Goal: Task Accomplishment & Management: Complete application form

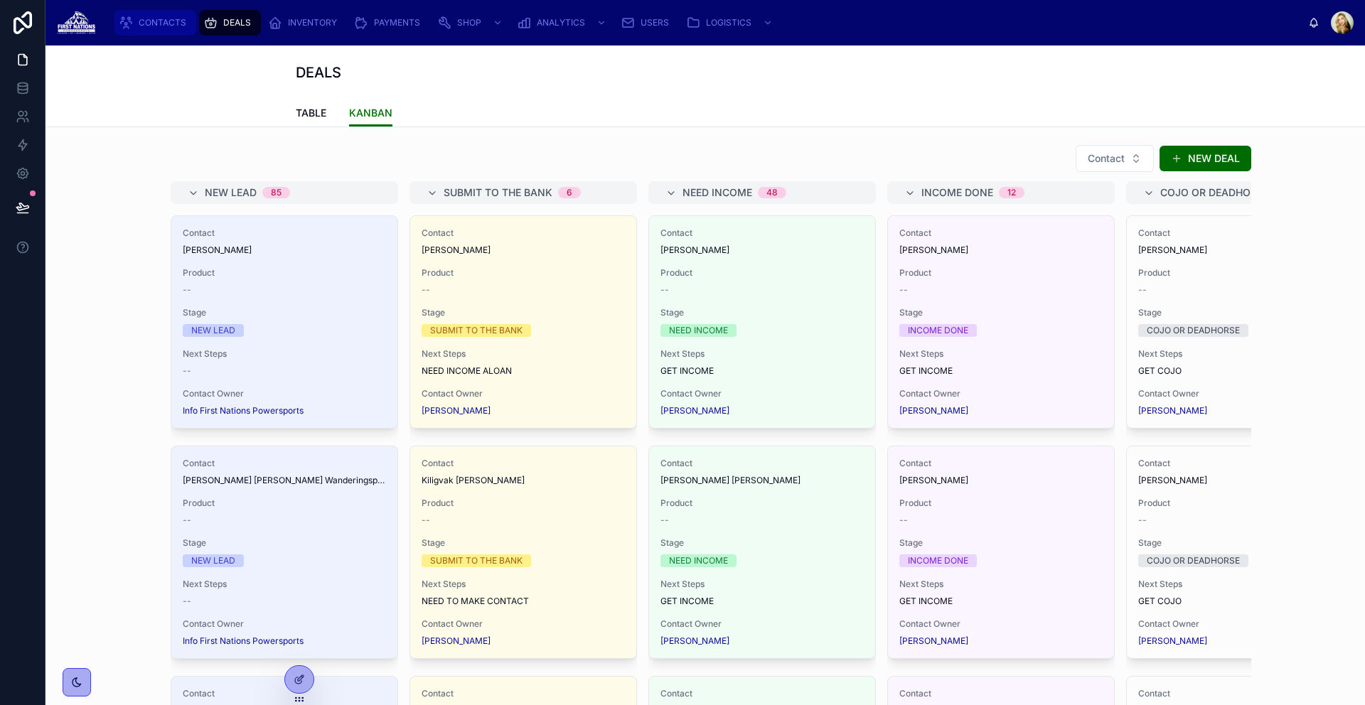
click at [171, 32] on div "CONTACTS" at bounding box center [155, 22] width 73 height 23
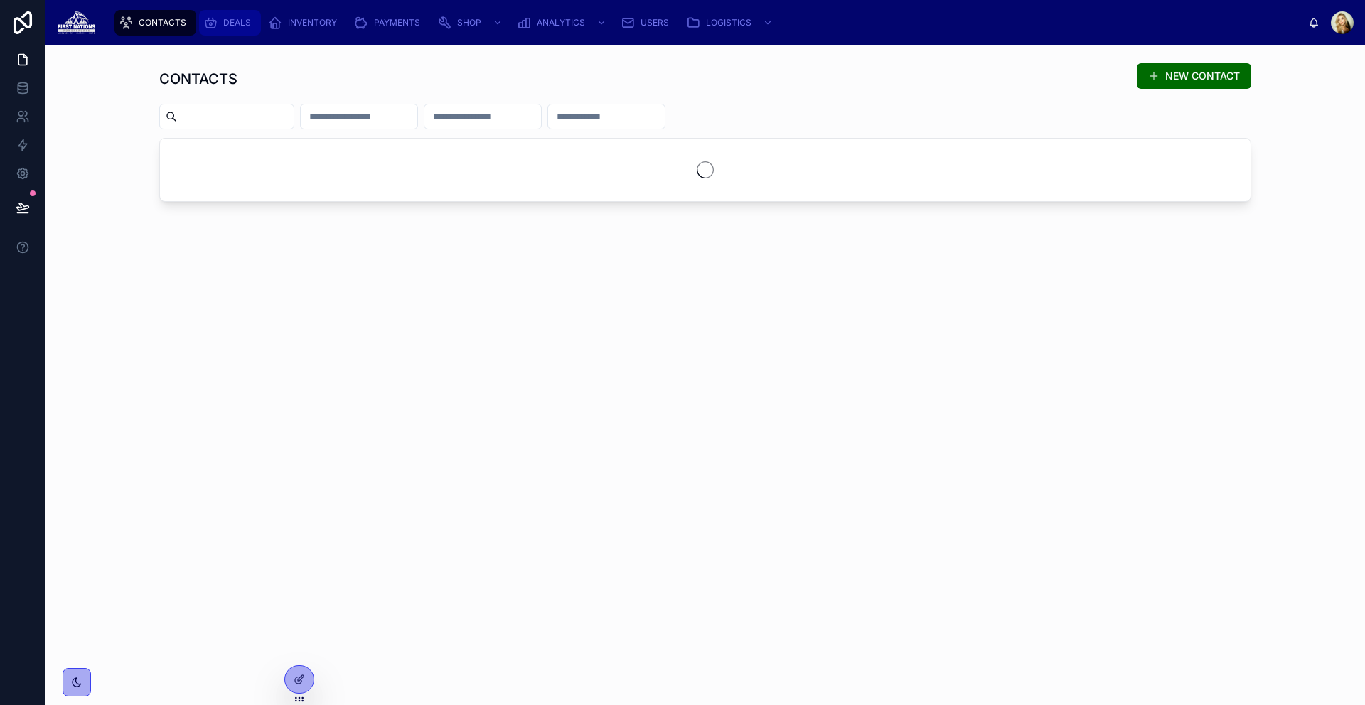
click at [234, 27] on span "DEALS" at bounding box center [237, 22] width 28 height 11
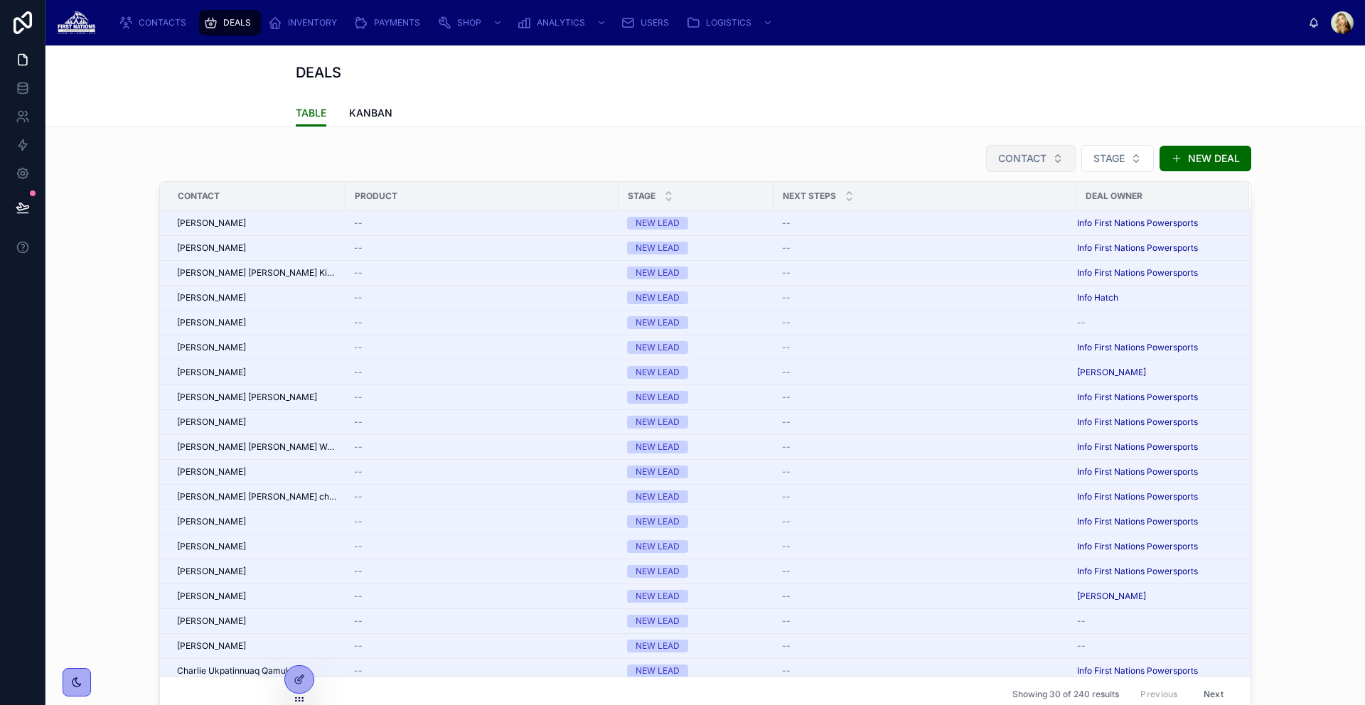
click at [1039, 164] on span "CONTACT" at bounding box center [1022, 158] width 48 height 14
type input "********"
click at [1027, 213] on span "[PERSON_NAME]" at bounding box center [986, 216] width 82 height 14
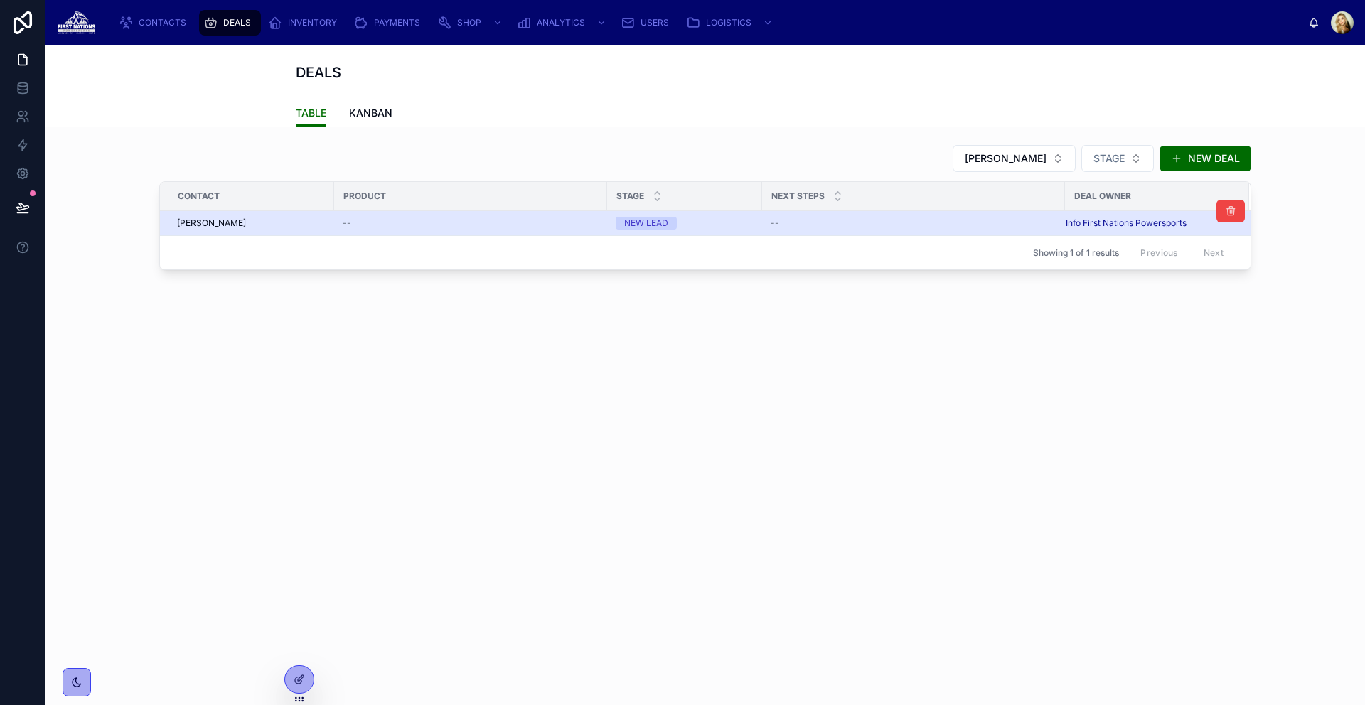
click at [405, 232] on td "--" at bounding box center [470, 223] width 273 height 25
click at [404, 223] on div "--" at bounding box center [471, 223] width 256 height 11
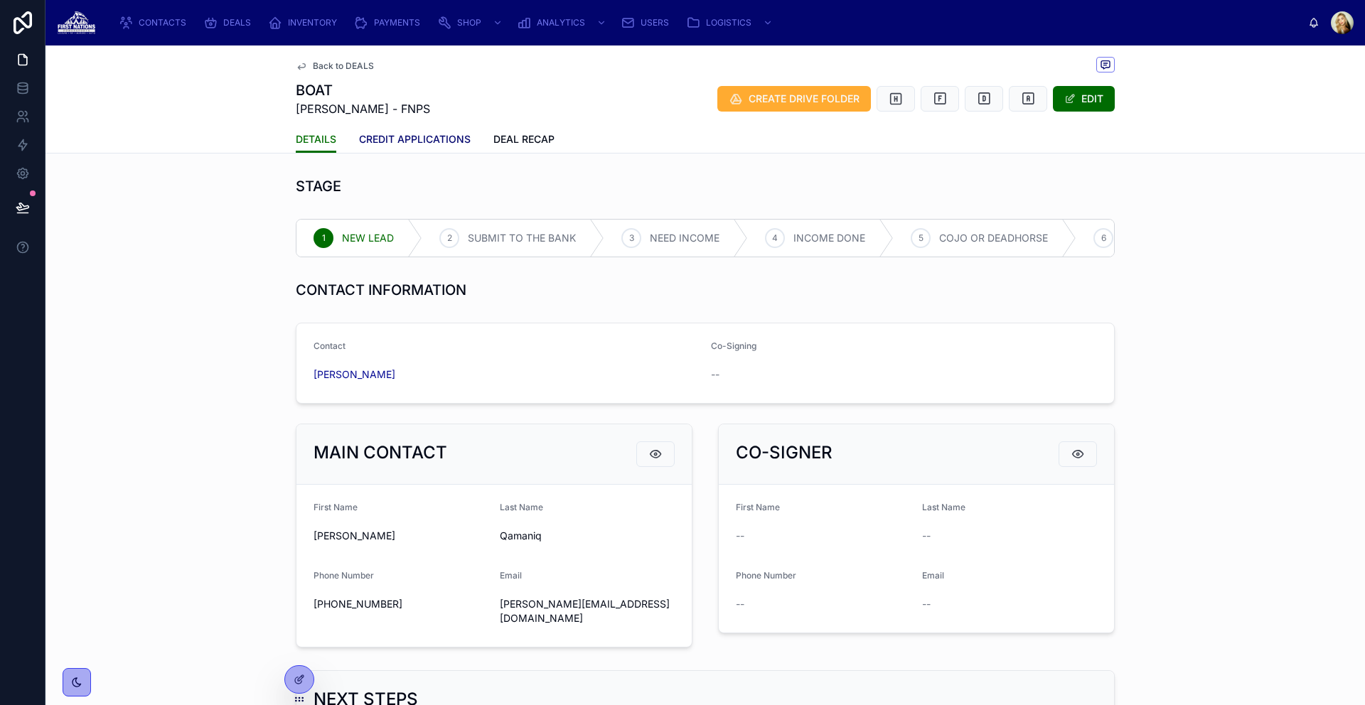
click at [437, 141] on span "CREDIT APPLICATIONS" at bounding box center [415, 139] width 112 height 14
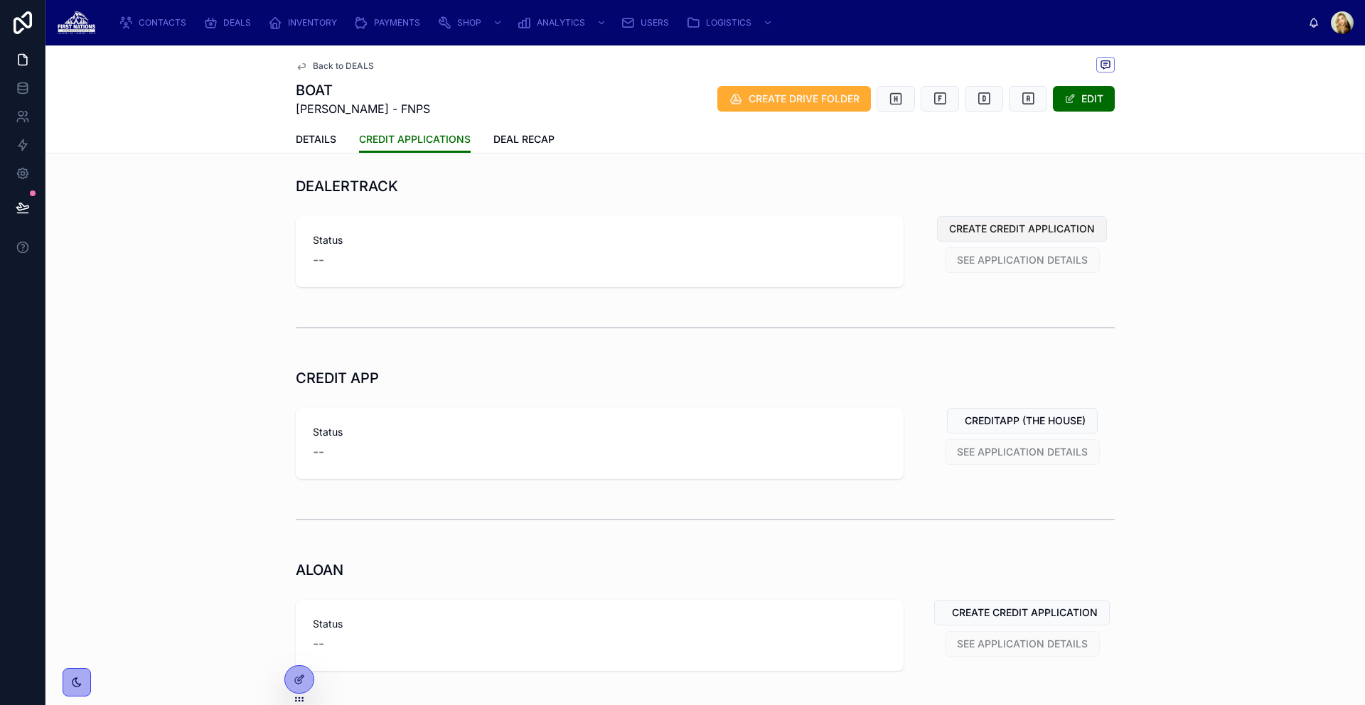
click at [1014, 231] on span "CREATE CREDIT APPLICATION" at bounding box center [1022, 229] width 146 height 14
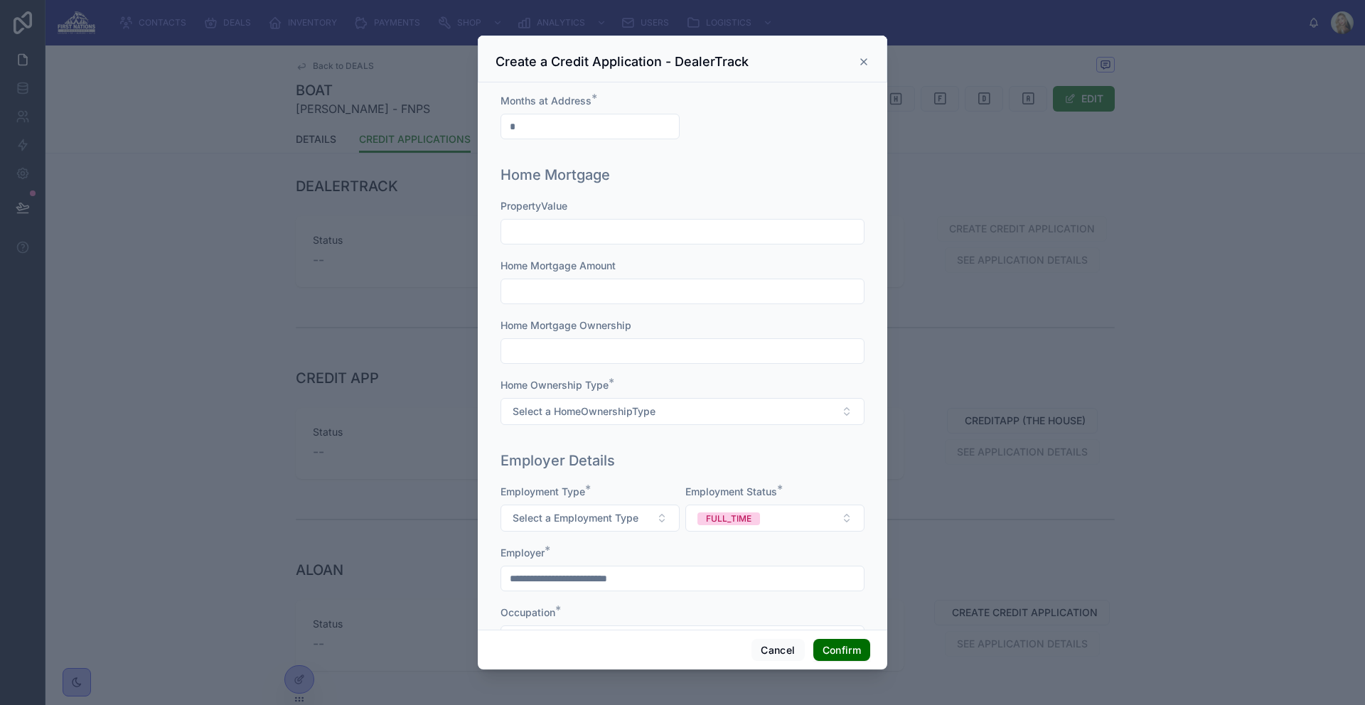
scroll to position [851, 0]
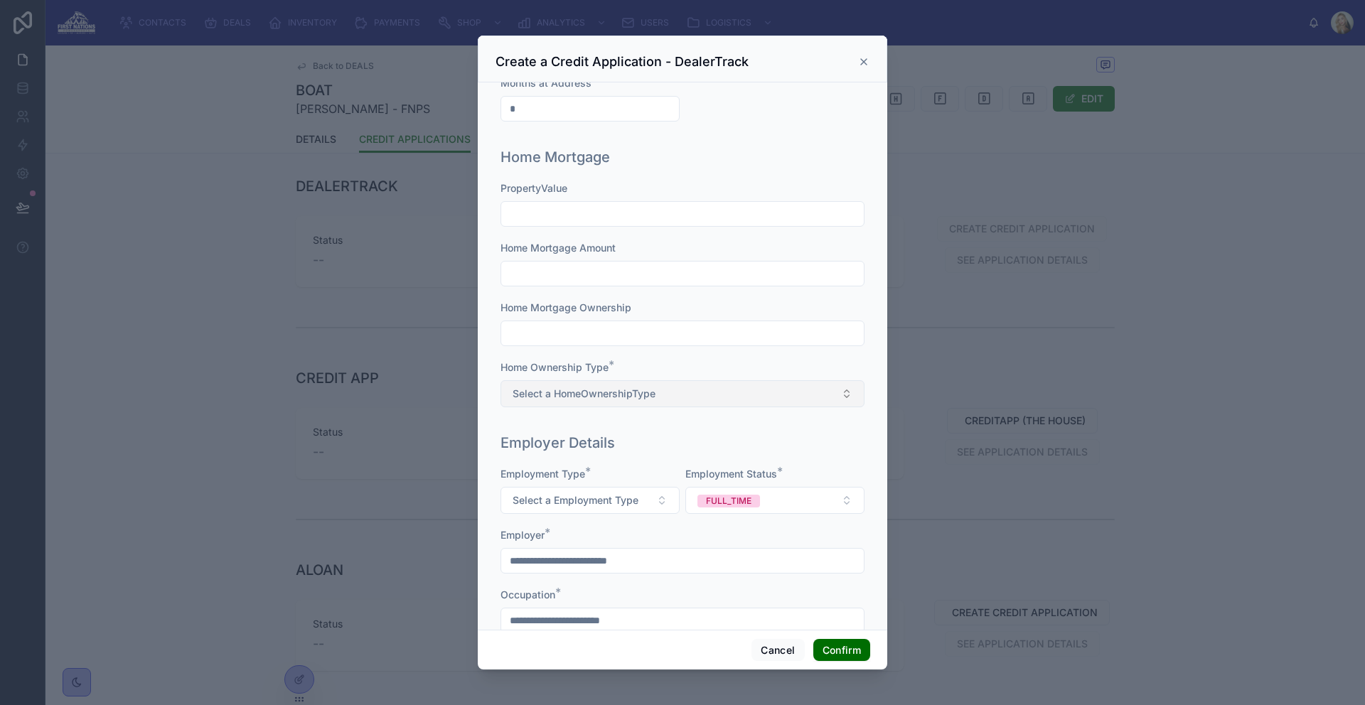
click at [699, 390] on button "Select a HomeOwnershipType" at bounding box center [682, 393] width 364 height 27
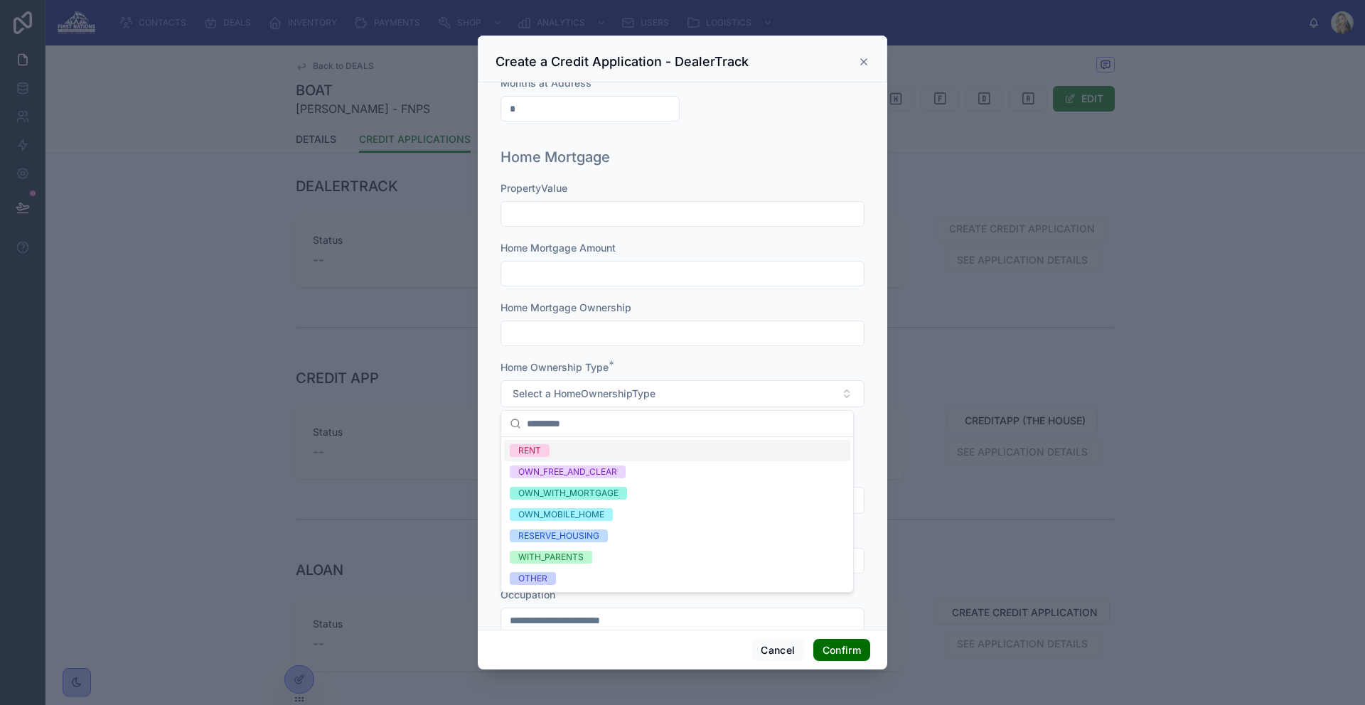
click at [719, 372] on div "Home Ownership Type *" at bounding box center [682, 367] width 364 height 14
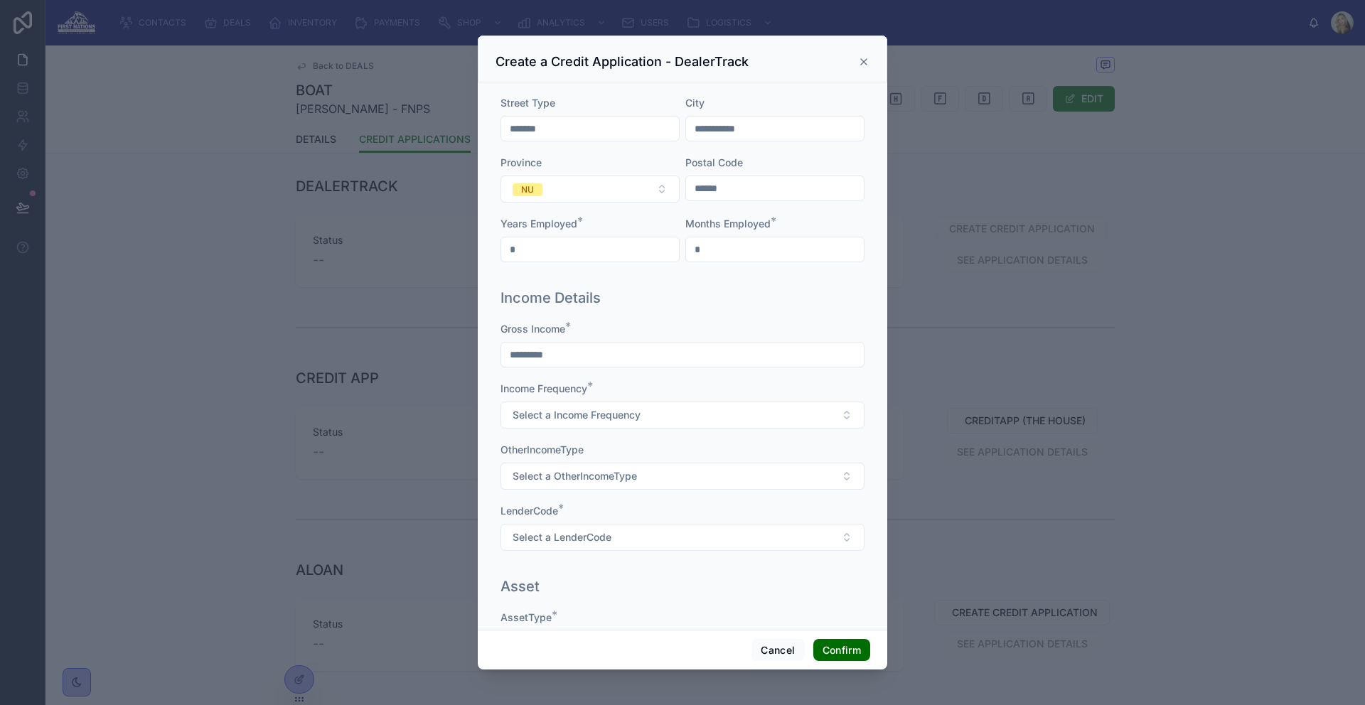
scroll to position [1595, 0]
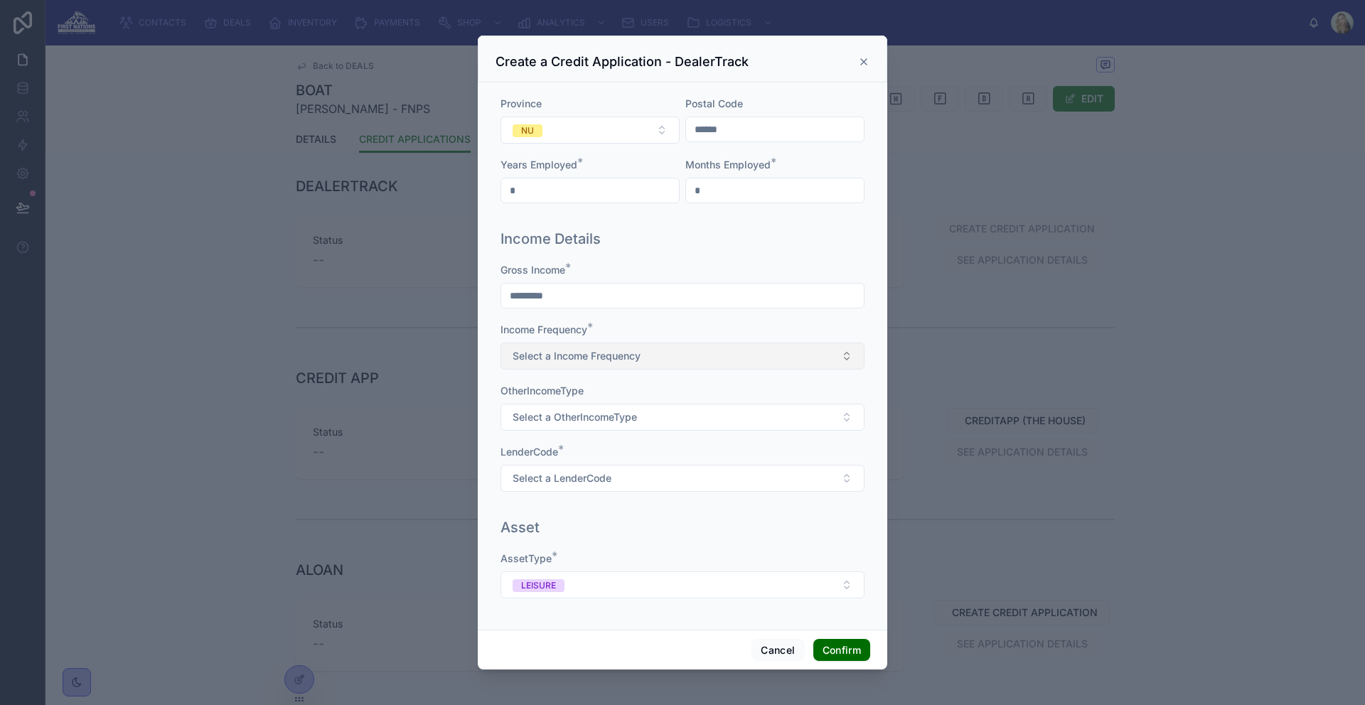
click at [732, 363] on button "Select a Income Frequency" at bounding box center [682, 356] width 364 height 27
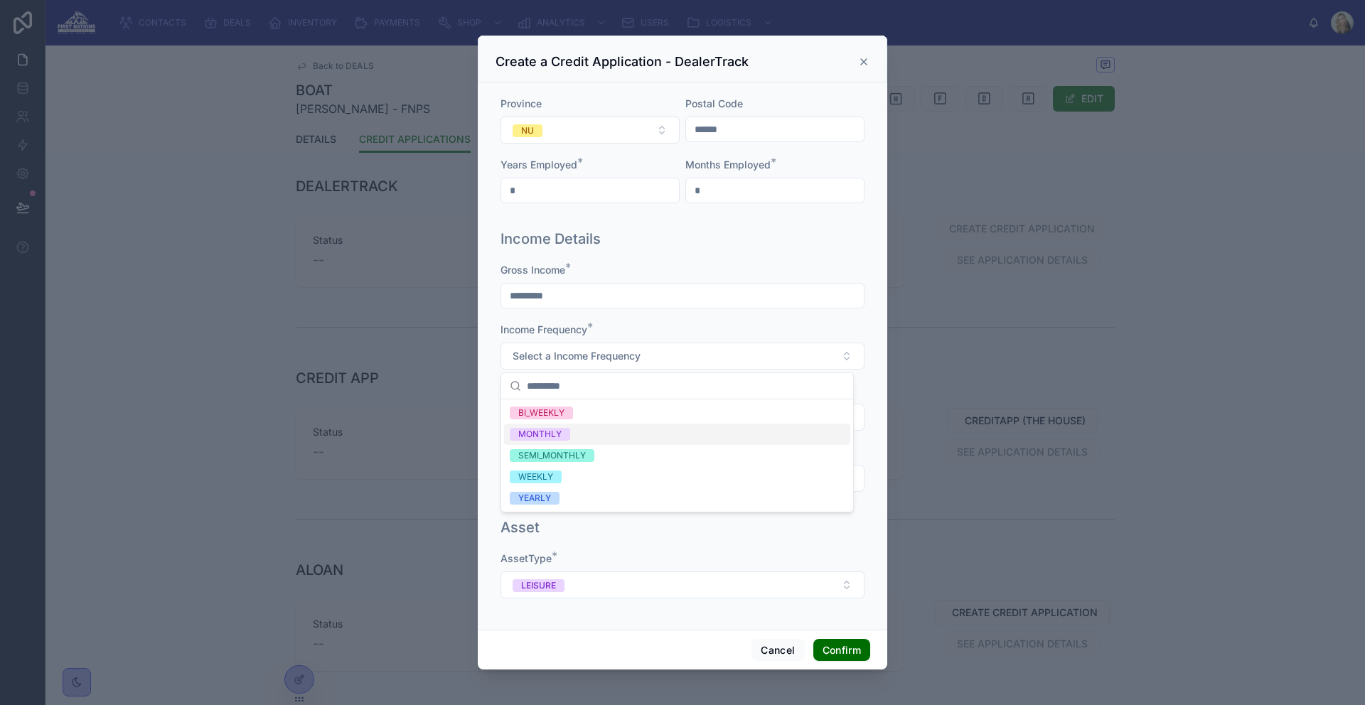
click at [640, 437] on div "MONTHLY" at bounding box center [677, 434] width 346 height 21
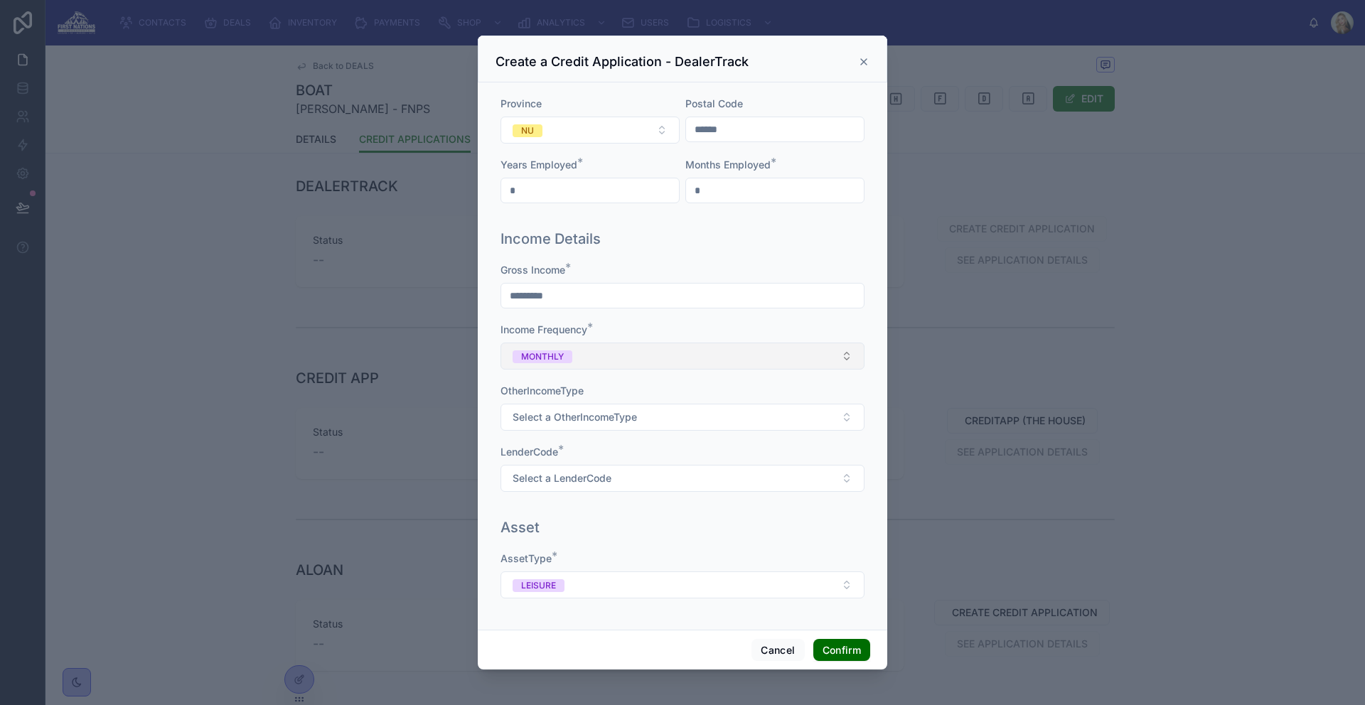
click at [670, 360] on button "MONTHLY" at bounding box center [682, 356] width 364 height 27
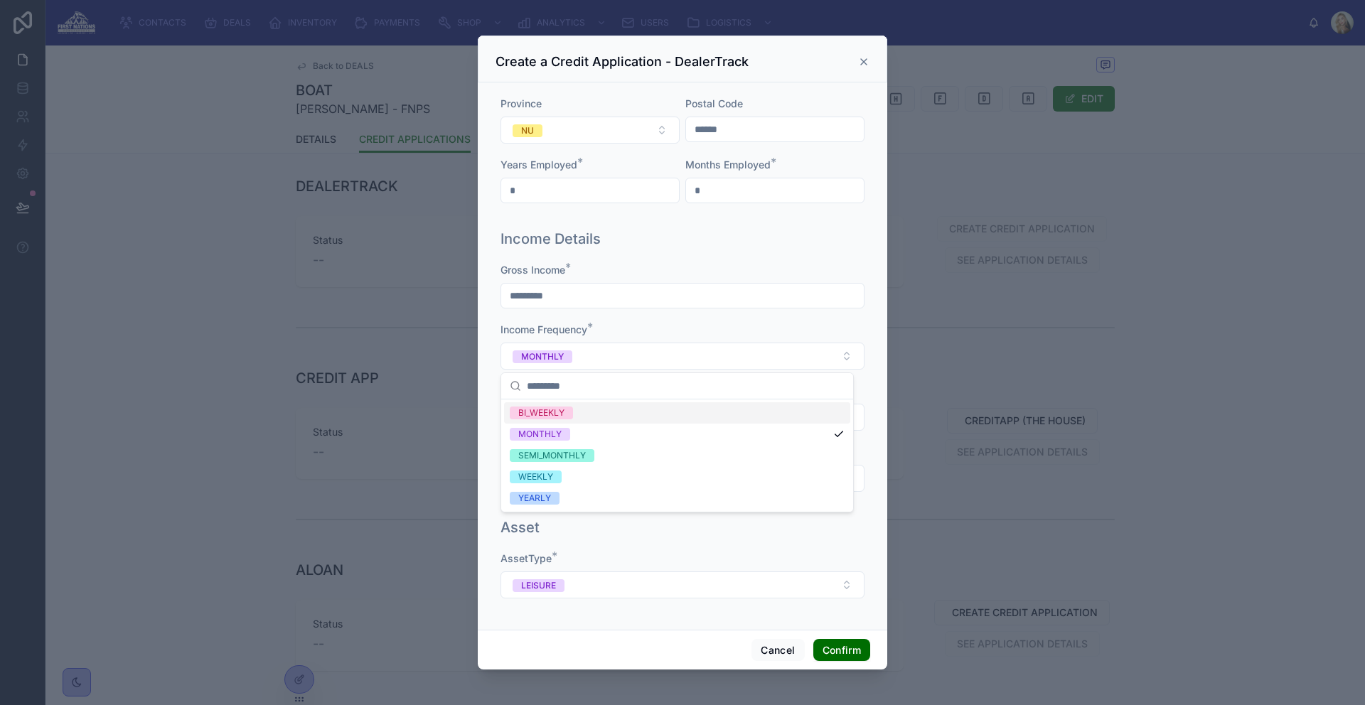
click at [682, 326] on div "Income Frequency *" at bounding box center [682, 330] width 364 height 14
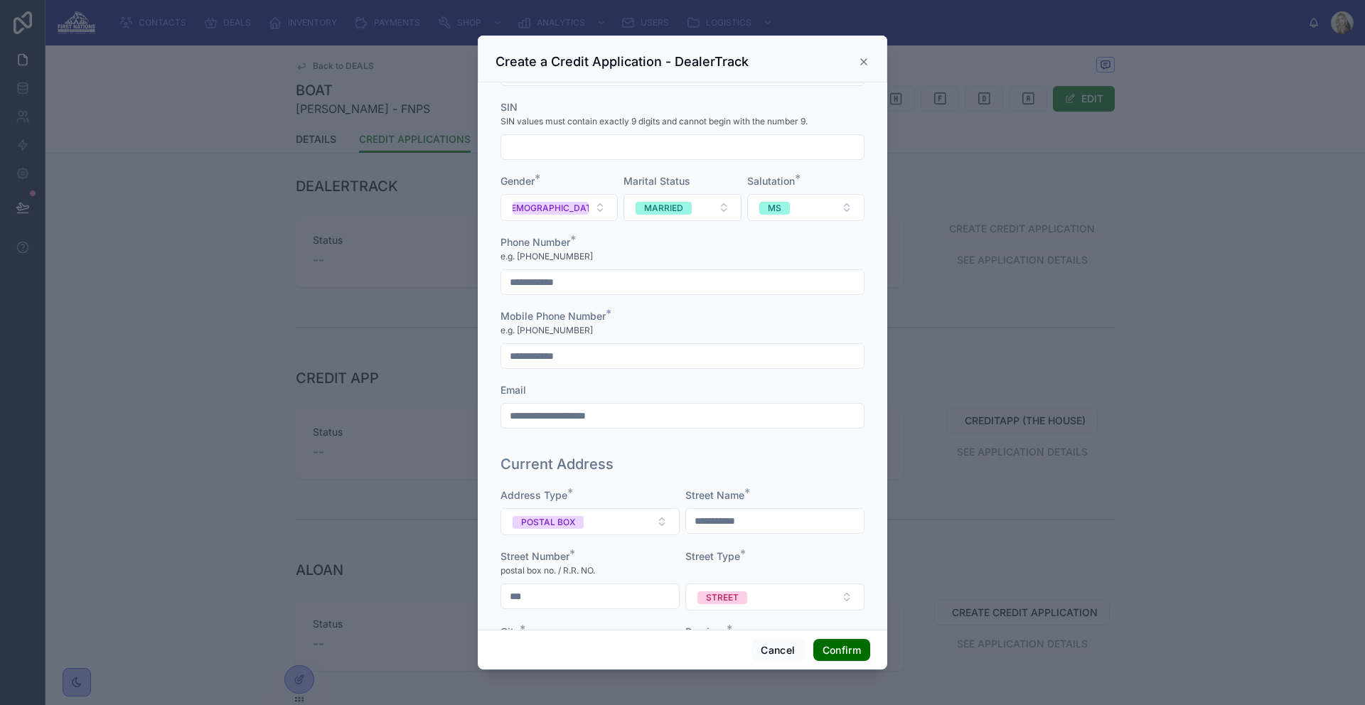
scroll to position [0, 0]
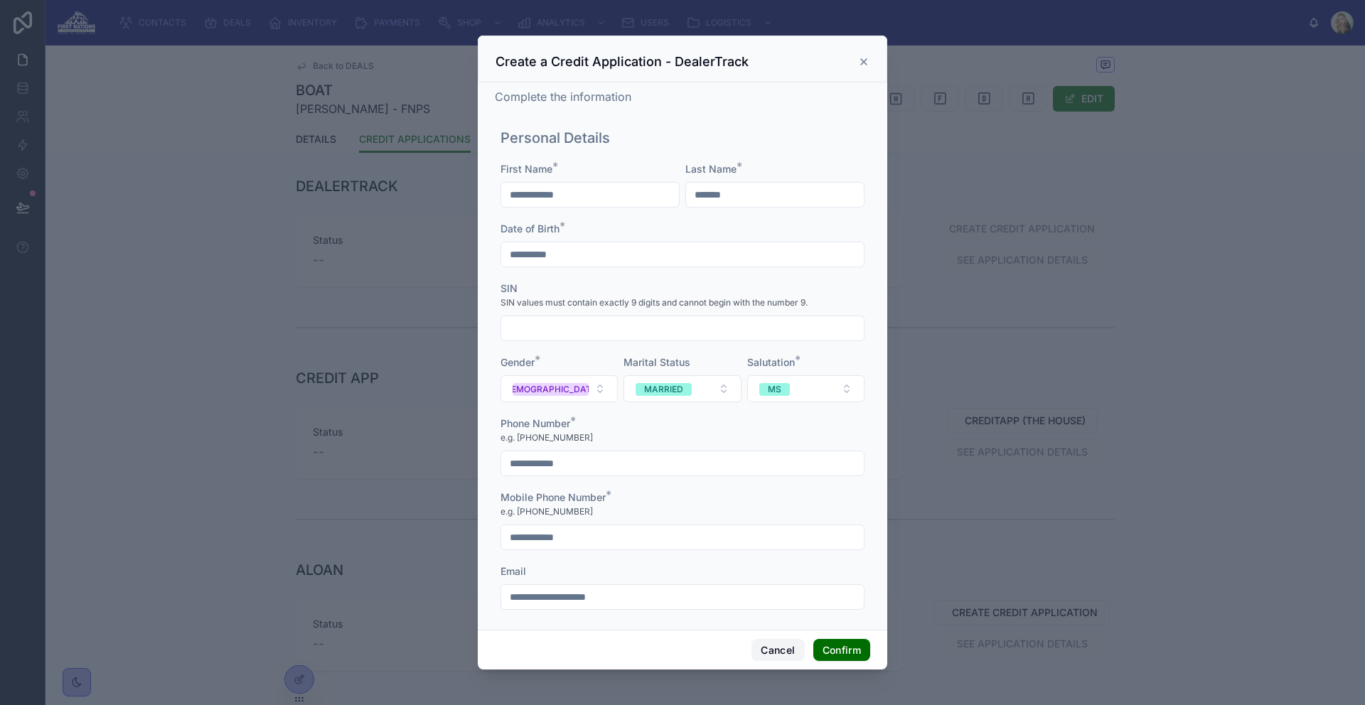
click at [774, 642] on button "Cancel" at bounding box center [777, 650] width 53 height 23
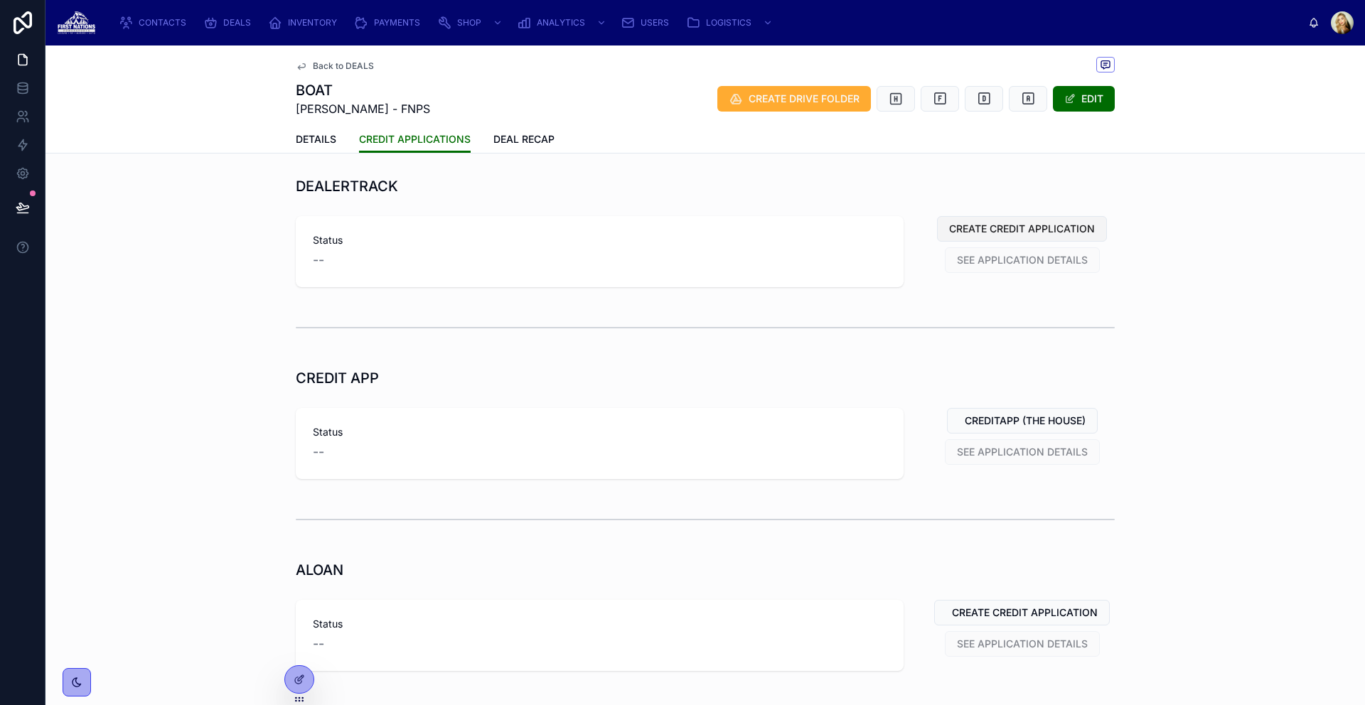
click at [1008, 230] on span "CREATE CREDIT APPLICATION" at bounding box center [1022, 229] width 146 height 14
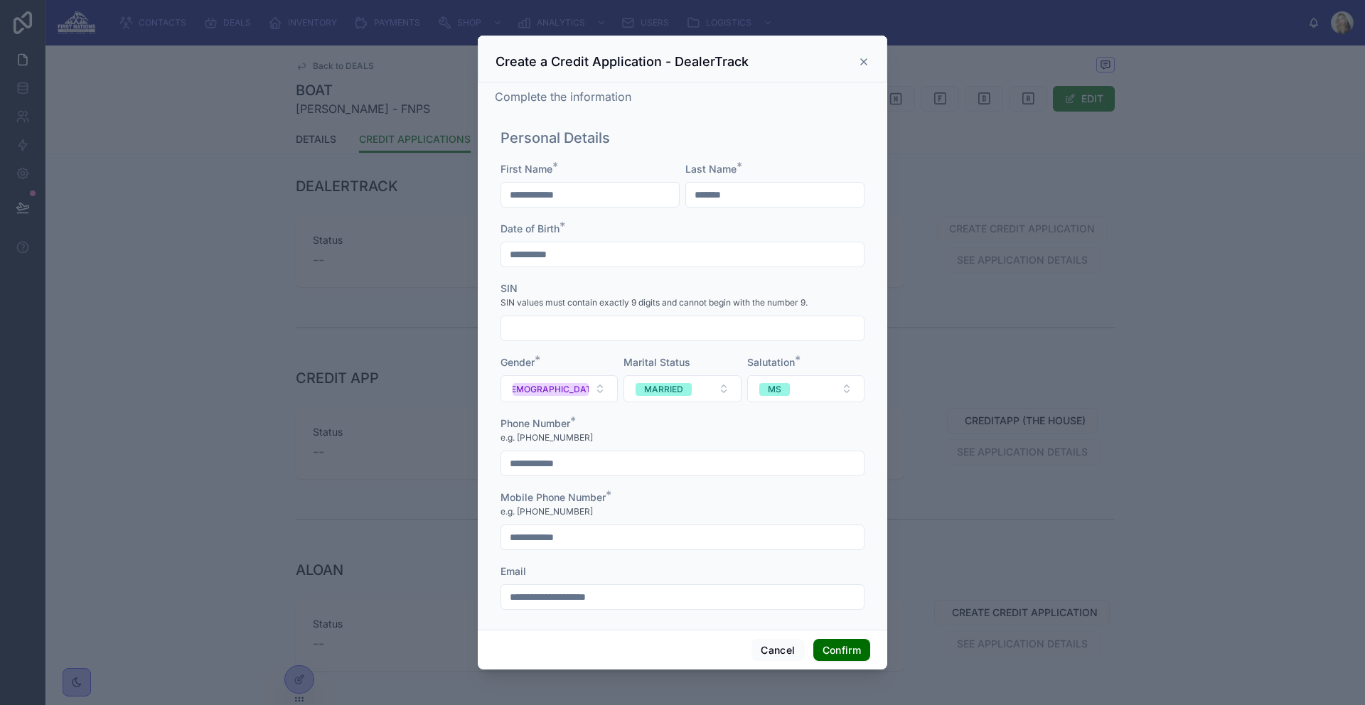
scroll to position [1595, 0]
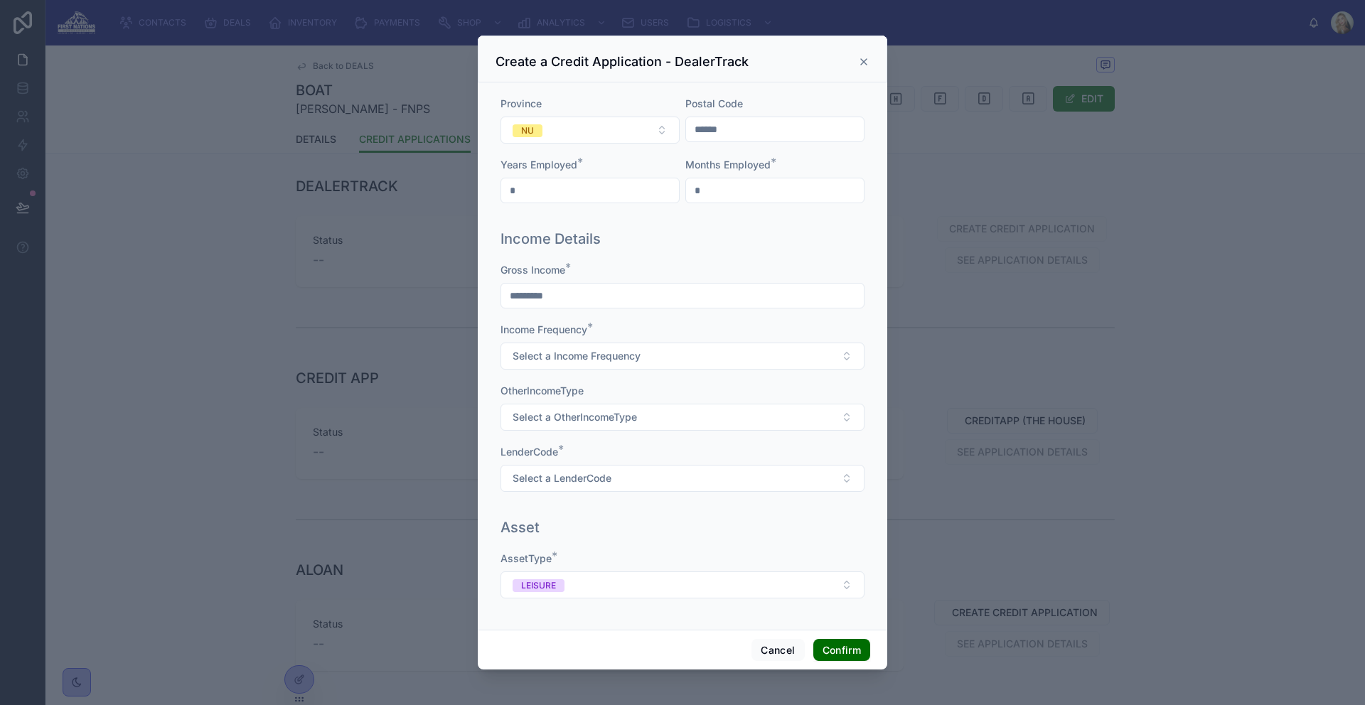
click at [1125, 24] on div at bounding box center [682, 352] width 1365 height 705
click at [1098, 48] on div at bounding box center [682, 352] width 1365 height 705
click at [860, 65] on icon at bounding box center [863, 61] width 11 height 11
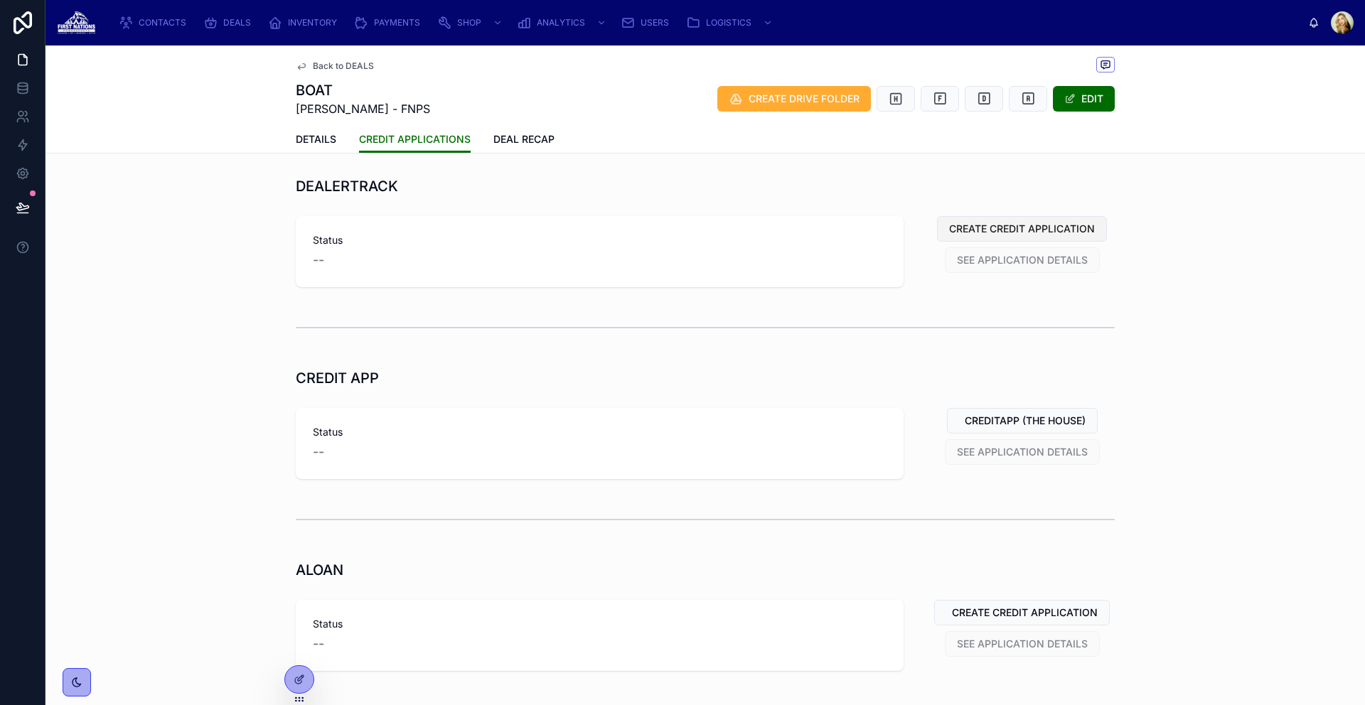
click at [1056, 233] on span "CREATE CREDIT APPLICATION" at bounding box center [1022, 229] width 146 height 14
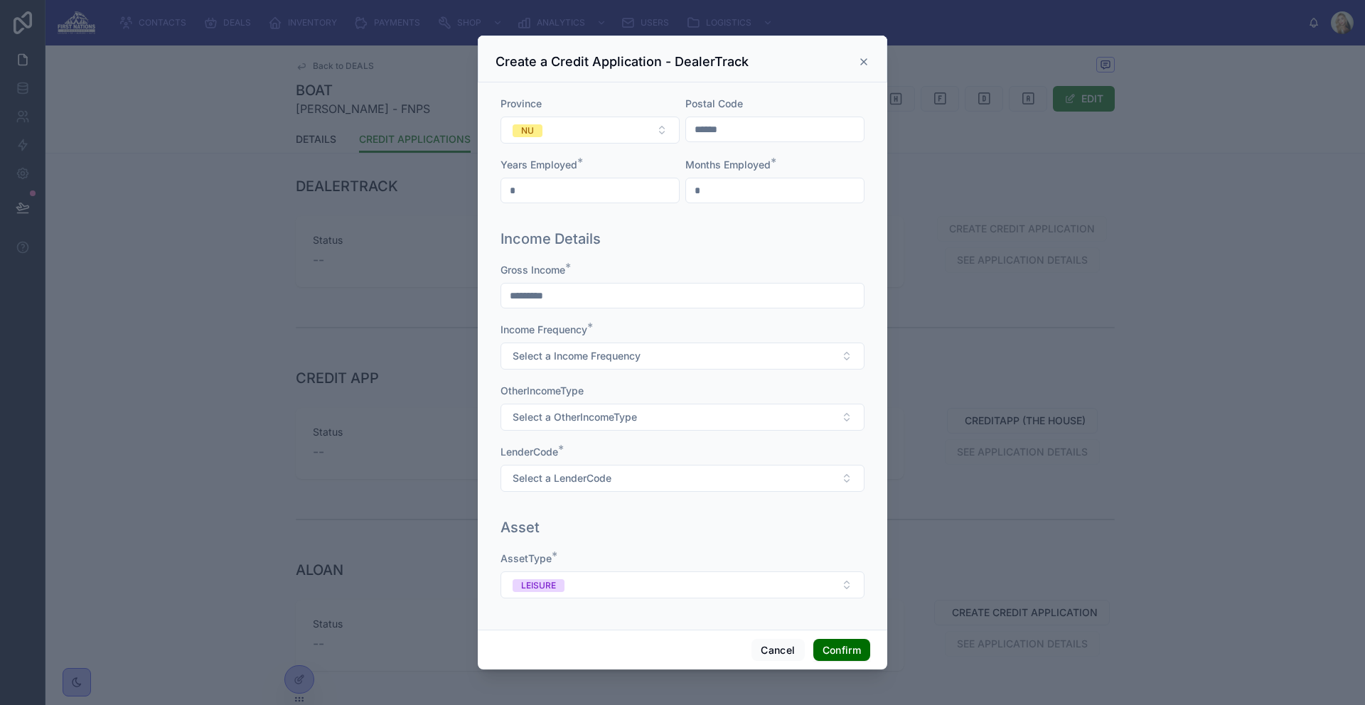
click at [865, 62] on icon at bounding box center [863, 61] width 11 height 11
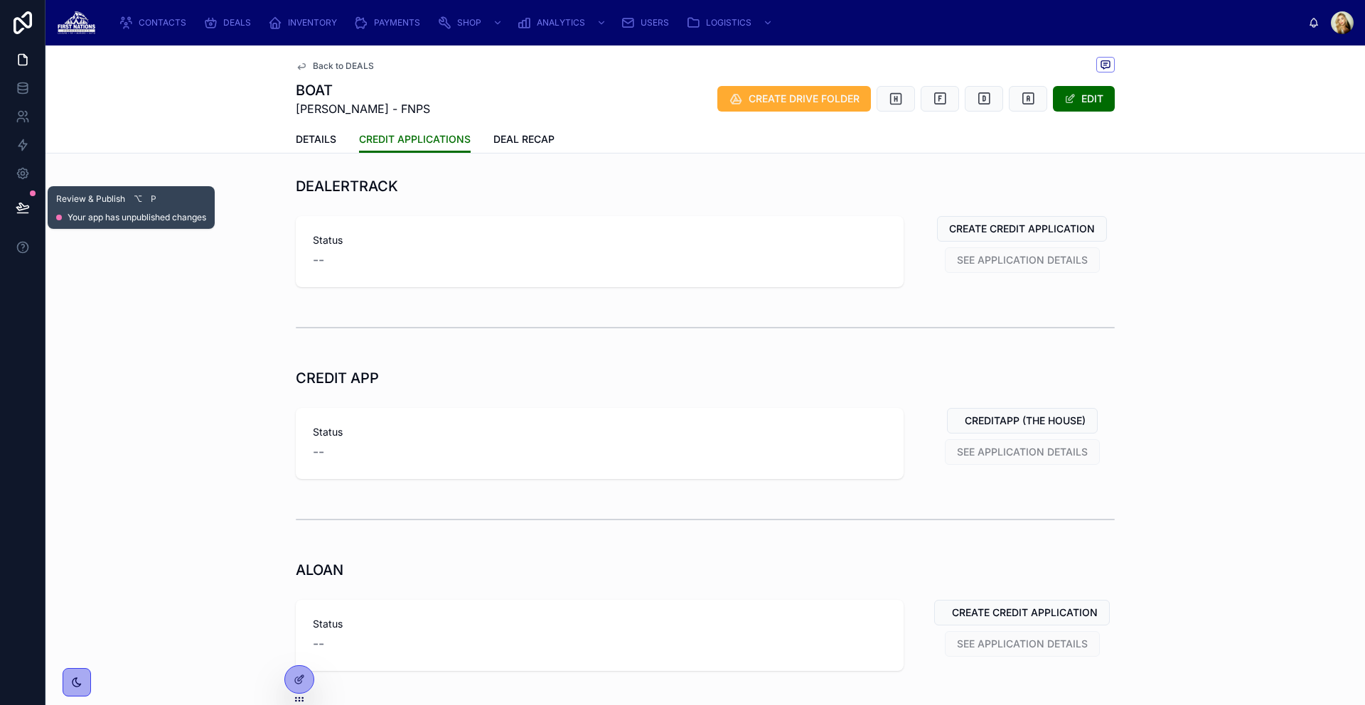
click at [22, 205] on icon at bounding box center [22, 206] width 12 height 7
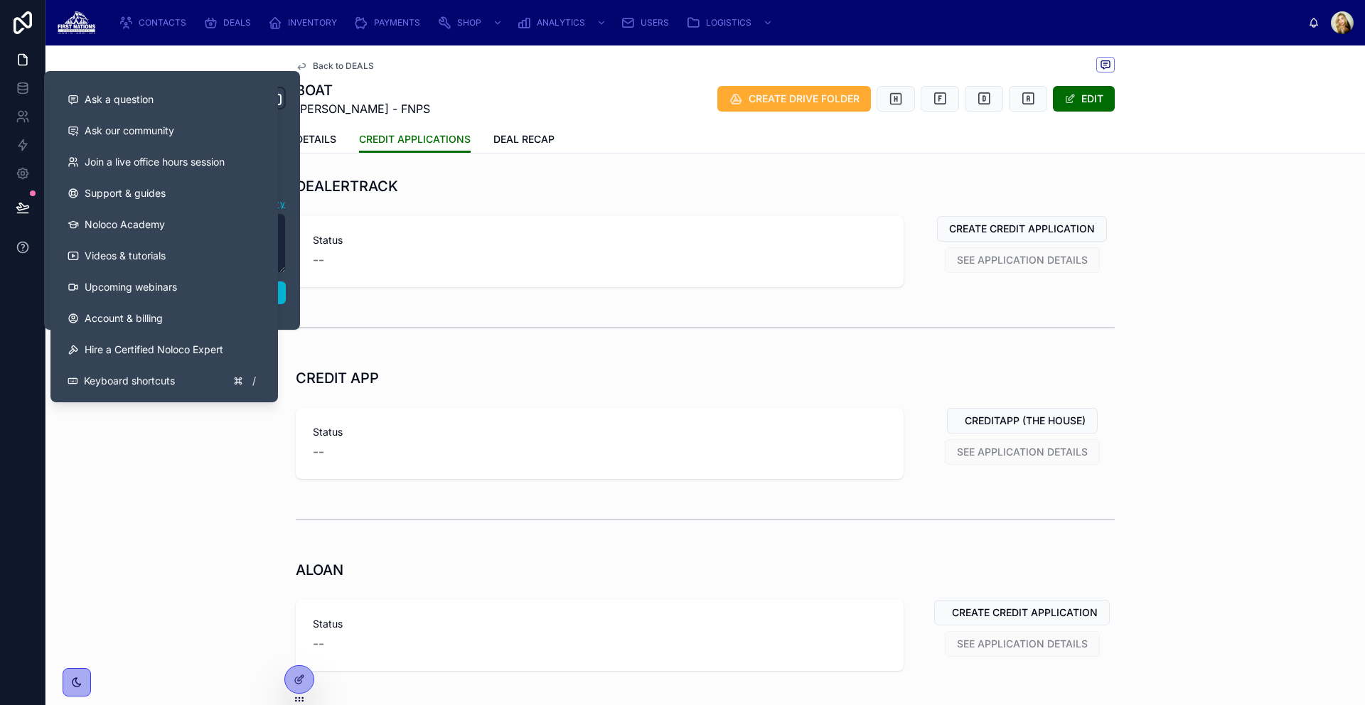
click at [11, 252] on button at bounding box center [22, 247] width 45 height 40
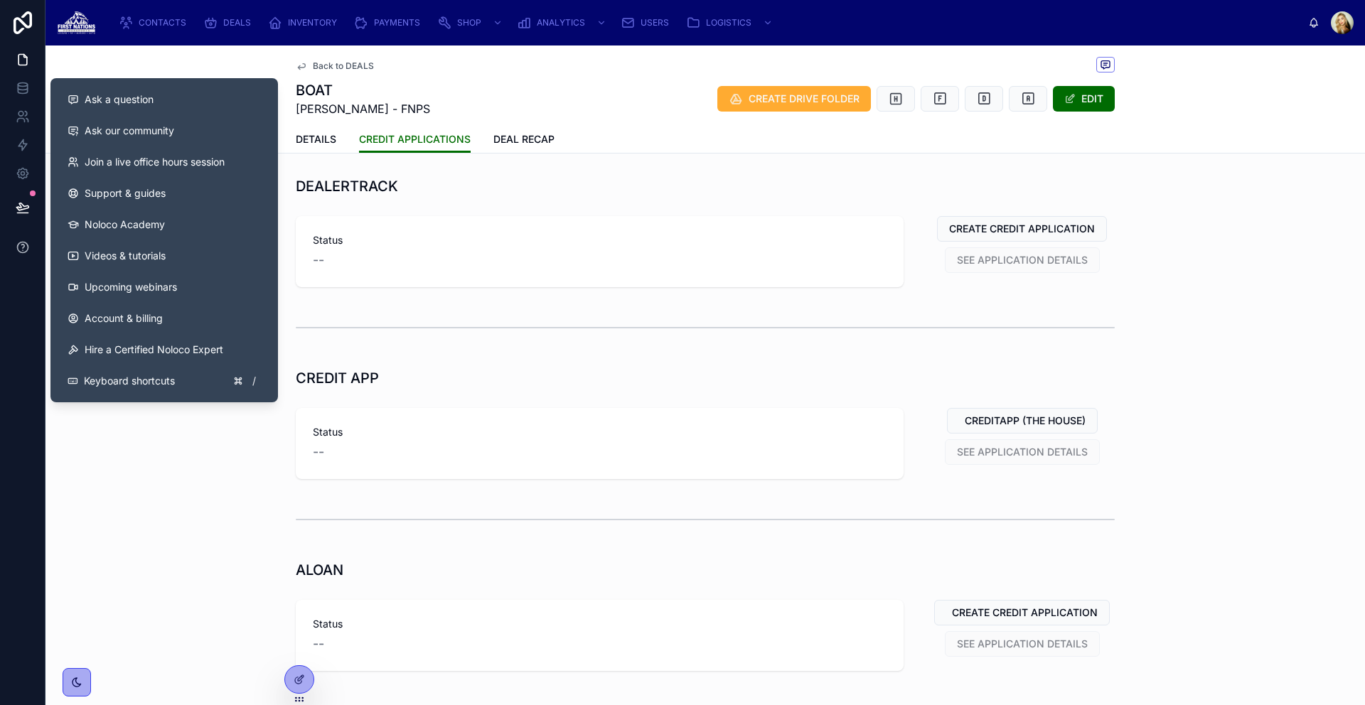
click at [24, 248] on icon at bounding box center [23, 247] width 14 height 14
click at [177, 107] on button "Ask a question" at bounding box center [164, 99] width 216 height 31
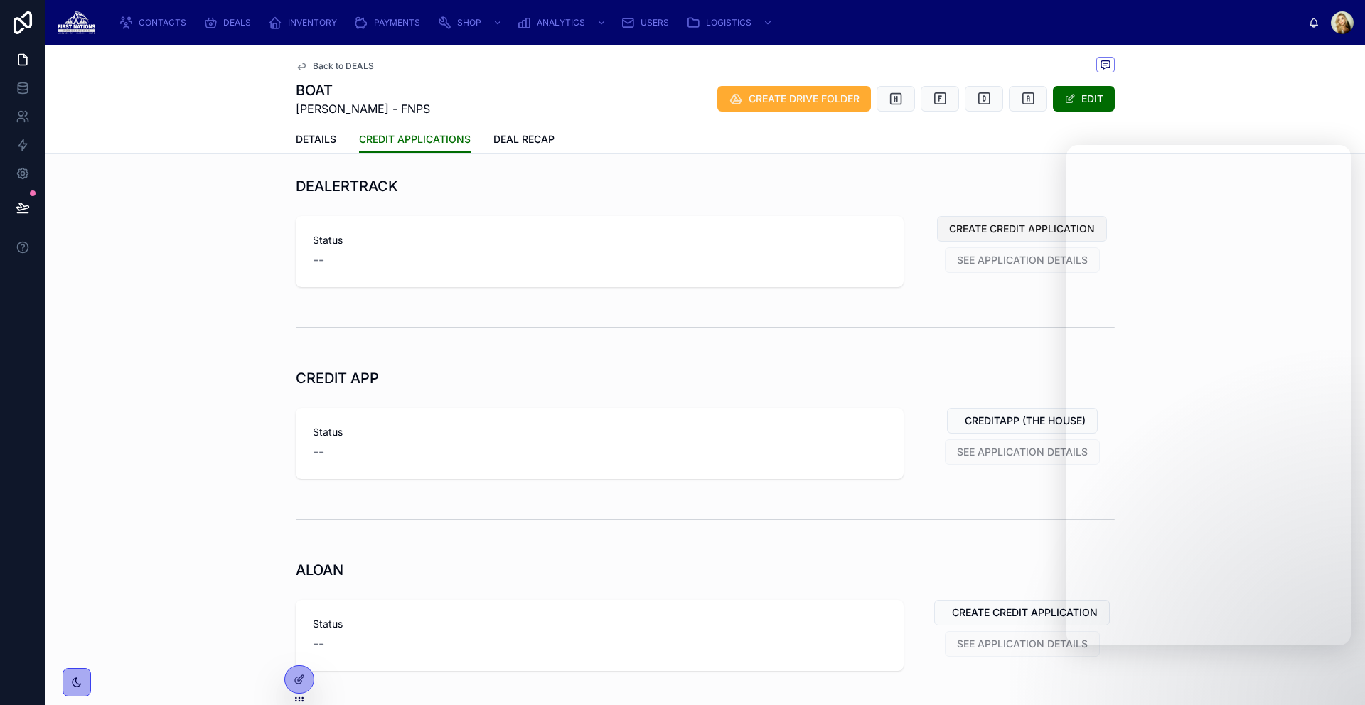
click at [982, 219] on button "CREATE CREDIT APPLICATION" at bounding box center [1022, 229] width 170 height 26
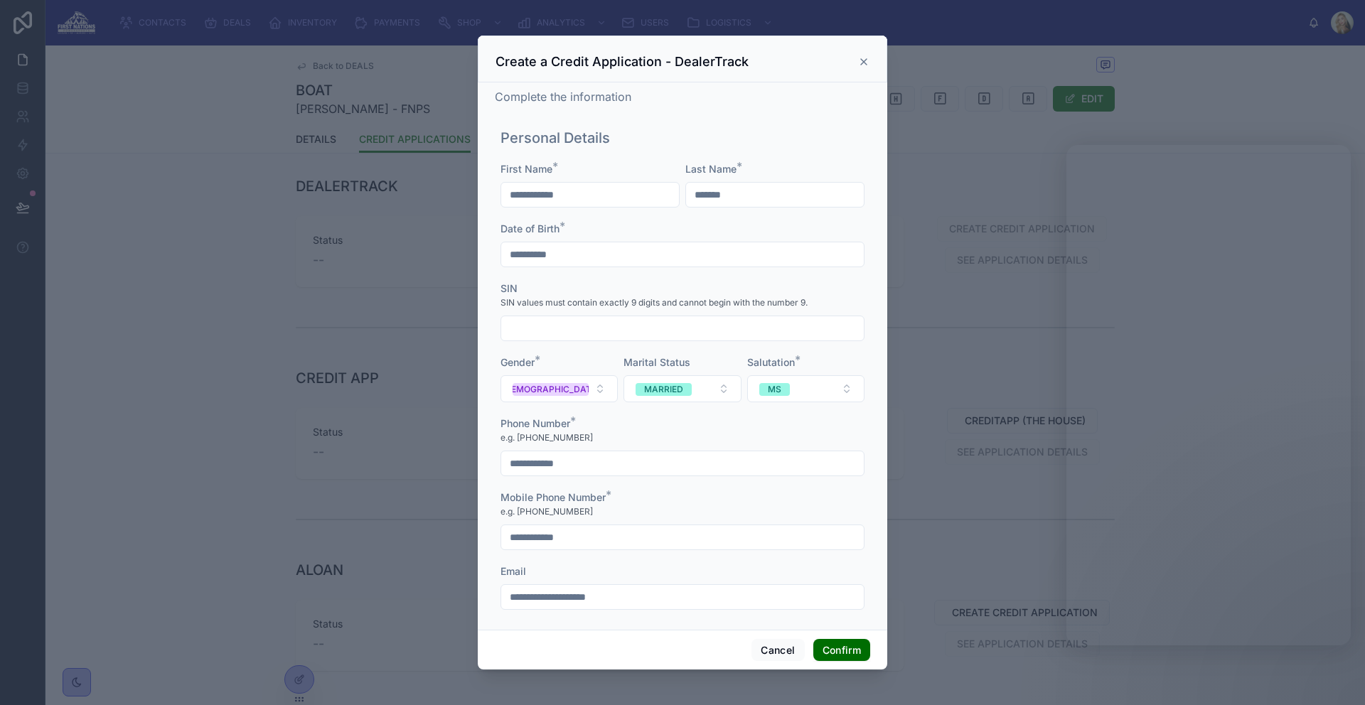
click at [1004, 186] on div at bounding box center [682, 352] width 1365 height 705
click at [864, 58] on icon at bounding box center [863, 61] width 11 height 11
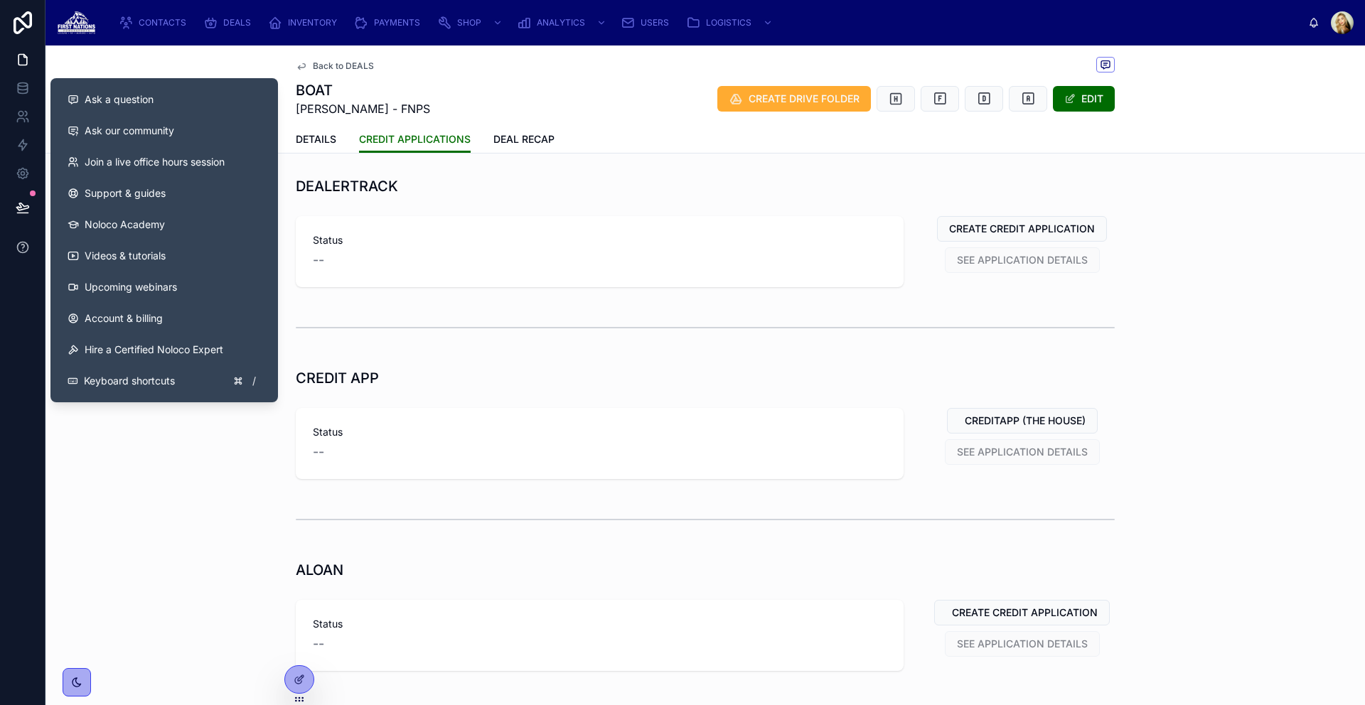
click at [21, 247] on icon at bounding box center [23, 247] width 14 height 14
click at [165, 103] on div "Ask a question" at bounding box center [164, 99] width 193 height 14
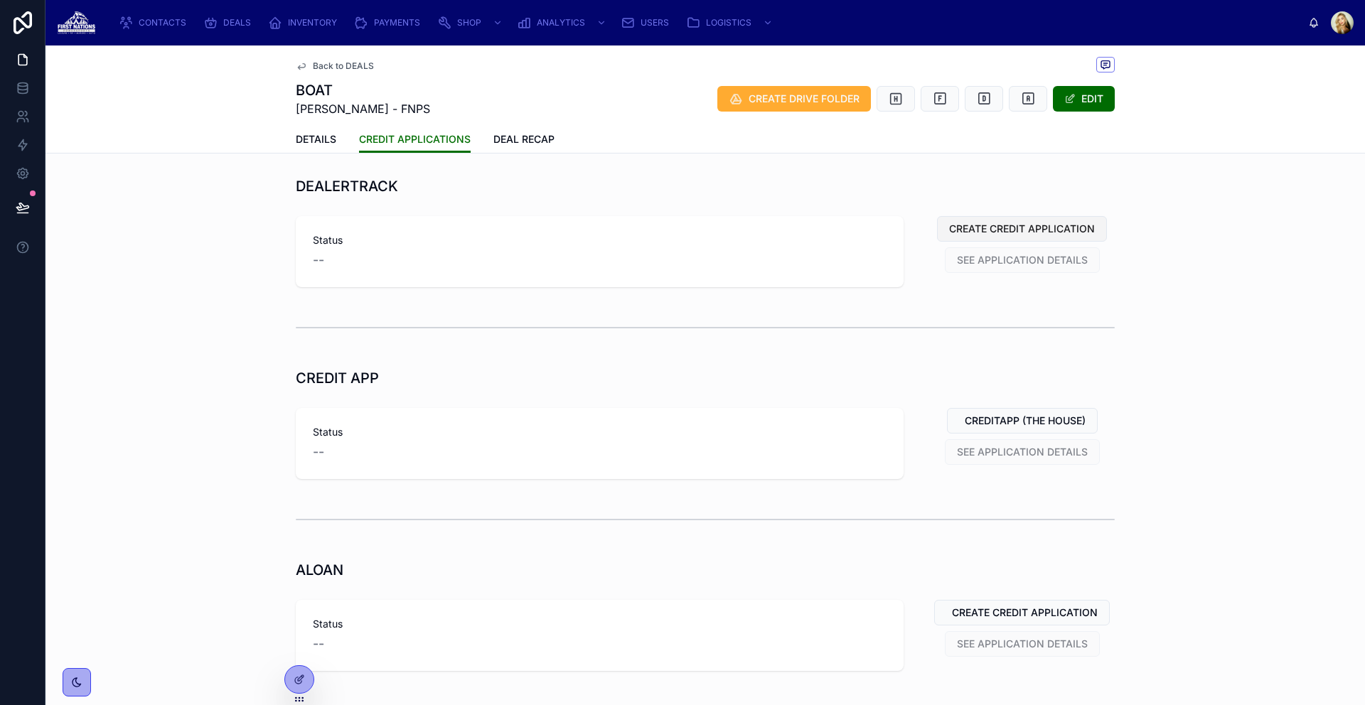
click at [1004, 225] on span "CREATE CREDIT APPLICATION" at bounding box center [1022, 229] width 146 height 14
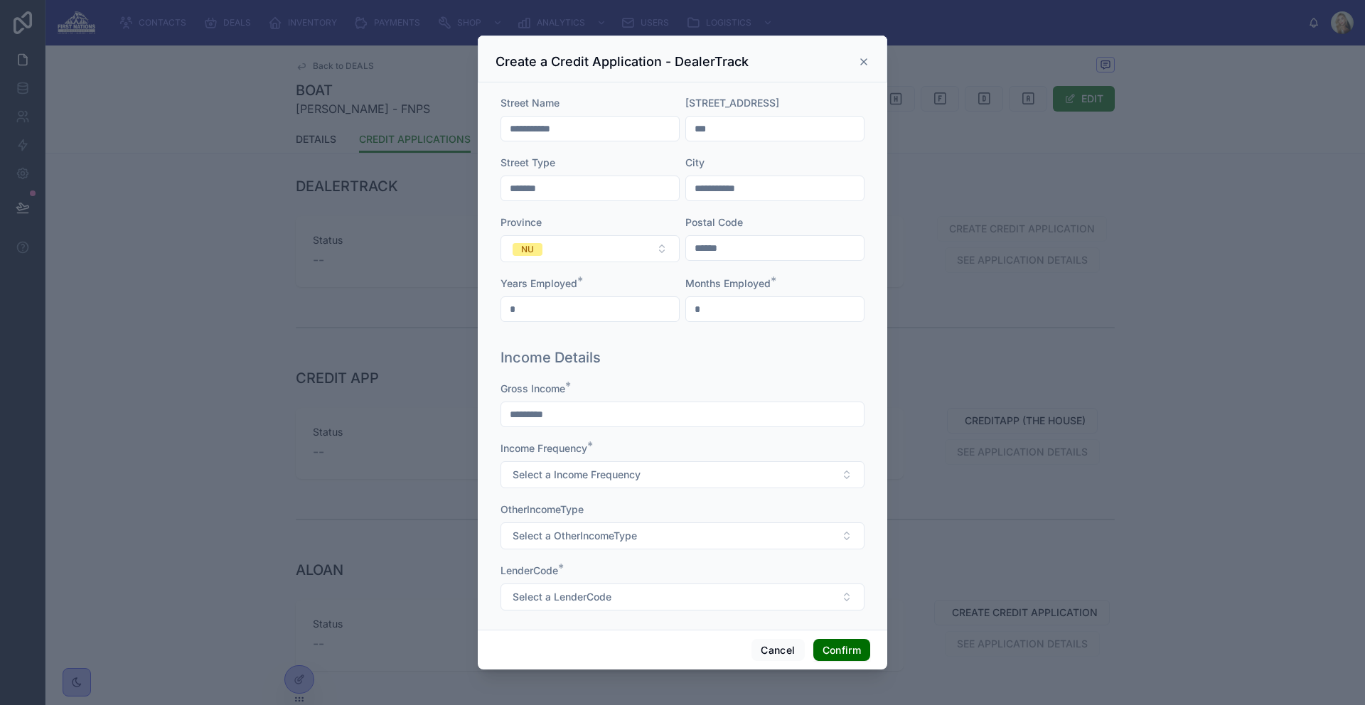
scroll to position [1595, 0]
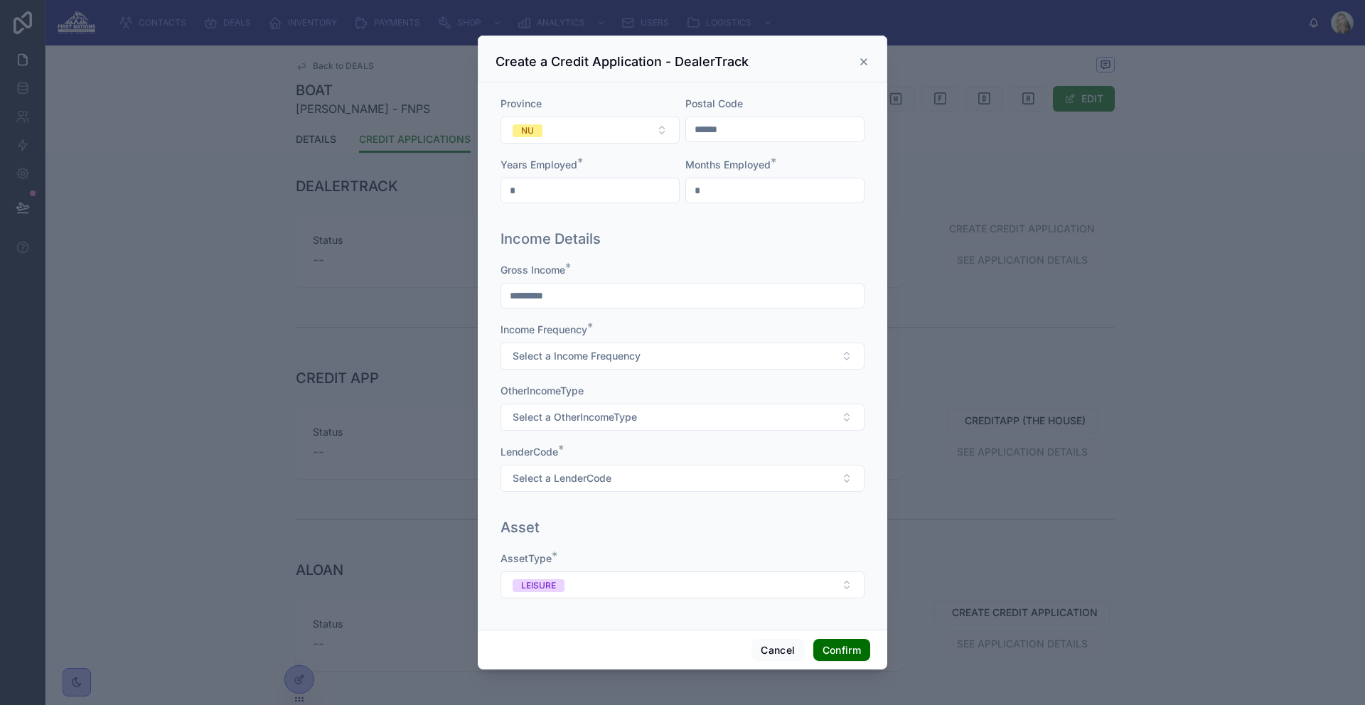
click at [866, 56] on icon at bounding box center [863, 61] width 11 height 11
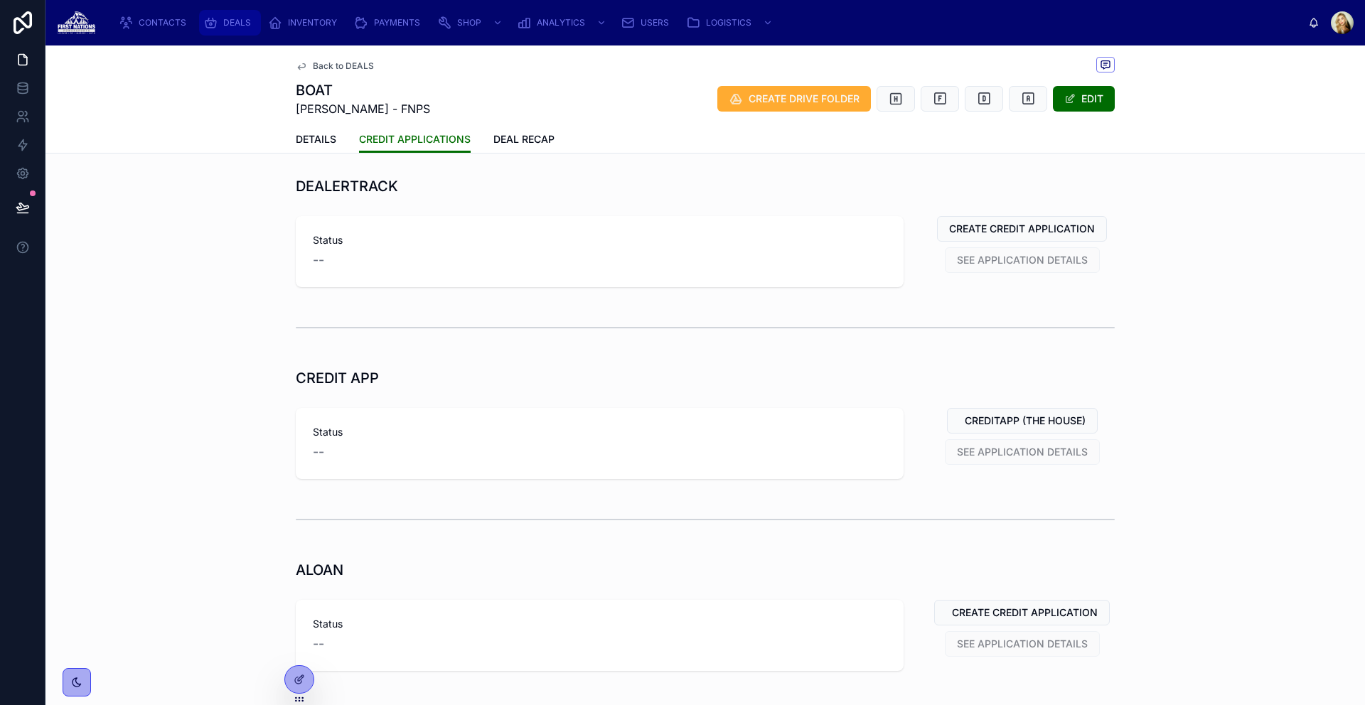
click at [218, 31] on div "DEALS" at bounding box center [229, 22] width 53 height 23
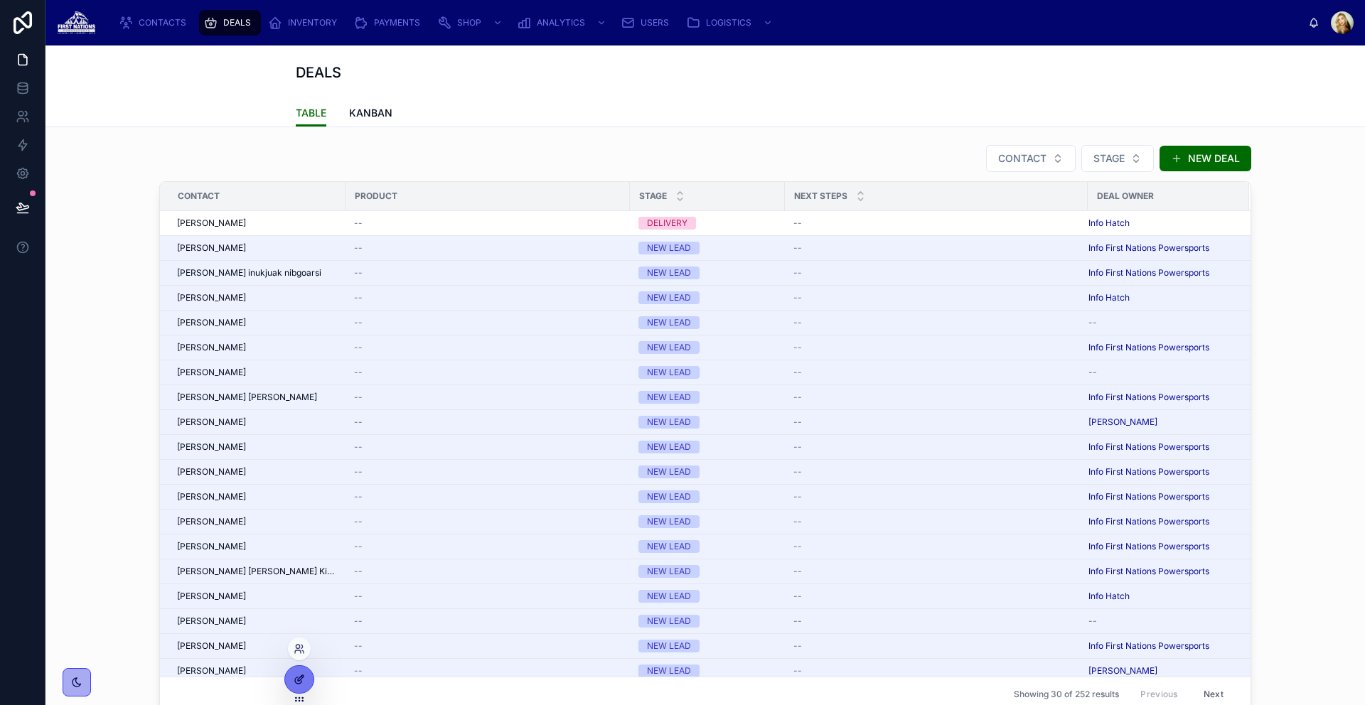
click at [300, 673] on div at bounding box center [299, 679] width 28 height 27
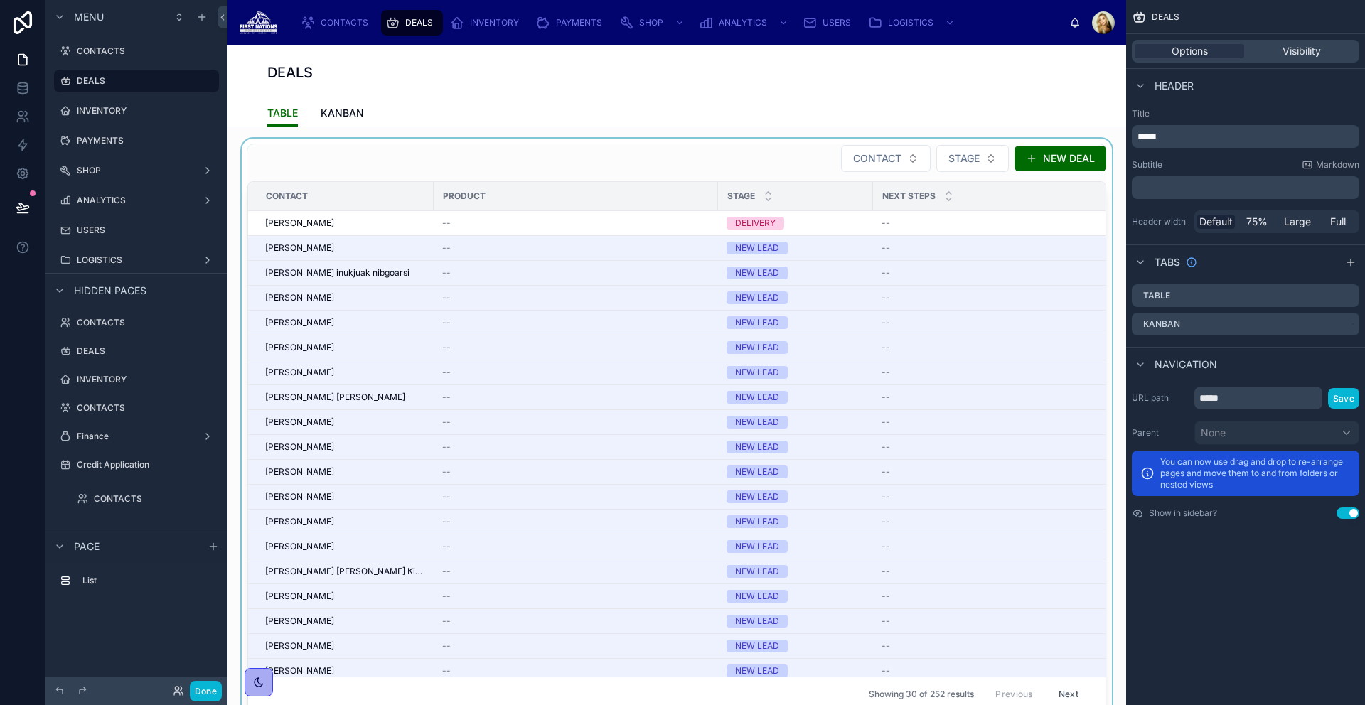
click at [727, 144] on div at bounding box center [677, 428] width 876 height 579
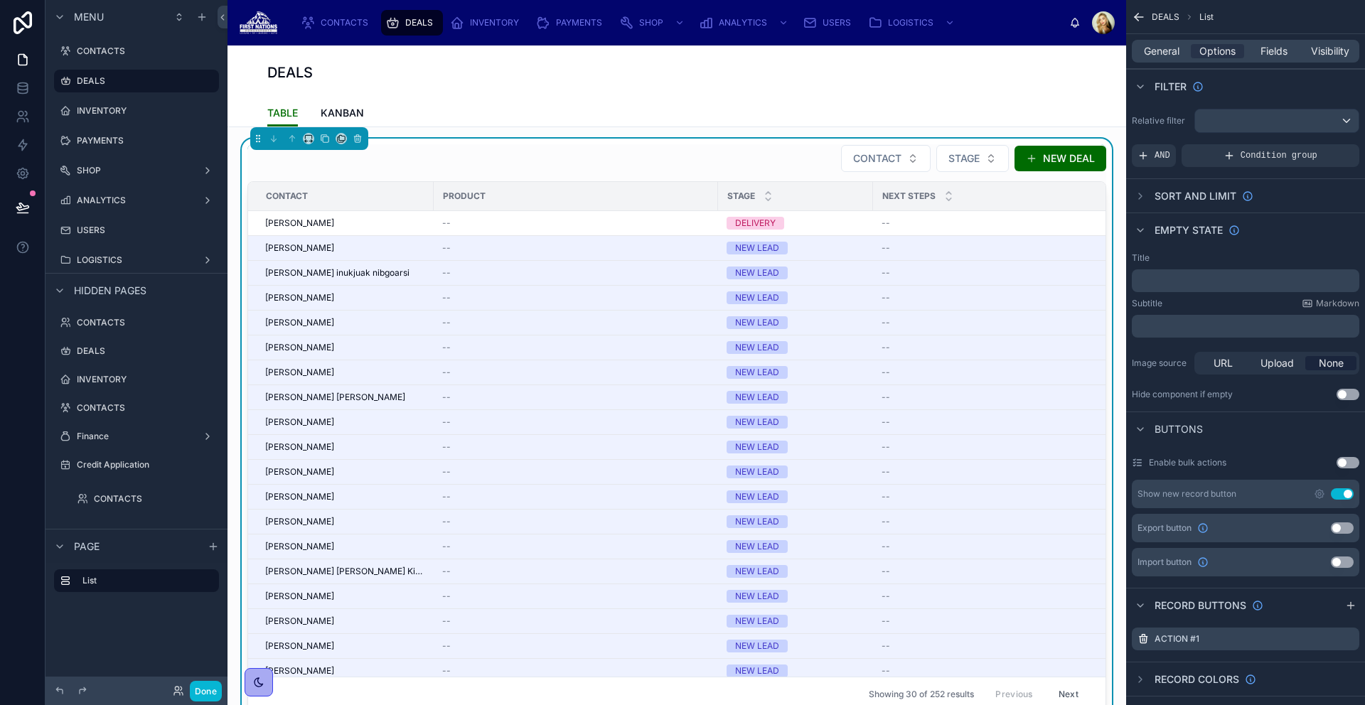
click at [743, 160] on div "CONTACT STAGE NEW DEAL" at bounding box center [676, 158] width 859 height 28
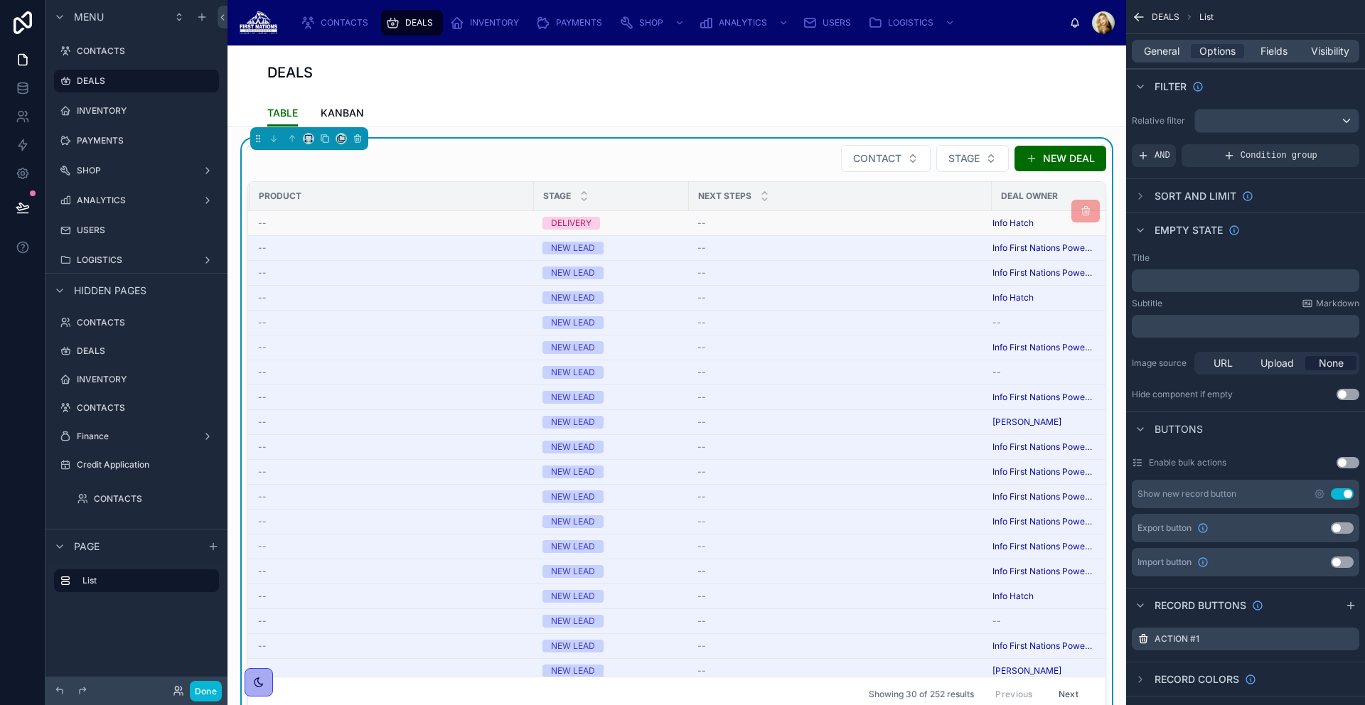
scroll to position [0, 200]
click at [1260, 49] on span "Fields" at bounding box center [1273, 51] width 27 height 14
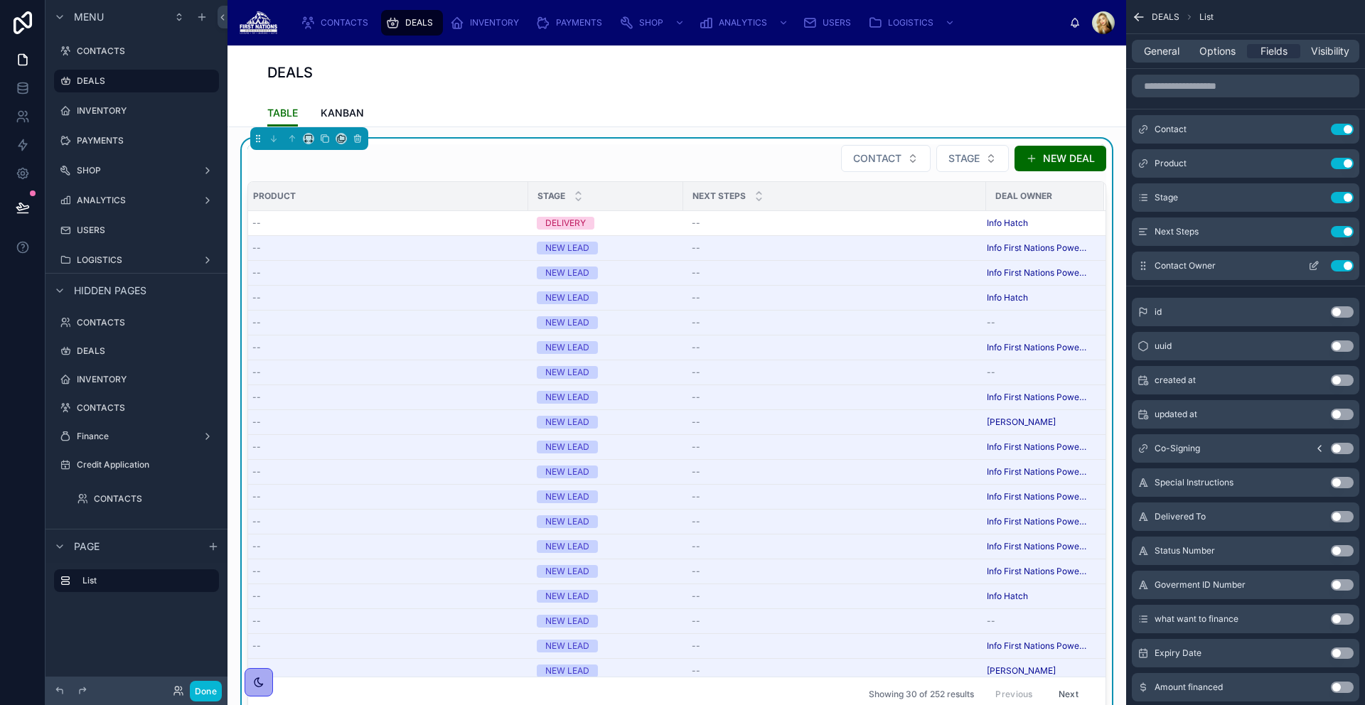
click at [1317, 264] on icon "scrollable content" at bounding box center [1315, 265] width 6 height 6
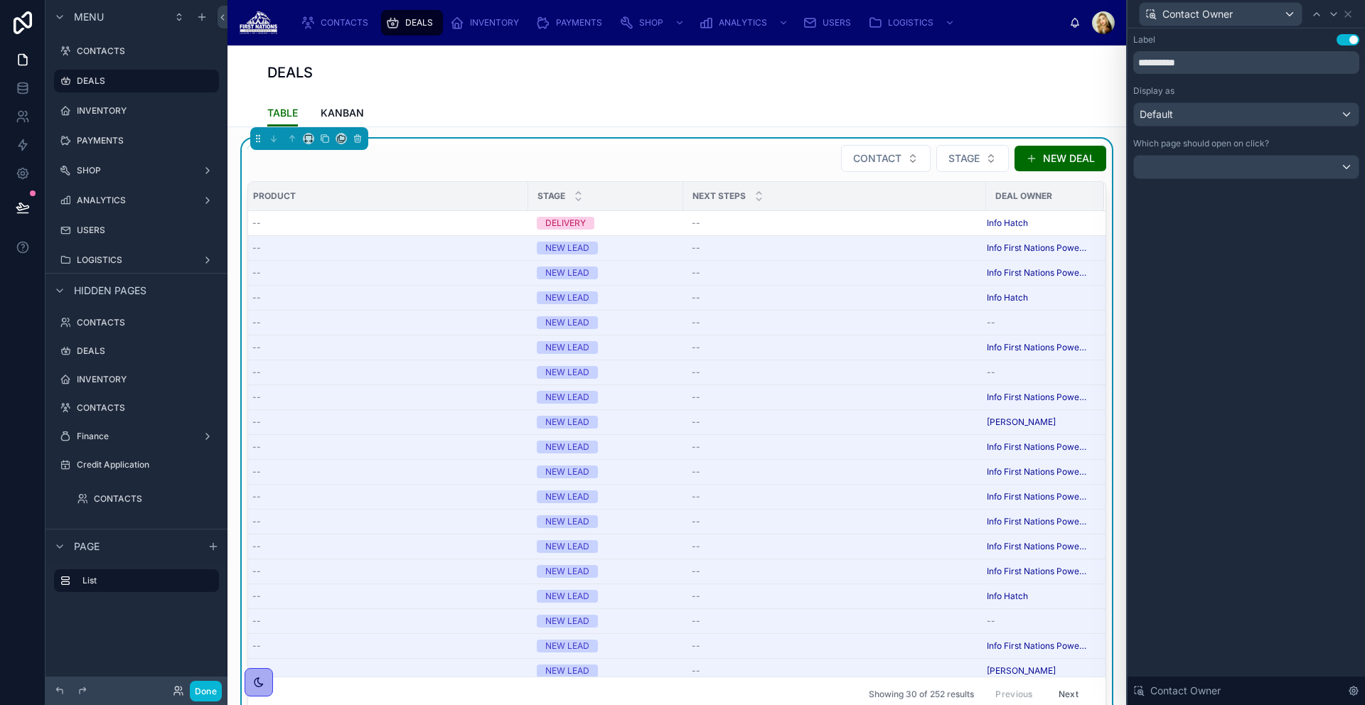
click at [1355, 14] on div "Contact Owner" at bounding box center [1246, 14] width 226 height 28
click at [1349, 16] on icon at bounding box center [1347, 14] width 11 height 11
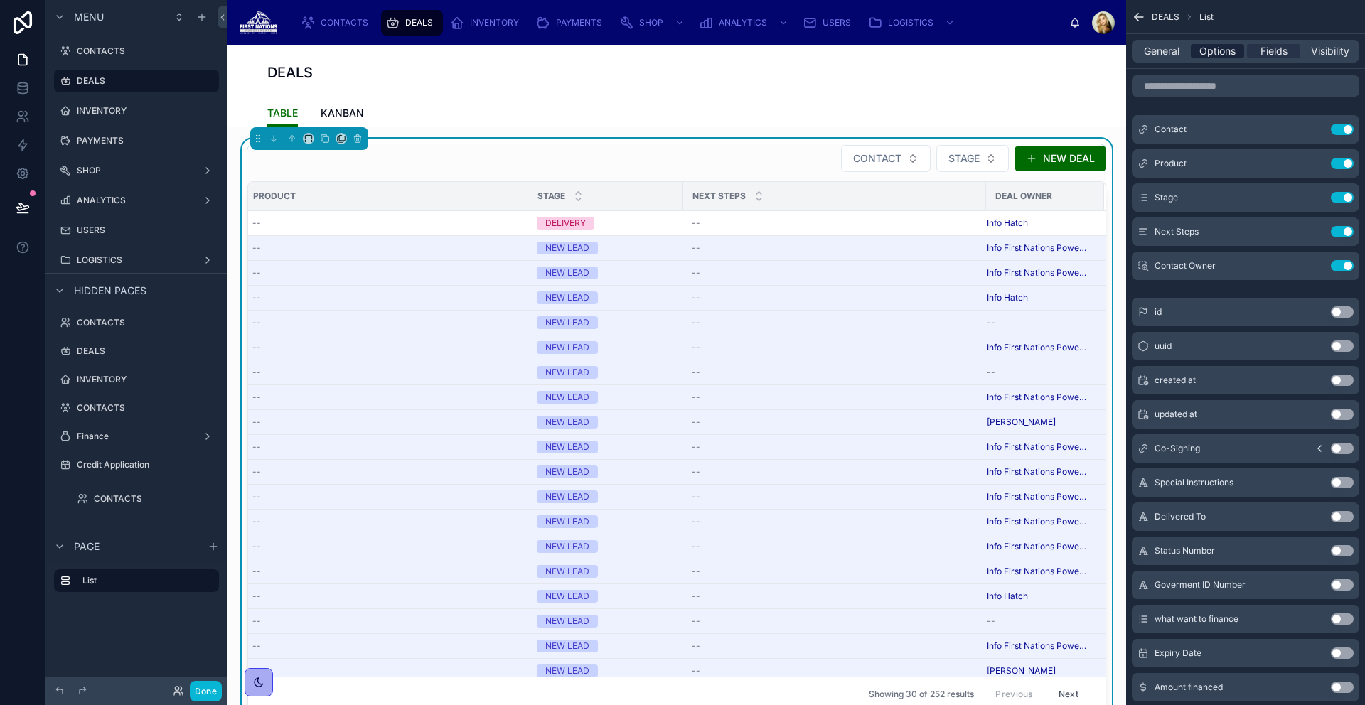
click at [1224, 56] on span "Options" at bounding box center [1217, 51] width 36 height 14
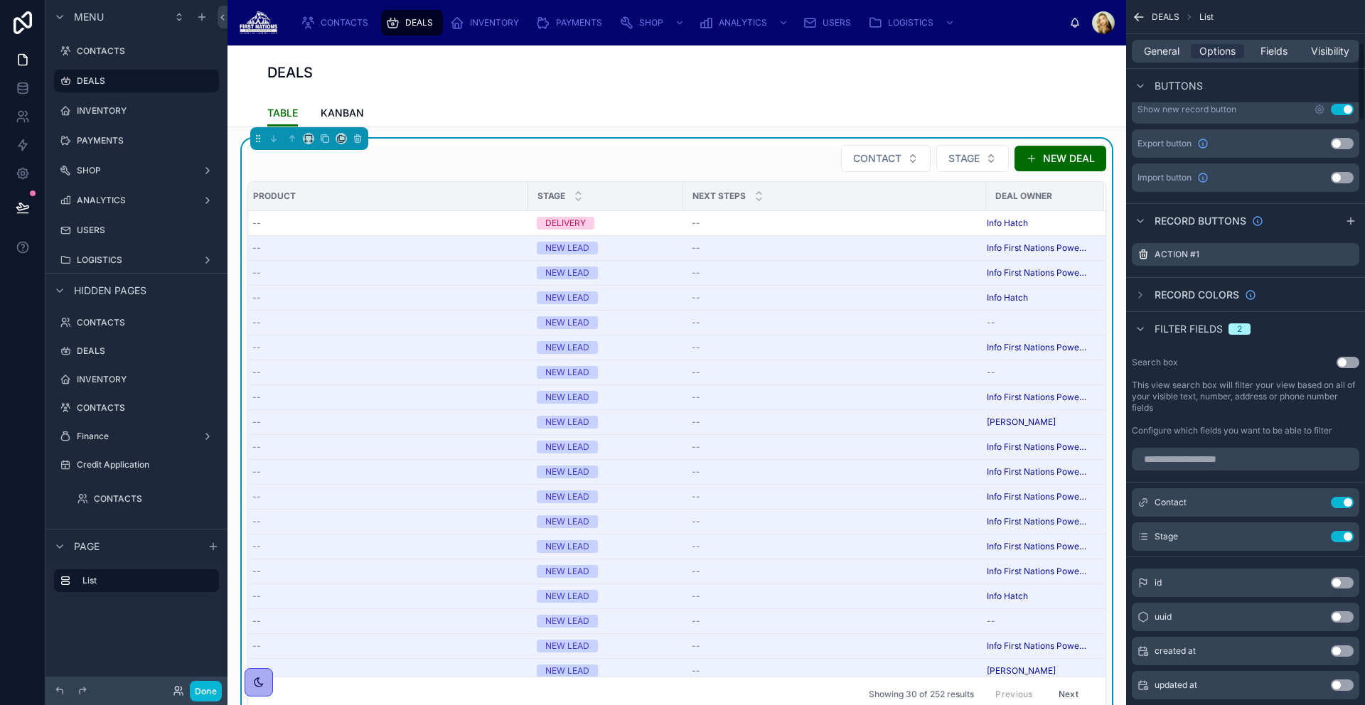
scroll to position [458, 0]
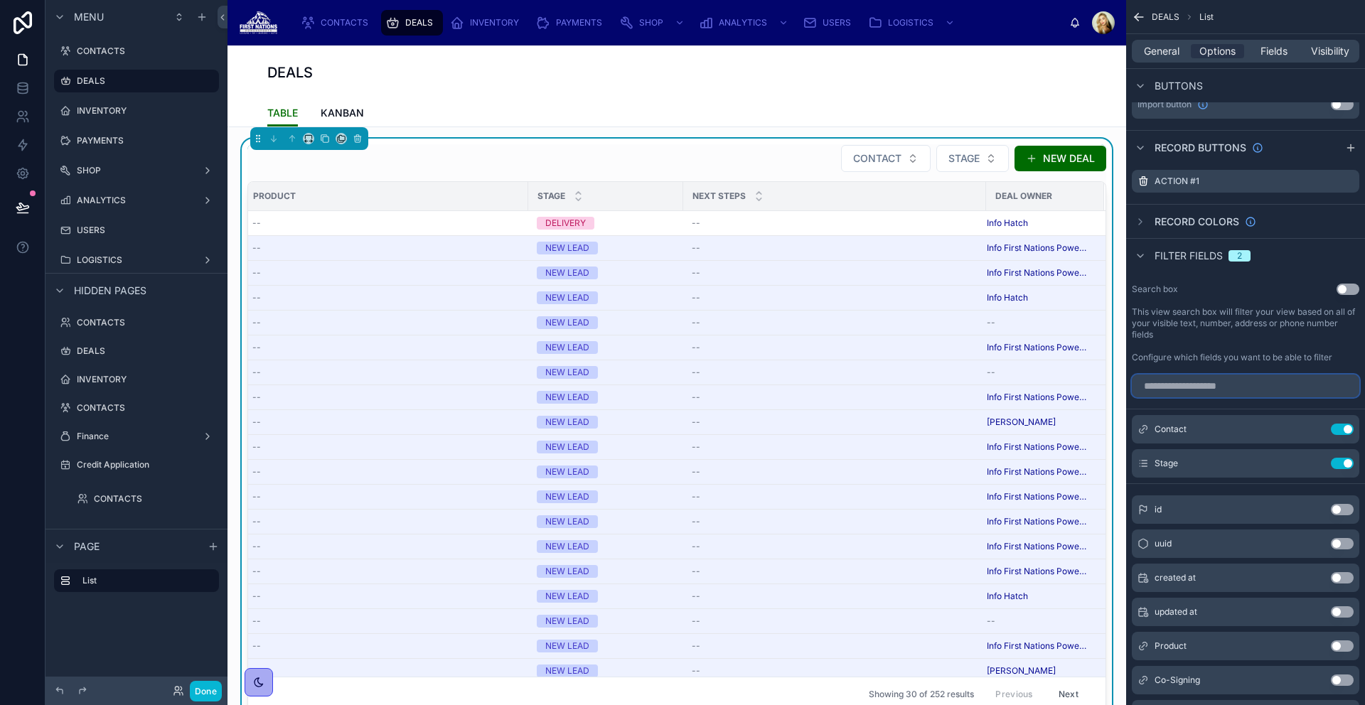
click at [1248, 389] on input "scrollable content" at bounding box center [1245, 386] width 227 height 23
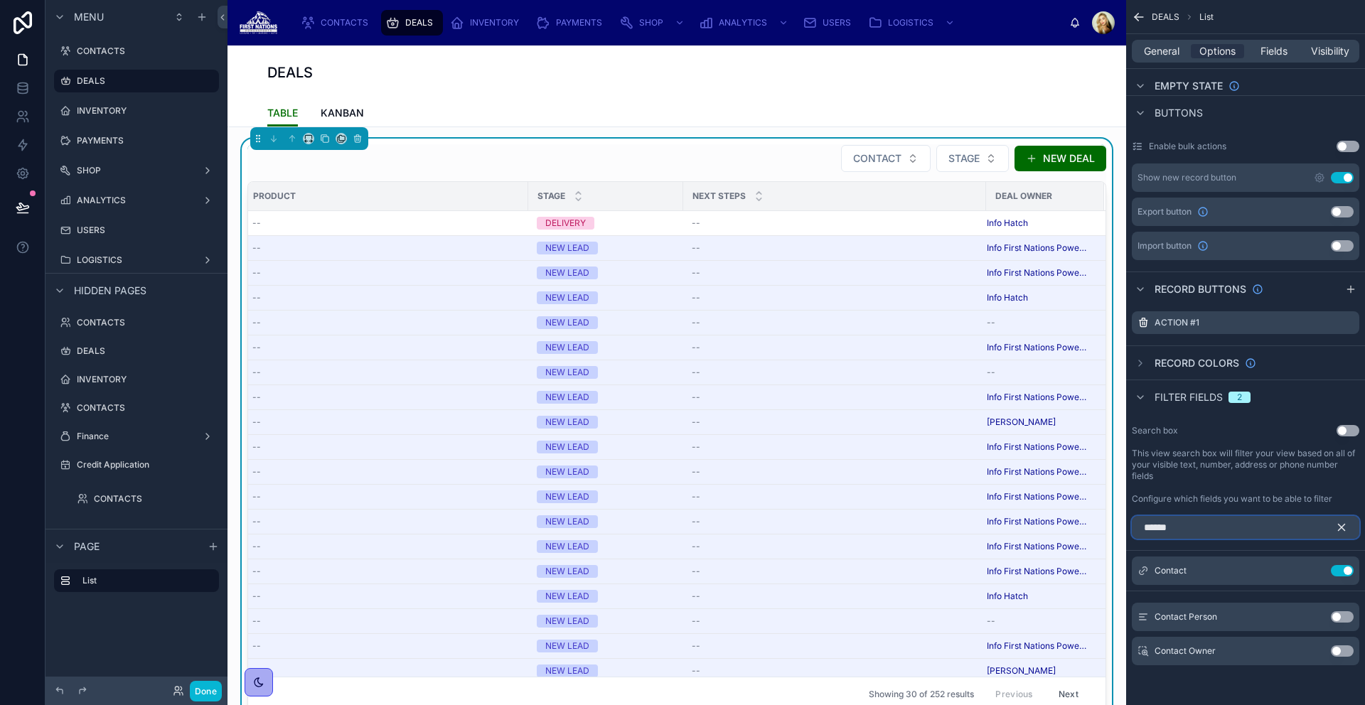
type input "******"
click at [1339, 646] on button "Use setting" at bounding box center [1342, 651] width 23 height 11
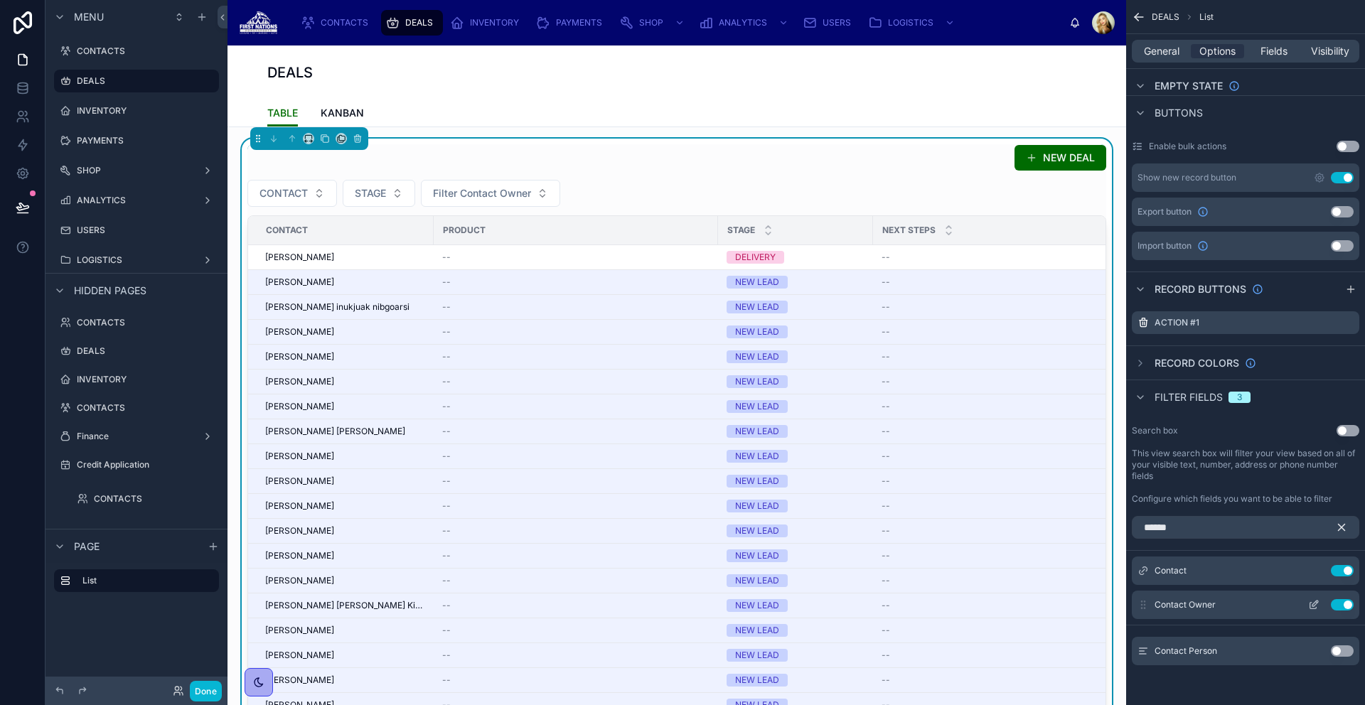
click at [1314, 603] on icon "scrollable content" at bounding box center [1313, 604] width 11 height 11
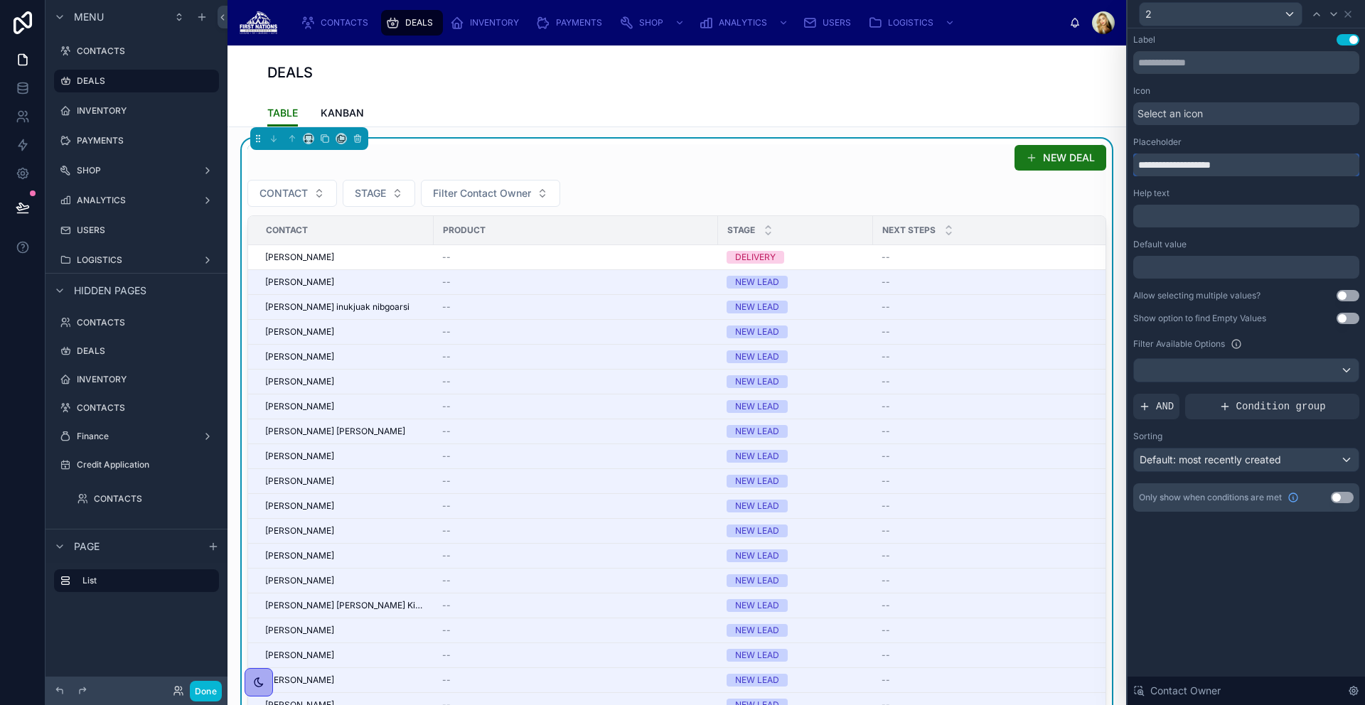
drag, startPoint x: 1241, startPoint y: 164, endPoint x: 1073, endPoint y: 150, distance: 169.1
click at [1073, 150] on div "**********" at bounding box center [682, 352] width 1365 height 705
type input "*******"
click at [206, 695] on button "Done" at bounding box center [206, 691] width 32 height 21
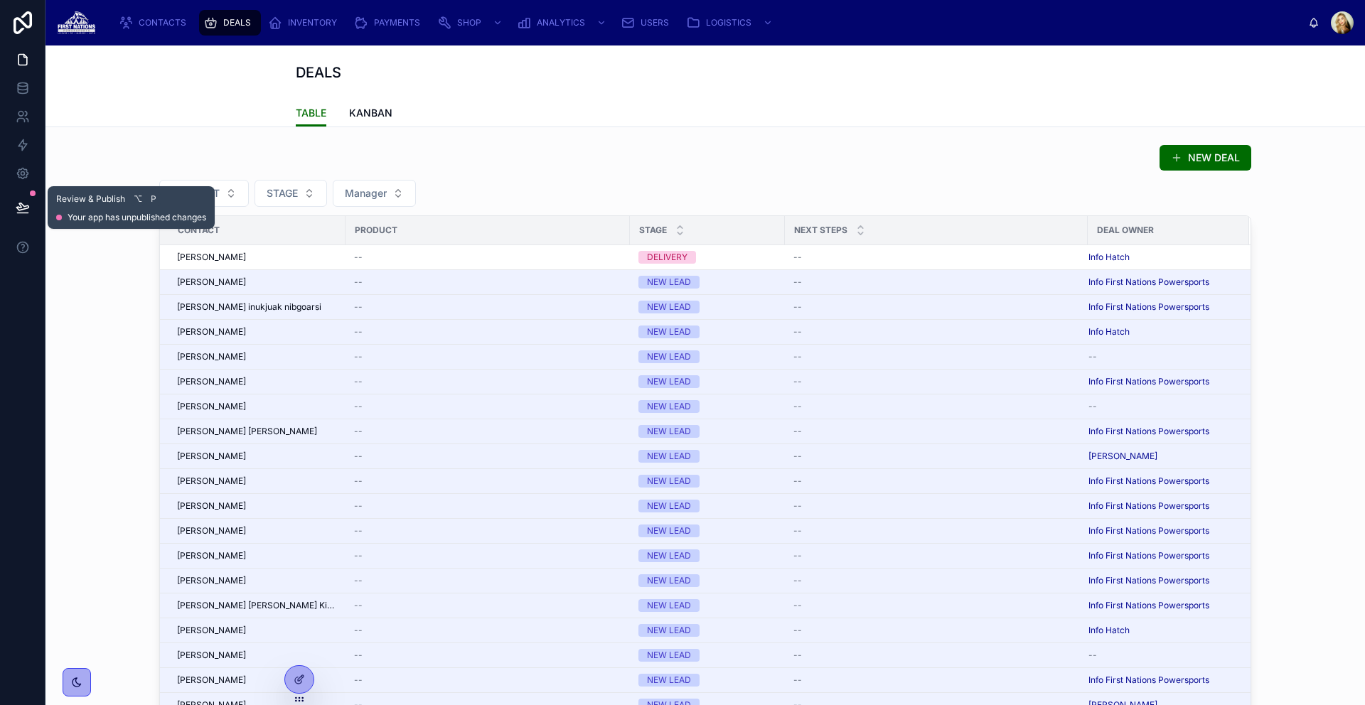
click at [31, 207] on button at bounding box center [22, 208] width 31 height 40
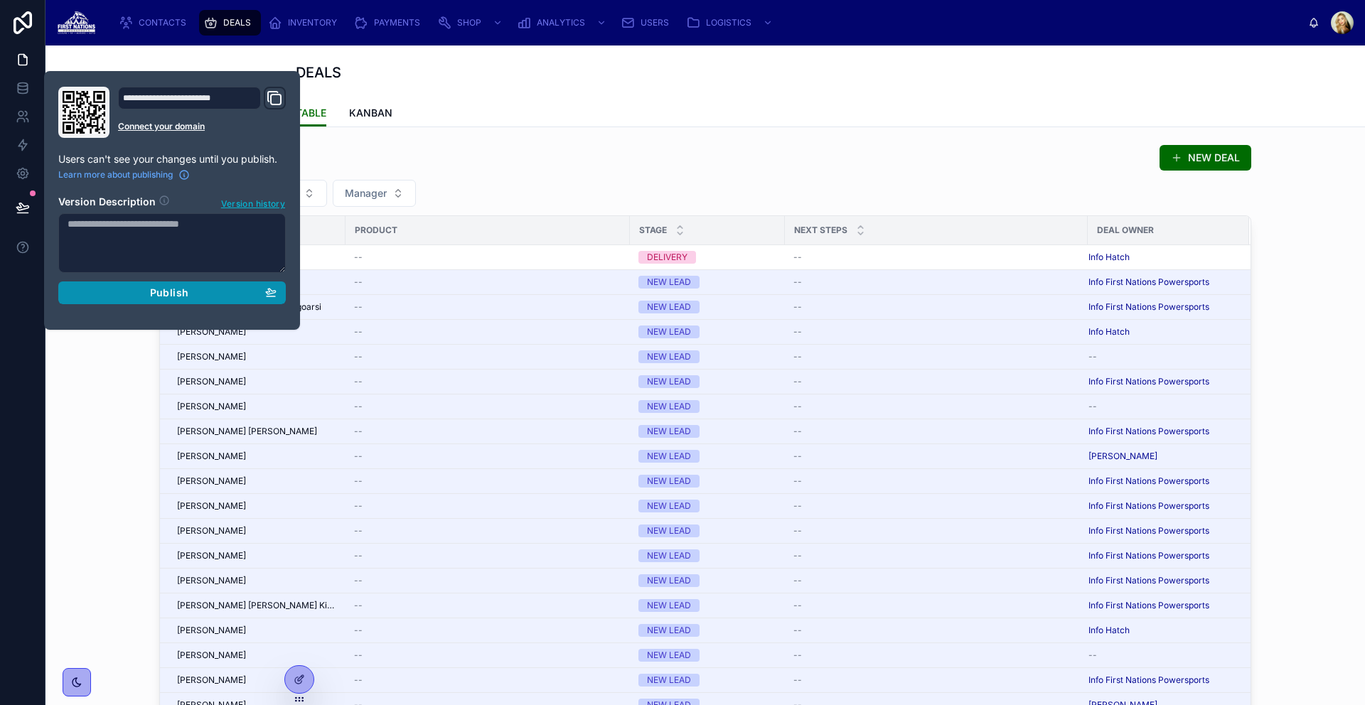
click at [197, 294] on div "Publish" at bounding box center [172, 293] width 209 height 13
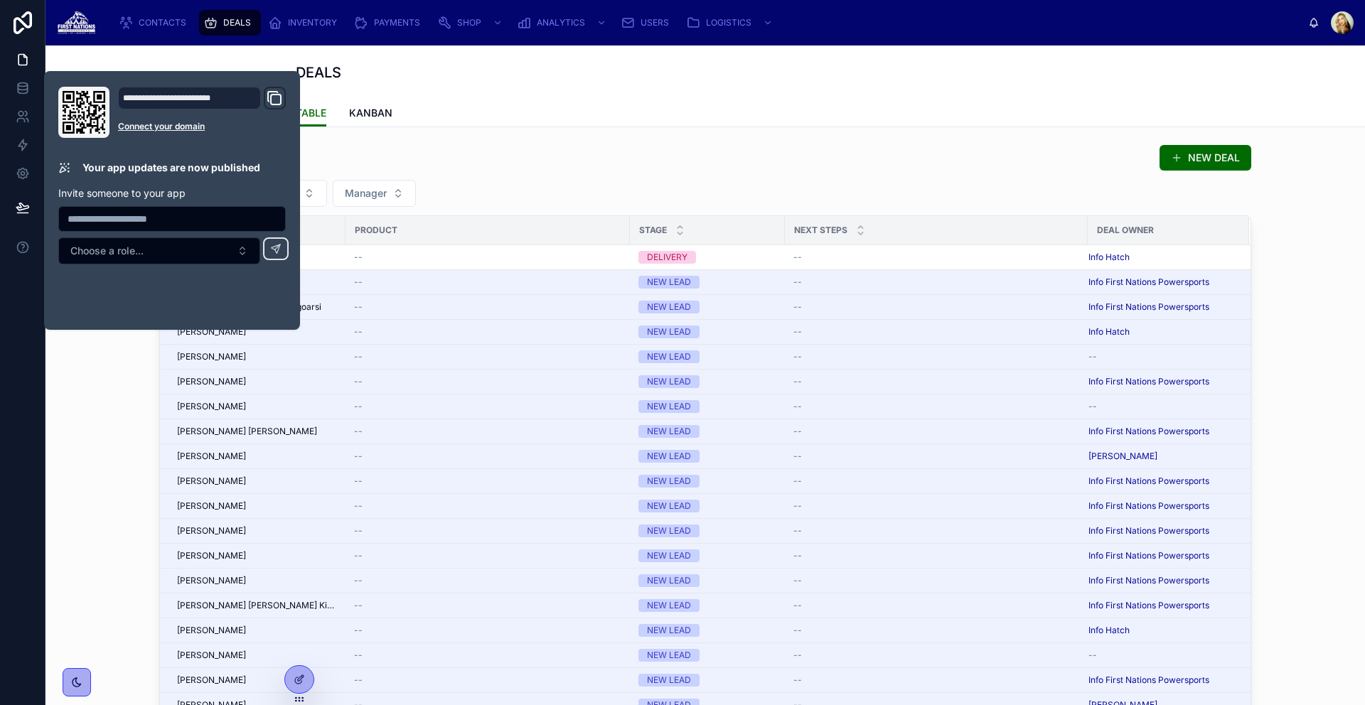
click at [520, 167] on div "NEW DEAL" at bounding box center [705, 157] width 1092 height 27
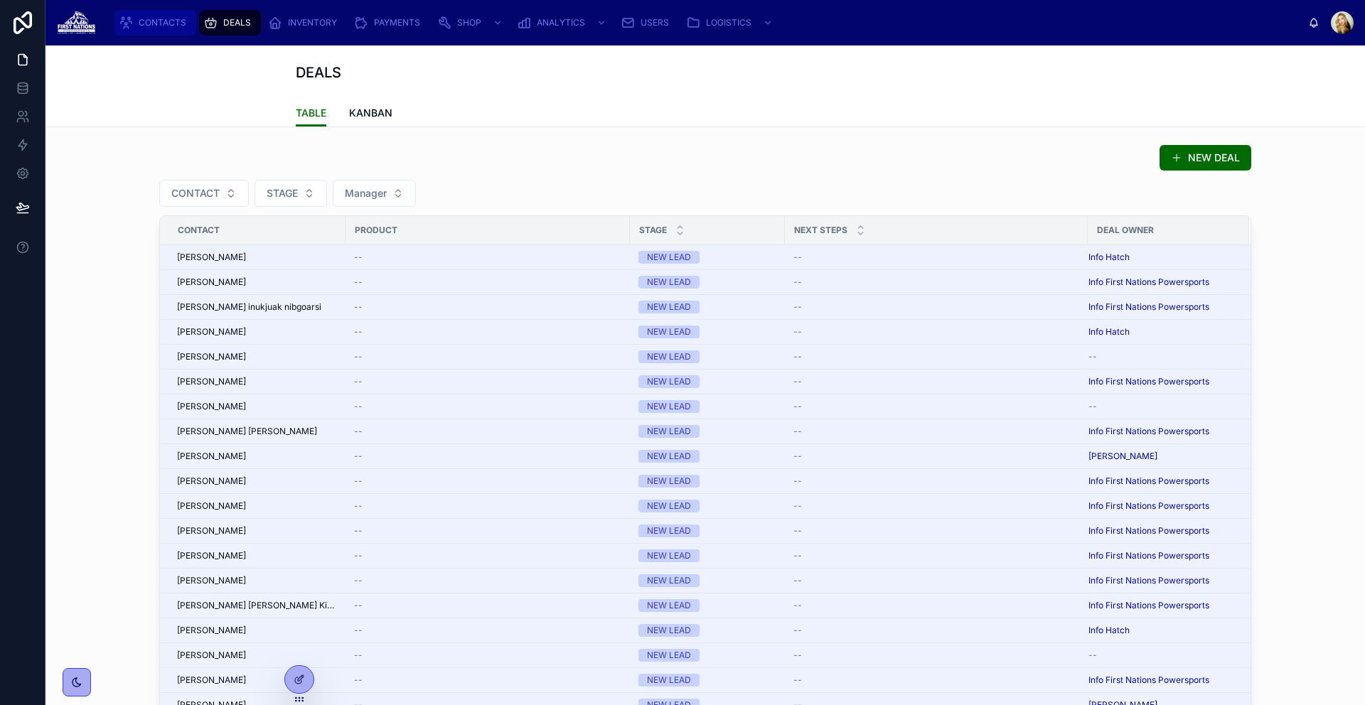
click at [128, 19] on icon "scrollable content" at bounding box center [126, 23] width 14 height 14
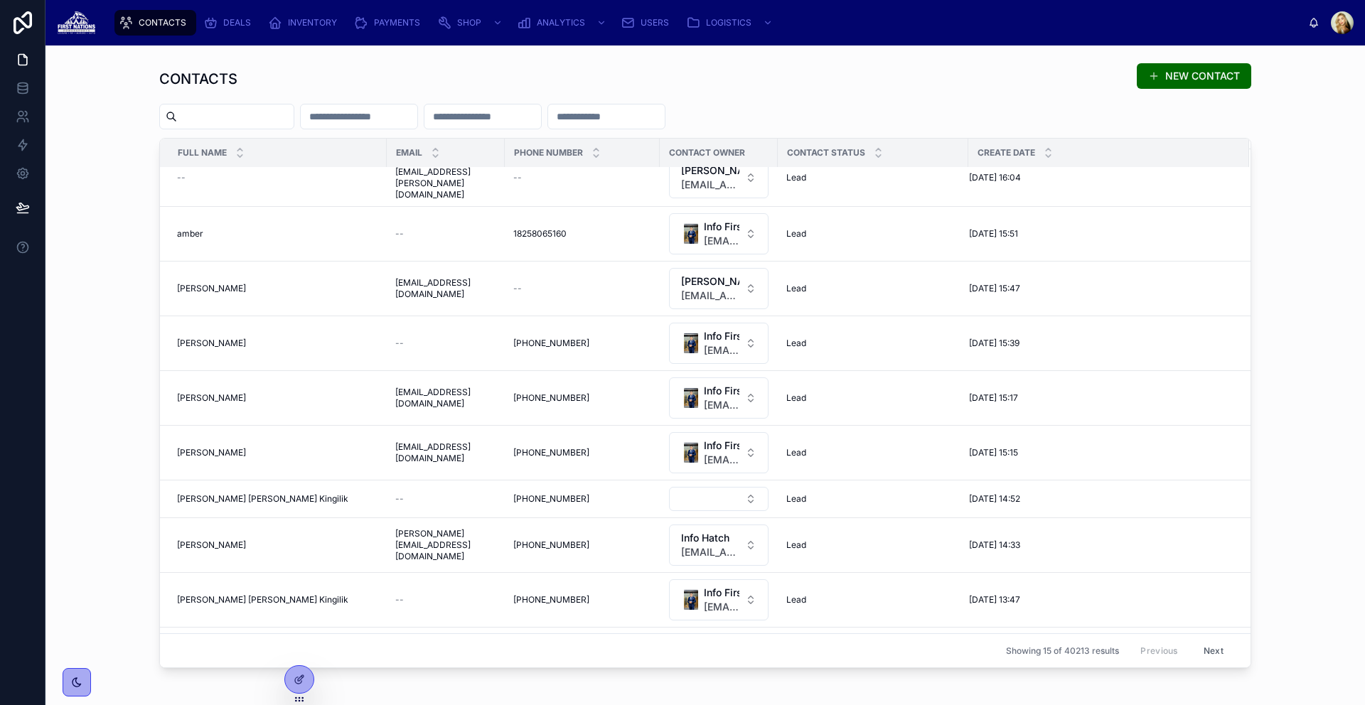
scroll to position [329, 0]
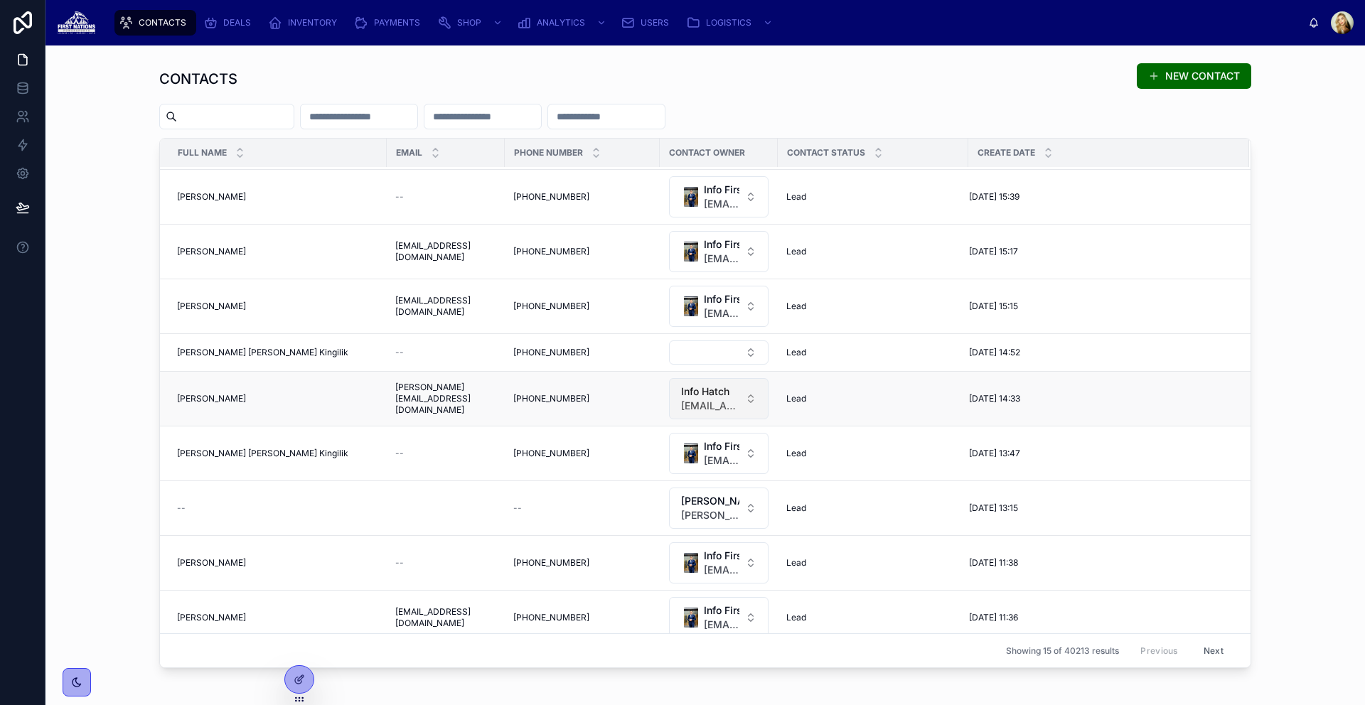
click at [753, 395] on button "Info Hatch info@hatchautomate.com" at bounding box center [719, 398] width 100 height 41
type input "***"
click at [741, 500] on span "Info First Nations Powersports" at bounding box center [716, 505] width 119 height 28
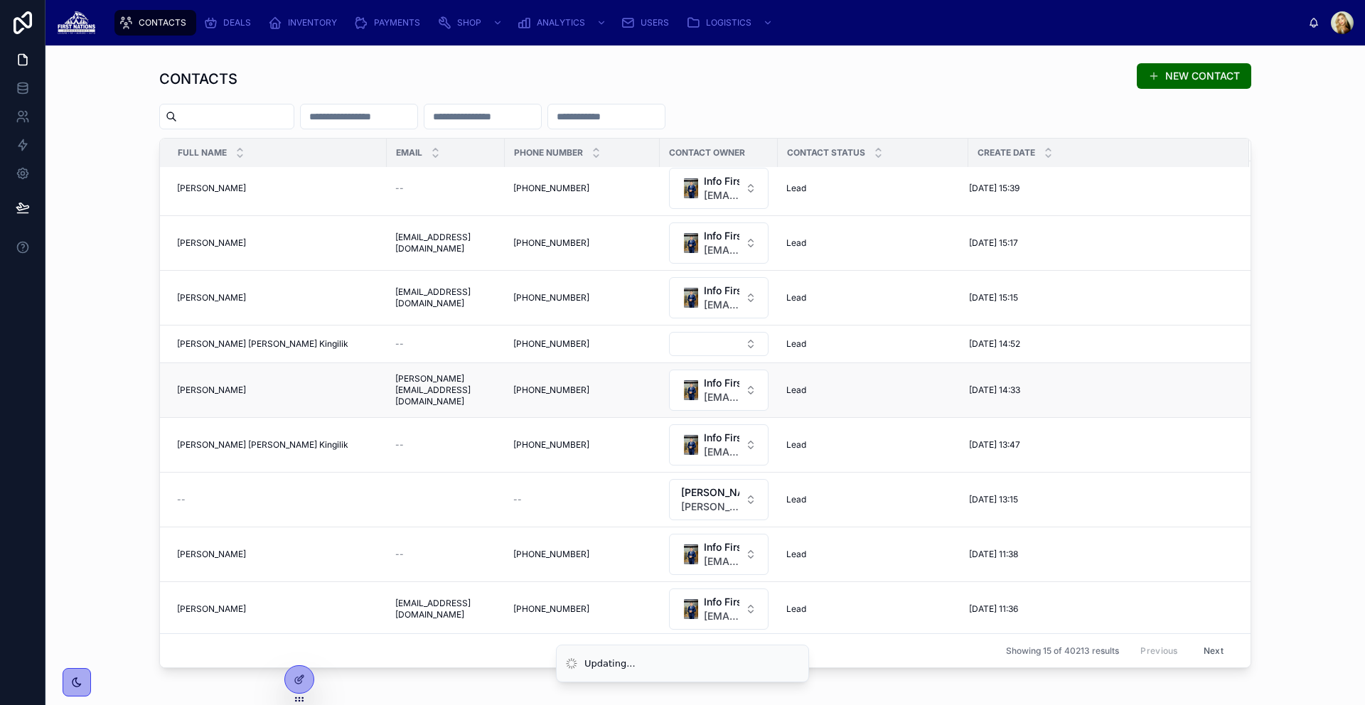
scroll to position [0, 0]
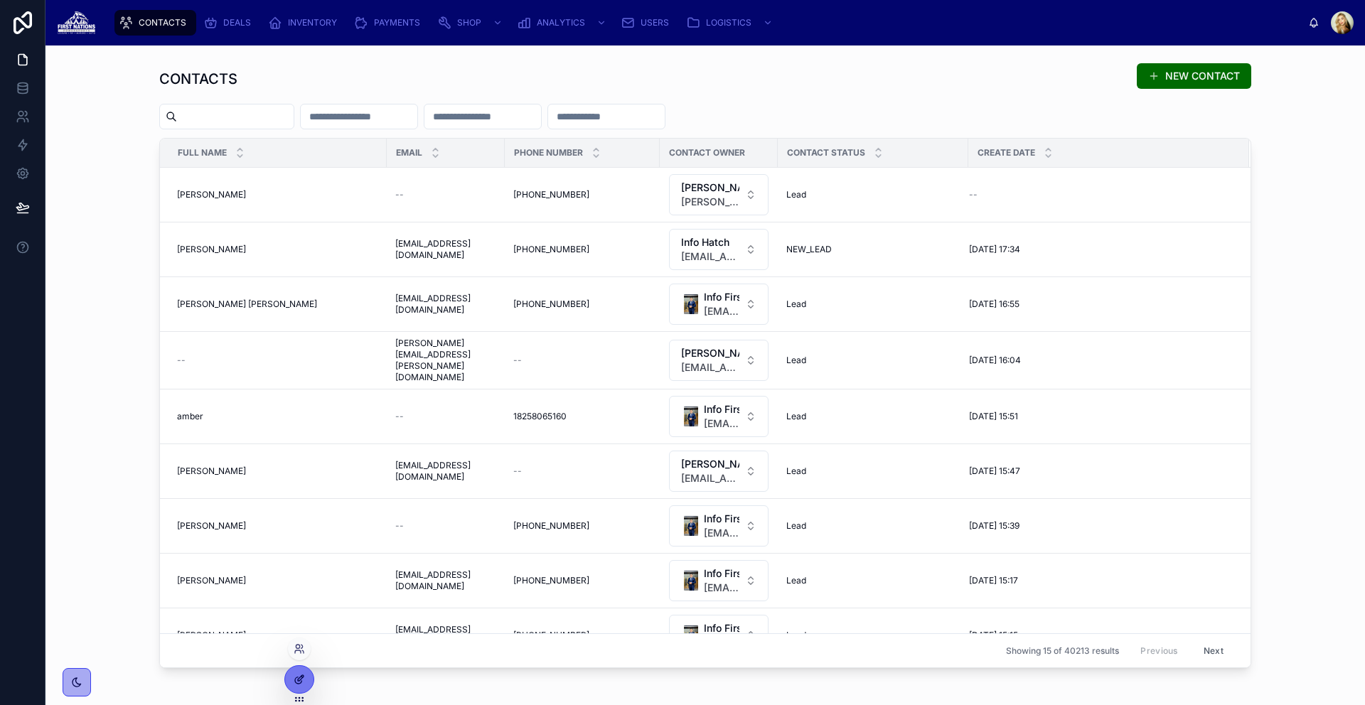
click at [302, 680] on icon at bounding box center [299, 679] width 11 height 11
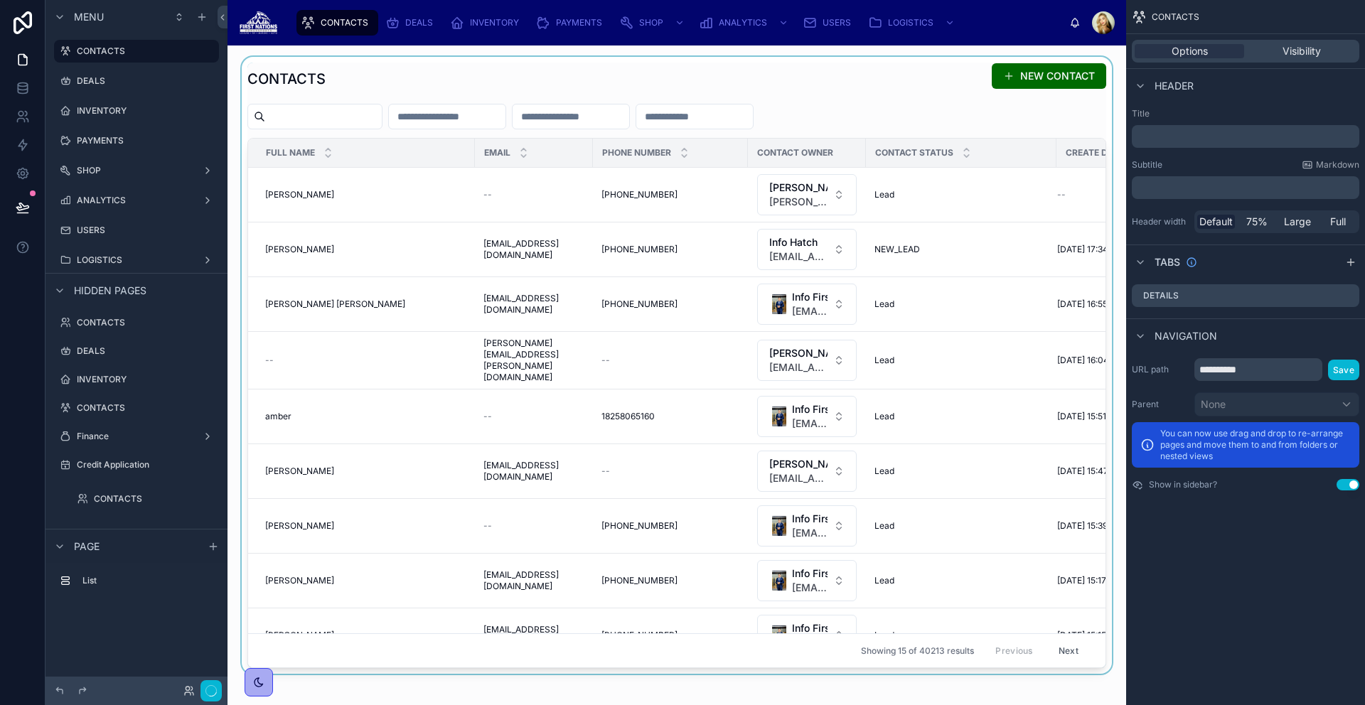
click at [852, 107] on div at bounding box center [677, 365] width 876 height 617
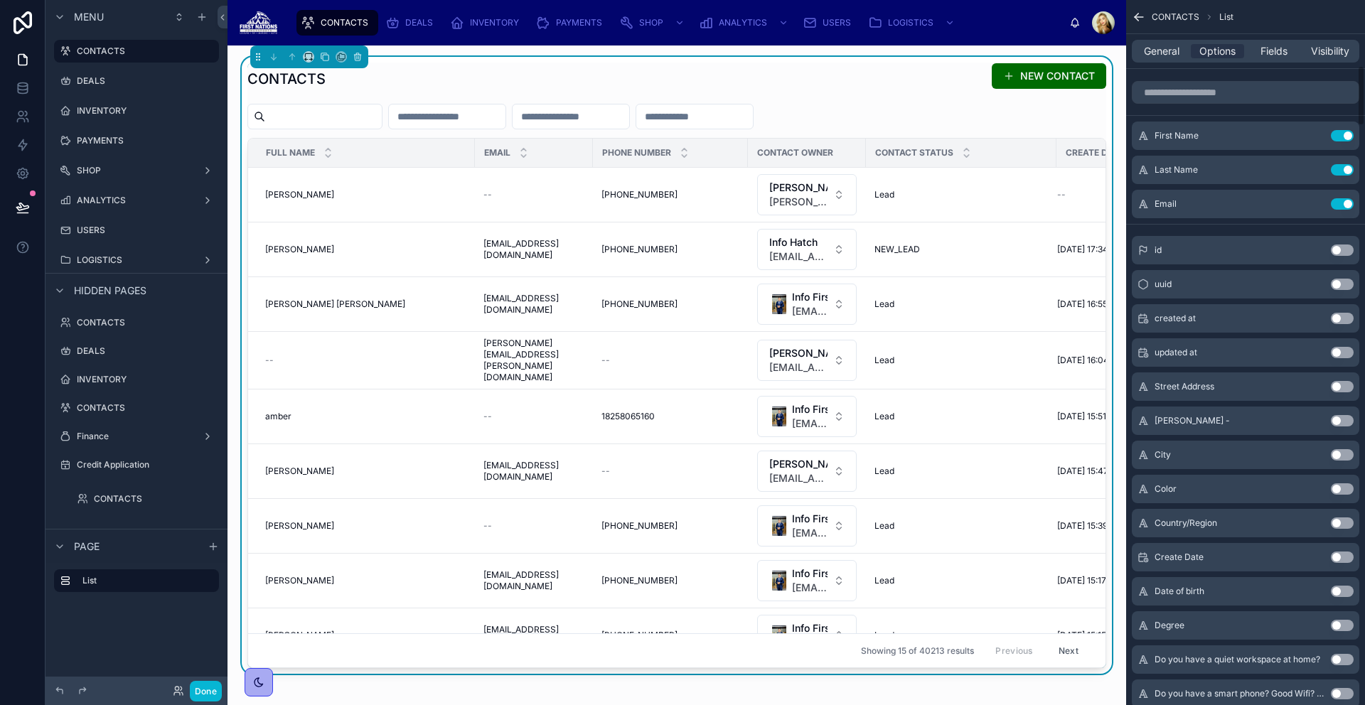
scroll to position [492, 0]
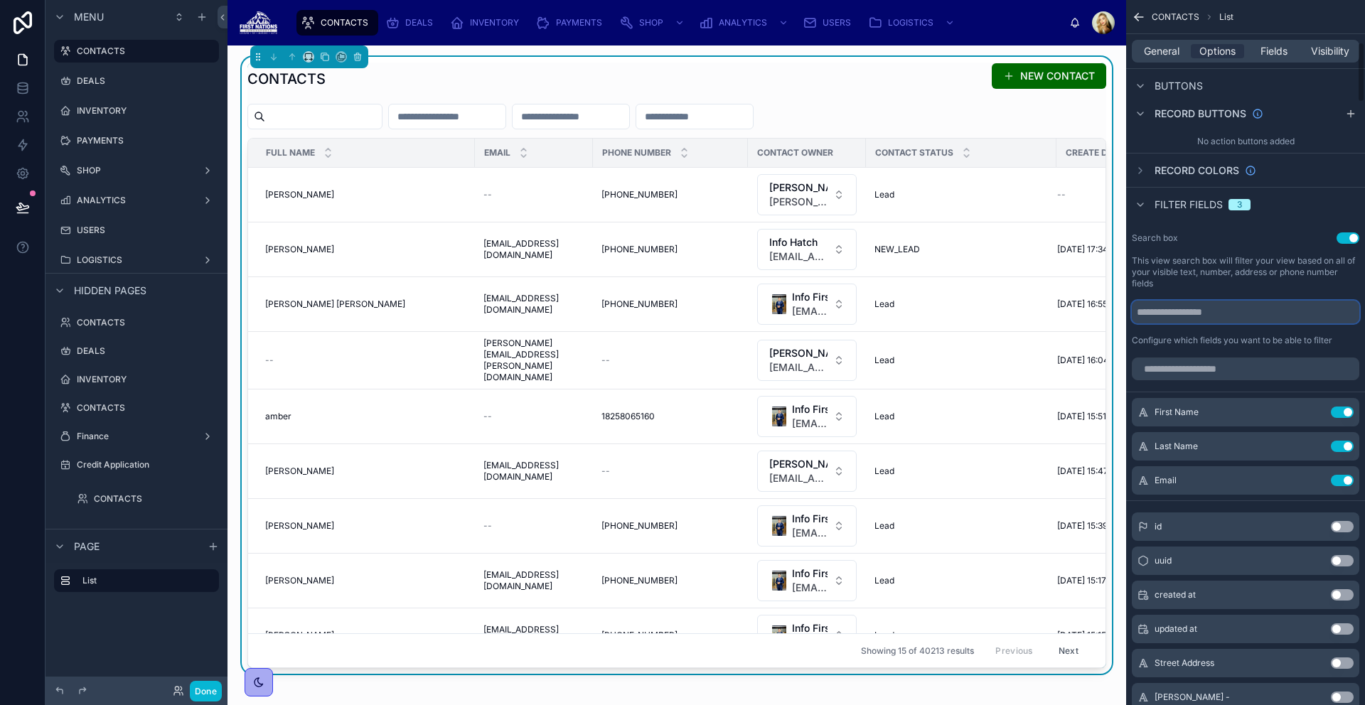
click at [1213, 318] on input "scrollable content" at bounding box center [1245, 312] width 227 height 23
click at [1199, 367] on input "scrollable content" at bounding box center [1245, 369] width 227 height 23
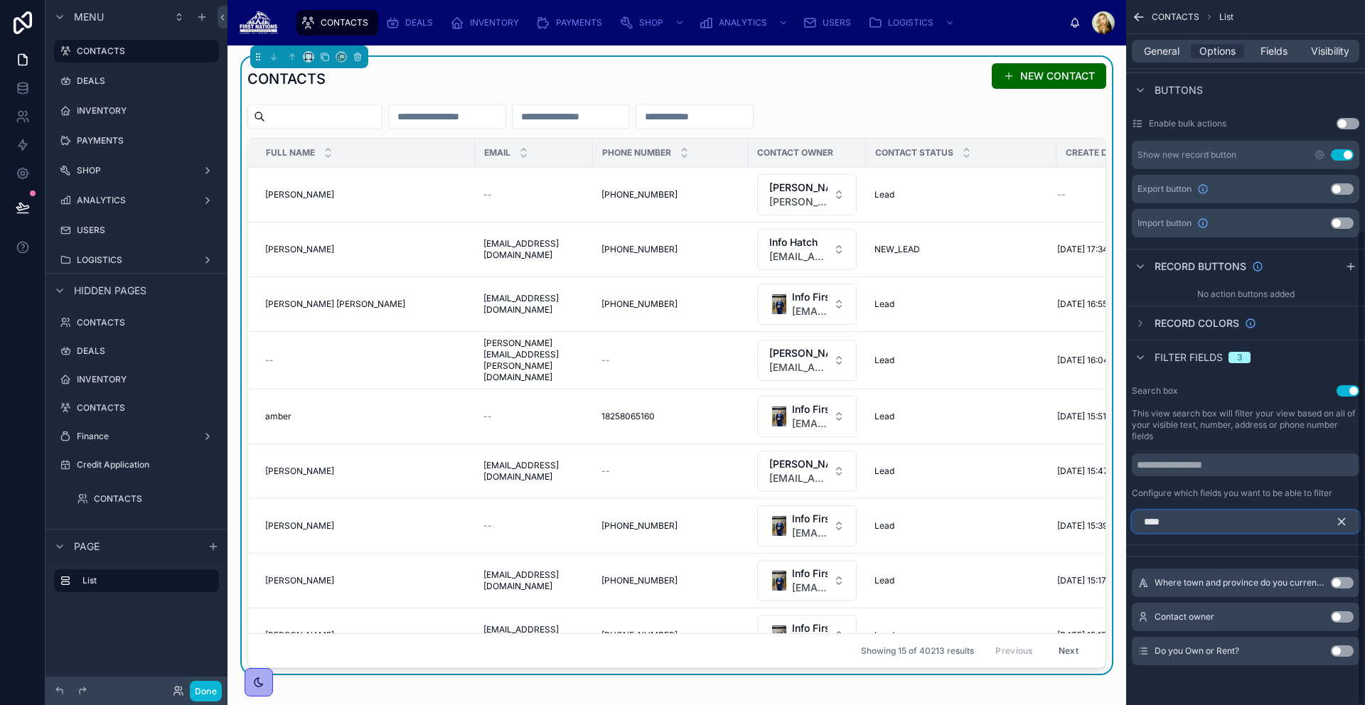
scroll to position [271, 0]
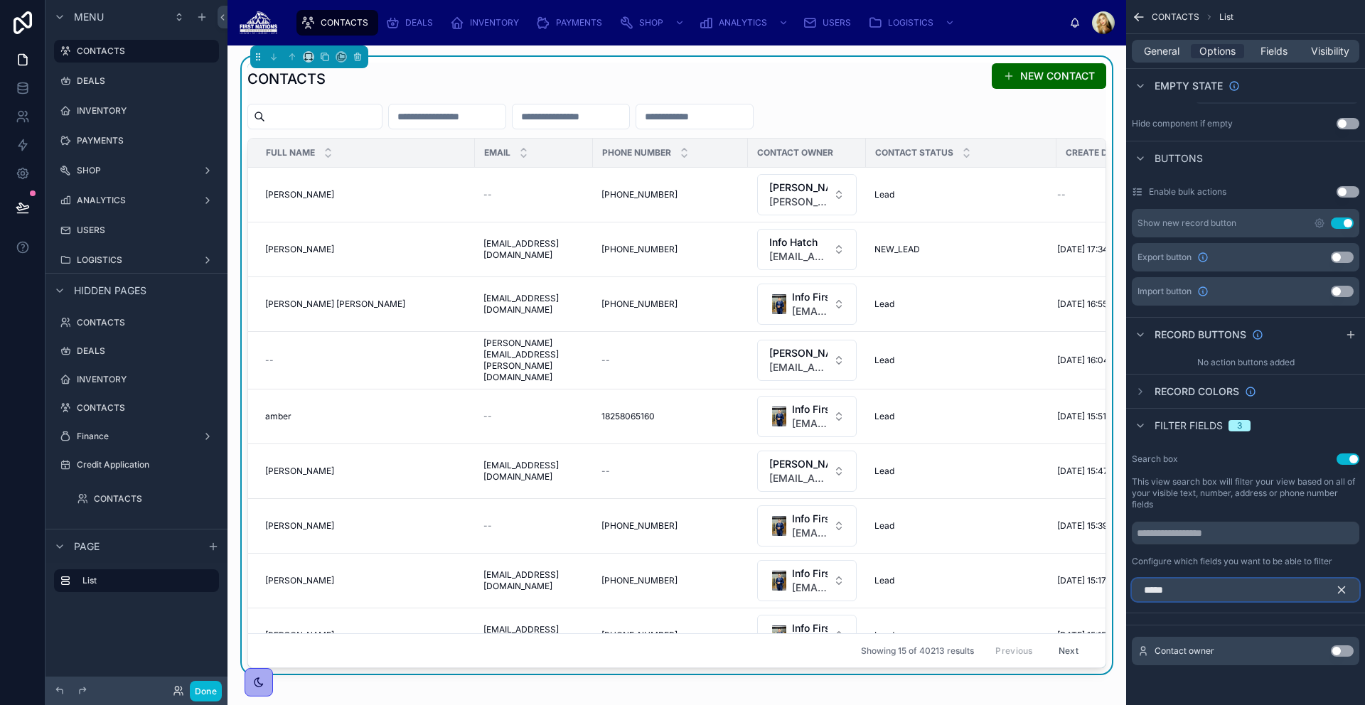
type input "*****"
click at [1346, 651] on button "Use setting" at bounding box center [1342, 651] width 23 height 11
click at [1341, 591] on icon "scrollable content" at bounding box center [1341, 590] width 13 height 13
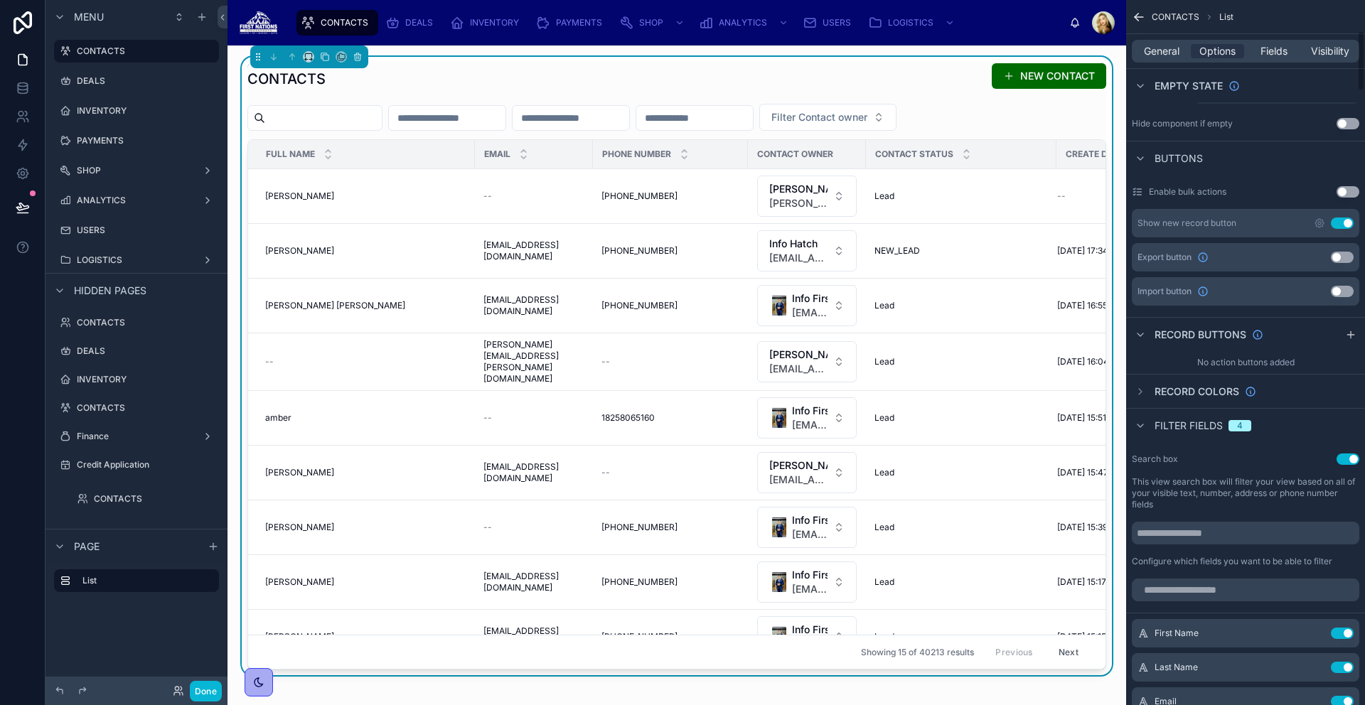
scroll to position [652, 0]
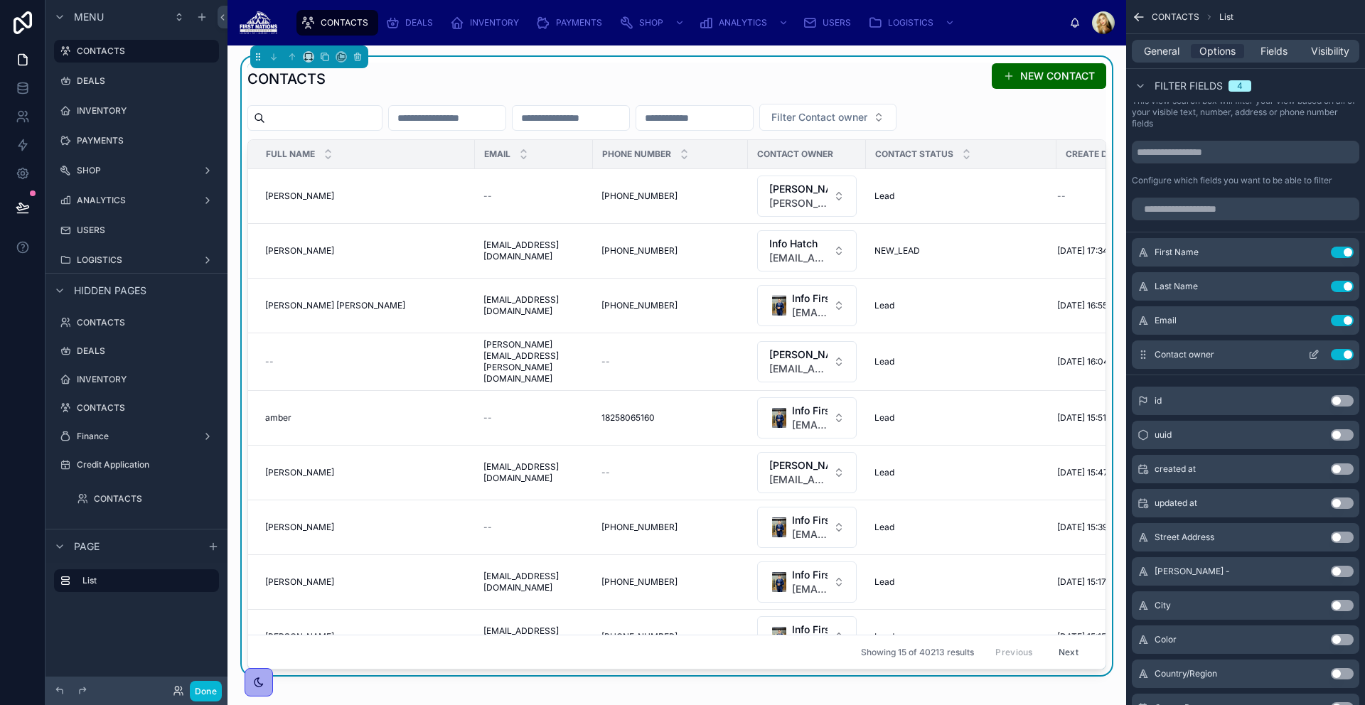
click at [1316, 353] on icon "scrollable content" at bounding box center [1315, 353] width 6 height 6
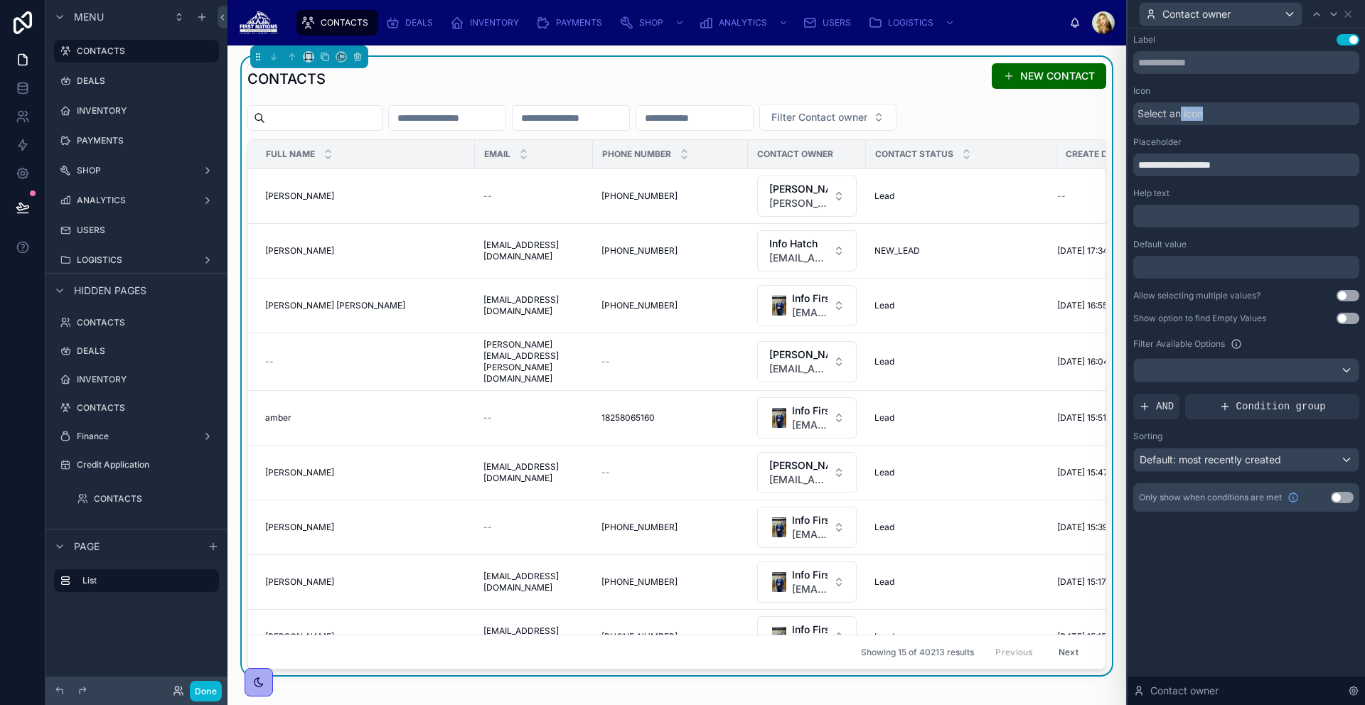
drag, startPoint x: 1238, startPoint y: 112, endPoint x: 1183, endPoint y: 119, distance: 55.2
click at [1180, 117] on div "Select an icon" at bounding box center [1246, 113] width 226 height 23
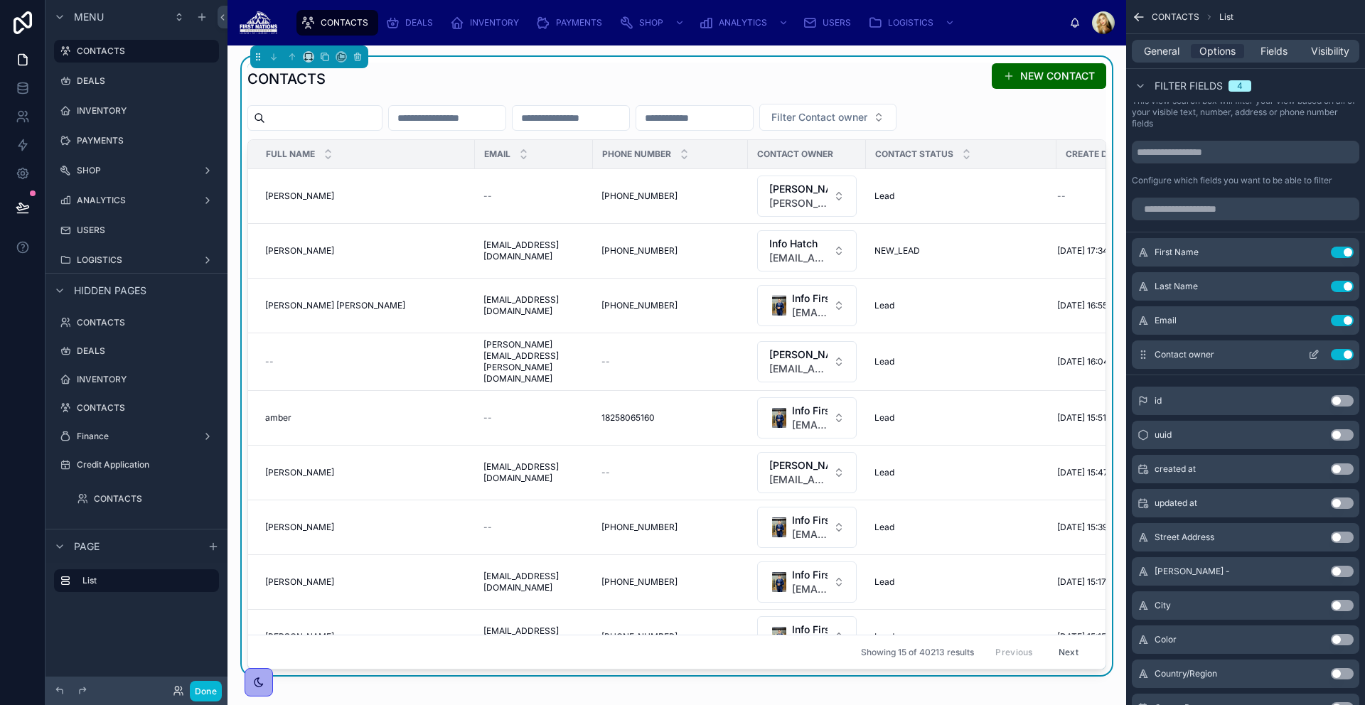
click at [1313, 353] on icon "scrollable content" at bounding box center [1315, 353] width 6 height 6
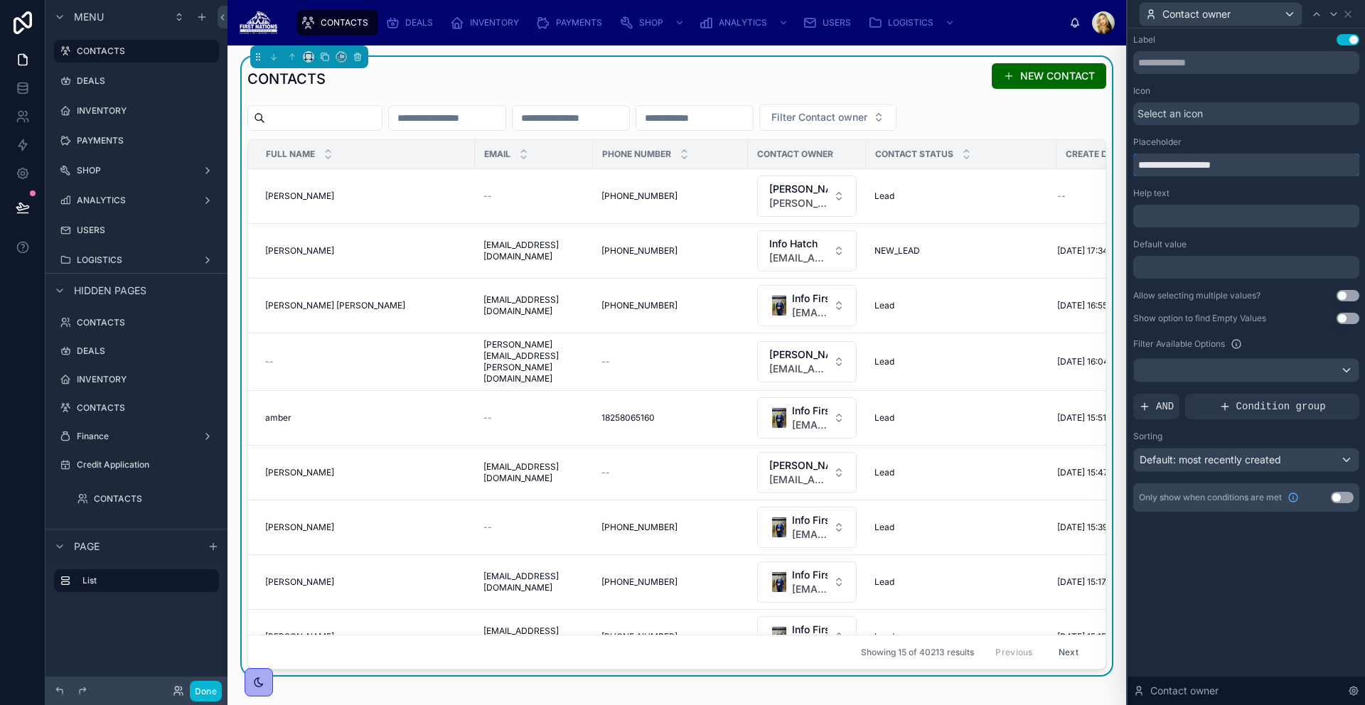
drag, startPoint x: 1186, startPoint y: 159, endPoint x: 1007, endPoint y: 156, distance: 178.5
click at [1012, 156] on div "**********" at bounding box center [682, 352] width 1365 height 705
type input "*******"
click at [218, 692] on button "Done" at bounding box center [206, 691] width 32 height 21
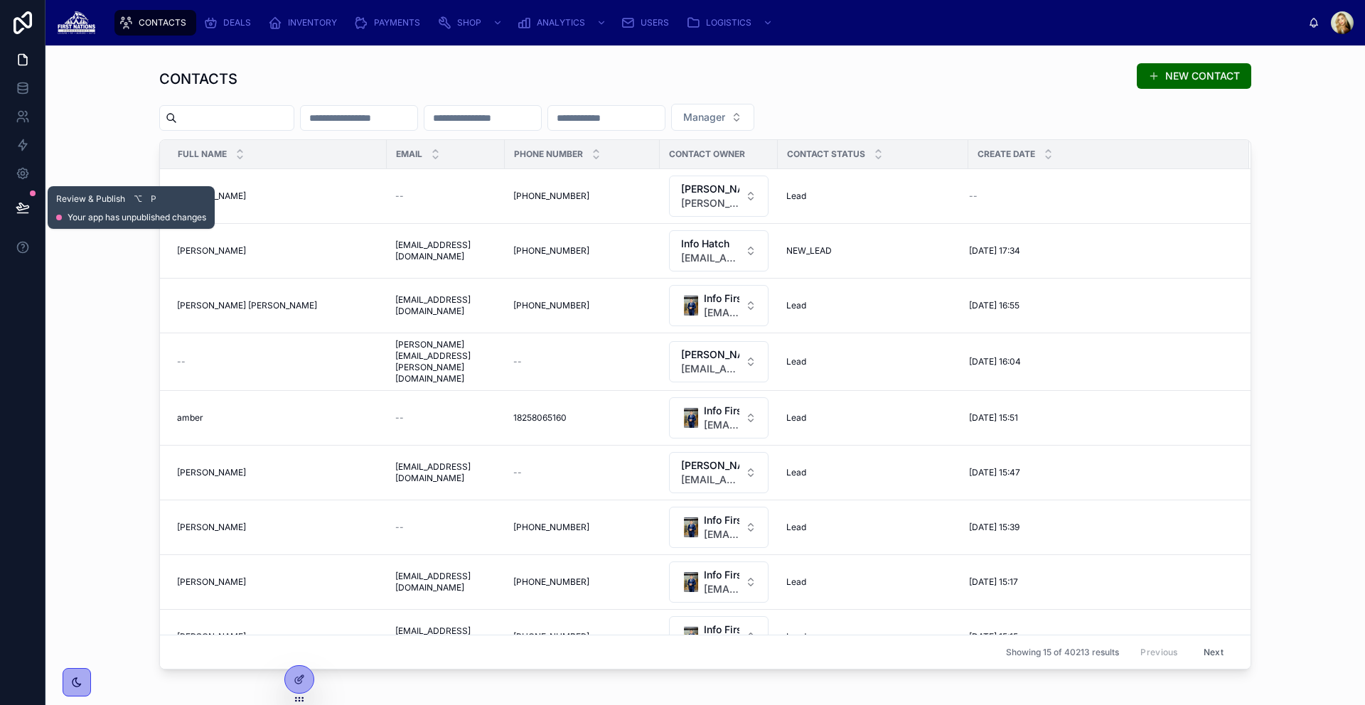
click at [19, 207] on icon at bounding box center [22, 206] width 12 height 7
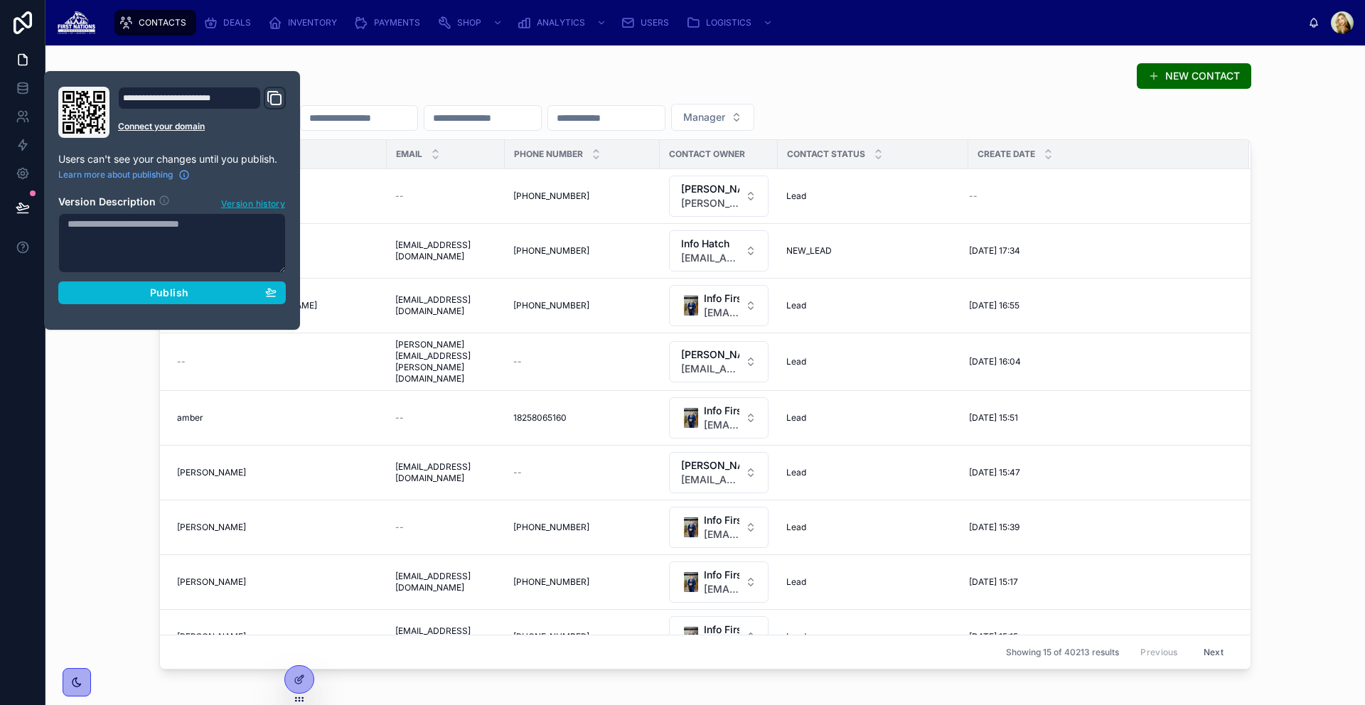
click at [211, 304] on div "**********" at bounding box center [172, 200] width 239 height 227
click at [216, 296] on div "Publish" at bounding box center [172, 293] width 209 height 13
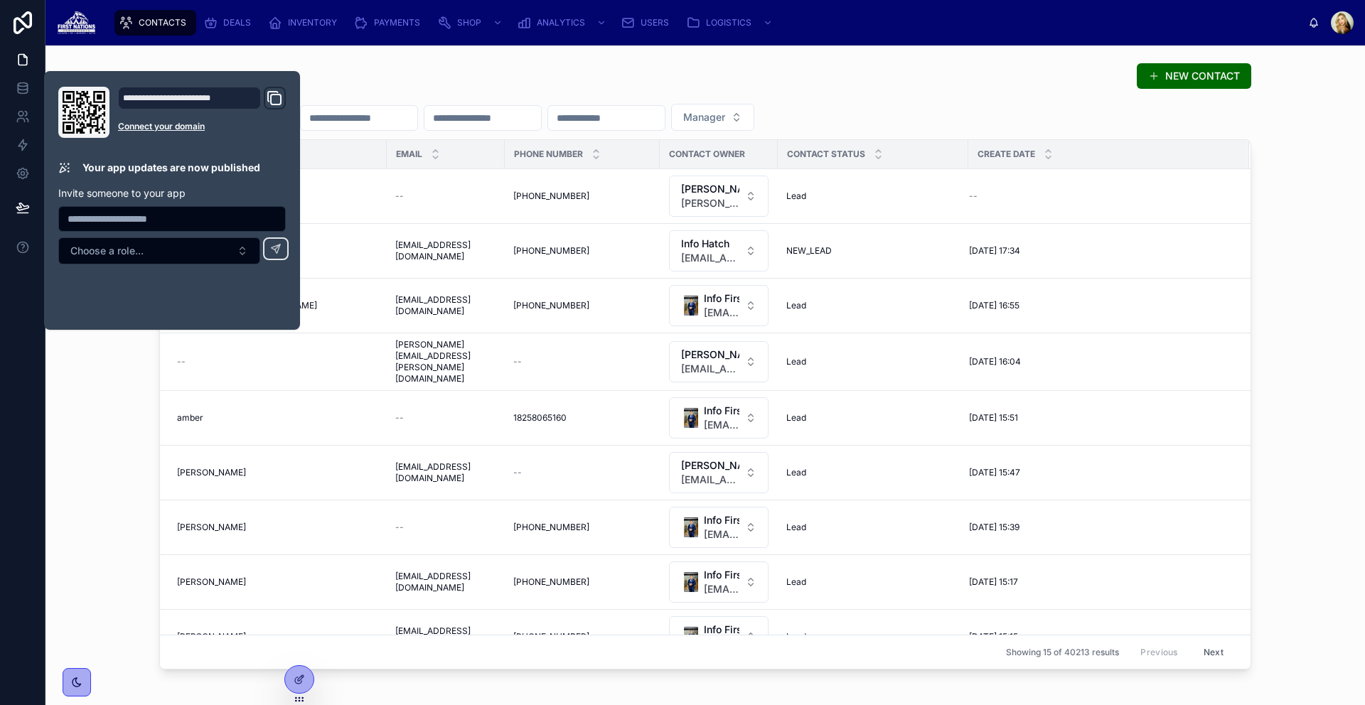
click at [616, 63] on div "CONTACTS NEW CONTACT" at bounding box center [705, 79] width 1092 height 33
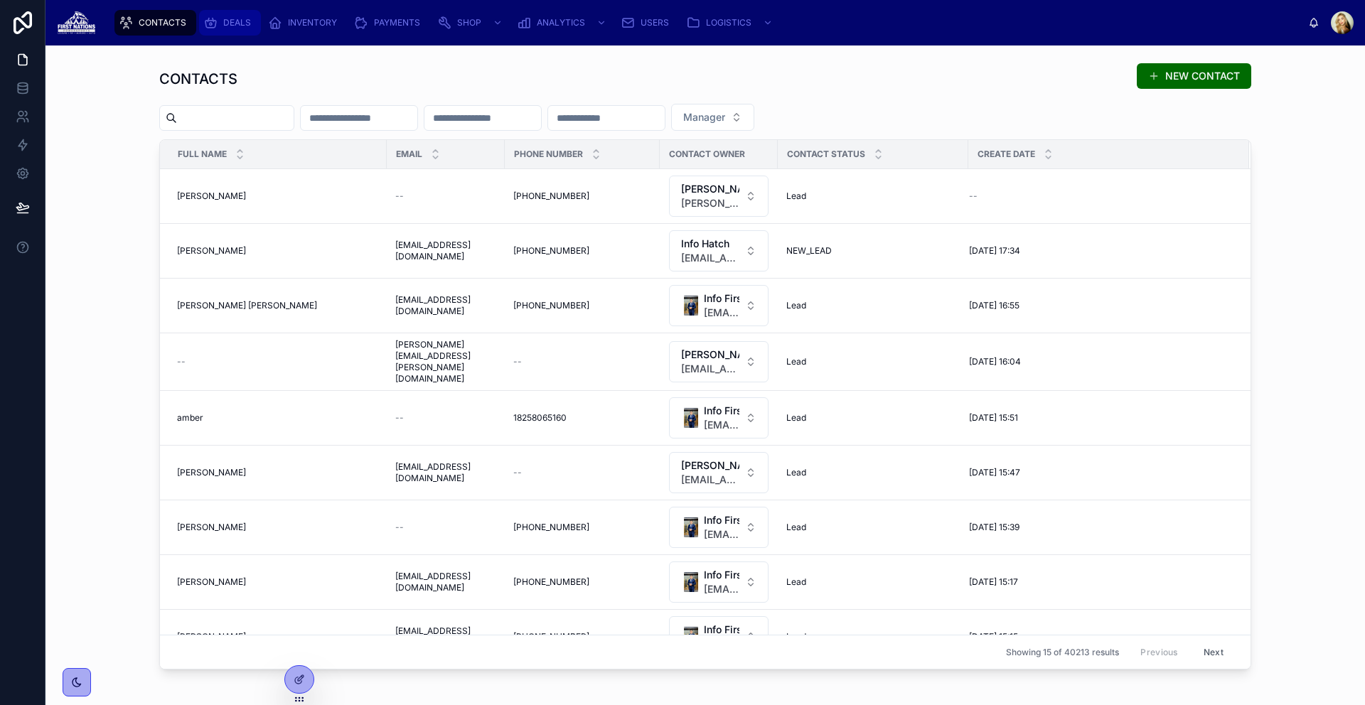
click at [250, 21] on span "DEALS" at bounding box center [237, 22] width 28 height 11
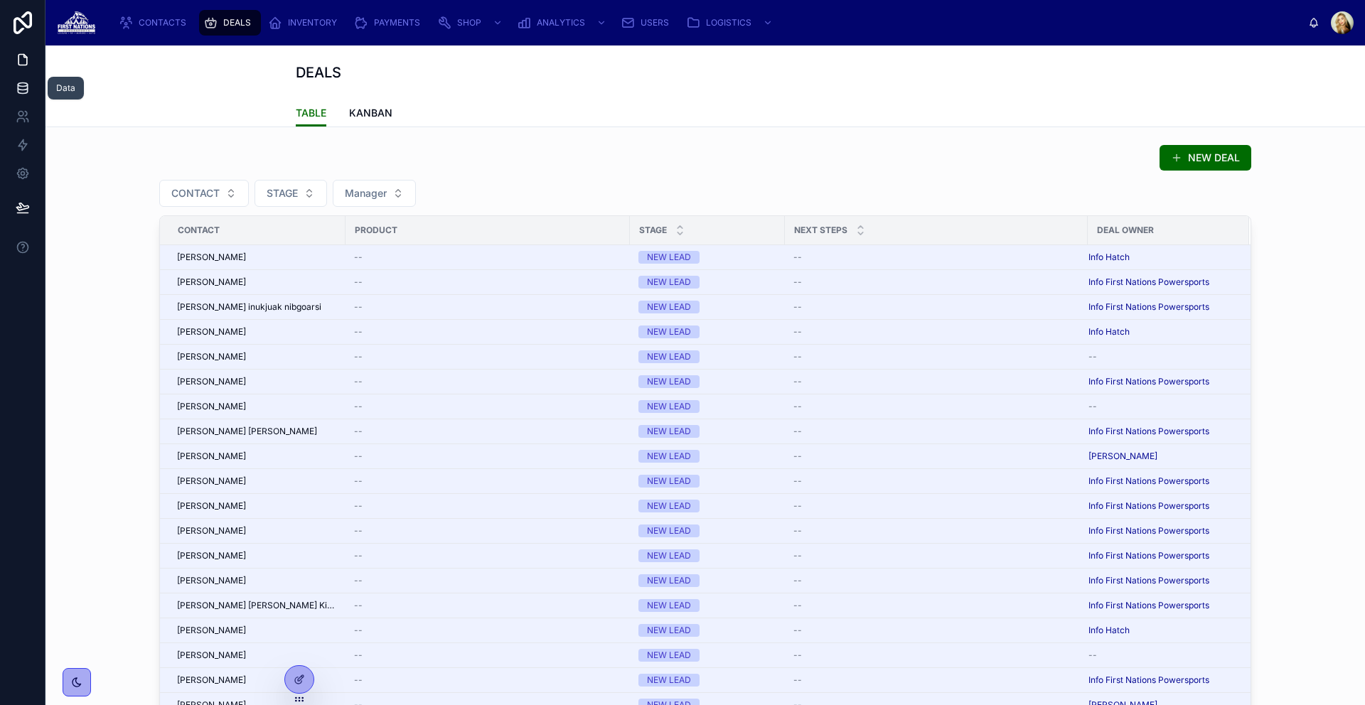
click at [16, 89] on icon at bounding box center [23, 88] width 14 height 14
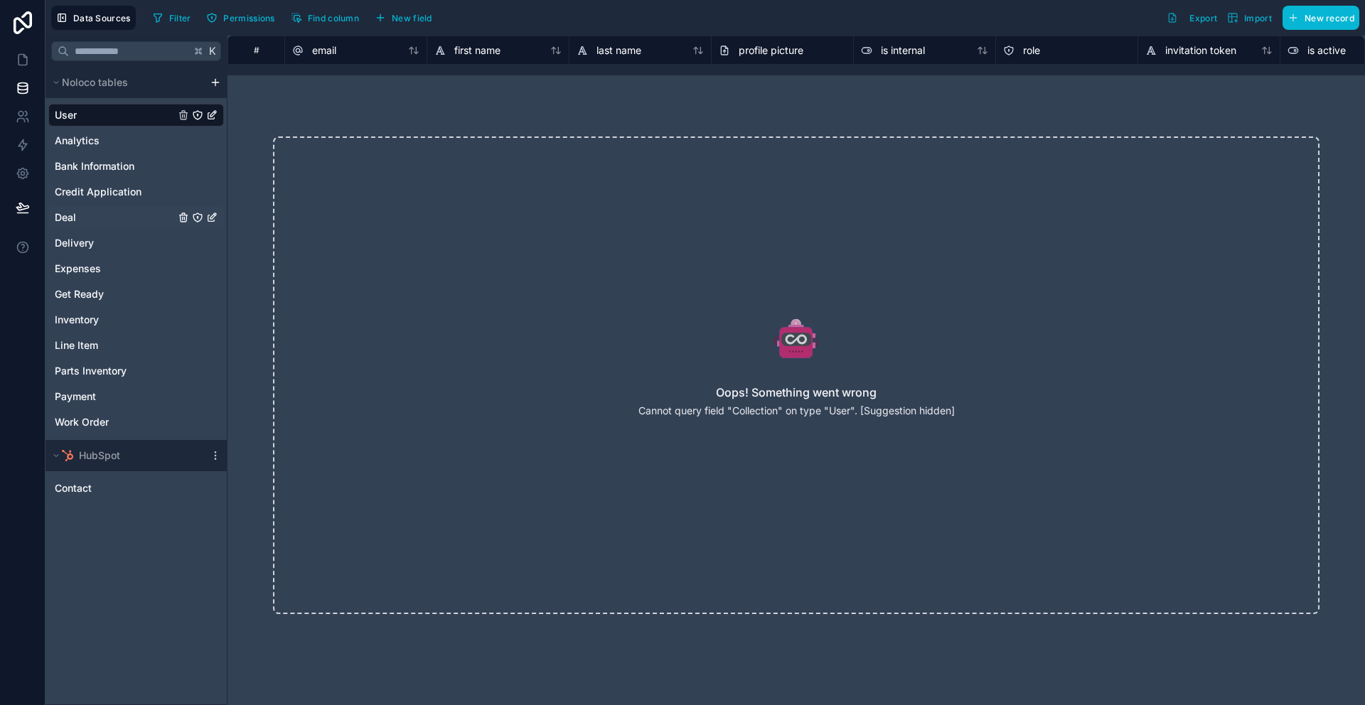
click at [121, 213] on div "Deal" at bounding box center [136, 217] width 176 height 23
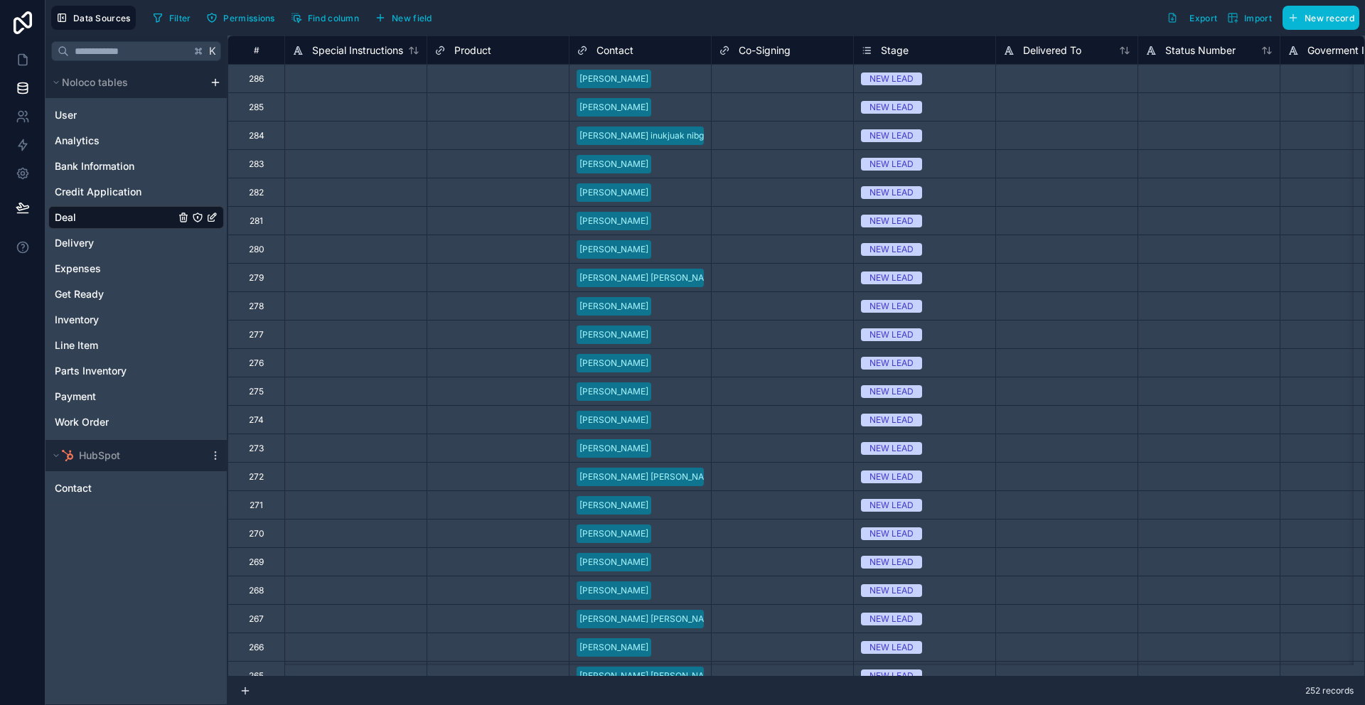
click at [890, 52] on span "Stage" at bounding box center [895, 50] width 28 height 14
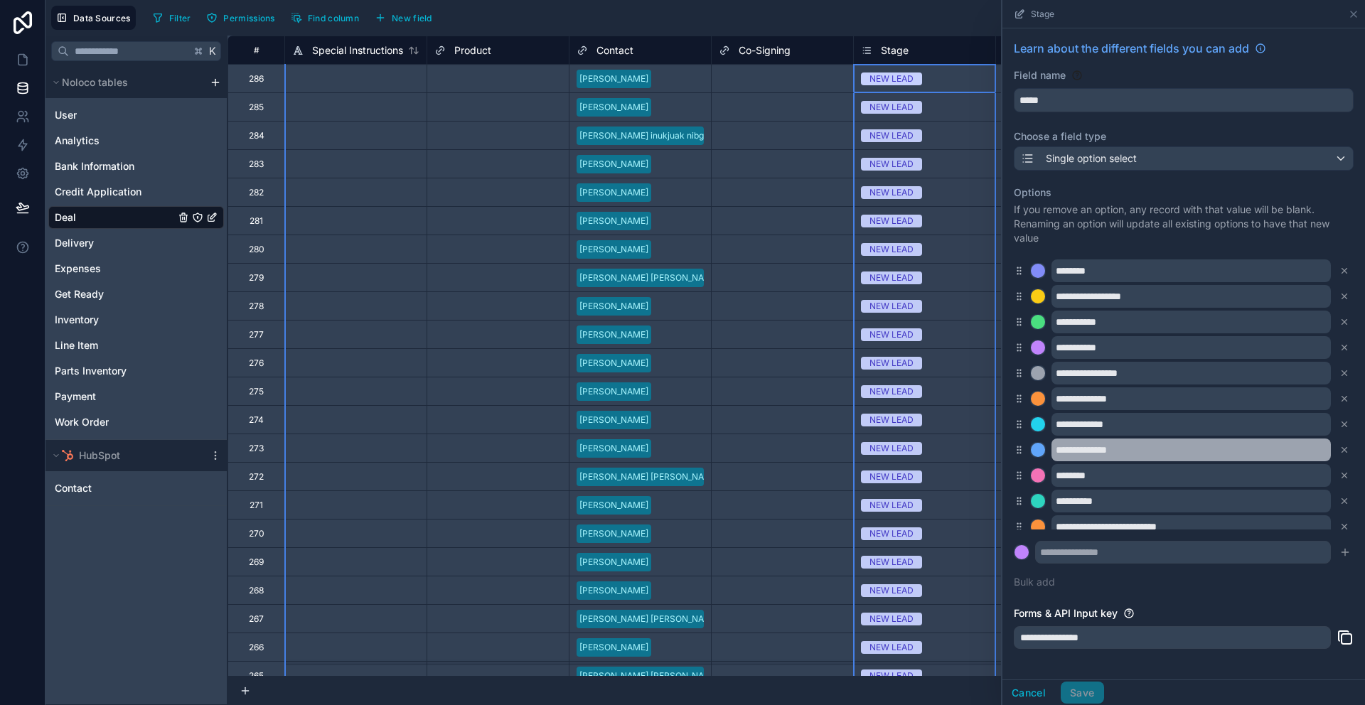
scroll to position [37, 0]
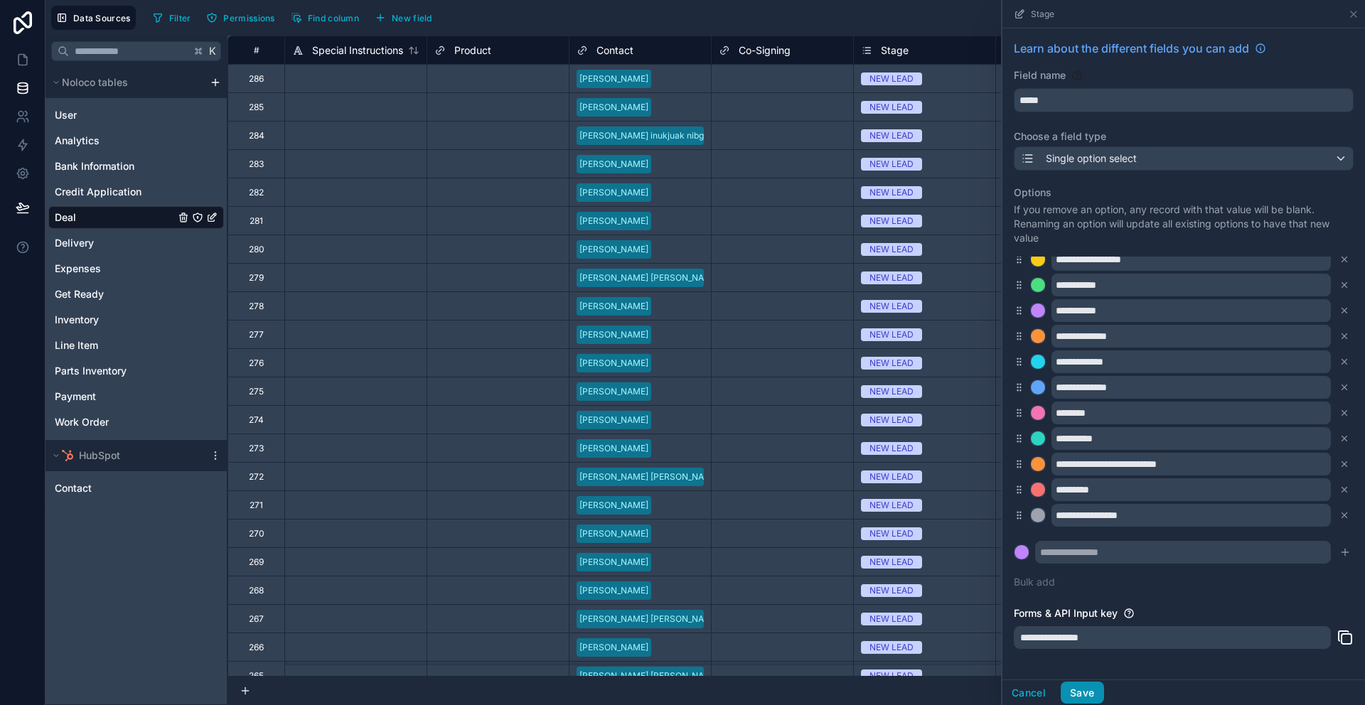
click at [1096, 689] on button "Save" at bounding box center [1082, 693] width 43 height 23
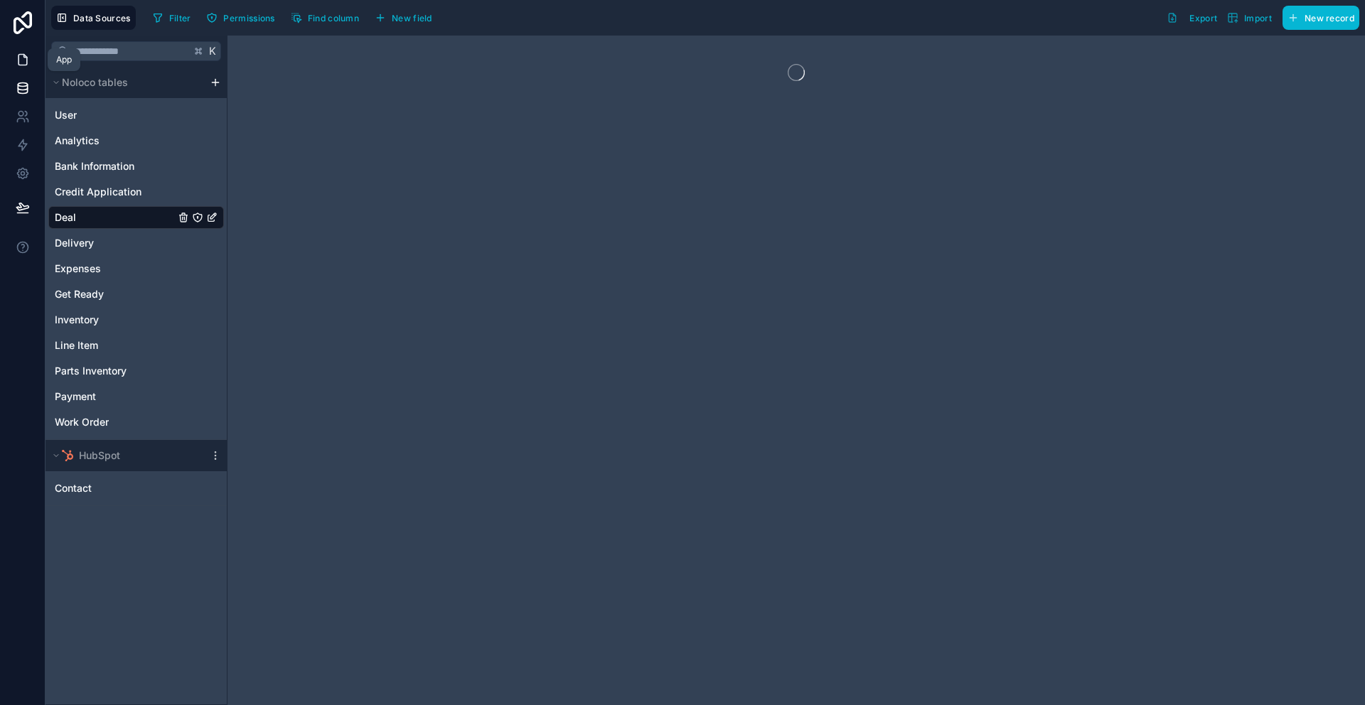
click at [29, 59] on icon at bounding box center [23, 60] width 14 height 14
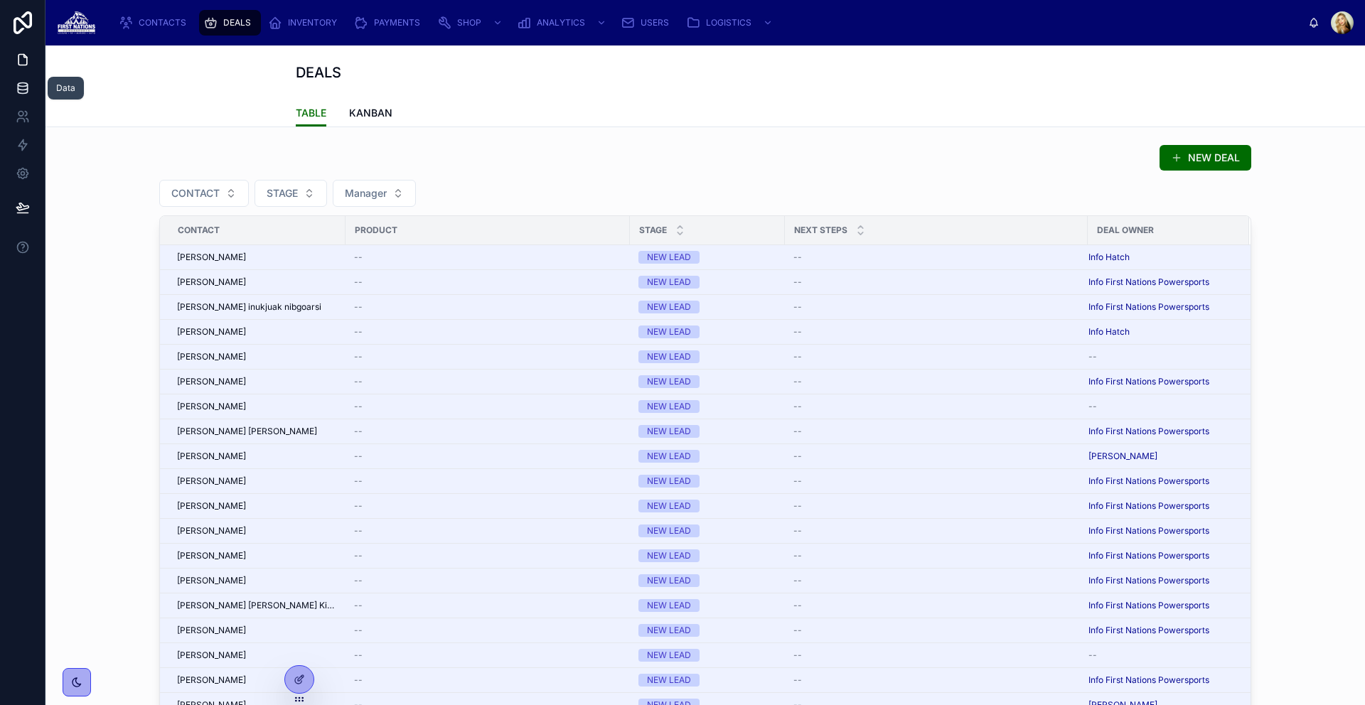
click at [27, 85] on icon at bounding box center [22, 88] width 9 height 6
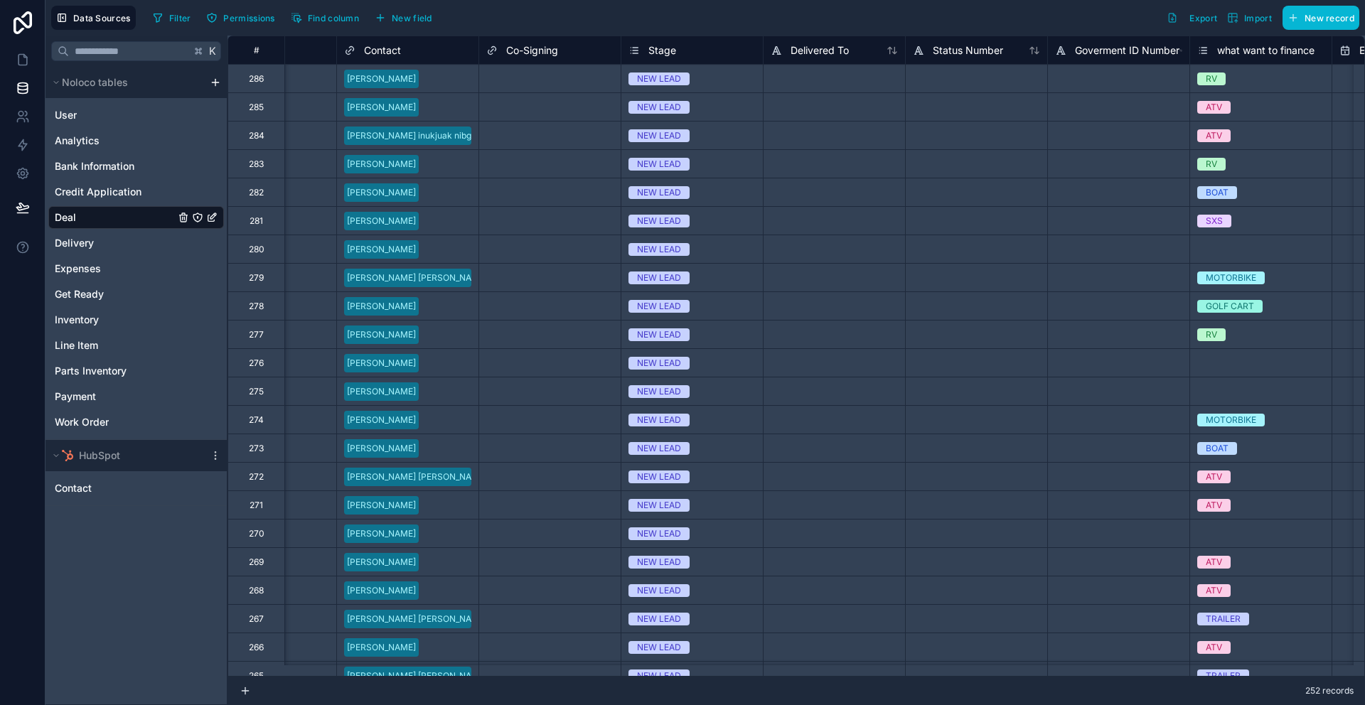
scroll to position [0, 277]
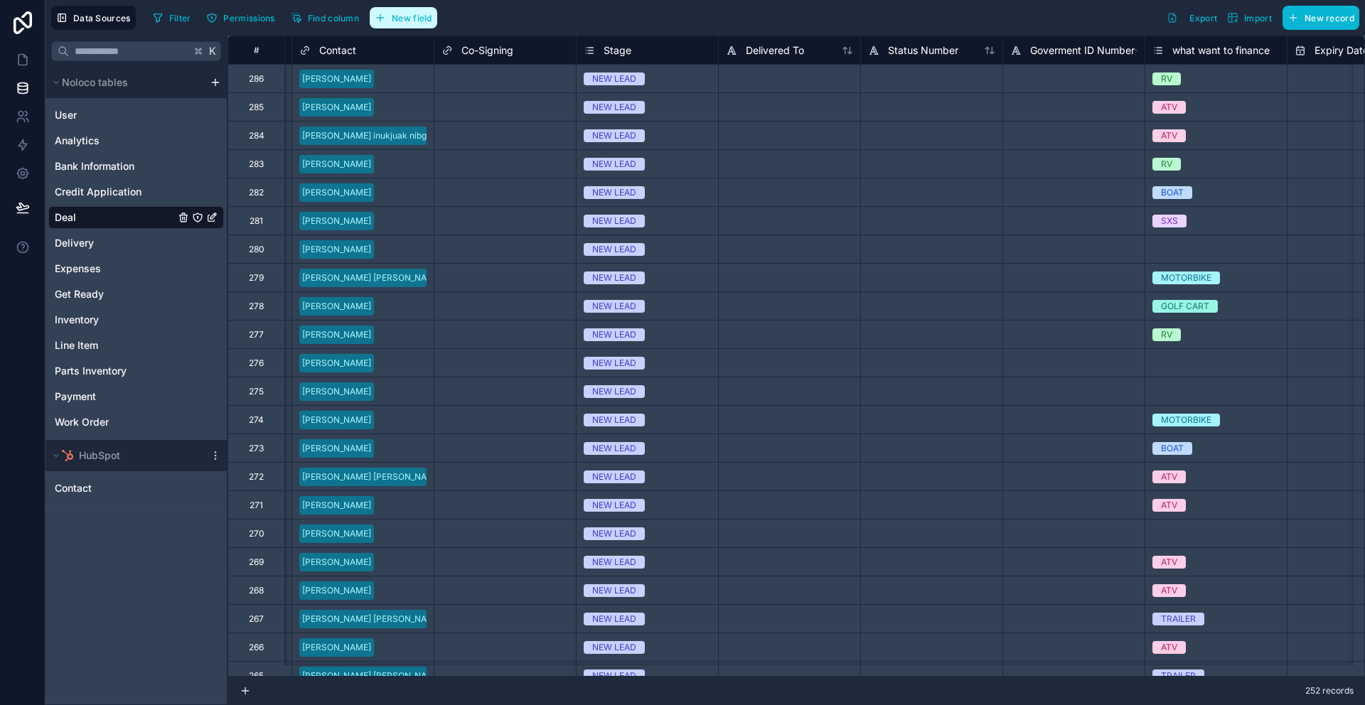
click at [412, 16] on span "New field" at bounding box center [412, 18] width 41 height 11
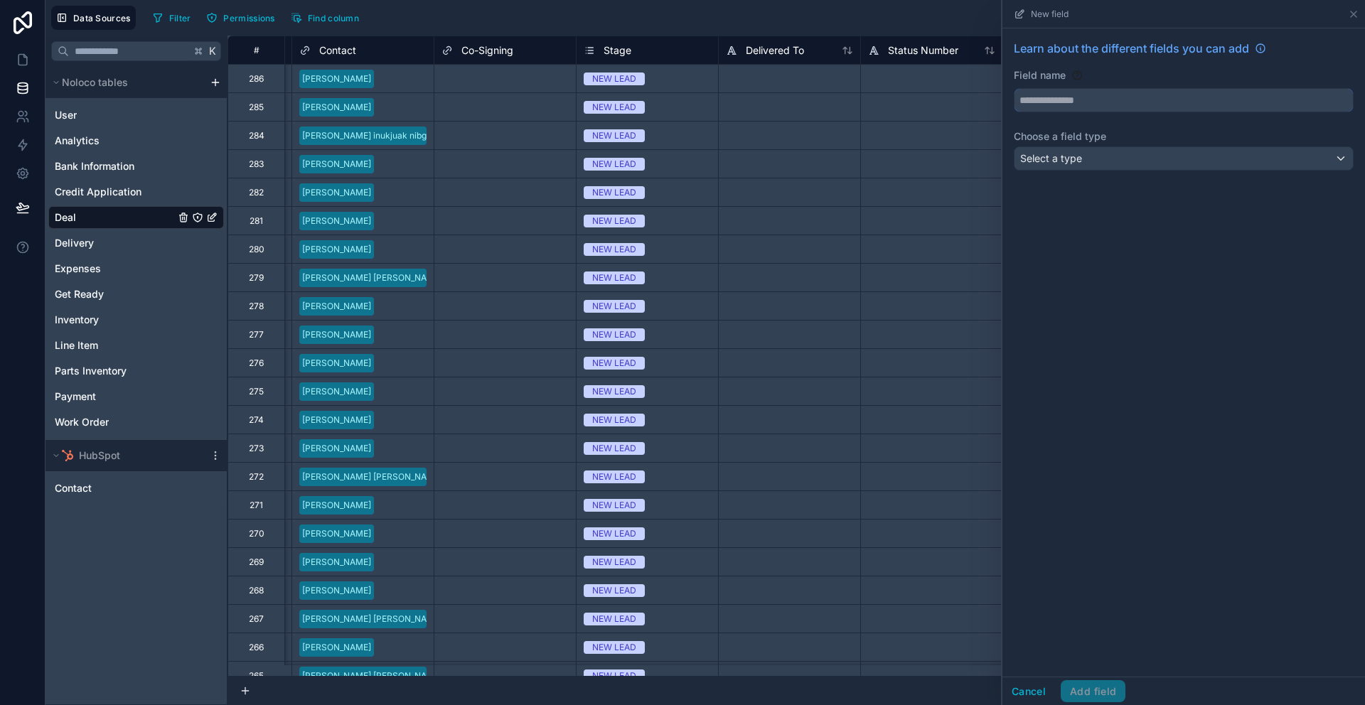
click at [1120, 102] on input "text" at bounding box center [1183, 100] width 338 height 23
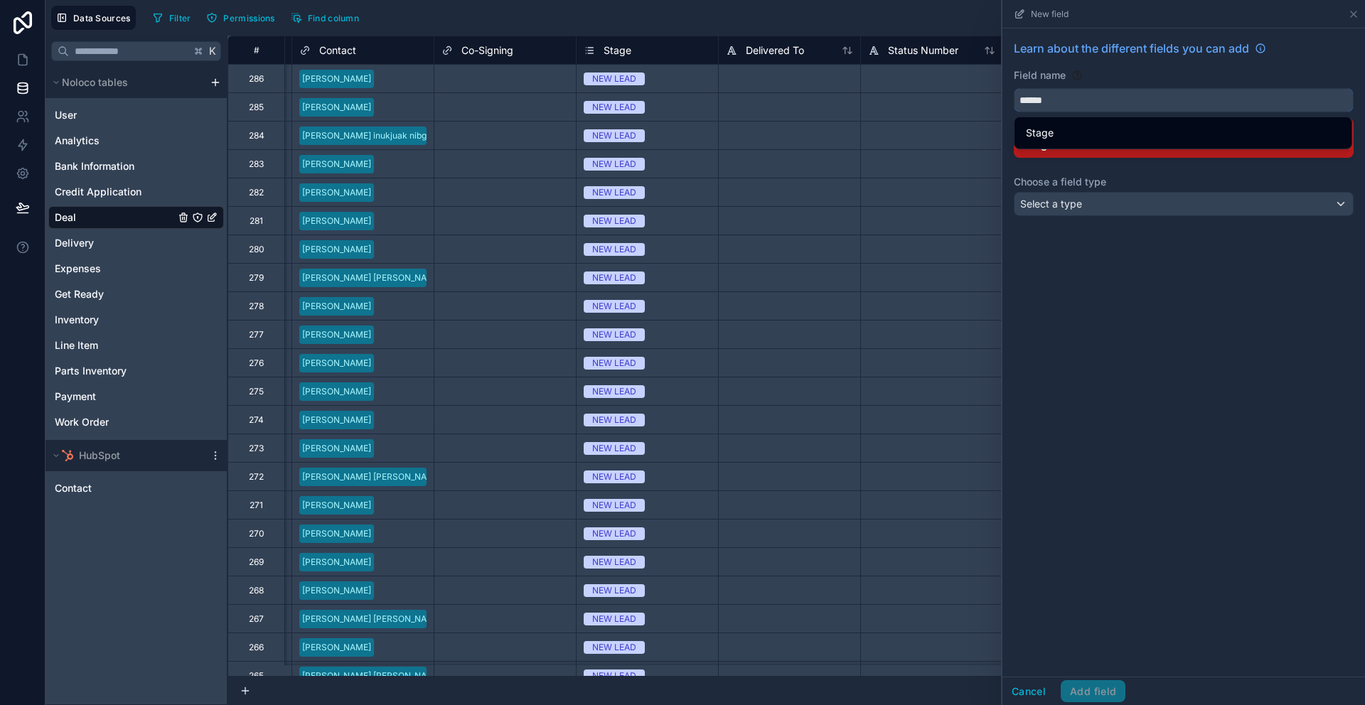
click at [1014, 88] on button "*****" at bounding box center [1184, 100] width 340 height 24
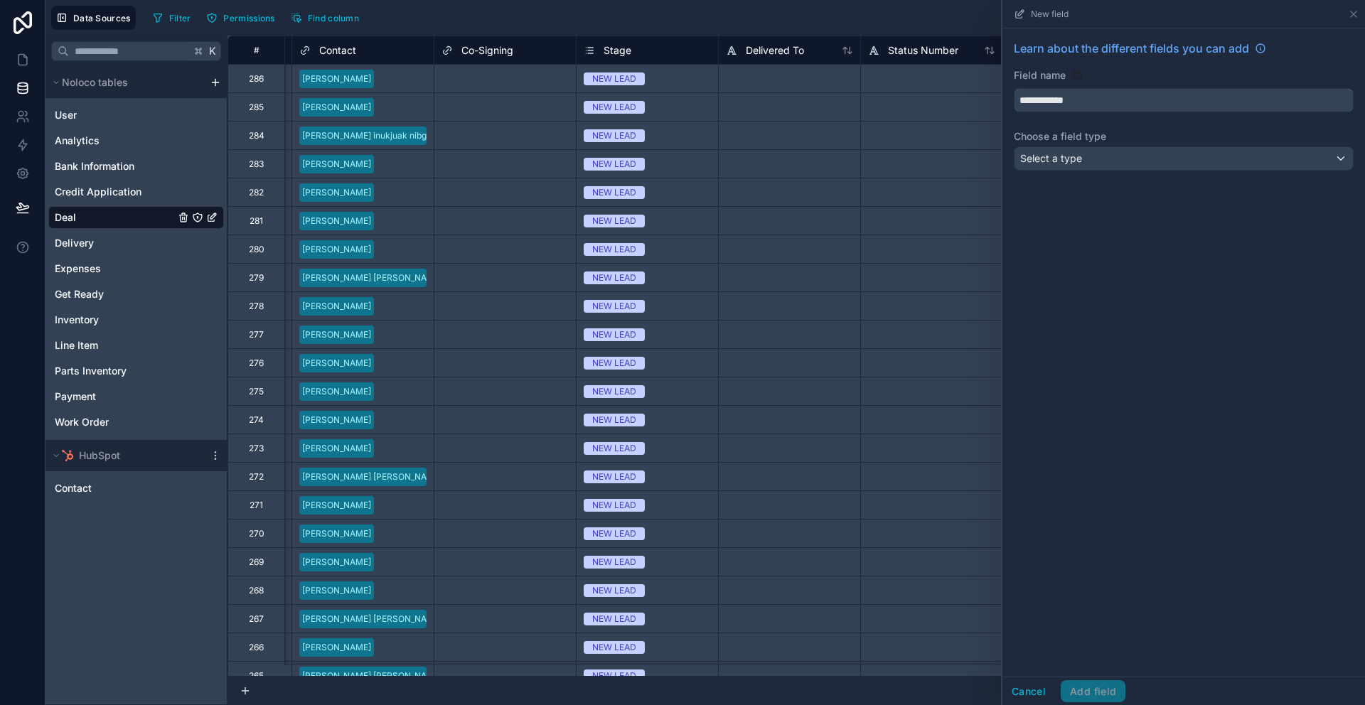
type input "**********"
click at [1124, 164] on div "Select a type" at bounding box center [1183, 158] width 338 height 23
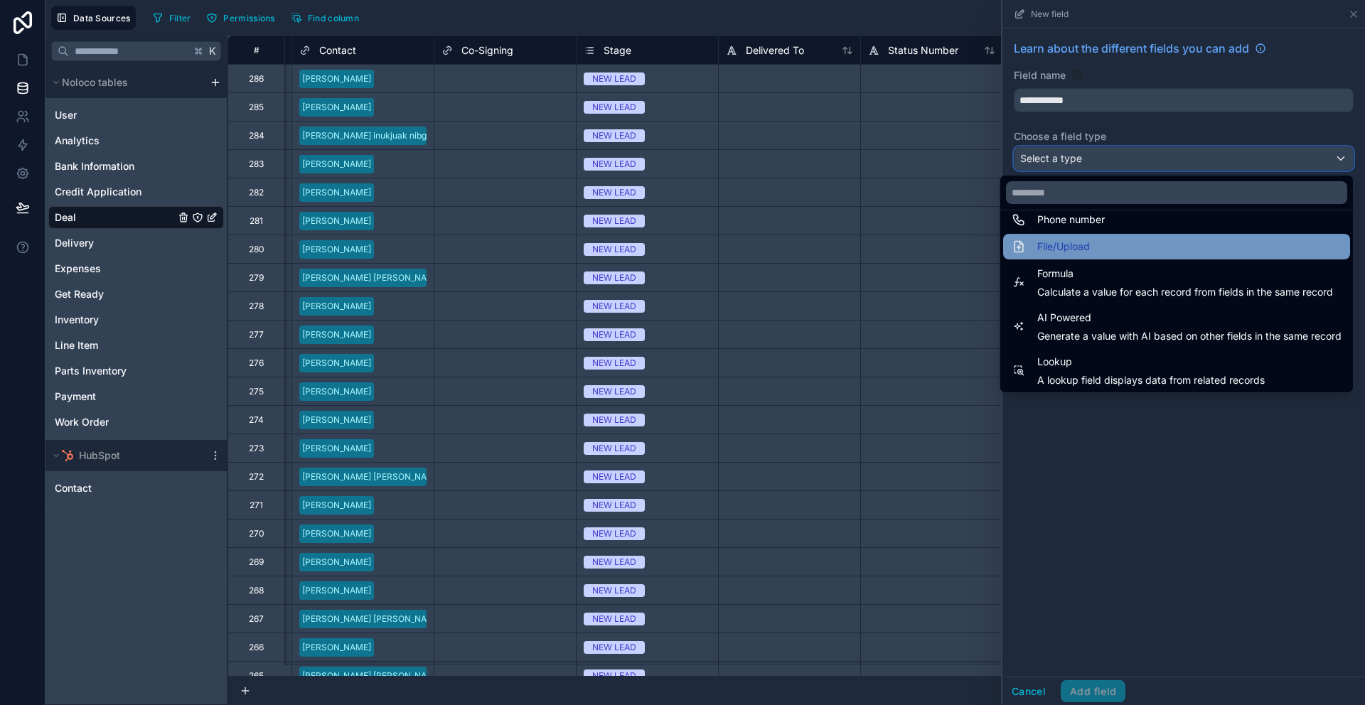
scroll to position [358, 0]
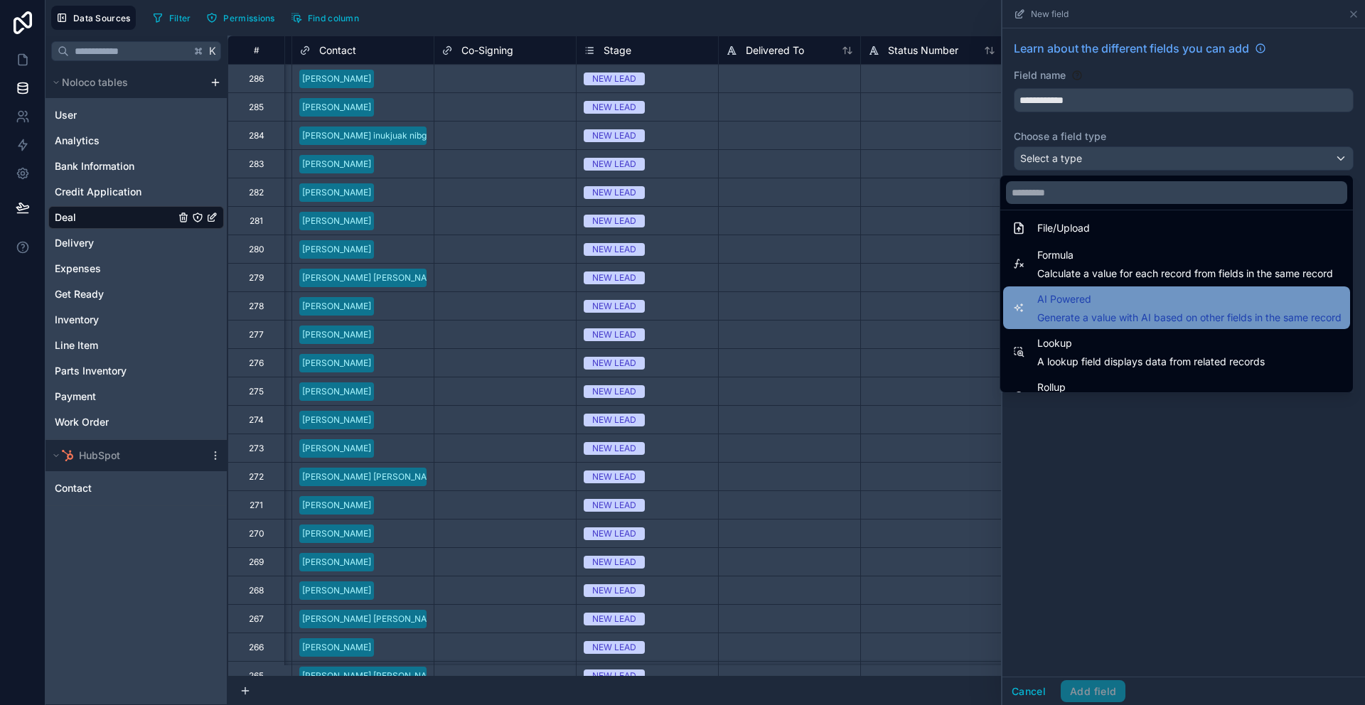
click at [1115, 298] on span "AI Powered" at bounding box center [1189, 299] width 304 height 17
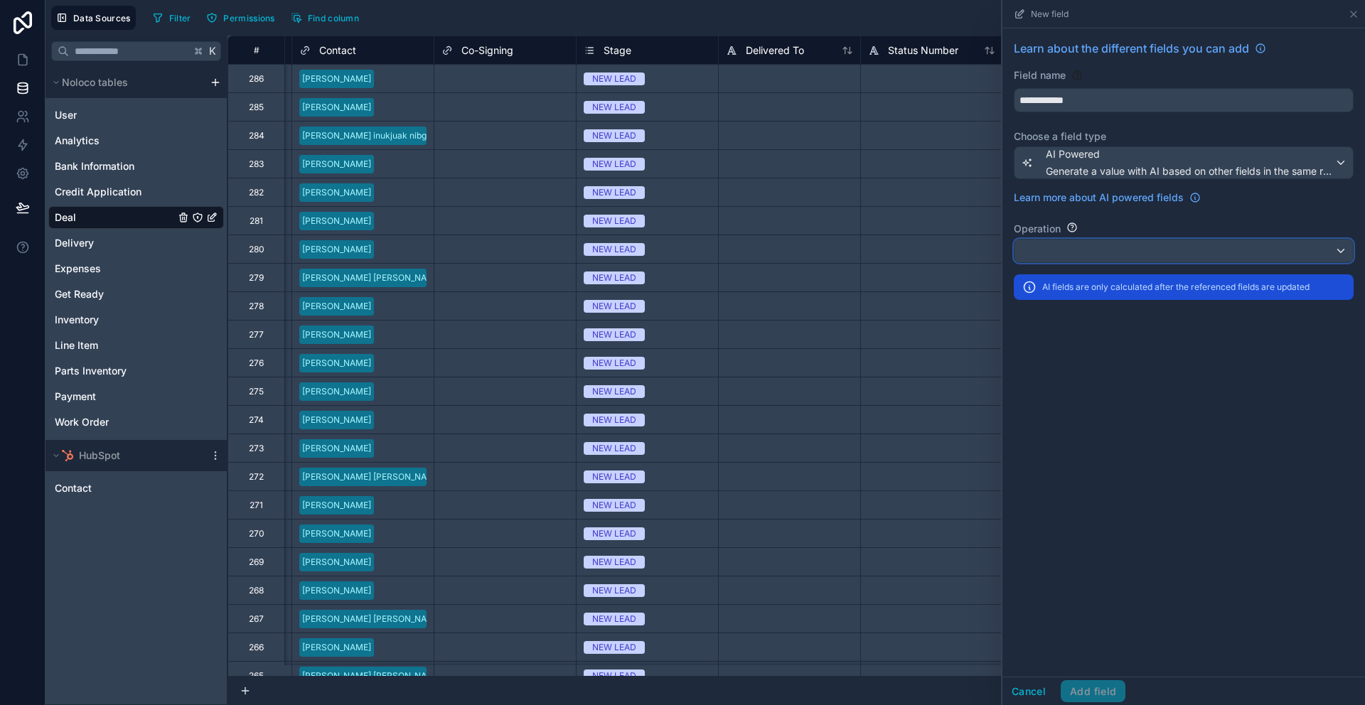
click at [1096, 242] on div at bounding box center [1183, 251] width 338 height 23
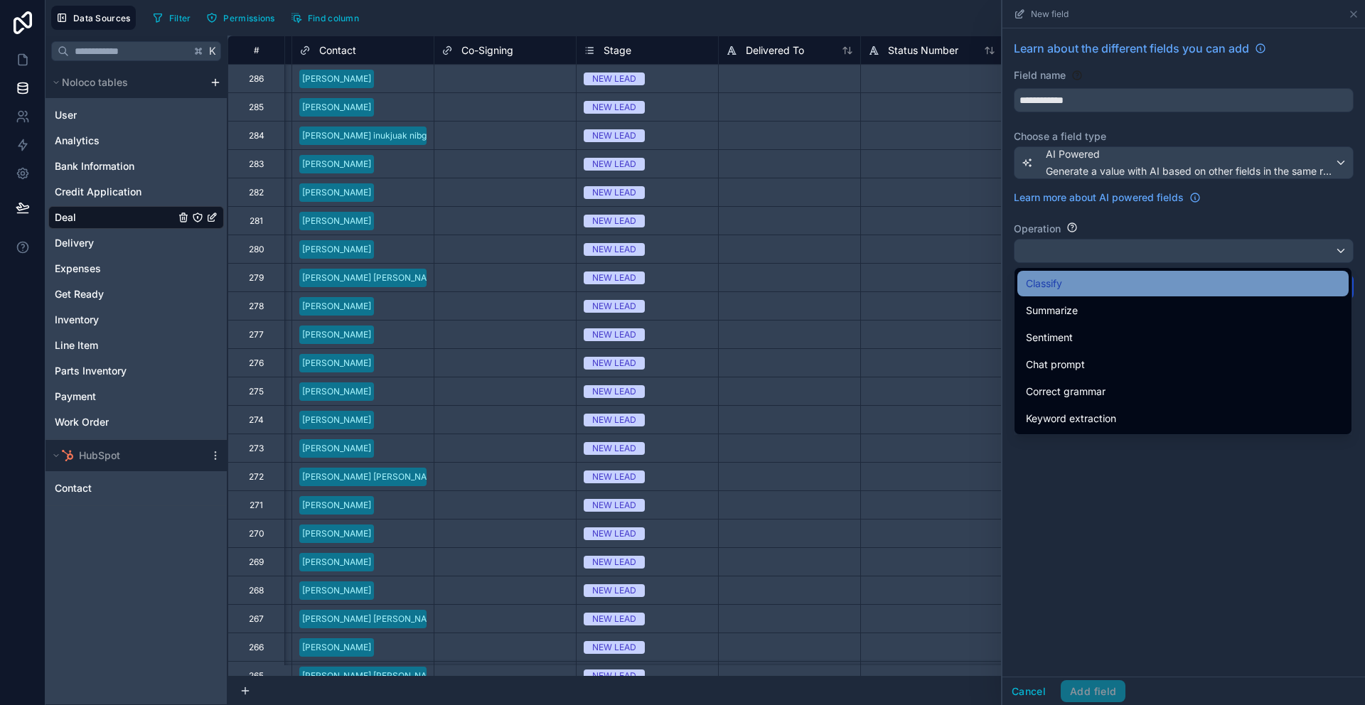
click at [1139, 285] on div "Classify" at bounding box center [1183, 283] width 314 height 17
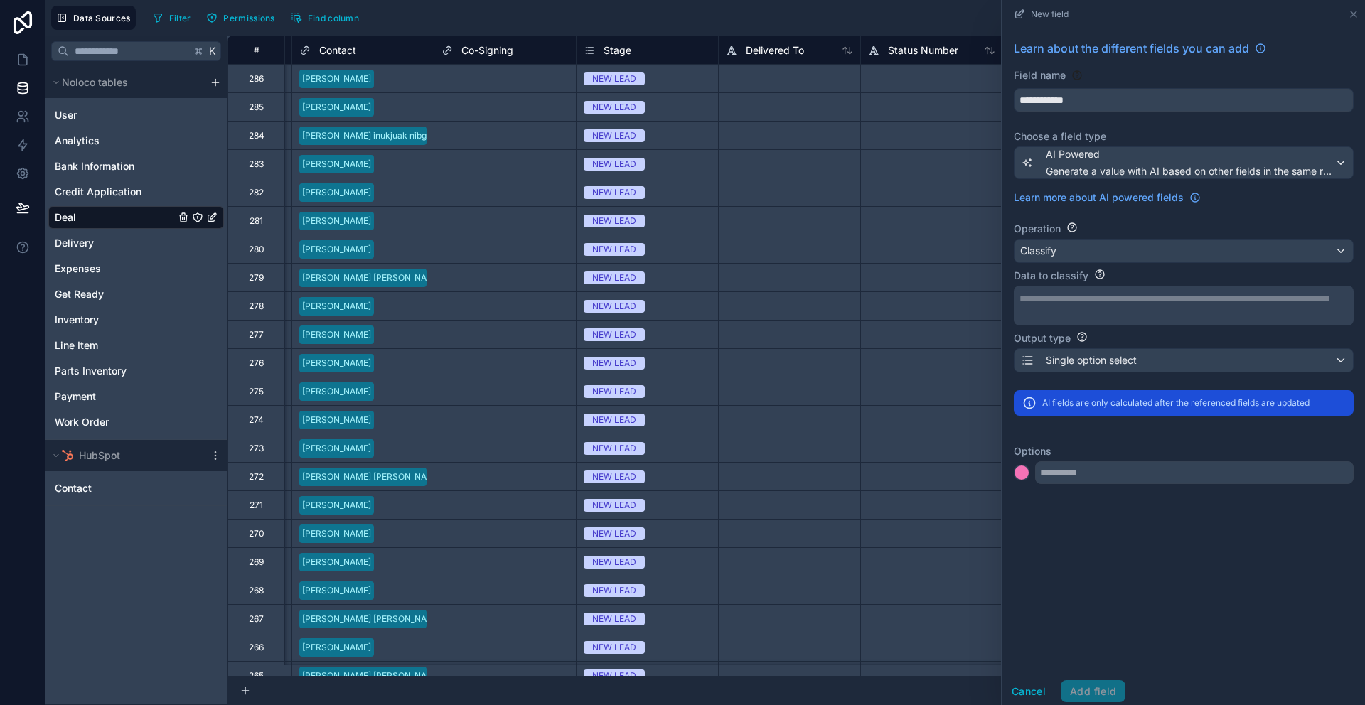
click at [1118, 304] on p "**********" at bounding box center [1182, 298] width 326 height 14
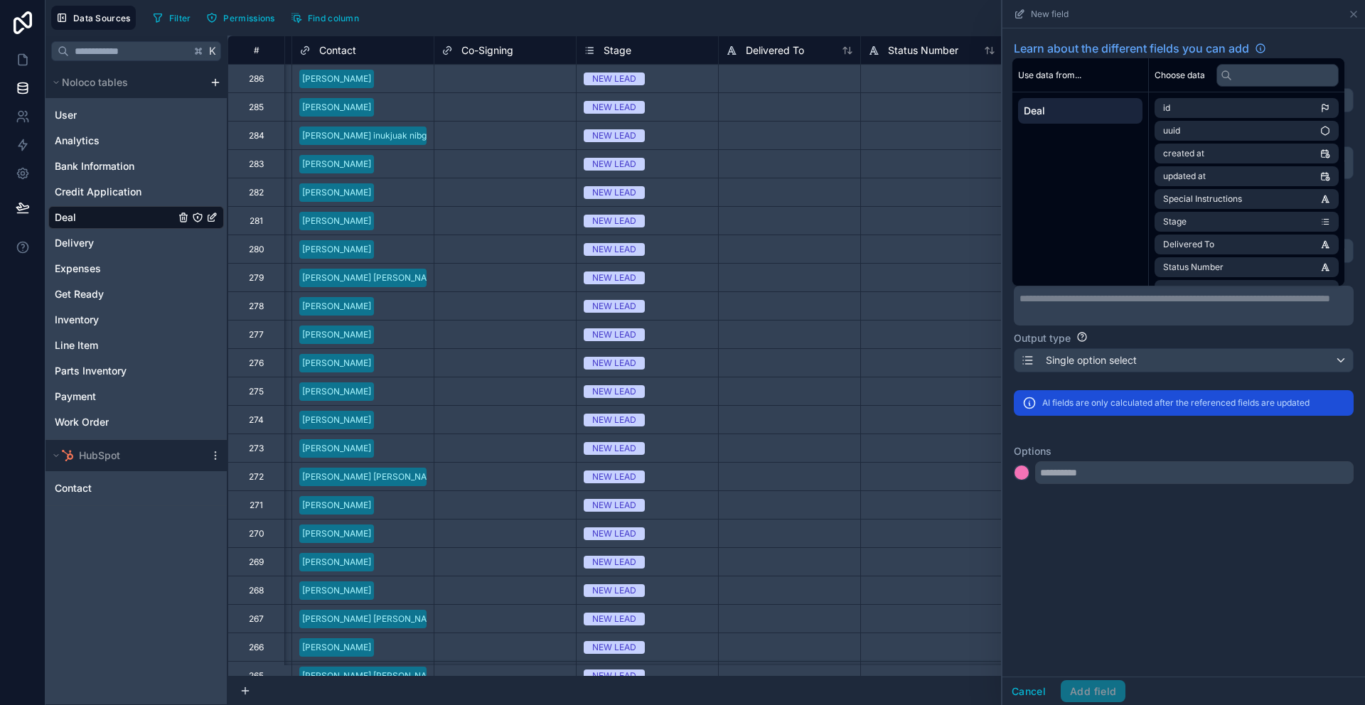
click at [693, 76] on div "NEW LEAD" at bounding box center [647, 79] width 141 height 16
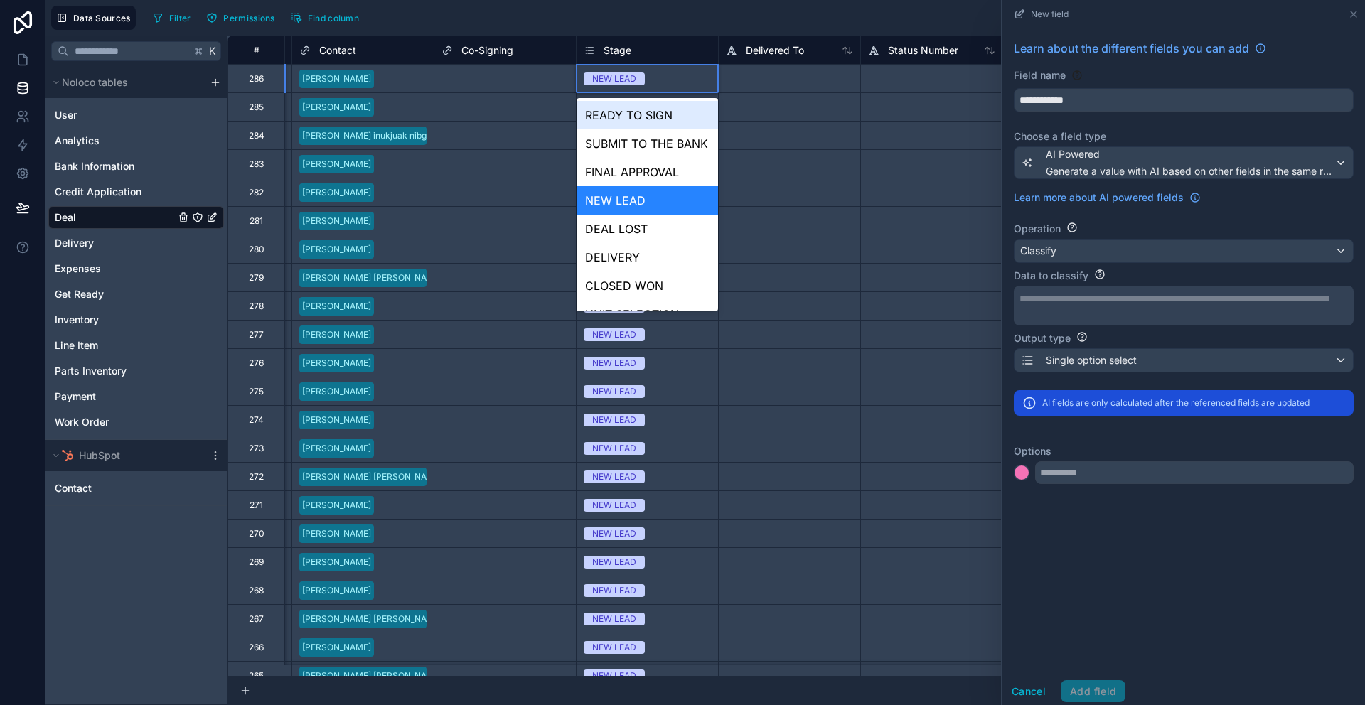
click at [698, 77] on div "NEW LEAD" at bounding box center [647, 79] width 141 height 16
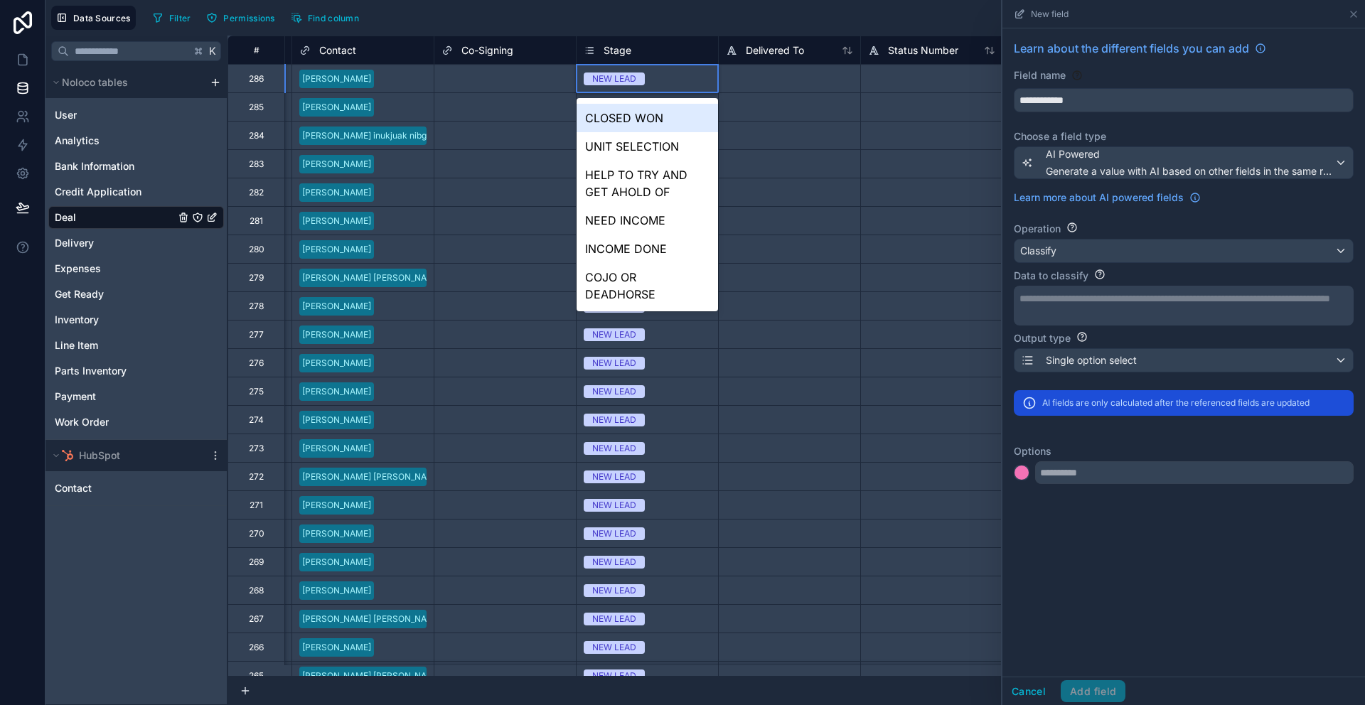
scroll to position [0, 0]
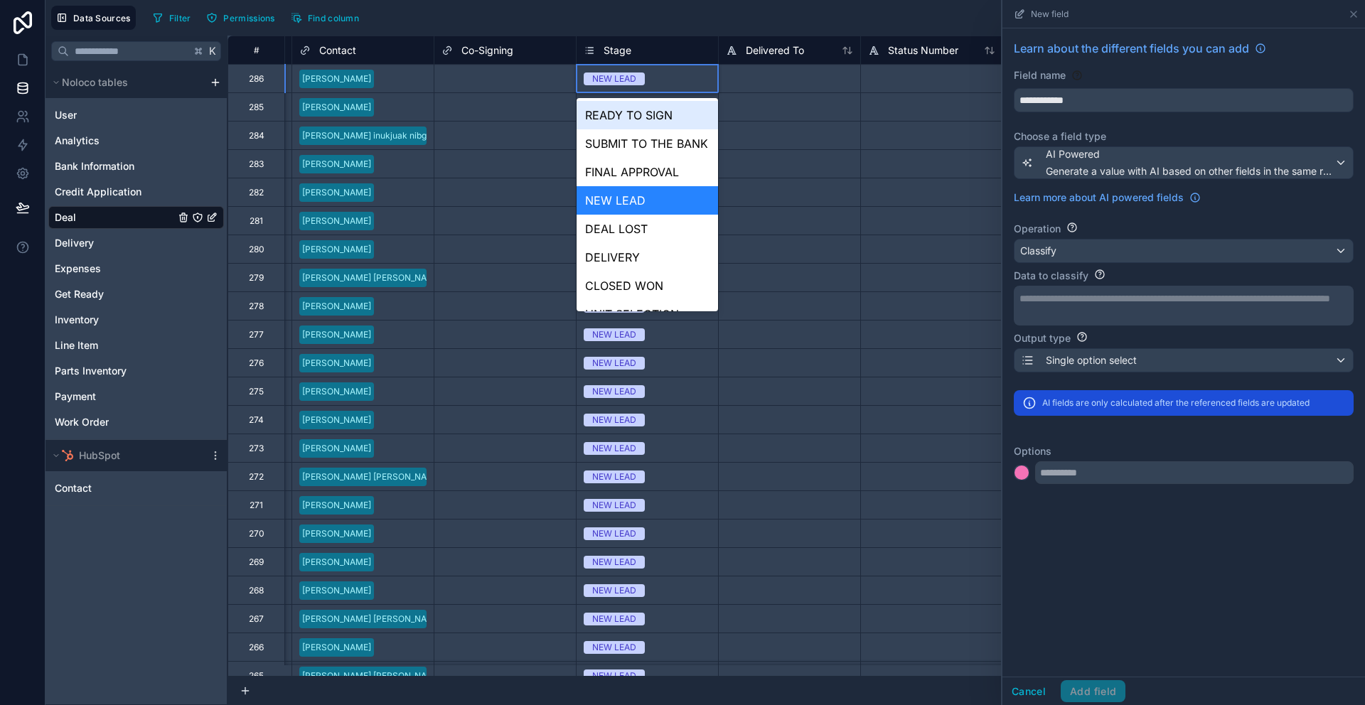
click at [781, 18] on div "**********" at bounding box center [753, 18] width 1212 height 24
click at [724, 15] on div "**********" at bounding box center [753, 18] width 1212 height 24
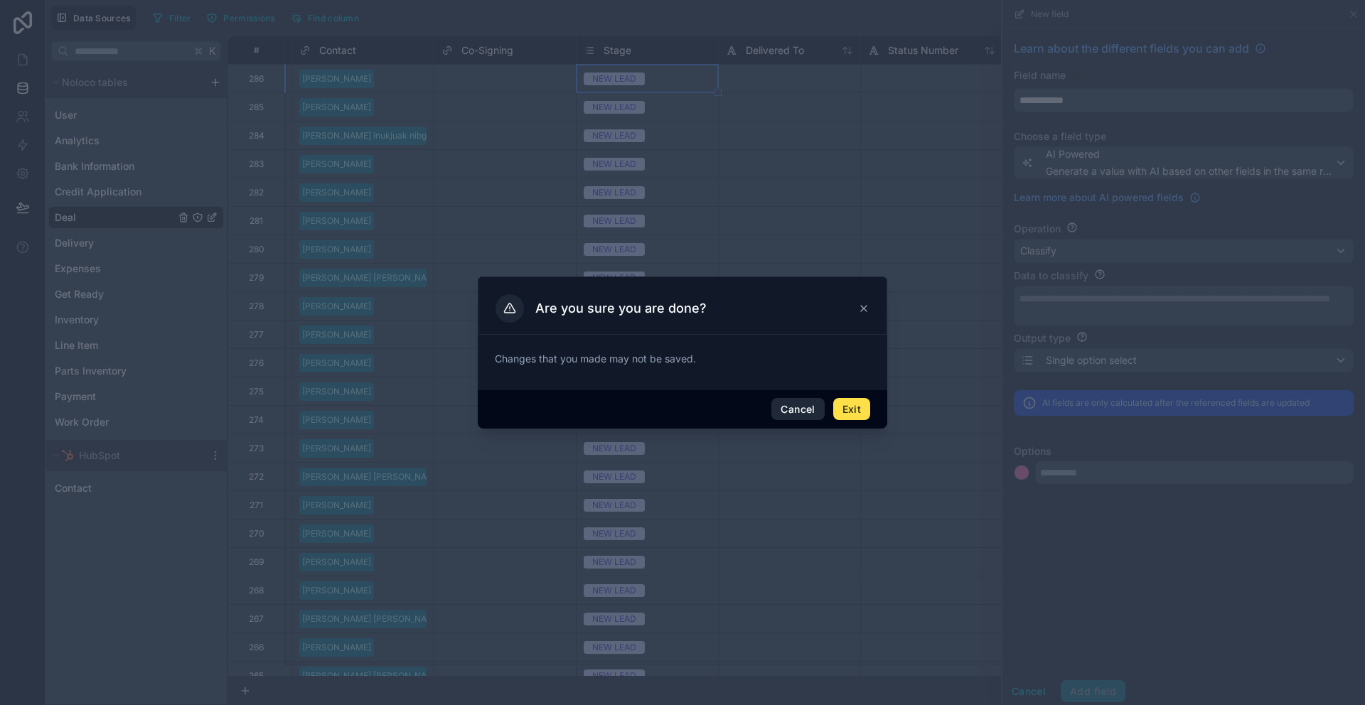
click at [796, 407] on button "Cancel" at bounding box center [797, 409] width 53 height 23
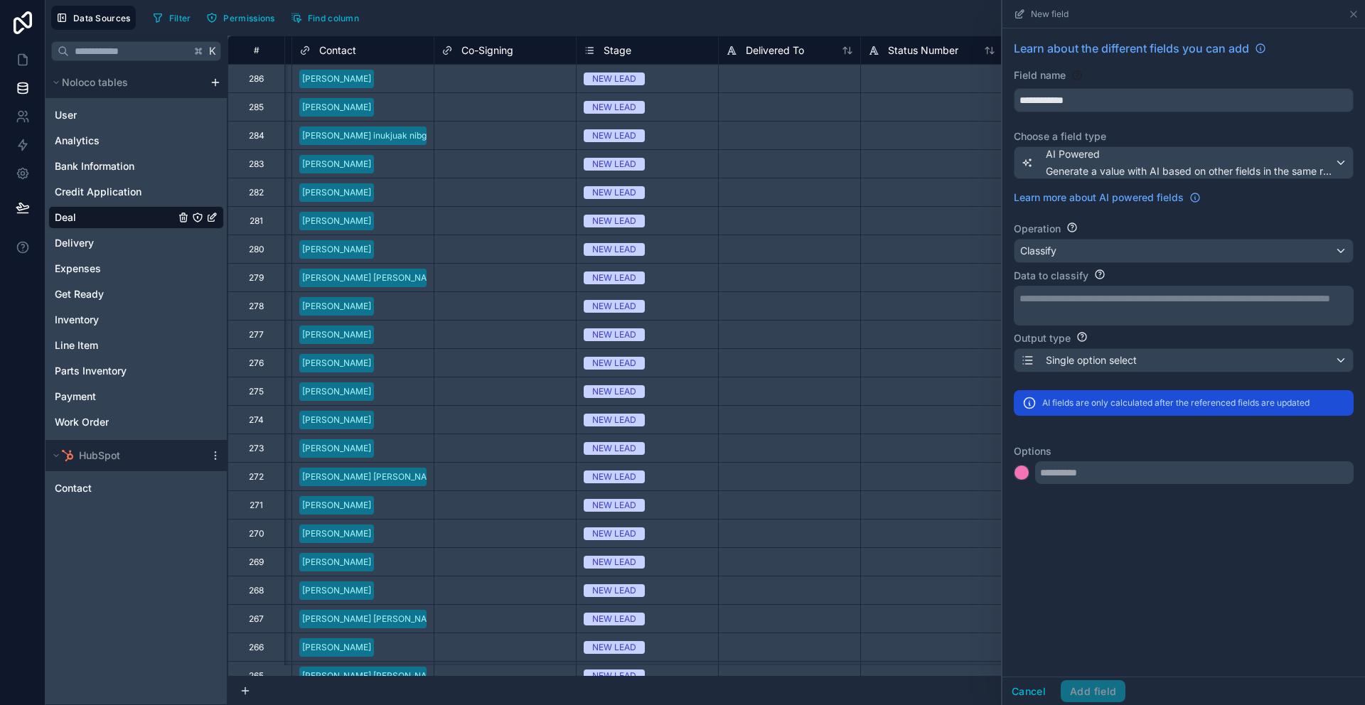
click at [1071, 309] on div "**********" at bounding box center [1182, 305] width 326 height 28
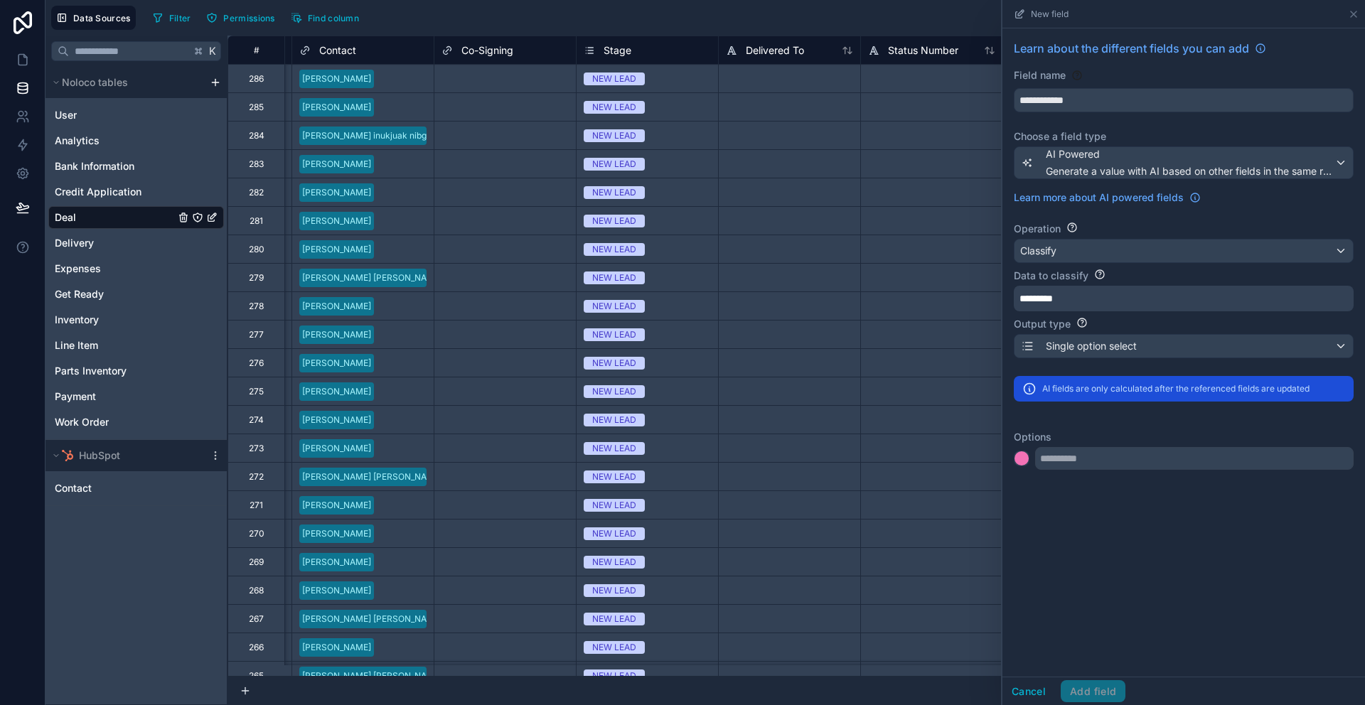
click at [1117, 431] on label "Options" at bounding box center [1184, 437] width 340 height 14
click at [1120, 252] on div "Classify" at bounding box center [1183, 251] width 338 height 23
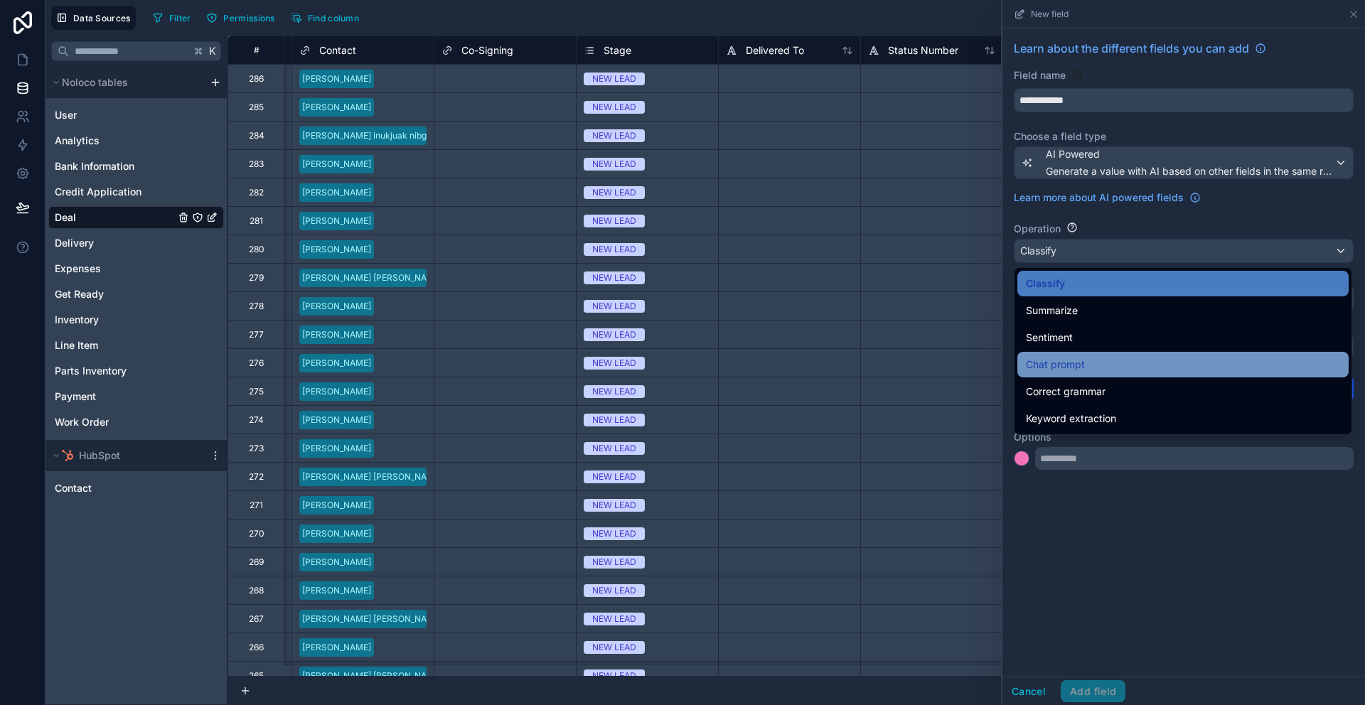
click at [1166, 358] on div "Chat prompt" at bounding box center [1183, 364] width 314 height 17
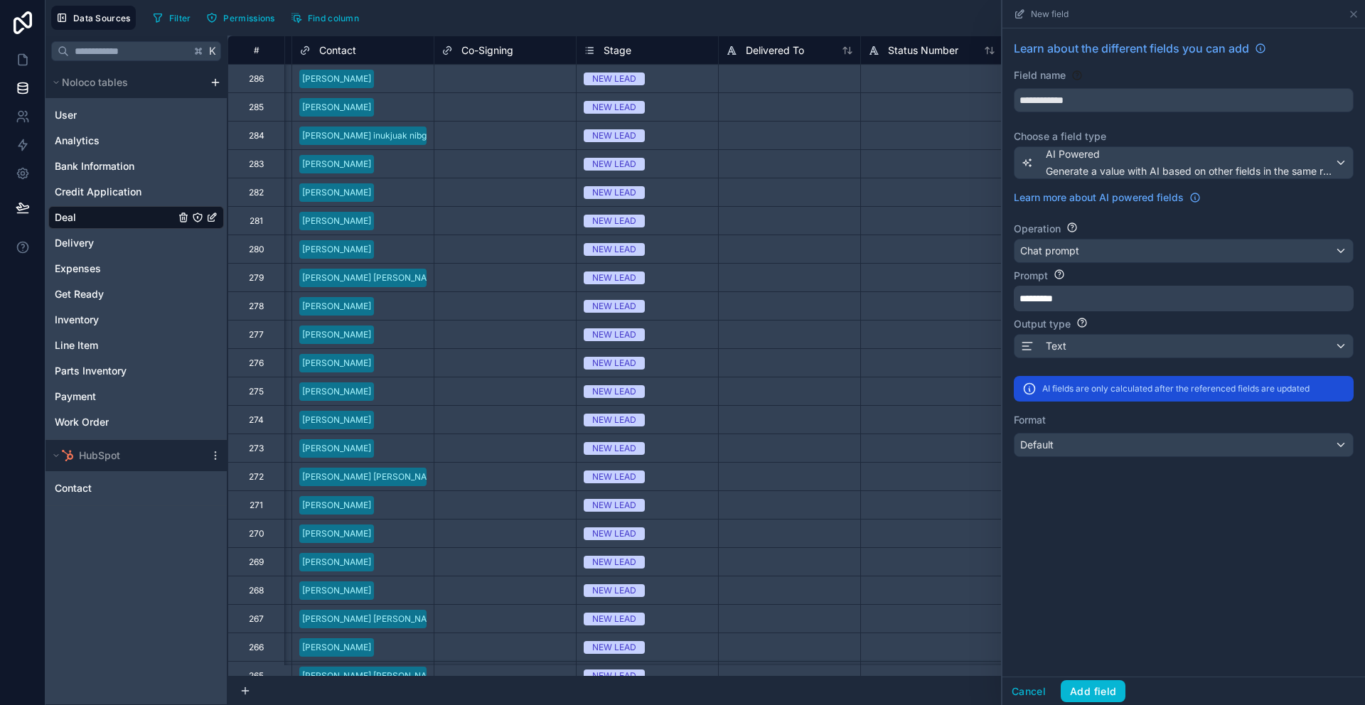
click at [1117, 299] on p "********" at bounding box center [1182, 298] width 326 height 14
click at [1105, 346] on div "Text" at bounding box center [1183, 346] width 338 height 23
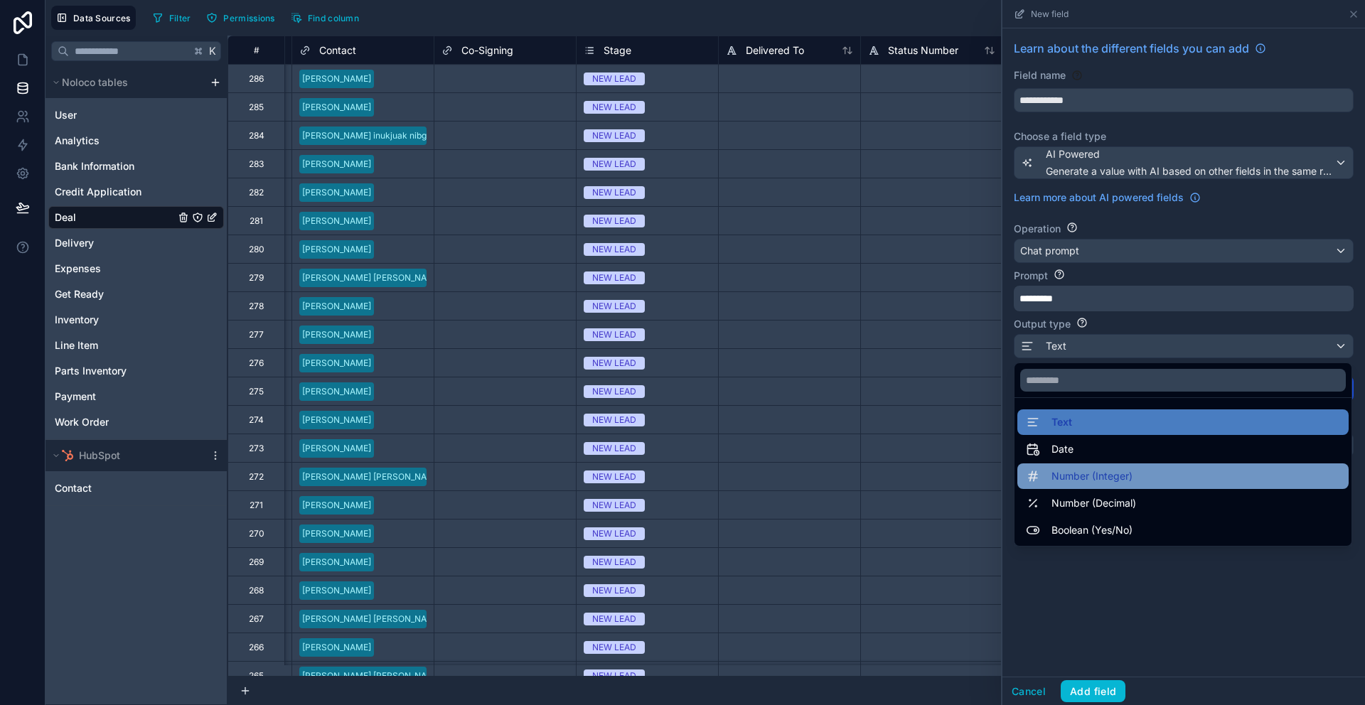
click at [1133, 468] on div "Number (Integer)" at bounding box center [1183, 476] width 314 height 17
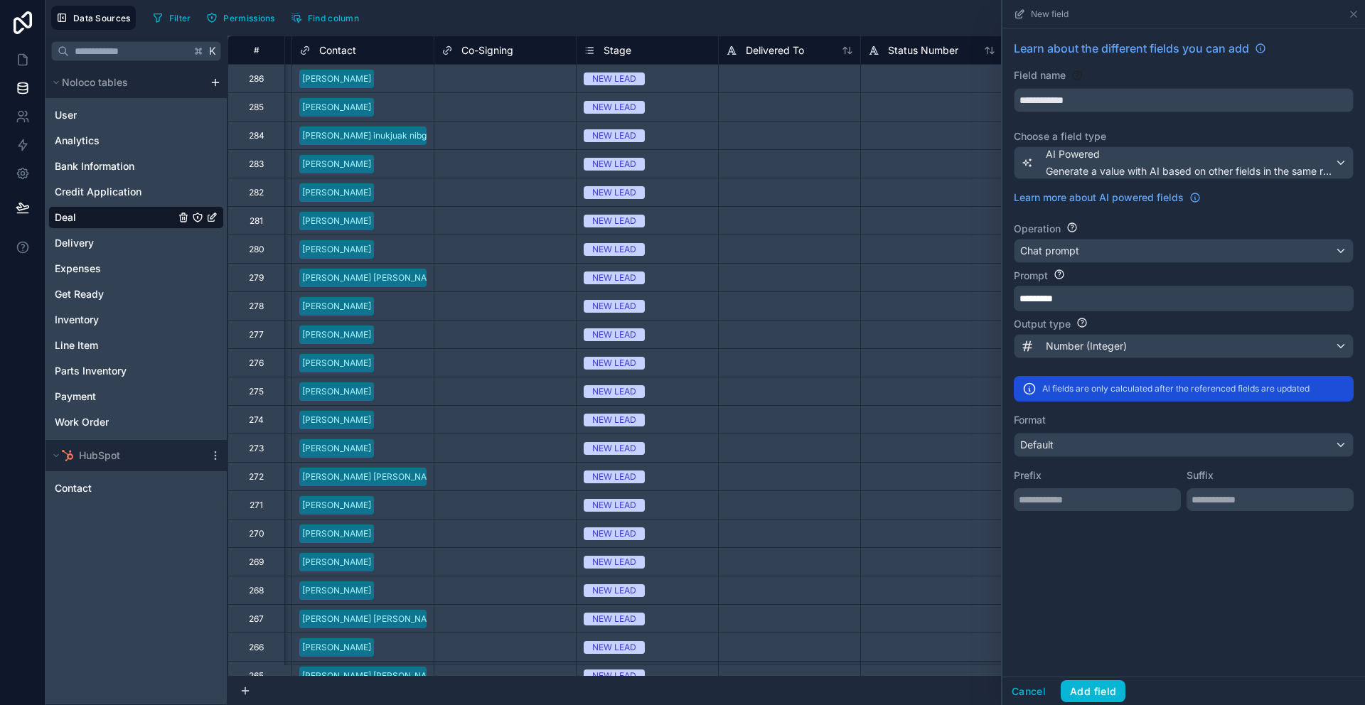
click at [1095, 299] on p "********" at bounding box center [1182, 298] width 326 height 14
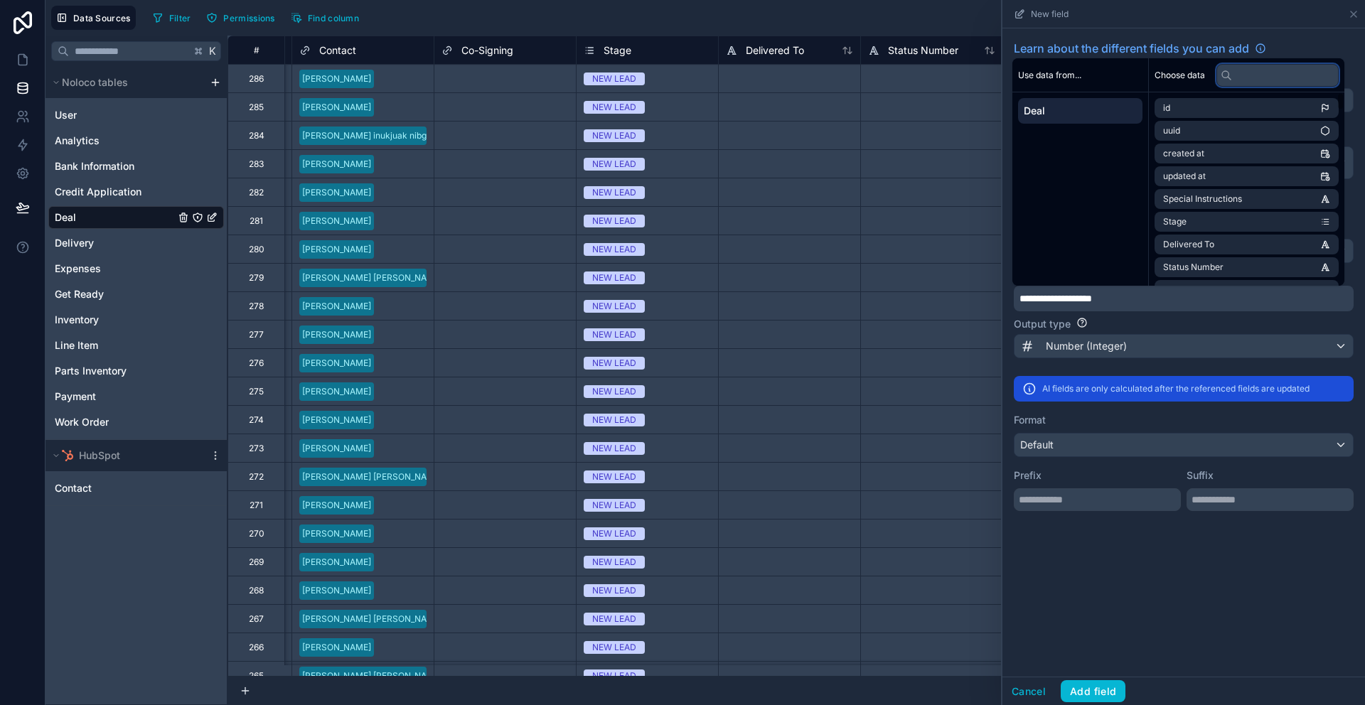
click at [1276, 68] on input "text" at bounding box center [1277, 75] width 122 height 23
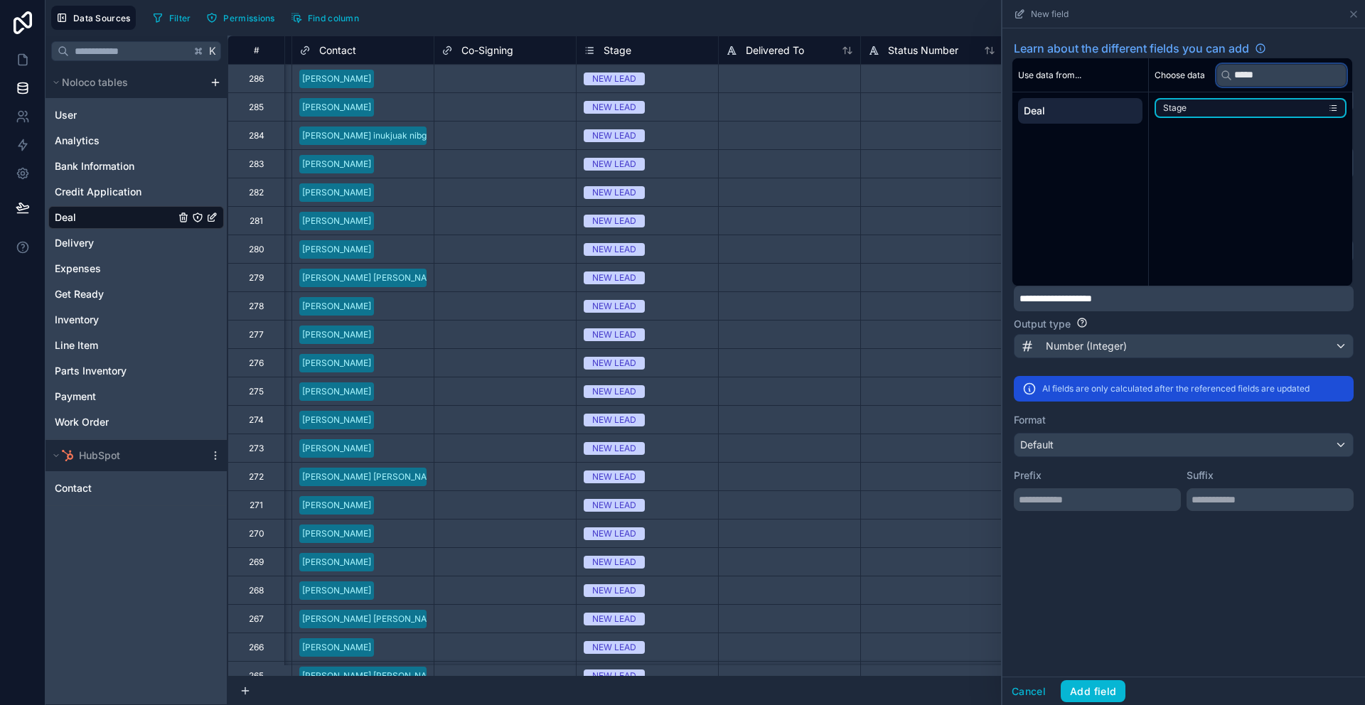
type input "*****"
click at [1242, 107] on li "Stage" at bounding box center [1251, 108] width 192 height 20
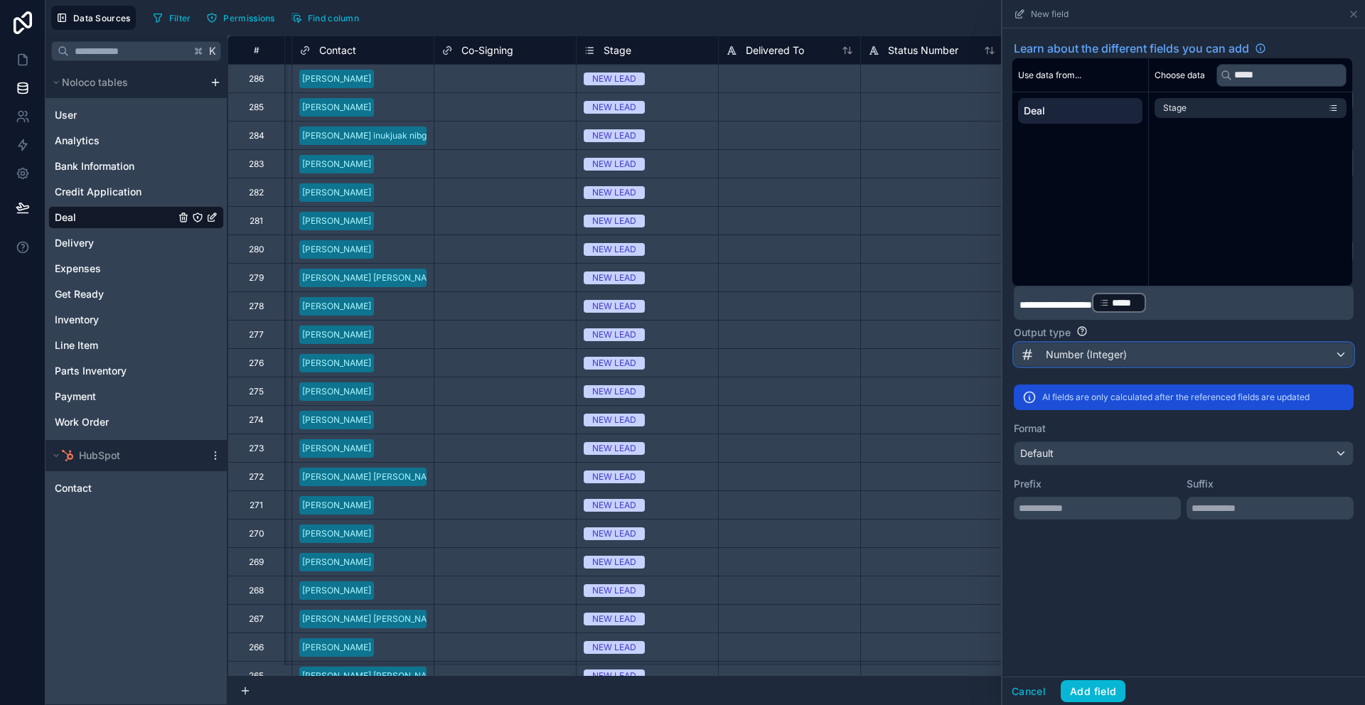
click at [1177, 357] on div "Number (Integer)" at bounding box center [1183, 354] width 338 height 23
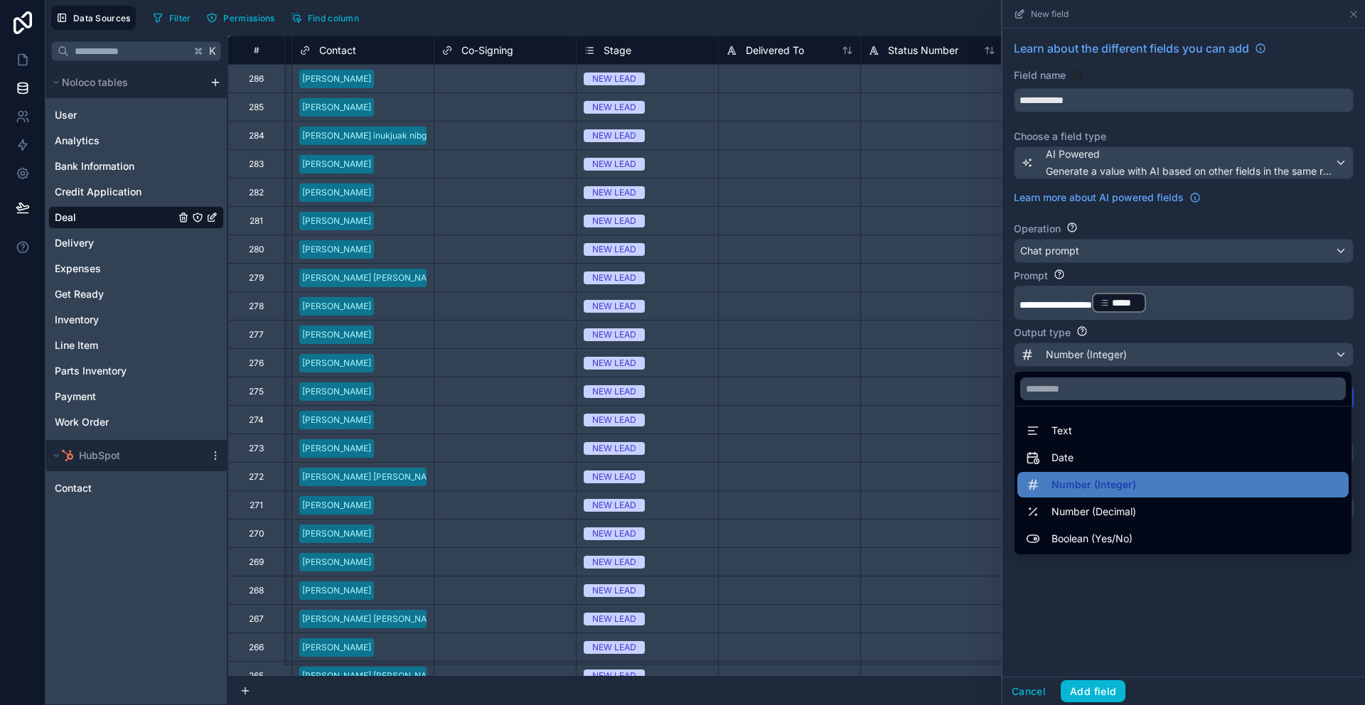
click at [1218, 314] on div at bounding box center [1183, 352] width 363 height 705
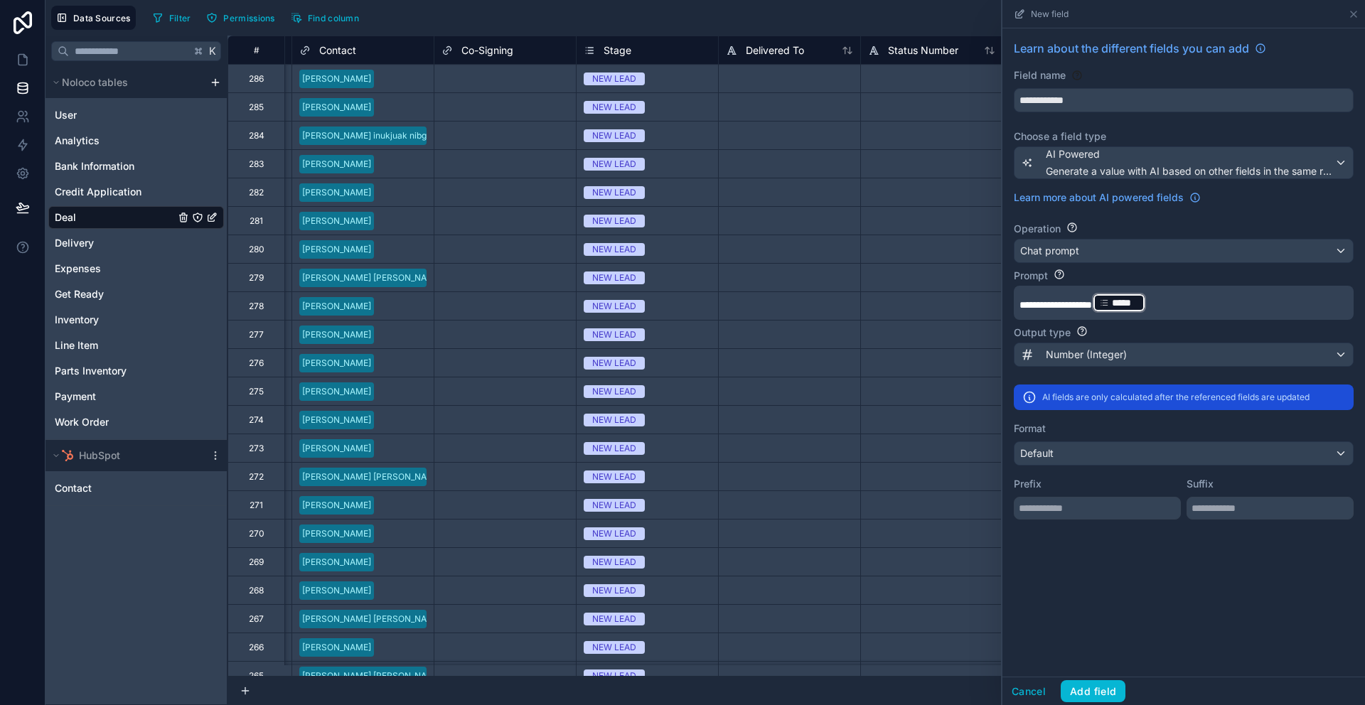
click at [1223, 306] on p "**********" at bounding box center [1182, 302] width 326 height 23
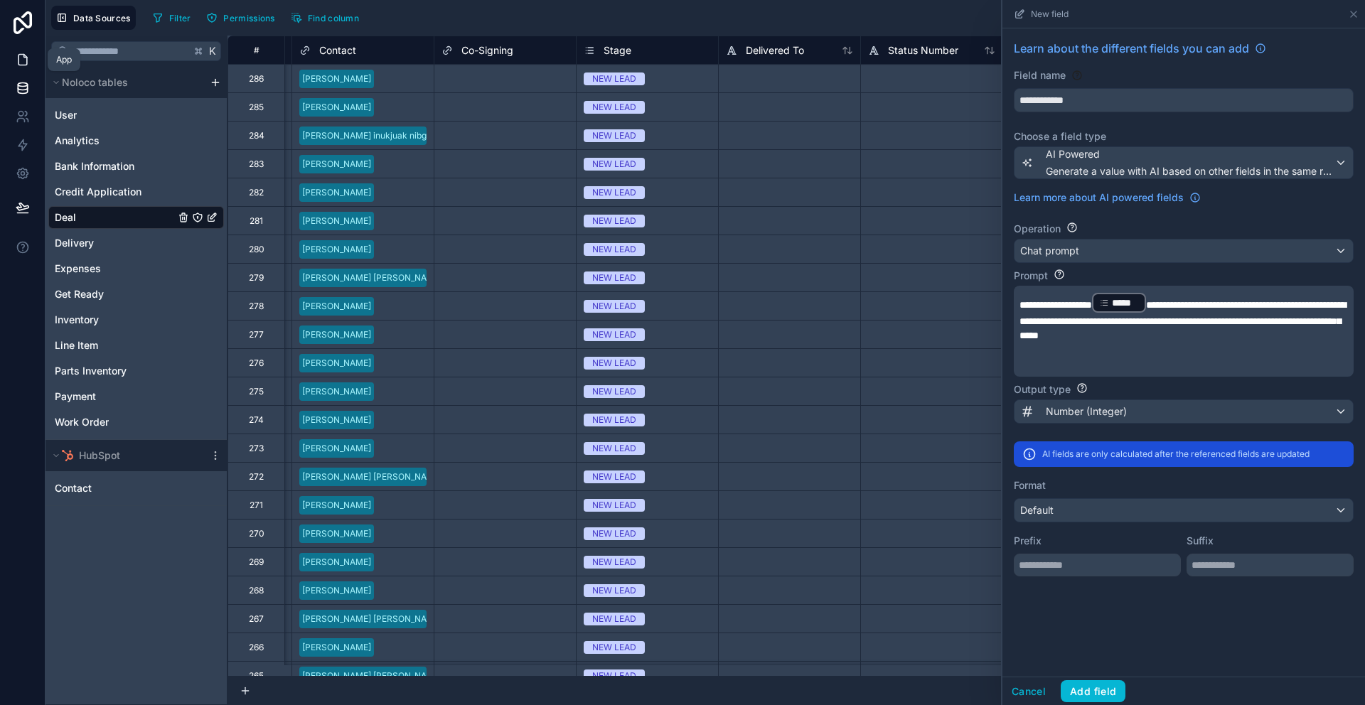
click at [31, 56] on link at bounding box center [22, 59] width 45 height 28
click at [1197, 367] on p "﻿" at bounding box center [1182, 364] width 326 height 14
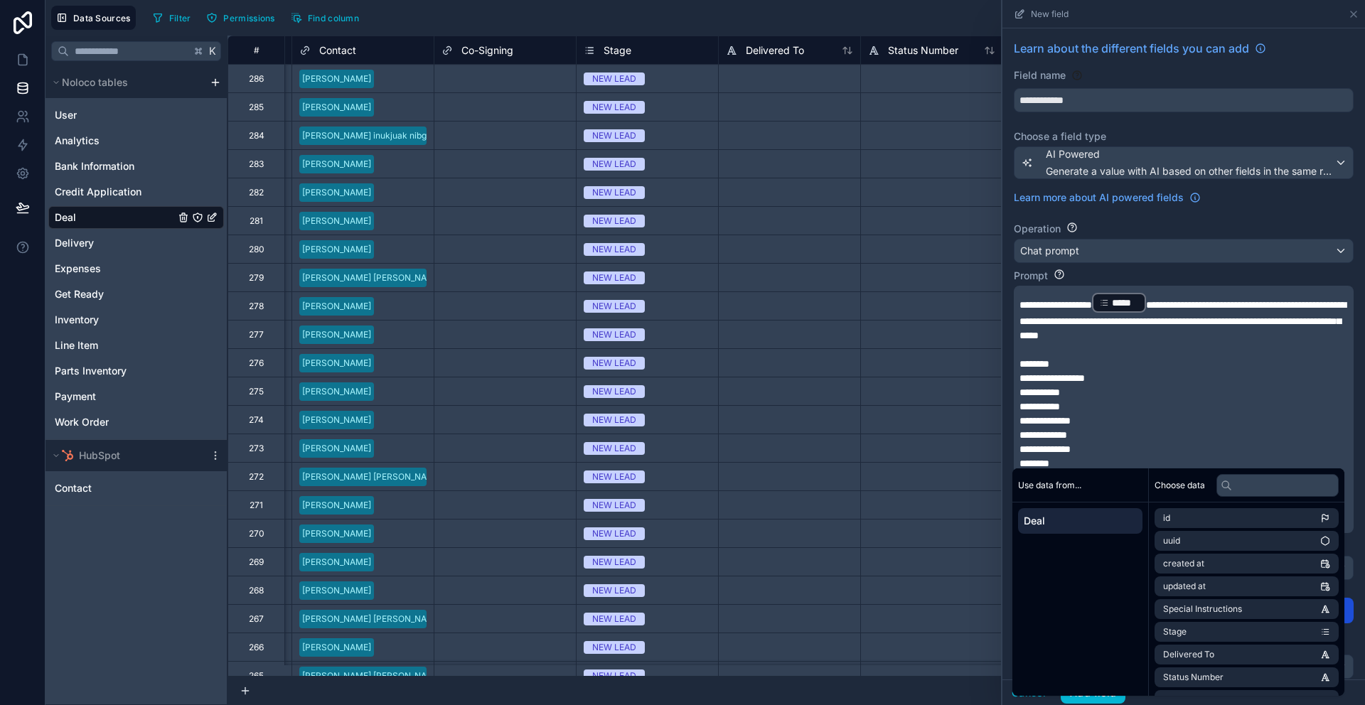
scroll to position [65, 0]
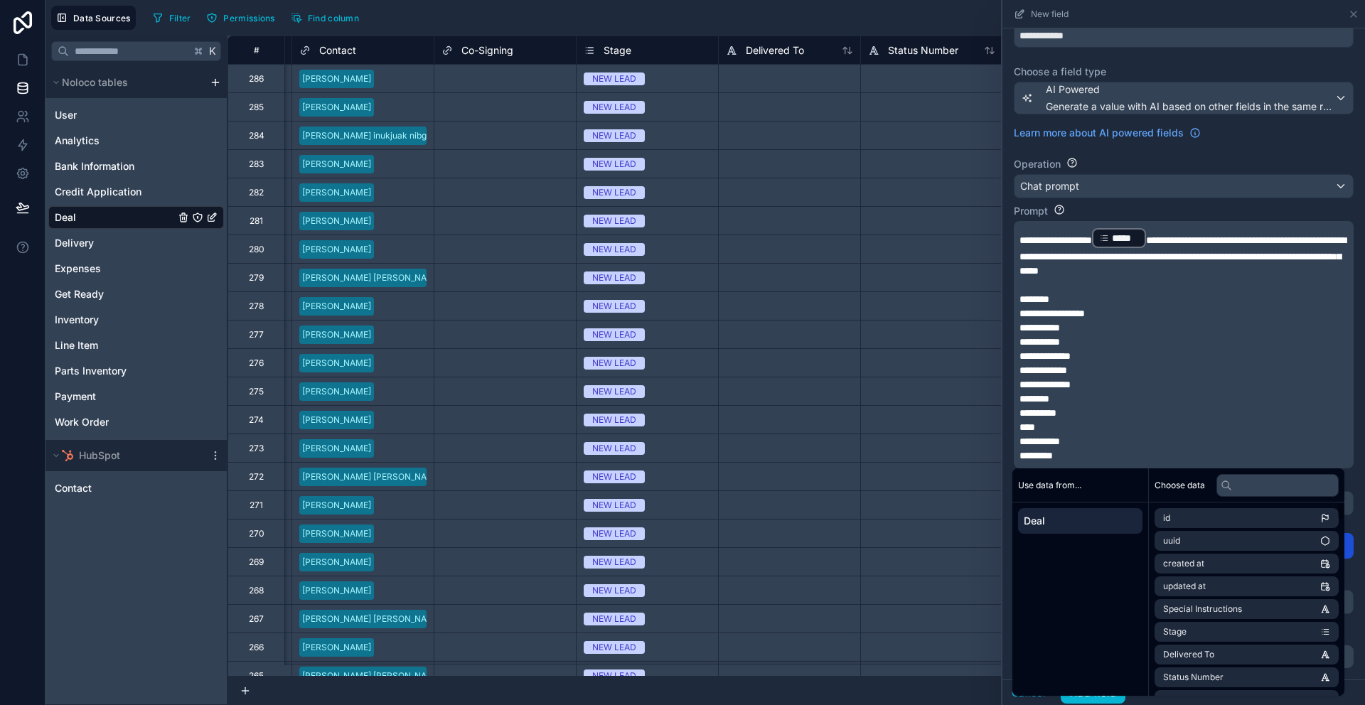
click at [1347, 411] on div "**********" at bounding box center [1183, 322] width 363 height 716
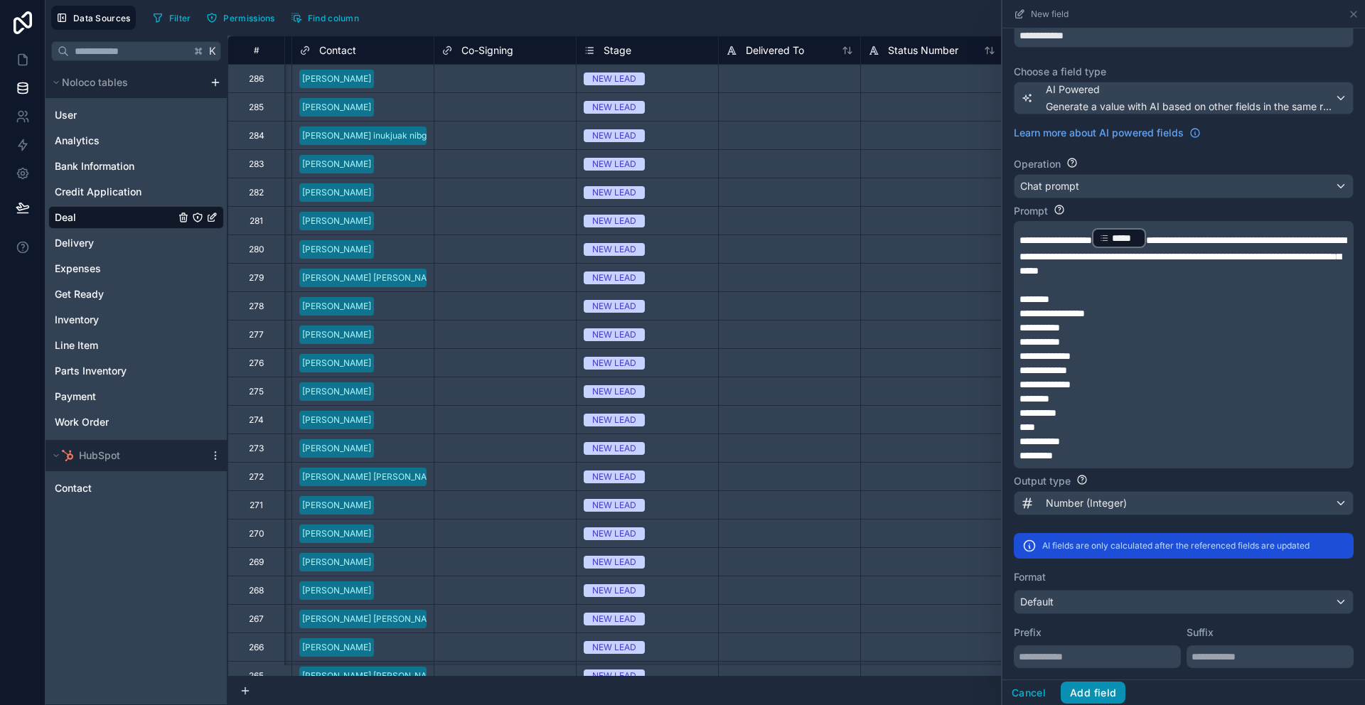
click at [1100, 689] on button "Add field" at bounding box center [1093, 693] width 65 height 23
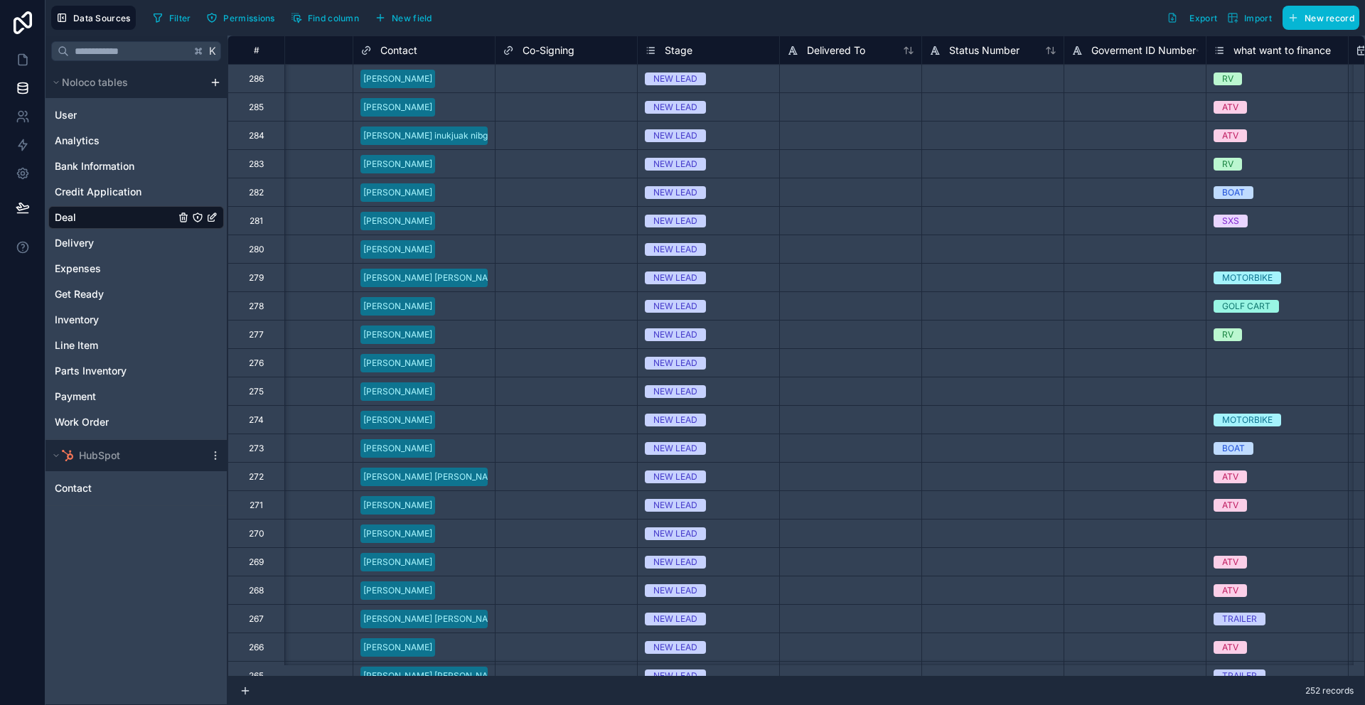
scroll to position [0, 375]
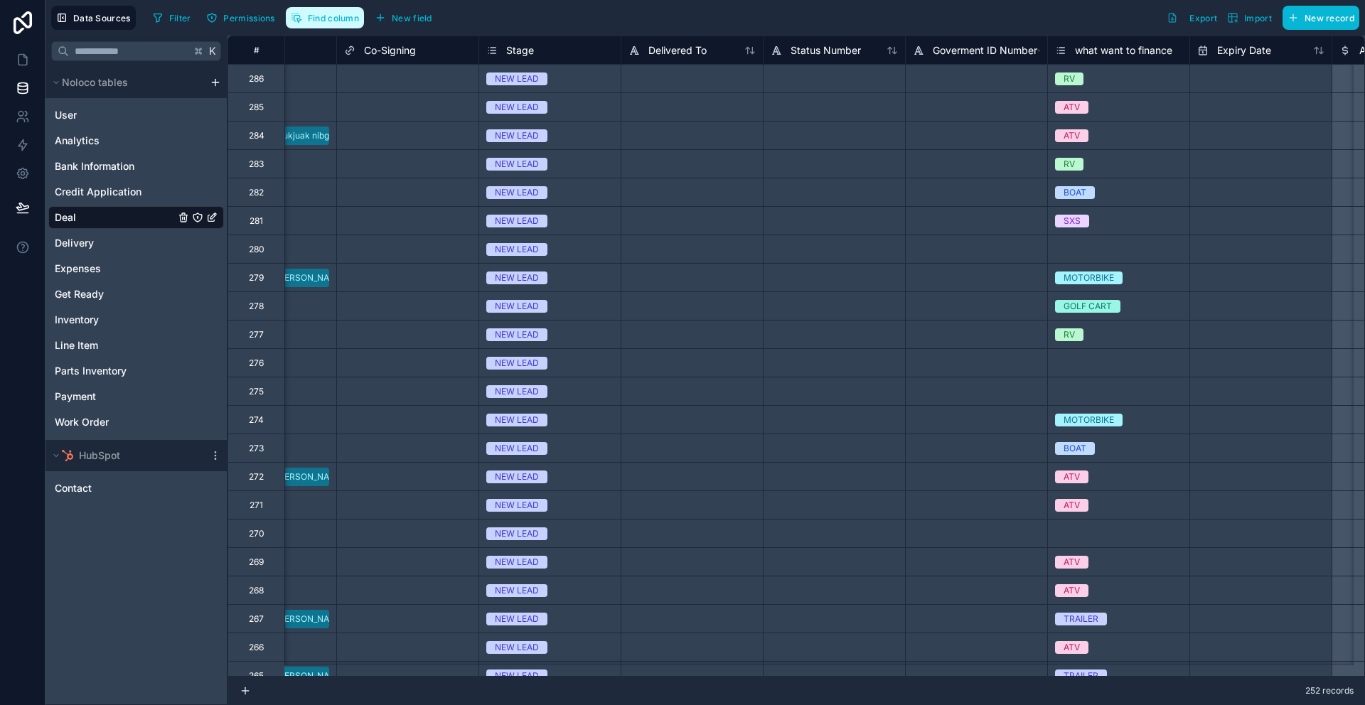
click at [350, 19] on span "Find column" at bounding box center [333, 18] width 51 height 11
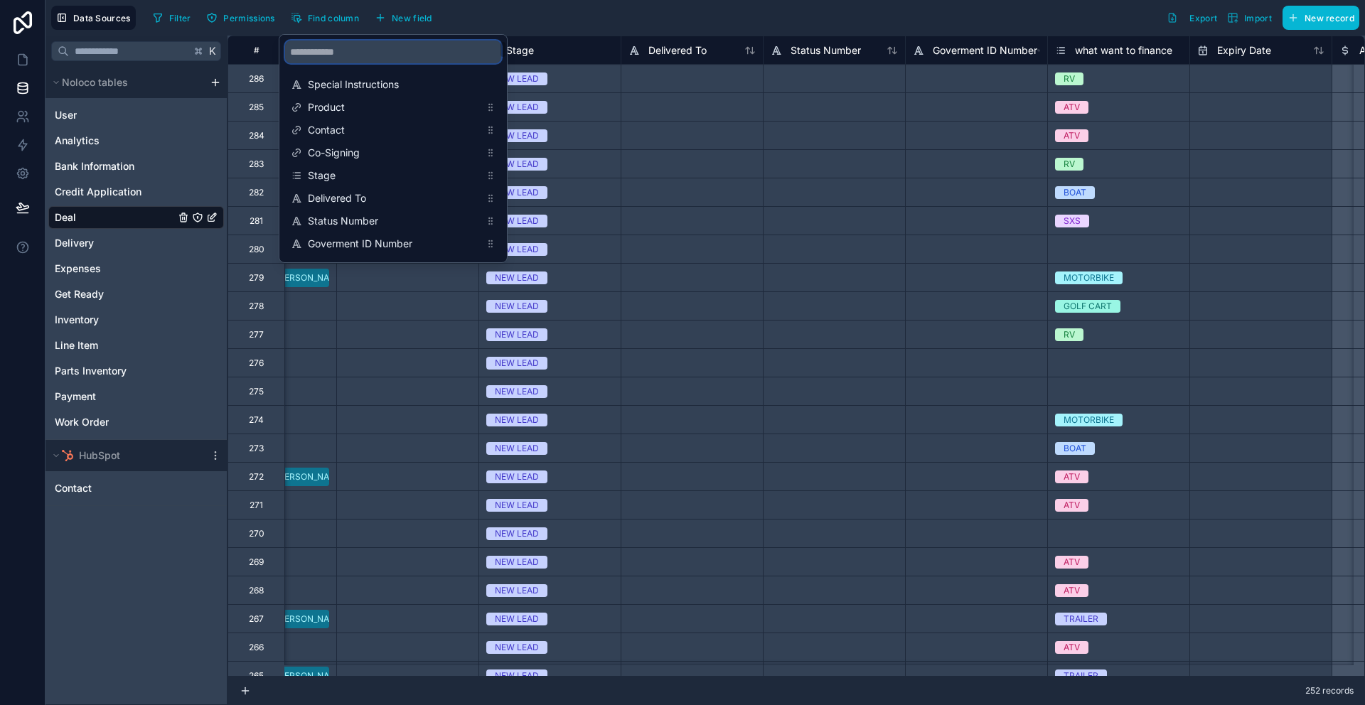
click at [373, 52] on input "scrollable content" at bounding box center [393, 52] width 216 height 23
type input "*****"
click at [376, 114] on span "Status Number" at bounding box center [394, 107] width 172 height 14
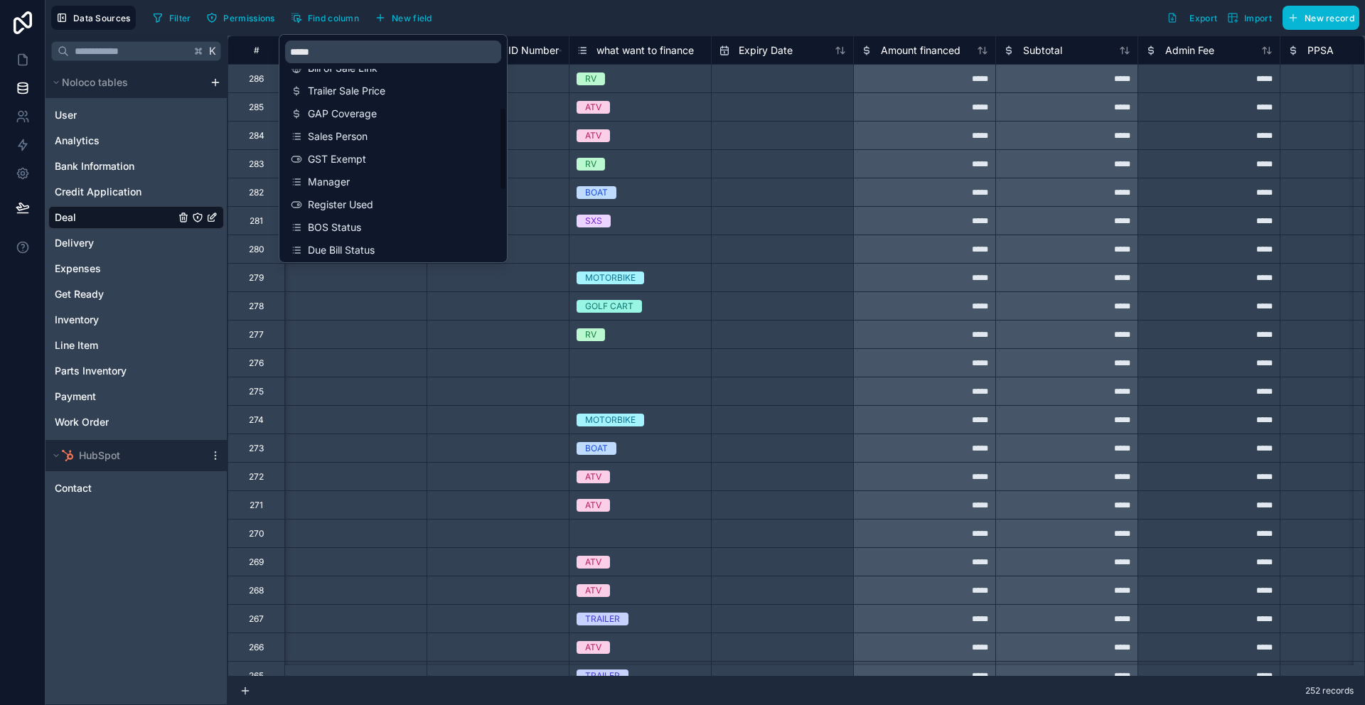
scroll to position [364, 0]
click at [388, 240] on span "Stage Number" at bounding box center [394, 244] width 172 height 14
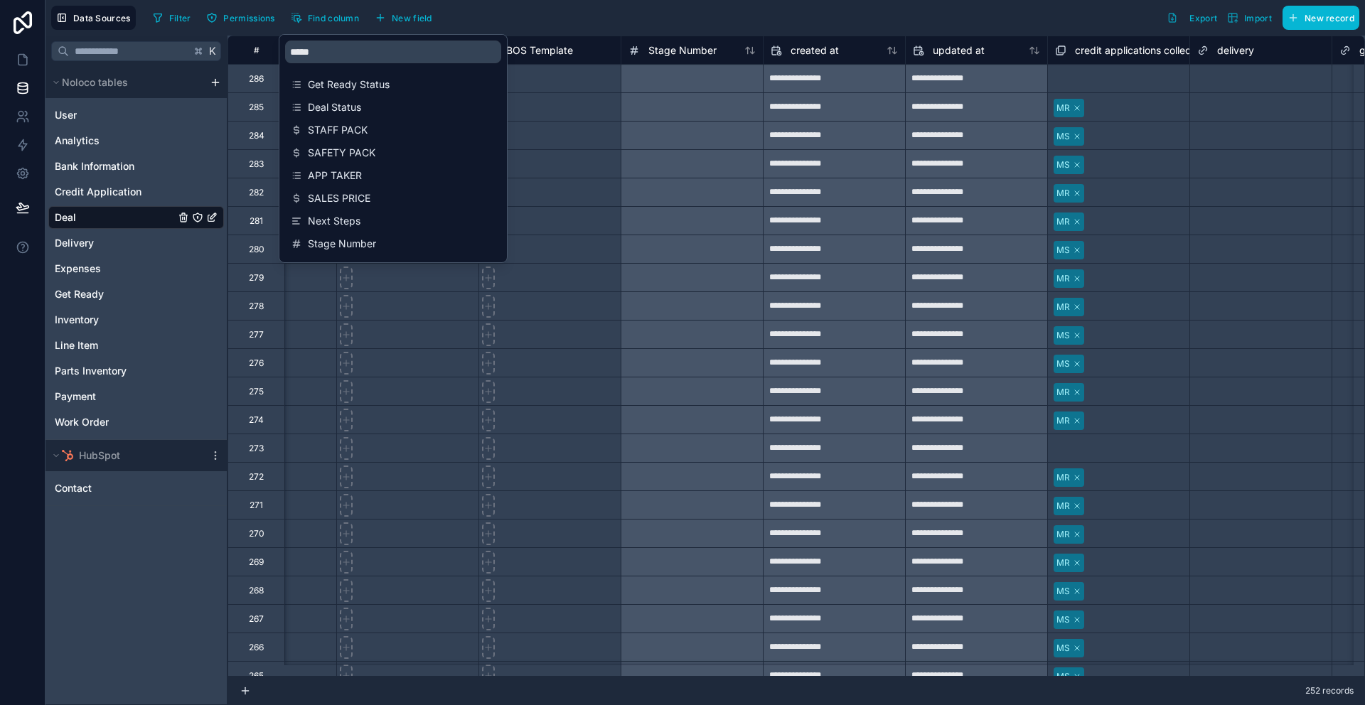
scroll to position [0, 21348]
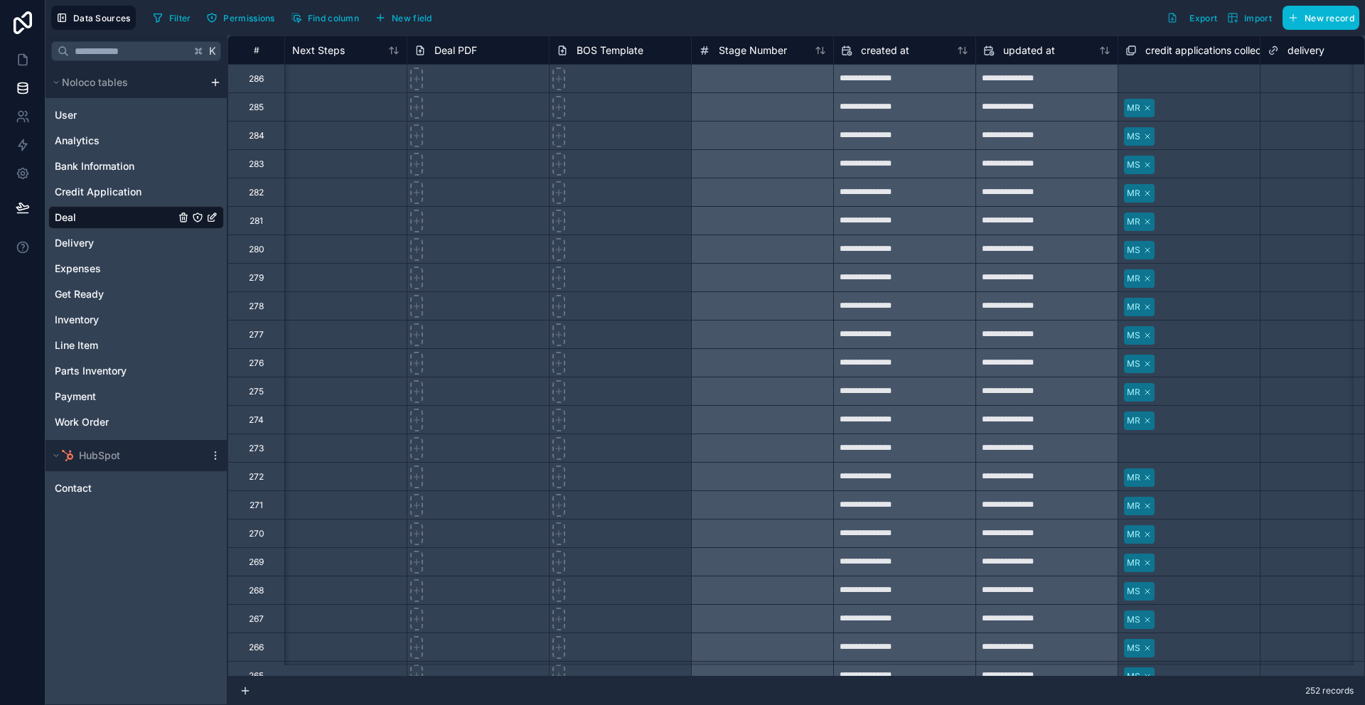
click at [706, 13] on div "Filter Permissions Find column New field Export Import New record" at bounding box center [753, 18] width 1212 height 24
click at [823, 78] on icon at bounding box center [820, 79] width 14 height 14
click at [821, 110] on icon at bounding box center [820, 107] width 14 height 14
click at [823, 141] on icon at bounding box center [820, 136] width 14 height 14
click at [771, 83] on div at bounding box center [762, 79] width 141 height 28
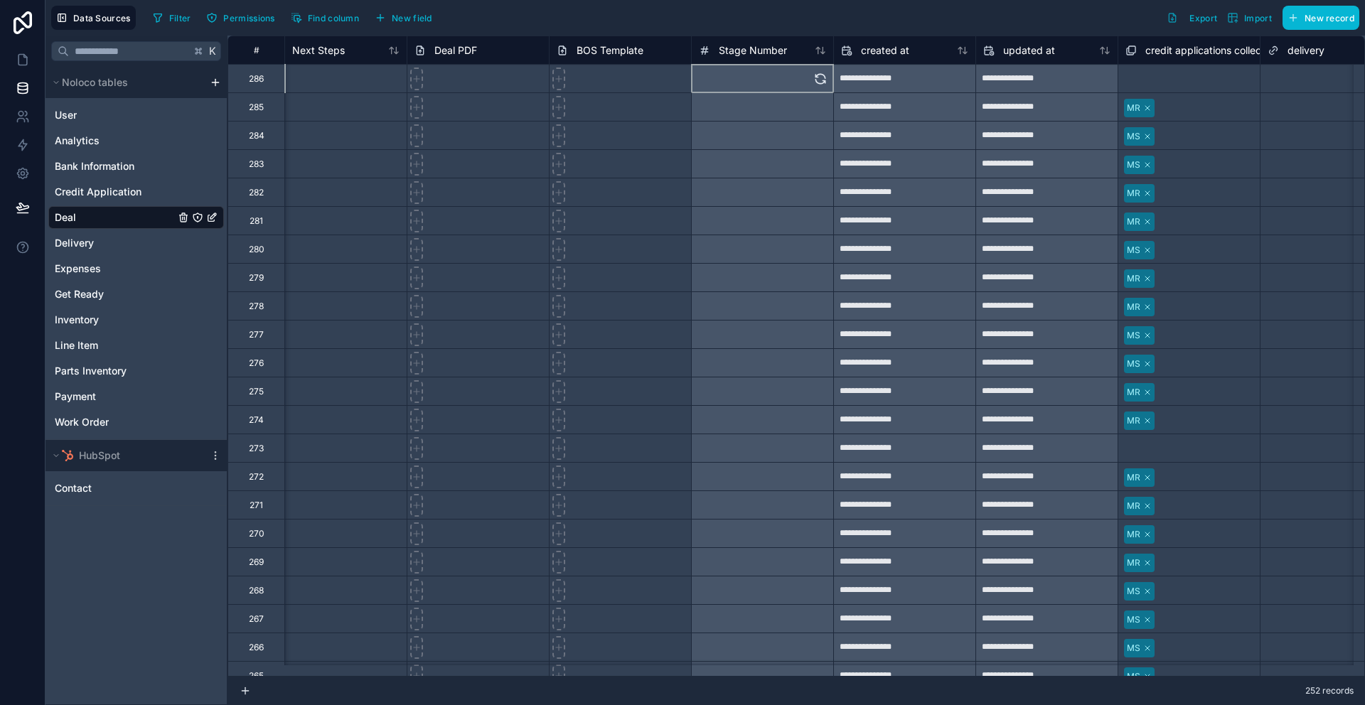
click at [771, 83] on div at bounding box center [762, 79] width 141 height 28
click at [765, 55] on span "Stage Number" at bounding box center [753, 50] width 68 height 14
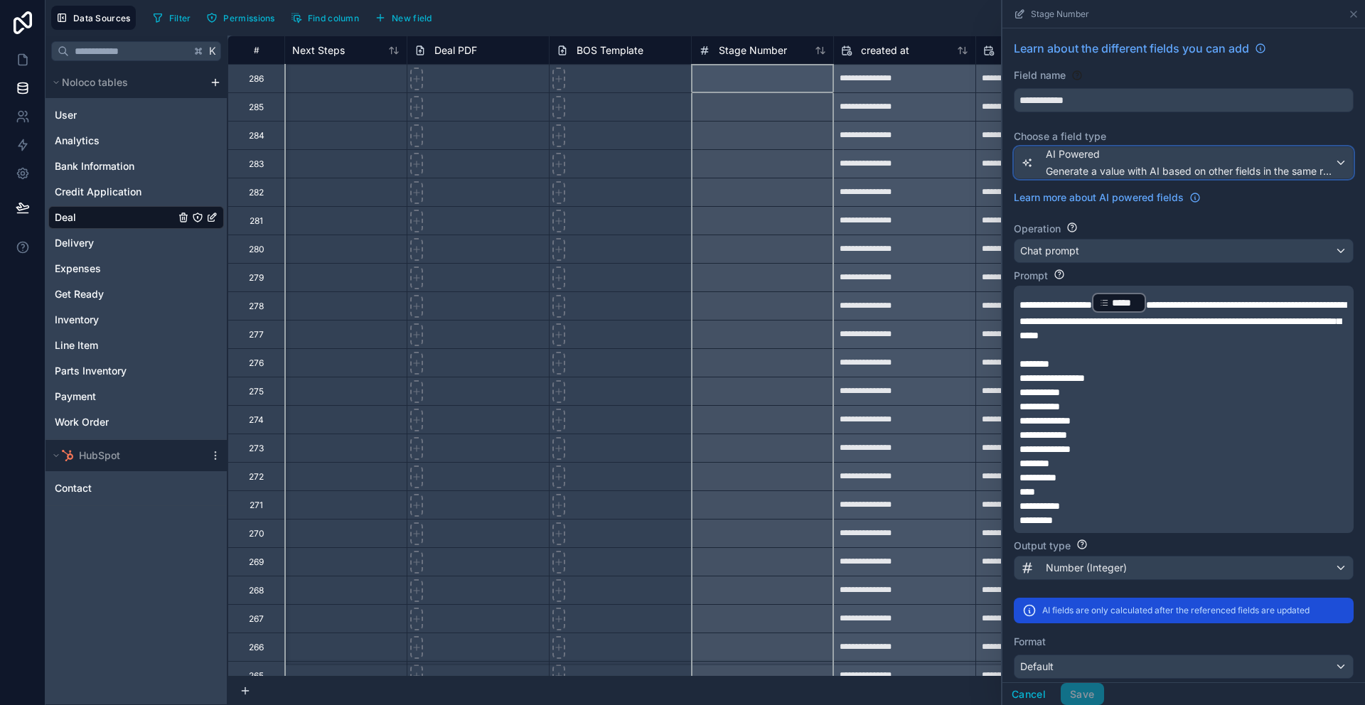
click at [1138, 161] on div "AI Powered Generate a value with AI based on other fields in the same record" at bounding box center [1190, 162] width 289 height 31
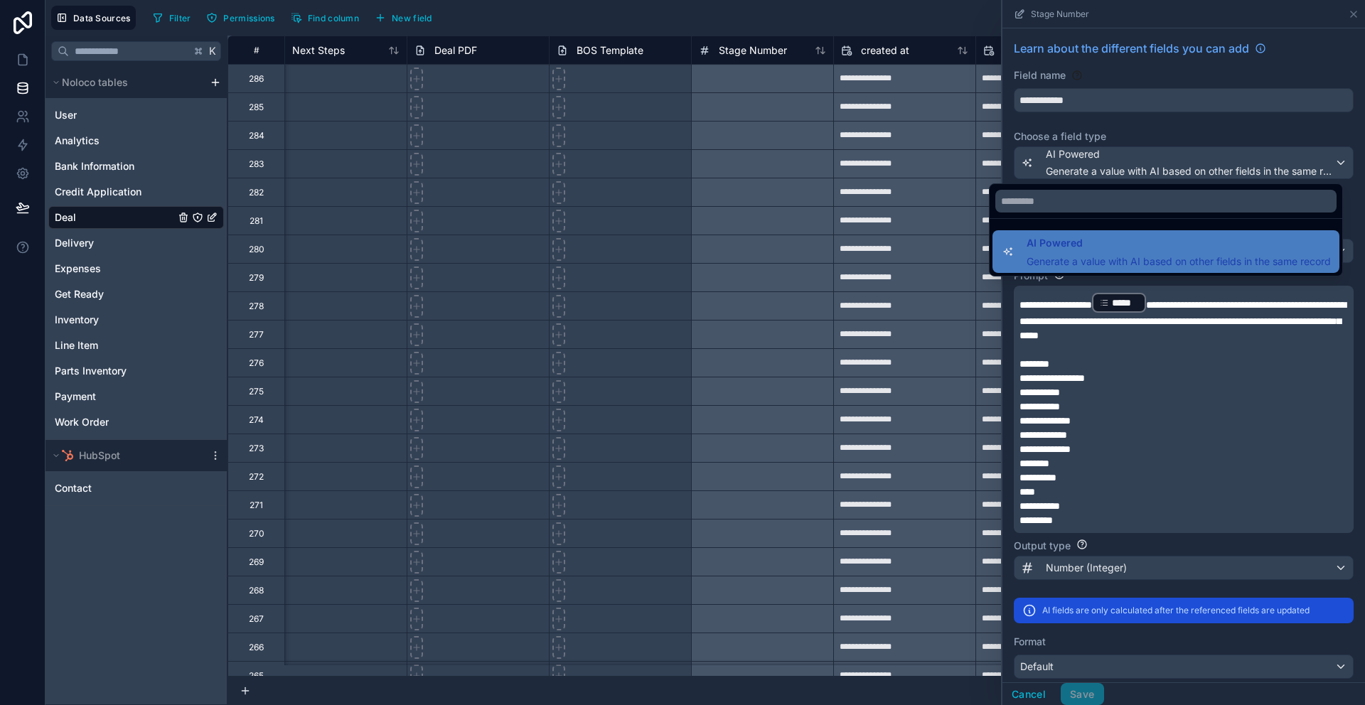
click at [1275, 402] on div at bounding box center [1183, 352] width 363 height 705
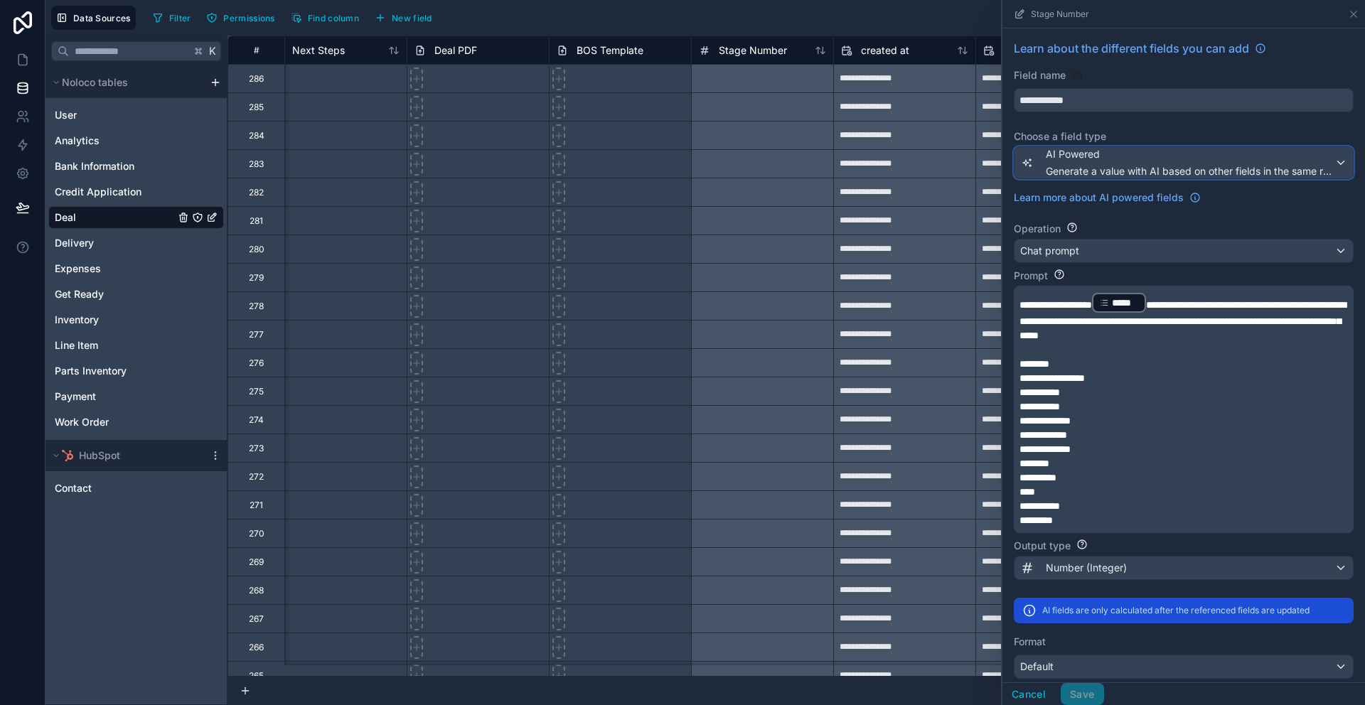
click at [1220, 155] on span "AI Powered" at bounding box center [1190, 154] width 289 height 14
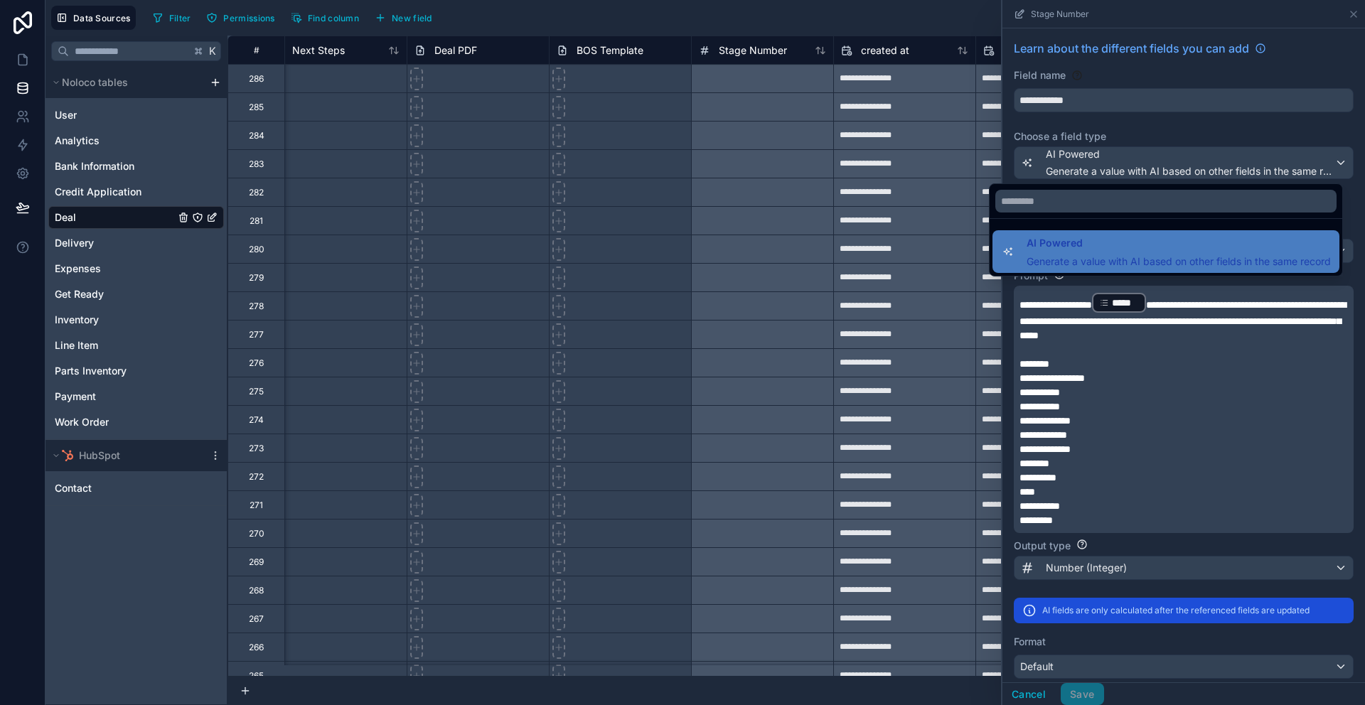
click at [1143, 187] on div at bounding box center [1166, 201] width 353 height 34
click at [1137, 201] on input "text" at bounding box center [1165, 201] width 341 height 23
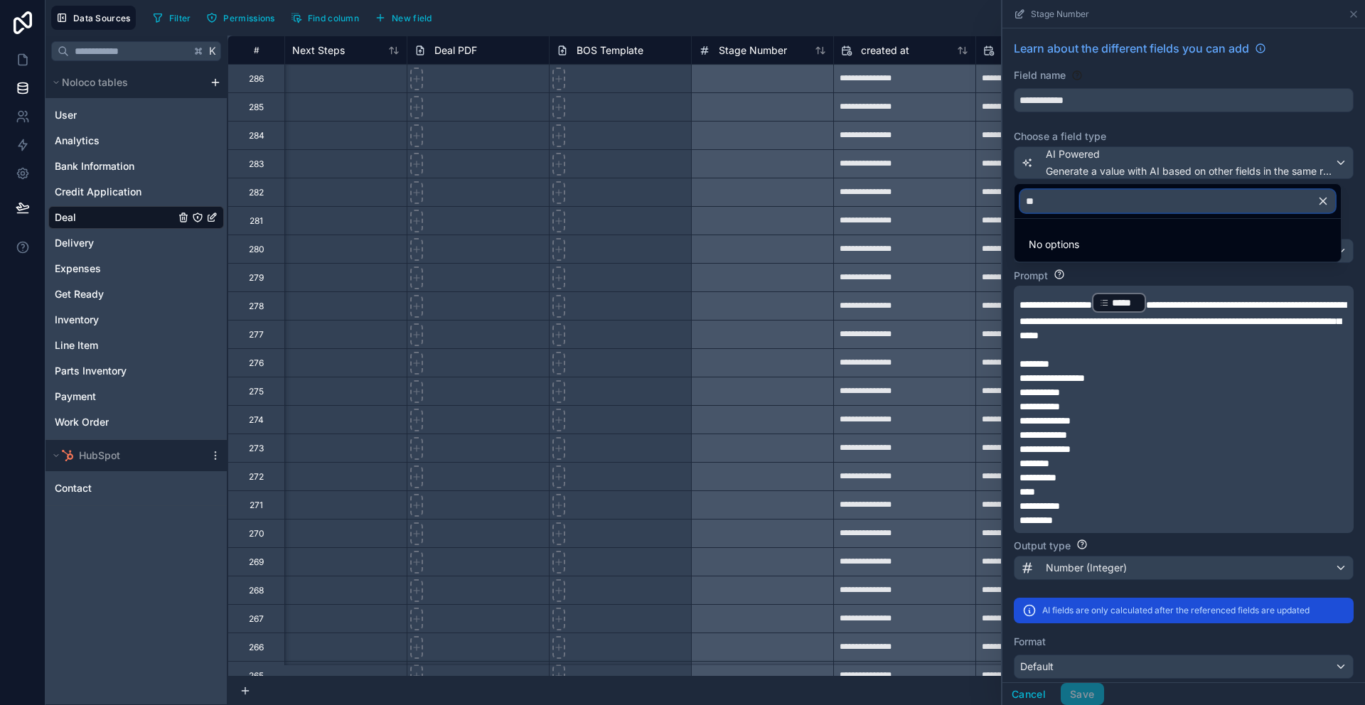
type input "*"
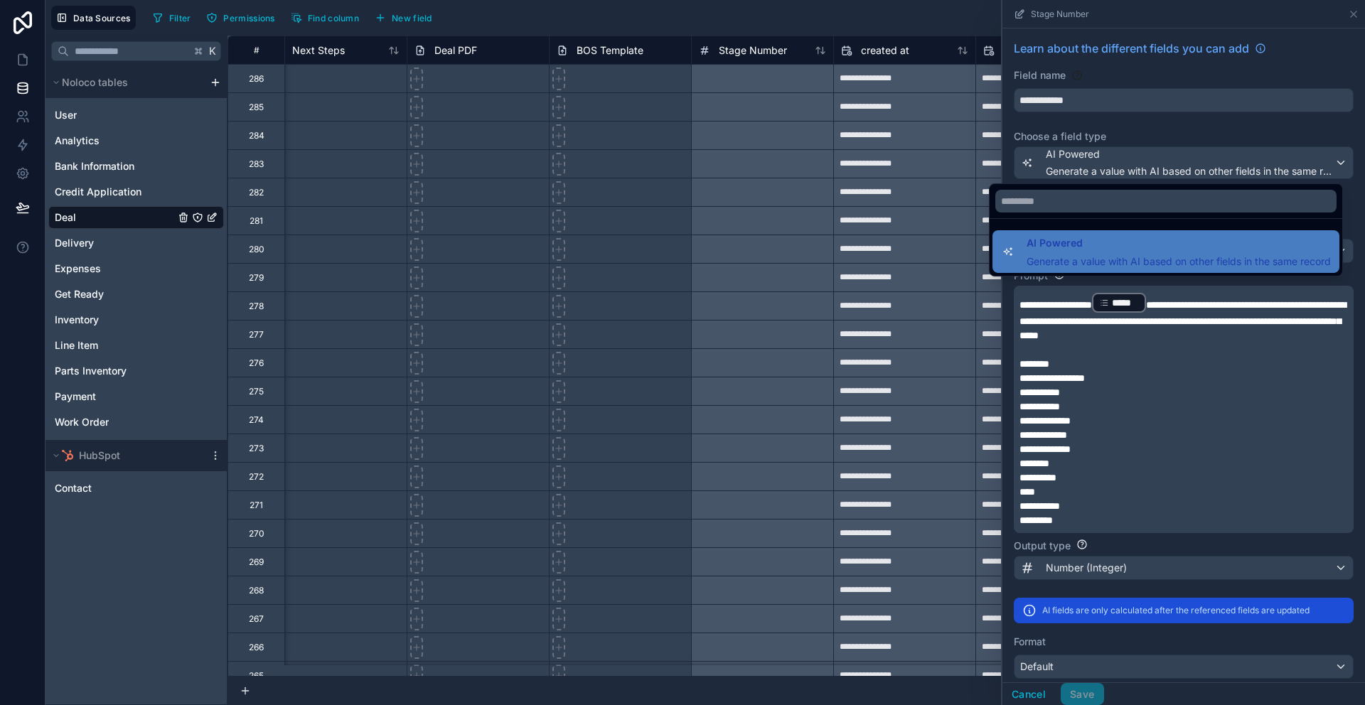
click at [1176, 114] on div at bounding box center [1183, 352] width 363 height 705
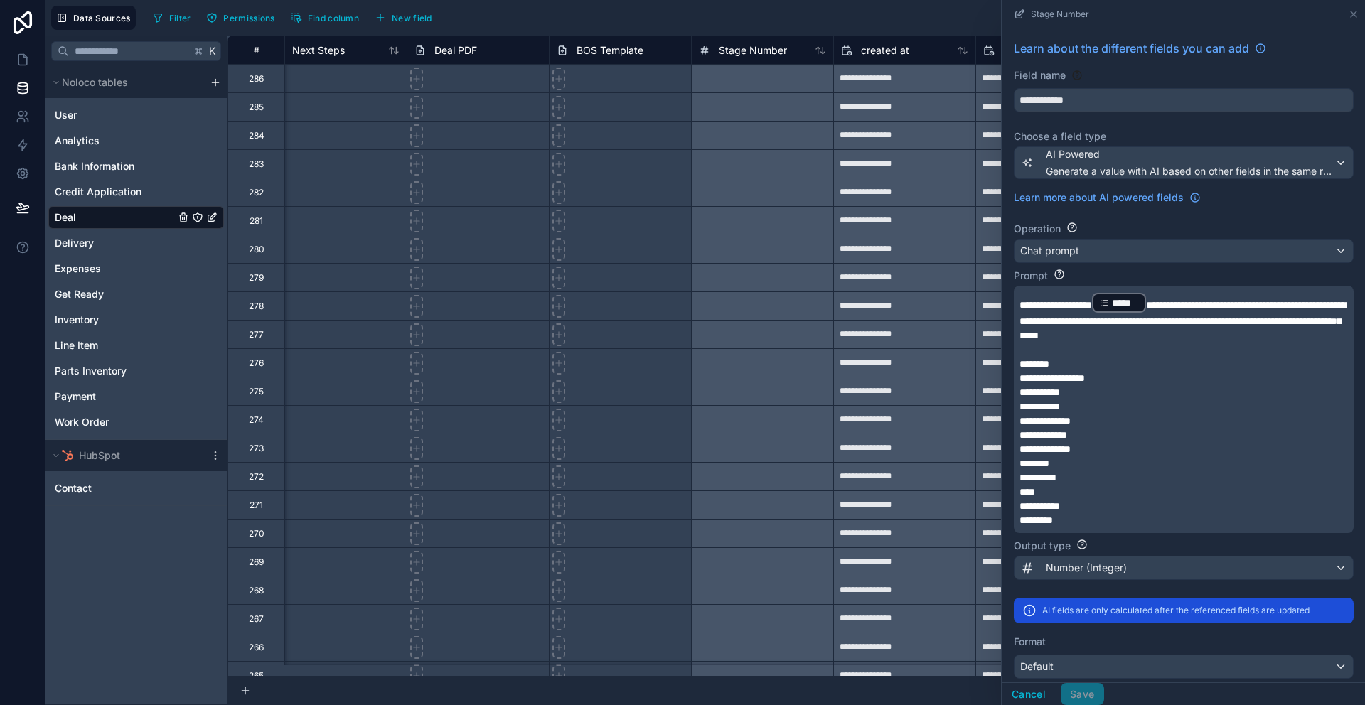
scroll to position [208, 0]
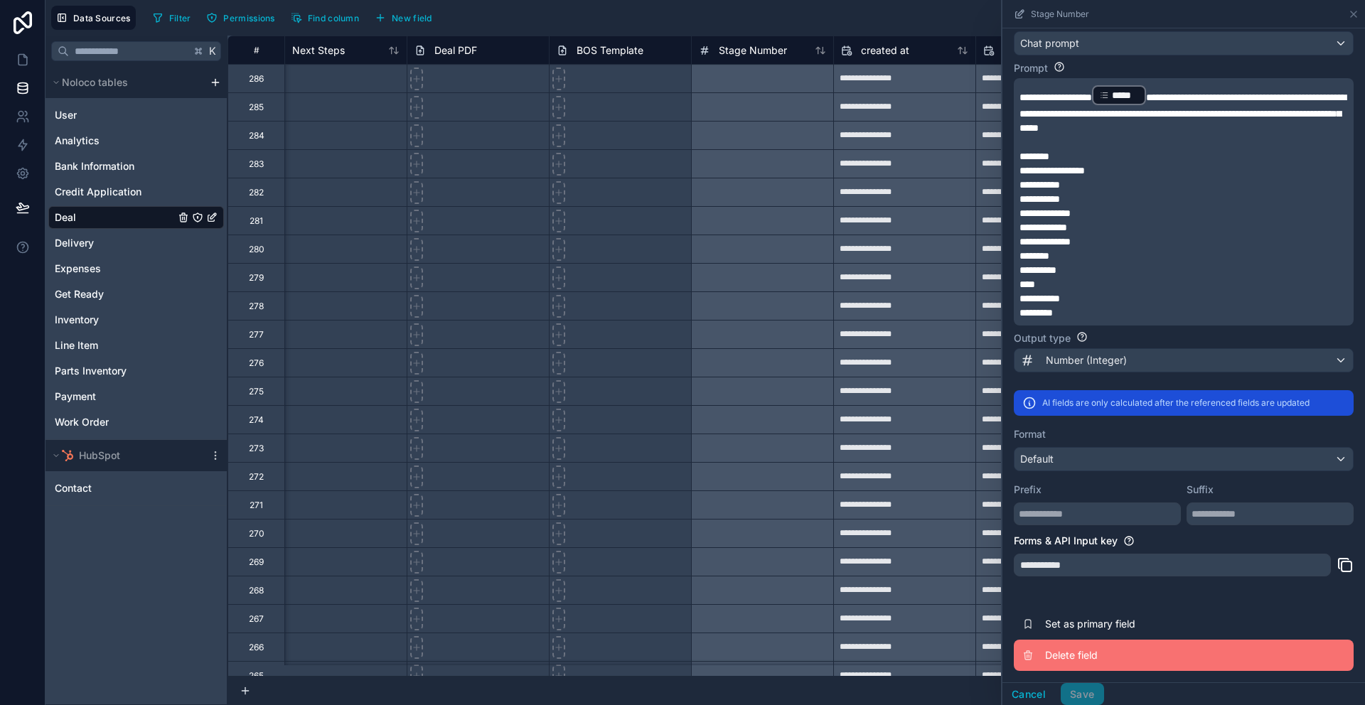
click at [1135, 642] on button "Delete field" at bounding box center [1184, 655] width 340 height 31
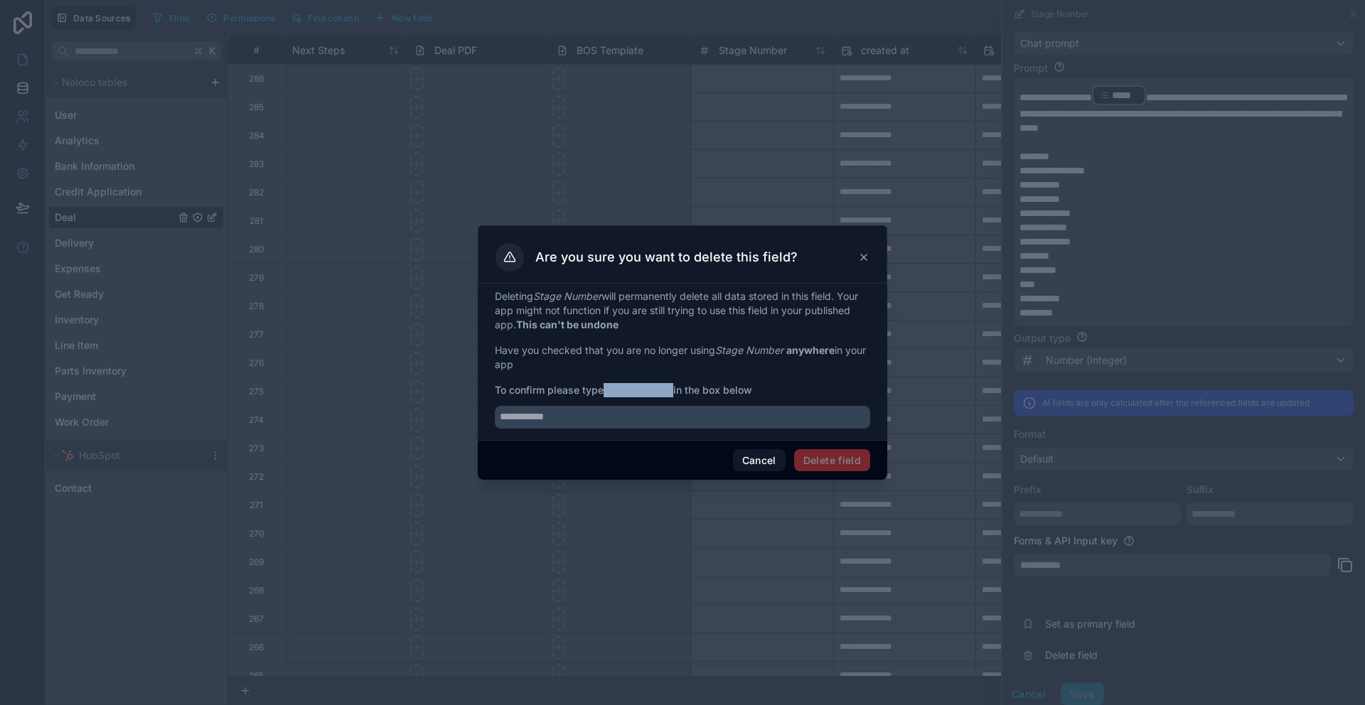
drag, startPoint x: 608, startPoint y: 391, endPoint x: 675, endPoint y: 392, distance: 67.6
click at [673, 392] on strong "Stage Number" at bounding box center [639, 390] width 70 height 12
copy strong "Stage Number"
click at [665, 414] on input "text" at bounding box center [682, 417] width 375 height 23
paste input "**********"
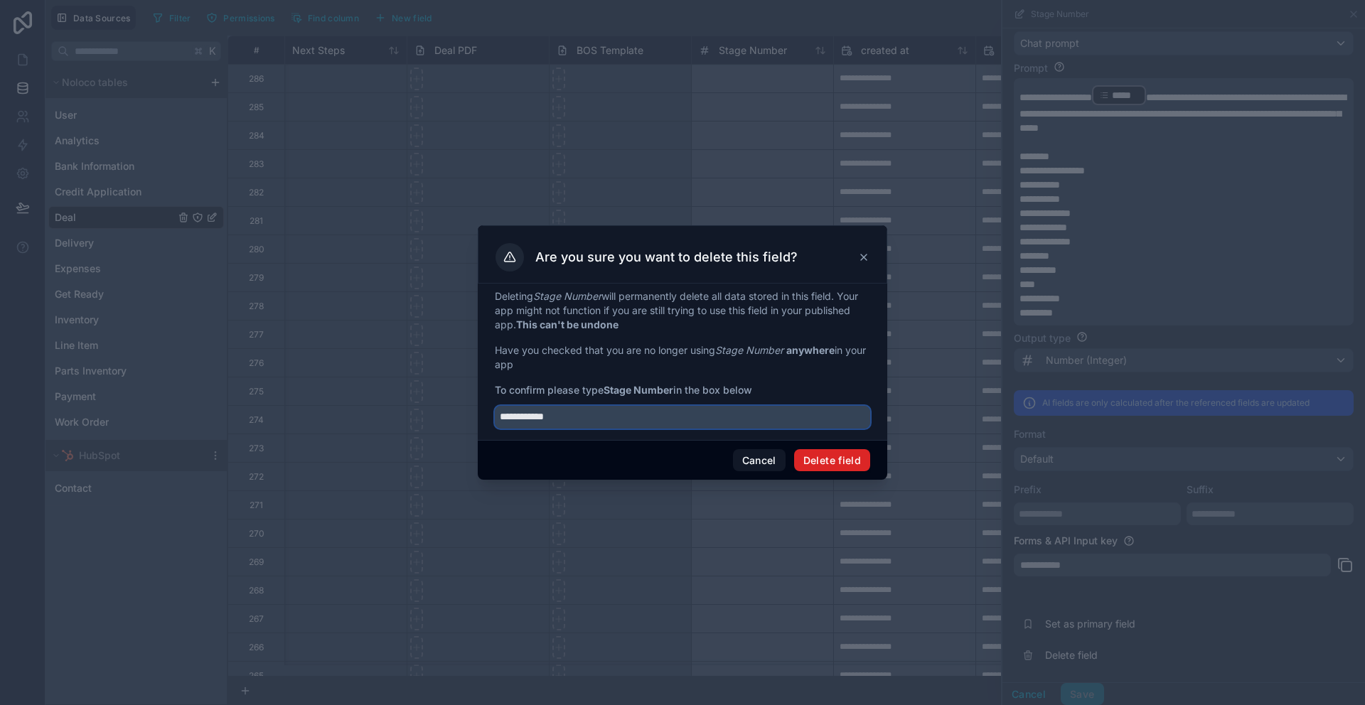
type input "**********"
click at [852, 460] on button "Delete field" at bounding box center [832, 460] width 76 height 23
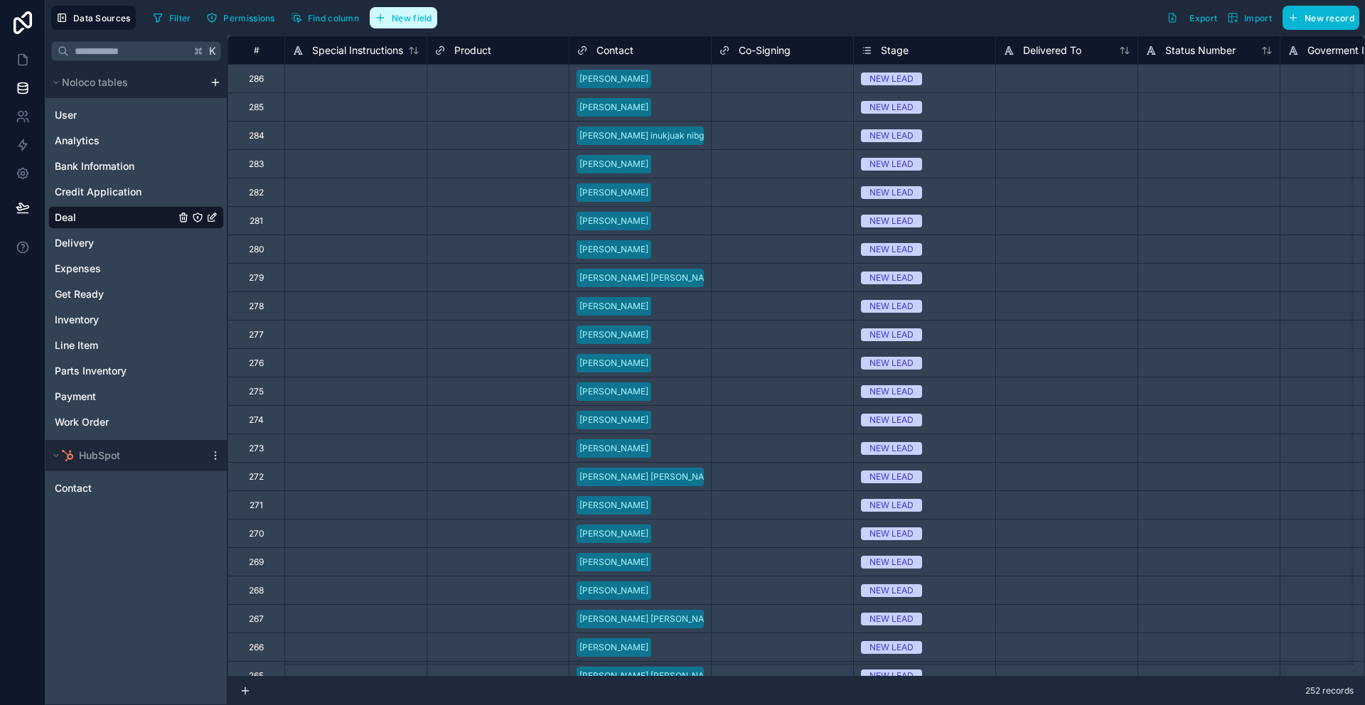
click at [408, 21] on span "New field" at bounding box center [412, 18] width 41 height 11
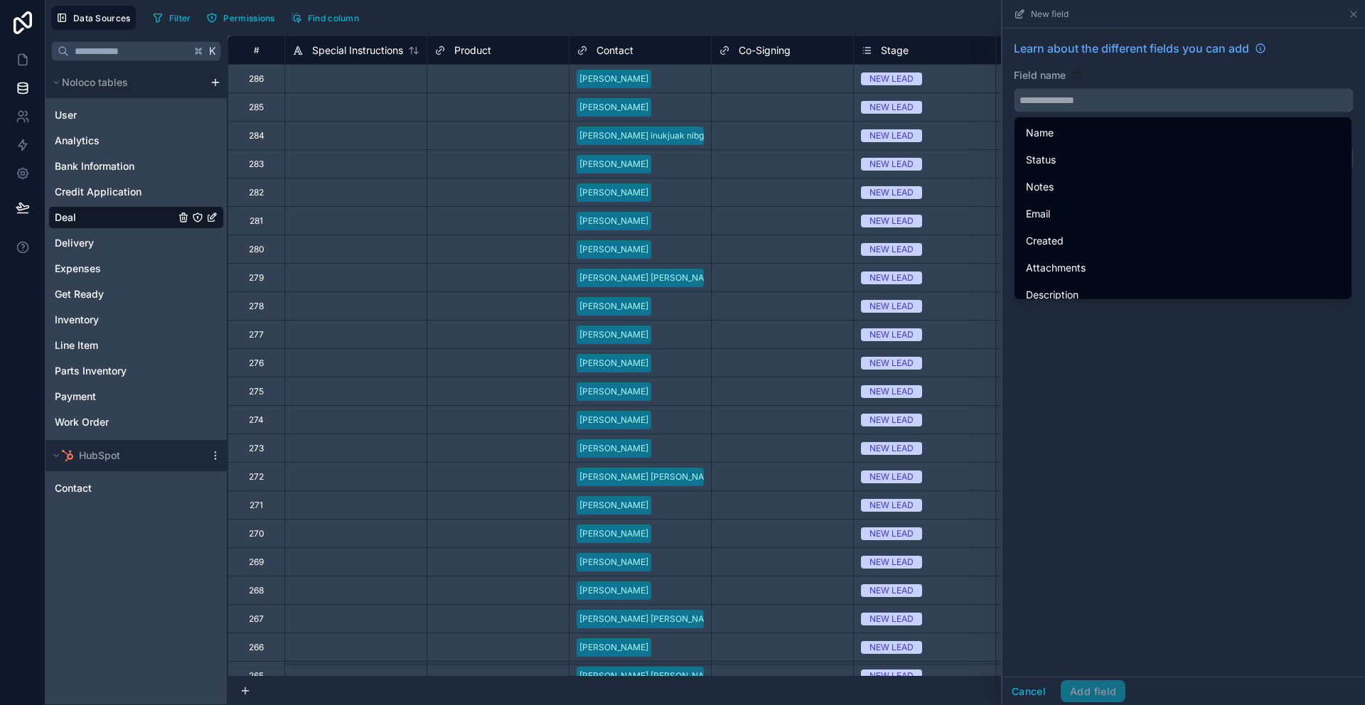
click at [1095, 105] on input "text" at bounding box center [1183, 100] width 338 height 23
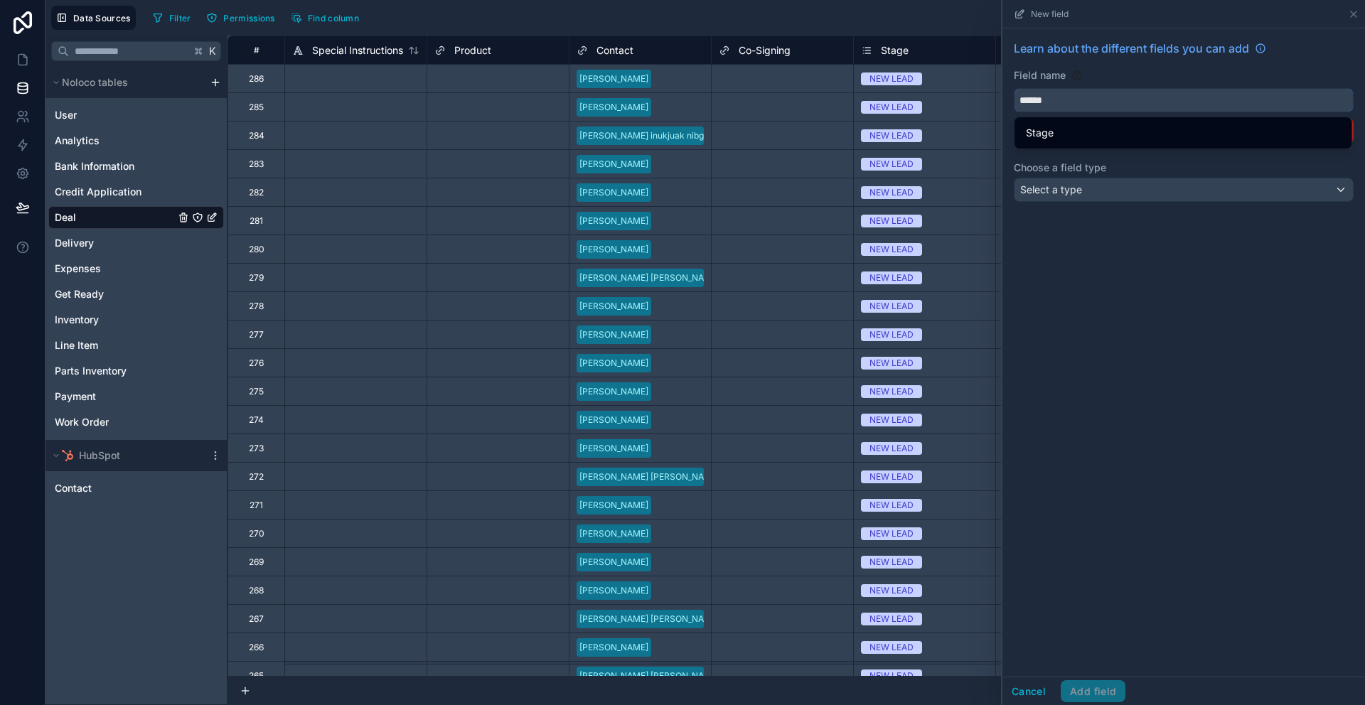
click at [1014, 88] on button "*****" at bounding box center [1184, 100] width 340 height 24
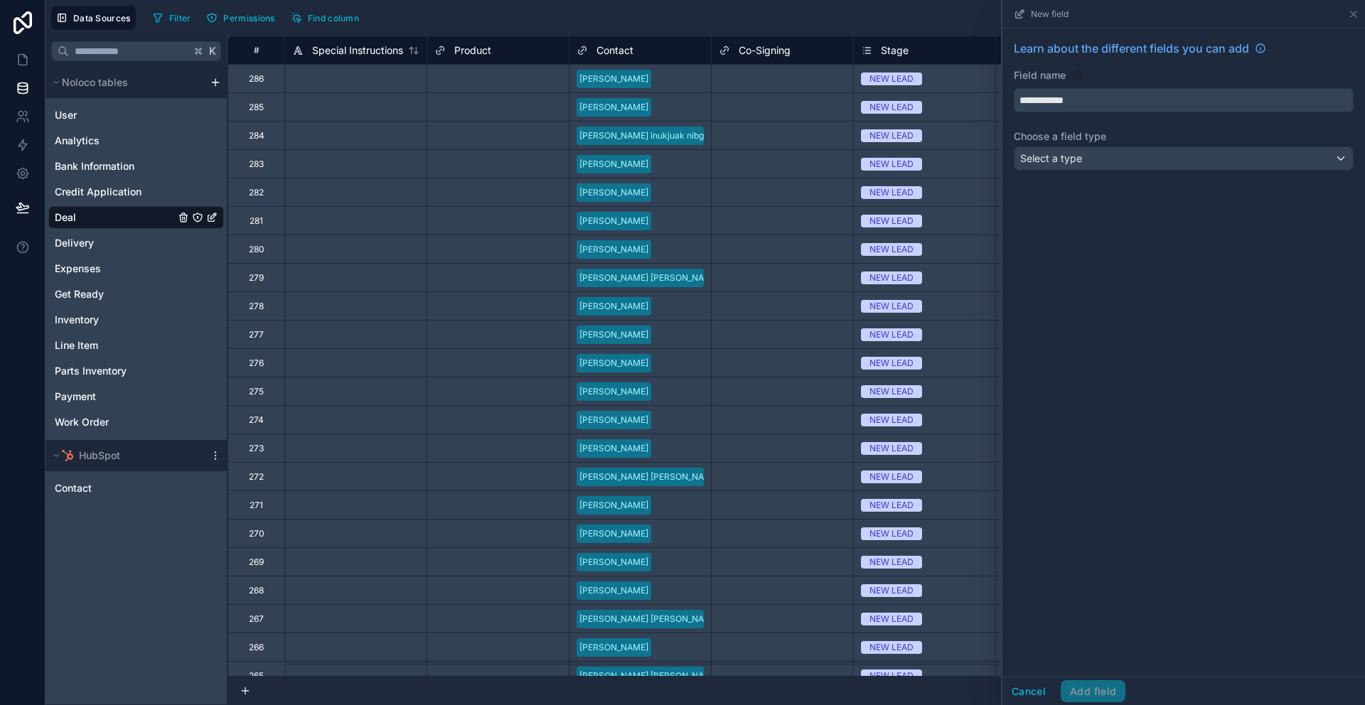
type input "**********"
click at [1171, 158] on div "Select a type" at bounding box center [1183, 158] width 338 height 23
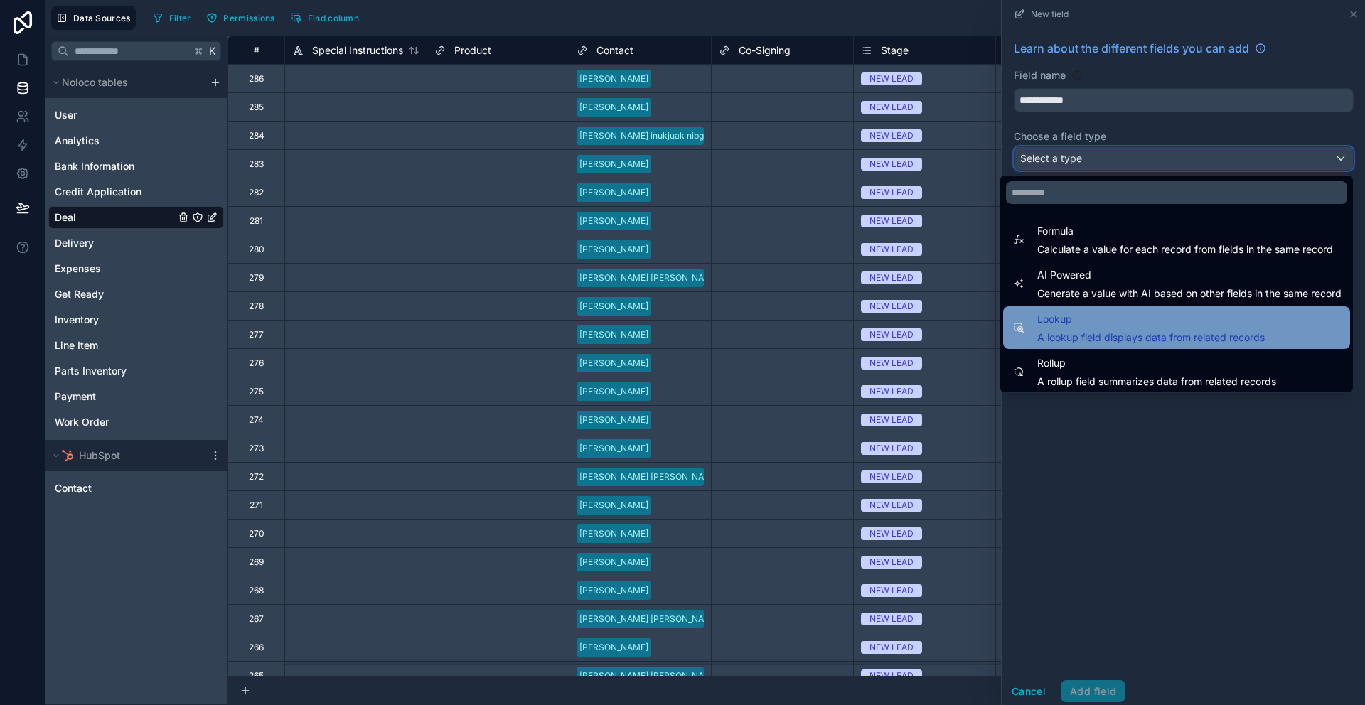
scroll to position [328, 0]
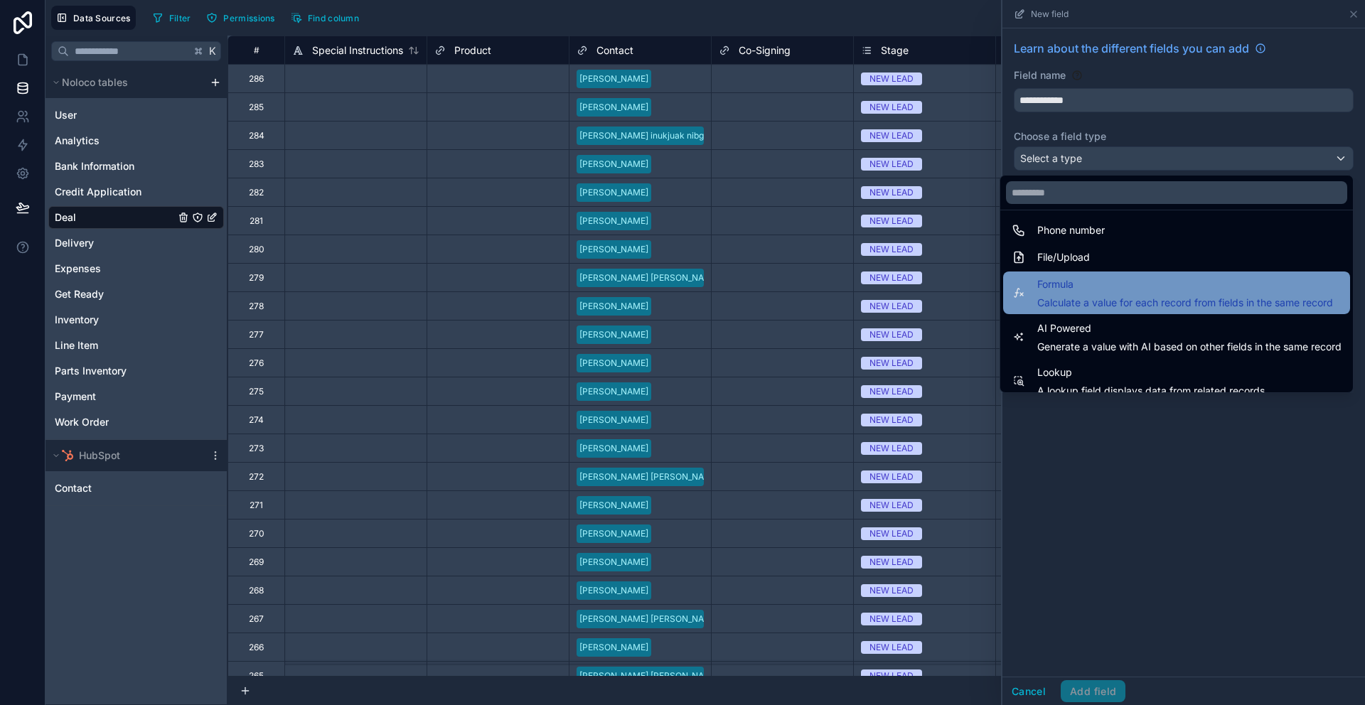
click at [1185, 302] on span "Calculate a value for each record from fields in the same record" at bounding box center [1185, 303] width 296 height 14
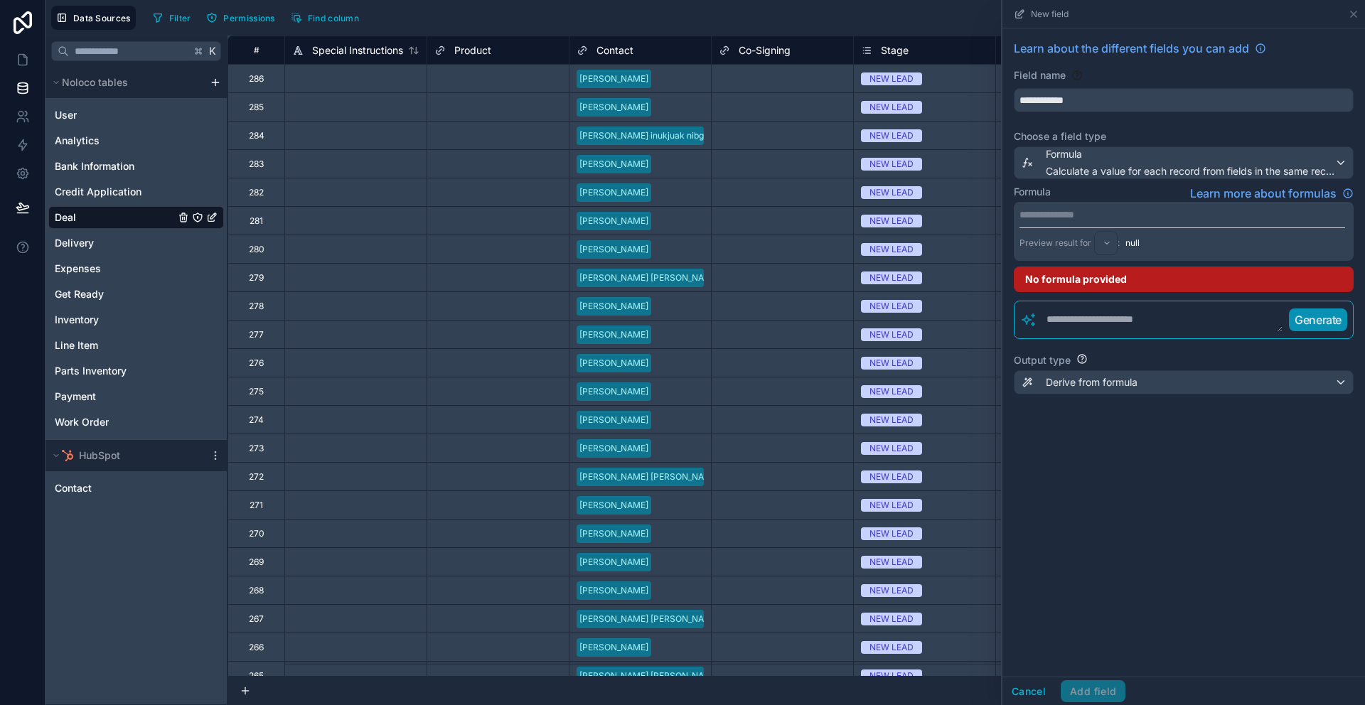
click at [1065, 242] on div "Preview result for :" at bounding box center [1069, 243] width 100 height 24
click at [1140, 318] on textarea at bounding box center [1160, 320] width 246 height 26
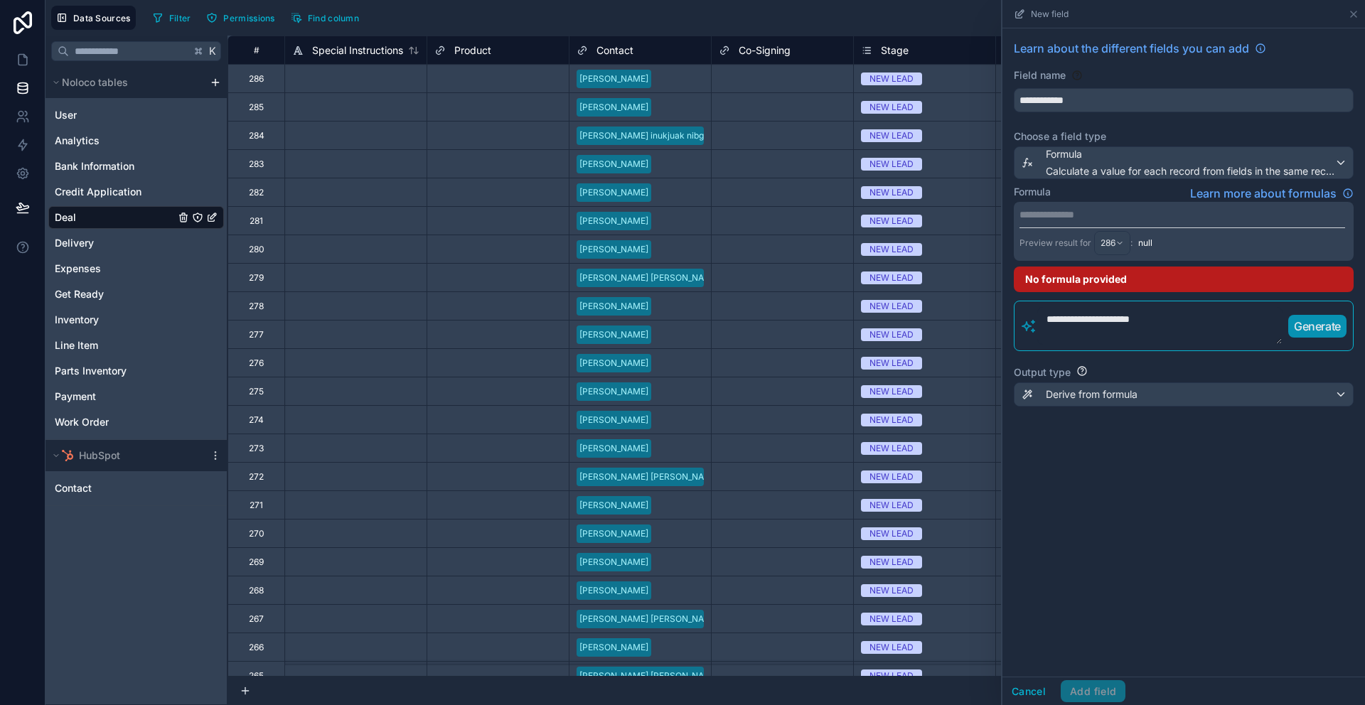
scroll to position [0, 0]
paste textarea "**********"
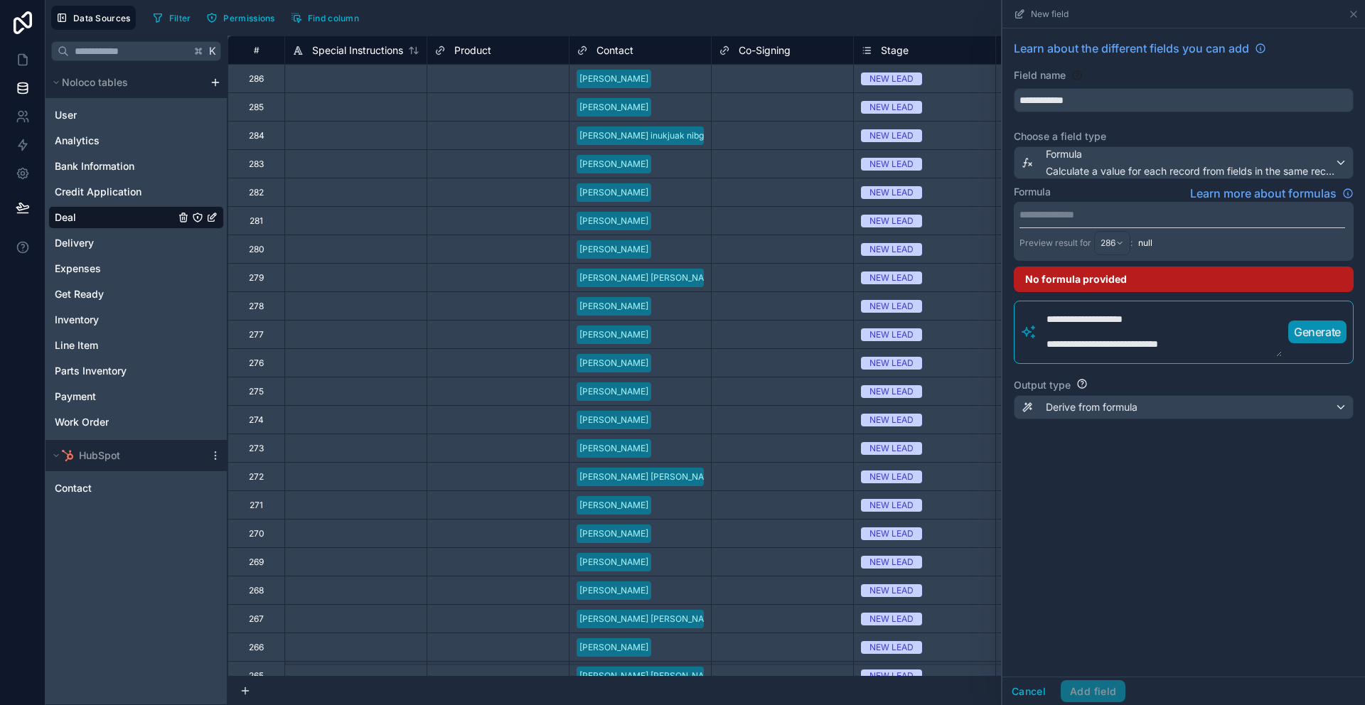
scroll to position [7, 0]
paste textarea "**********"
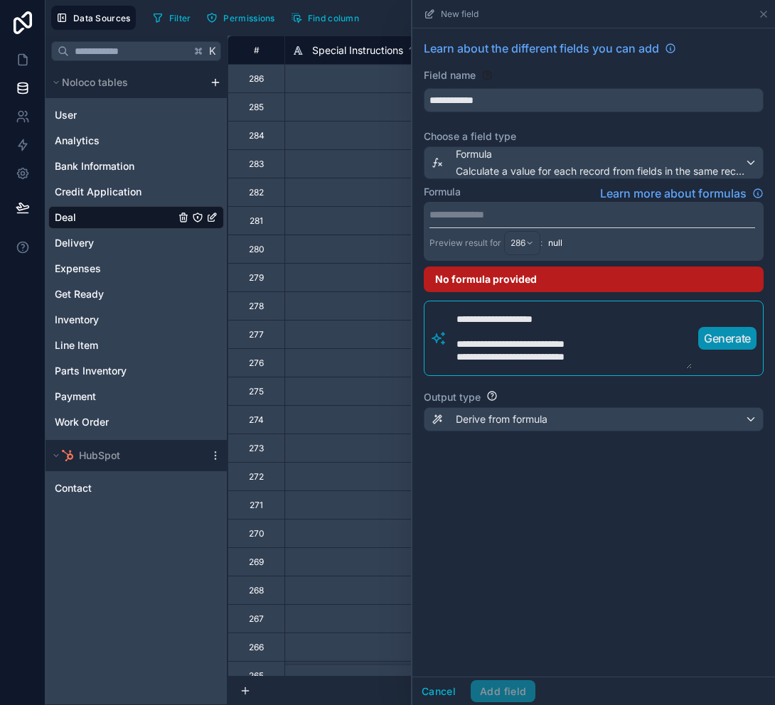
drag, startPoint x: 584, startPoint y: 357, endPoint x: 535, endPoint y: 358, distance: 49.1
click at [535, 358] on textarea "**********" at bounding box center [569, 338] width 245 height 63
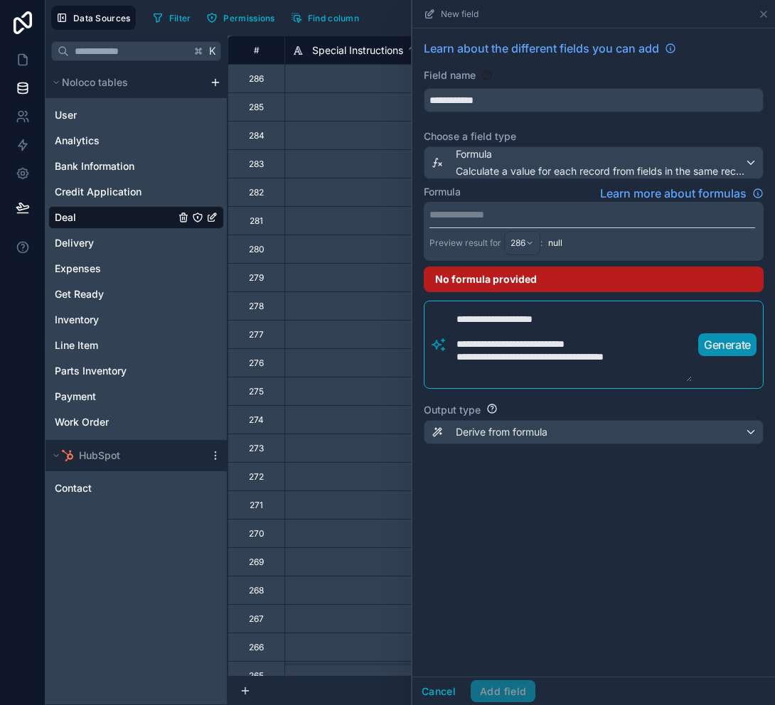
paste textarea "**********"
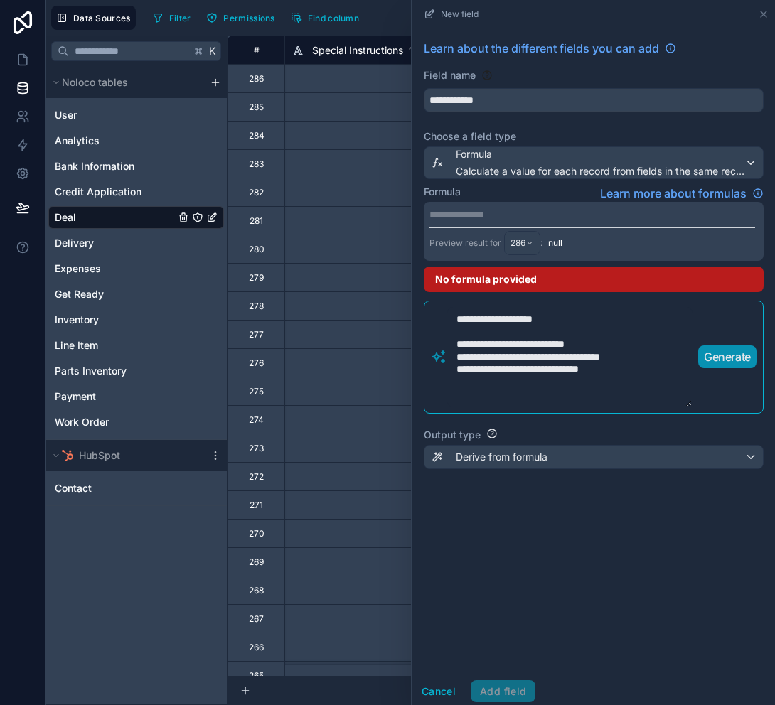
paste textarea "**********"
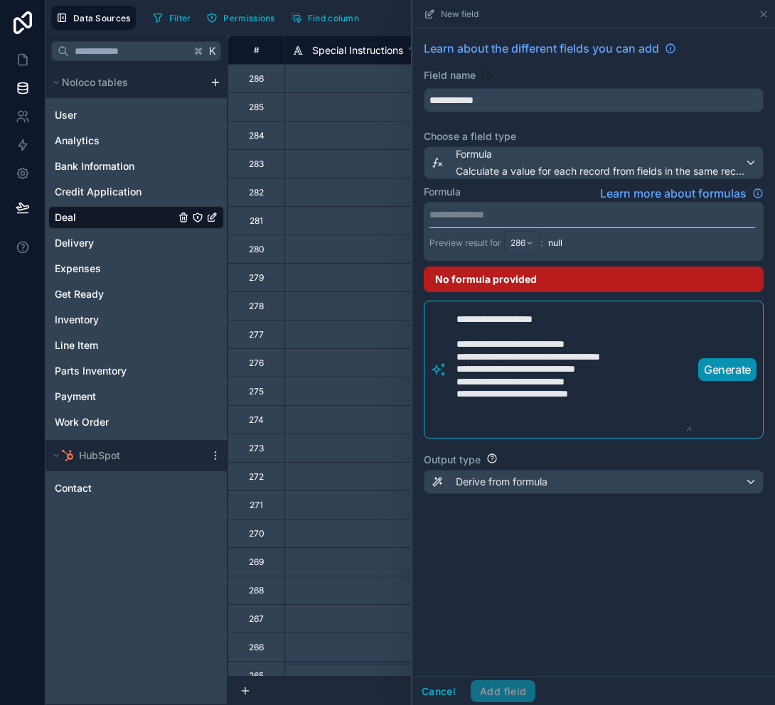
paste textarea "**********"
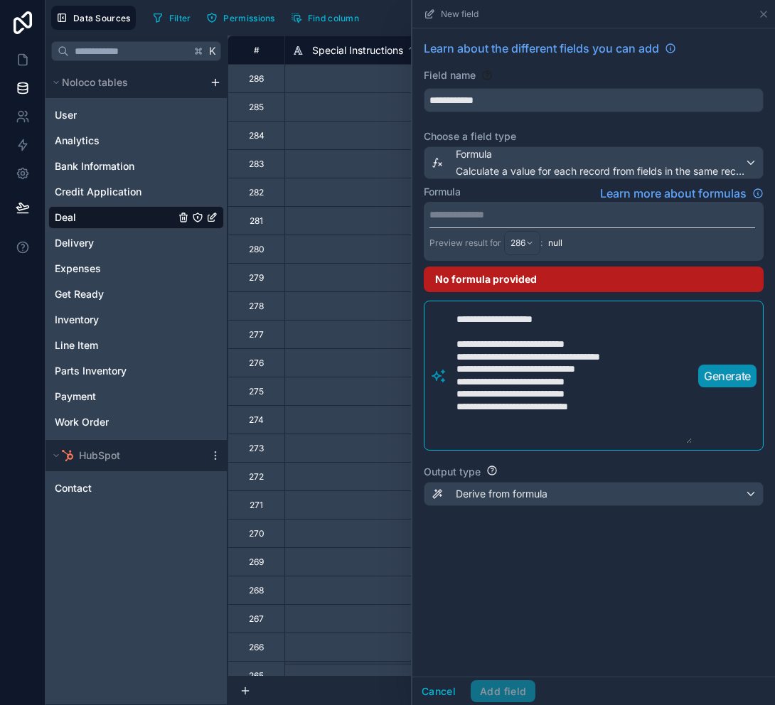
paste textarea "**********"
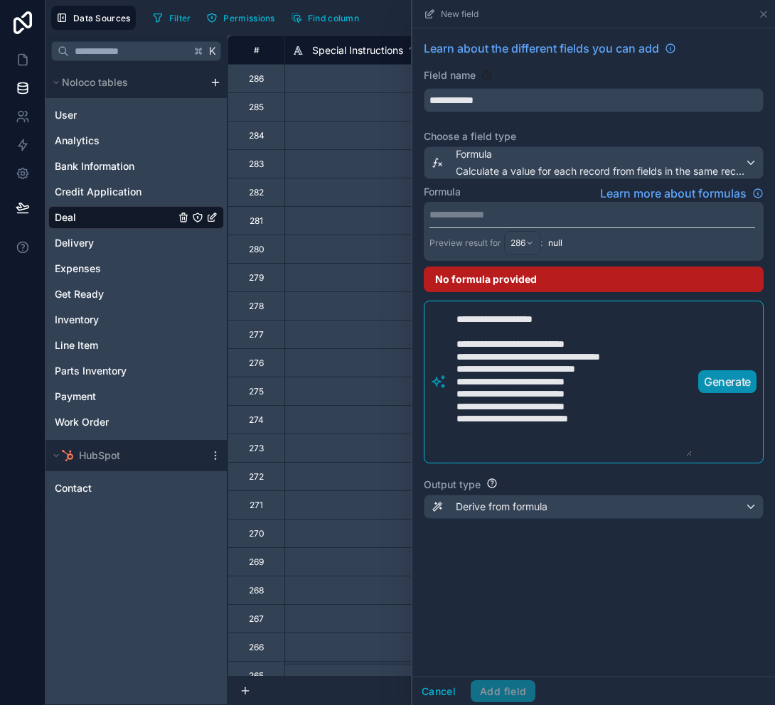
paste textarea "**********"
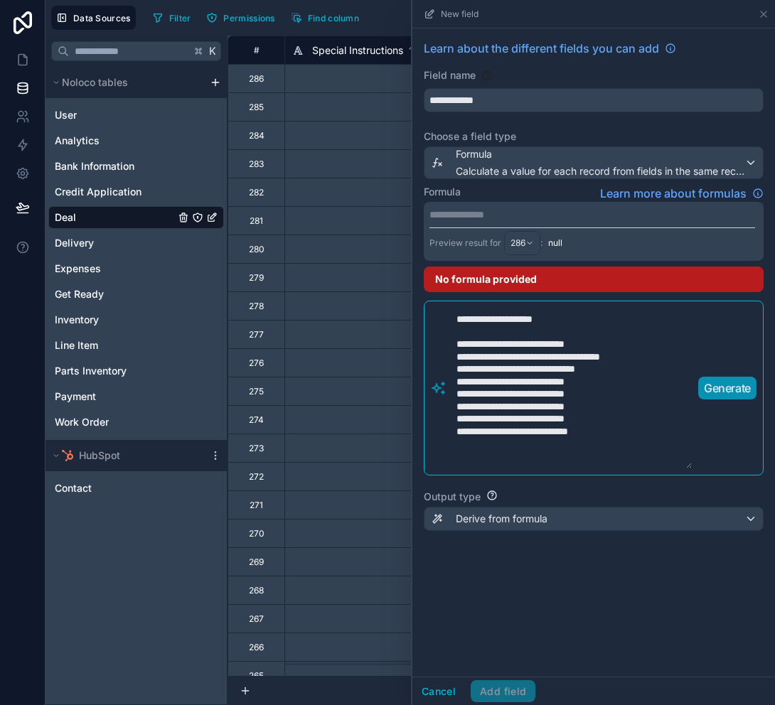
paste textarea "**********"
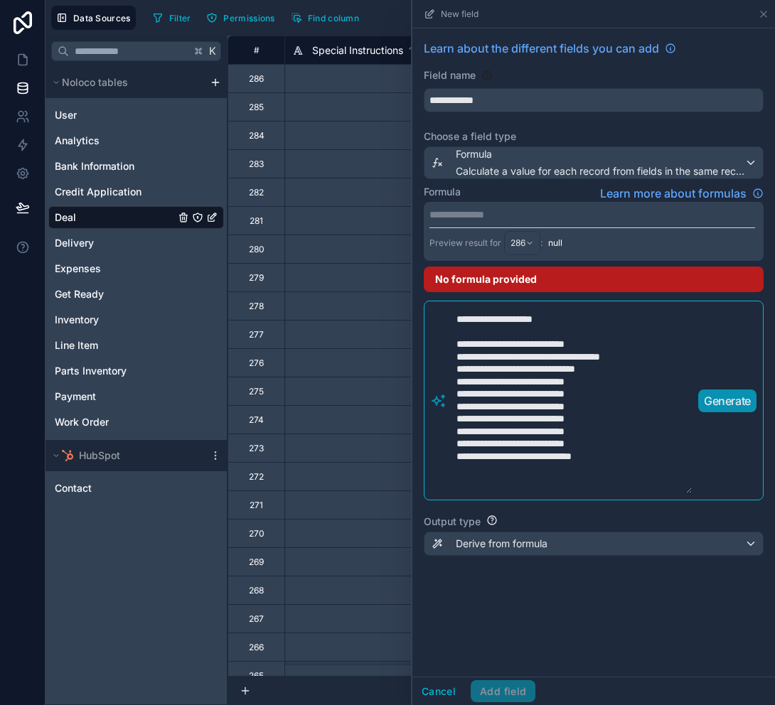
paste textarea "**********"
drag, startPoint x: 584, startPoint y: 409, endPoint x: 535, endPoint y: 412, distance: 49.8
click at [535, 412] on textarea "**********" at bounding box center [569, 400] width 245 height 187
drag, startPoint x: 583, startPoint y: 421, endPoint x: 535, endPoint y: 422, distance: 48.3
click at [535, 422] on textarea "**********" at bounding box center [569, 400] width 245 height 187
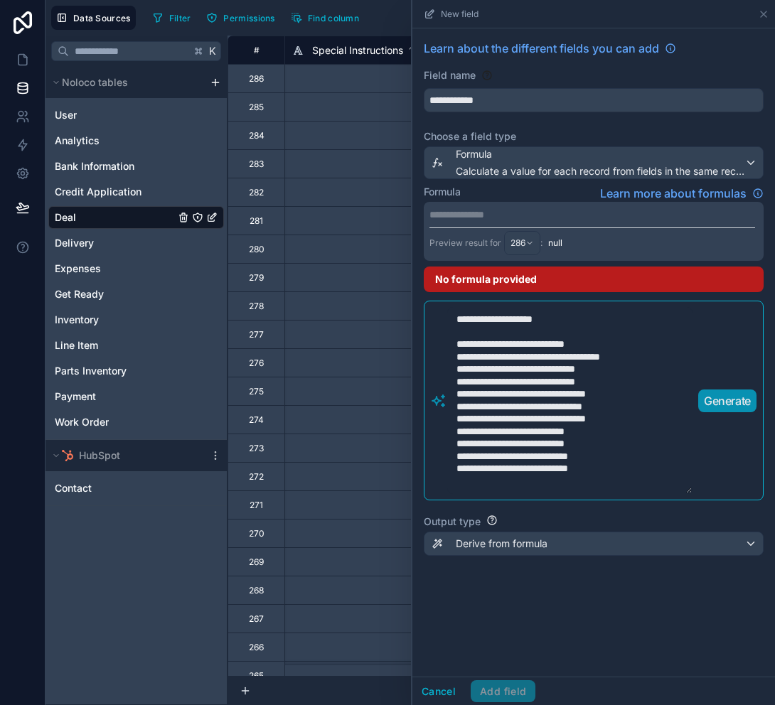
click at [535, 446] on textarea "**********" at bounding box center [569, 400] width 245 height 187
drag, startPoint x: 535, startPoint y: 446, endPoint x: 581, endPoint y: 446, distance: 46.2
click at [581, 446] on textarea "**********" at bounding box center [569, 400] width 245 height 187
drag, startPoint x: 584, startPoint y: 457, endPoint x: 534, endPoint y: 458, distance: 50.5
click at [534, 458] on textarea "**********" at bounding box center [569, 400] width 245 height 187
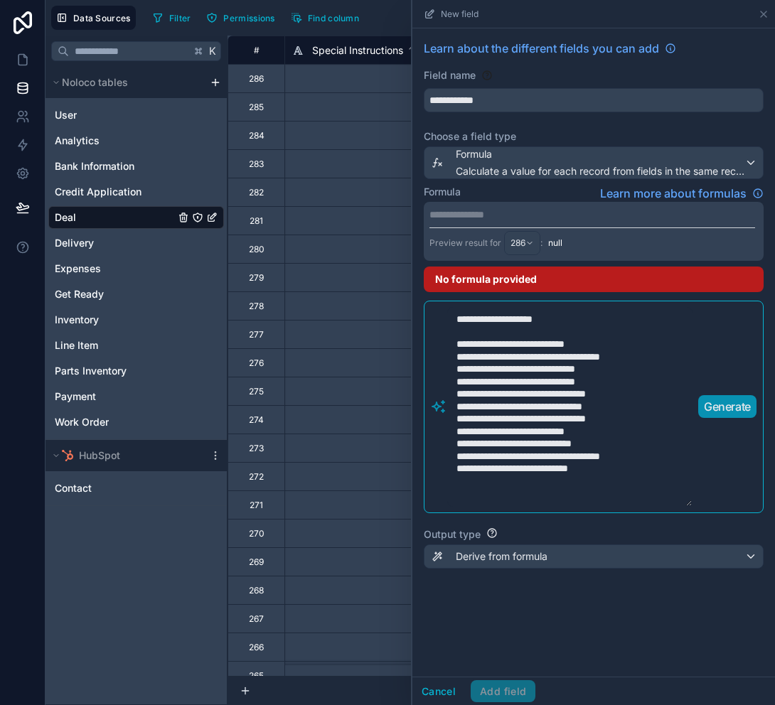
drag, startPoint x: 582, startPoint y: 470, endPoint x: 534, endPoint y: 473, distance: 48.4
click at [534, 473] on textarea "**********" at bounding box center [569, 407] width 245 height 200
type textarea "**********"
click at [718, 401] on p "Generate" at bounding box center [727, 406] width 47 height 17
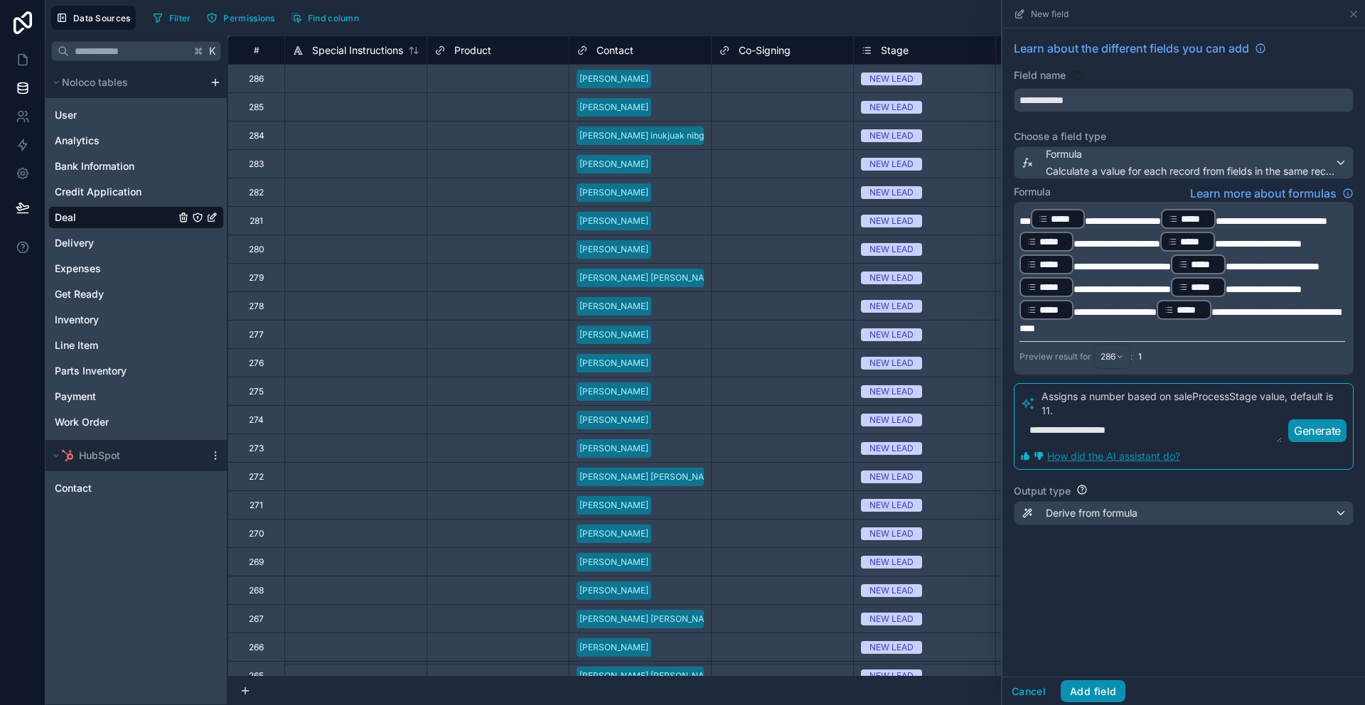
click at [1087, 684] on button "Add field" at bounding box center [1093, 691] width 65 height 23
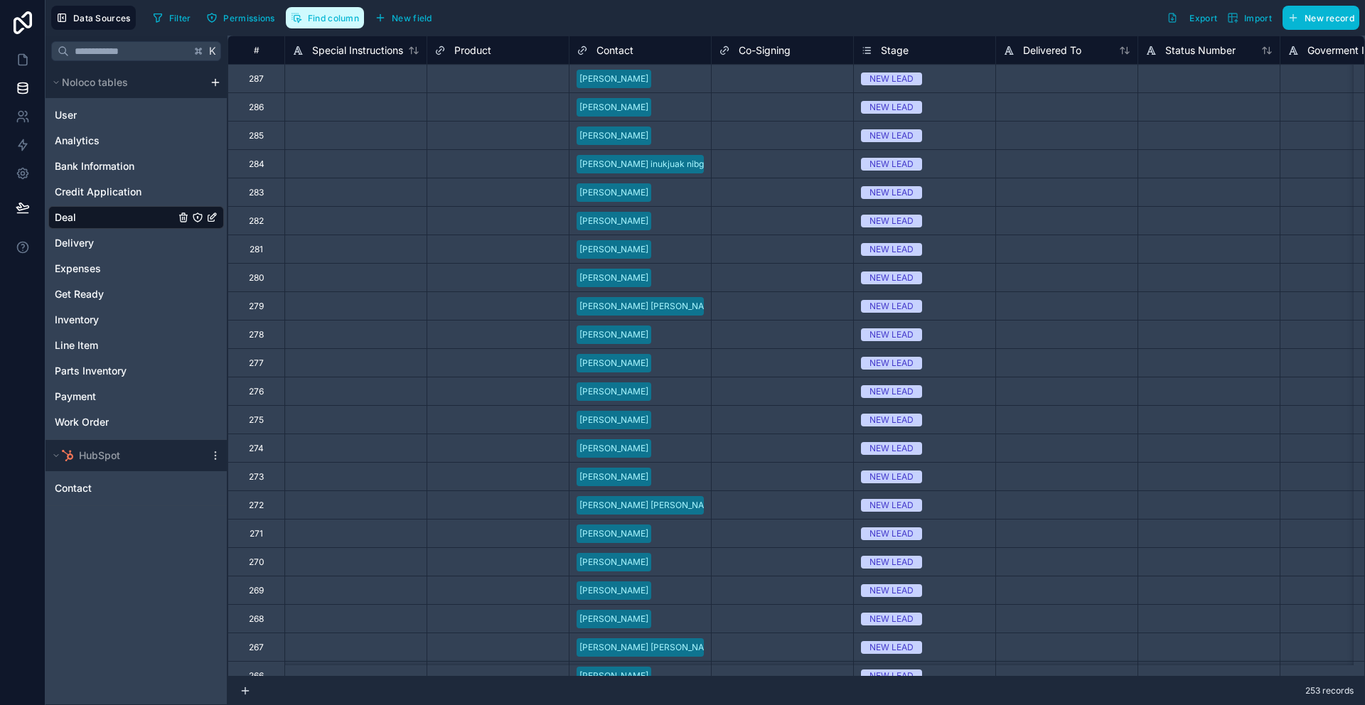
click at [358, 22] on span "Find column" at bounding box center [333, 18] width 51 height 11
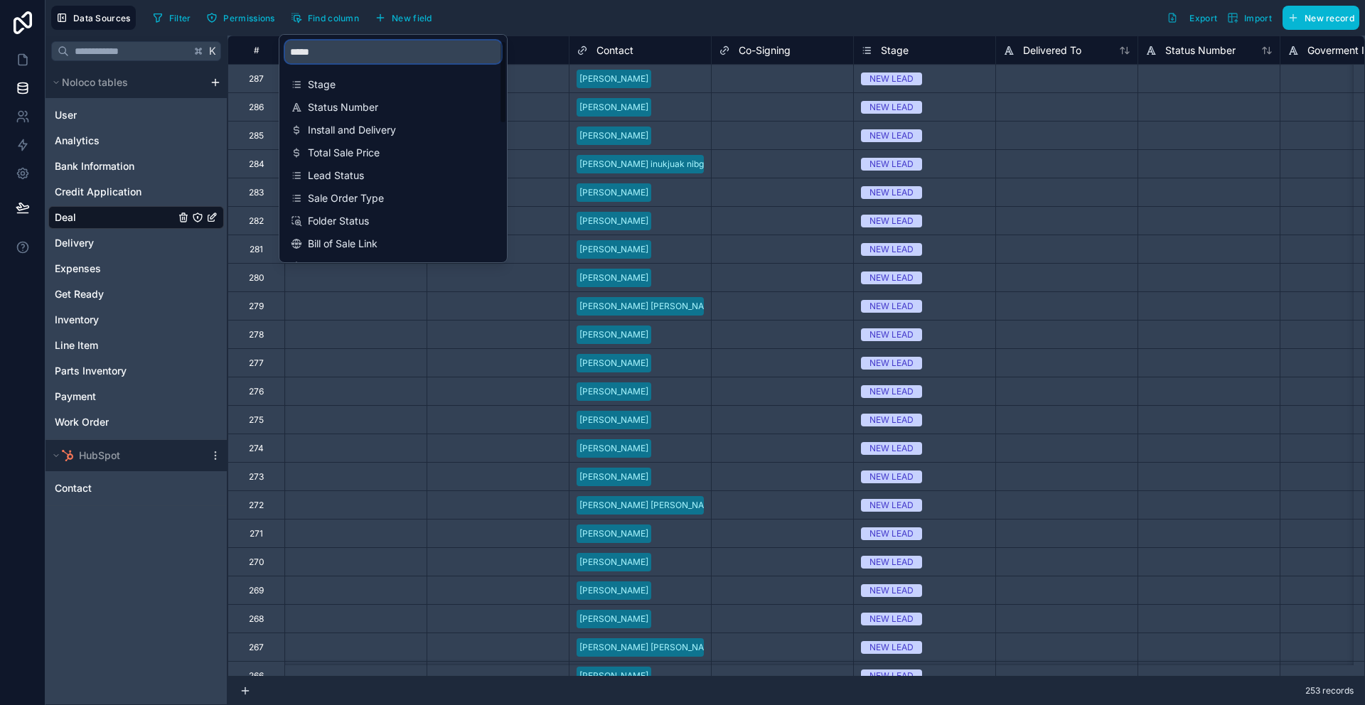
click at [361, 55] on input "*****" at bounding box center [393, 52] width 216 height 23
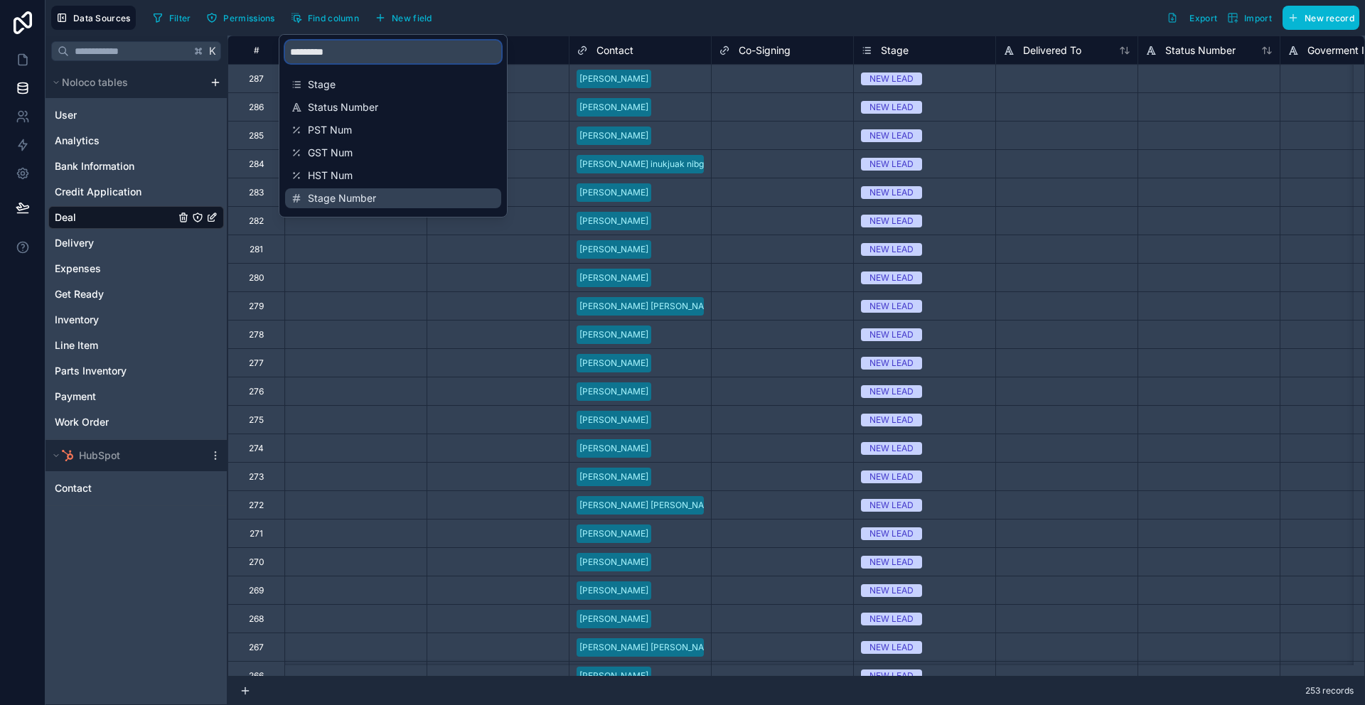
type input "*********"
click at [373, 200] on span "Stage Number" at bounding box center [394, 198] width 172 height 14
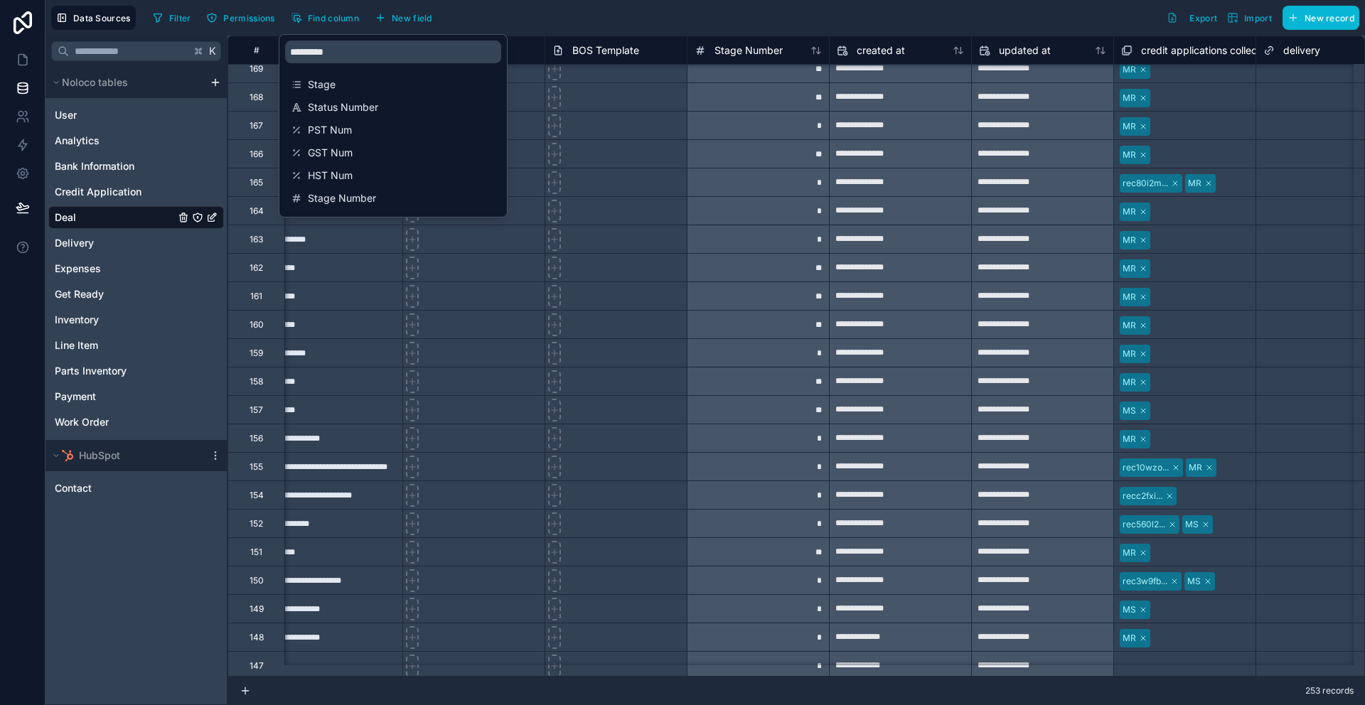
scroll to position [3318, 21352]
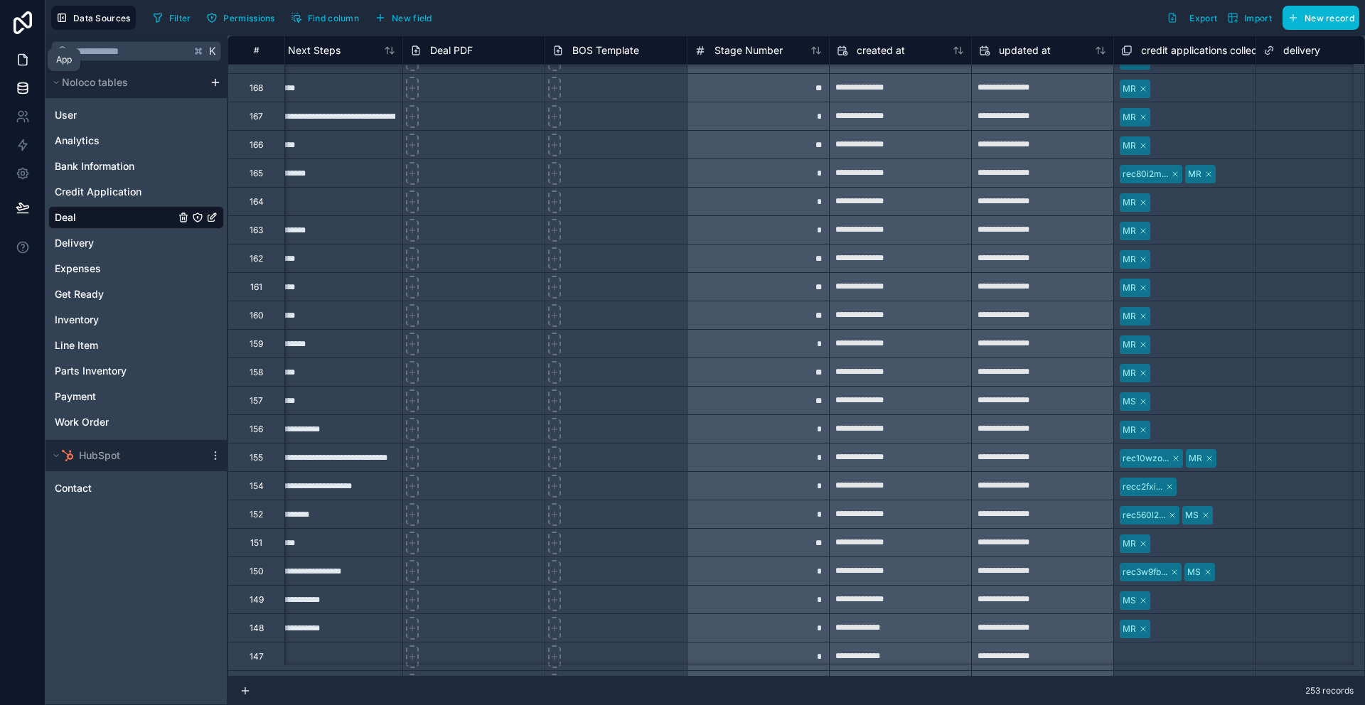
click at [21, 55] on icon at bounding box center [23, 60] width 14 height 14
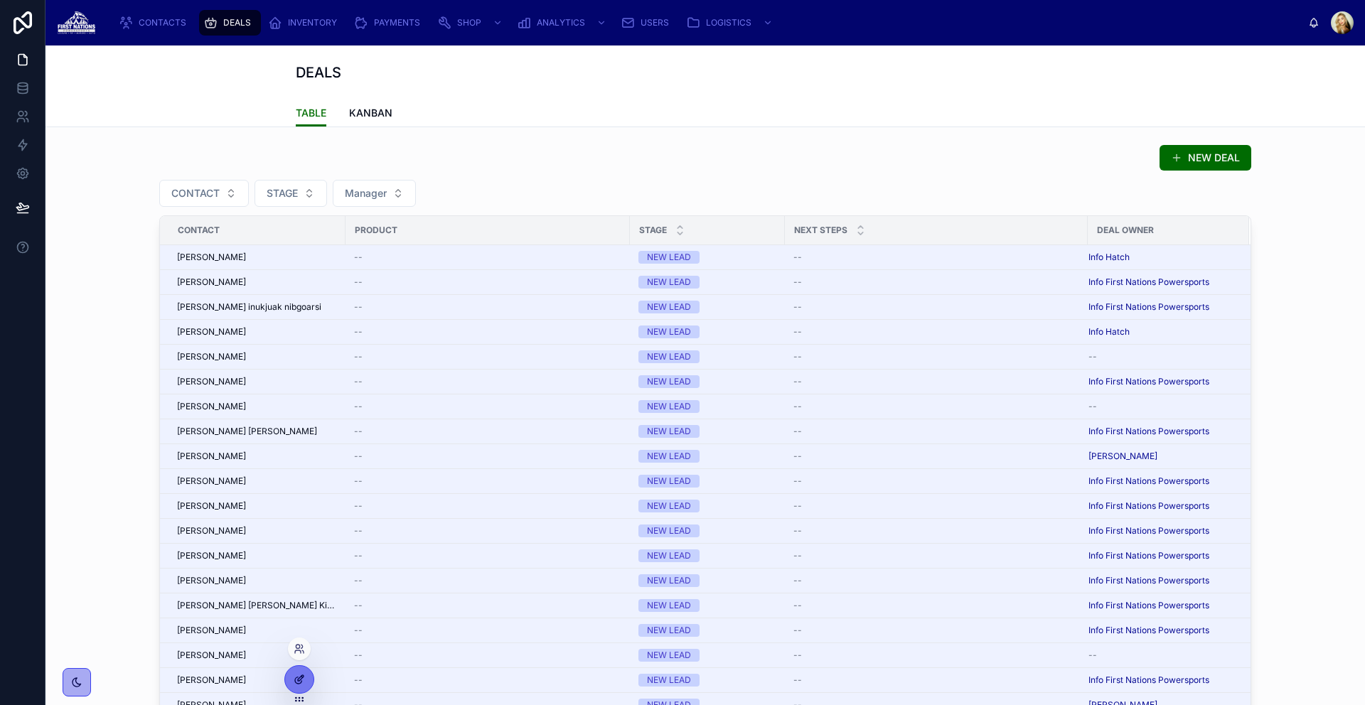
click at [294, 679] on icon at bounding box center [299, 679] width 11 height 11
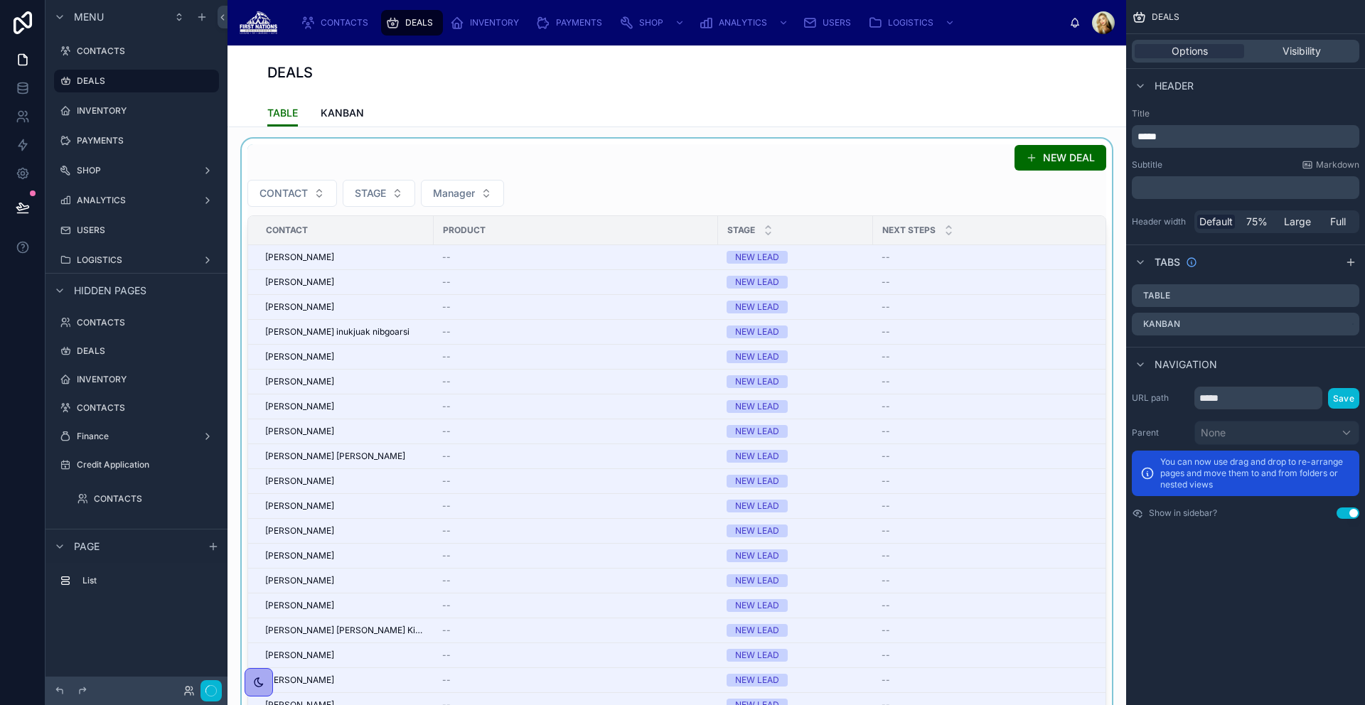
click at [937, 185] on div at bounding box center [677, 445] width 876 height 613
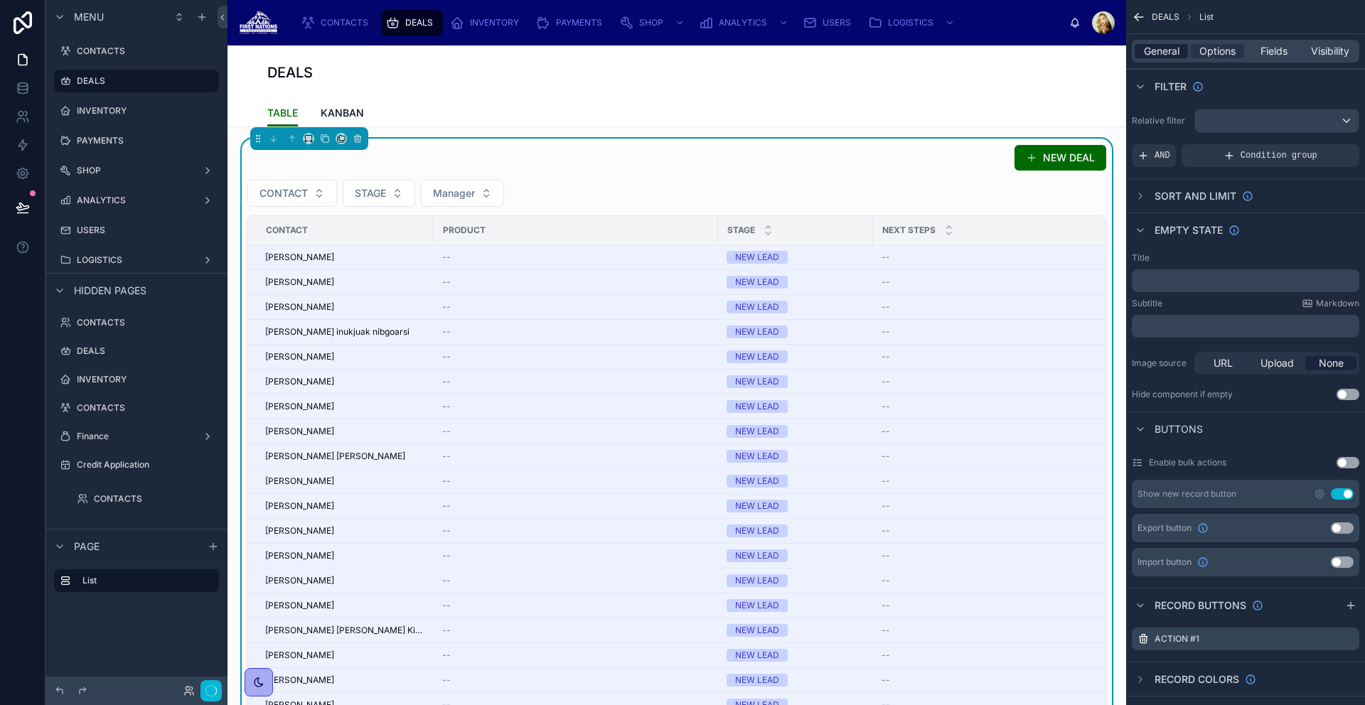
click at [1173, 55] on span "General" at bounding box center [1162, 51] width 36 height 14
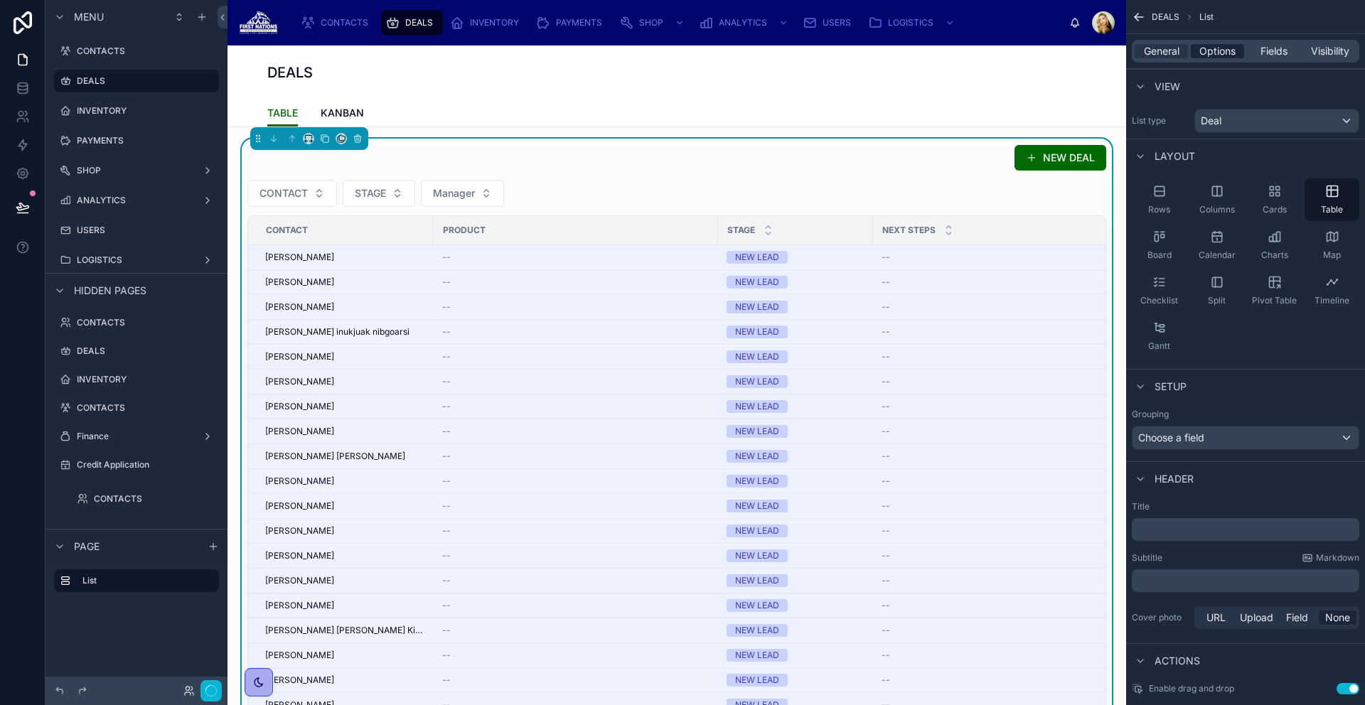
click at [1210, 55] on span "Options" at bounding box center [1217, 51] width 36 height 14
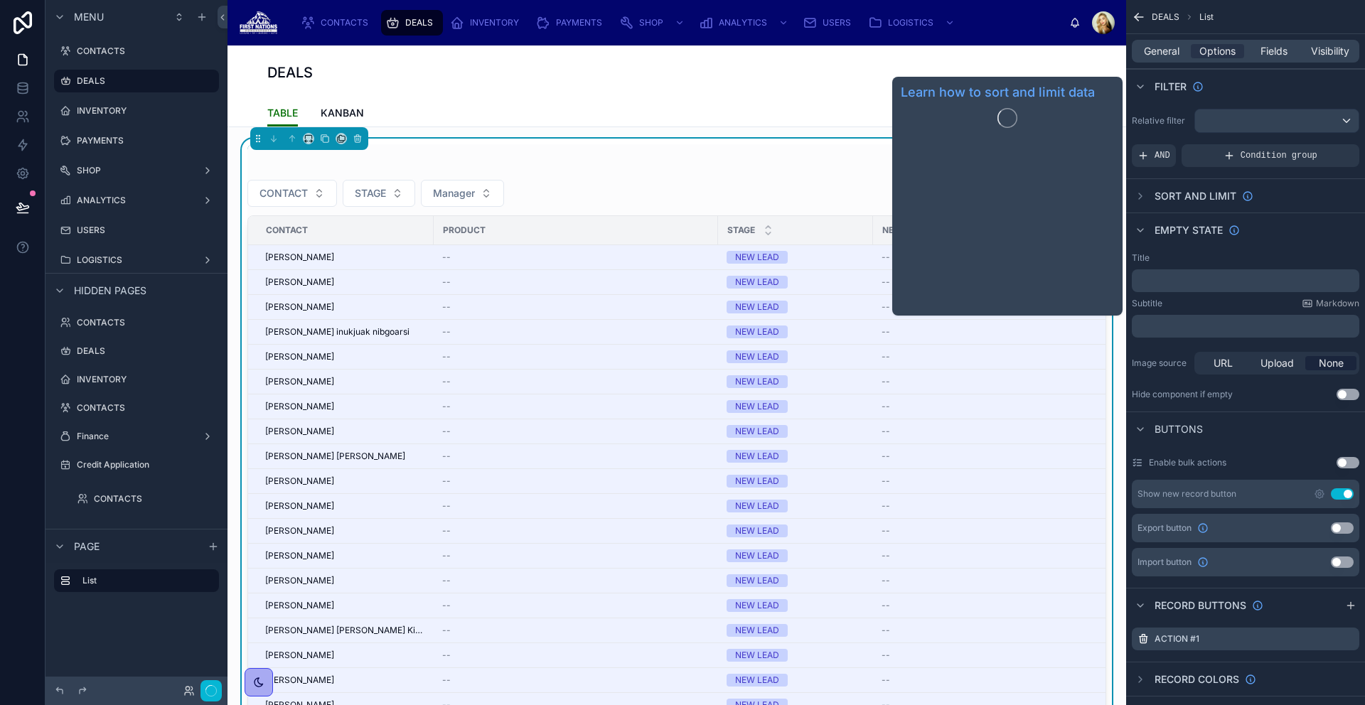
click at [1162, 202] on span "Sort And Limit" at bounding box center [1196, 196] width 82 height 14
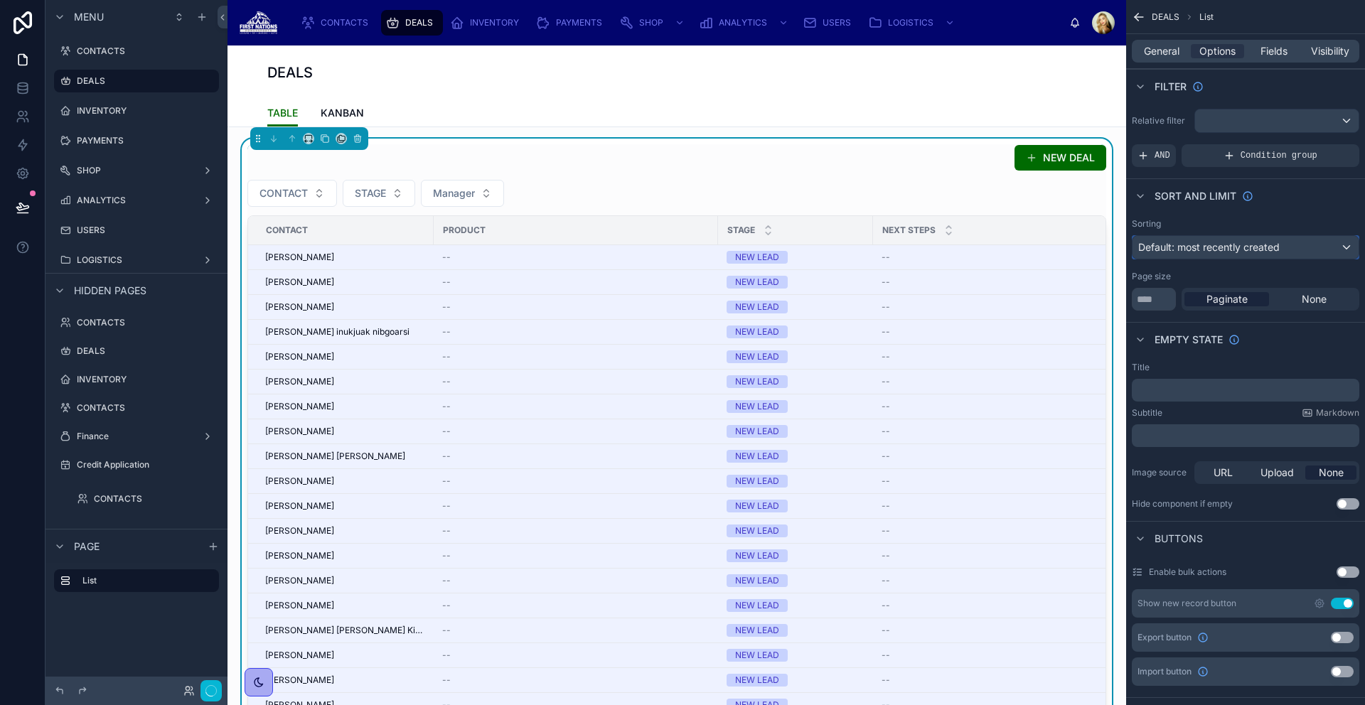
click at [1287, 249] on div "Default: most recently created" at bounding box center [1245, 247] width 226 height 23
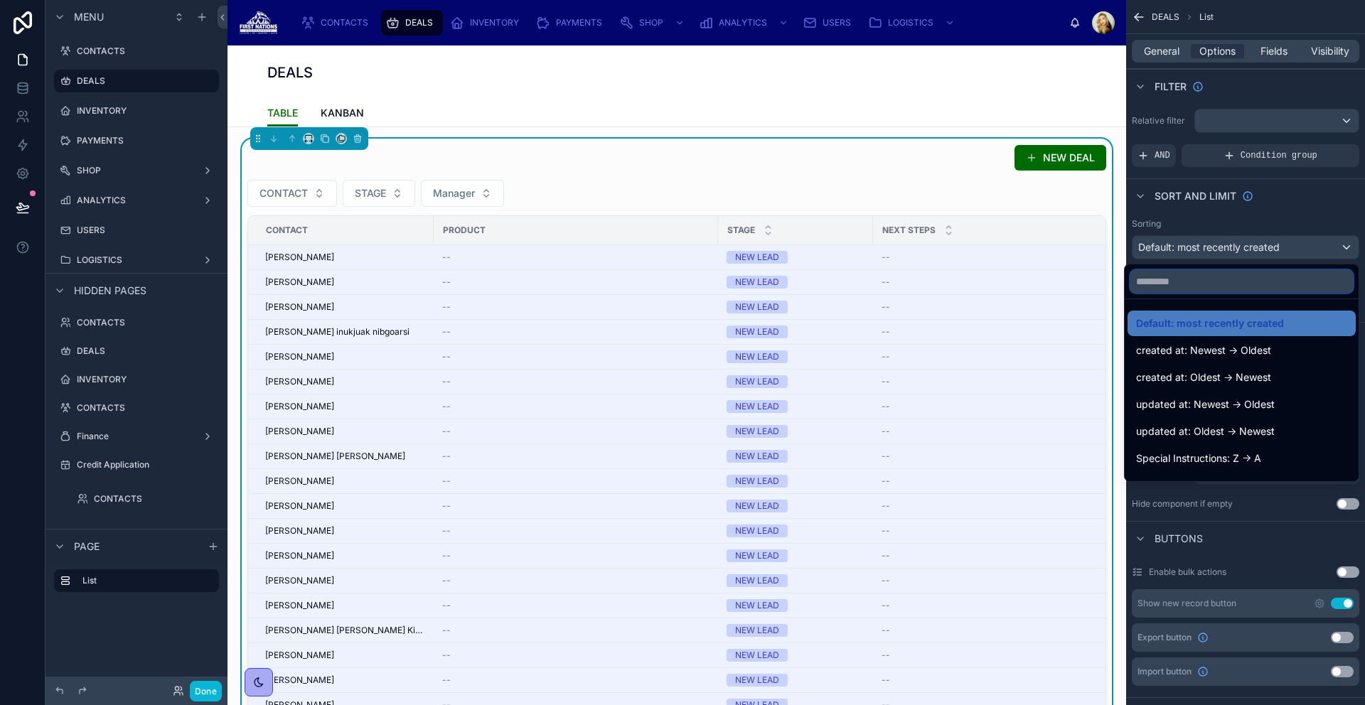
click at [1256, 284] on input "text" at bounding box center [1241, 281] width 223 height 23
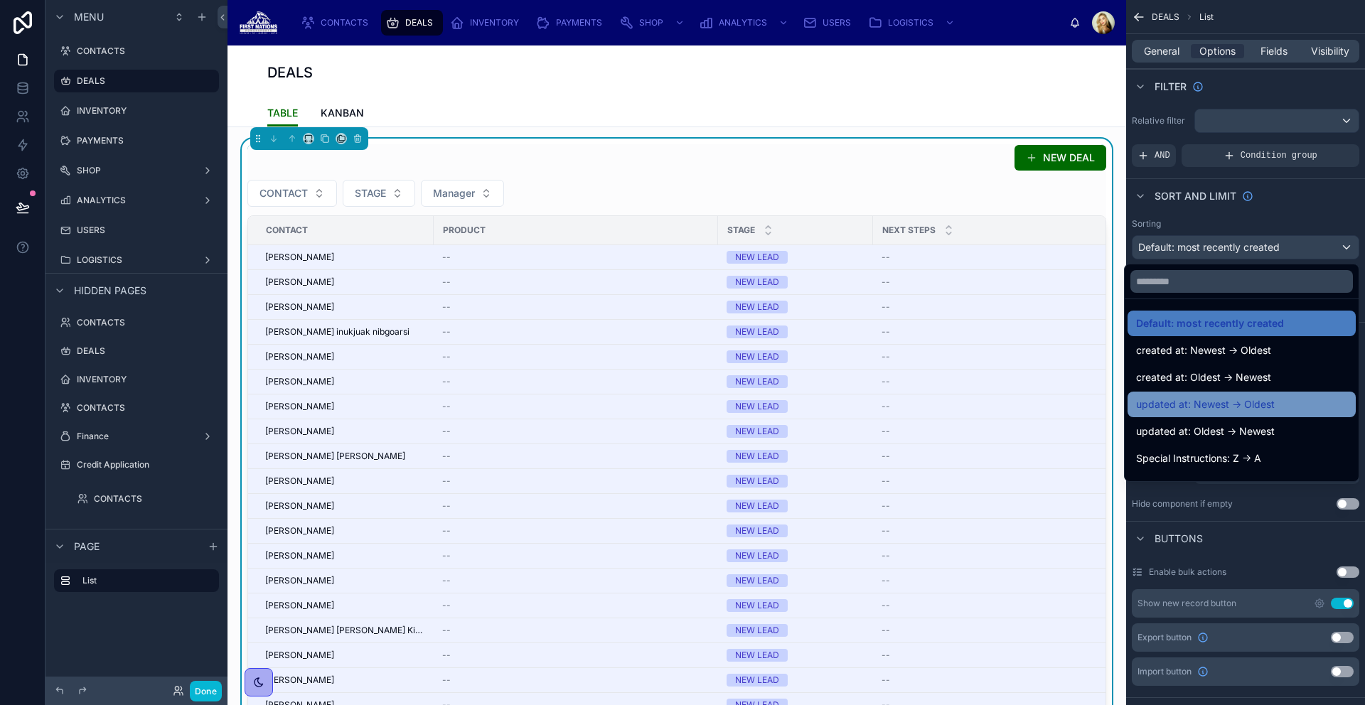
click at [1303, 396] on div "updated at: Newest -> Oldest" at bounding box center [1241, 404] width 211 height 17
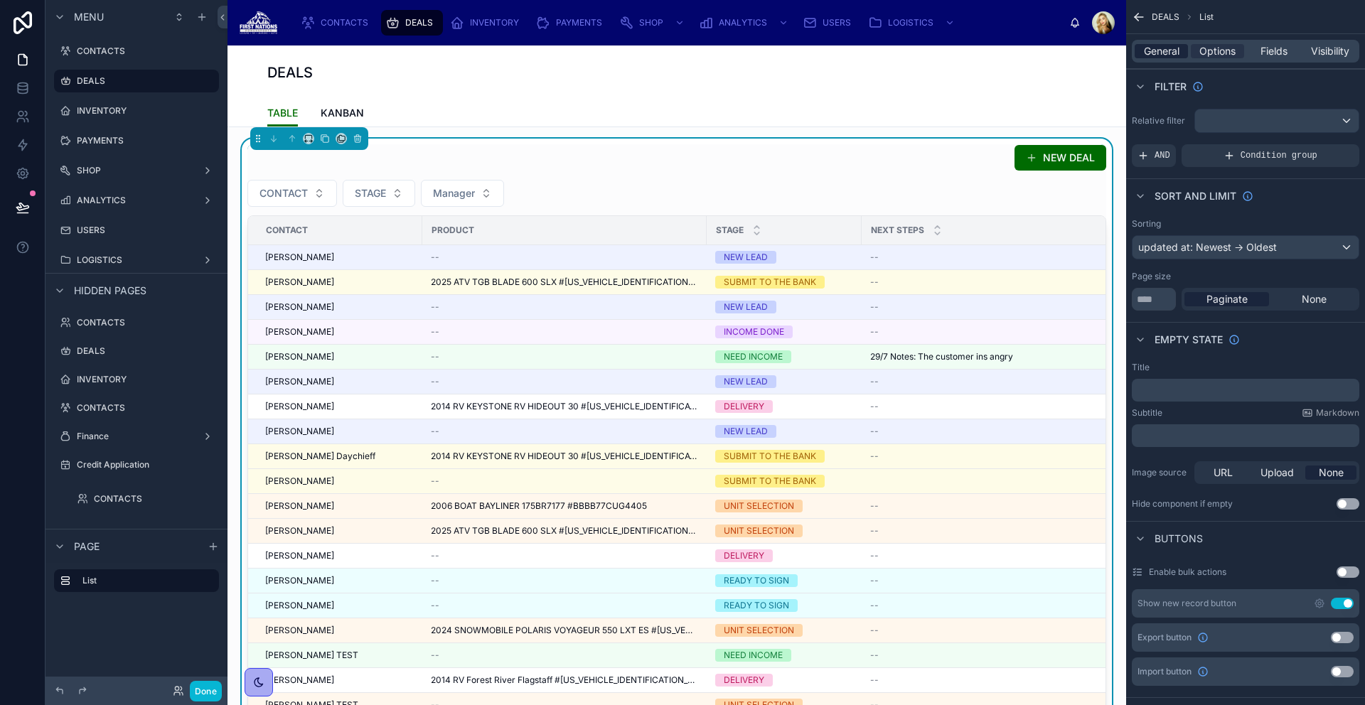
click at [1177, 53] on span "General" at bounding box center [1162, 51] width 36 height 14
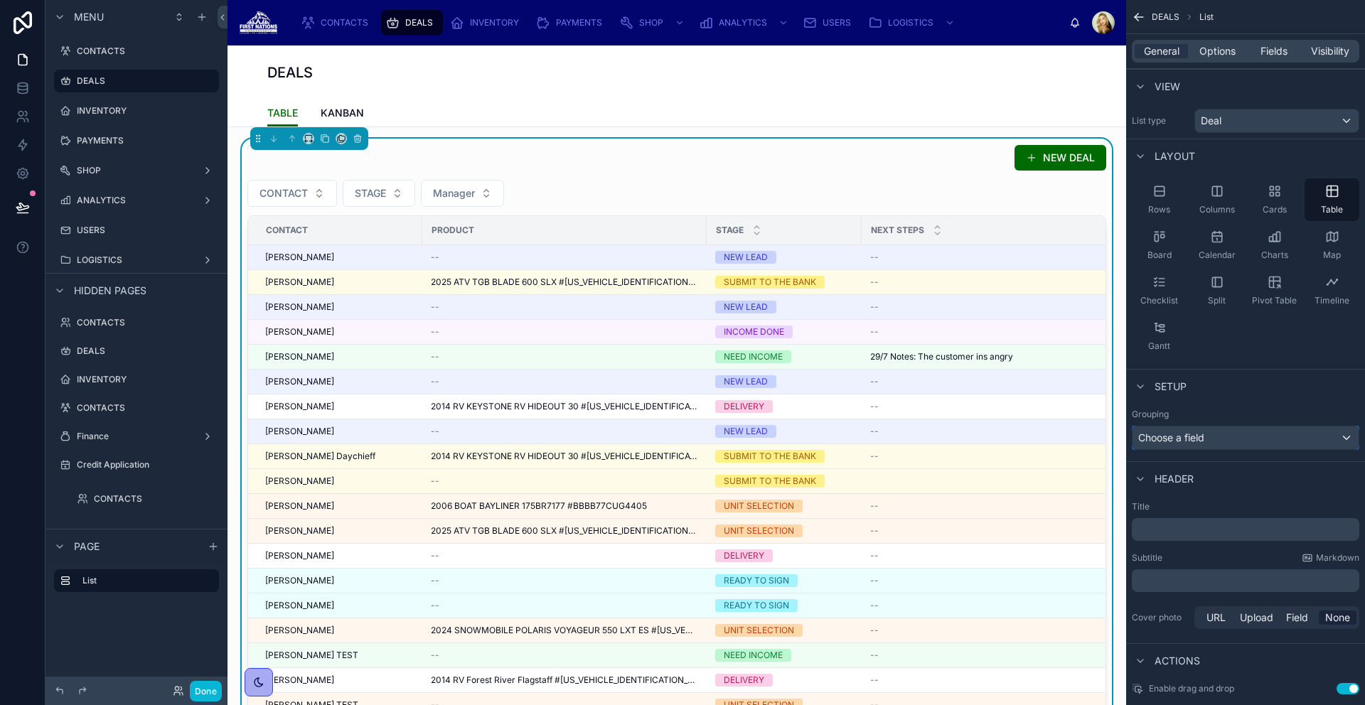
click at [1303, 448] on div "Choose a field" at bounding box center [1245, 438] width 226 height 23
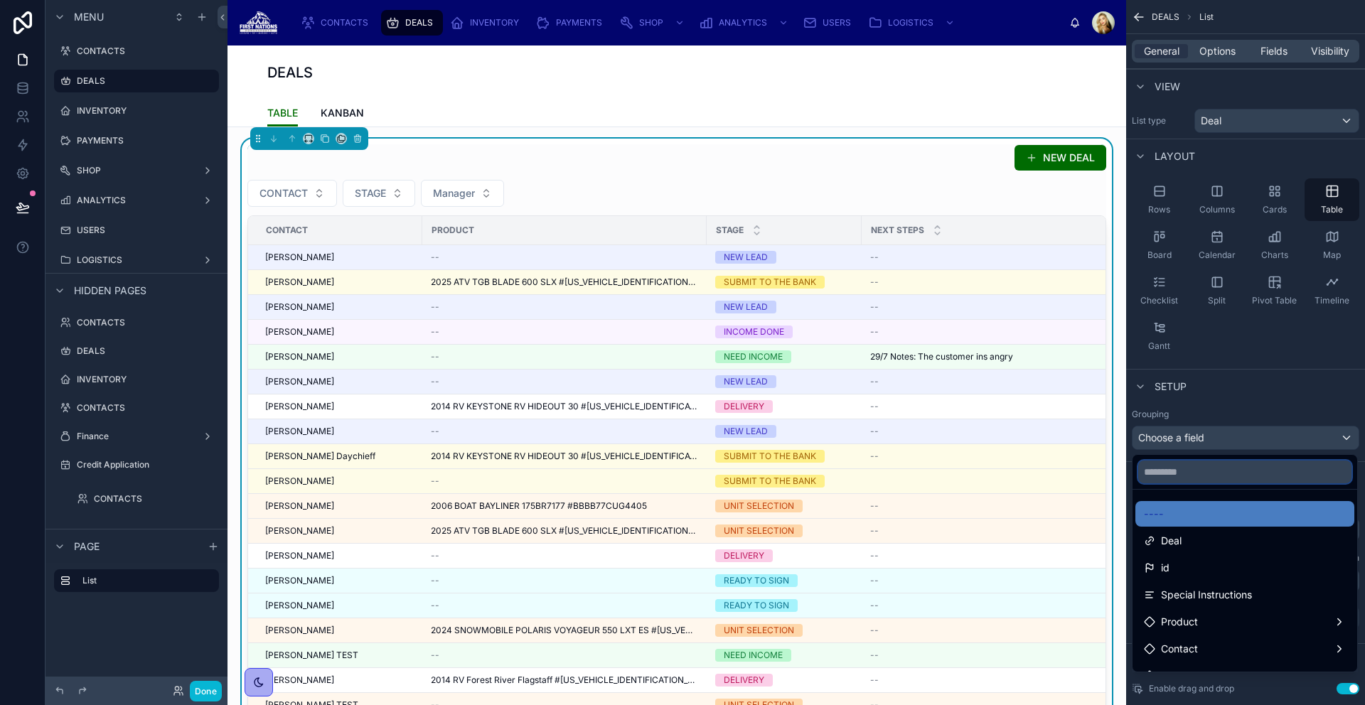
click at [1210, 478] on input "text" at bounding box center [1244, 472] width 213 height 23
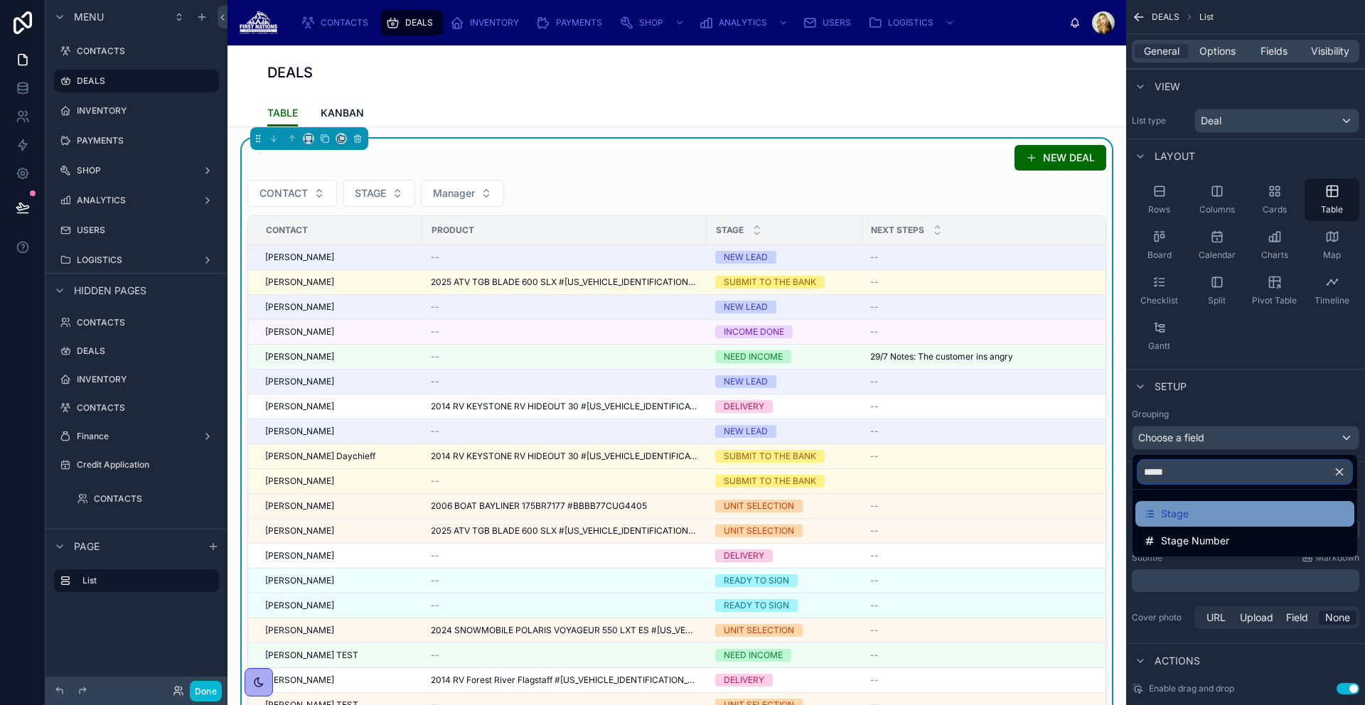
type input "*****"
click at [1221, 515] on div "Stage" at bounding box center [1245, 513] width 202 height 17
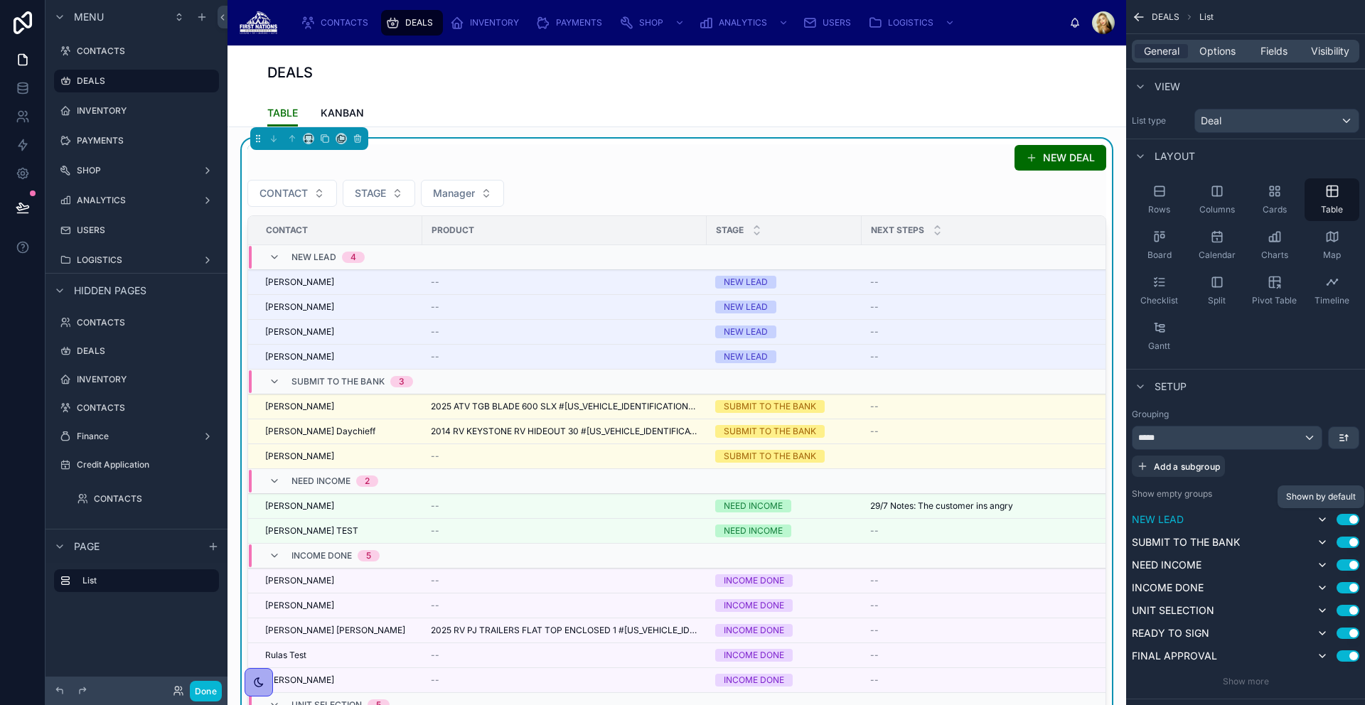
click at [1322, 519] on icon "scrollable content" at bounding box center [1322, 519] width 11 height 11
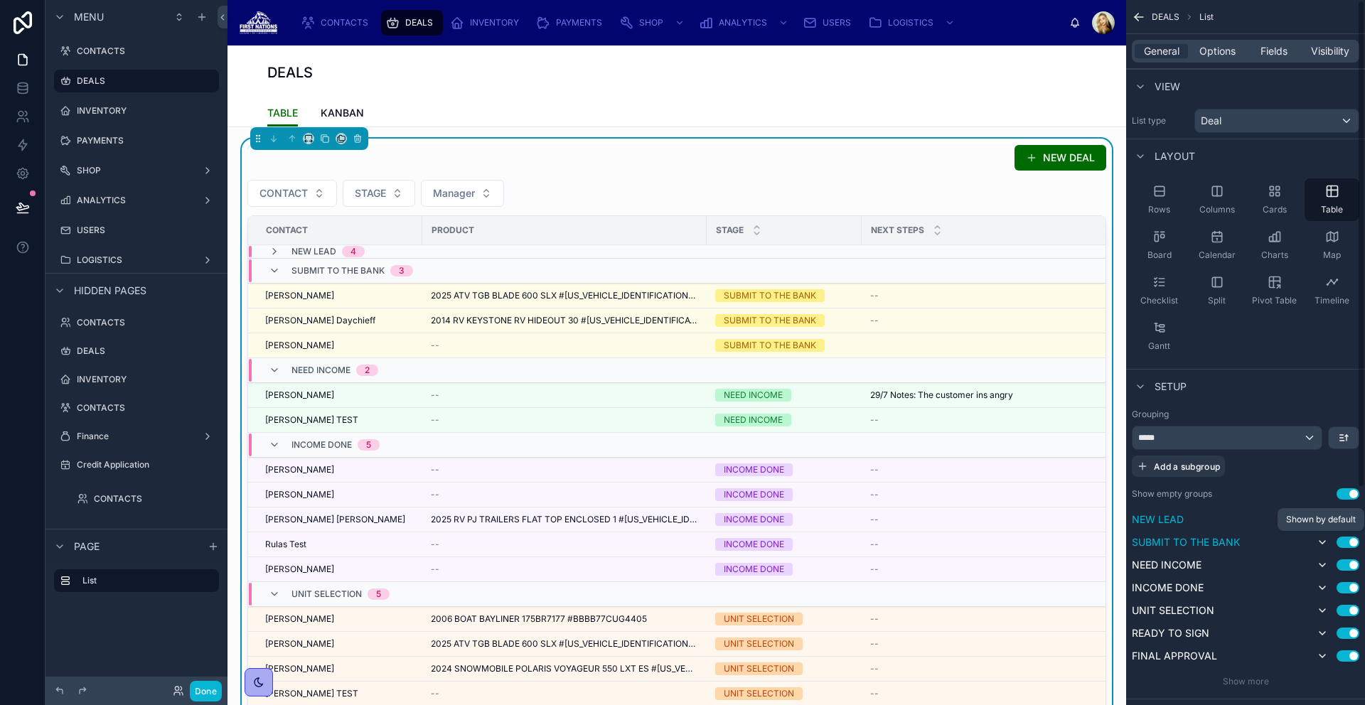
click at [1322, 540] on icon "scrollable content" at bounding box center [1322, 542] width 11 height 11
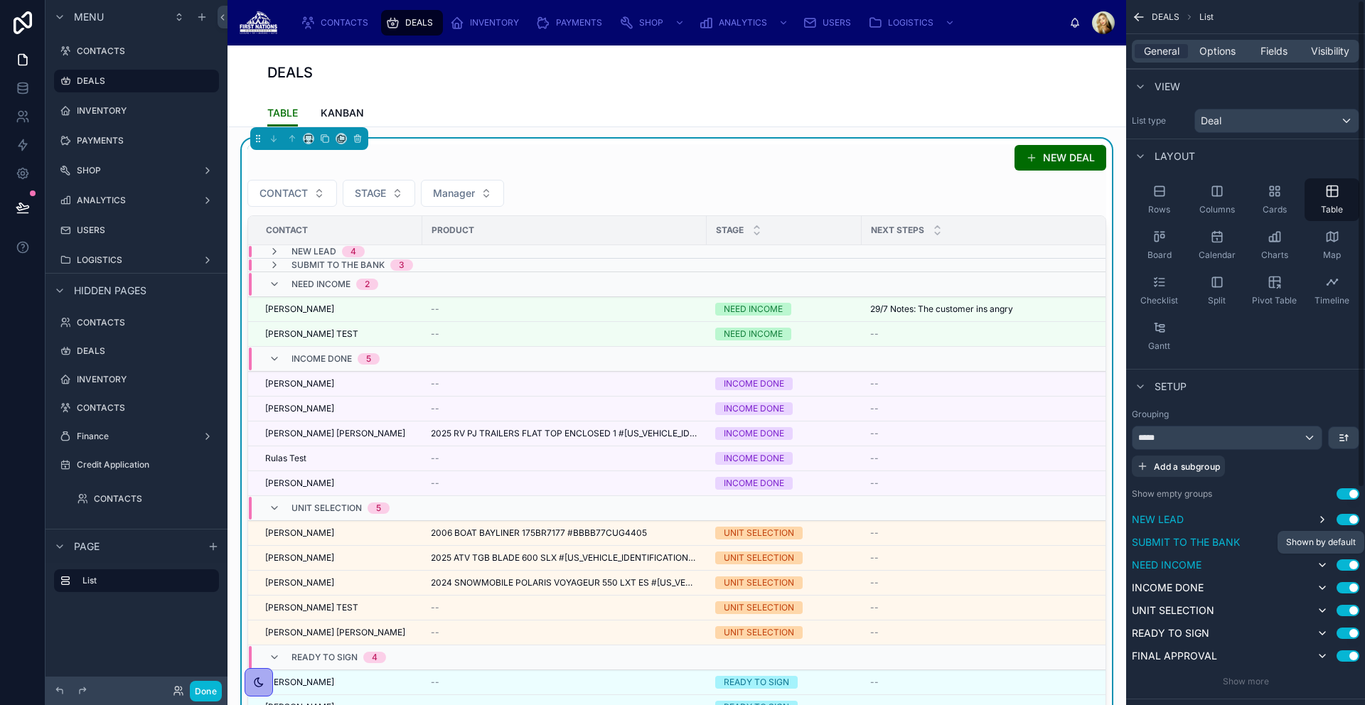
click at [1321, 559] on icon "scrollable content" at bounding box center [1322, 564] width 11 height 11
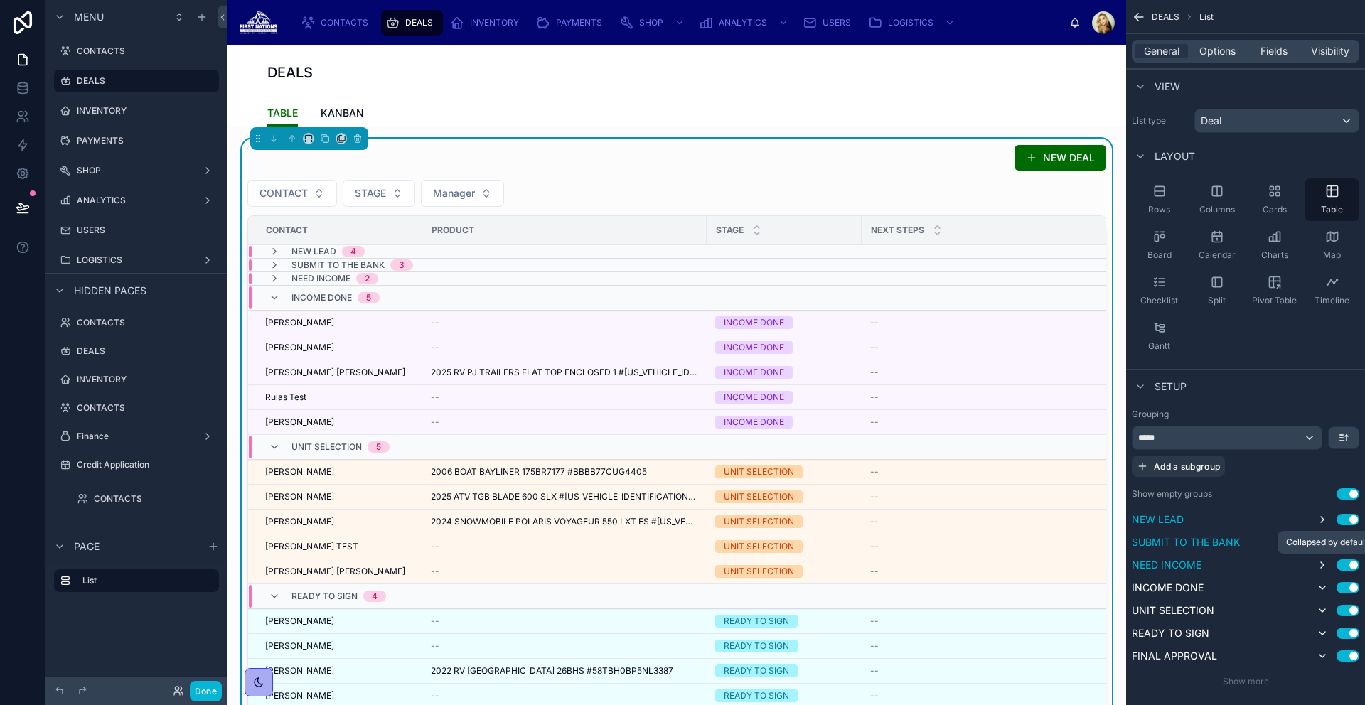
click at [1320, 573] on button "scrollable content" at bounding box center [1322, 565] width 17 height 17
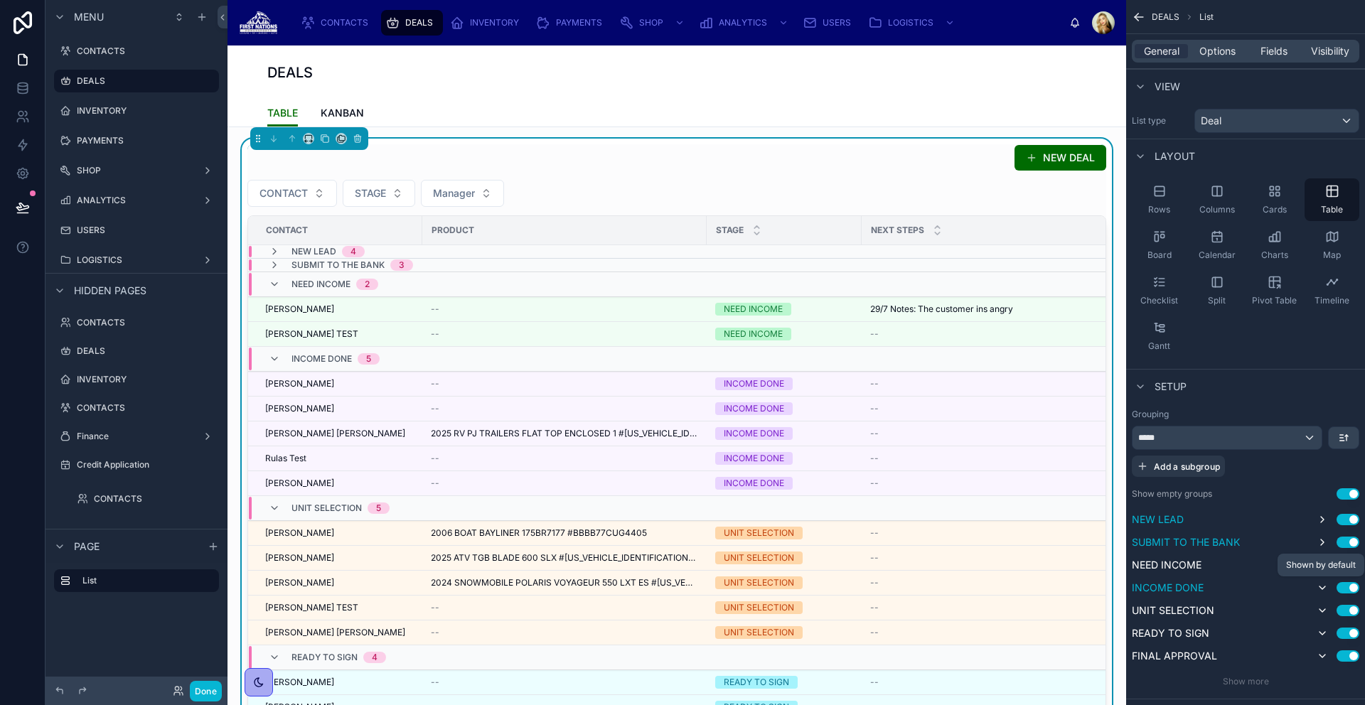
click at [1321, 587] on icon "scrollable content" at bounding box center [1322, 588] width 6 height 3
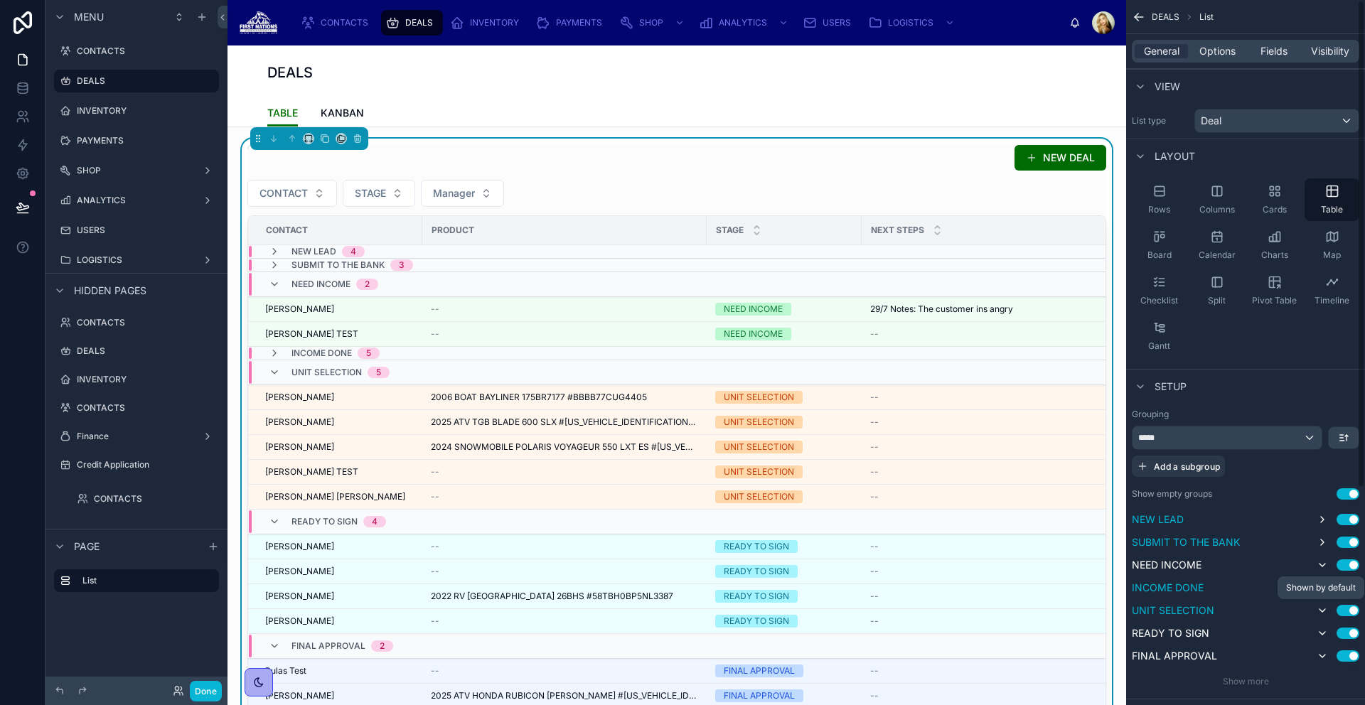
click at [1324, 606] on icon "scrollable content" at bounding box center [1322, 610] width 11 height 11
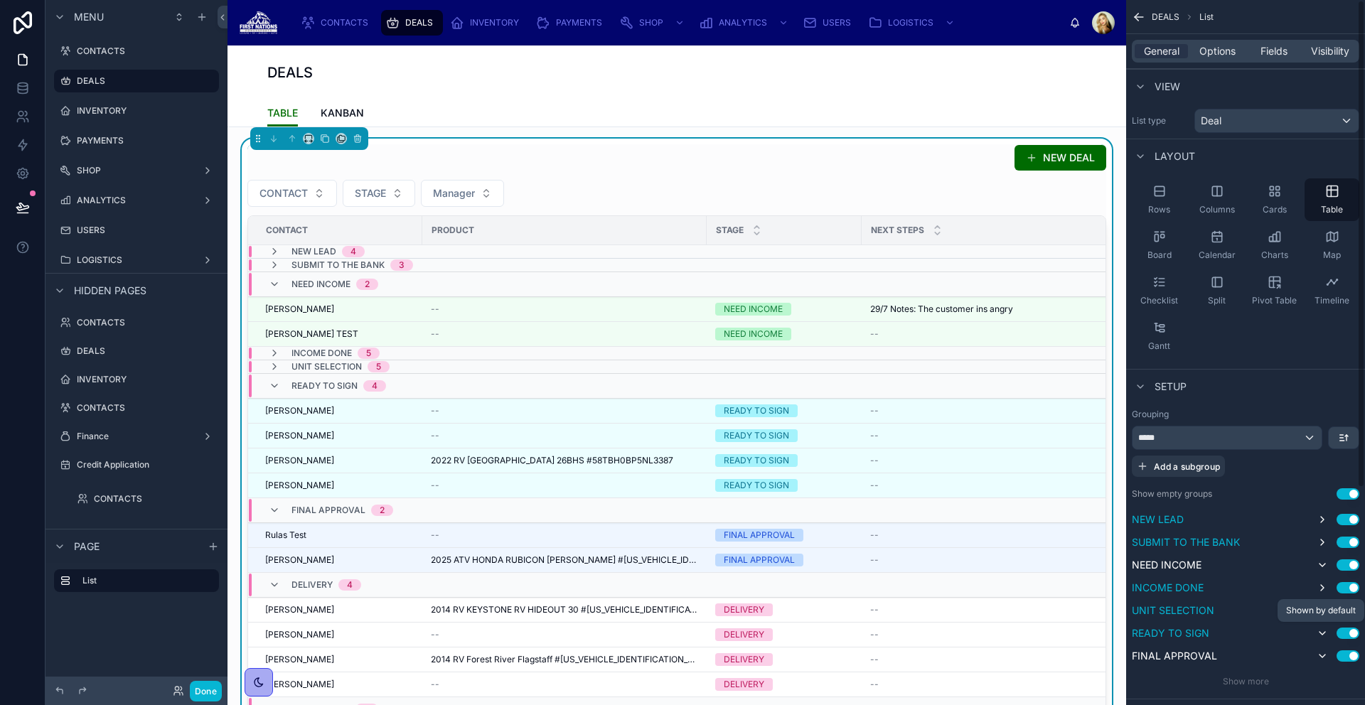
click at [1324, 631] on icon "scrollable content" at bounding box center [1322, 633] width 11 height 11
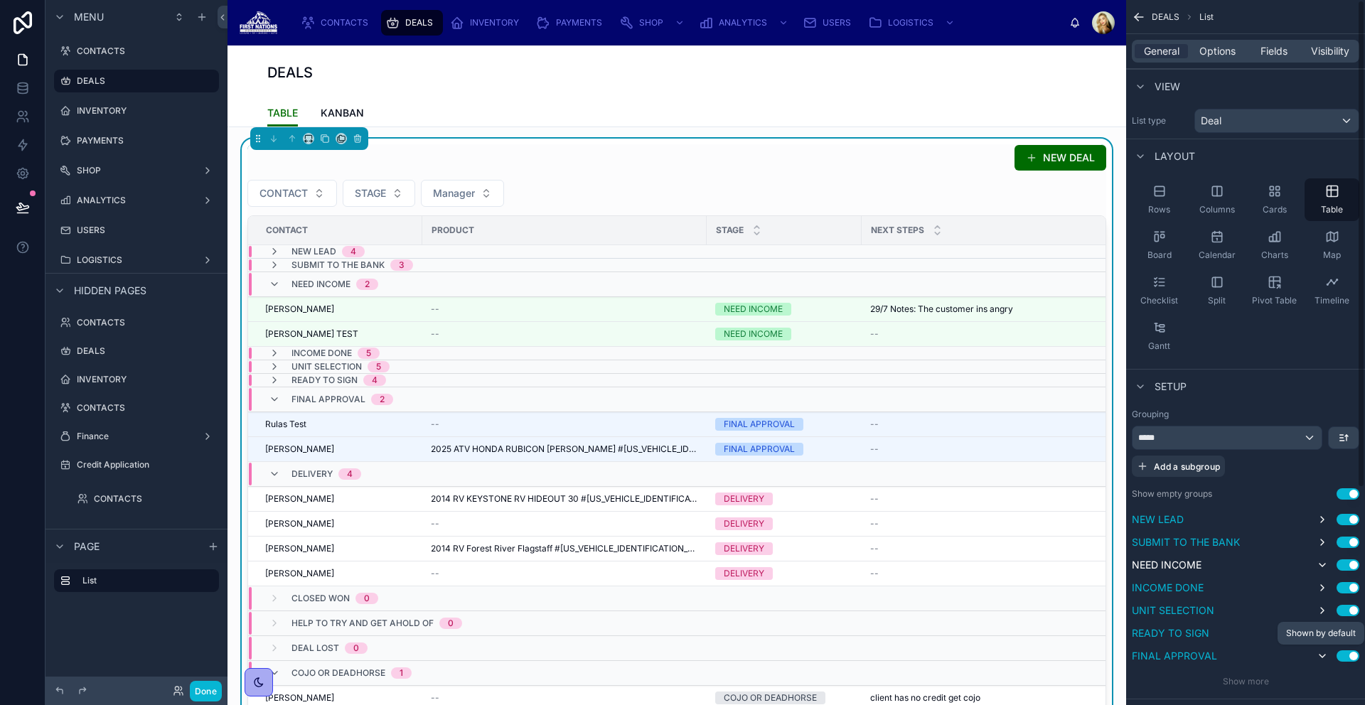
click at [1320, 653] on icon "scrollable content" at bounding box center [1322, 655] width 11 height 11
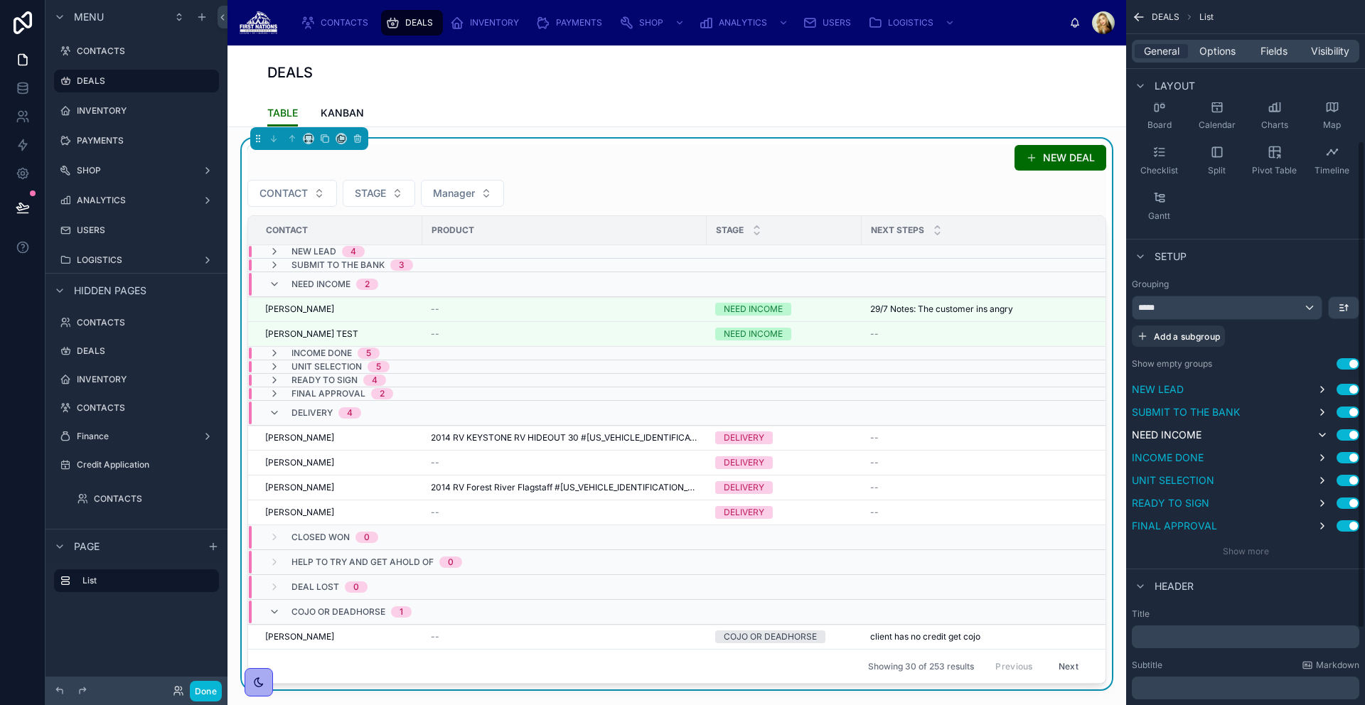
scroll to position [203, 0]
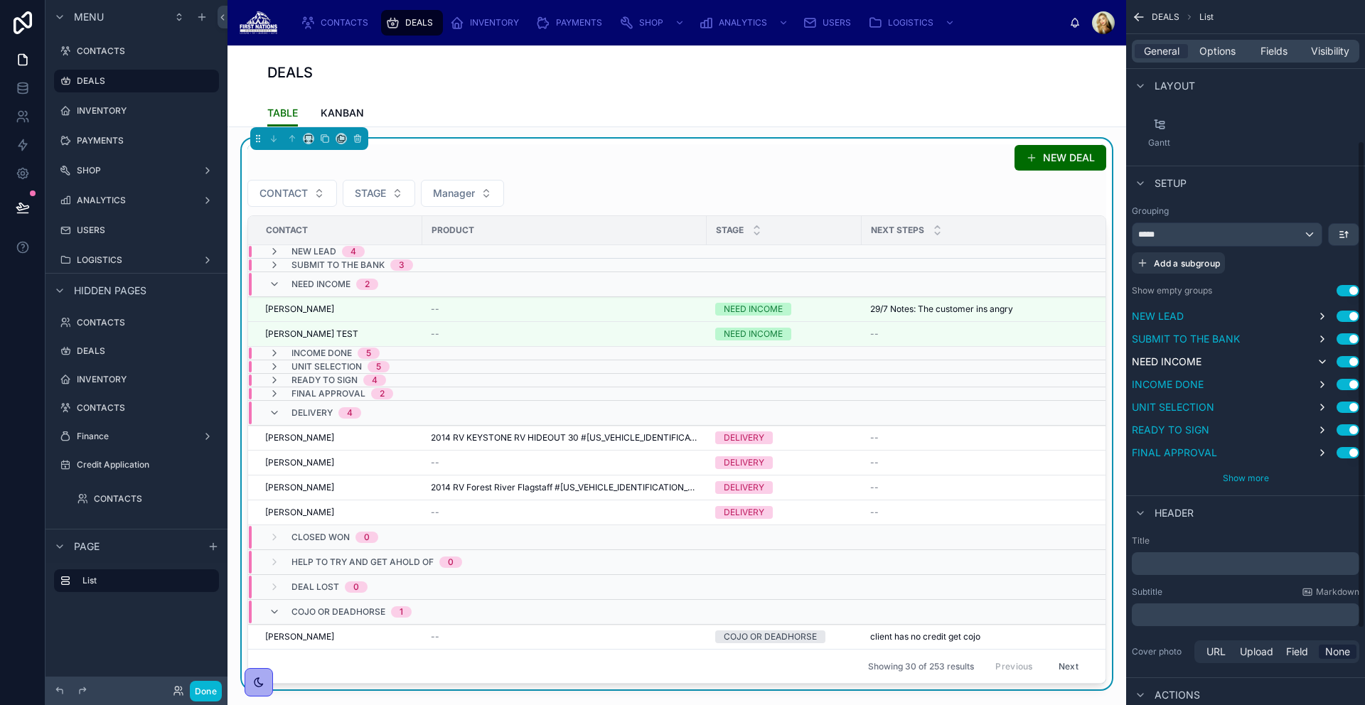
click at [1251, 477] on span "Show more" at bounding box center [1246, 478] width 46 height 11
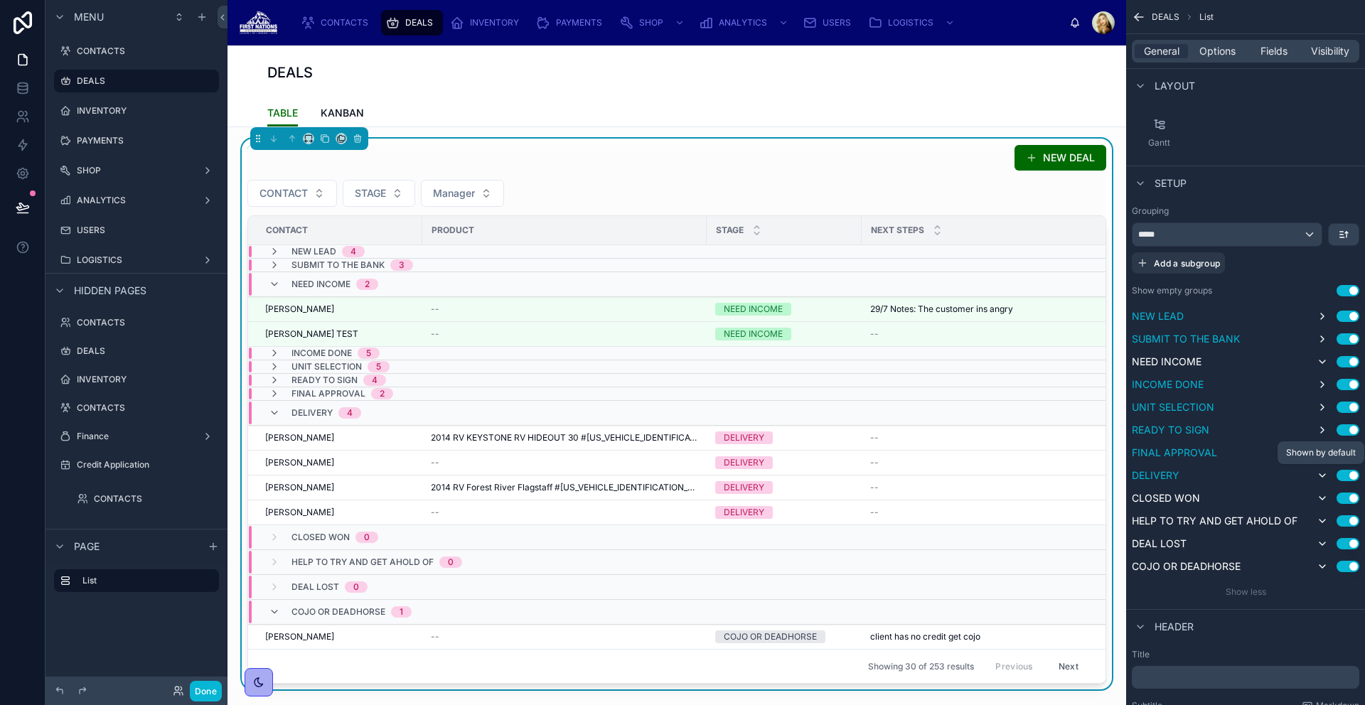
click at [1320, 474] on icon "scrollable content" at bounding box center [1322, 475] width 11 height 11
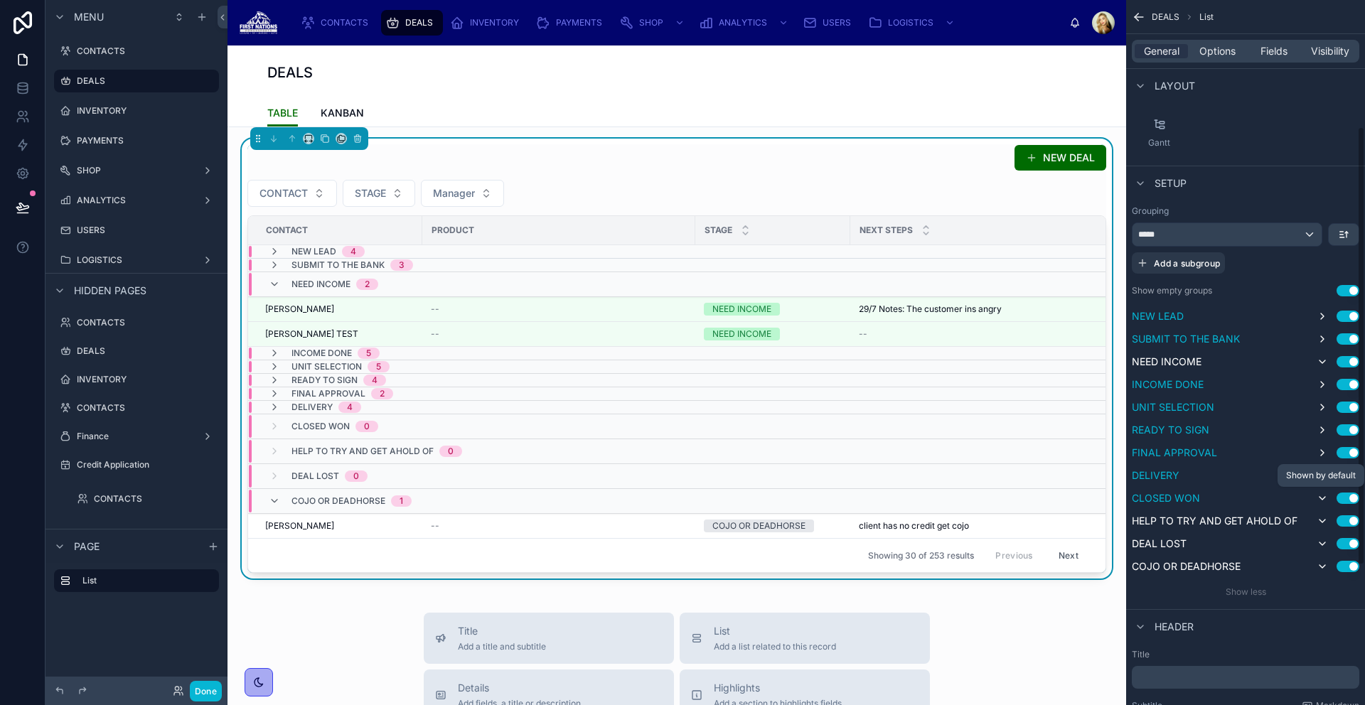
click at [1324, 491] on button "scrollable content" at bounding box center [1322, 498] width 17 height 17
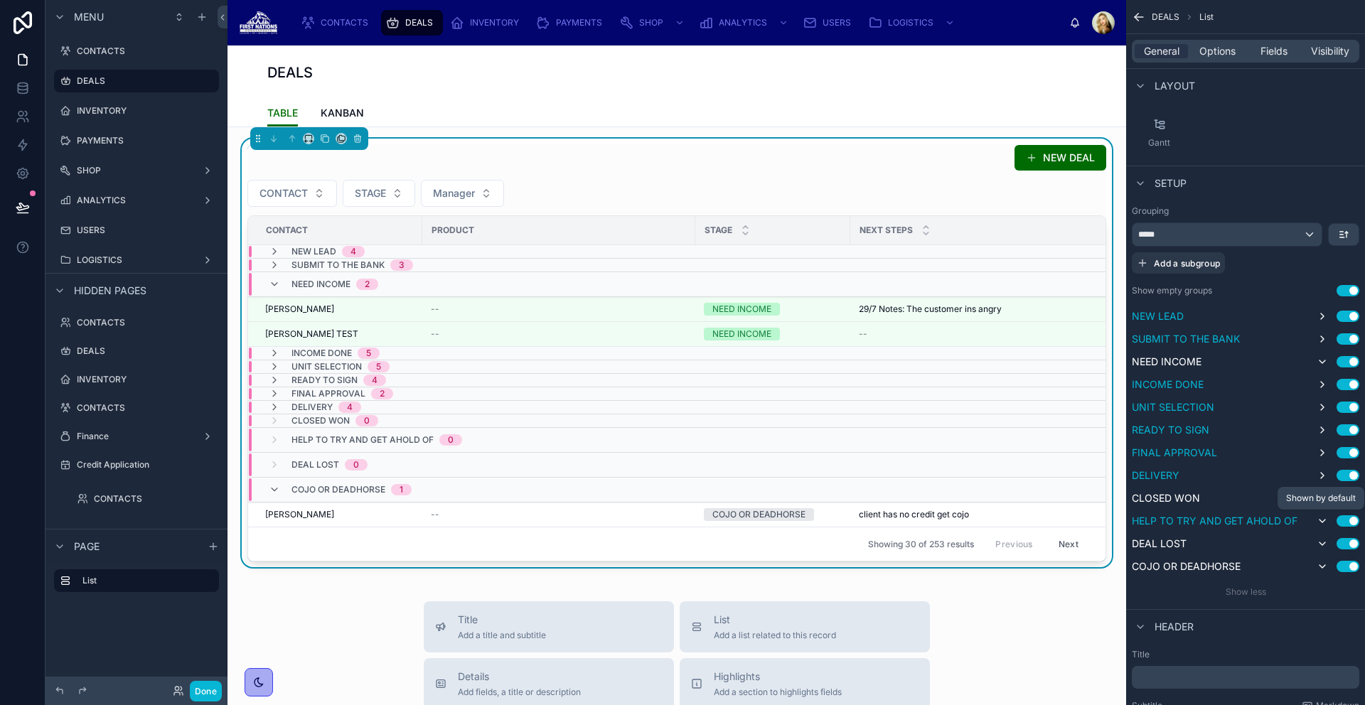
click at [1324, 515] on icon "scrollable content" at bounding box center [1322, 520] width 11 height 11
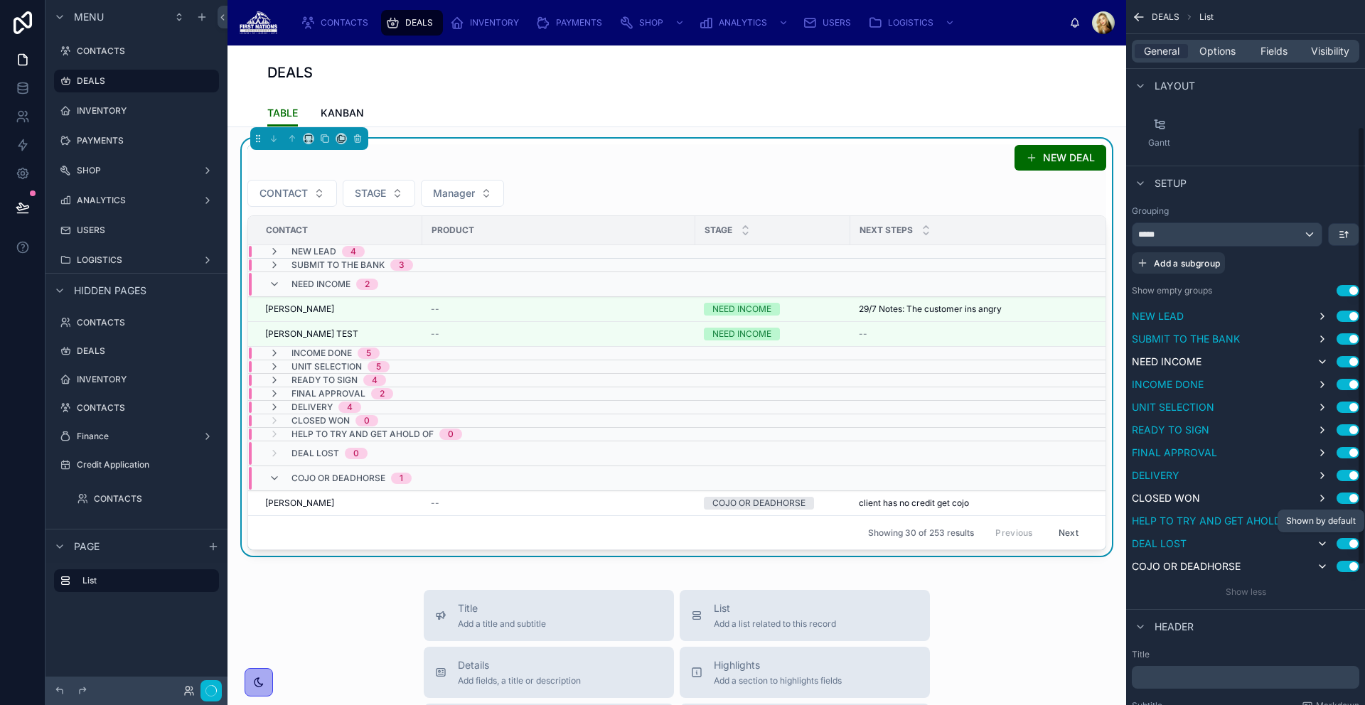
click at [1324, 538] on icon "scrollable content" at bounding box center [1322, 543] width 11 height 11
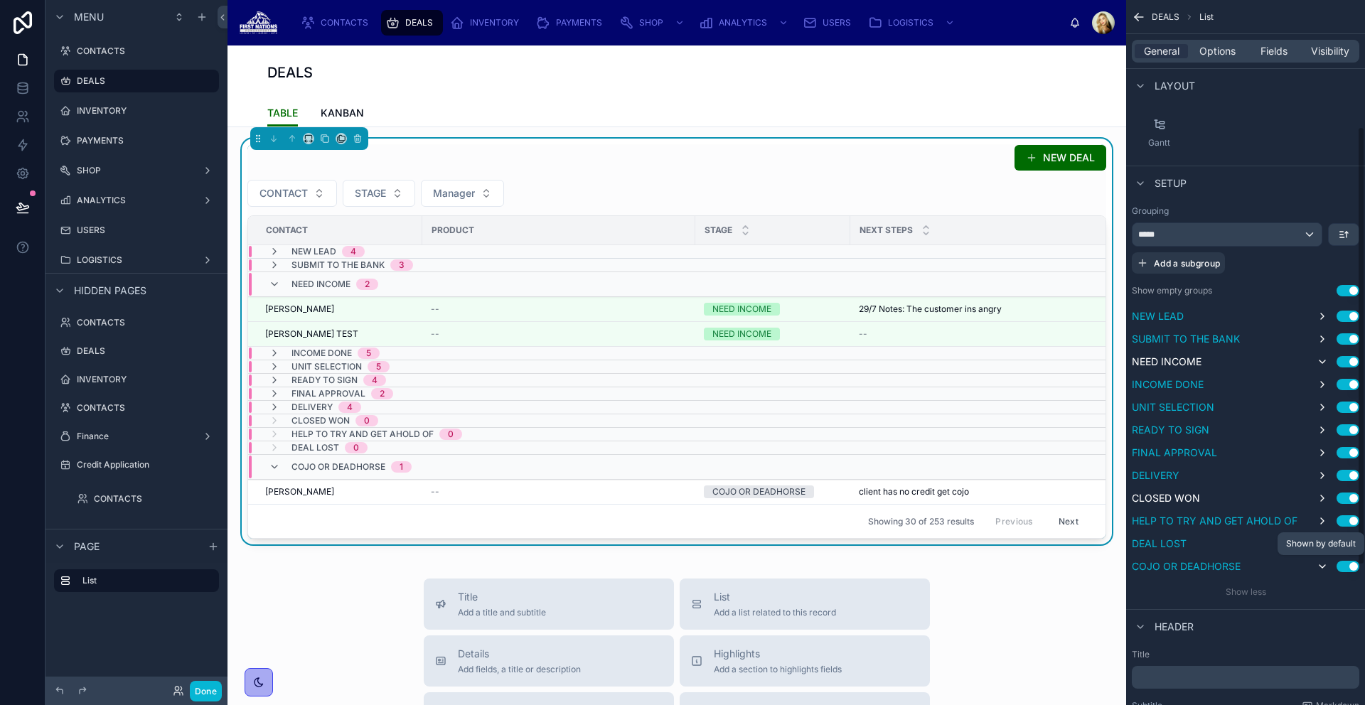
click at [1324, 559] on button "scrollable content" at bounding box center [1322, 566] width 17 height 17
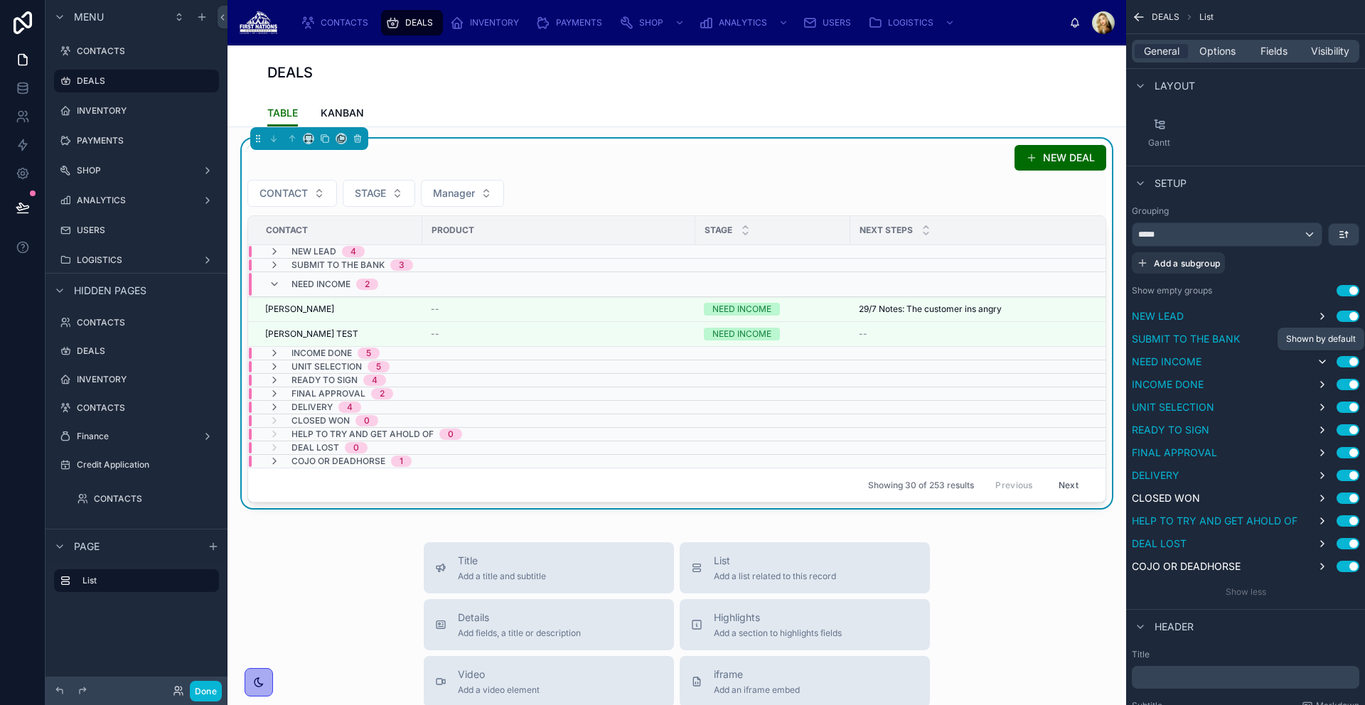
click at [1320, 361] on icon "scrollable content" at bounding box center [1322, 361] width 6 height 3
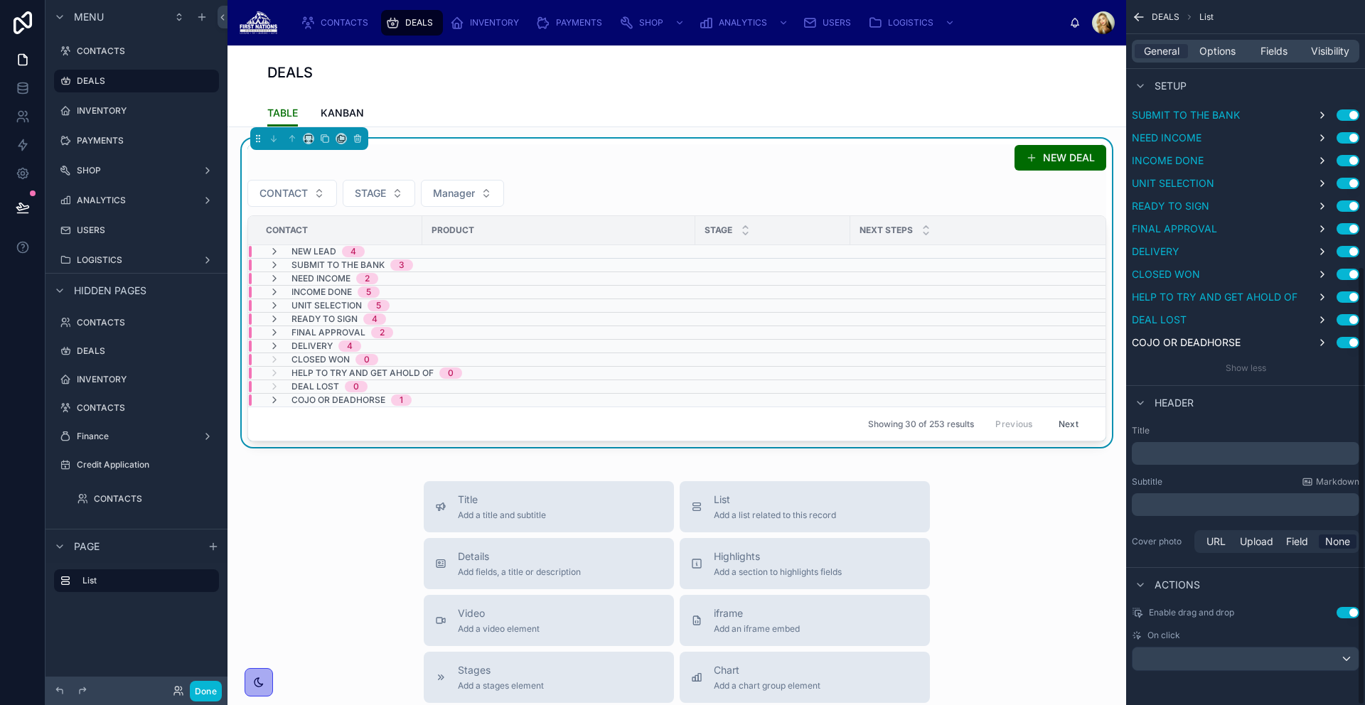
scroll to position [0, 0]
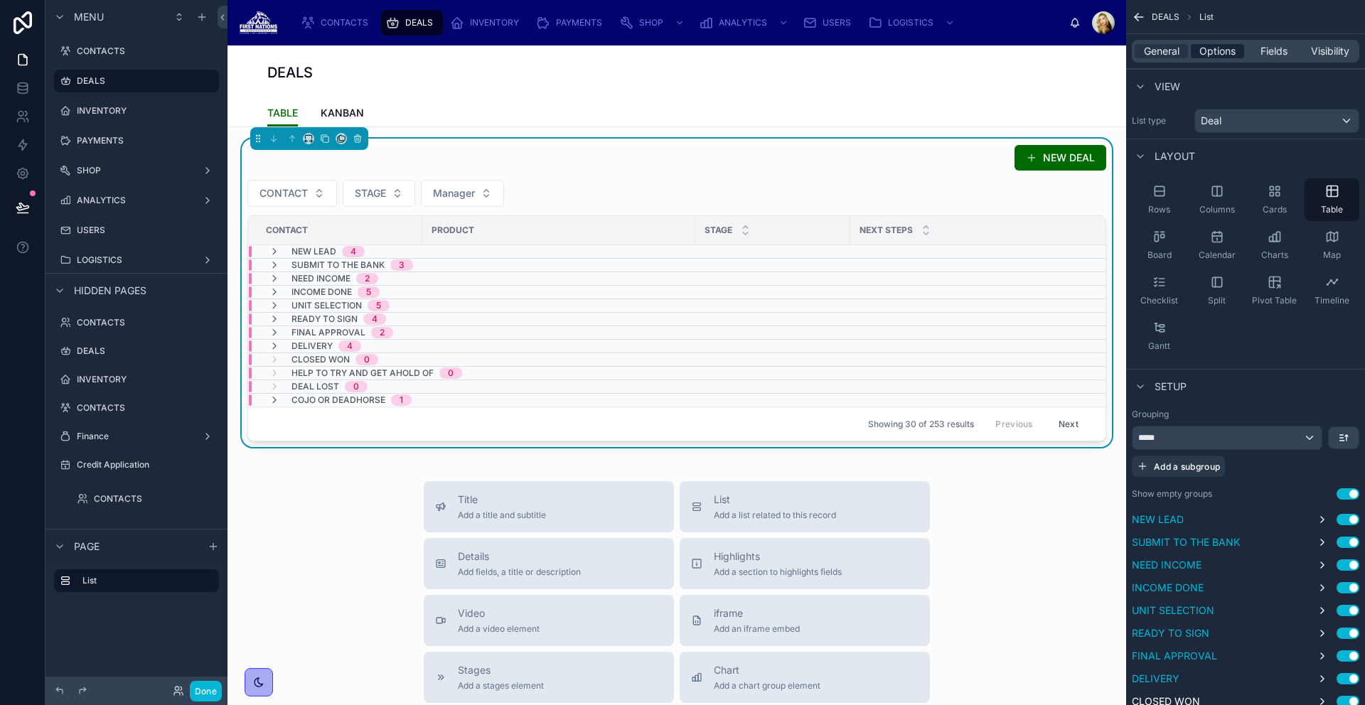
click at [1223, 52] on span "Options" at bounding box center [1217, 51] width 36 height 14
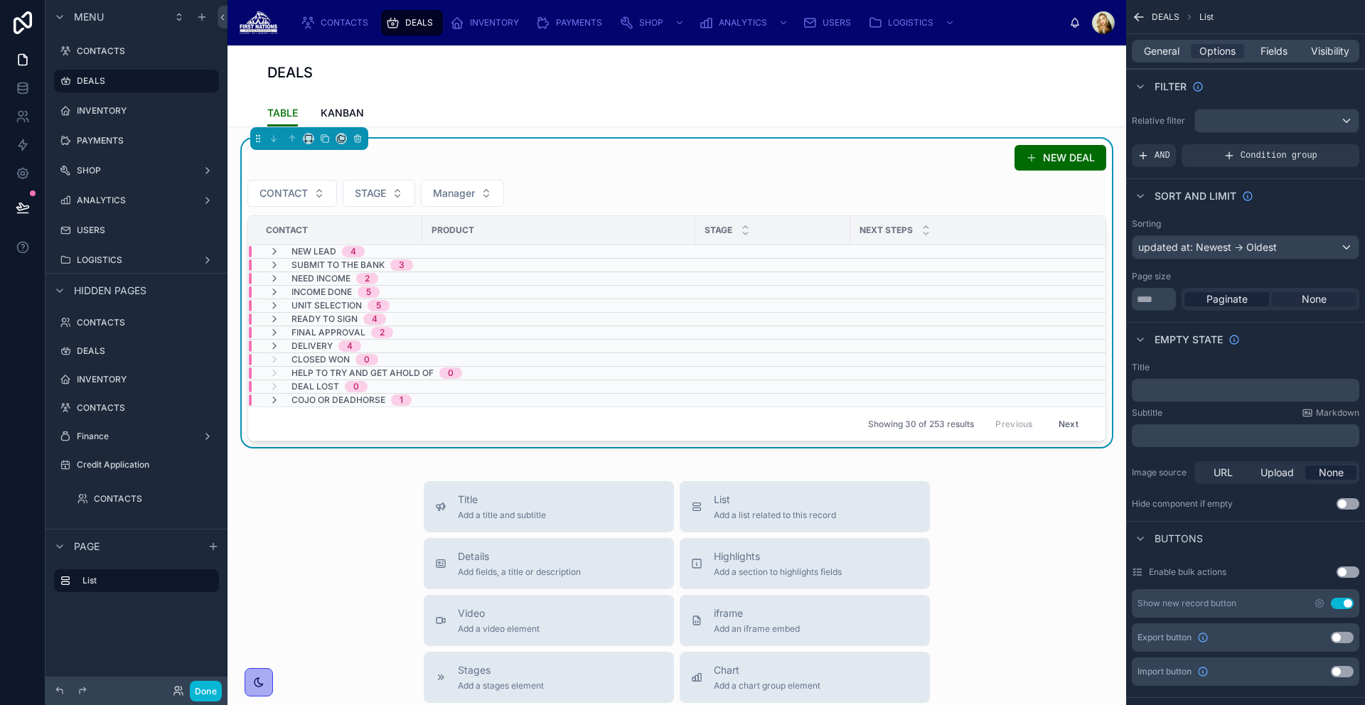
click at [1324, 296] on span "None" at bounding box center [1314, 299] width 25 height 14
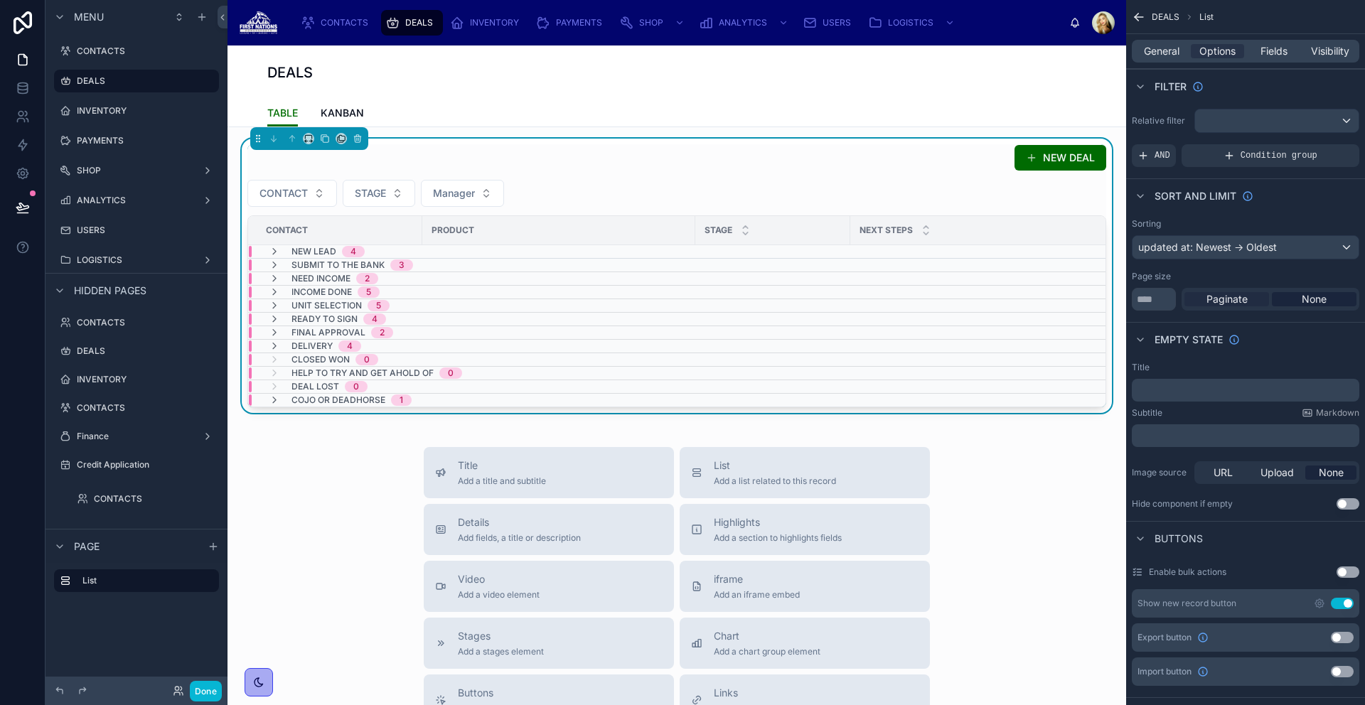
click at [1214, 304] on span "Paginate" at bounding box center [1226, 299] width 41 height 14
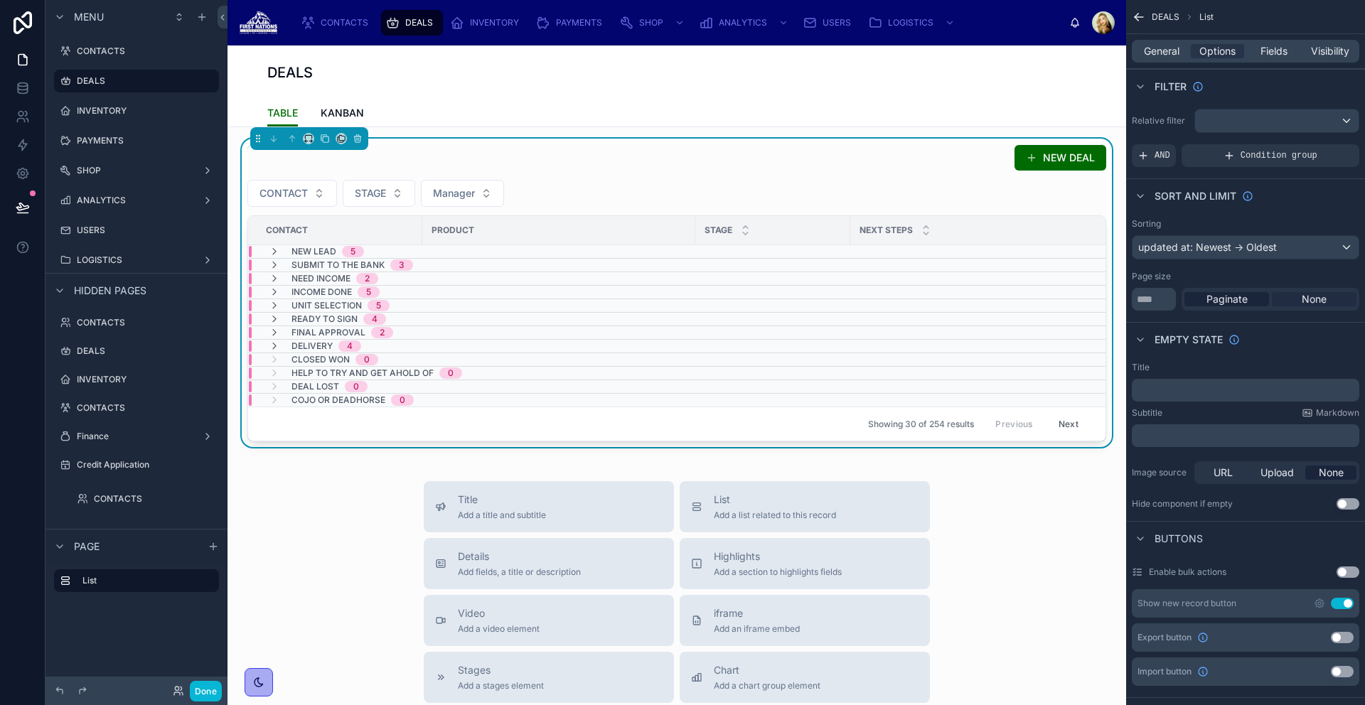
click at [1308, 300] on span "None" at bounding box center [1314, 299] width 25 height 14
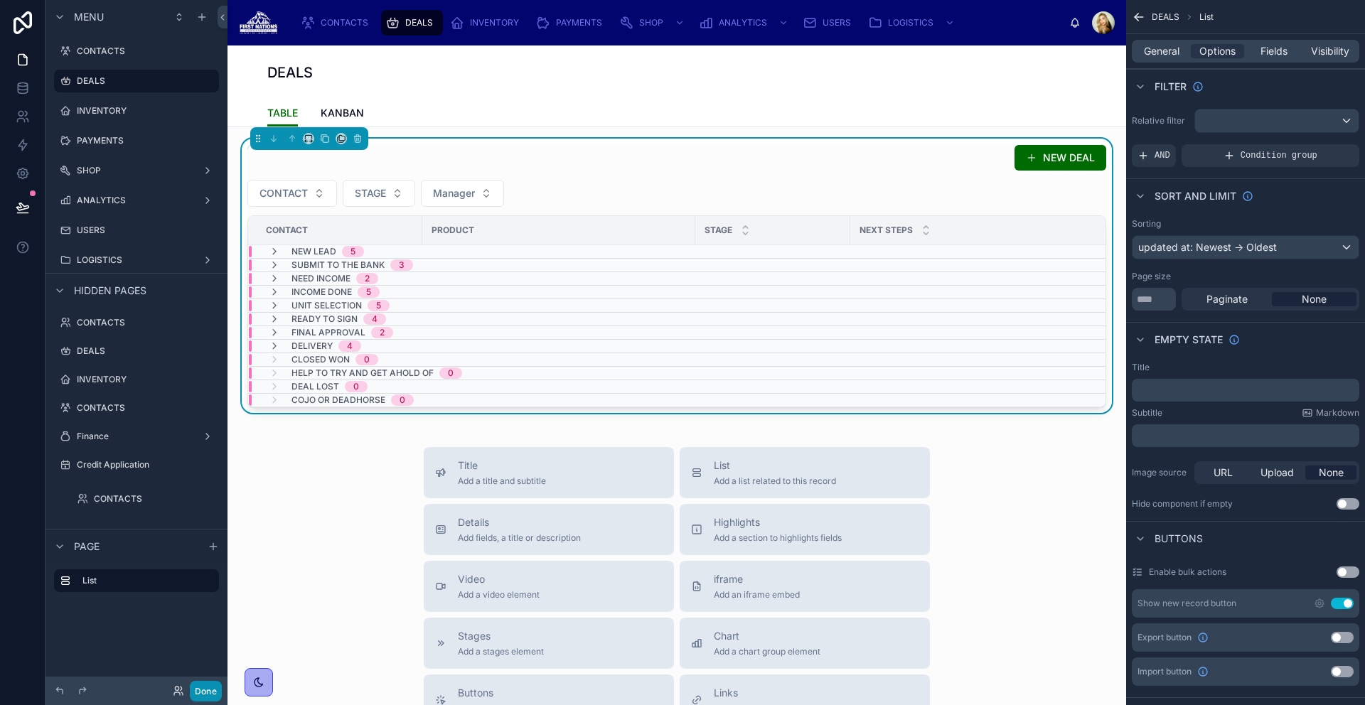
click at [206, 687] on button "Done" at bounding box center [206, 691] width 32 height 21
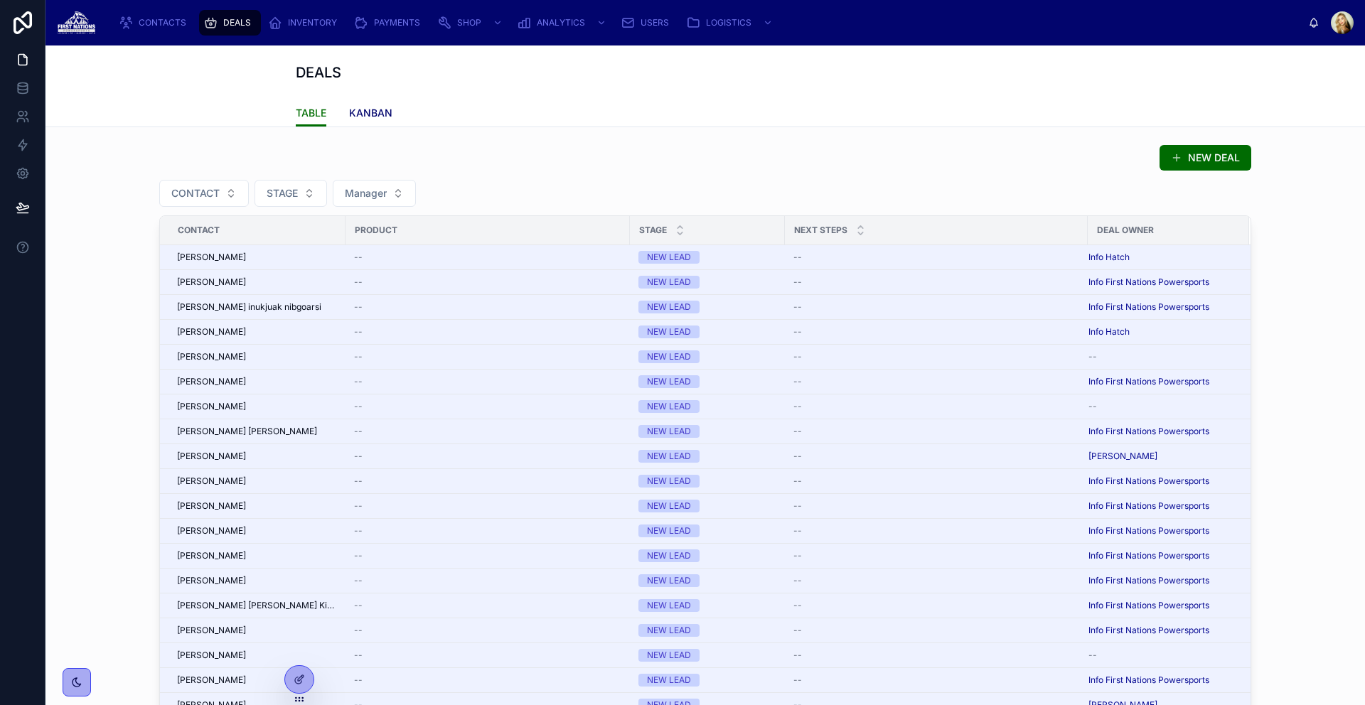
click at [363, 107] on span "KANBAN" at bounding box center [370, 113] width 43 height 14
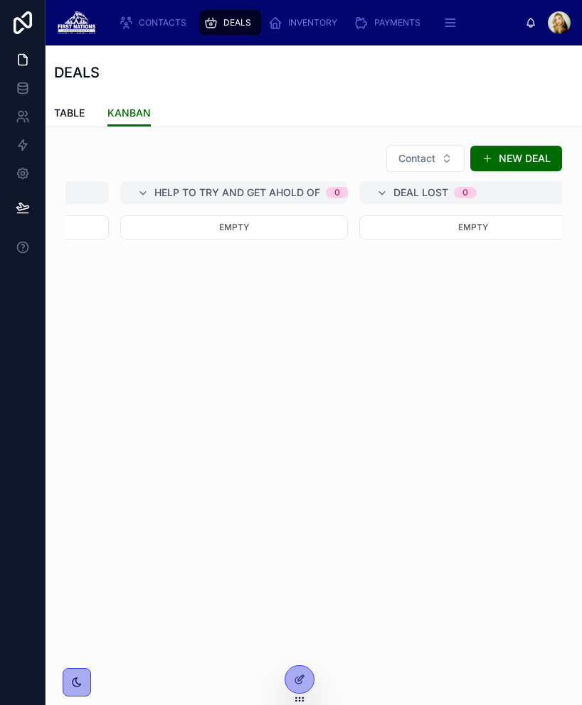
scroll to position [0, 2027]
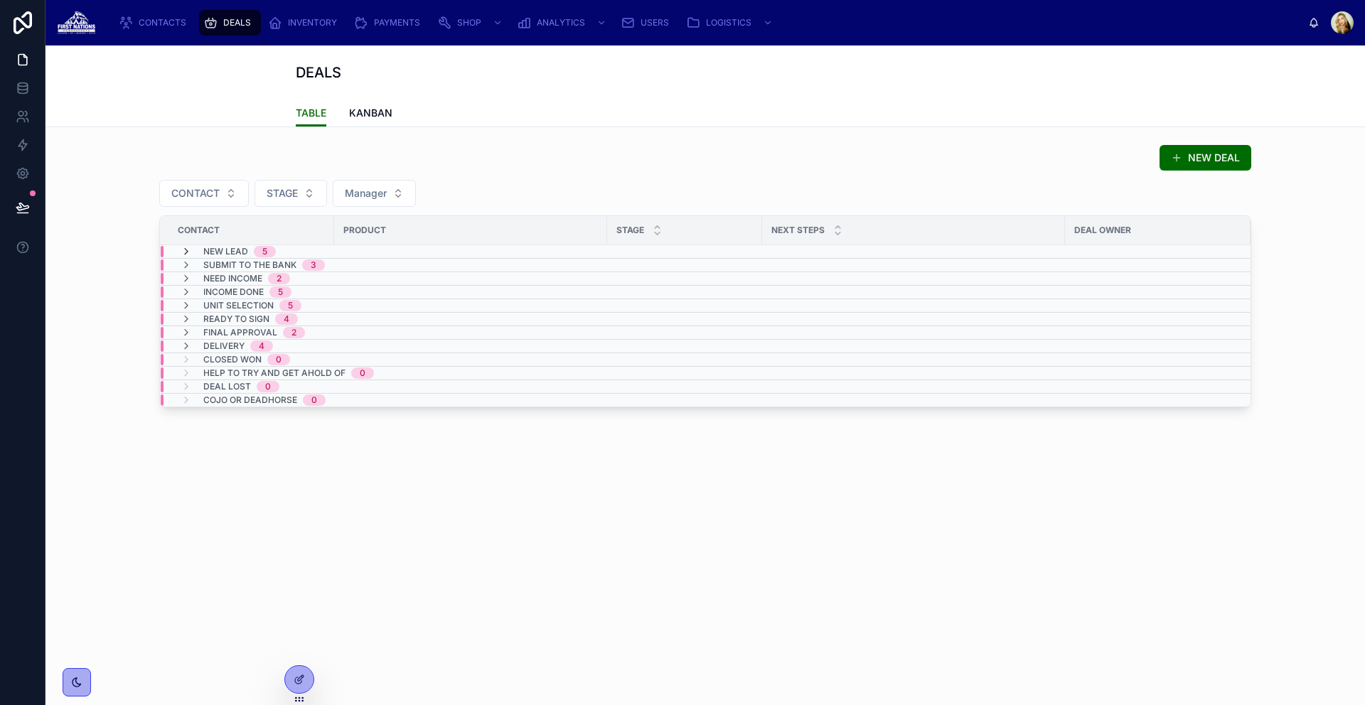
click at [183, 250] on icon at bounding box center [186, 251] width 11 height 11
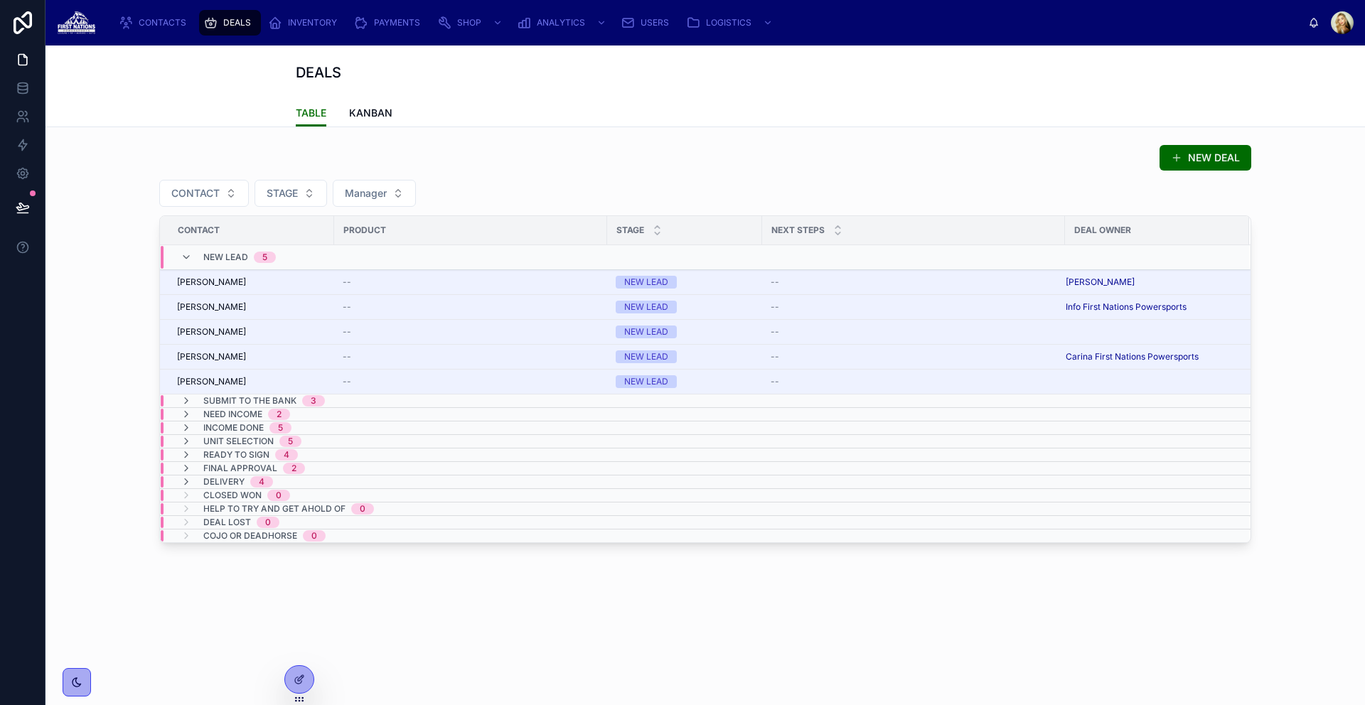
click at [183, 250] on div "NEW LEAD 5" at bounding box center [228, 257] width 95 height 23
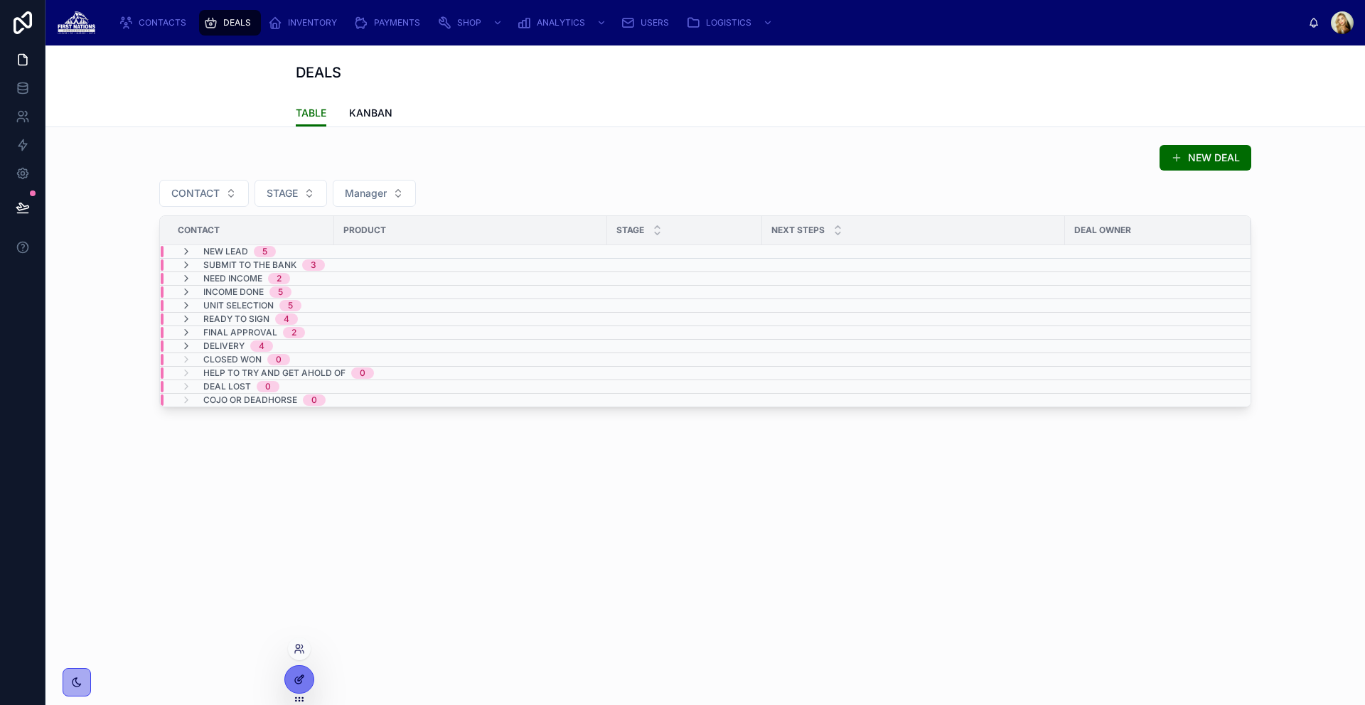
click at [304, 678] on icon at bounding box center [299, 679] width 11 height 11
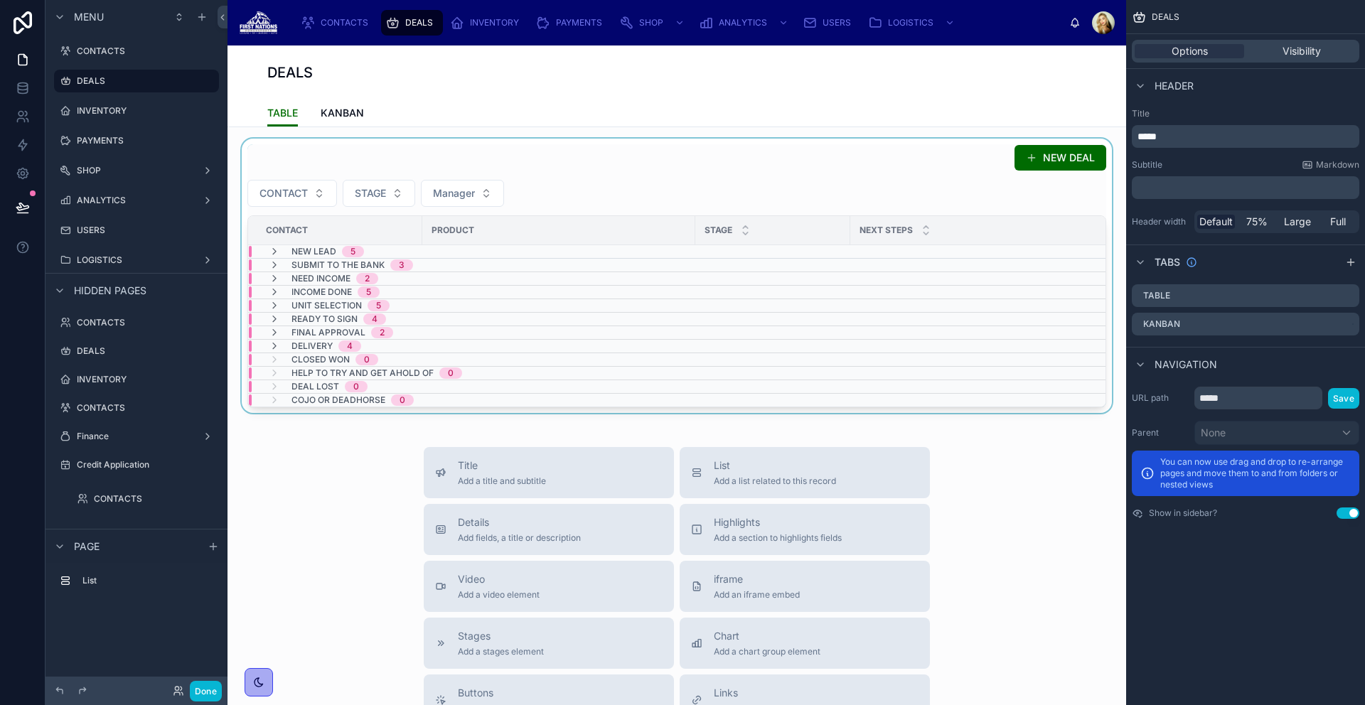
click at [745, 294] on div "INCOME DONE 5" at bounding box center [549, 292] width 601 height 11
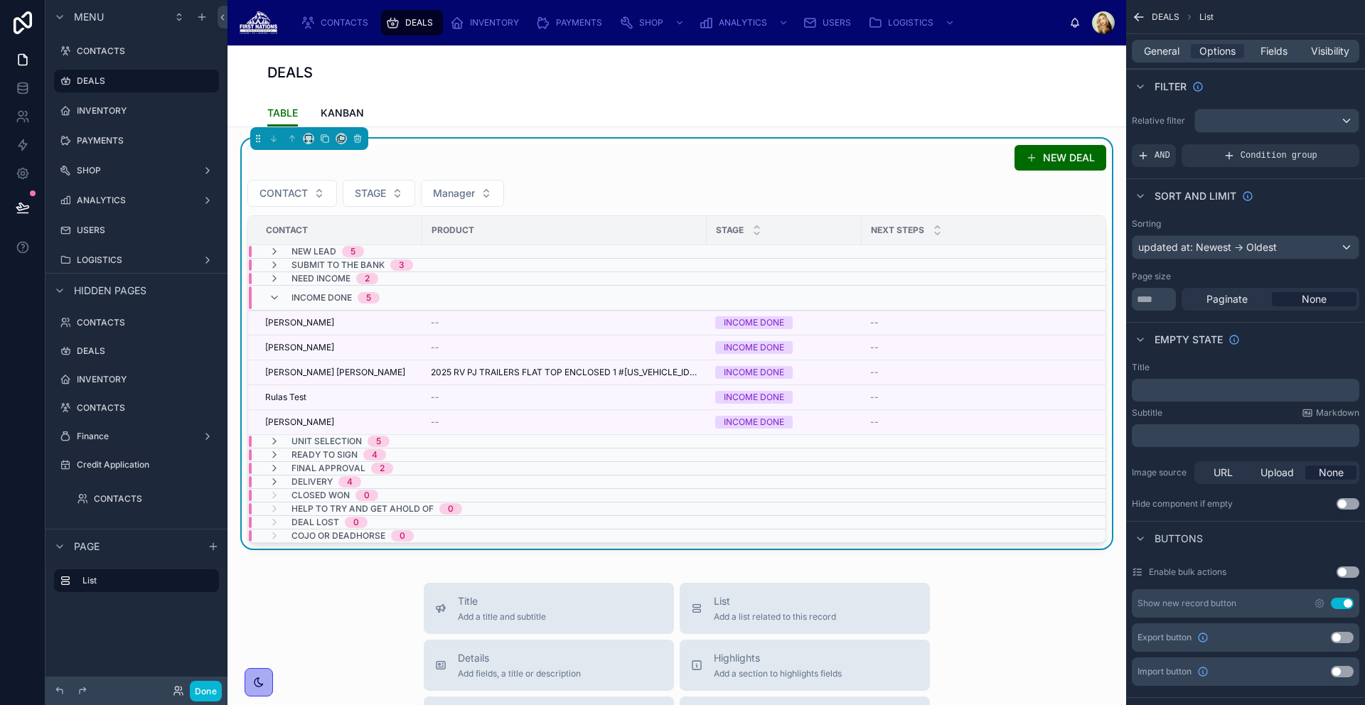
click at [783, 180] on div "CONTACT STAGE Manager" at bounding box center [676, 193] width 859 height 27
click at [1245, 296] on span "Paginate" at bounding box center [1226, 299] width 41 height 14
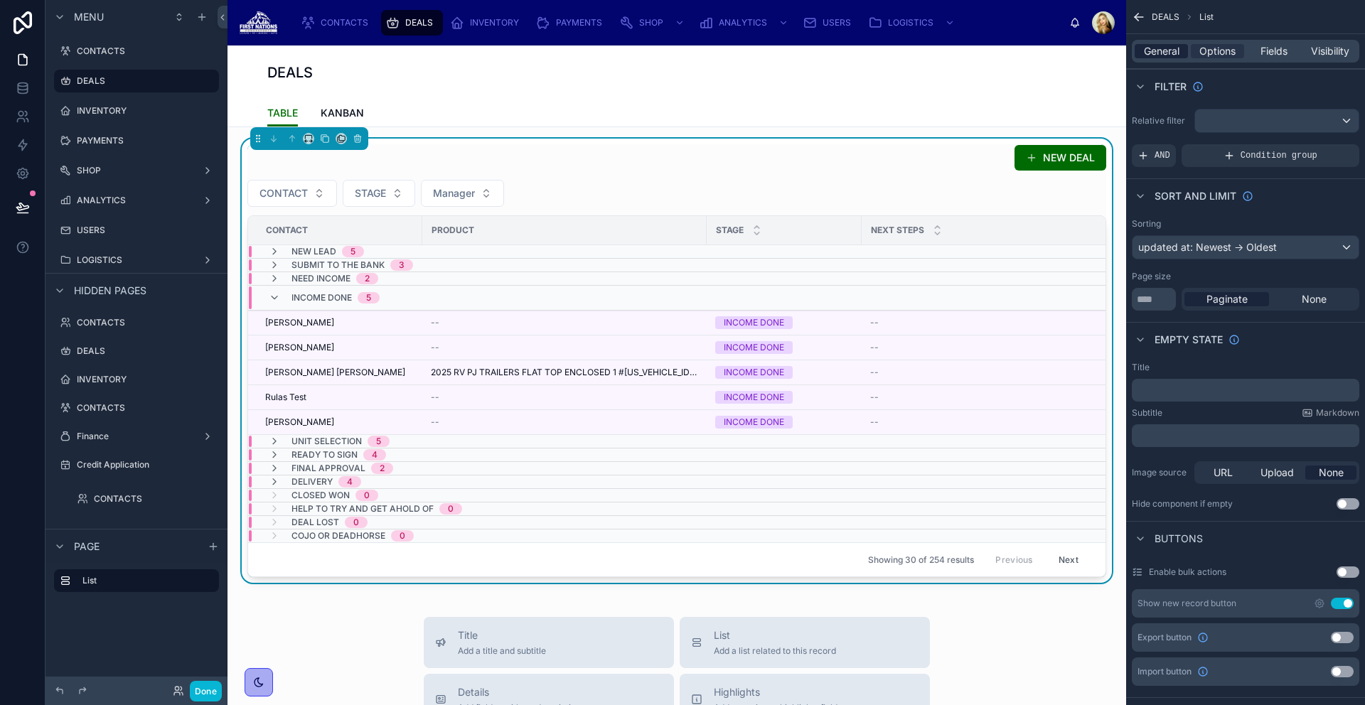
click at [1159, 58] on span "General" at bounding box center [1162, 51] width 36 height 14
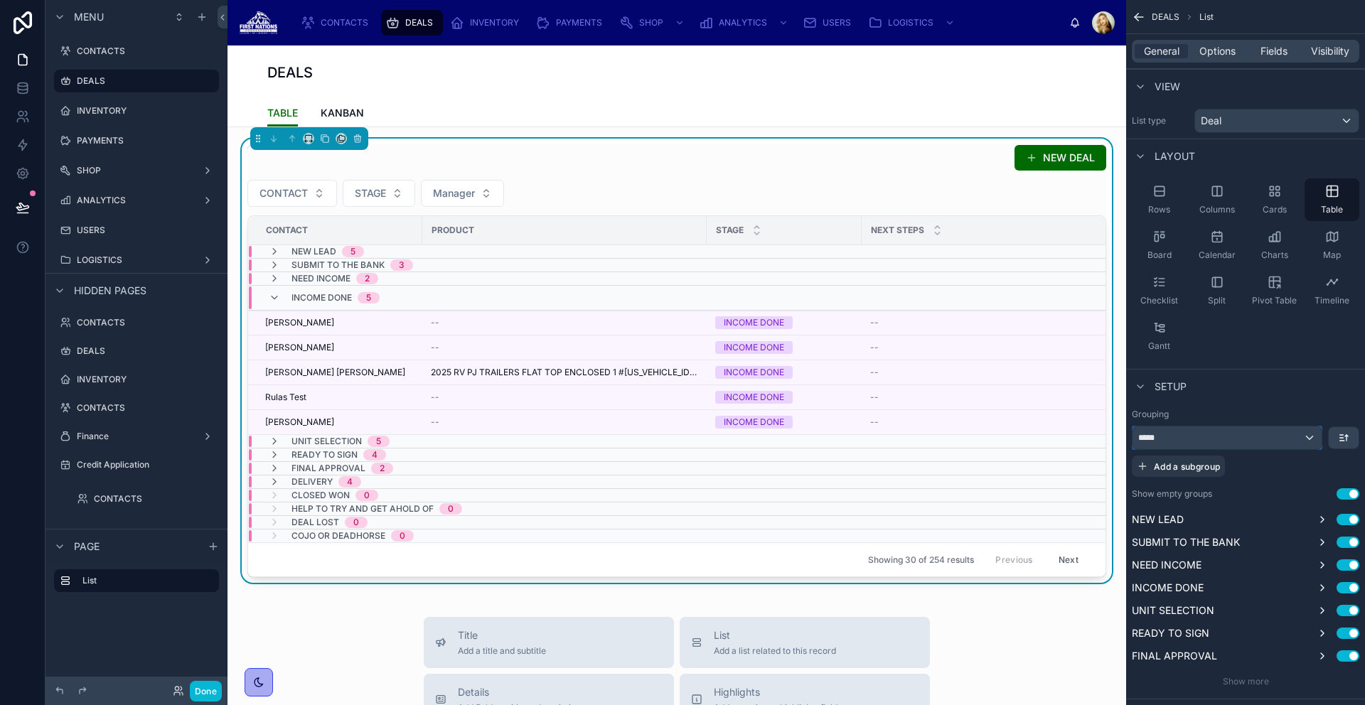
click at [1287, 443] on div "*****" at bounding box center [1226, 438] width 189 height 23
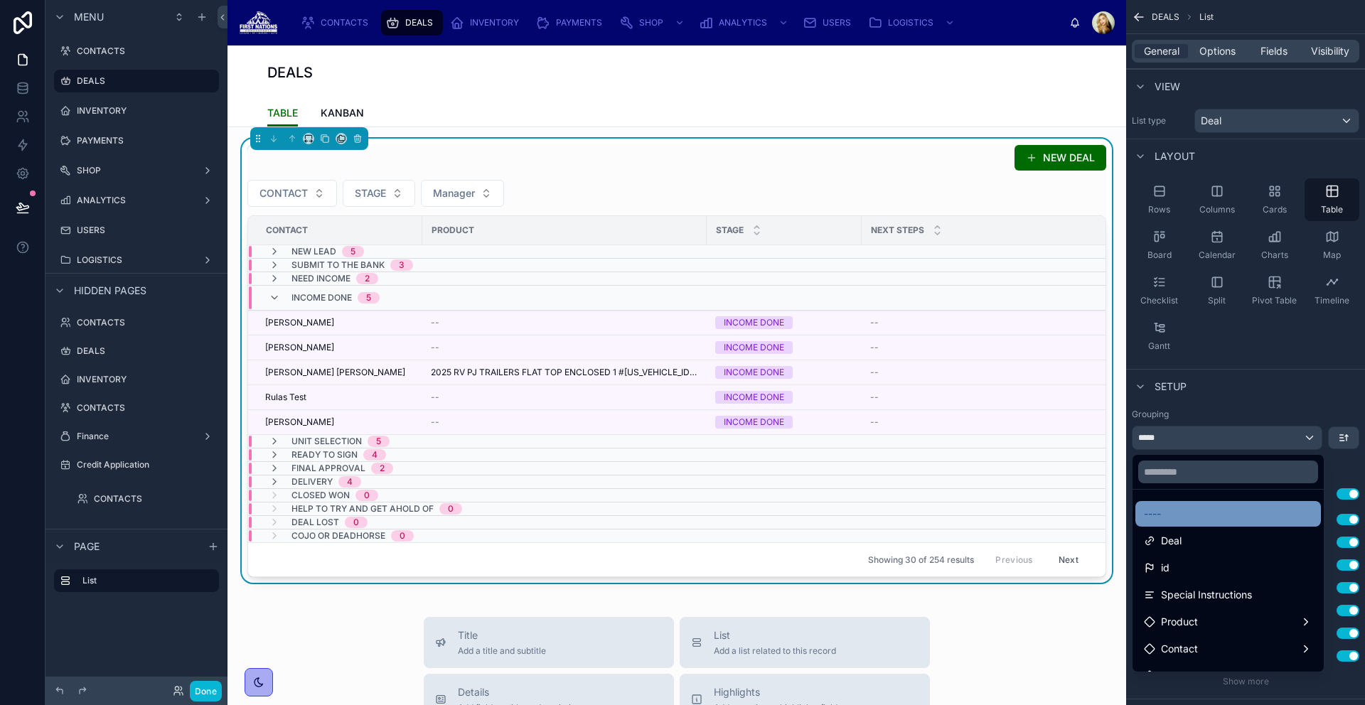
click at [1243, 515] on div "----" at bounding box center [1228, 513] width 168 height 17
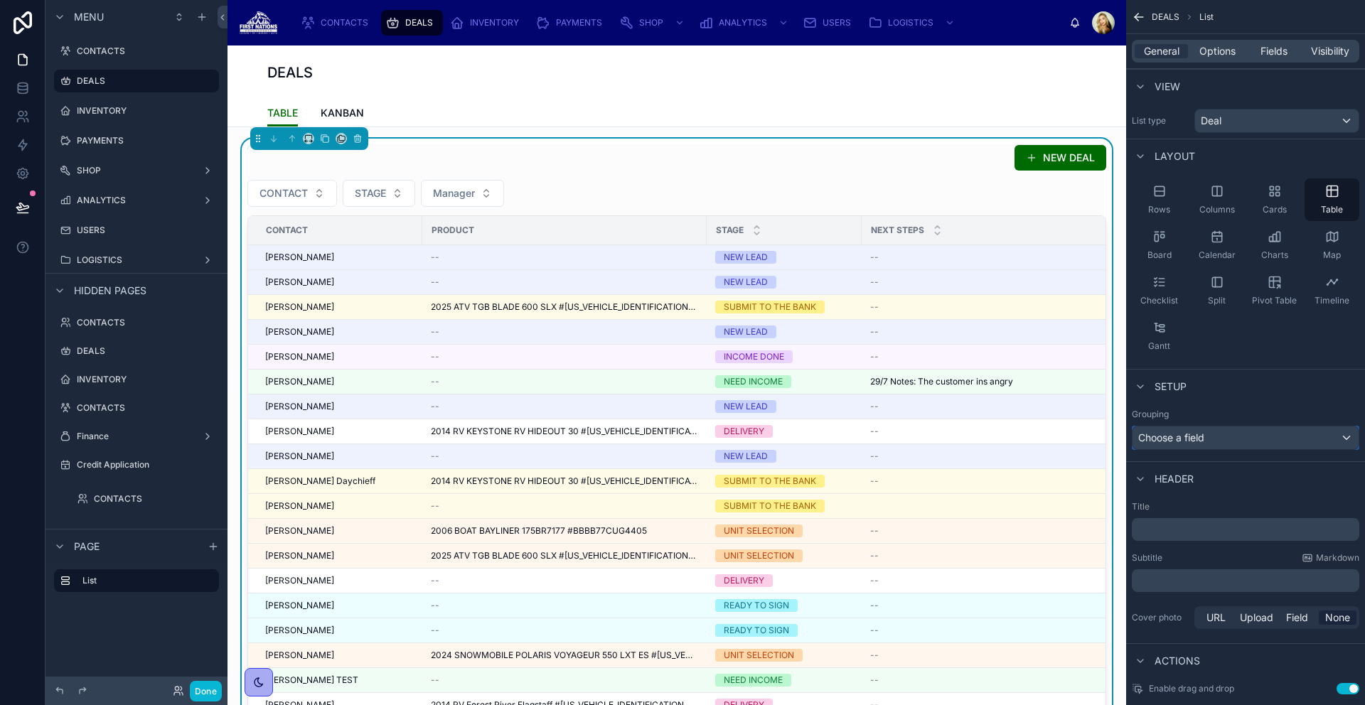
click at [1279, 432] on div "Choose a field" at bounding box center [1245, 438] width 226 height 23
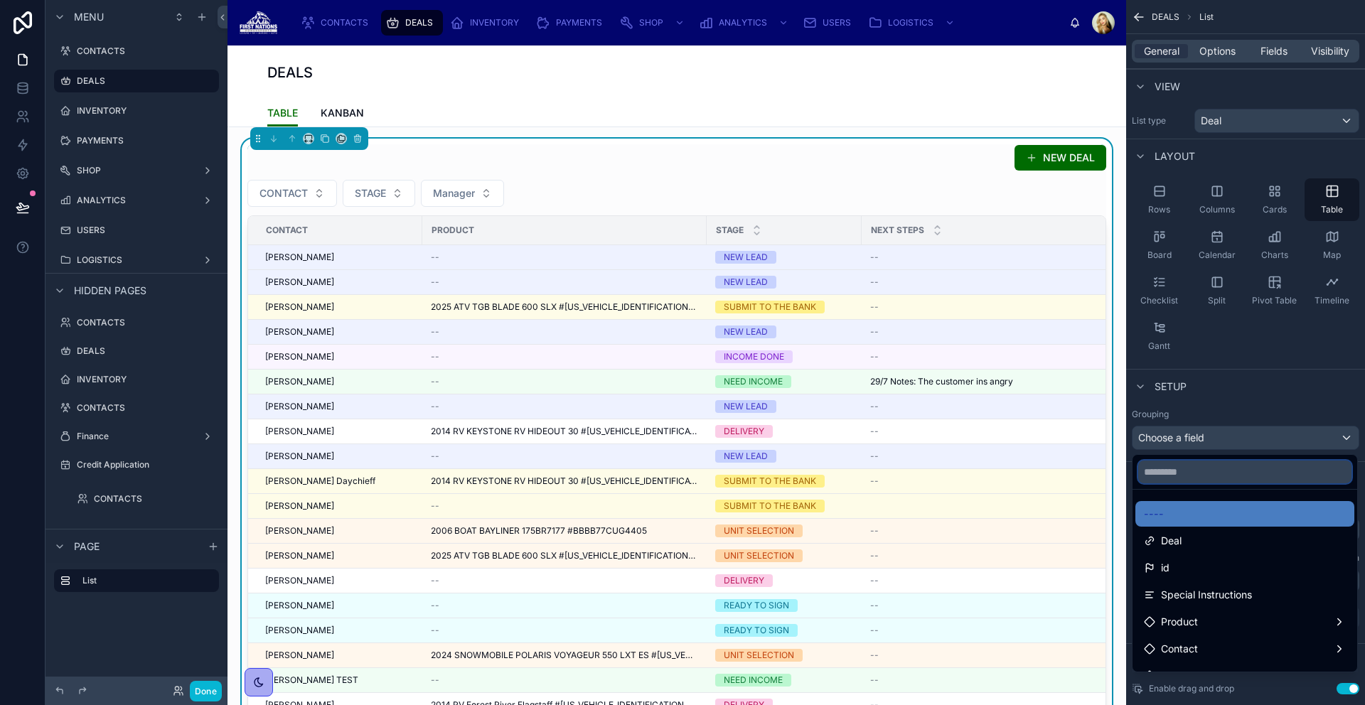
click at [1242, 475] on input "text" at bounding box center [1244, 472] width 213 height 23
type input "***"
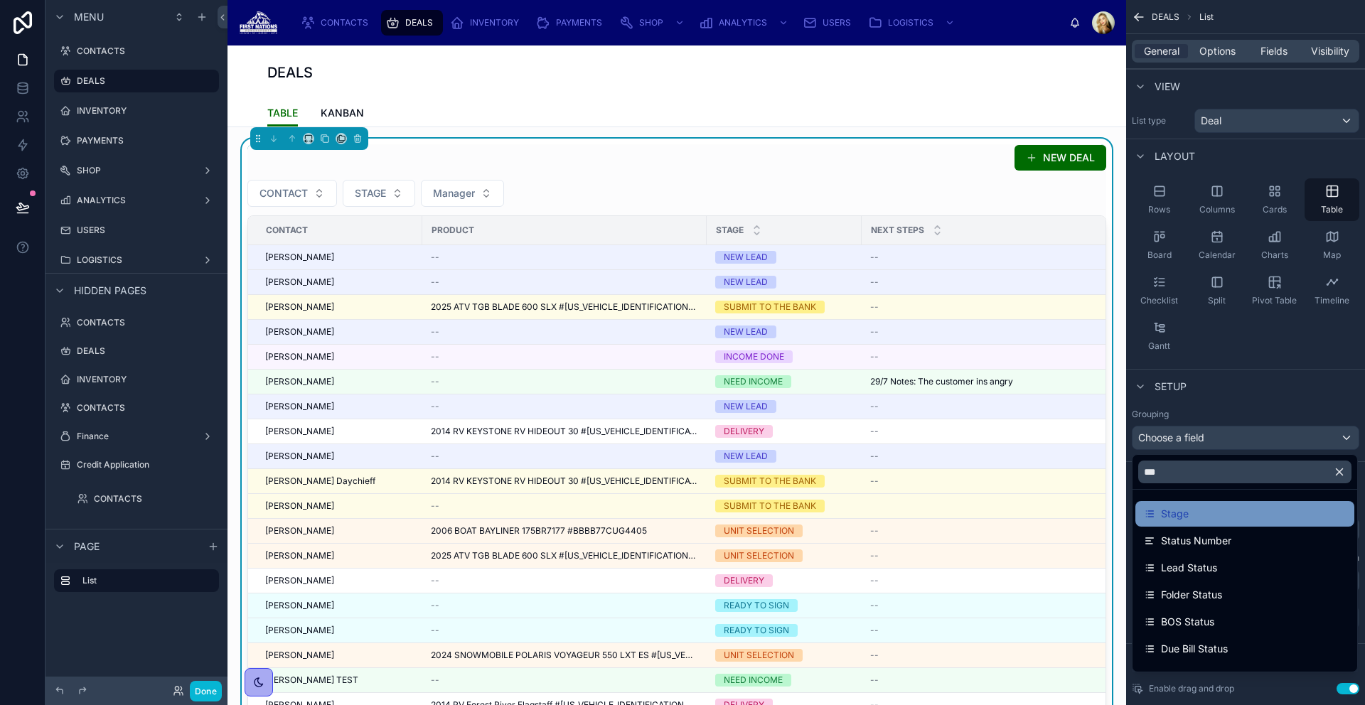
click at [1209, 508] on div "Stage" at bounding box center [1245, 513] width 202 height 17
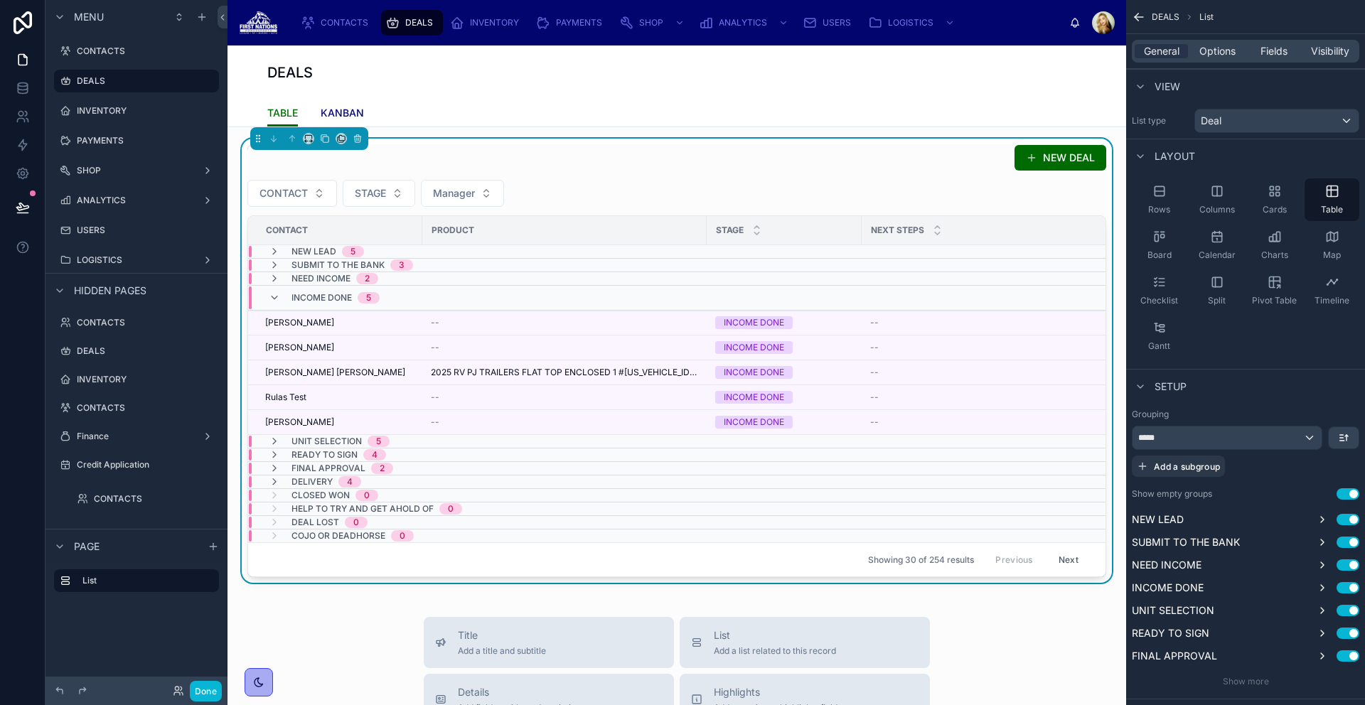
click at [340, 109] on span "KANBAN" at bounding box center [342, 113] width 43 height 14
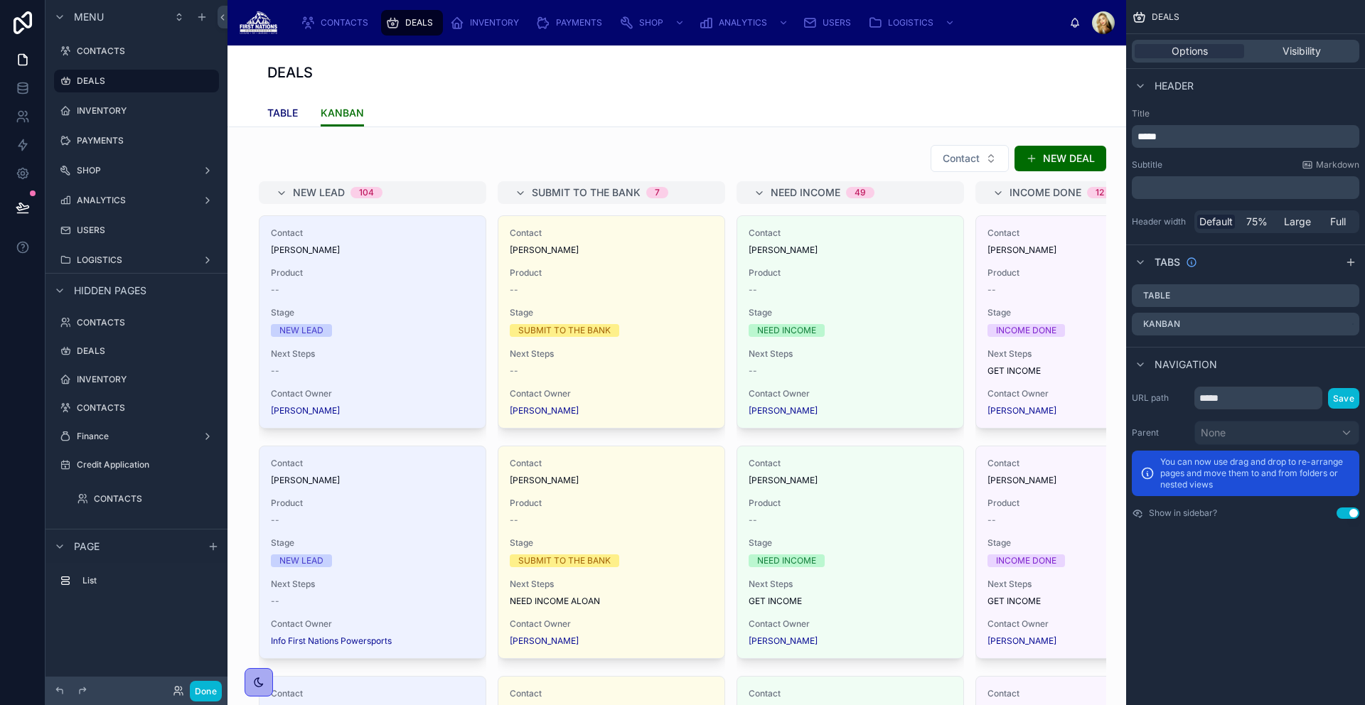
click at [287, 118] on span "TABLE" at bounding box center [282, 113] width 31 height 14
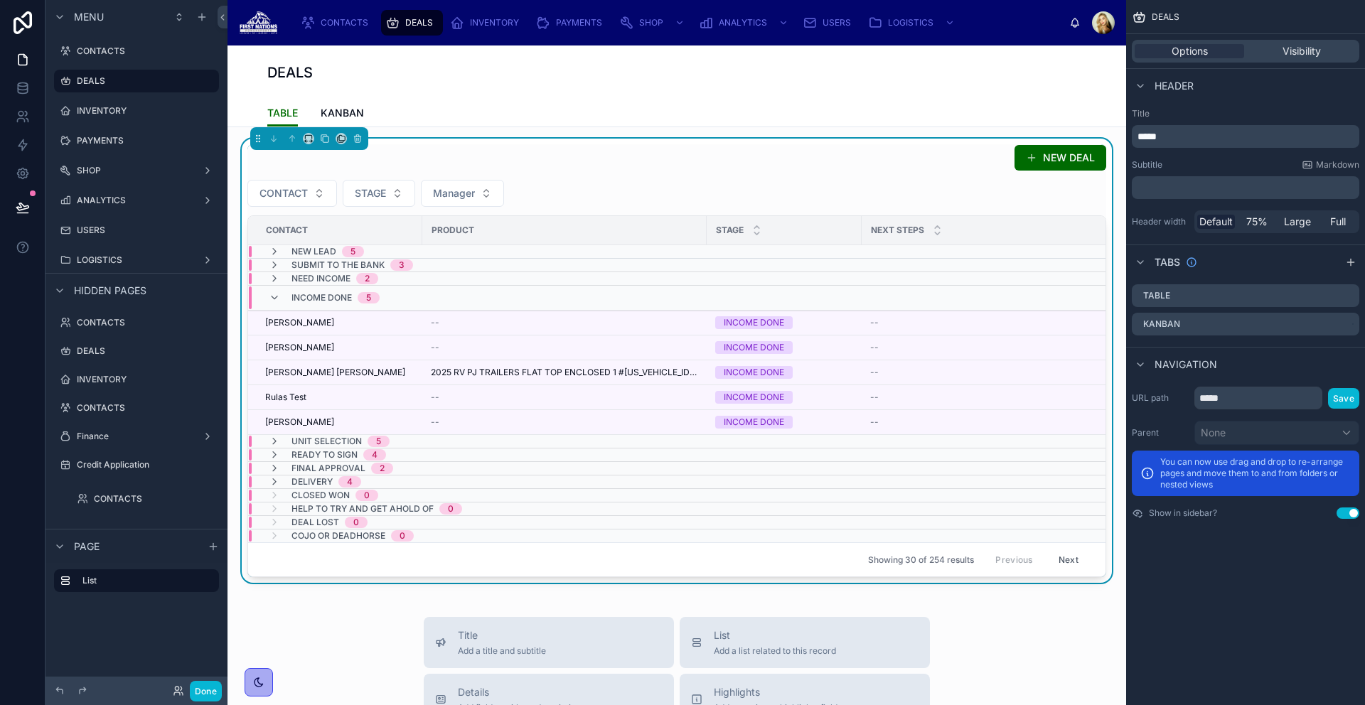
click at [837, 168] on div "NEW DEAL" at bounding box center [676, 157] width 859 height 27
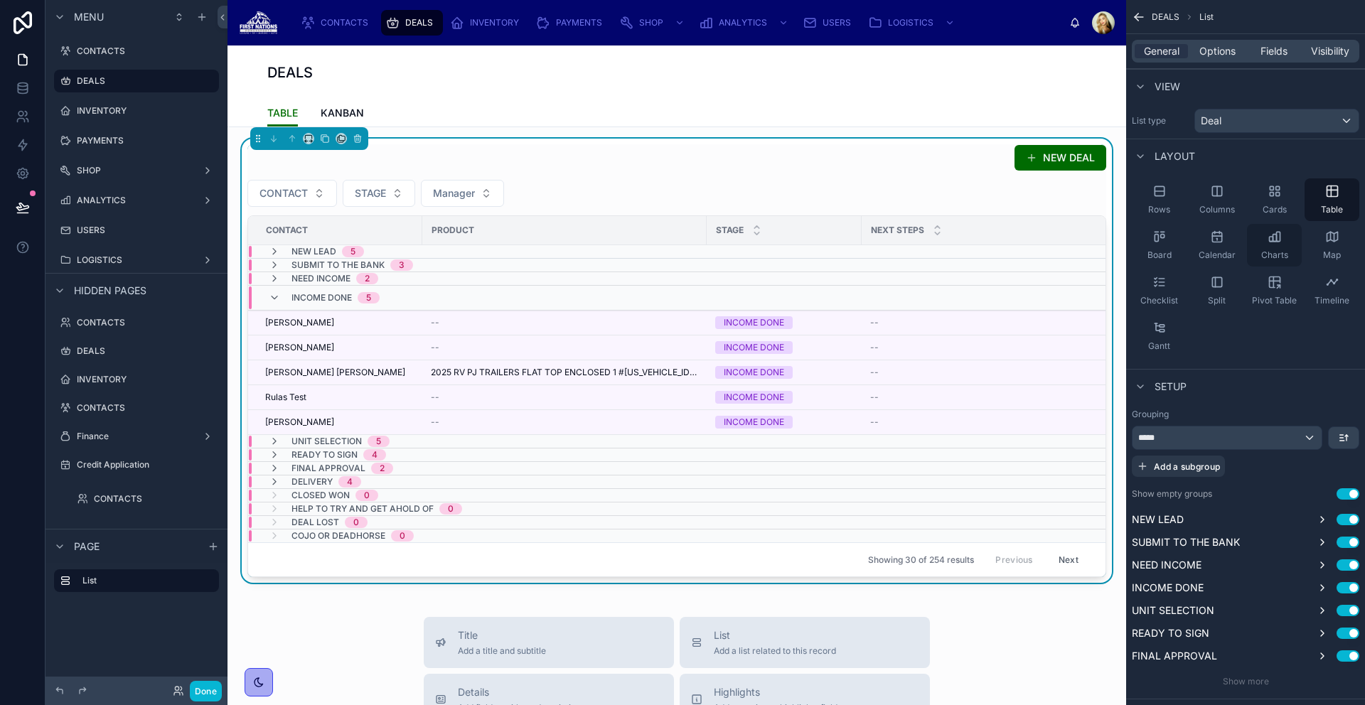
click at [1262, 244] on div "Charts" at bounding box center [1274, 245] width 55 height 43
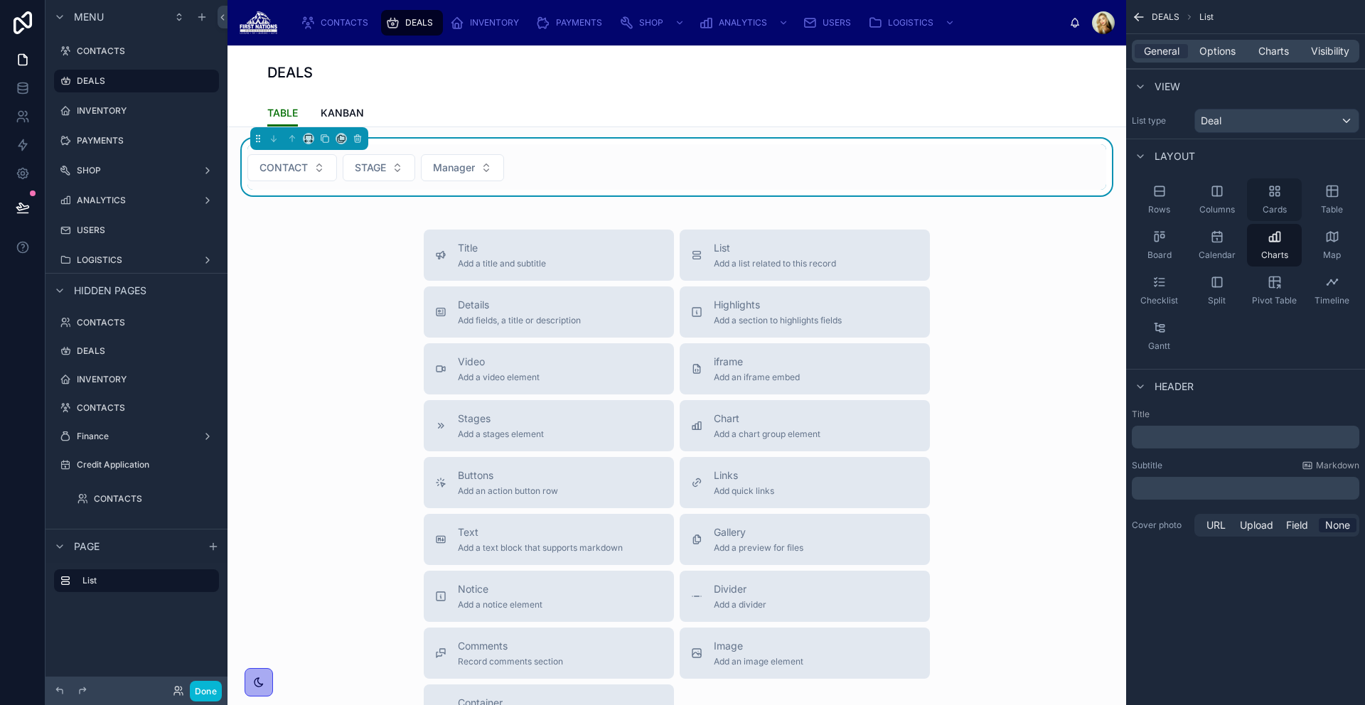
click at [1271, 201] on div "Cards" at bounding box center [1274, 199] width 55 height 43
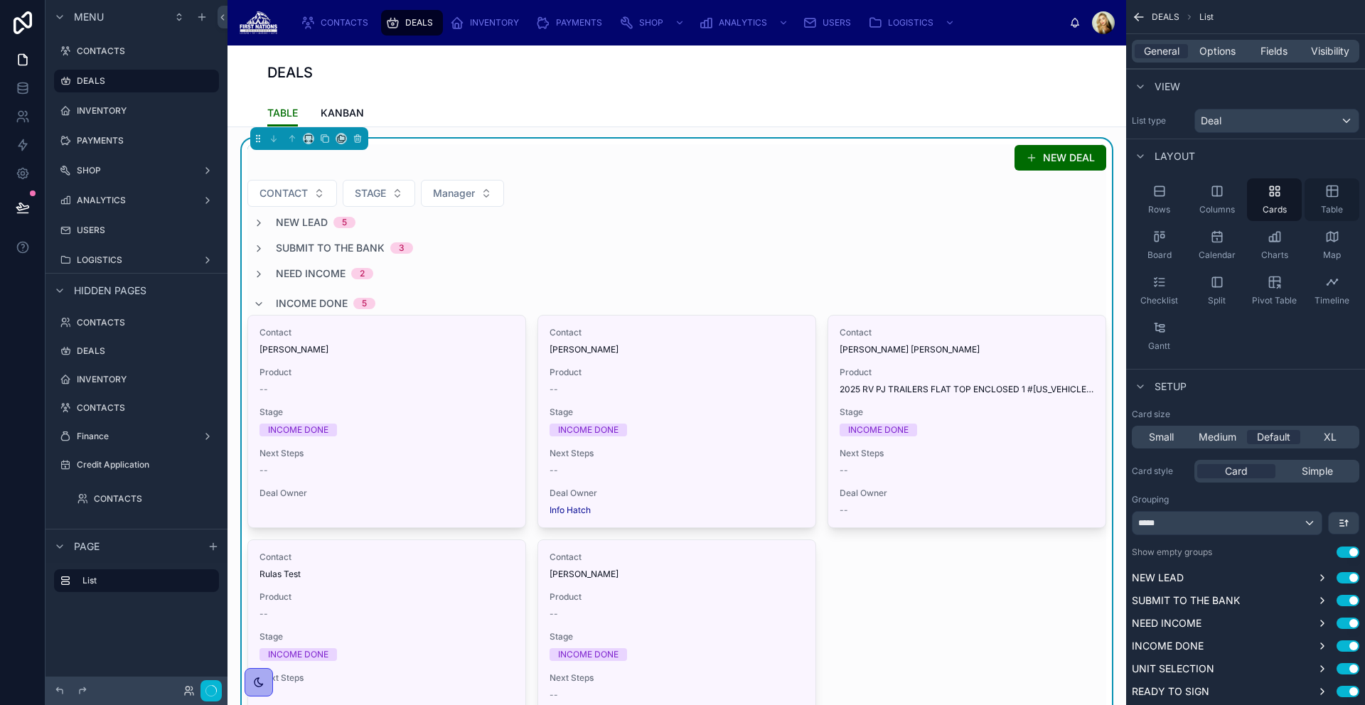
click at [1334, 200] on div "Table" at bounding box center [1332, 199] width 55 height 43
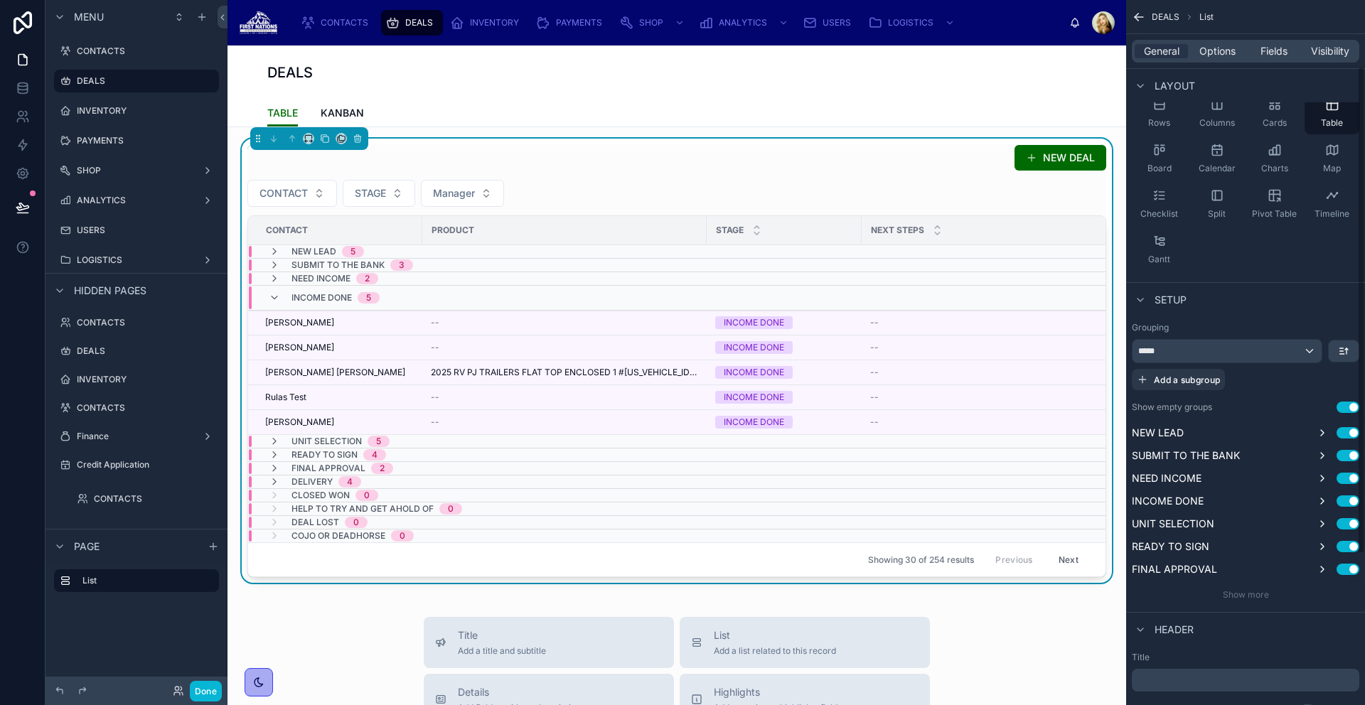
scroll to position [96, 0]
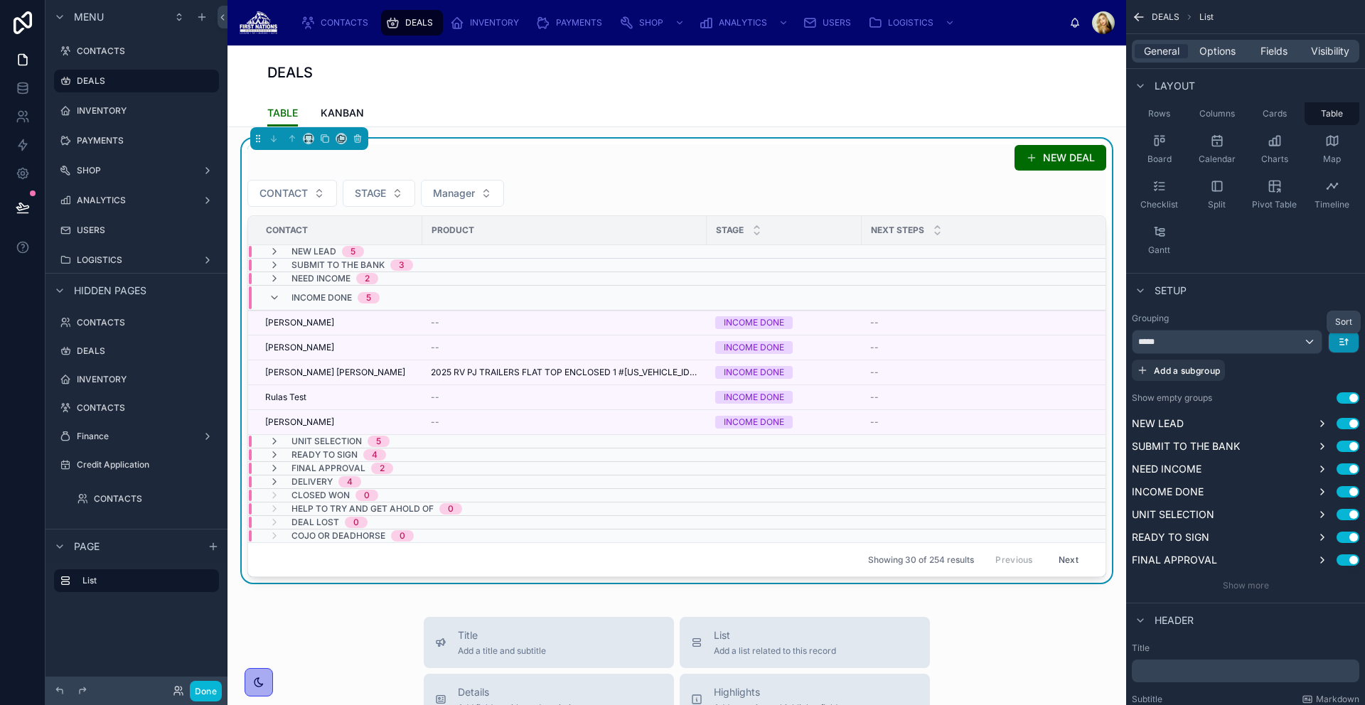
click at [1346, 337] on icon "scrollable content" at bounding box center [1343, 341] width 11 height 11
click at [1339, 301] on div "scrollable content" at bounding box center [682, 352] width 1365 height 705
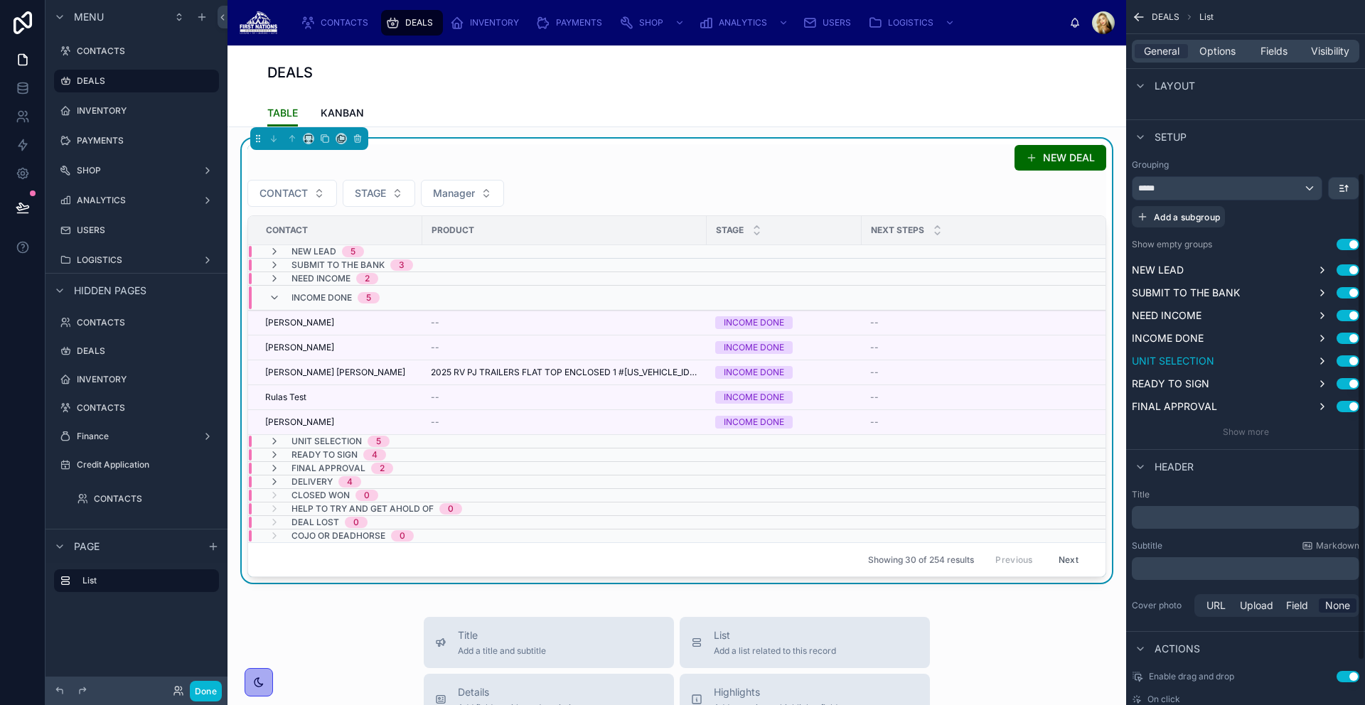
scroll to position [314, 0]
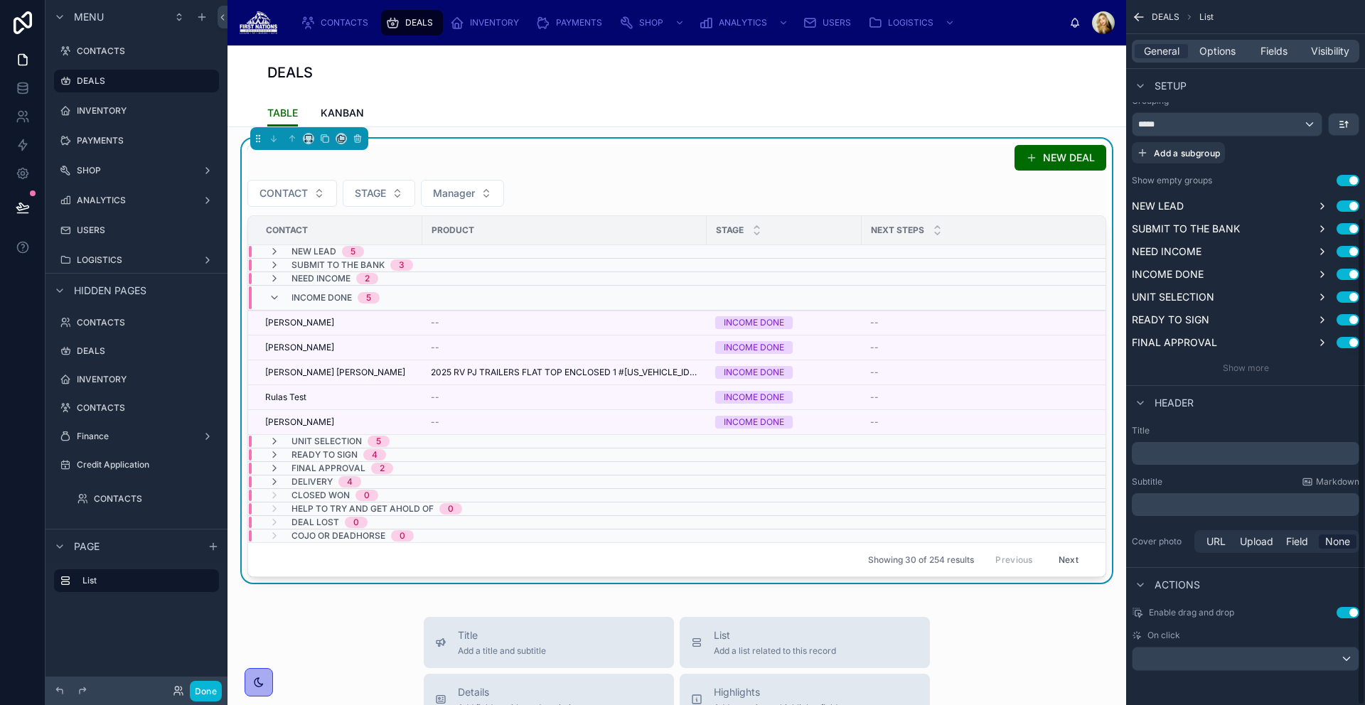
click at [1251, 376] on div "Grouping ***** Add a subgroup Show empty groups Use setting NEW LEAD Use settin…" at bounding box center [1245, 235] width 239 height 290
click at [1253, 370] on span "Show more" at bounding box center [1246, 368] width 46 height 11
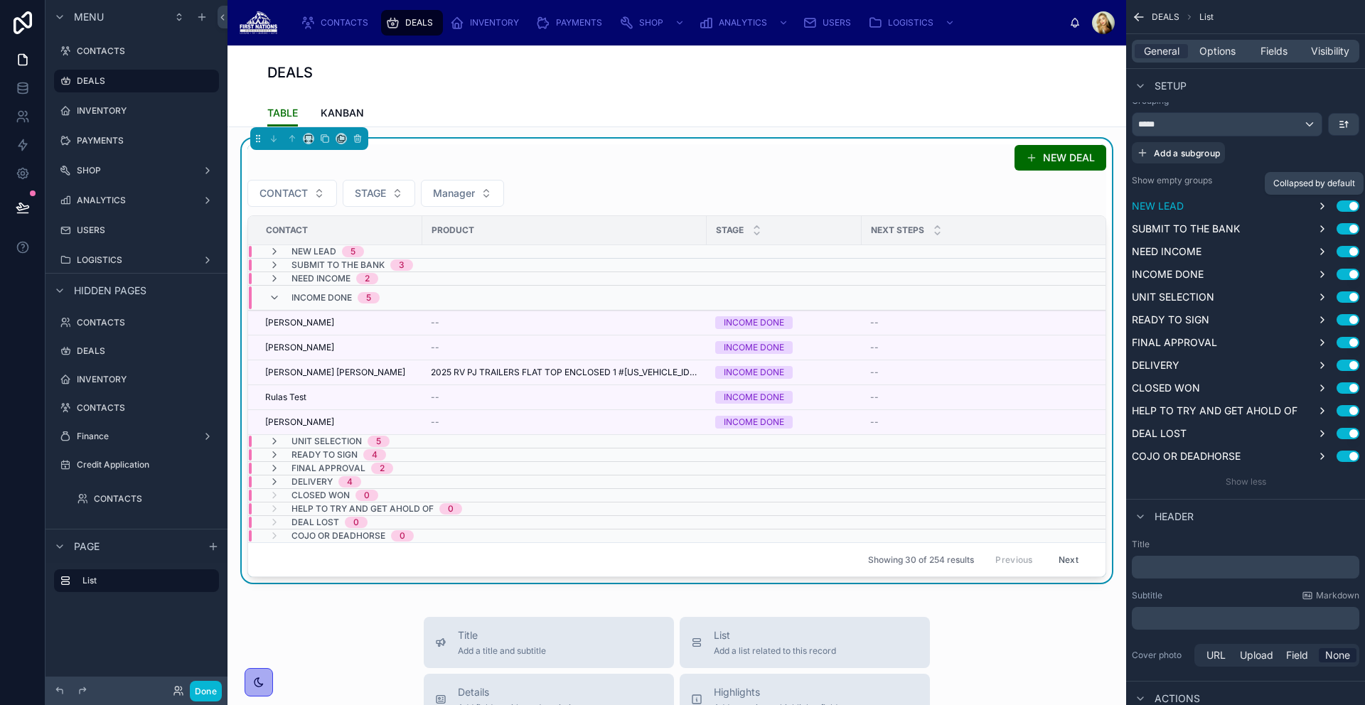
click at [1325, 209] on icon "scrollable content" at bounding box center [1322, 205] width 11 height 11
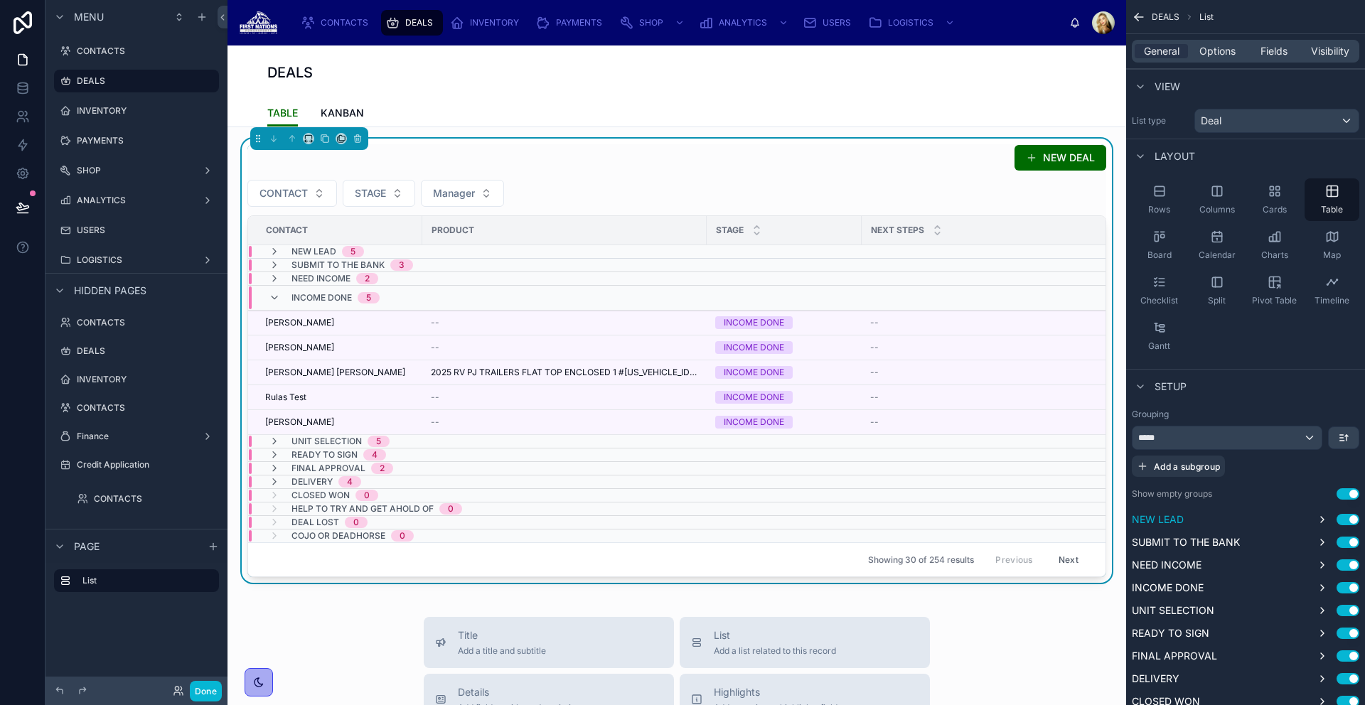
click at [1221, 59] on div "General Options Fields Visibility" at bounding box center [1245, 51] width 227 height 23
click at [1222, 52] on span "Options" at bounding box center [1217, 51] width 36 height 14
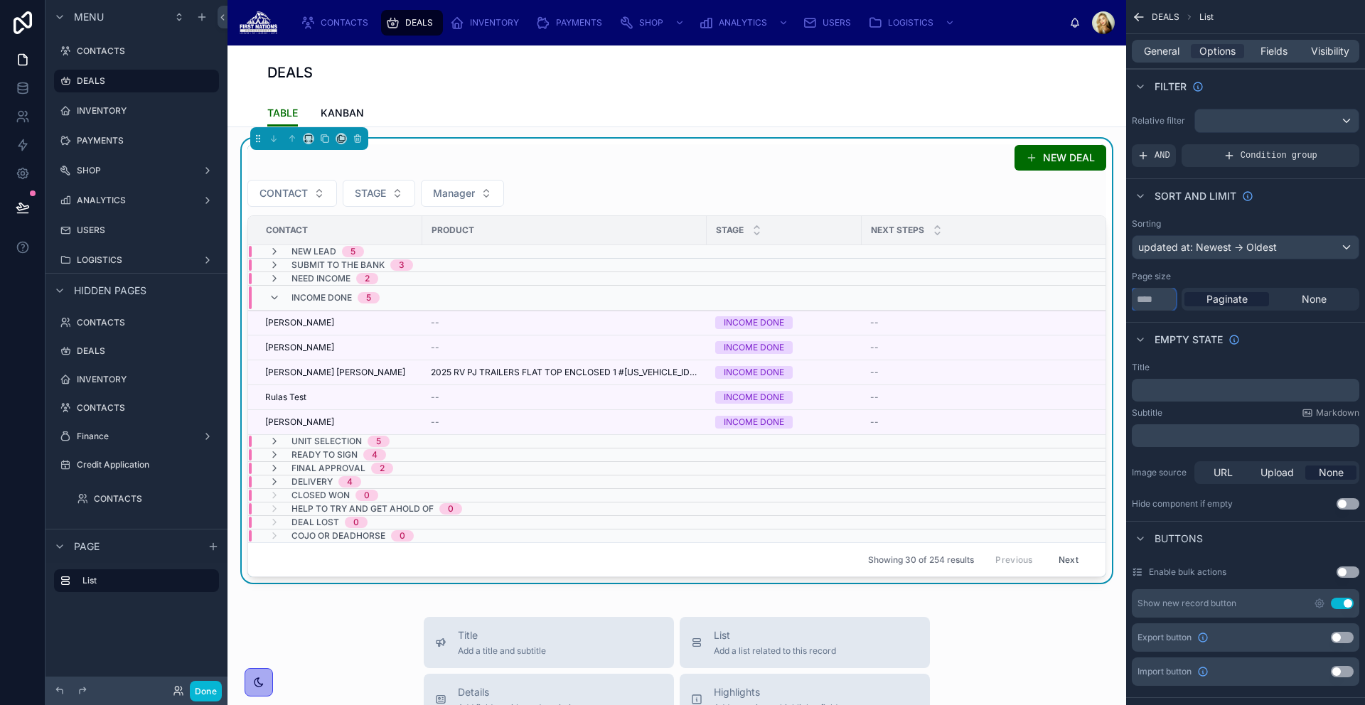
drag, startPoint x: 1164, startPoint y: 299, endPoint x: 1122, endPoint y: 297, distance: 42.0
click at [1122, 297] on div "CONTACTS DEALS INVENTORY PAYMENTS SHOP ANALYTICS USERS LOGISTICS [PERSON_NAME] …" at bounding box center [795, 352] width 1137 height 705
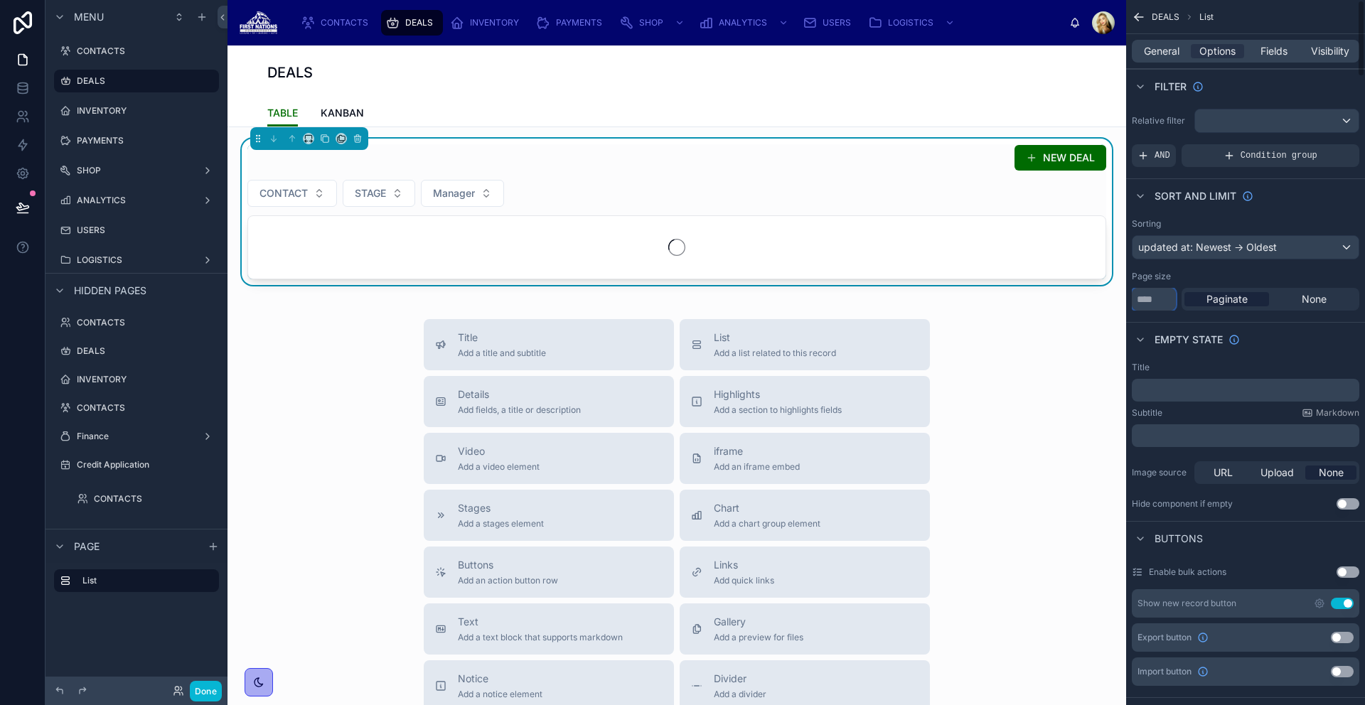
type input "****"
click at [1295, 341] on div "Empty state" at bounding box center [1245, 339] width 239 height 34
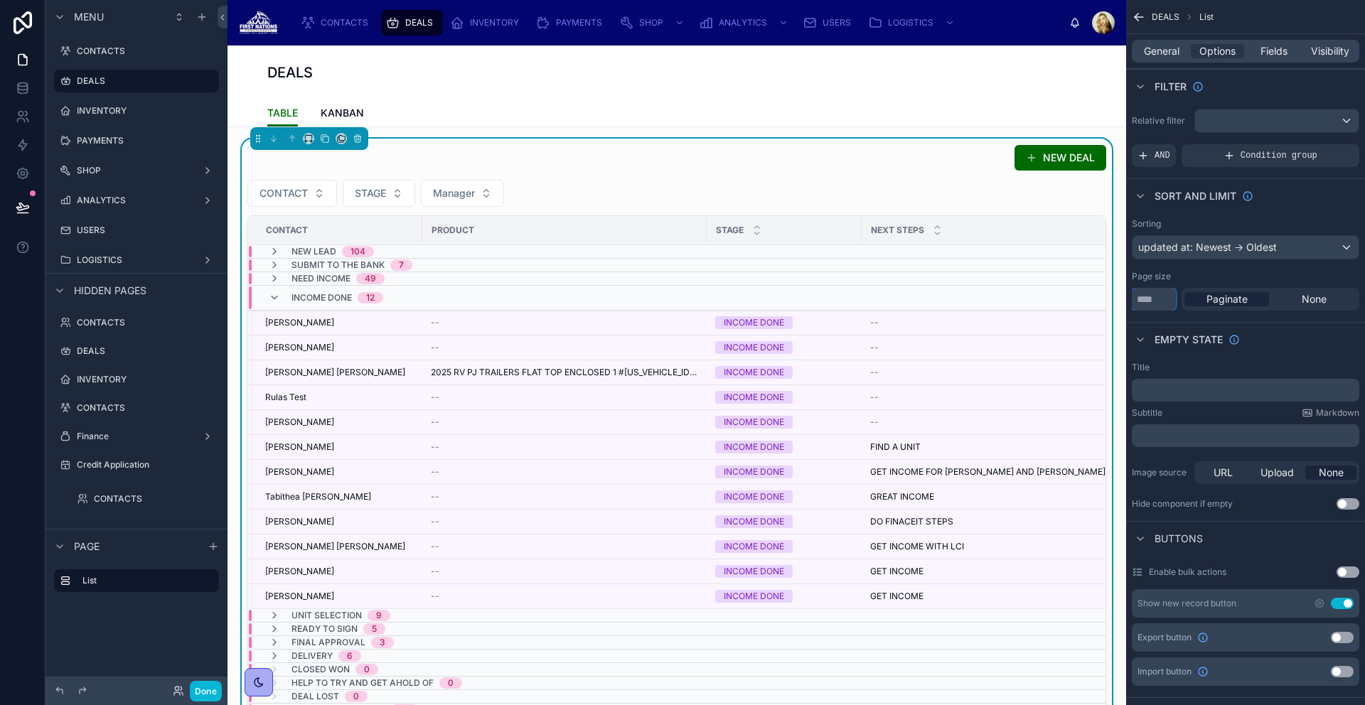
drag, startPoint x: 1164, startPoint y: 297, endPoint x: 1112, endPoint y: 297, distance: 52.6
click at [1112, 297] on div "CONTACTS DEALS INVENTORY PAYMENTS SHOP ANALYTICS USERS LOGISTICS [PERSON_NAME] …" at bounding box center [795, 352] width 1137 height 705
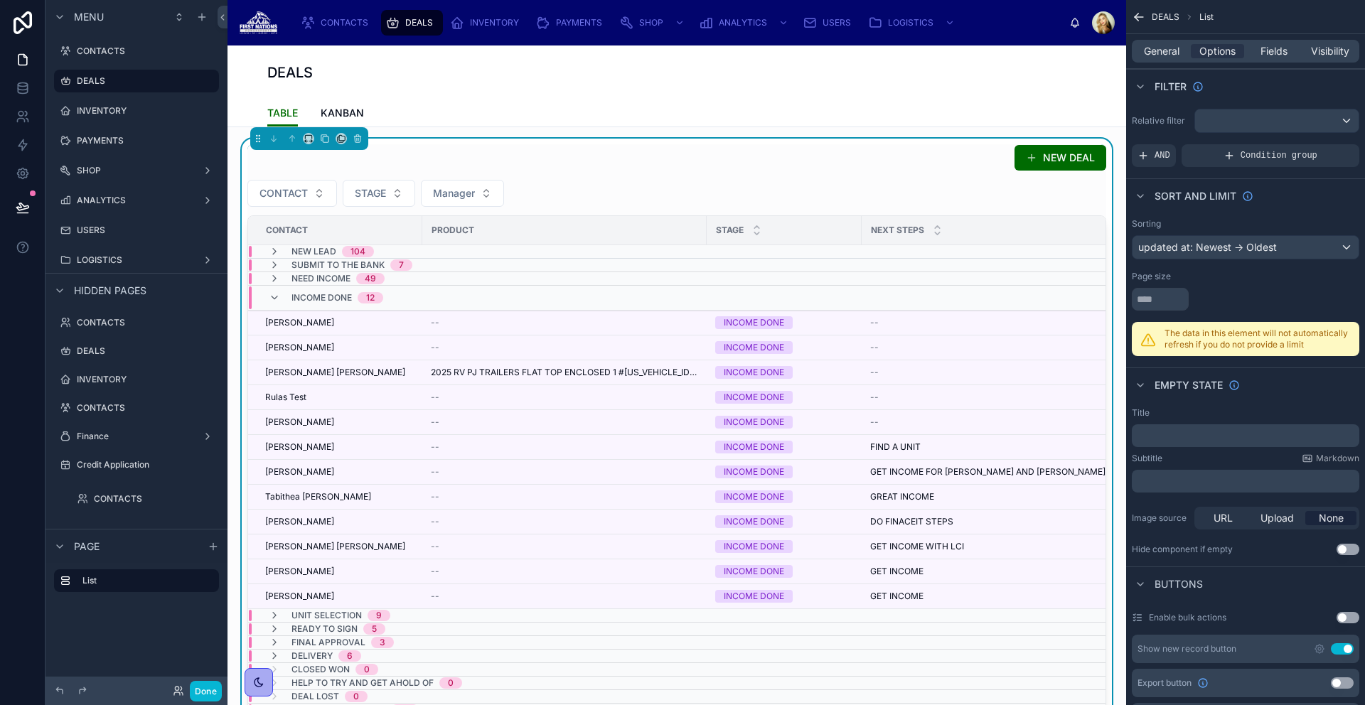
click at [1298, 298] on div "scrollable content" at bounding box center [1245, 299] width 227 height 23
click at [1178, 297] on input "scrollable content" at bounding box center [1160, 299] width 57 height 23
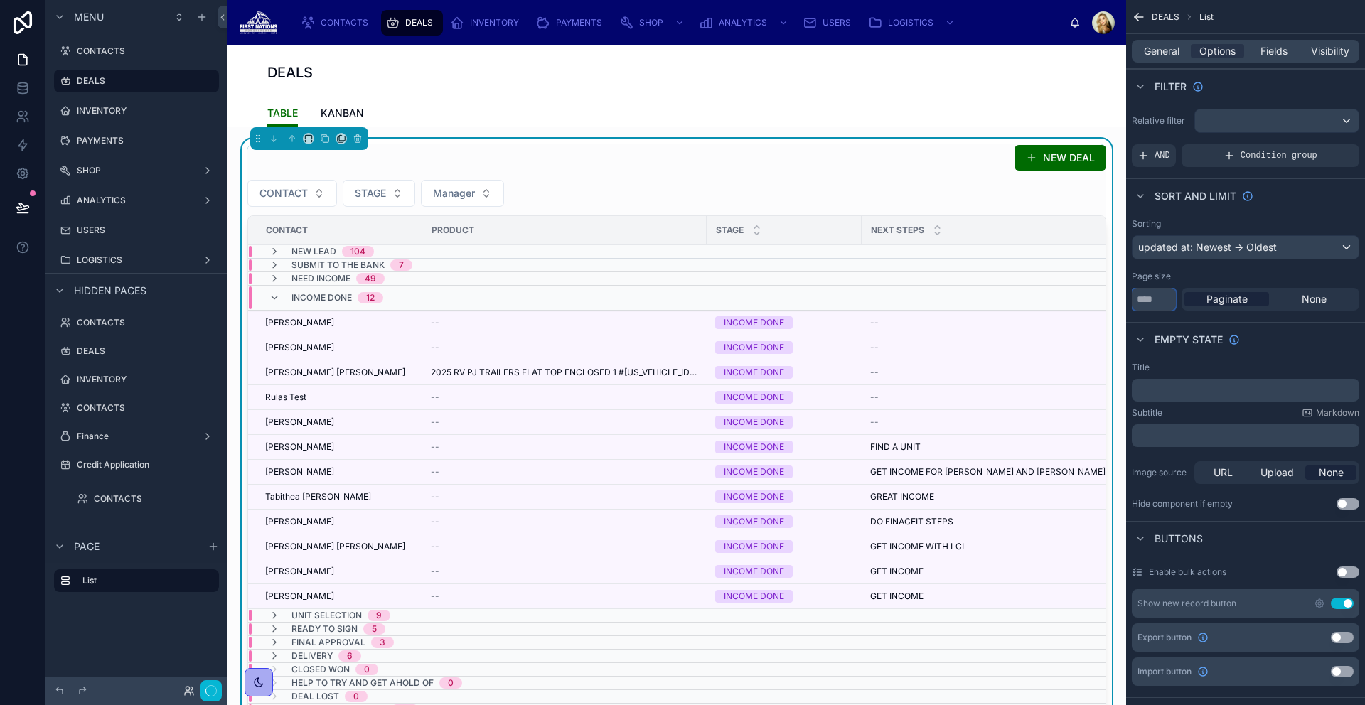
type input "*"
click at [1243, 288] on div "Paginate None" at bounding box center [1271, 299] width 178 height 23
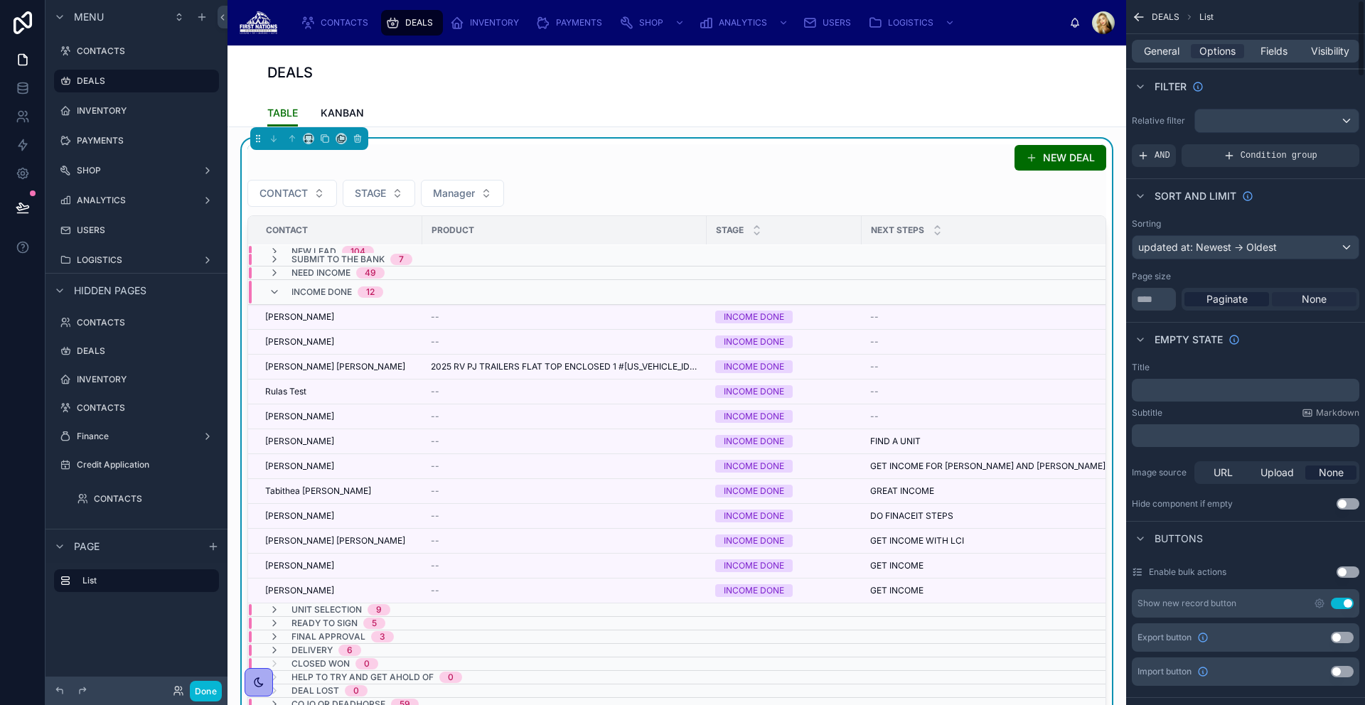
click at [1307, 304] on span "None" at bounding box center [1314, 299] width 25 height 14
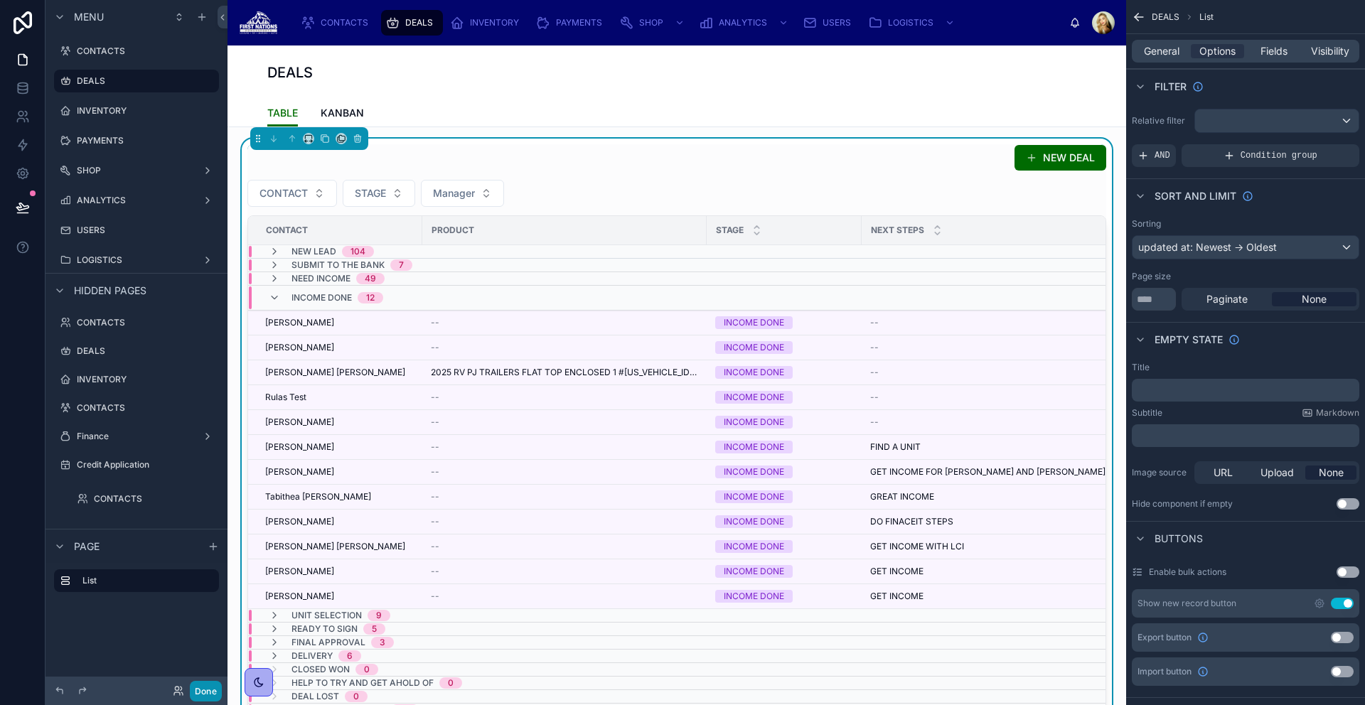
click at [205, 690] on button "Done" at bounding box center [206, 691] width 32 height 21
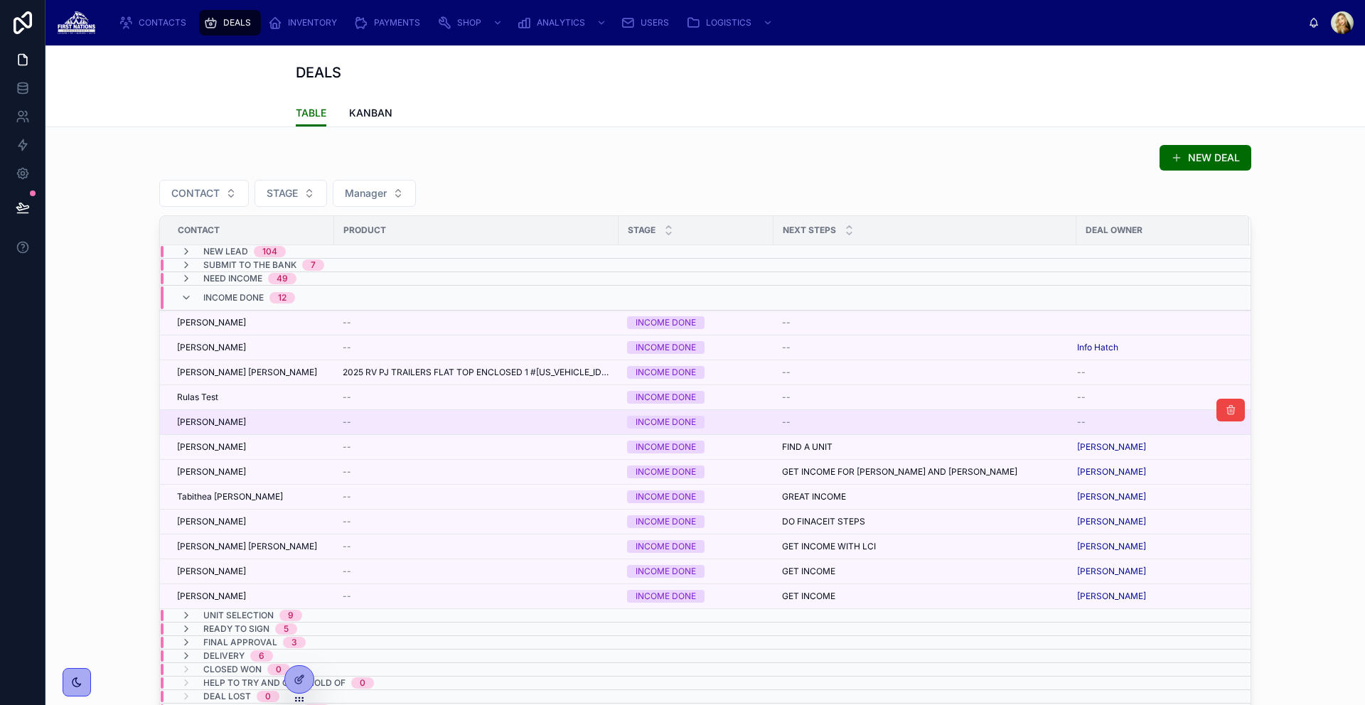
scroll to position [1, 0]
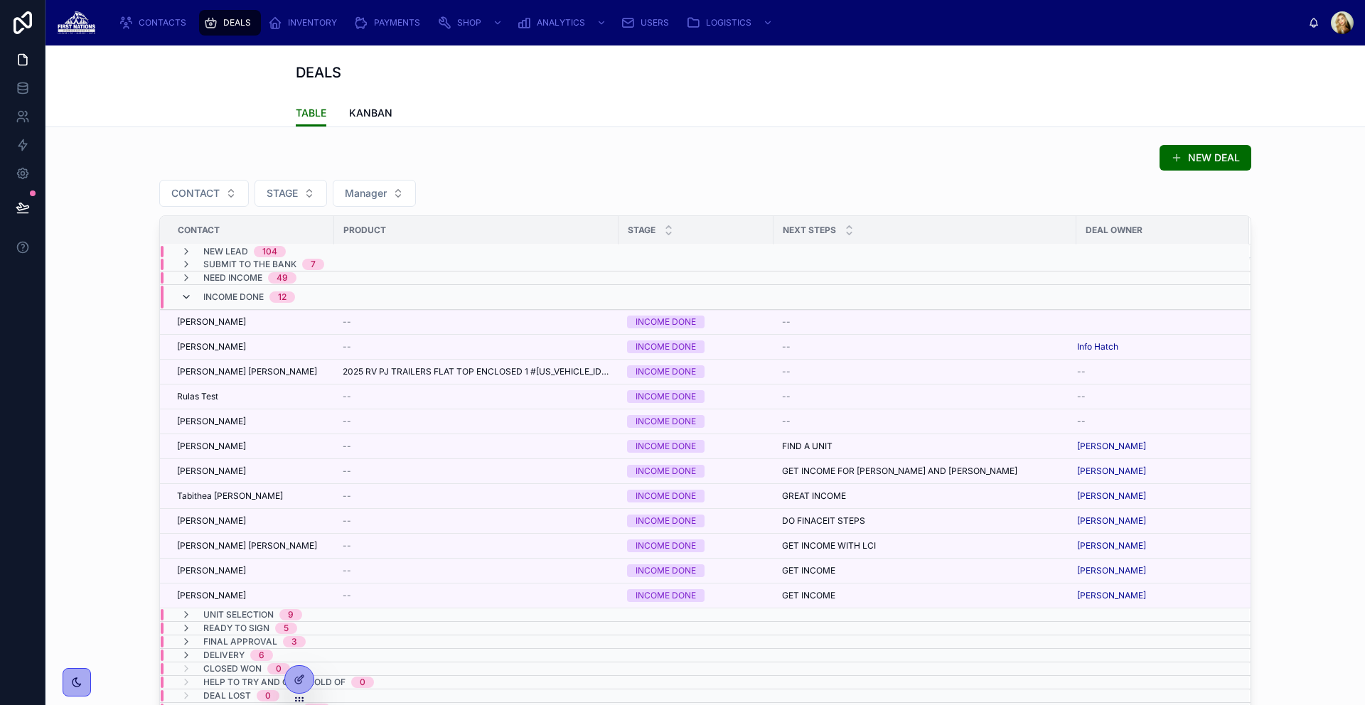
click at [181, 295] on icon at bounding box center [186, 296] width 11 height 11
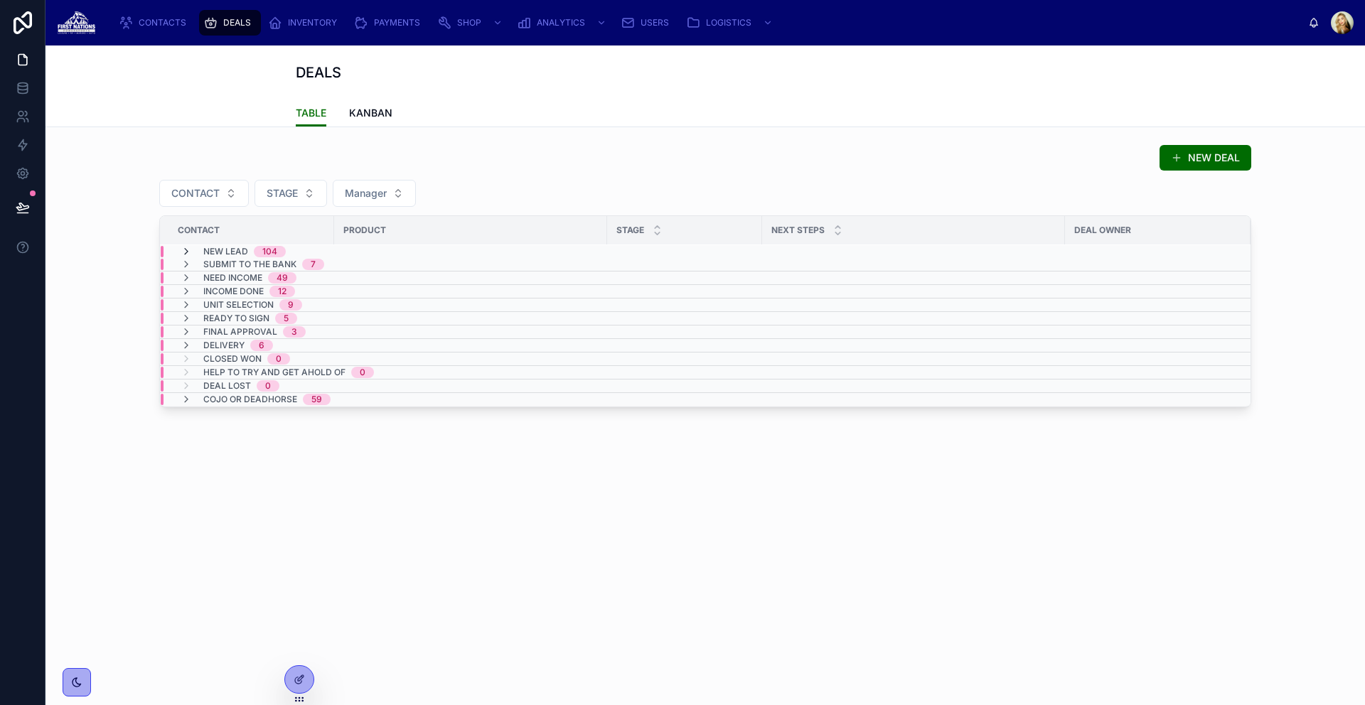
click at [187, 252] on icon at bounding box center [186, 251] width 11 height 11
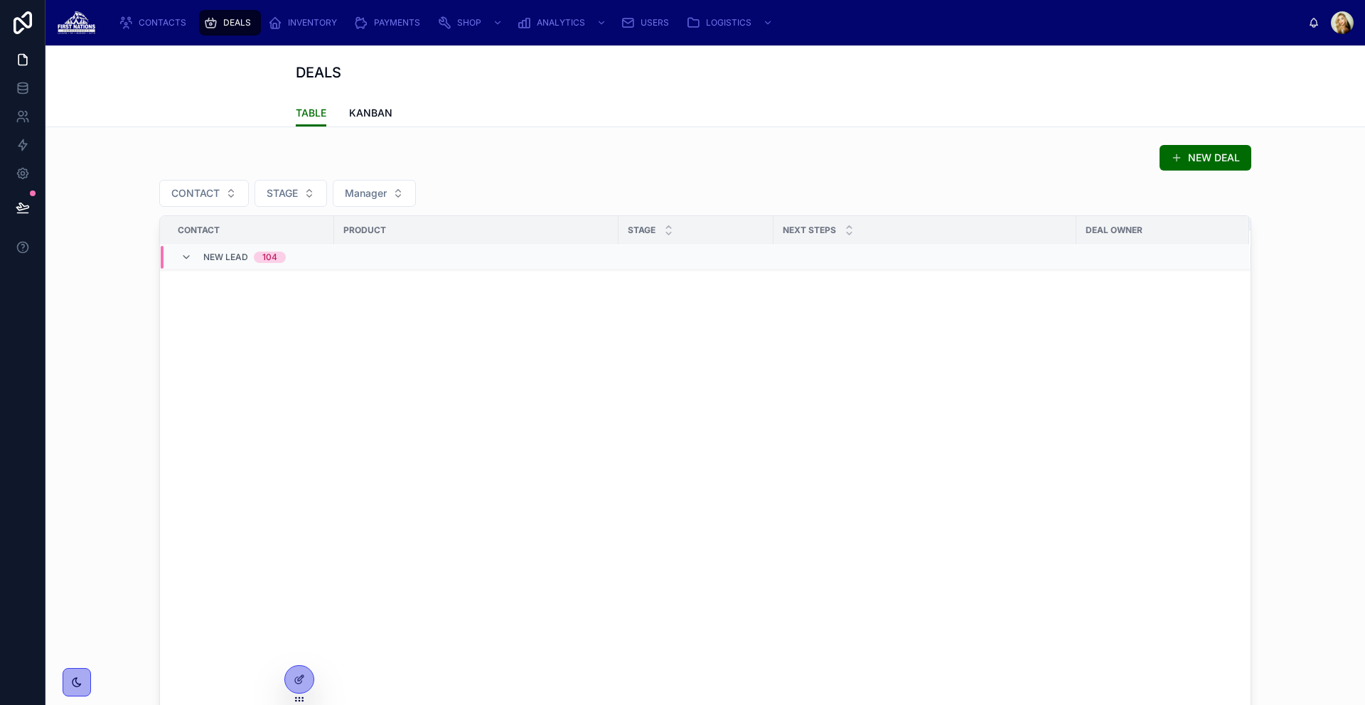
scroll to position [0, 0]
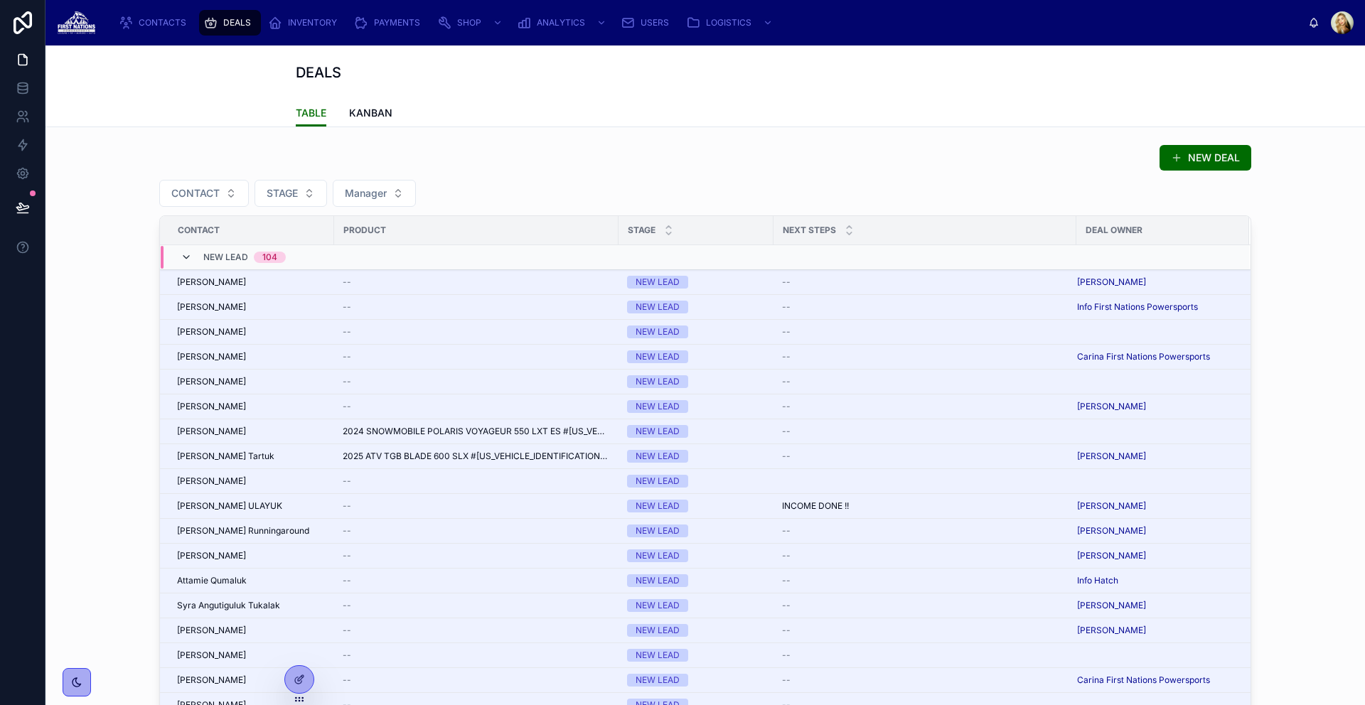
click at [181, 255] on icon at bounding box center [186, 257] width 11 height 11
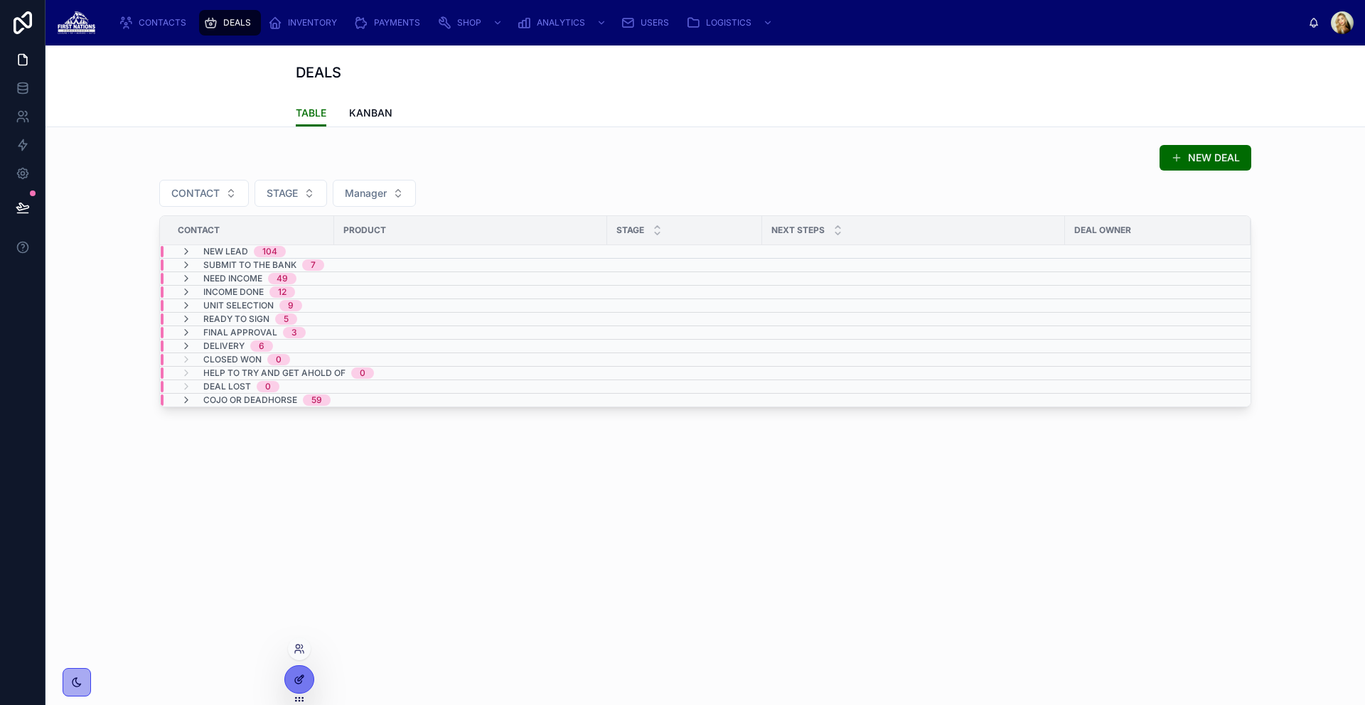
click at [296, 675] on icon at bounding box center [299, 679] width 11 height 11
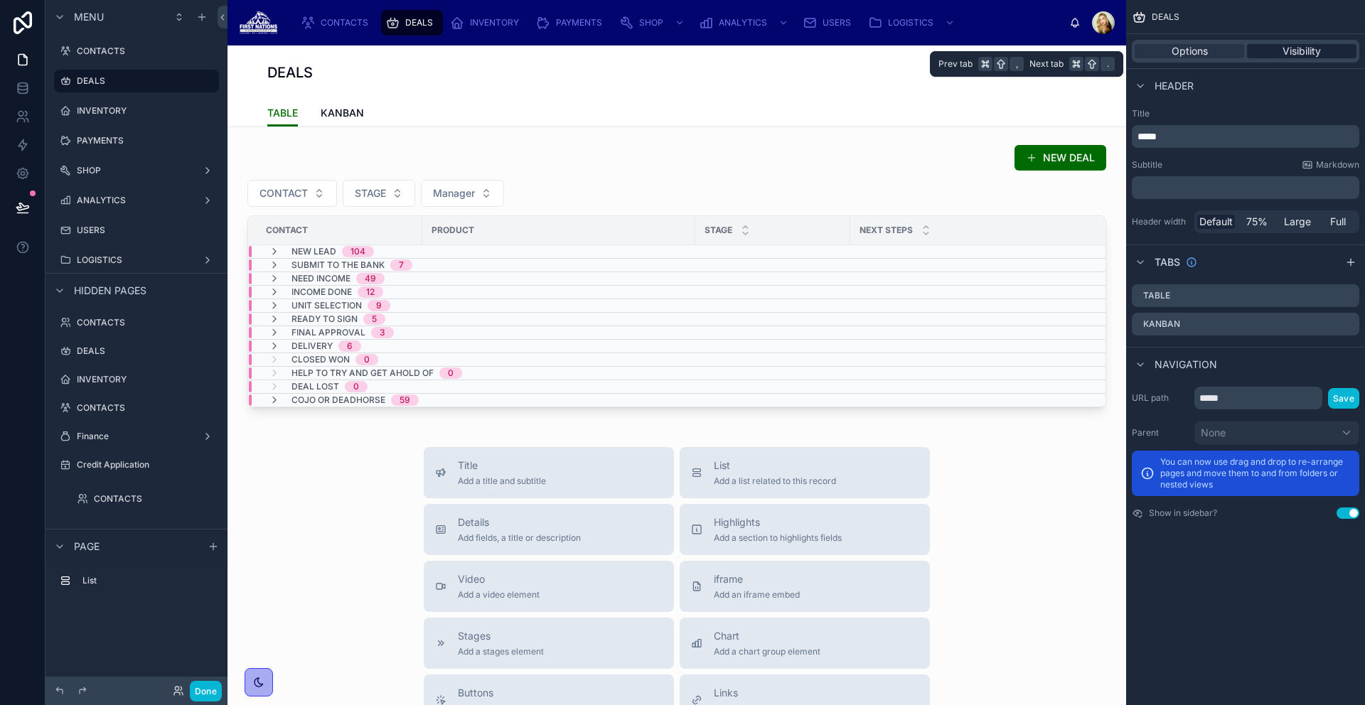
click at [1307, 50] on span "Visibility" at bounding box center [1302, 51] width 38 height 14
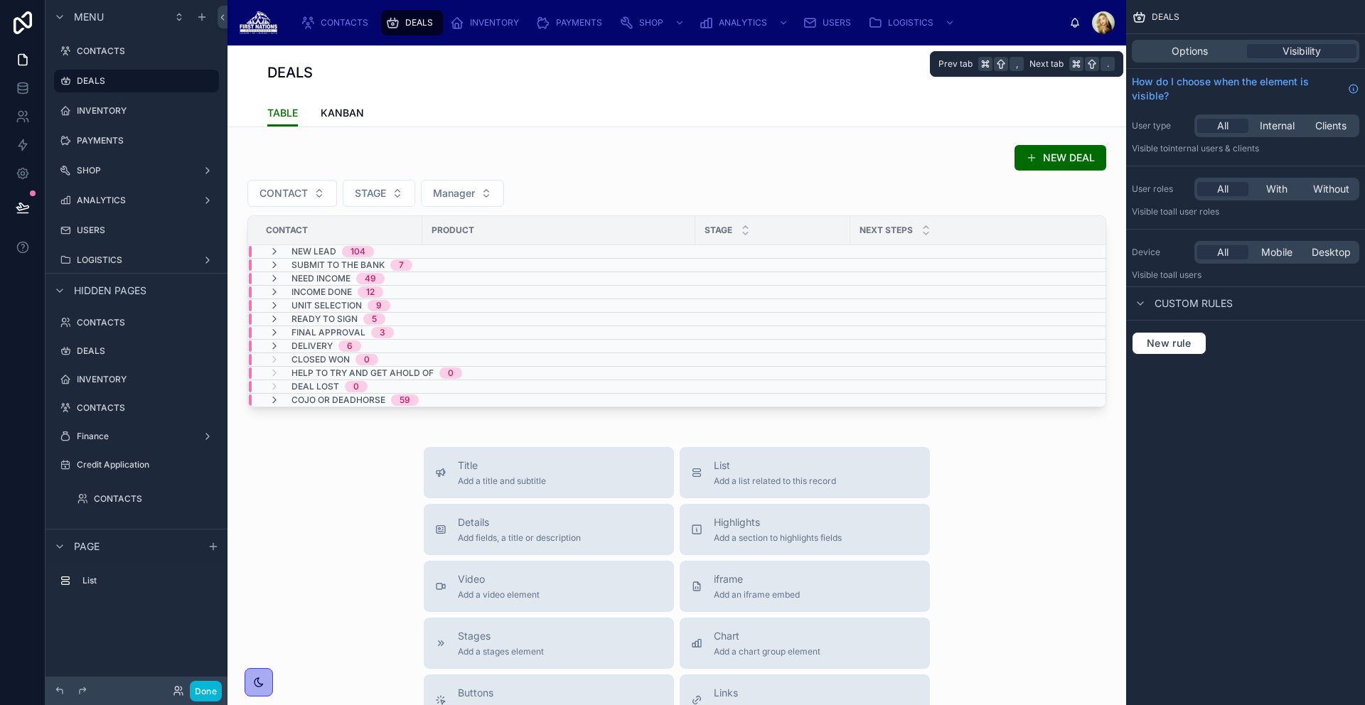
click at [1182, 60] on div "Options Visibility" at bounding box center [1245, 51] width 227 height 23
click at [1185, 54] on span "Options" at bounding box center [1190, 51] width 36 height 14
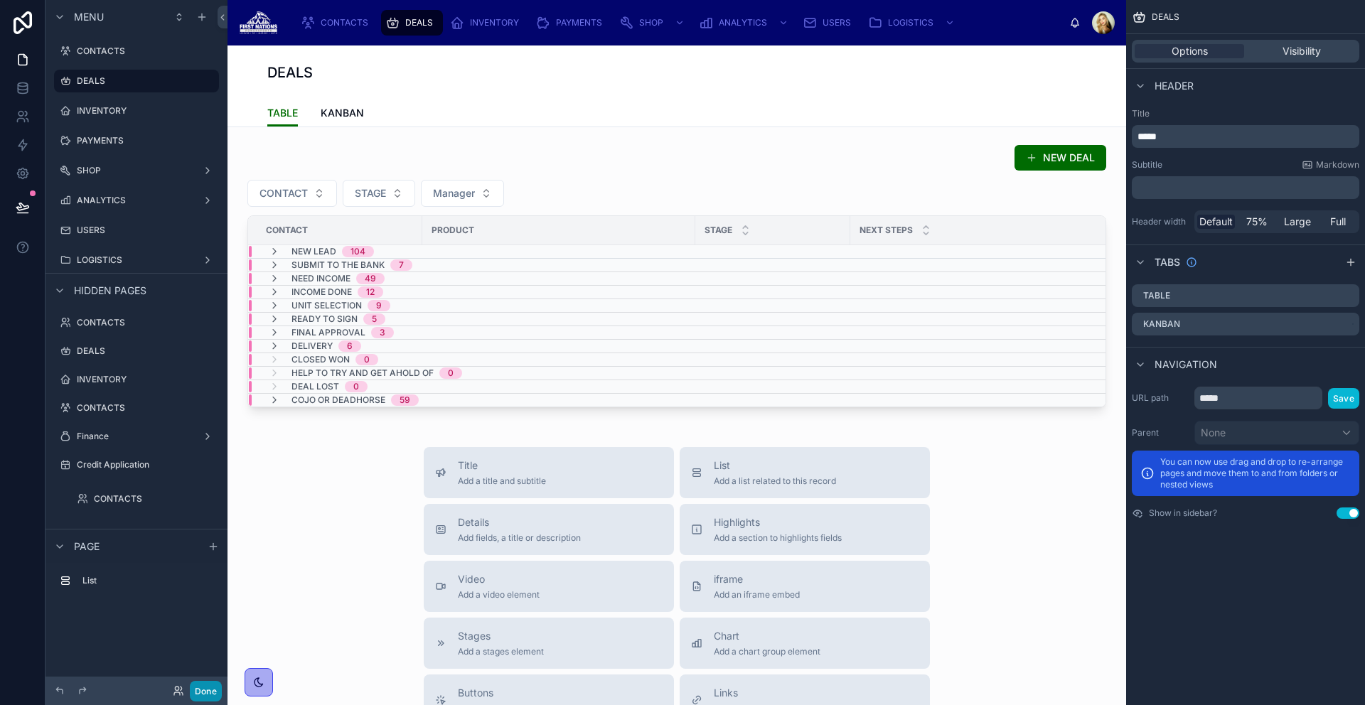
click at [210, 695] on button "Done" at bounding box center [206, 691] width 32 height 21
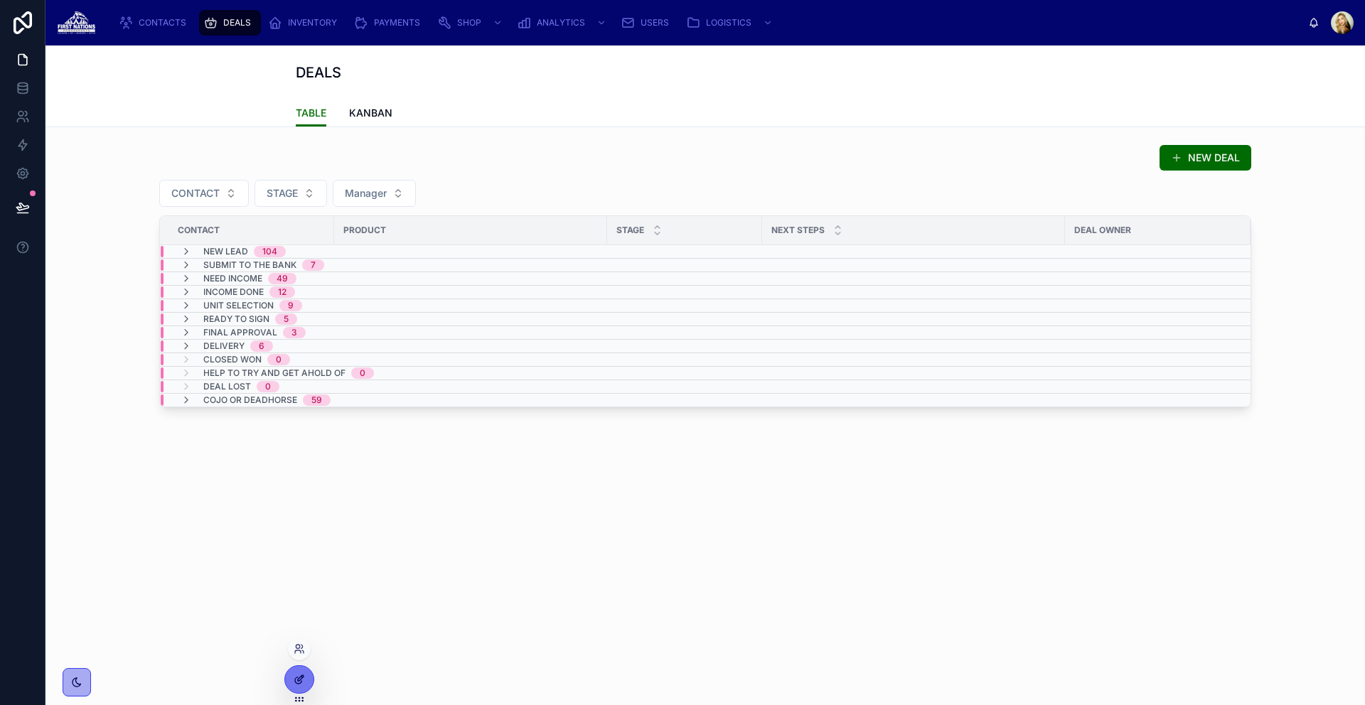
click at [288, 682] on div at bounding box center [299, 679] width 28 height 27
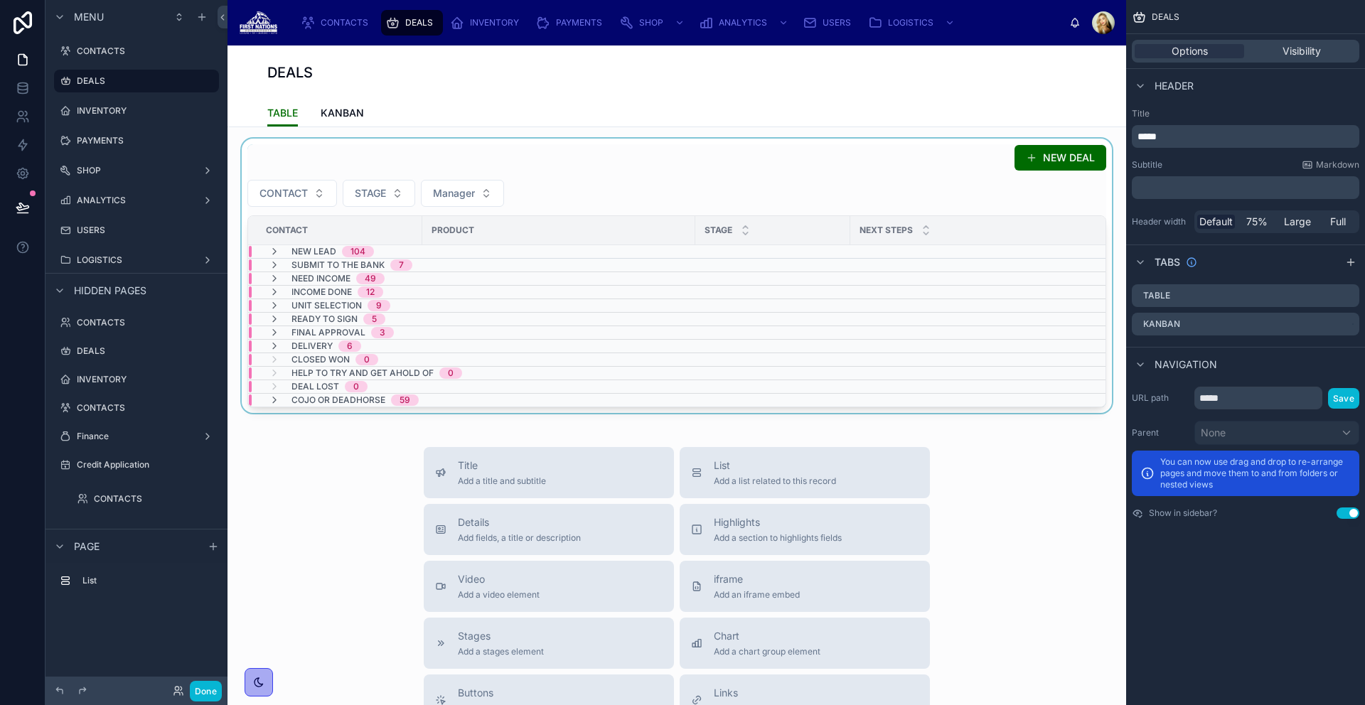
click at [712, 183] on div at bounding box center [677, 276] width 876 height 274
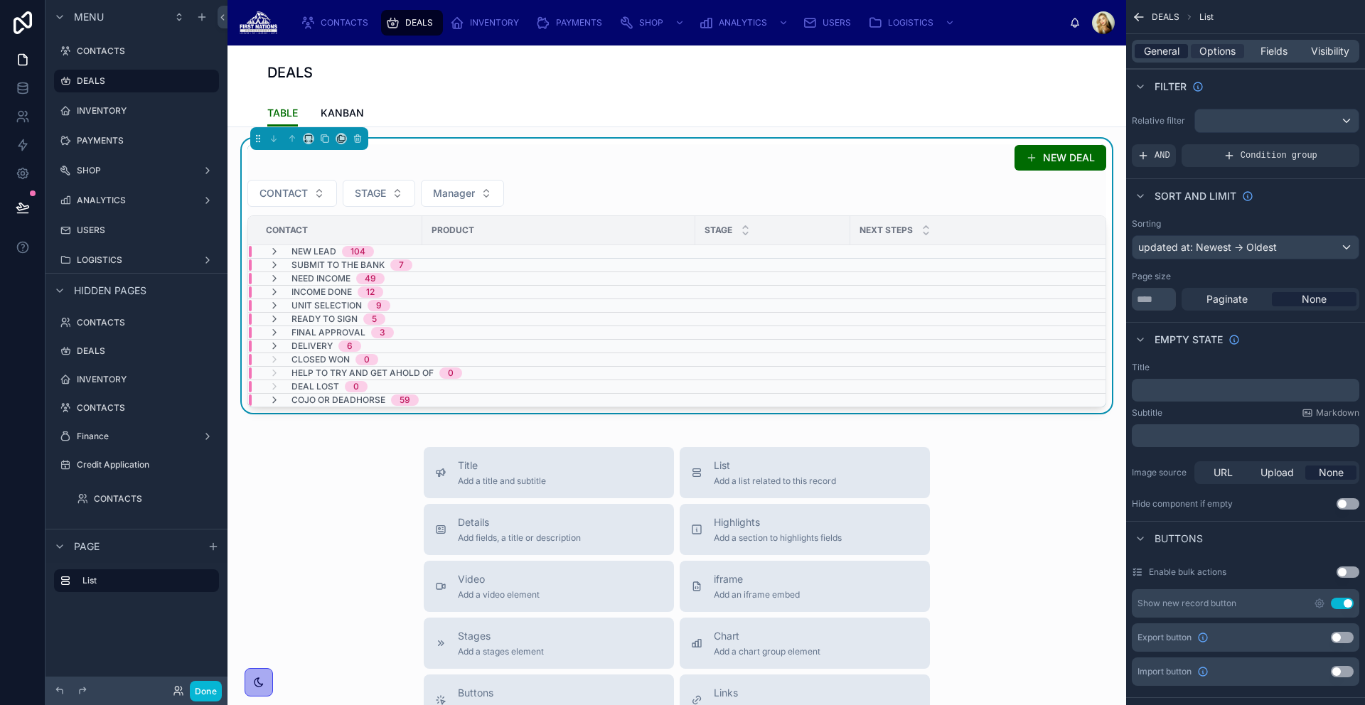
click at [1169, 53] on span "General" at bounding box center [1162, 51] width 36 height 14
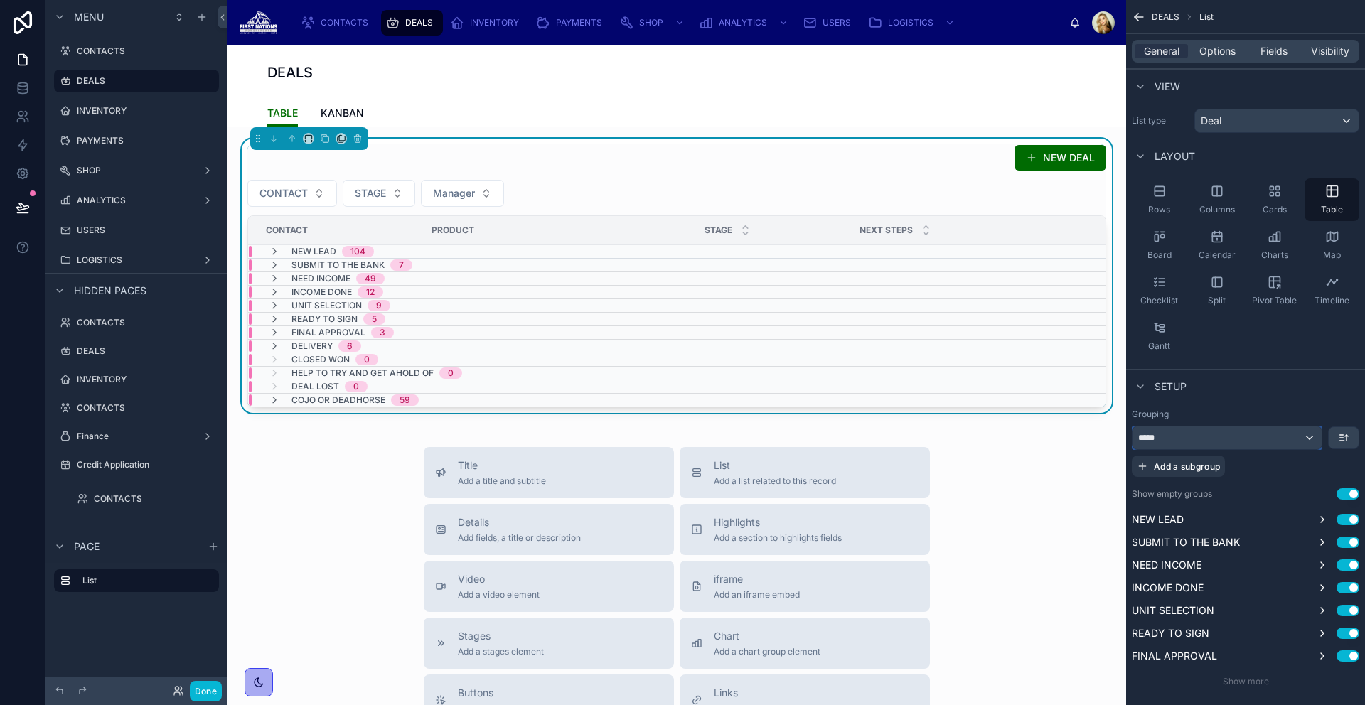
click at [1260, 442] on div "*****" at bounding box center [1226, 438] width 189 height 23
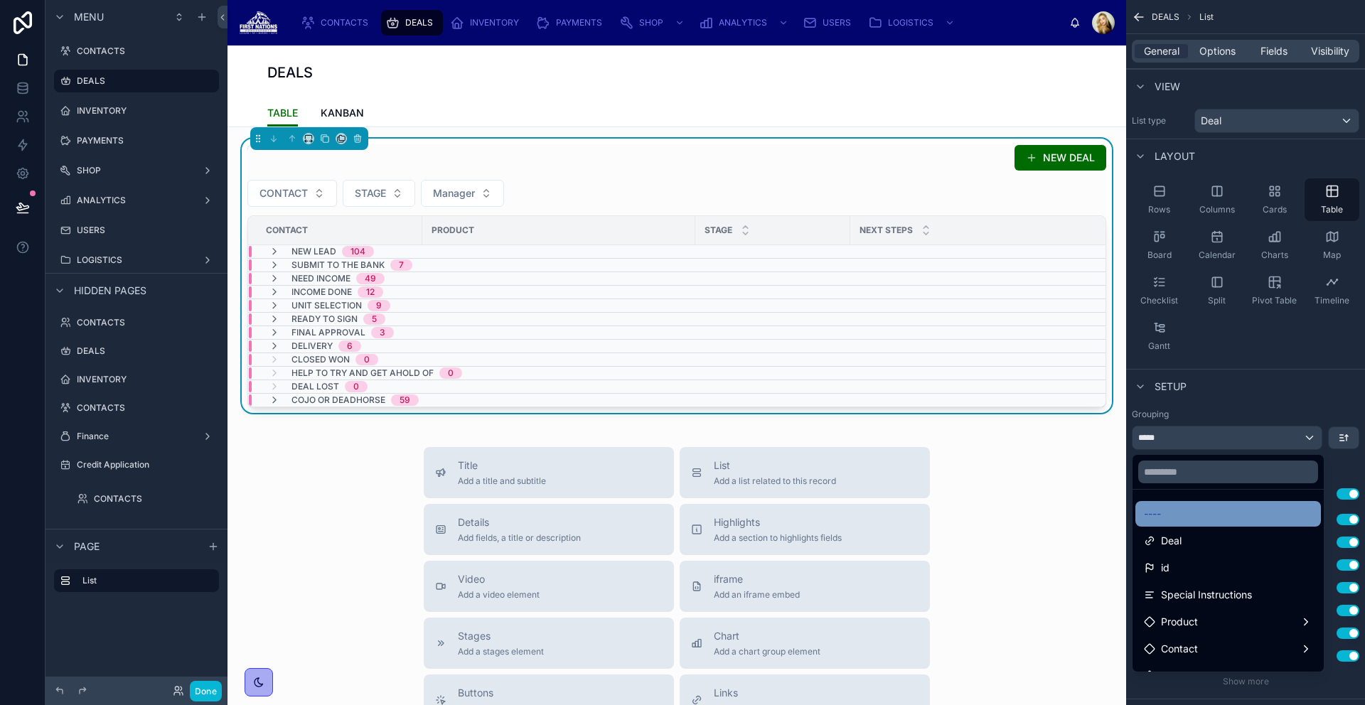
click at [1187, 525] on div "----" at bounding box center [1228, 514] width 186 height 26
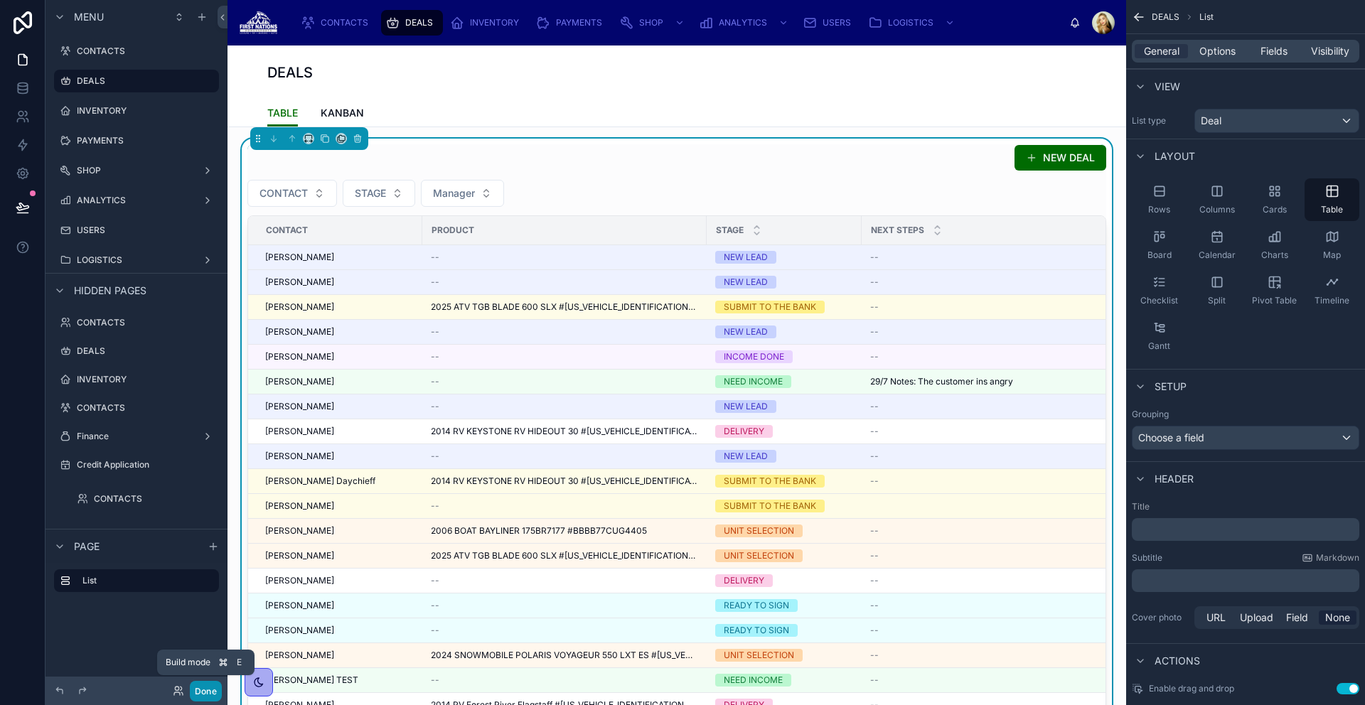
click at [199, 696] on button "Done" at bounding box center [206, 691] width 32 height 21
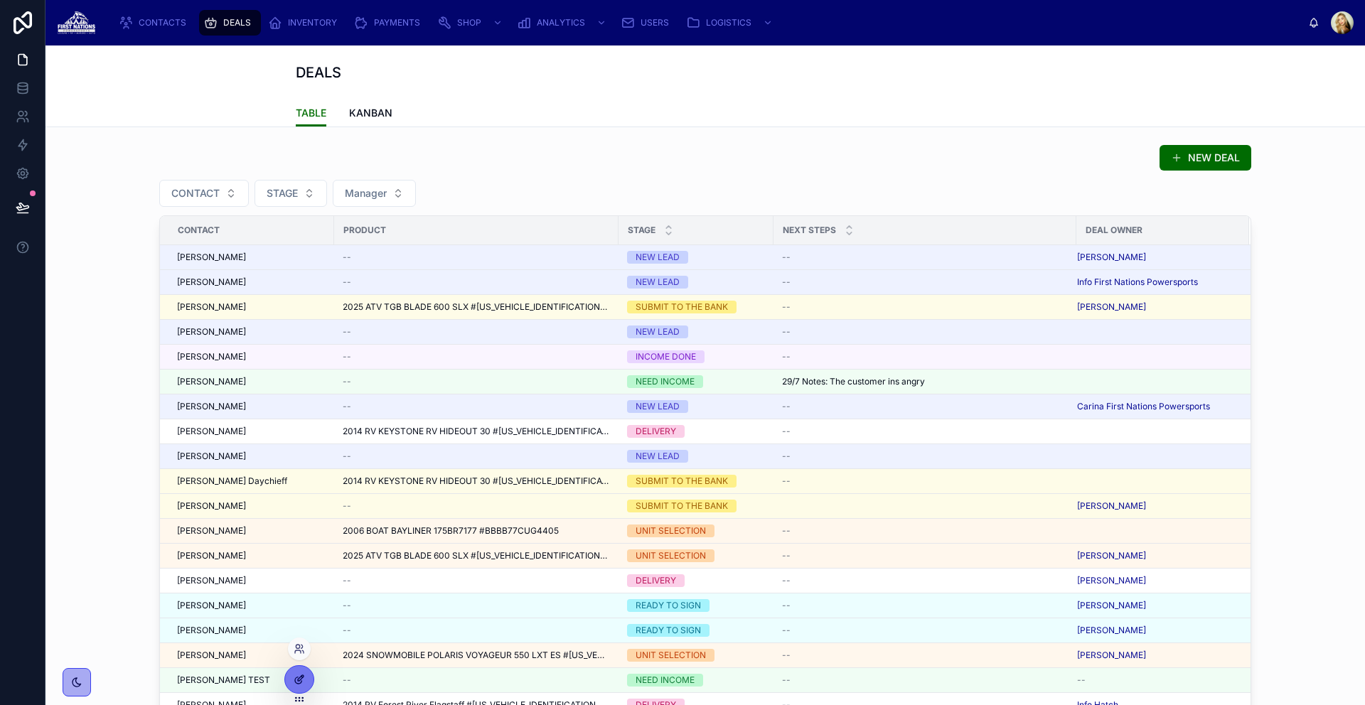
click at [294, 680] on icon at bounding box center [299, 679] width 11 height 11
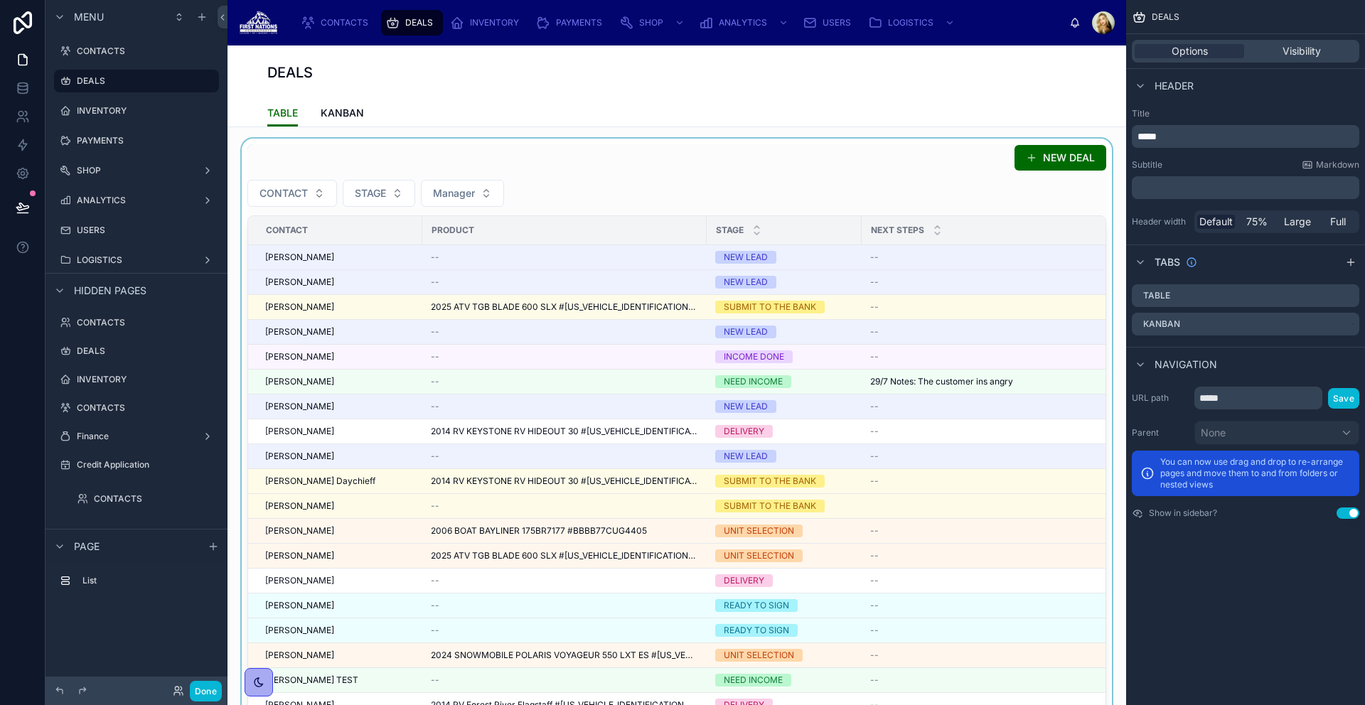
click at [678, 154] on div at bounding box center [677, 445] width 876 height 613
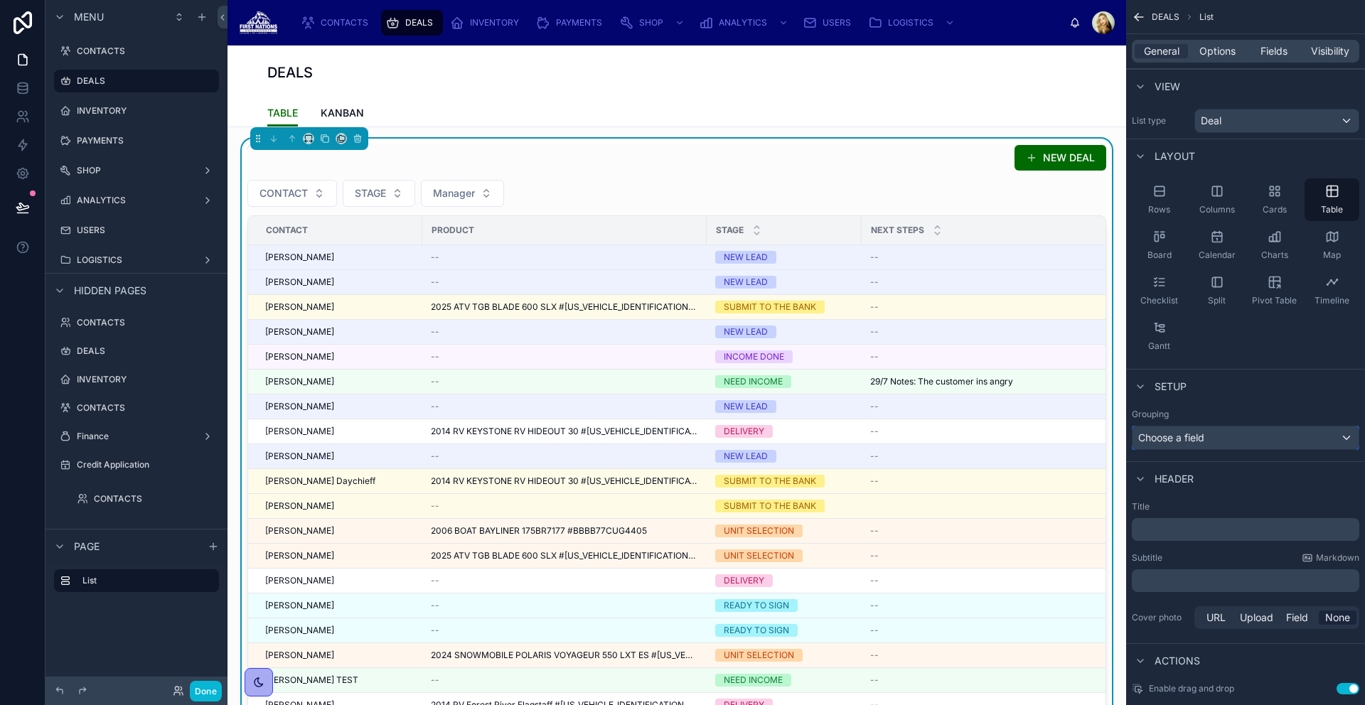
click at [1254, 440] on div "Choose a field" at bounding box center [1245, 438] width 226 height 23
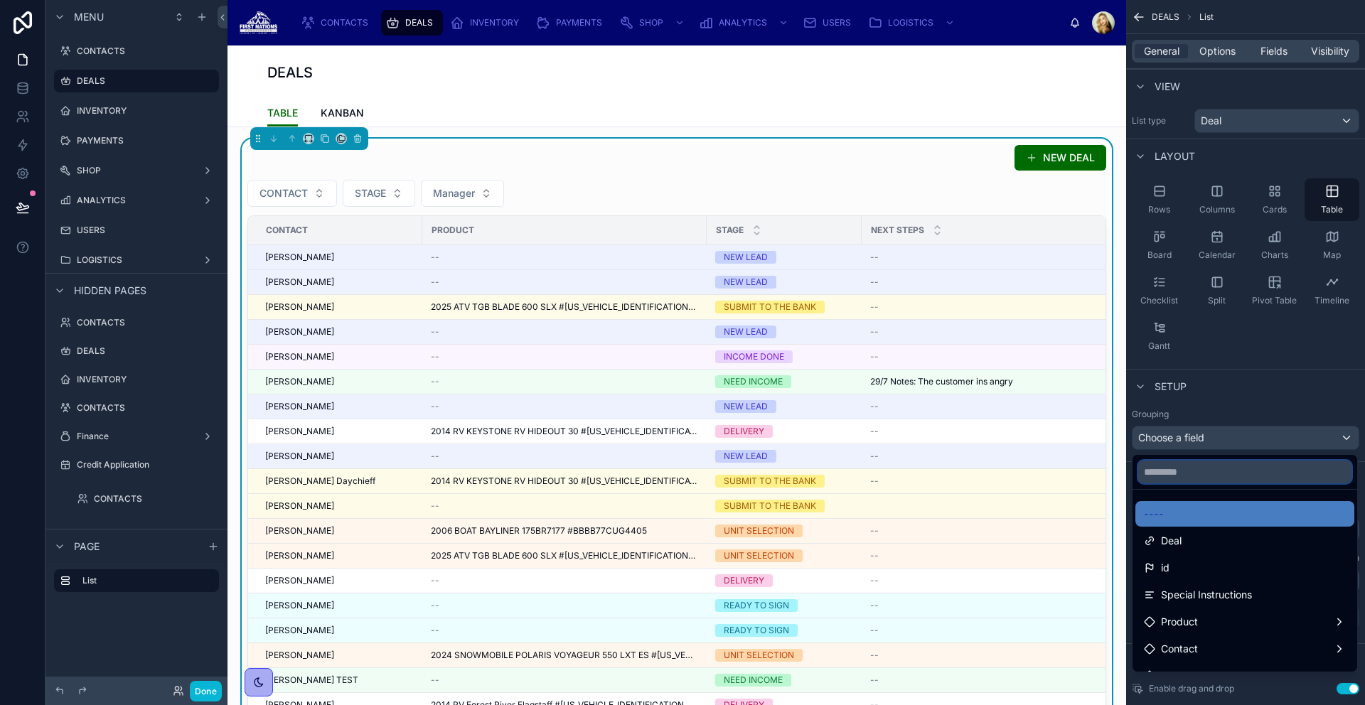
click at [1204, 474] on input "text" at bounding box center [1244, 472] width 213 height 23
type input "***"
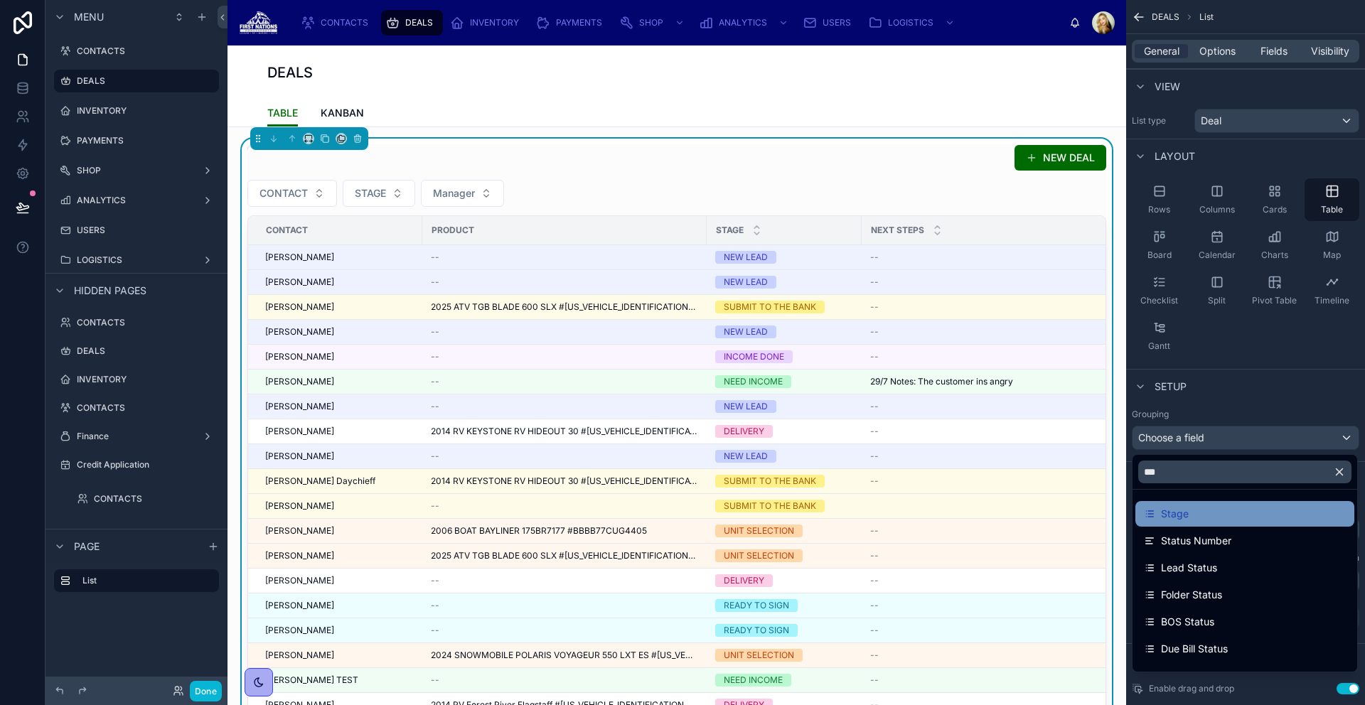
click at [1208, 518] on div "Stage" at bounding box center [1245, 513] width 202 height 17
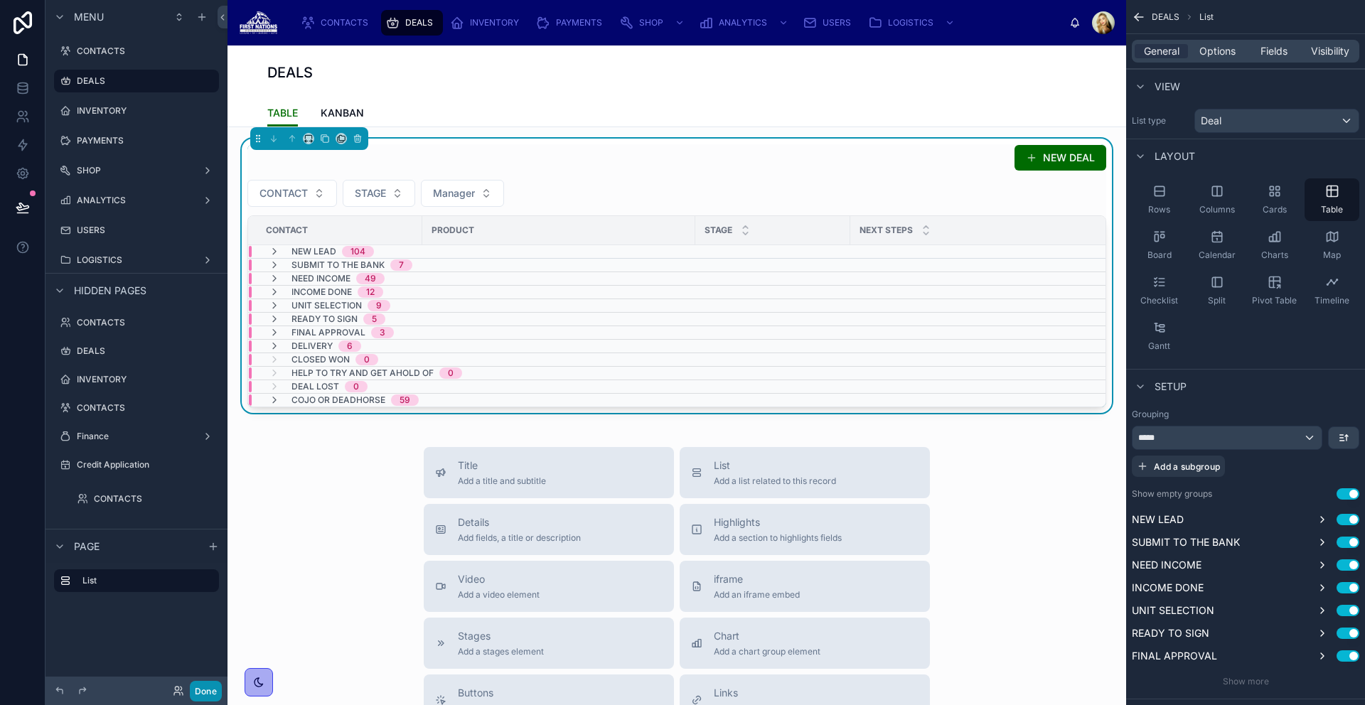
click at [215, 689] on button "Done" at bounding box center [206, 691] width 32 height 21
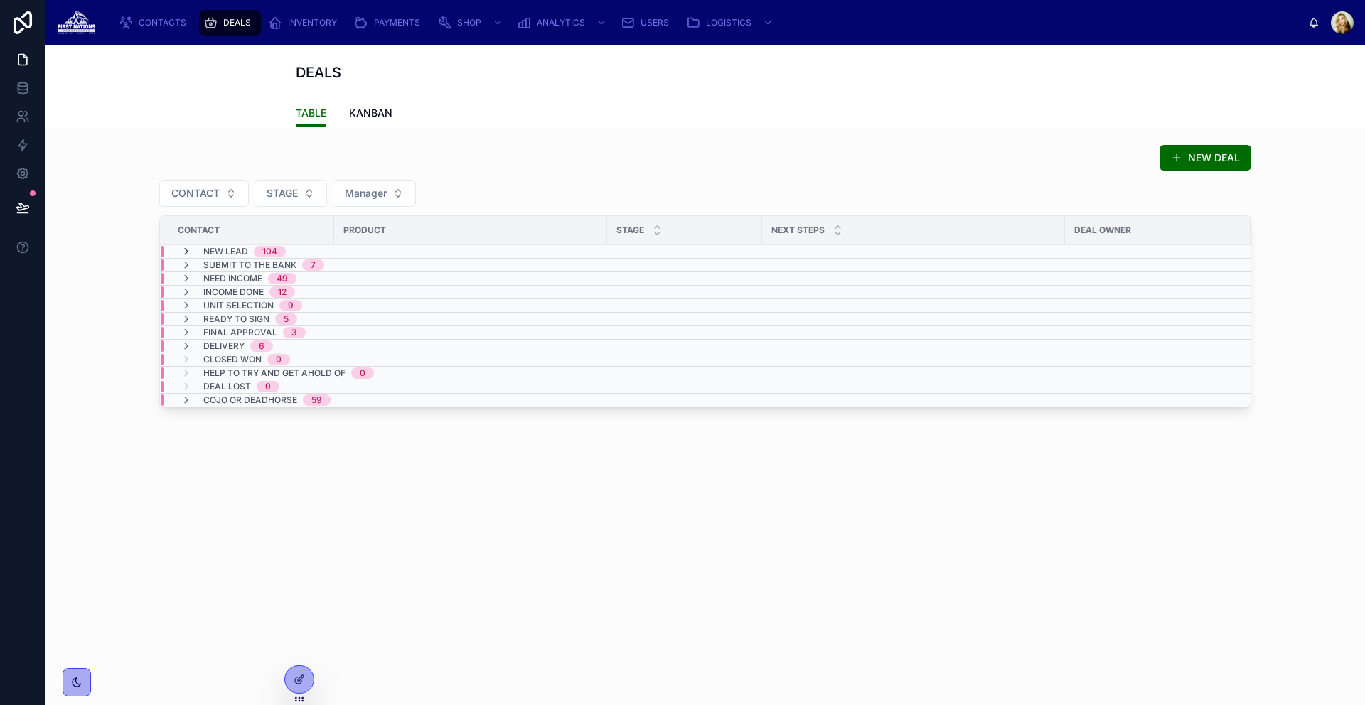
click at [183, 250] on icon at bounding box center [186, 251] width 11 height 11
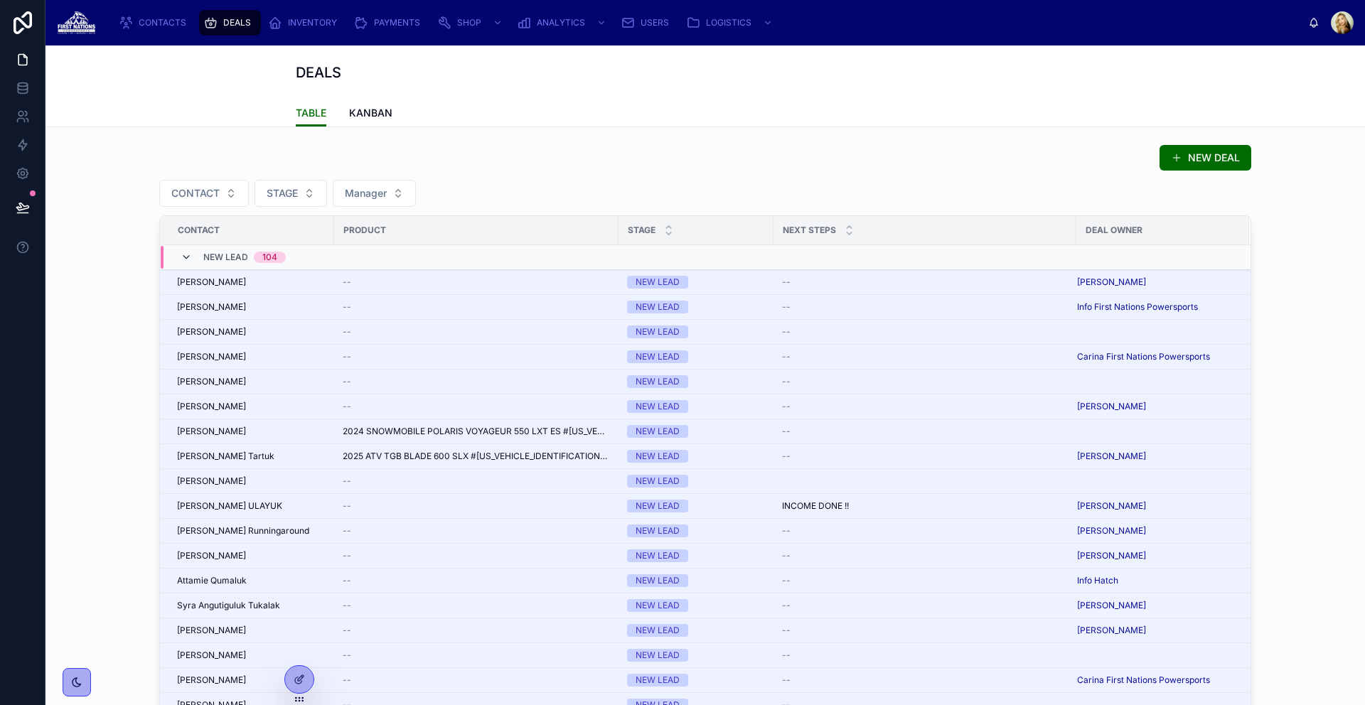
click at [181, 255] on icon at bounding box center [186, 257] width 11 height 11
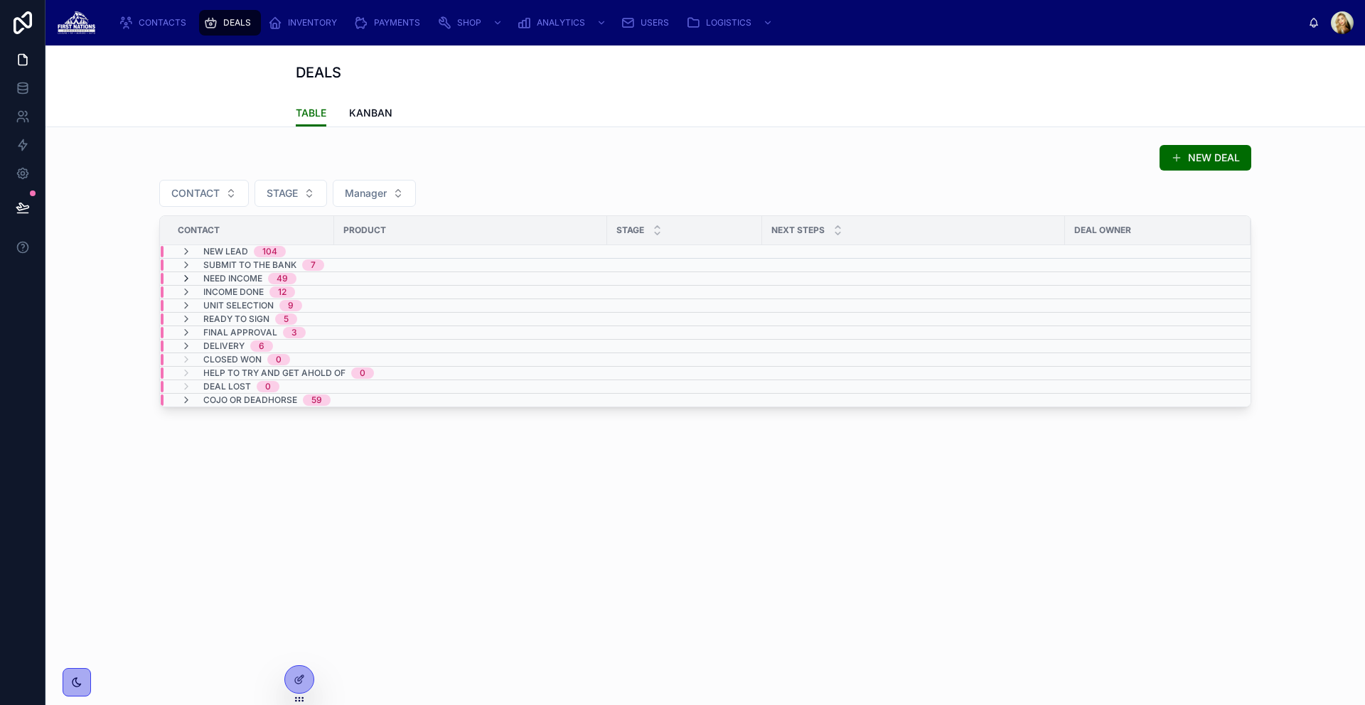
click at [183, 277] on icon at bounding box center [186, 278] width 11 height 11
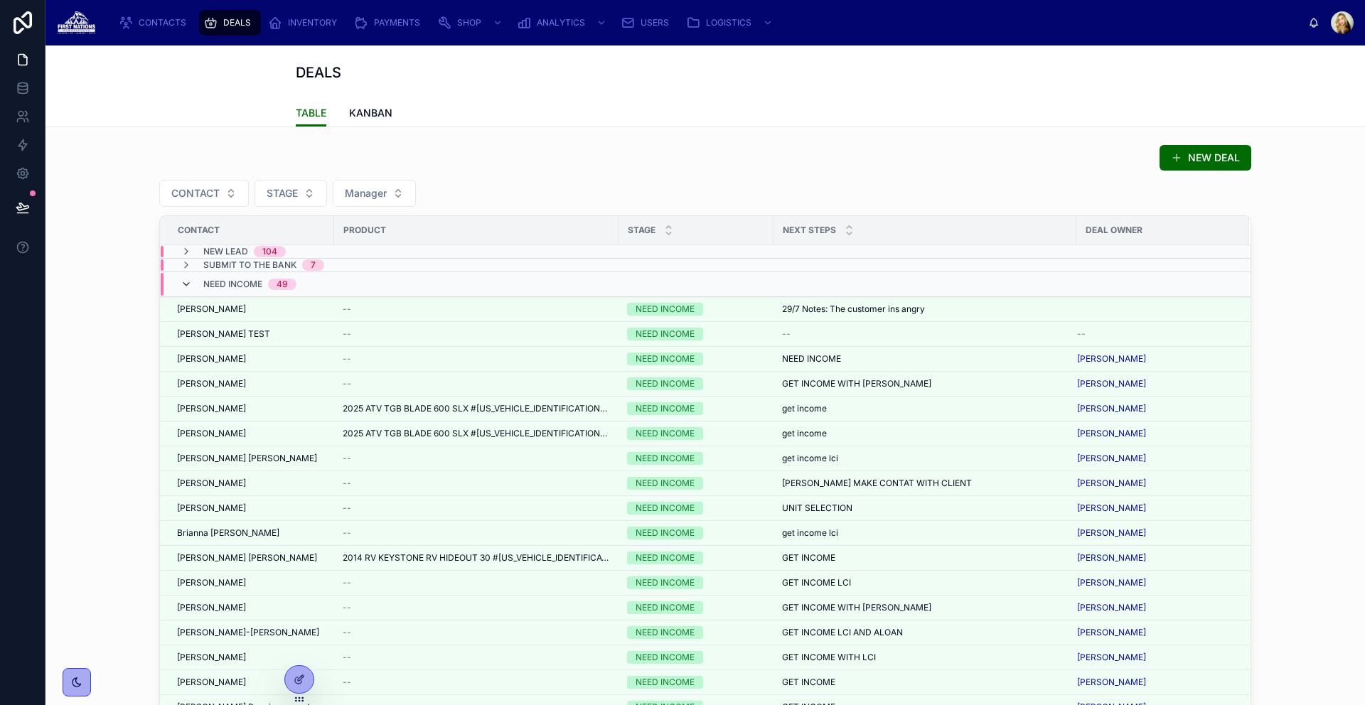
click at [183, 279] on icon at bounding box center [186, 284] width 11 height 11
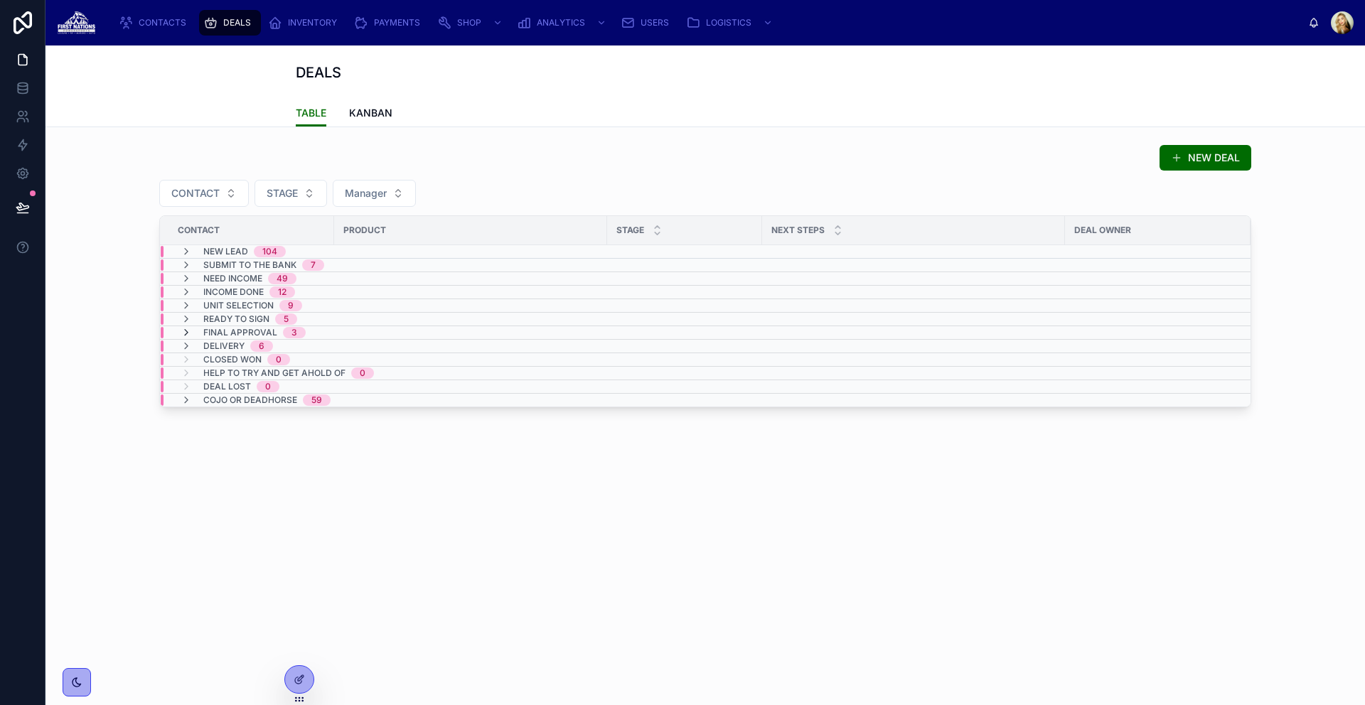
click at [183, 330] on icon at bounding box center [186, 332] width 11 height 11
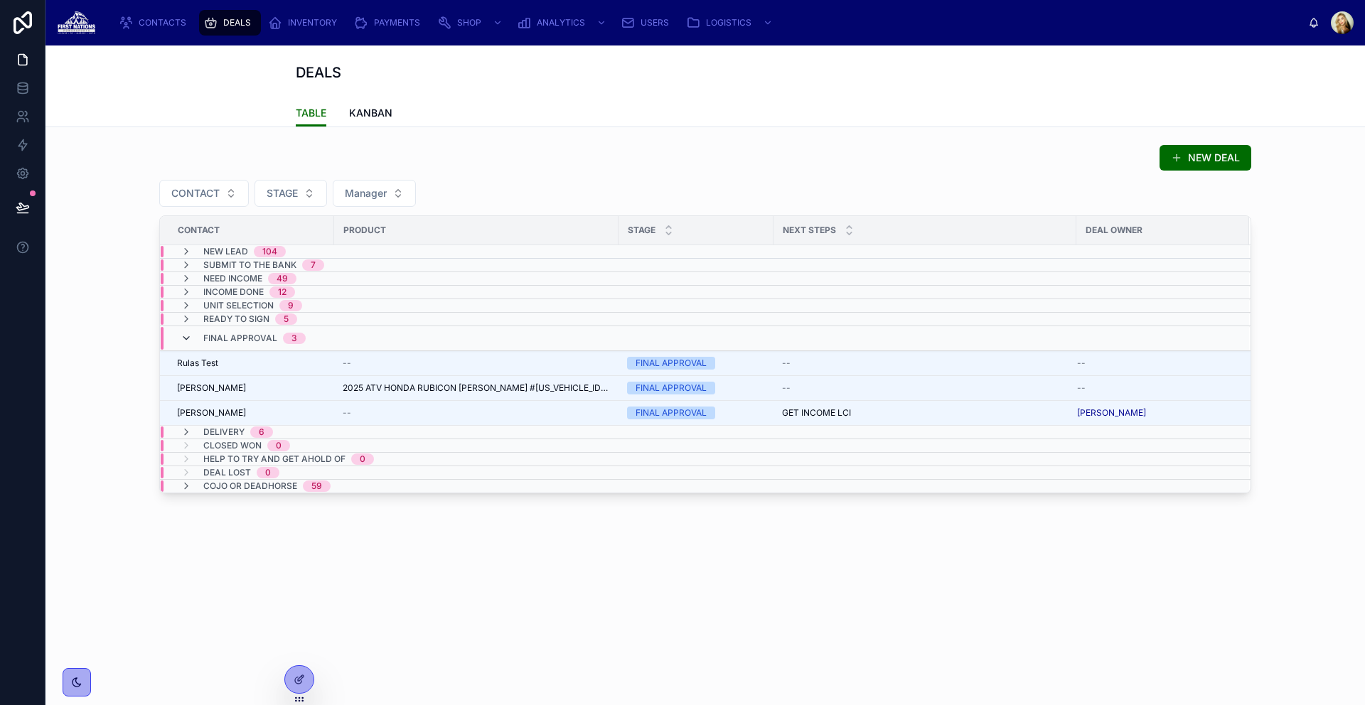
click at [186, 339] on icon at bounding box center [186, 338] width 11 height 11
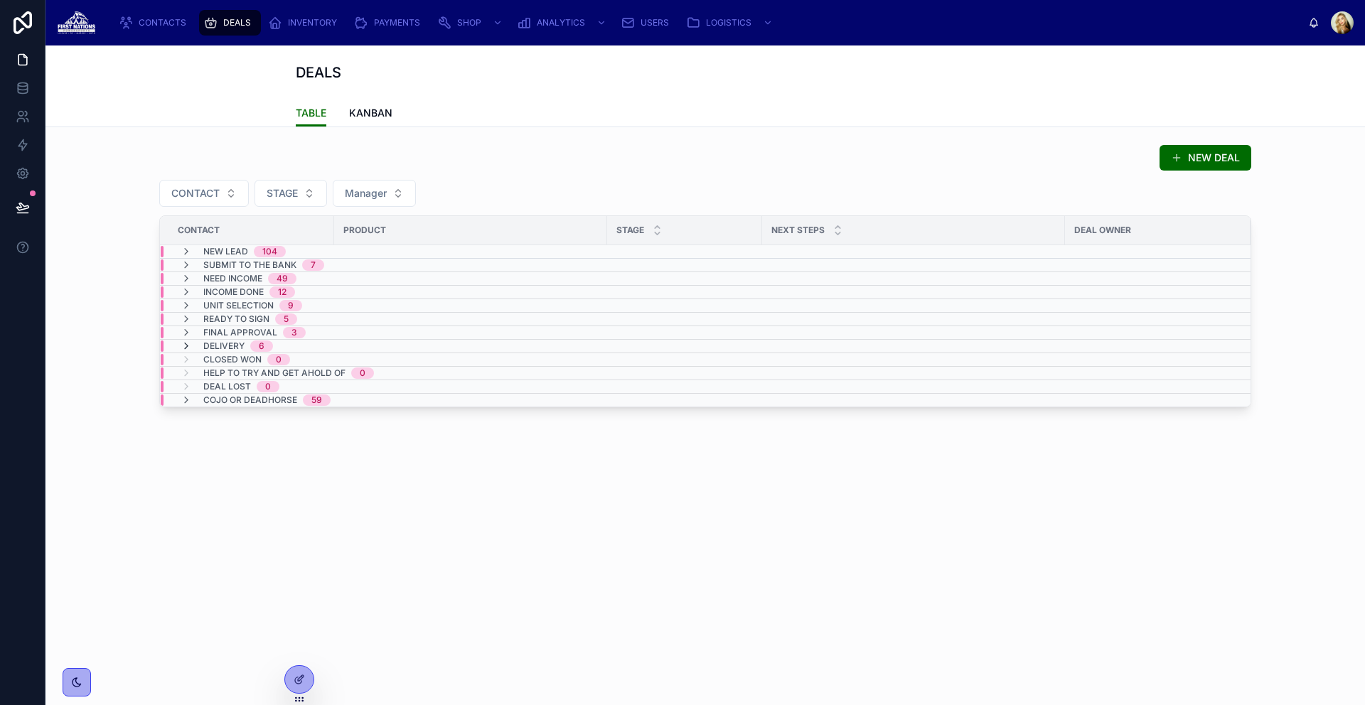
click at [183, 346] on icon at bounding box center [186, 346] width 11 height 11
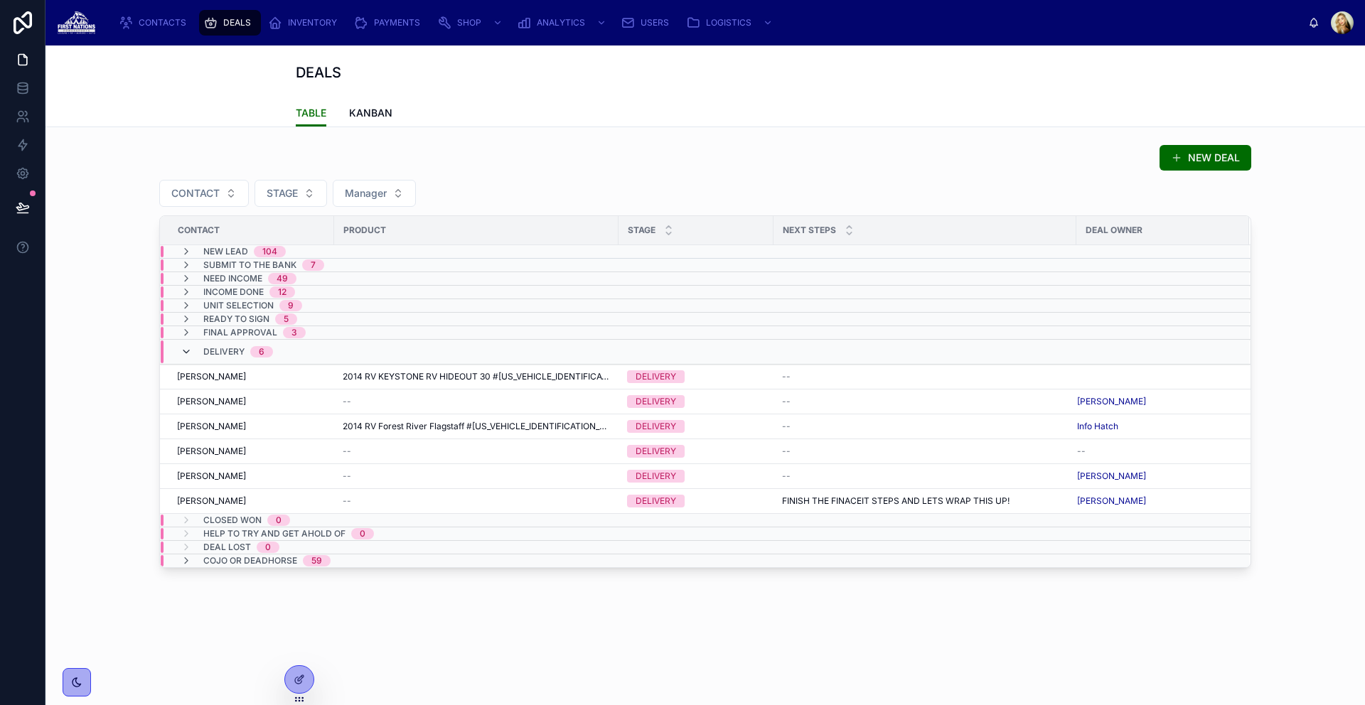
click at [184, 352] on icon at bounding box center [186, 351] width 11 height 11
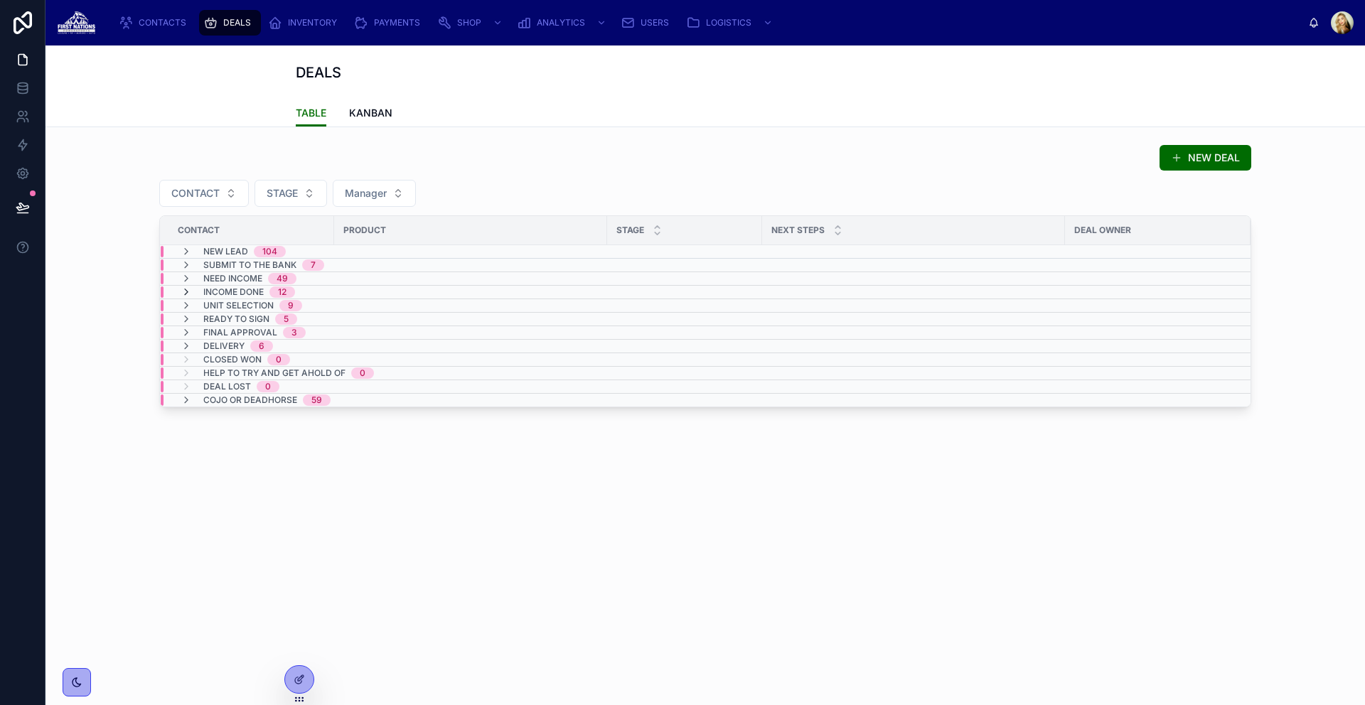
click at [184, 291] on icon at bounding box center [186, 292] width 11 height 11
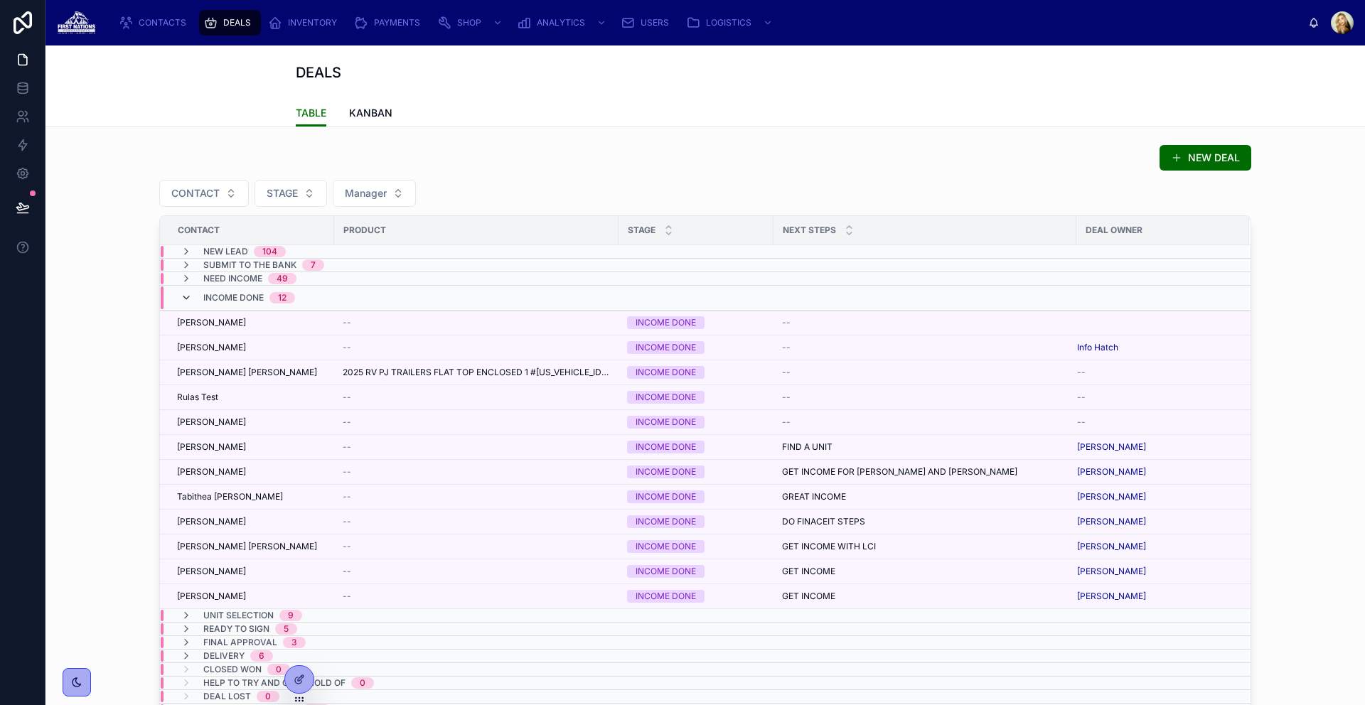
click at [181, 300] on icon at bounding box center [186, 297] width 11 height 11
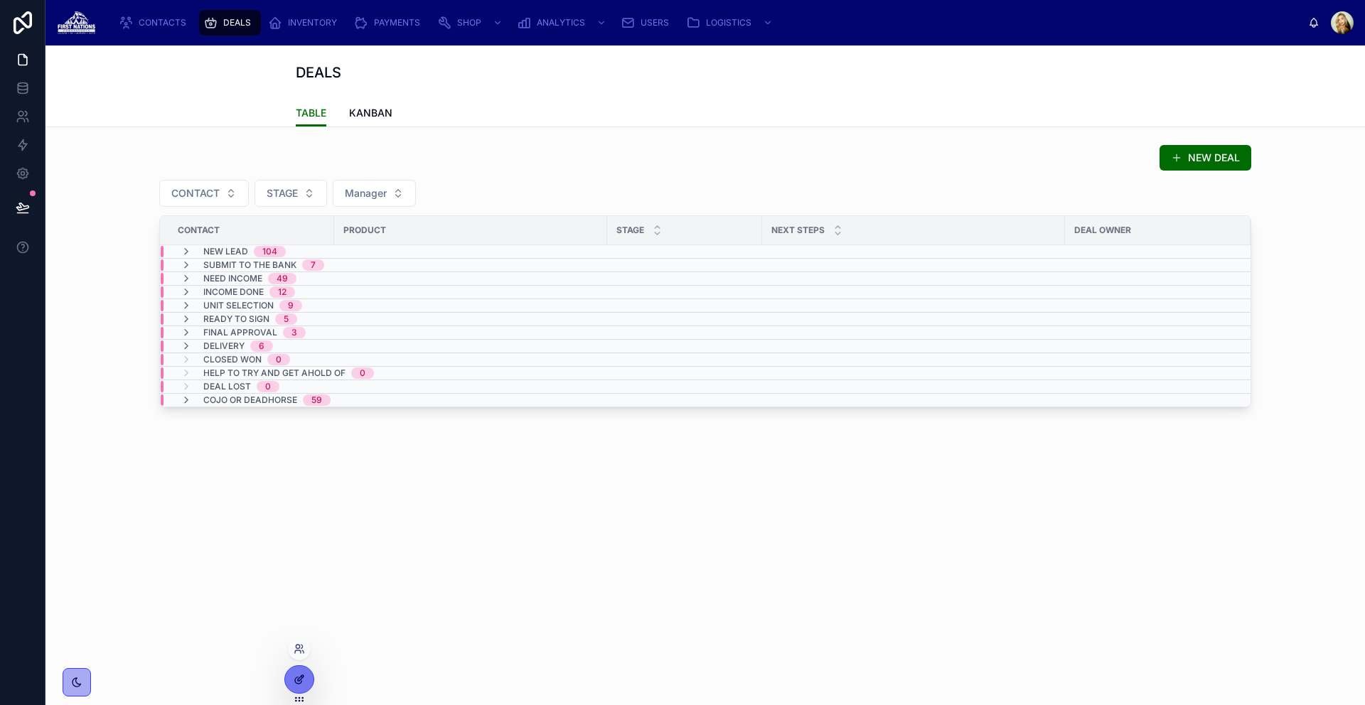
click at [301, 682] on icon at bounding box center [298, 681] width 6 height 6
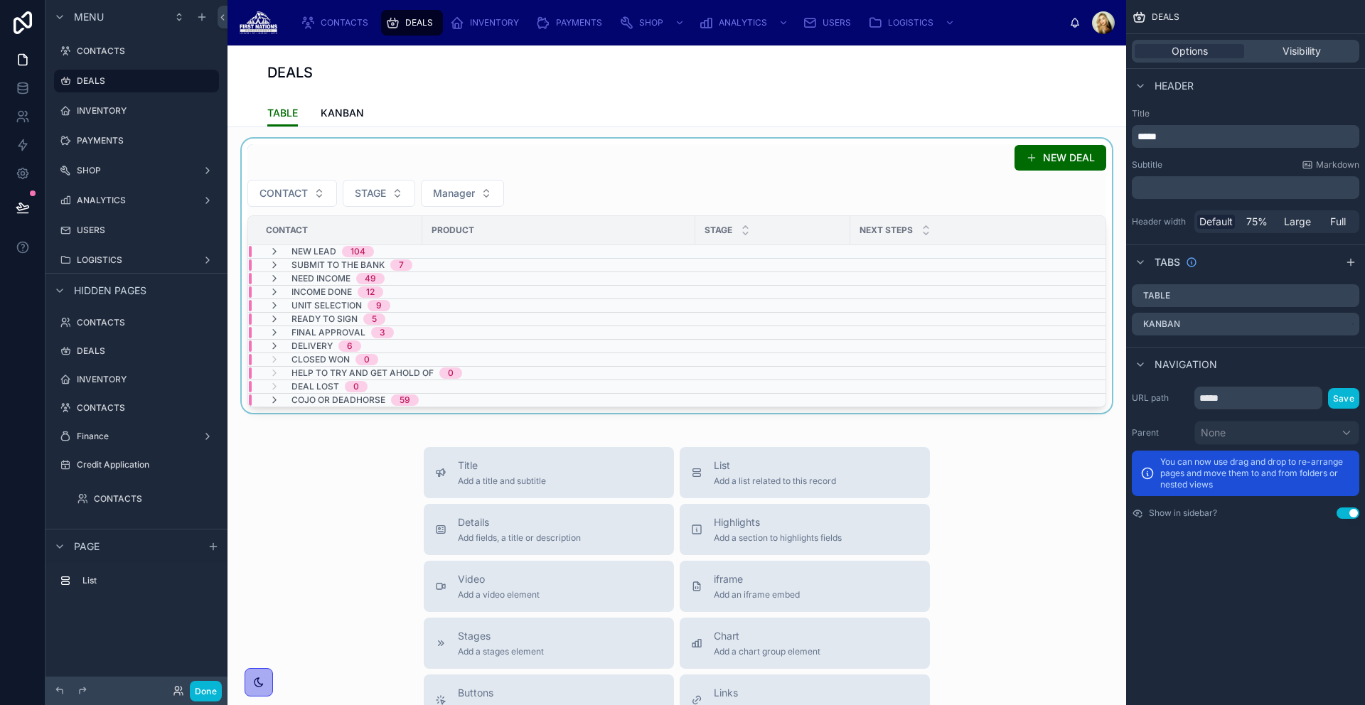
click at [805, 190] on div at bounding box center [677, 276] width 876 height 274
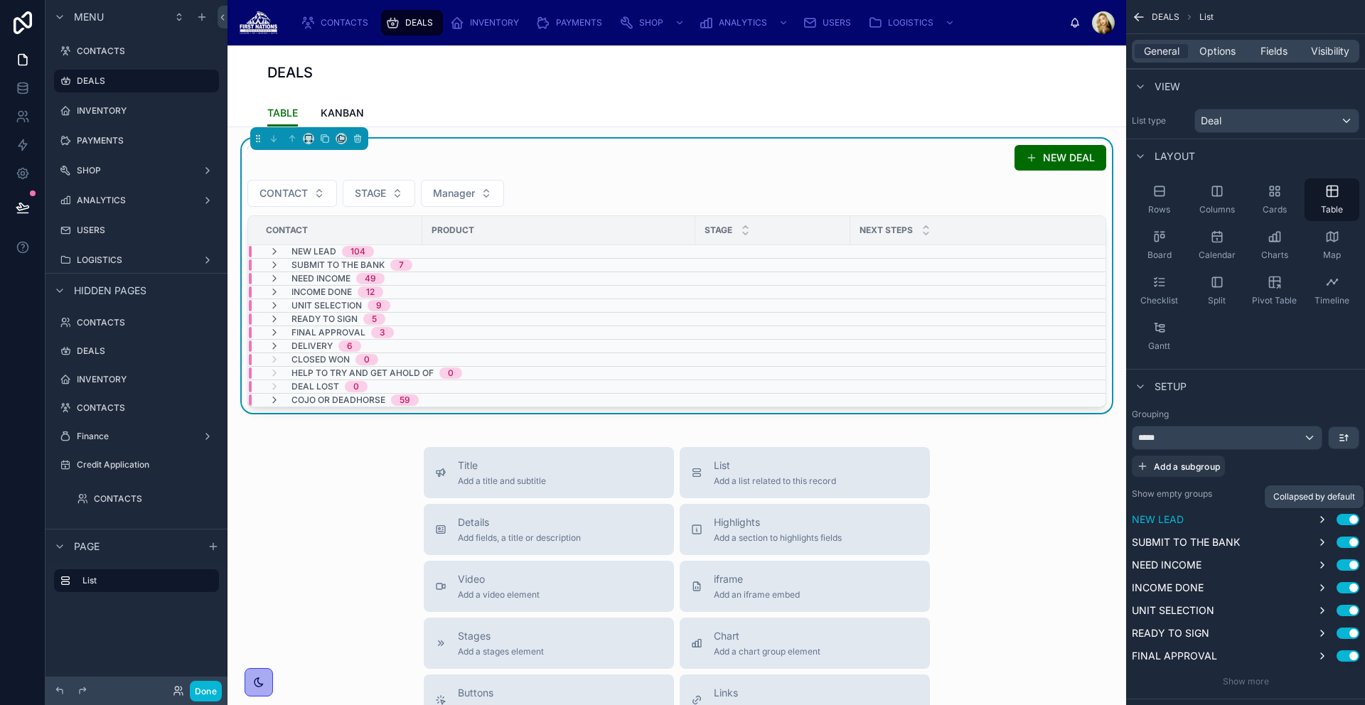
click at [1322, 521] on icon "scrollable content" at bounding box center [1322, 520] width 3 height 6
click at [1321, 518] on icon "scrollable content" at bounding box center [1322, 519] width 11 height 11
click at [1250, 683] on span "Show more" at bounding box center [1246, 681] width 46 height 11
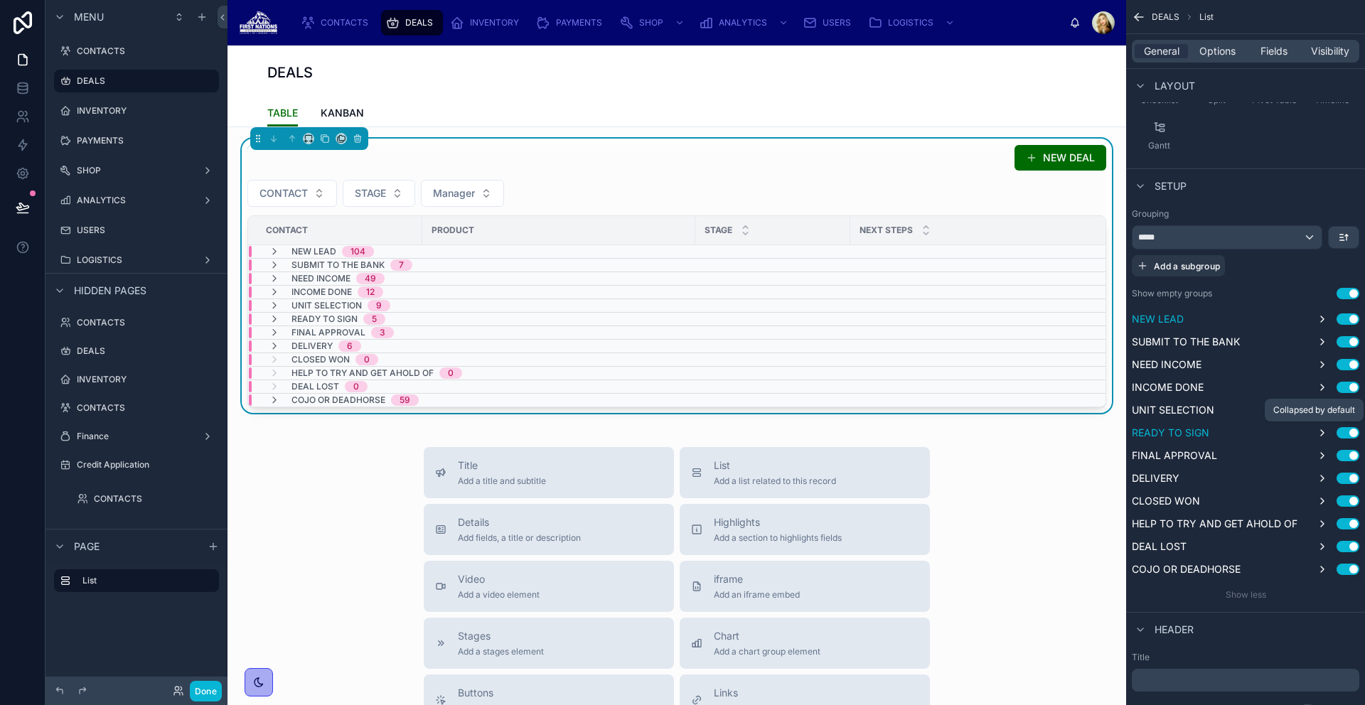
click at [1318, 430] on icon "scrollable content" at bounding box center [1322, 432] width 11 height 11
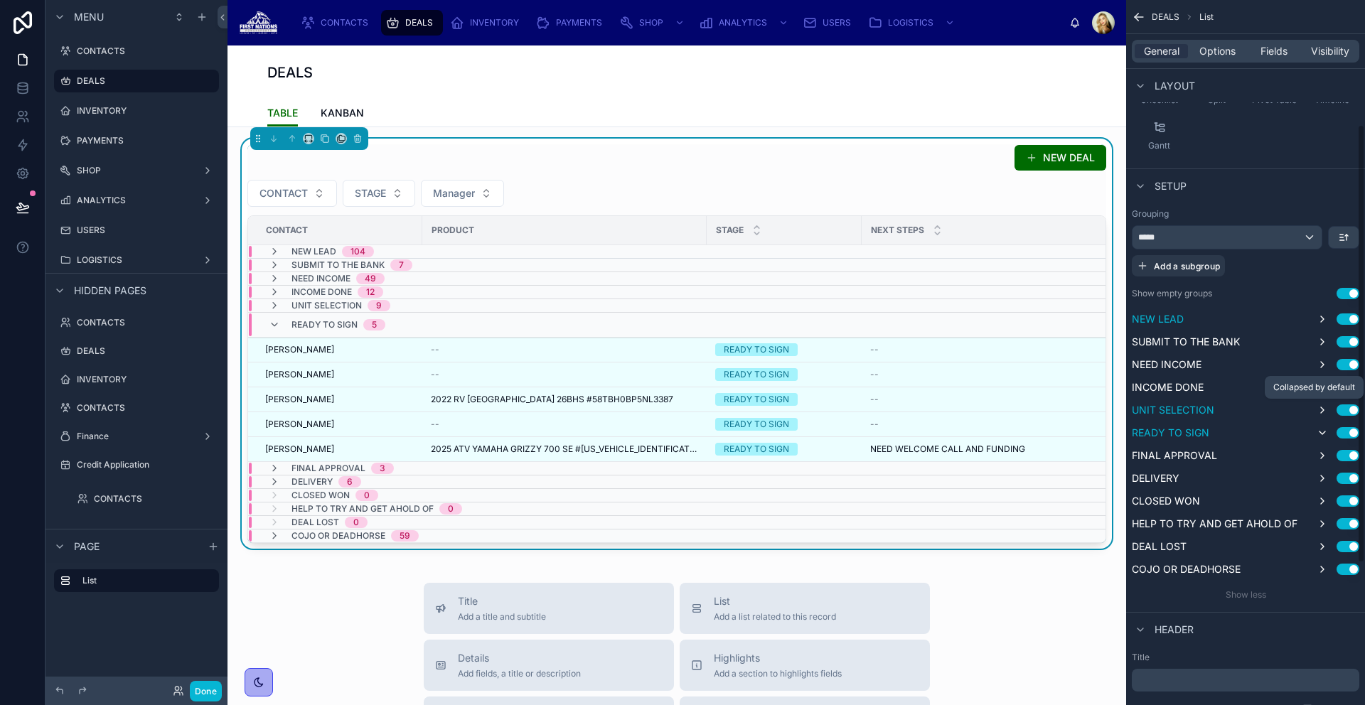
click at [1321, 409] on icon "scrollable content" at bounding box center [1322, 410] width 11 height 11
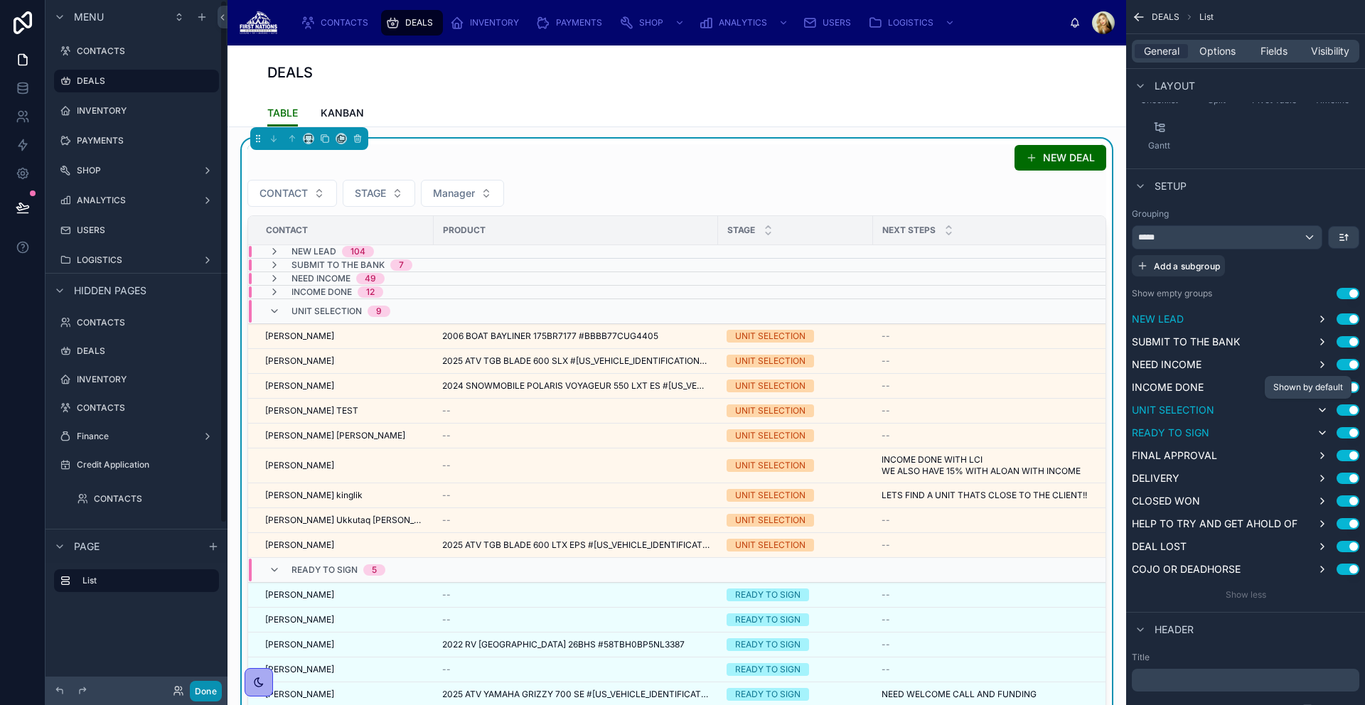
click at [208, 687] on button "Done" at bounding box center [206, 691] width 32 height 21
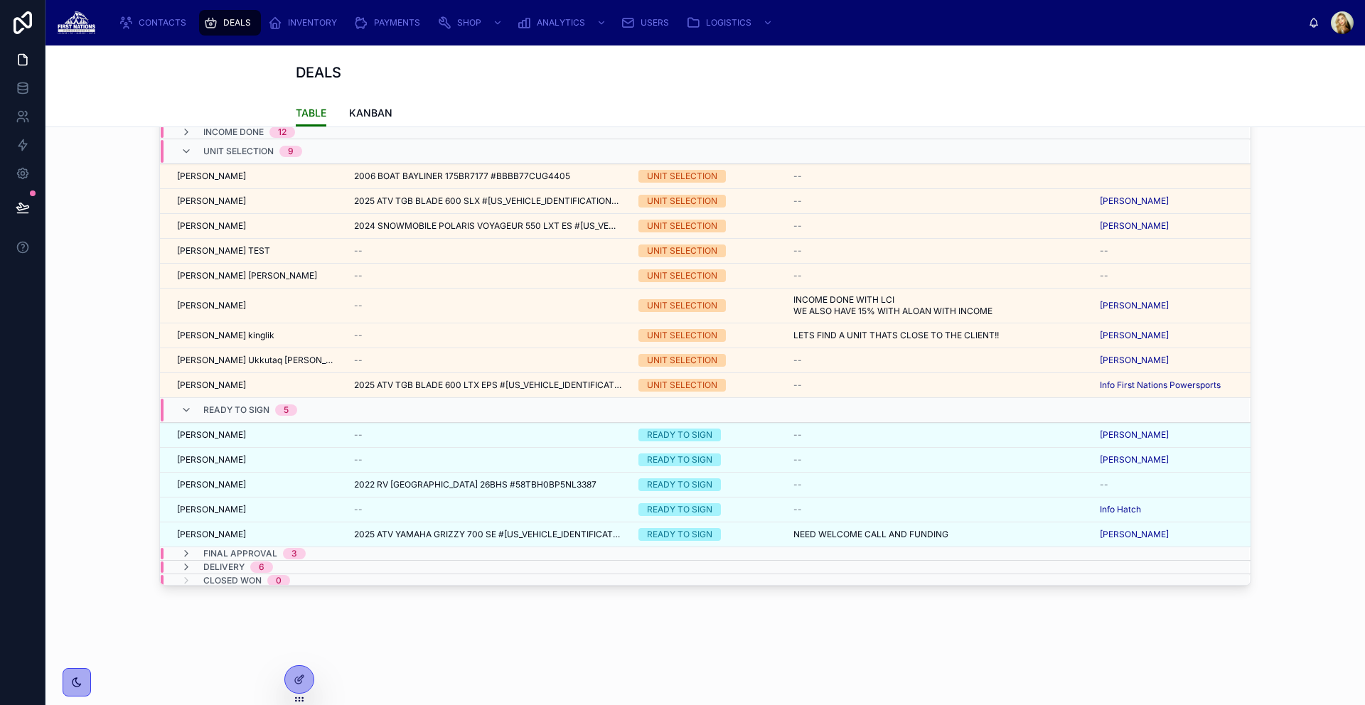
scroll to position [0, 0]
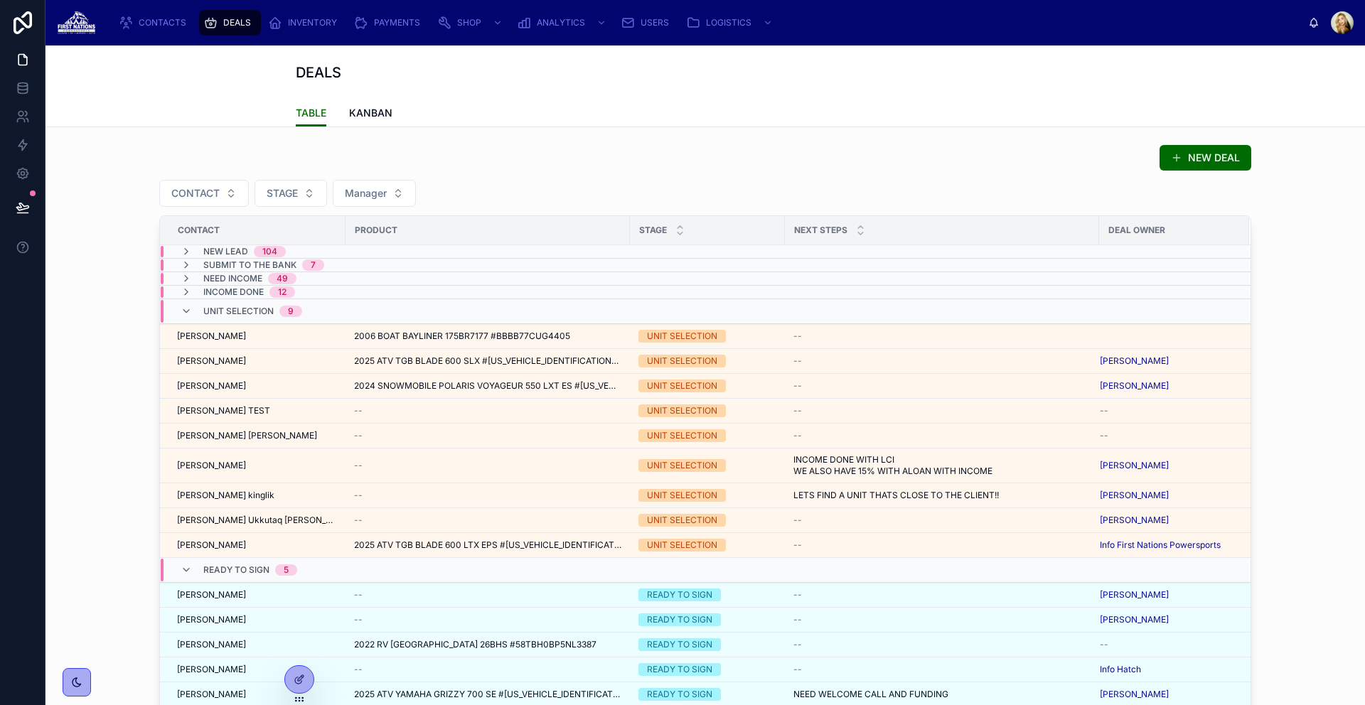
click at [216, 161] on div "NEW DEAL" at bounding box center [705, 157] width 1092 height 27
click at [348, 146] on div "NEW DEAL" at bounding box center [705, 157] width 1092 height 27
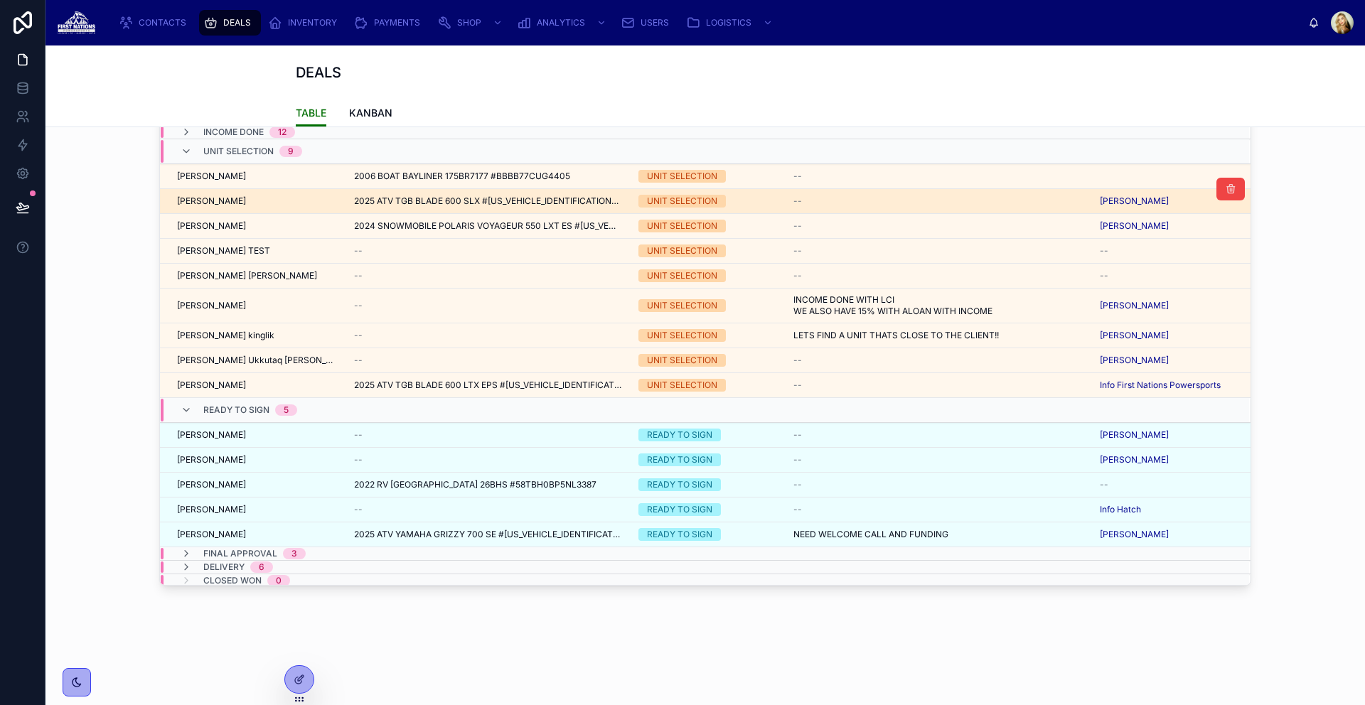
scroll to position [11, 0]
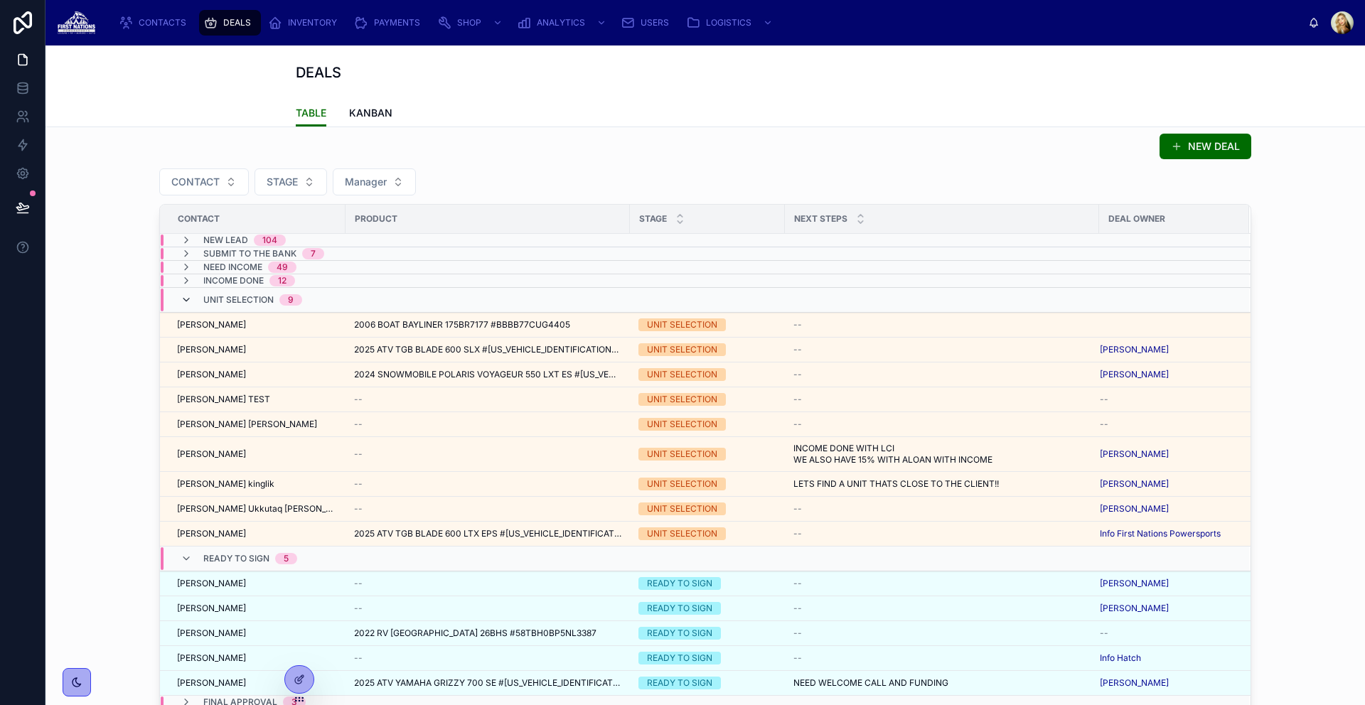
click at [184, 304] on icon at bounding box center [186, 299] width 11 height 11
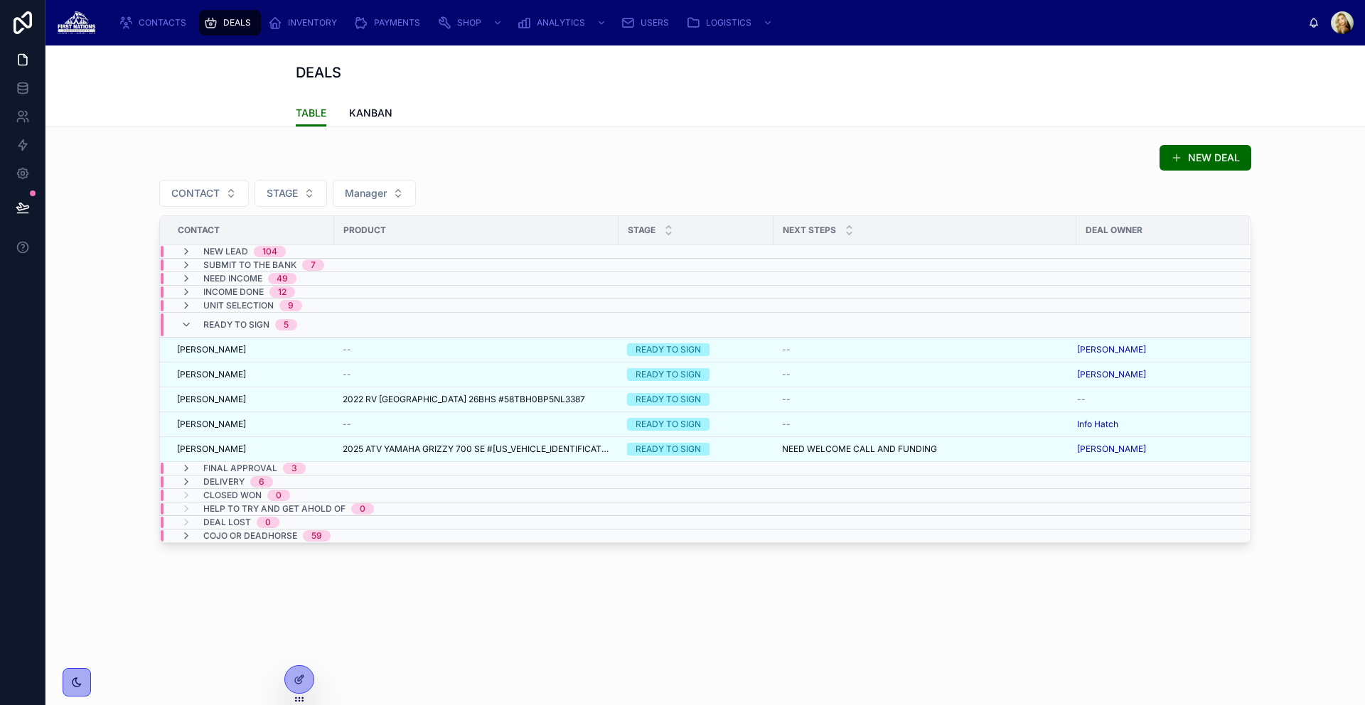
scroll to position [0, 0]
click at [185, 331] on div "READY TO SIGN 5" at bounding box center [239, 325] width 117 height 23
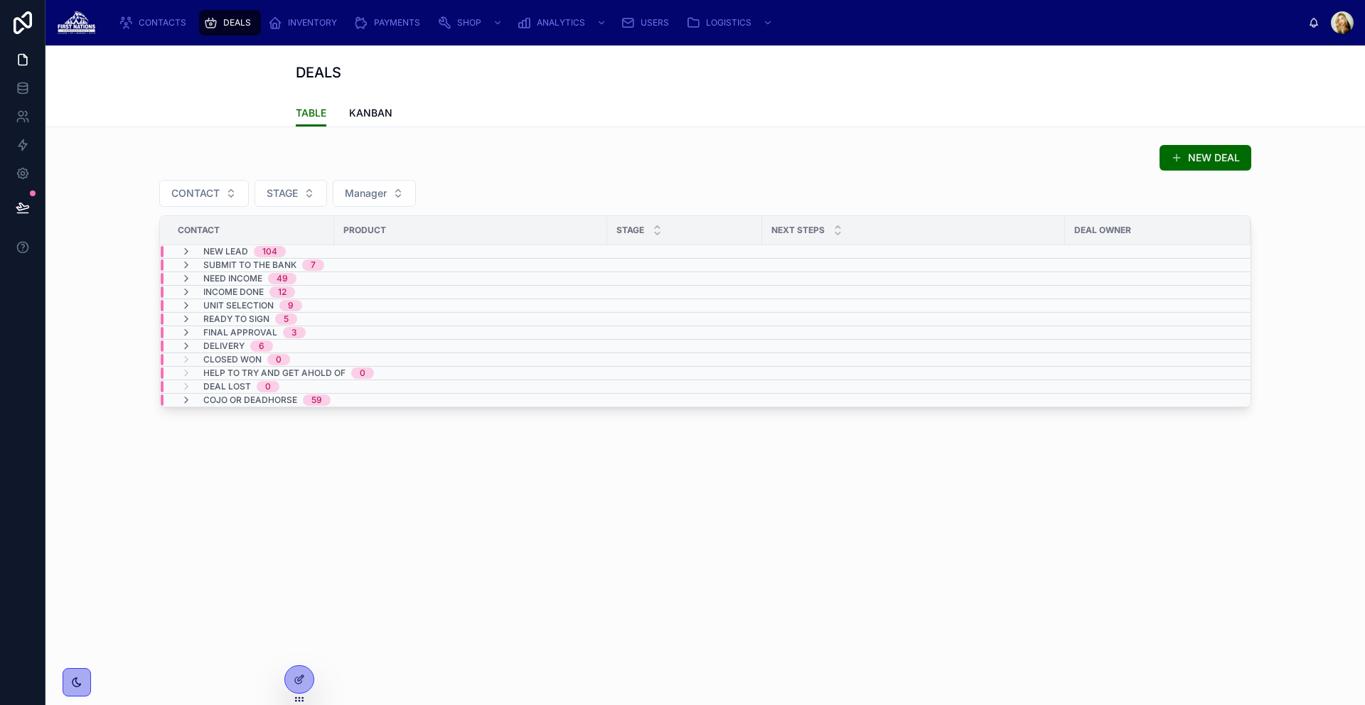
click at [668, 157] on div "NEW DEAL" at bounding box center [705, 157] width 1092 height 27
click at [896, 82] on div "DEALS" at bounding box center [705, 73] width 819 height 20
click at [820, 146] on div "NEW DEAL" at bounding box center [705, 157] width 1092 height 27
click at [884, 156] on div "NEW DEAL" at bounding box center [705, 157] width 1092 height 27
click at [221, 26] on div "DEALS" at bounding box center [229, 22] width 53 height 23
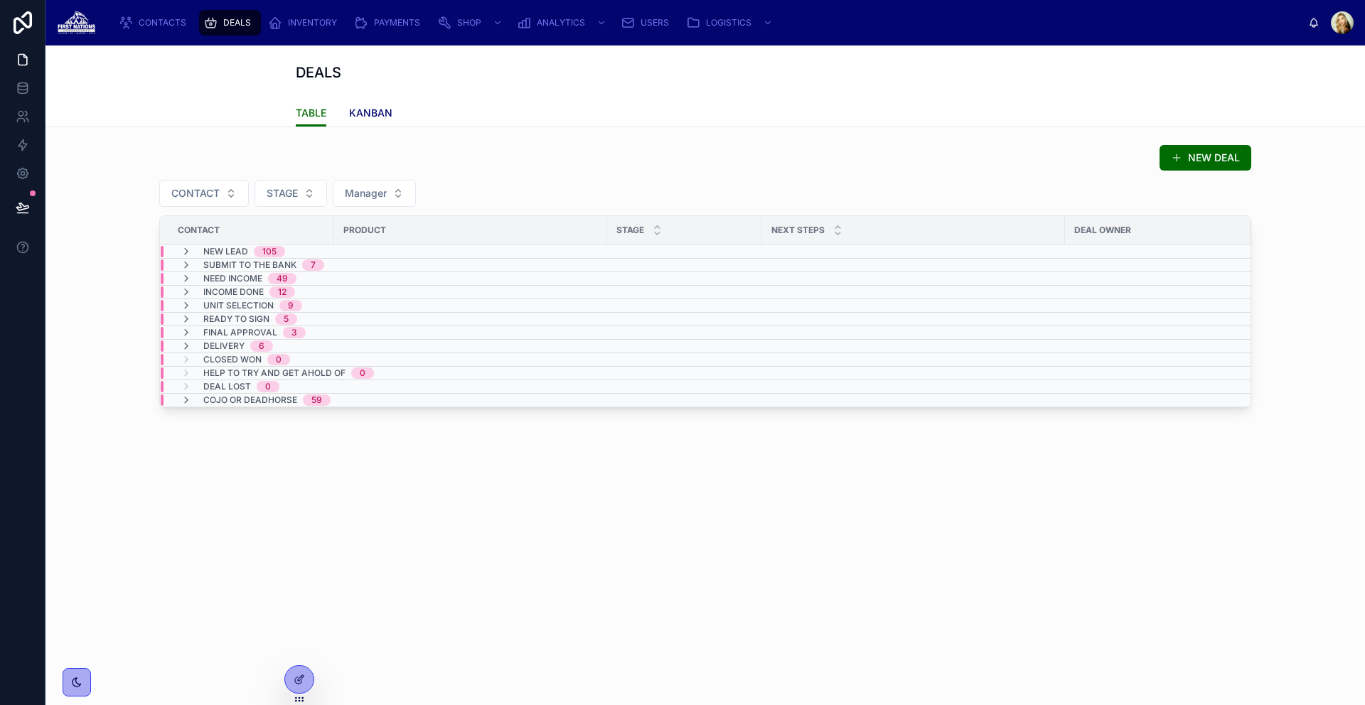
click at [380, 113] on span "KANBAN" at bounding box center [370, 113] width 43 height 14
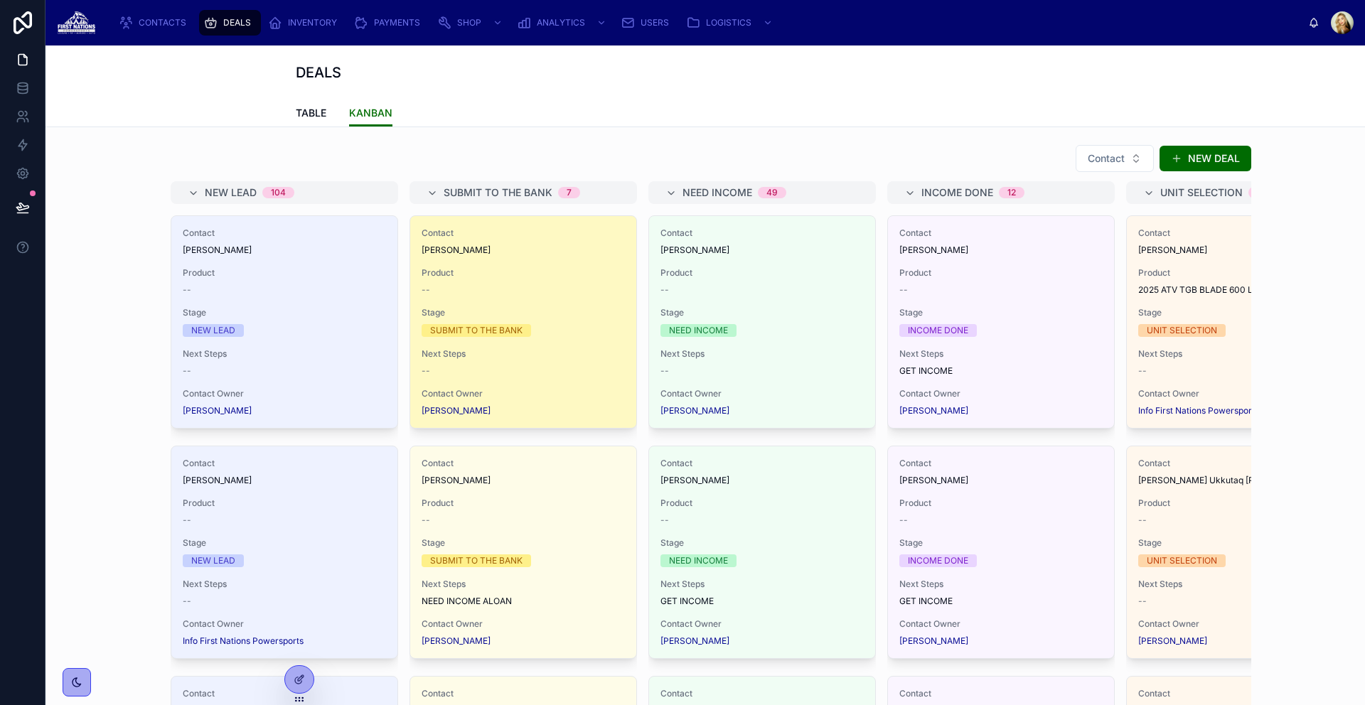
click at [499, 266] on div "Contact [PERSON_NAME] Product -- Stage SUBMIT TO THE BANK Next Steps -- Contact…" at bounding box center [523, 322] width 226 height 212
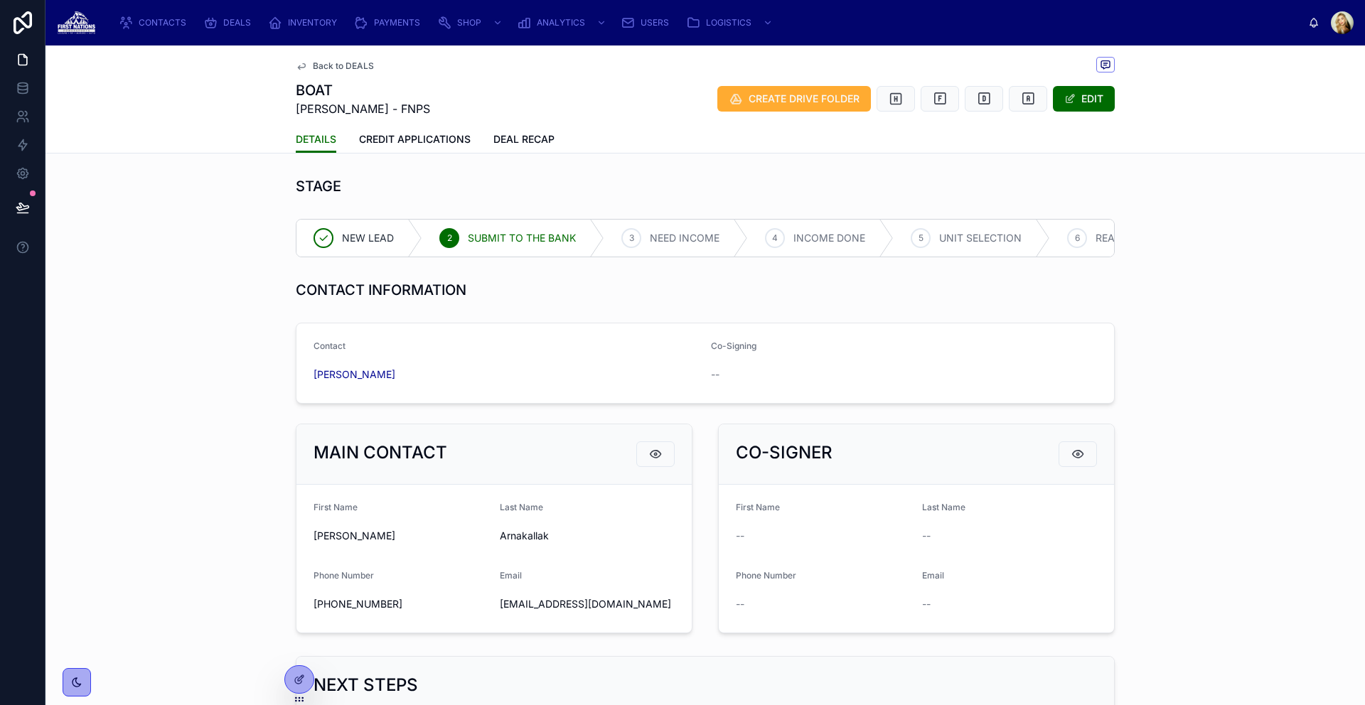
scroll to position [18, 0]
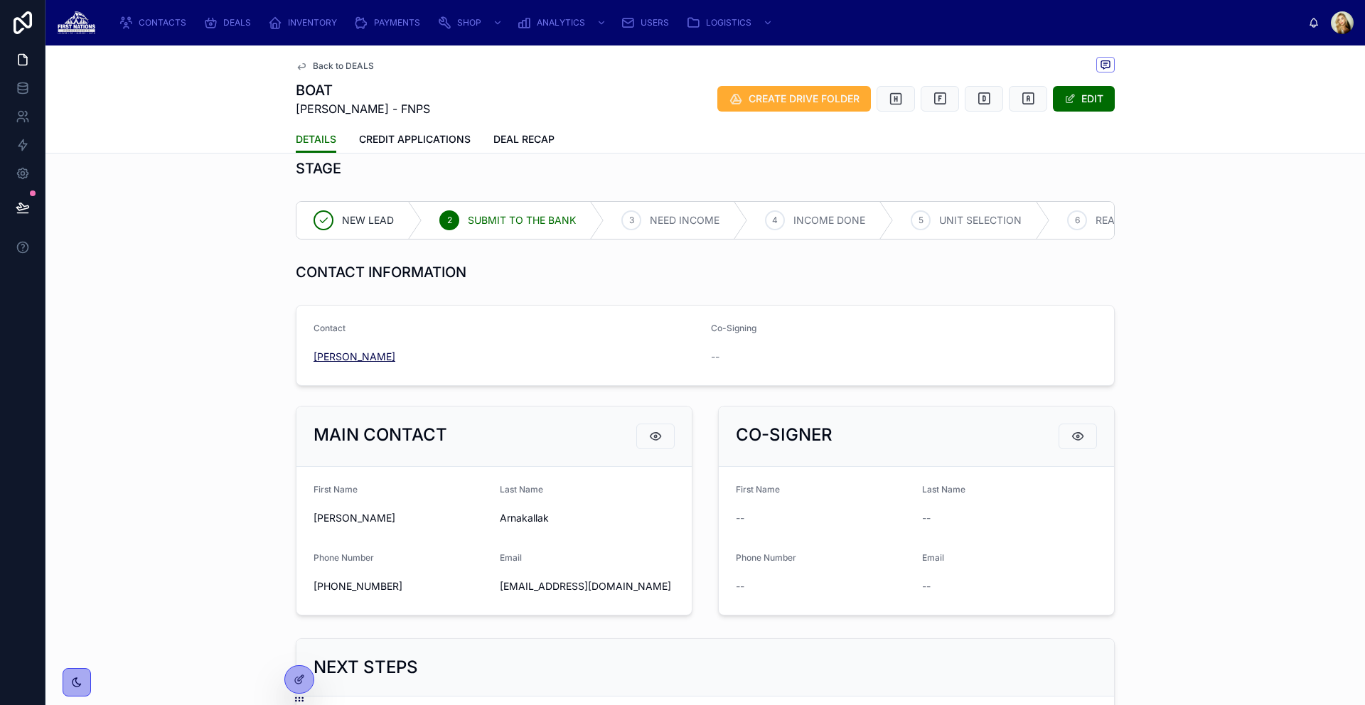
click at [395, 364] on span "[PERSON_NAME]" at bounding box center [355, 357] width 82 height 14
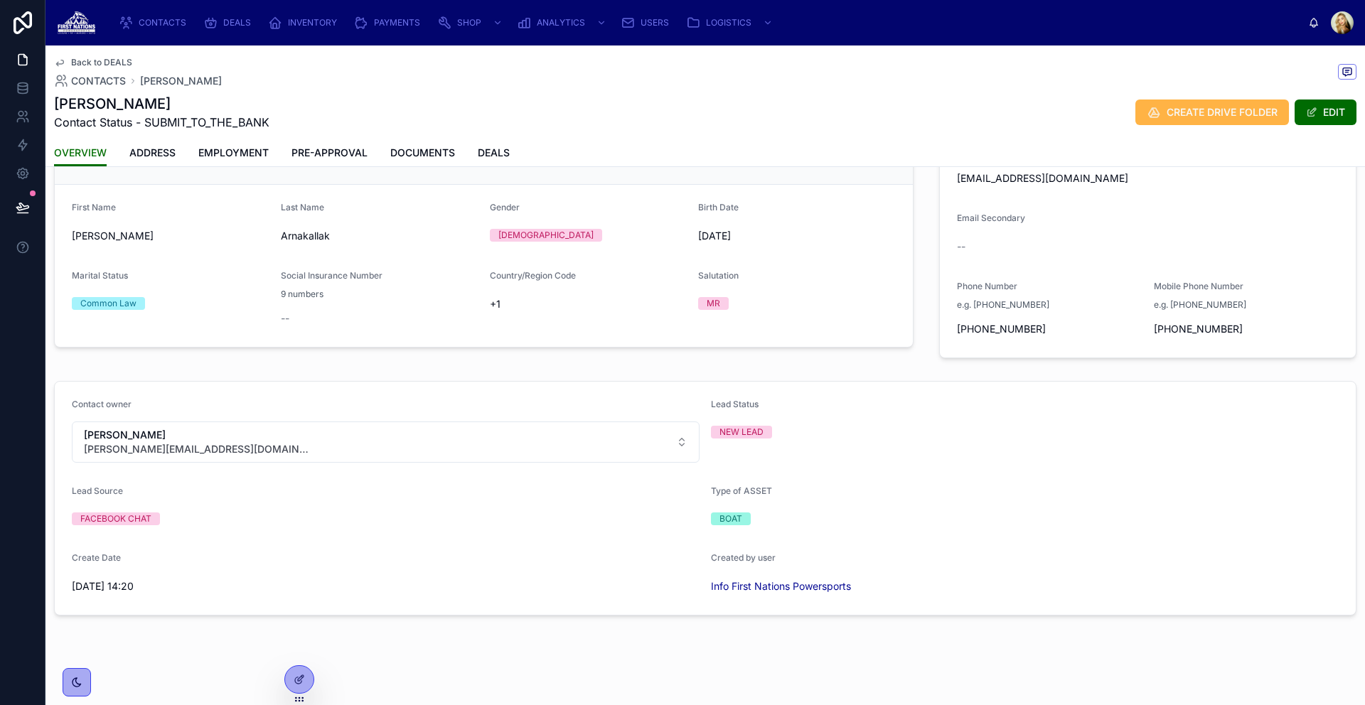
scroll to position [70, 0]
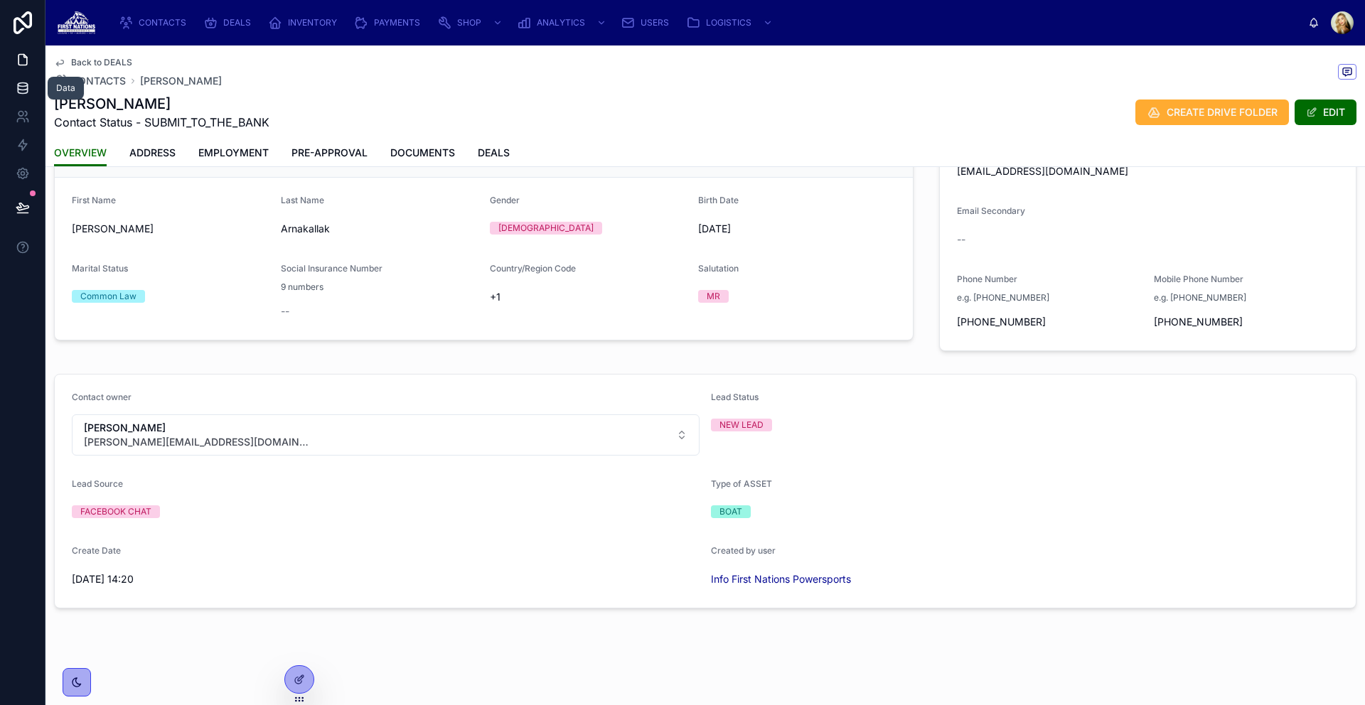
click at [17, 96] on link at bounding box center [22, 88] width 45 height 28
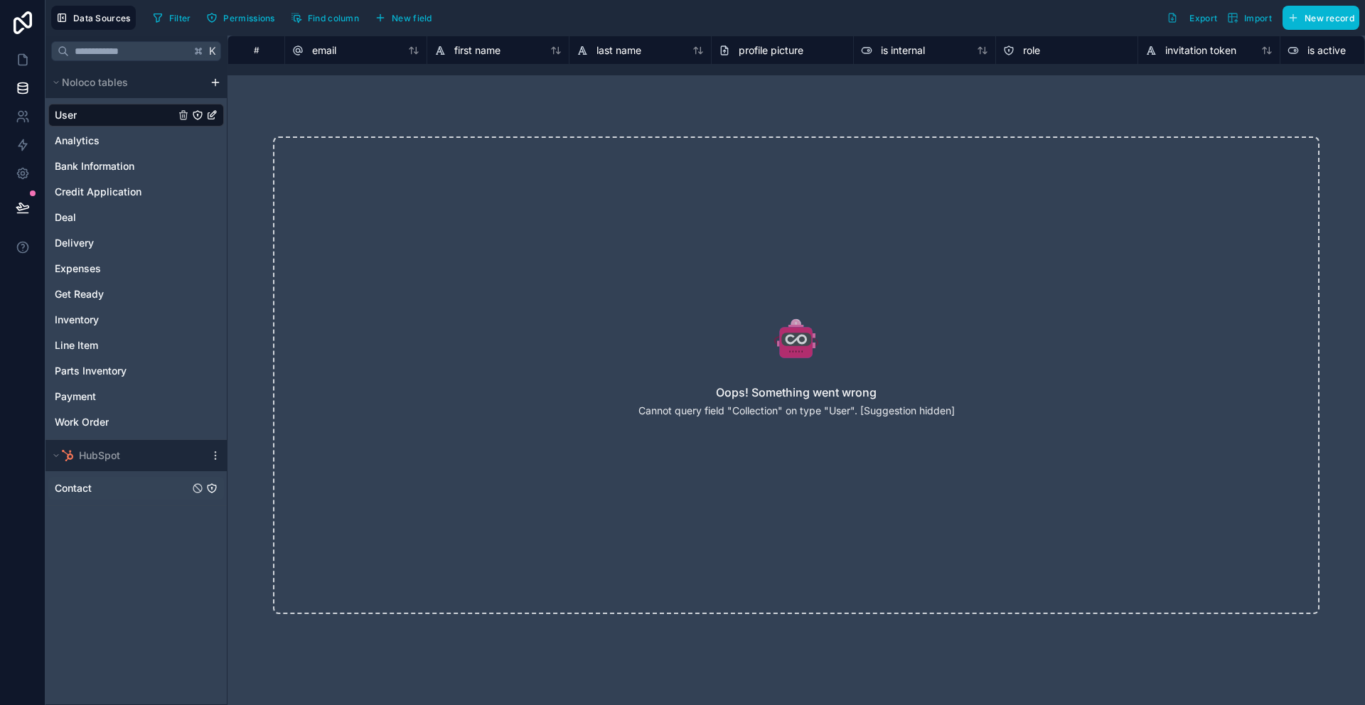
click at [90, 493] on span "Contact" at bounding box center [73, 488] width 37 height 14
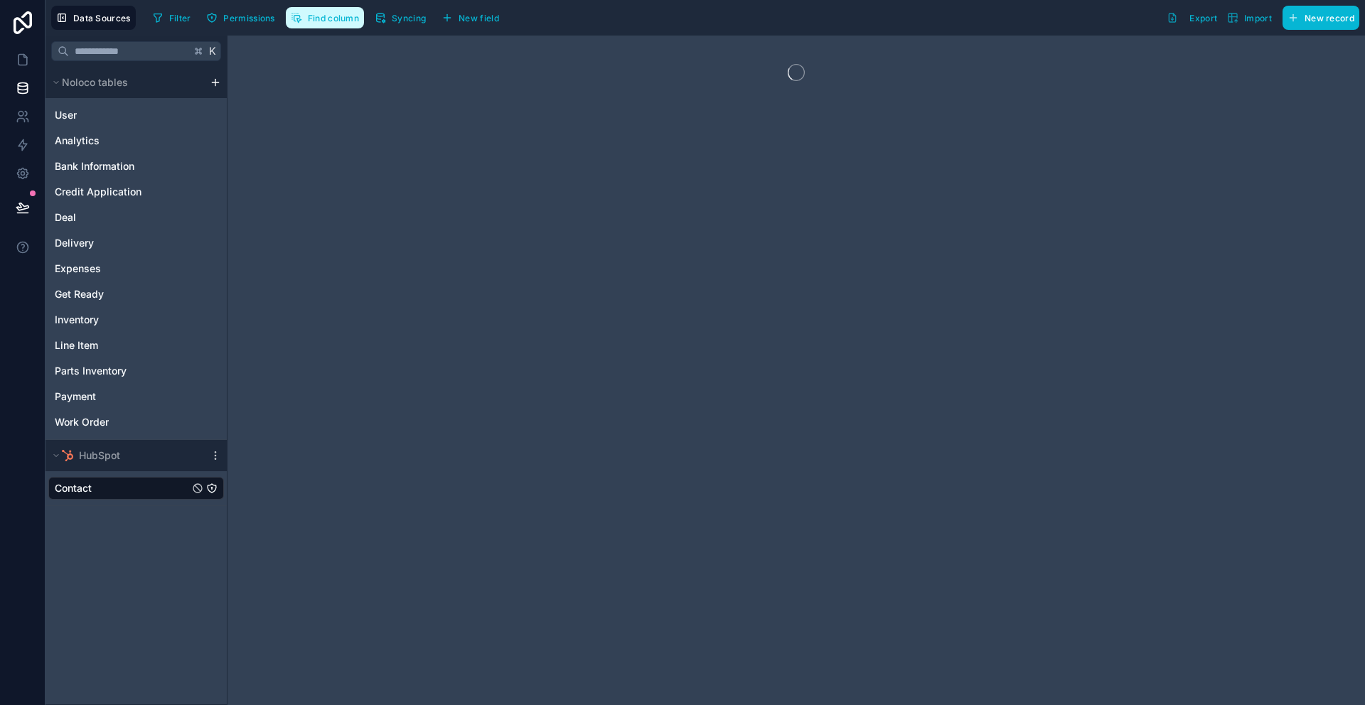
click at [310, 16] on span "Find column" at bounding box center [333, 18] width 51 height 11
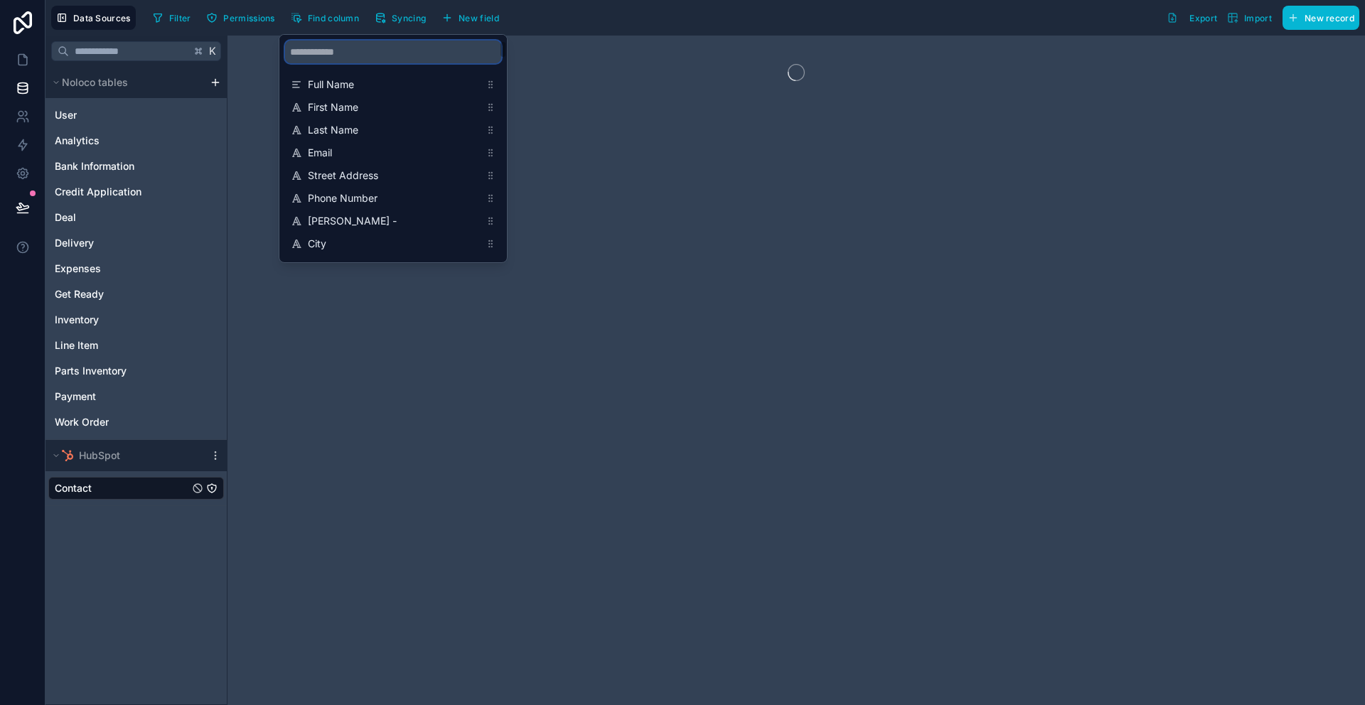
click at [348, 55] on input "scrollable content" at bounding box center [393, 52] width 216 height 23
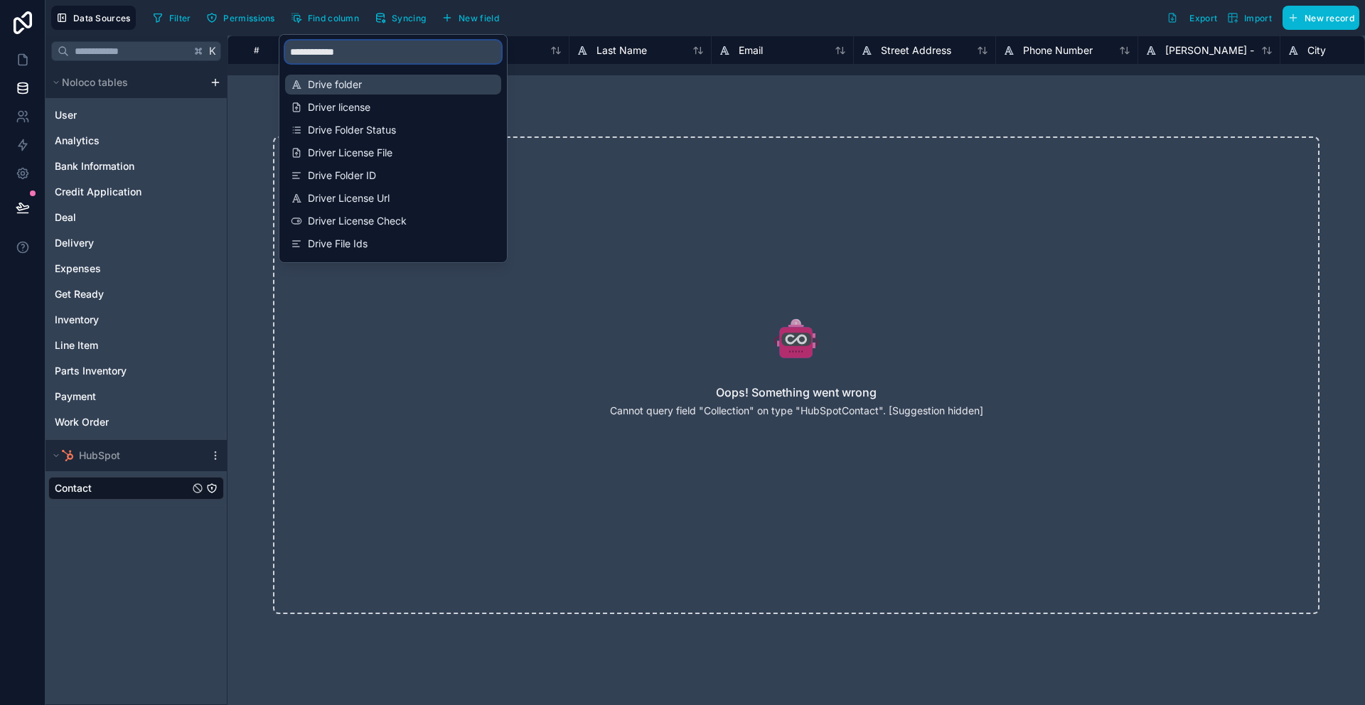
type input "**********"
click at [316, 86] on span "Drive folder" at bounding box center [394, 84] width 172 height 14
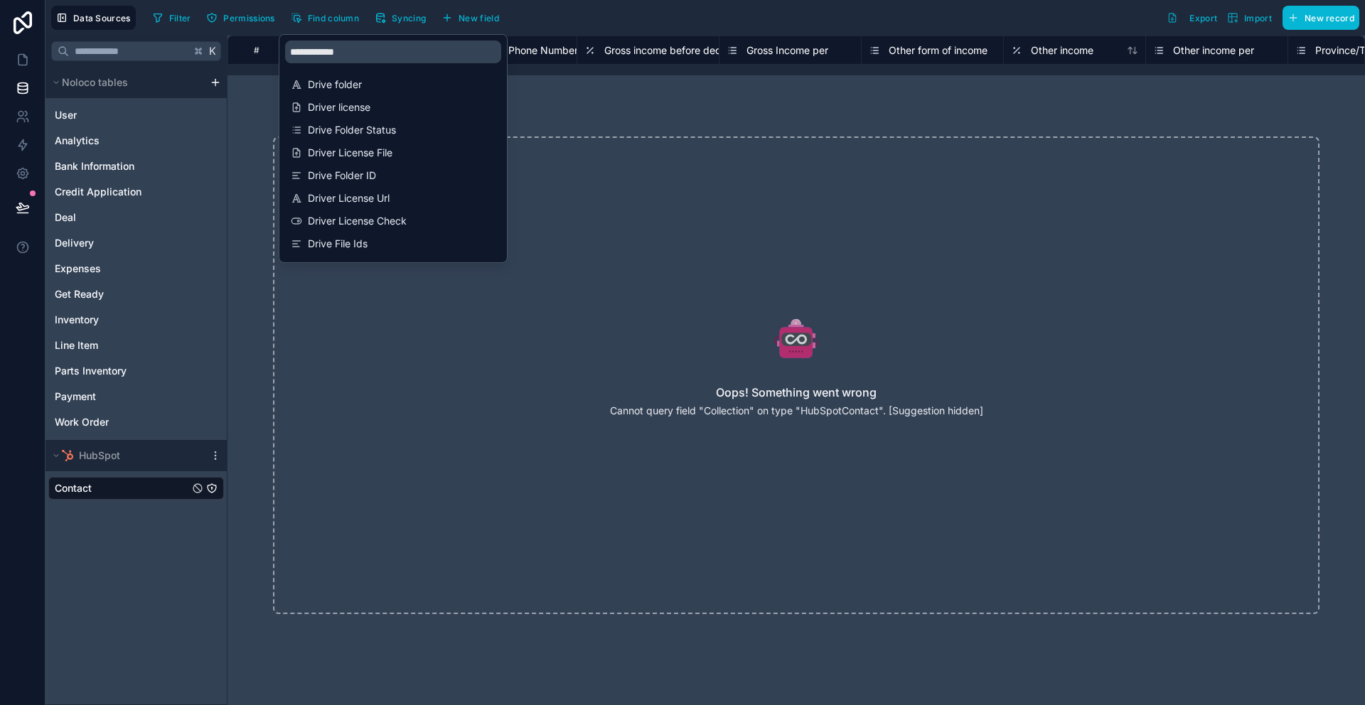
scroll to position [0, 20759]
click at [582, 94] on div "Oops! Something went wrong Cannot query field "Collection" on type "HubSpotCont…" at bounding box center [795, 375] width 1137 height 569
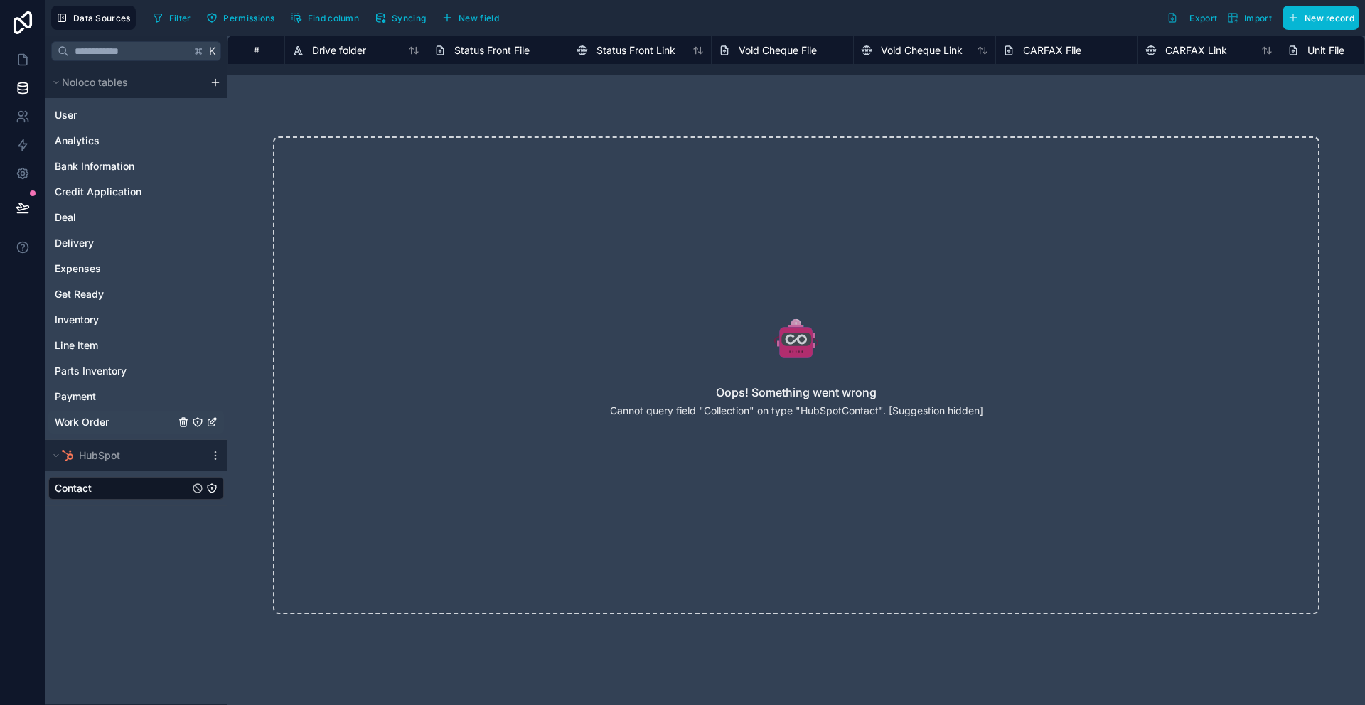
click at [163, 425] on div "Work Order" at bounding box center [136, 422] width 176 height 23
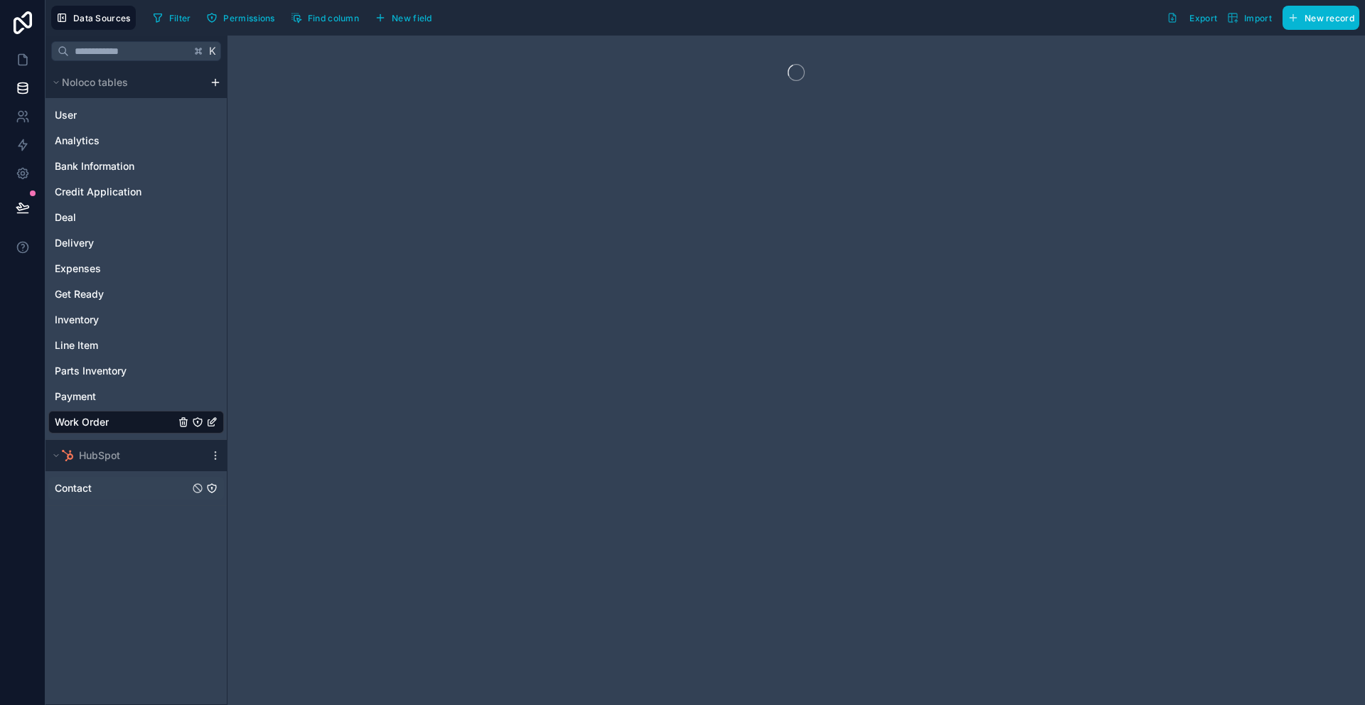
click at [120, 487] on div "Contact" at bounding box center [136, 488] width 176 height 23
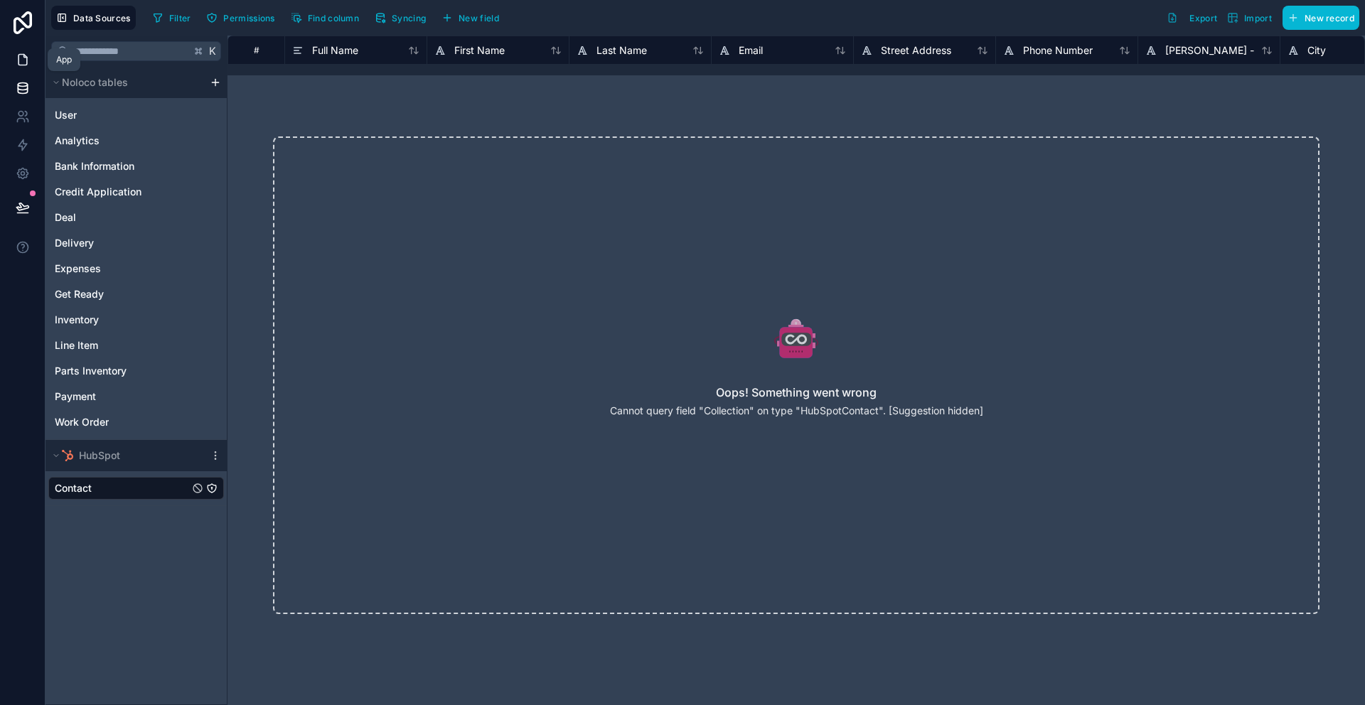
click at [33, 59] on link at bounding box center [22, 59] width 45 height 28
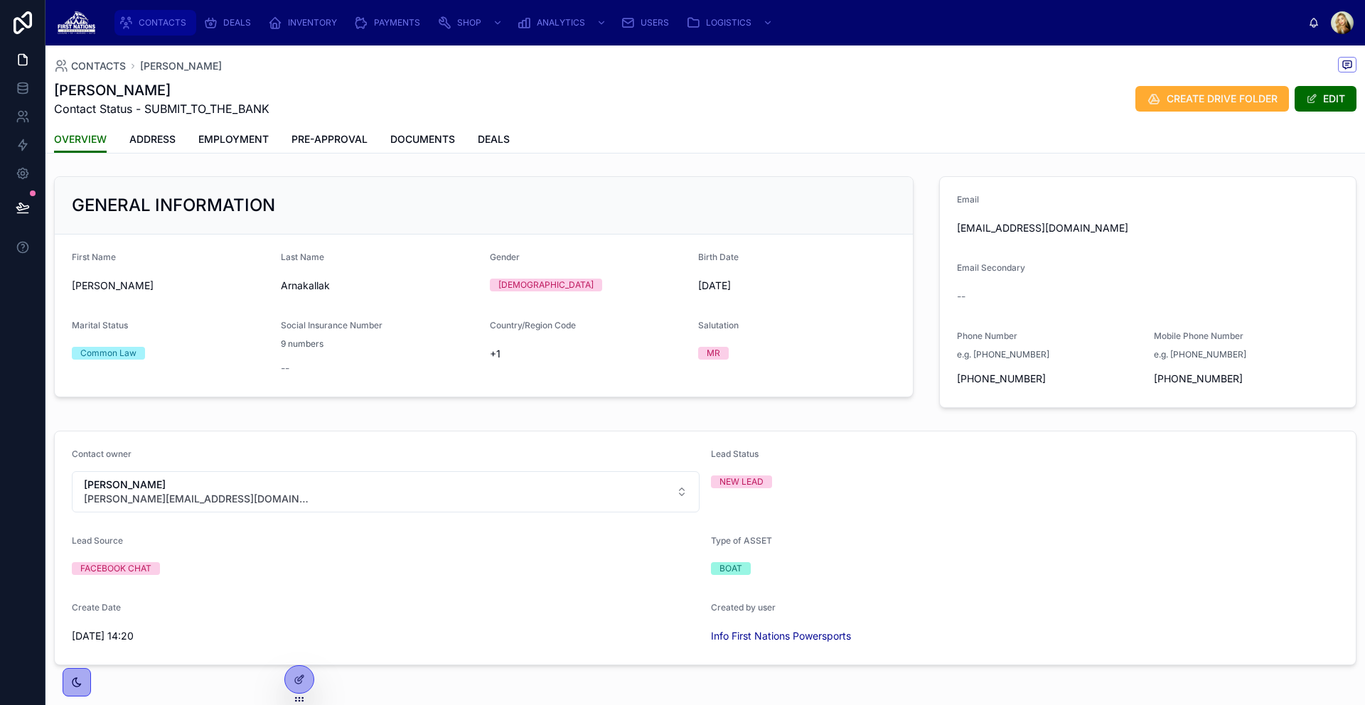
click at [179, 23] on span "CONTACTS" at bounding box center [163, 22] width 48 height 11
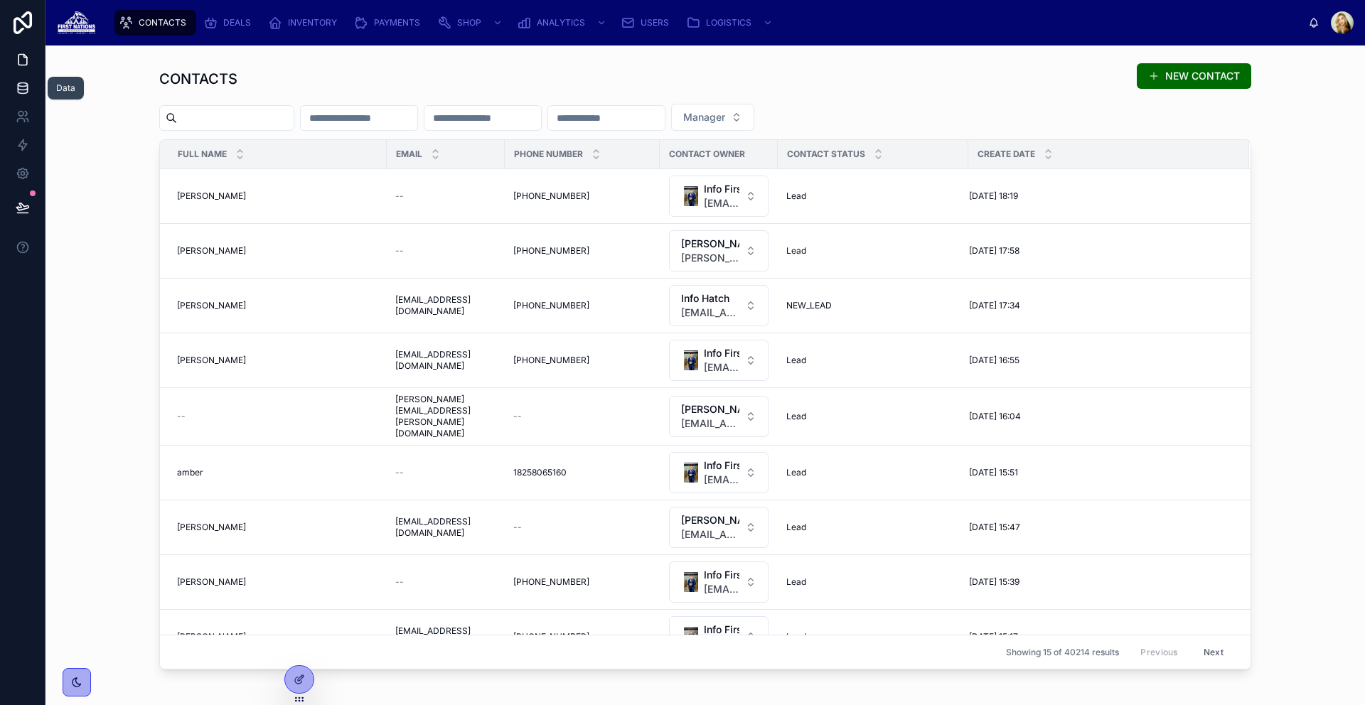
click at [1, 86] on link at bounding box center [22, 88] width 45 height 28
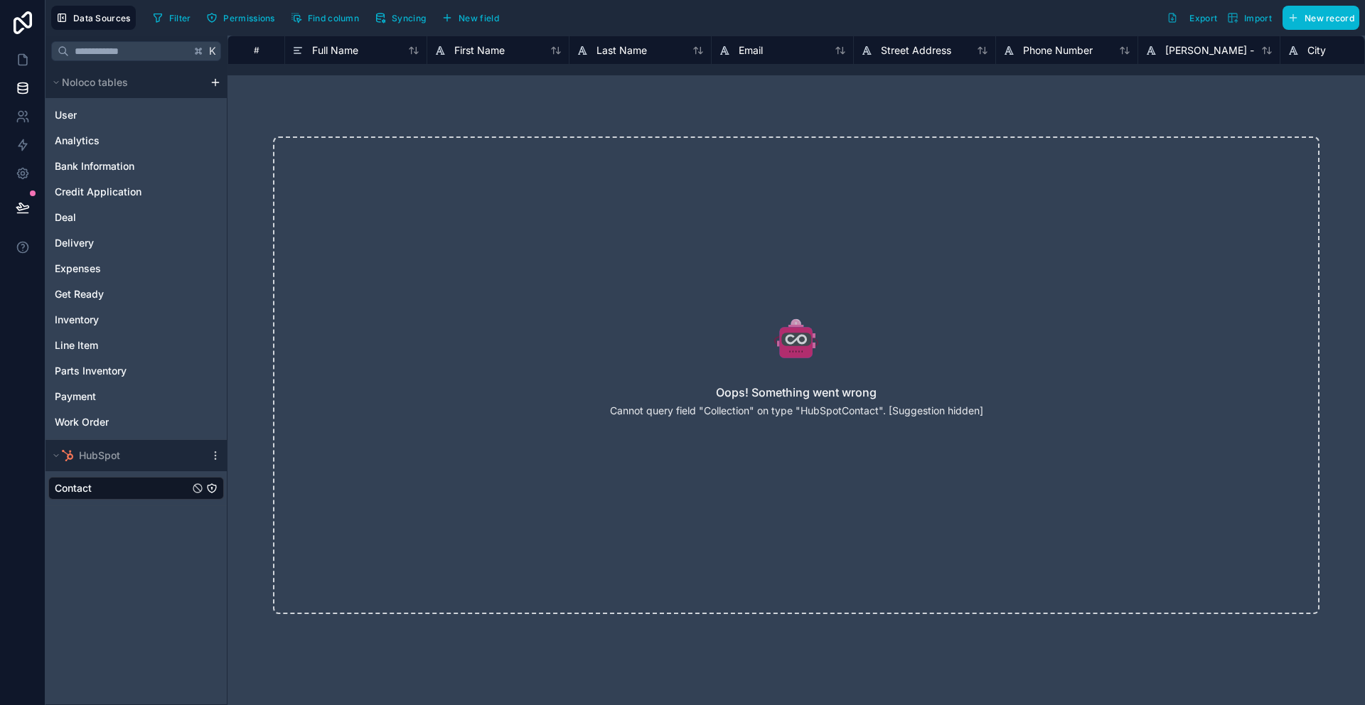
click at [126, 488] on div "Contact" at bounding box center [136, 488] width 176 height 23
click at [137, 216] on div "Deal" at bounding box center [136, 217] width 176 height 23
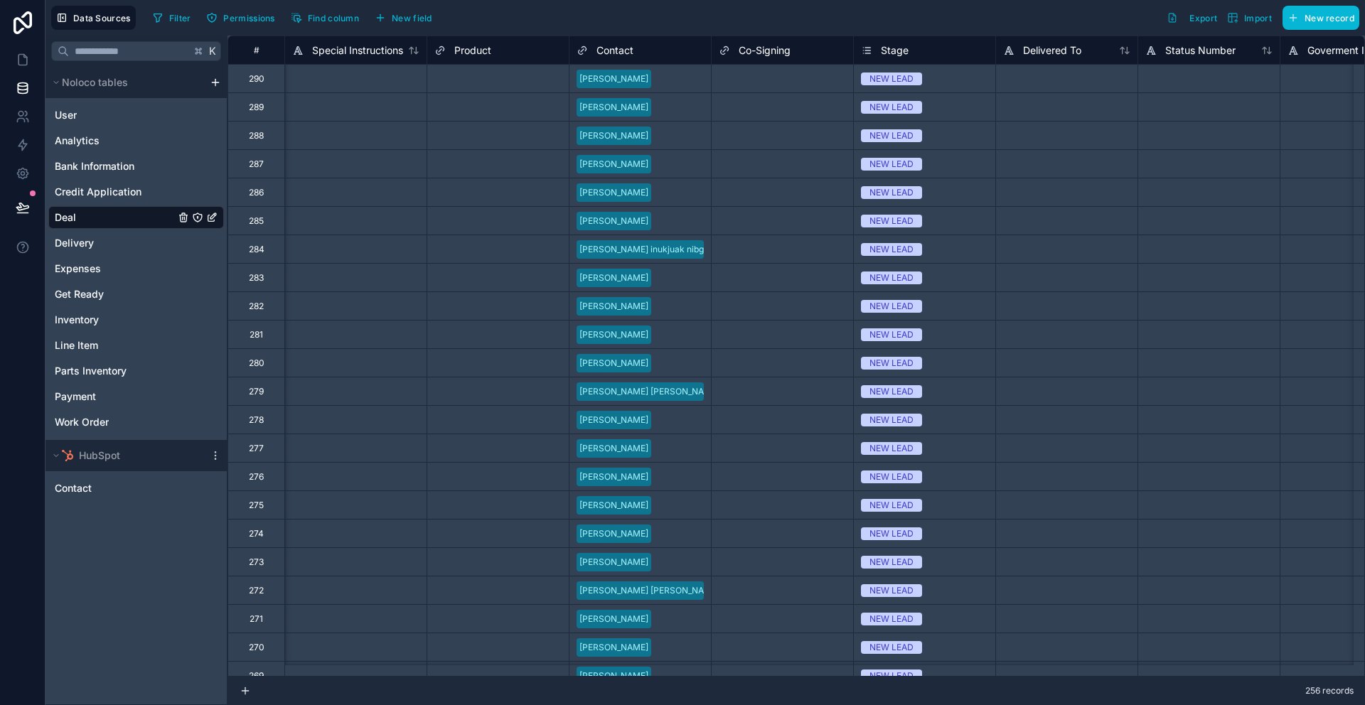
scroll to position [0, 170]
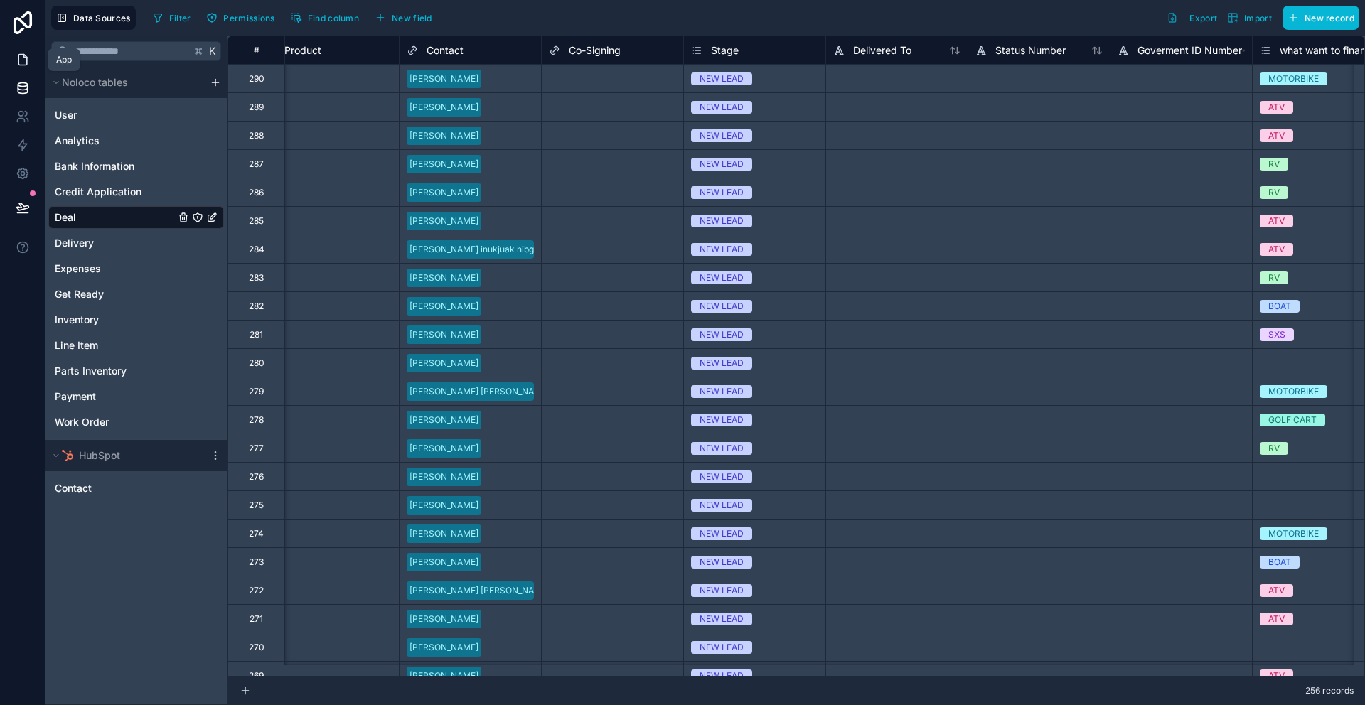
click at [17, 55] on icon at bounding box center [23, 60] width 14 height 14
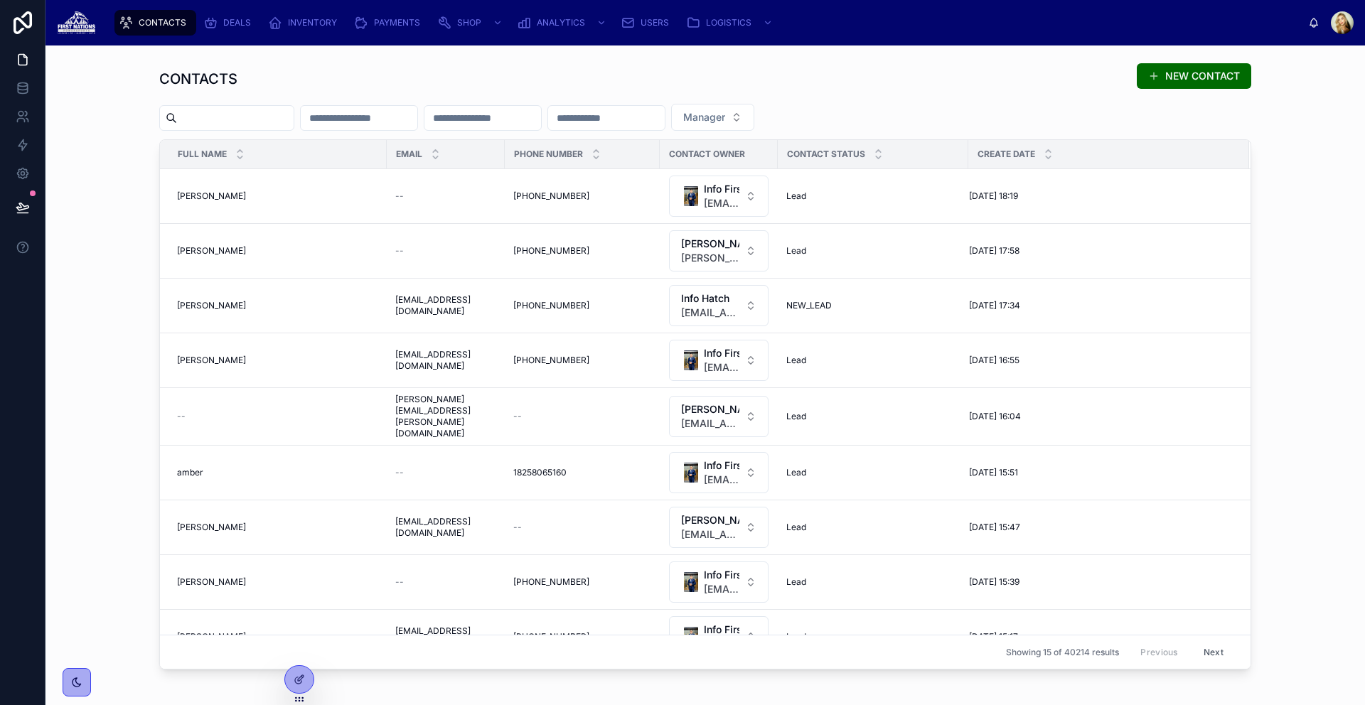
click at [122, 123] on div "CONTACTS NEW CONTACT Manager Full Name Email Phone Number Contact owner Contact…" at bounding box center [705, 366] width 1297 height 619
click at [105, 180] on div "CONTACTS NEW CONTACT Manager Full Name Email Phone Number Contact owner Contact…" at bounding box center [705, 366] width 1297 height 619
click at [28, 203] on icon at bounding box center [23, 207] width 14 height 14
click at [627, 89] on div "CONTACTS NEW CONTACT" at bounding box center [705, 79] width 1092 height 33
click at [26, 207] on icon at bounding box center [23, 207] width 14 height 14
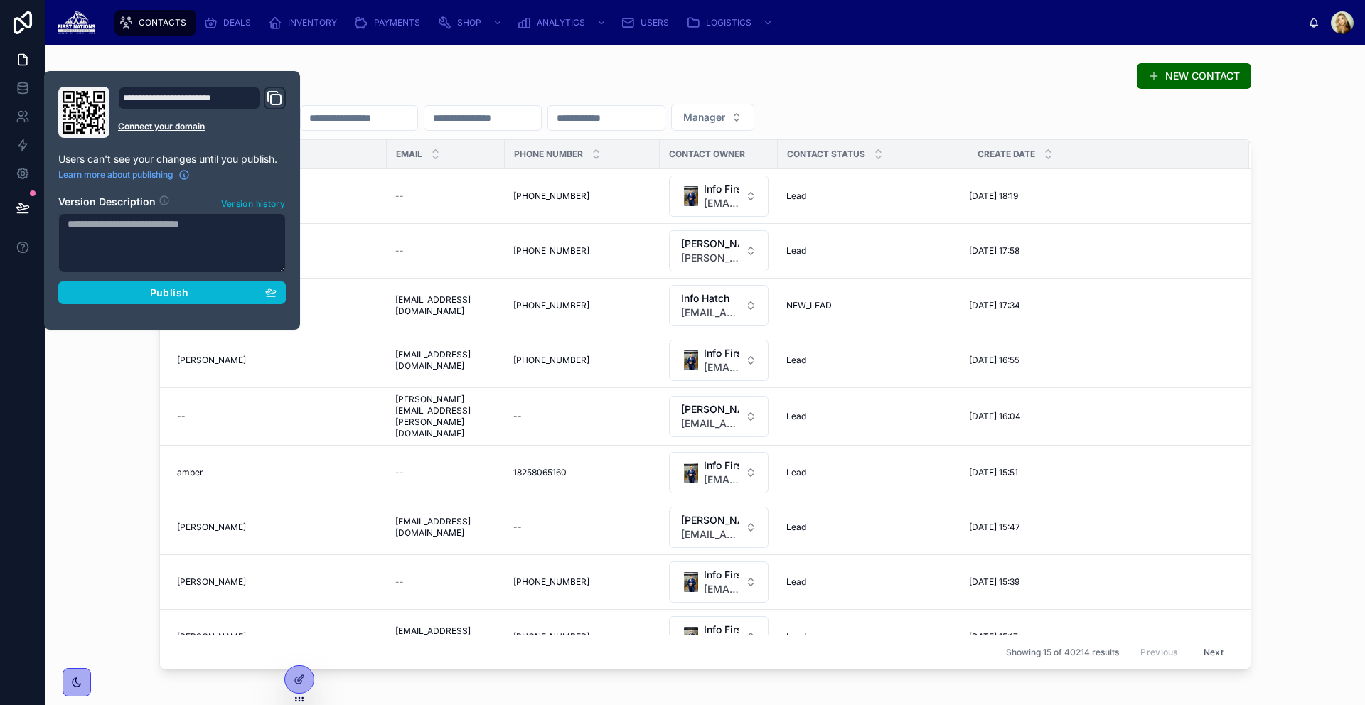
click at [322, 73] on div "CONTACTS NEW CONTACT" at bounding box center [705, 79] width 1092 height 33
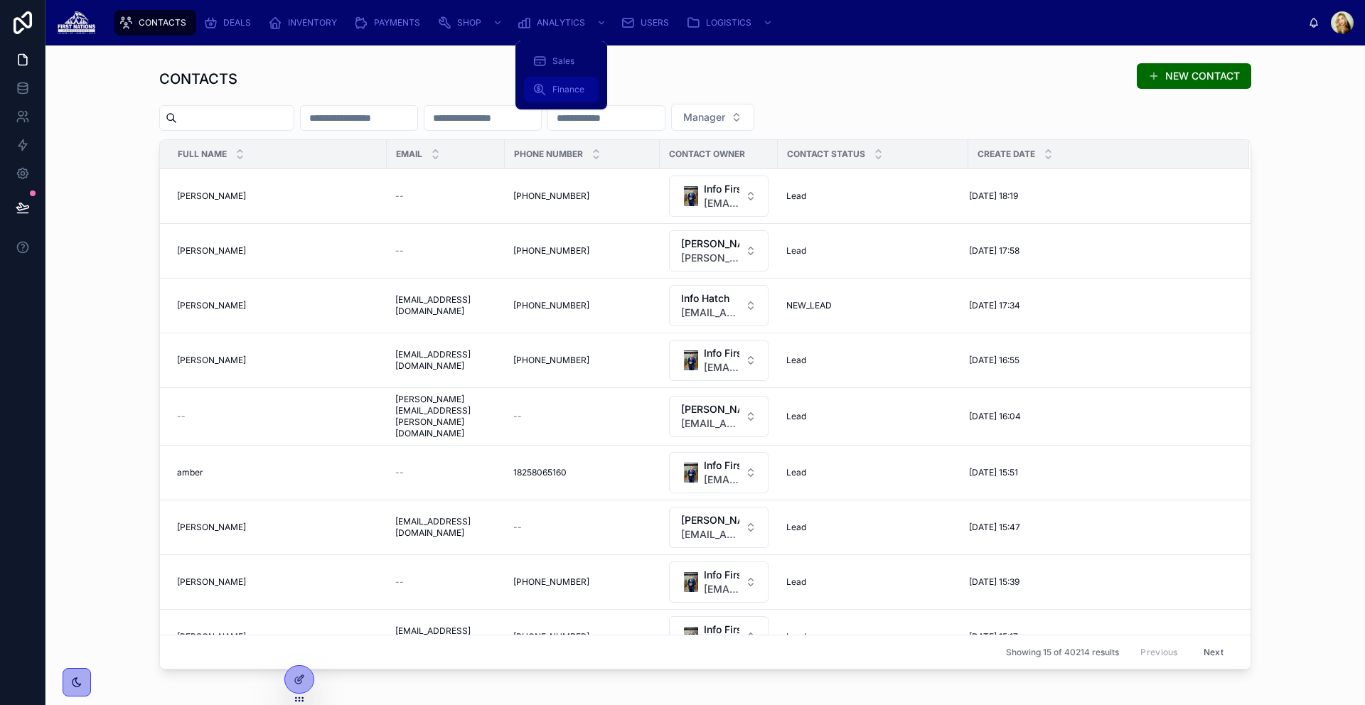
click at [584, 77] on link "Finance" at bounding box center [561, 90] width 75 height 26
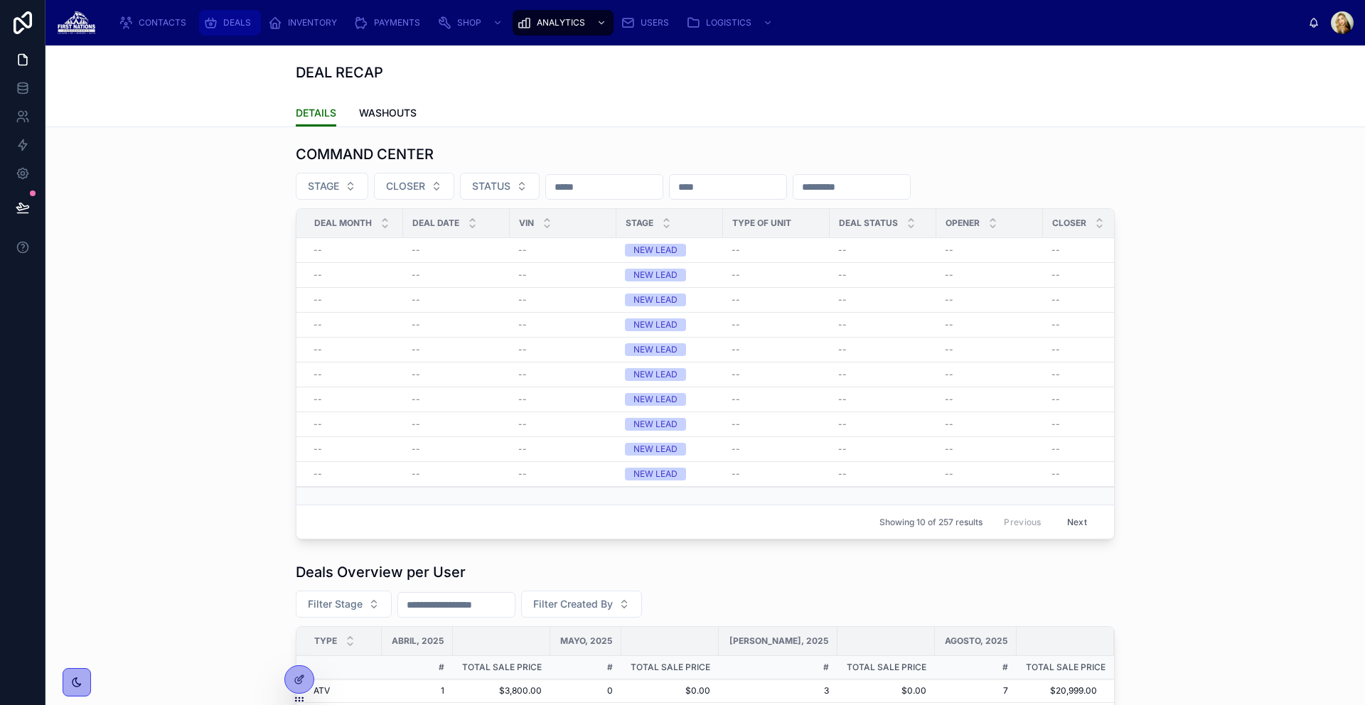
click at [259, 27] on link "DEALS" at bounding box center [230, 23] width 62 height 26
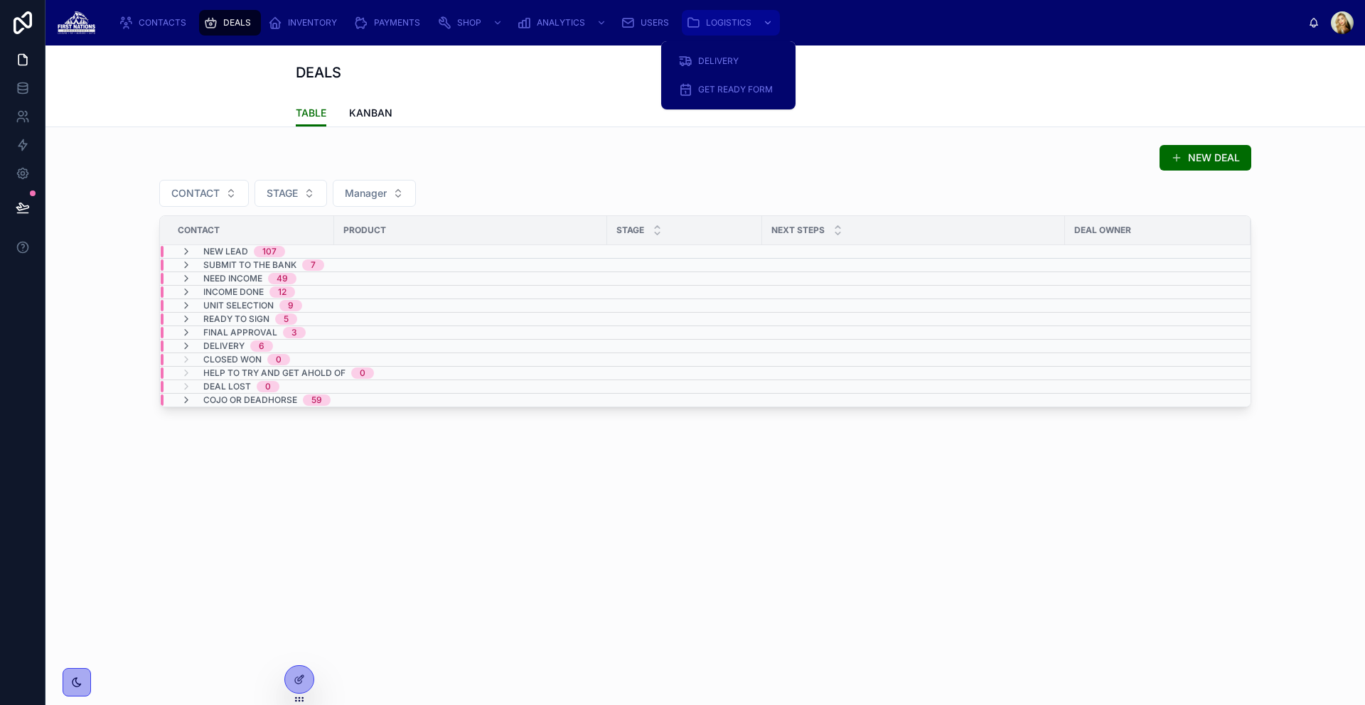
click at [723, 18] on span "LOGISTICS" at bounding box center [728, 22] width 45 height 11
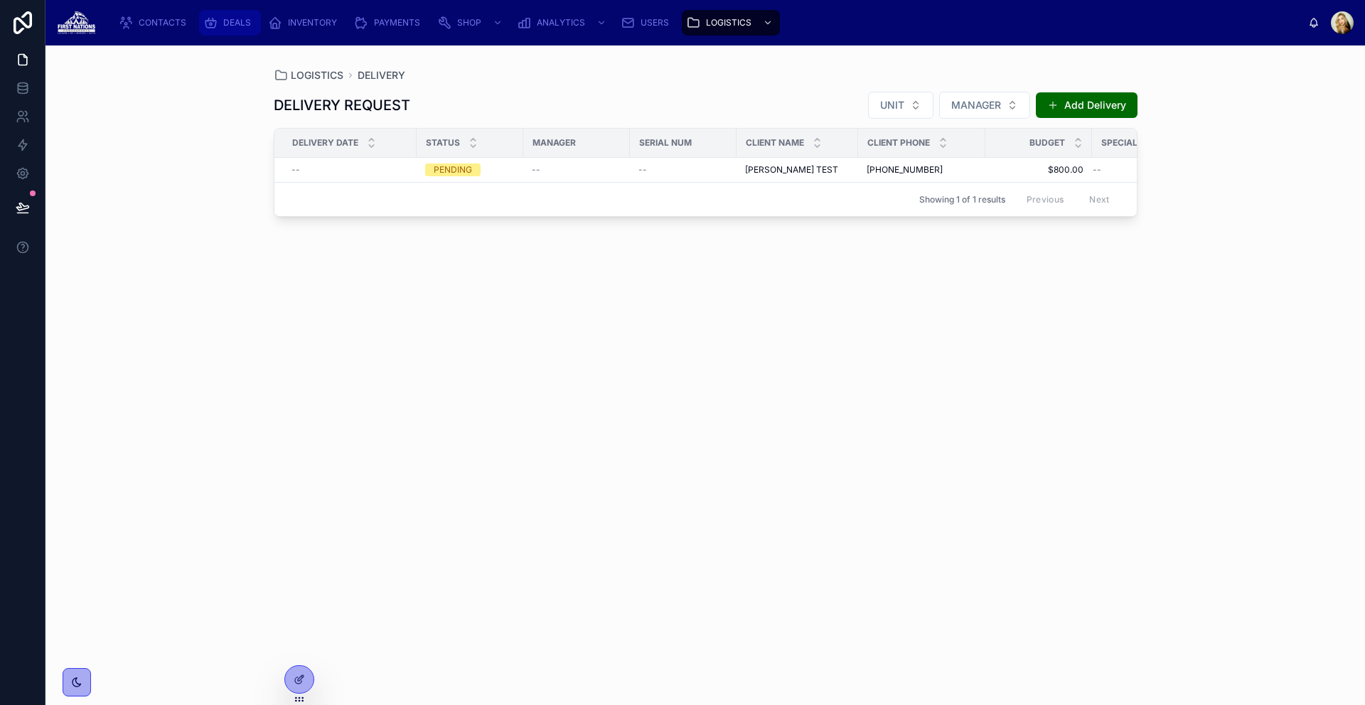
click at [230, 21] on span "DEALS" at bounding box center [237, 22] width 28 height 11
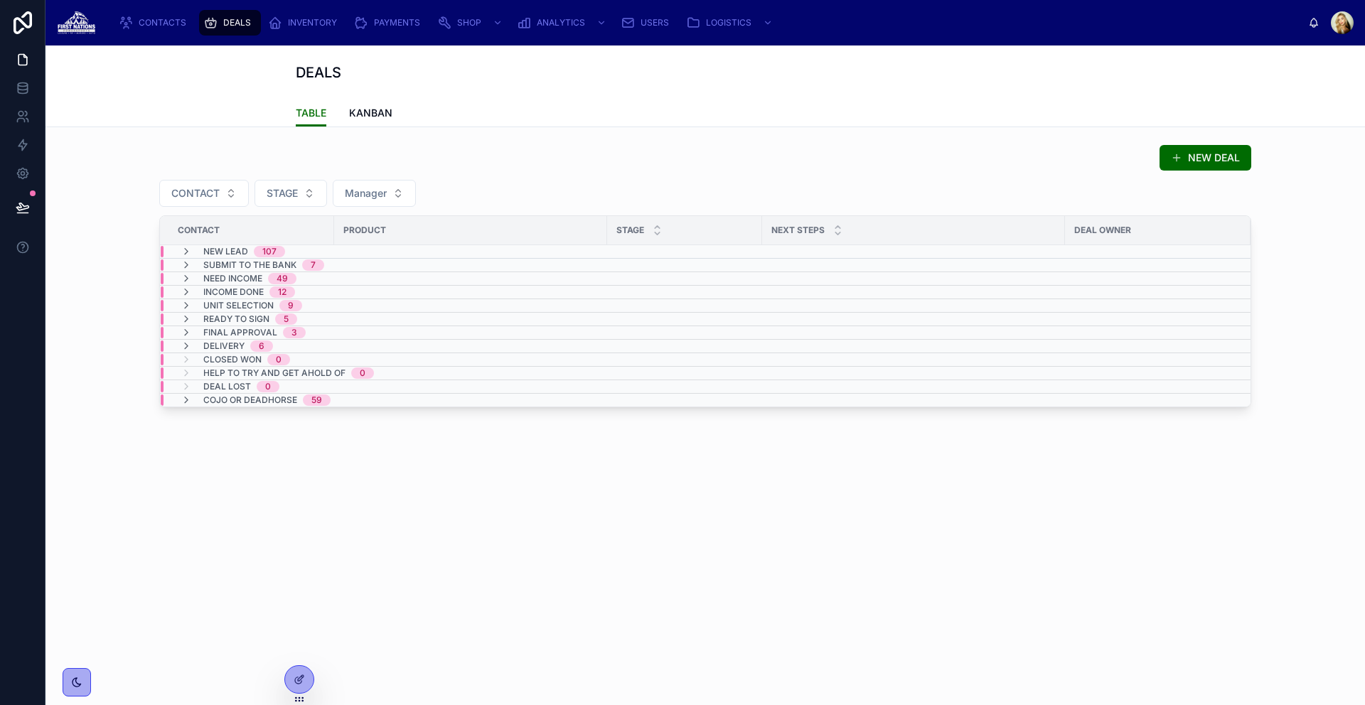
click at [197, 252] on div "NEW LEAD 107" at bounding box center [233, 251] width 105 height 11
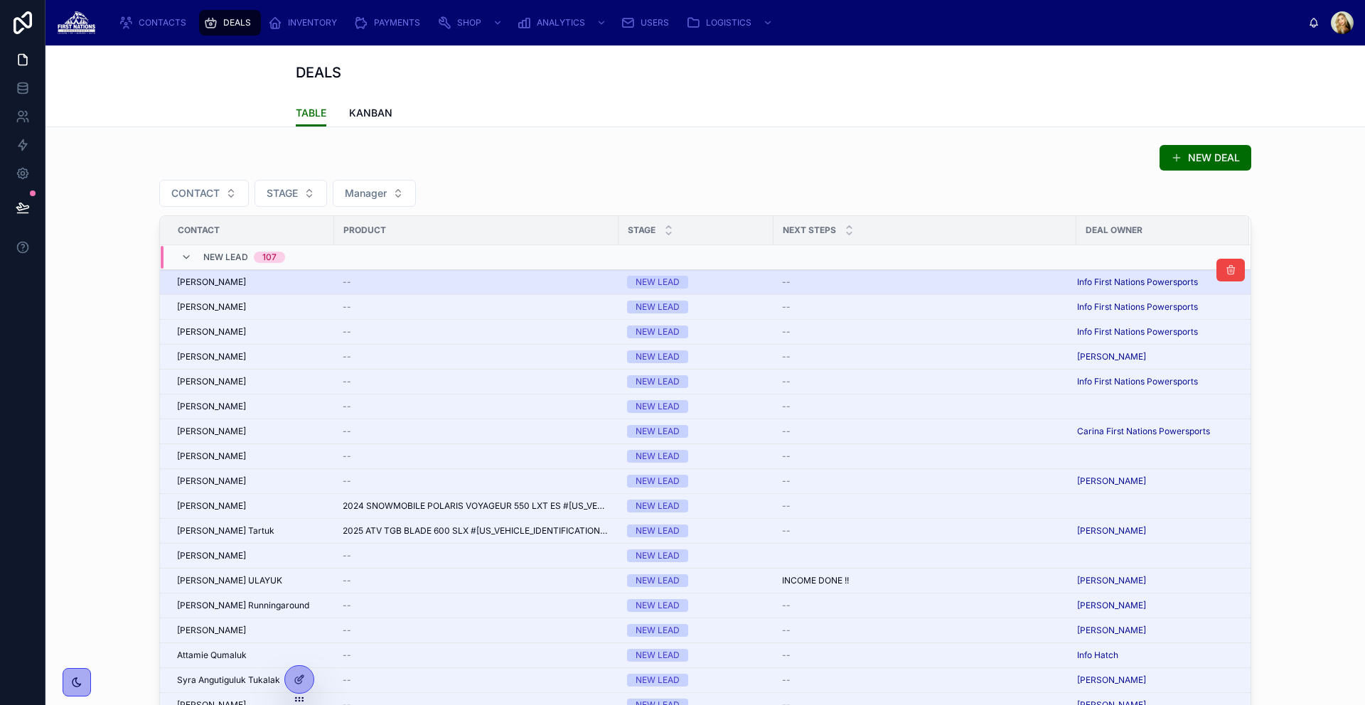
click at [409, 292] on td "--" at bounding box center [476, 282] width 284 height 25
click at [379, 284] on div "--" at bounding box center [476, 282] width 267 height 11
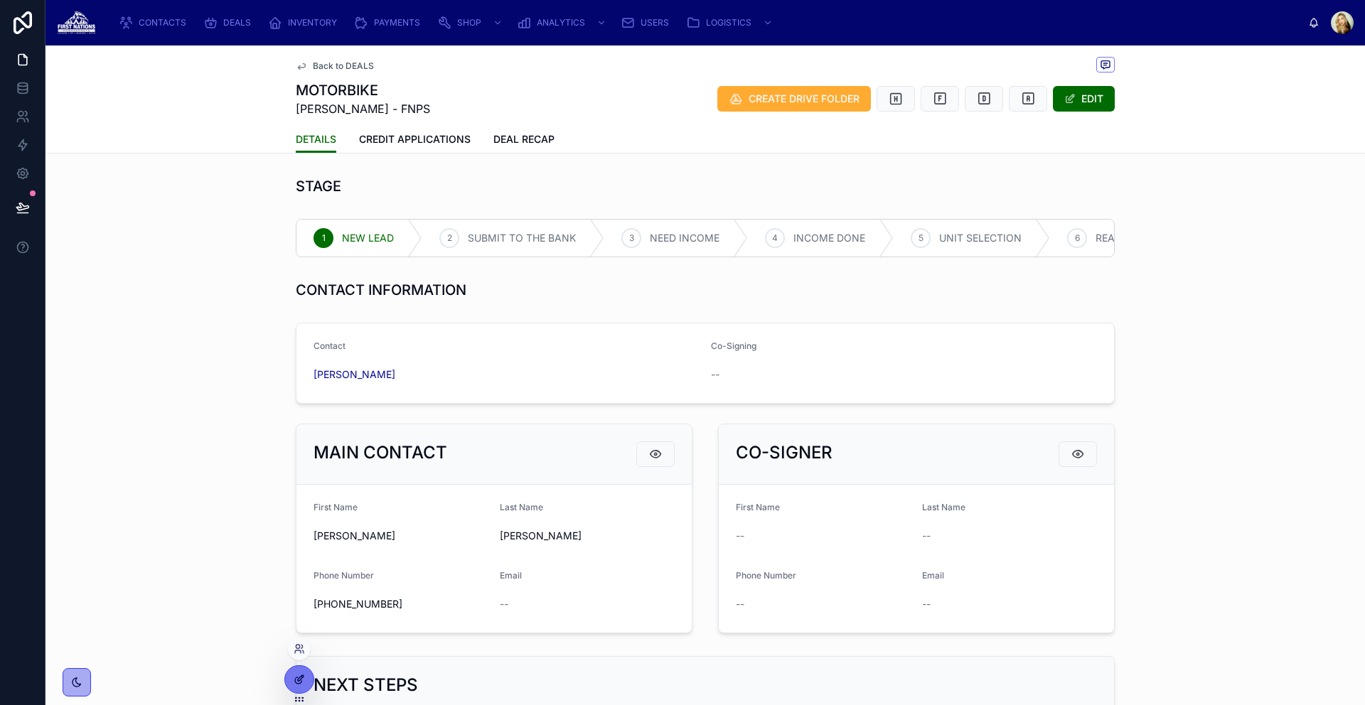
click at [299, 675] on icon at bounding box center [299, 679] width 11 height 11
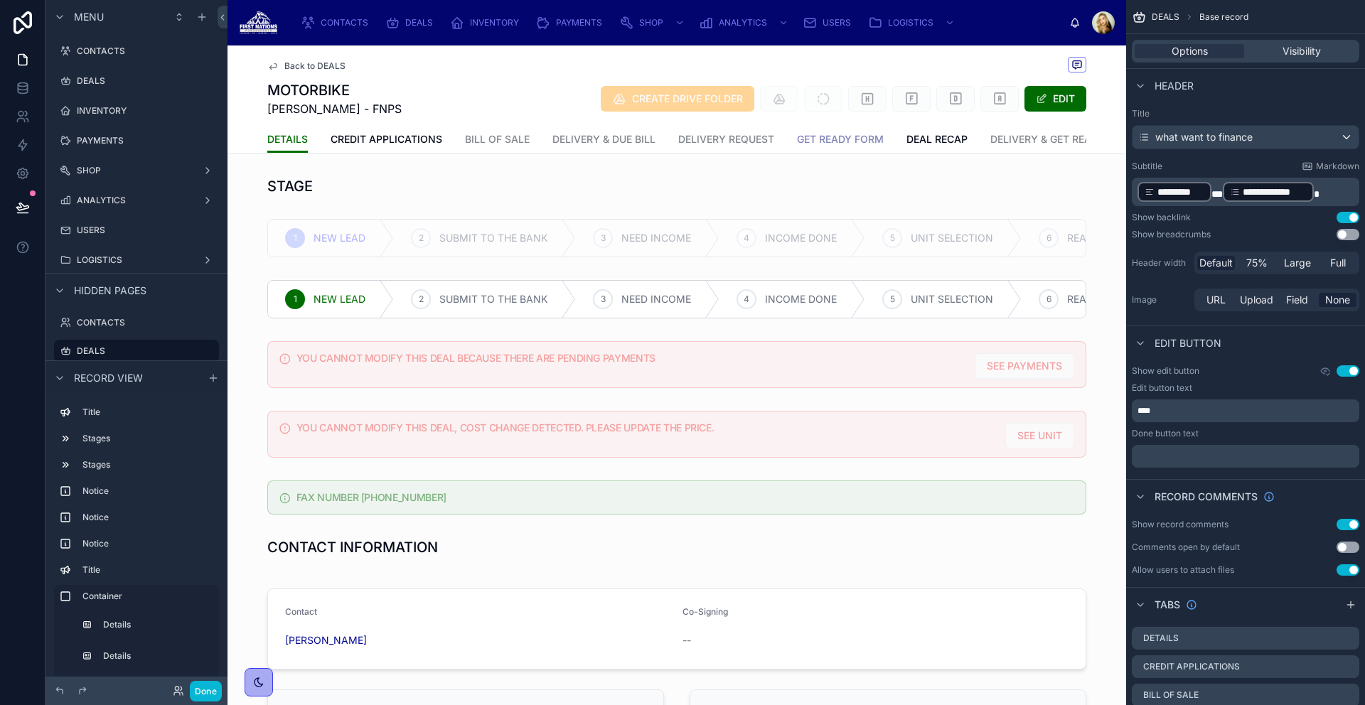
scroll to position [0, 21]
click at [996, 136] on span "DELIVERY & GET READY" at bounding box center [1029, 139] width 114 height 14
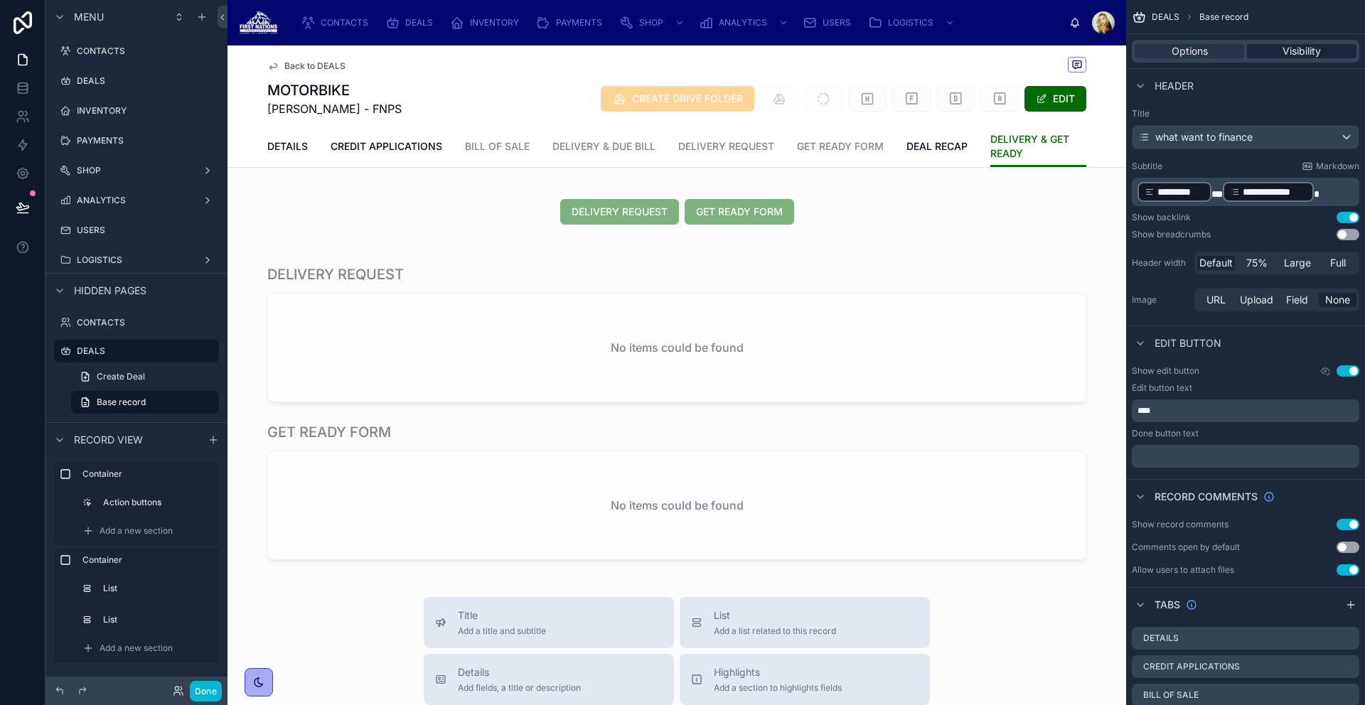
click at [1289, 57] on span "Visibility" at bounding box center [1302, 51] width 38 height 14
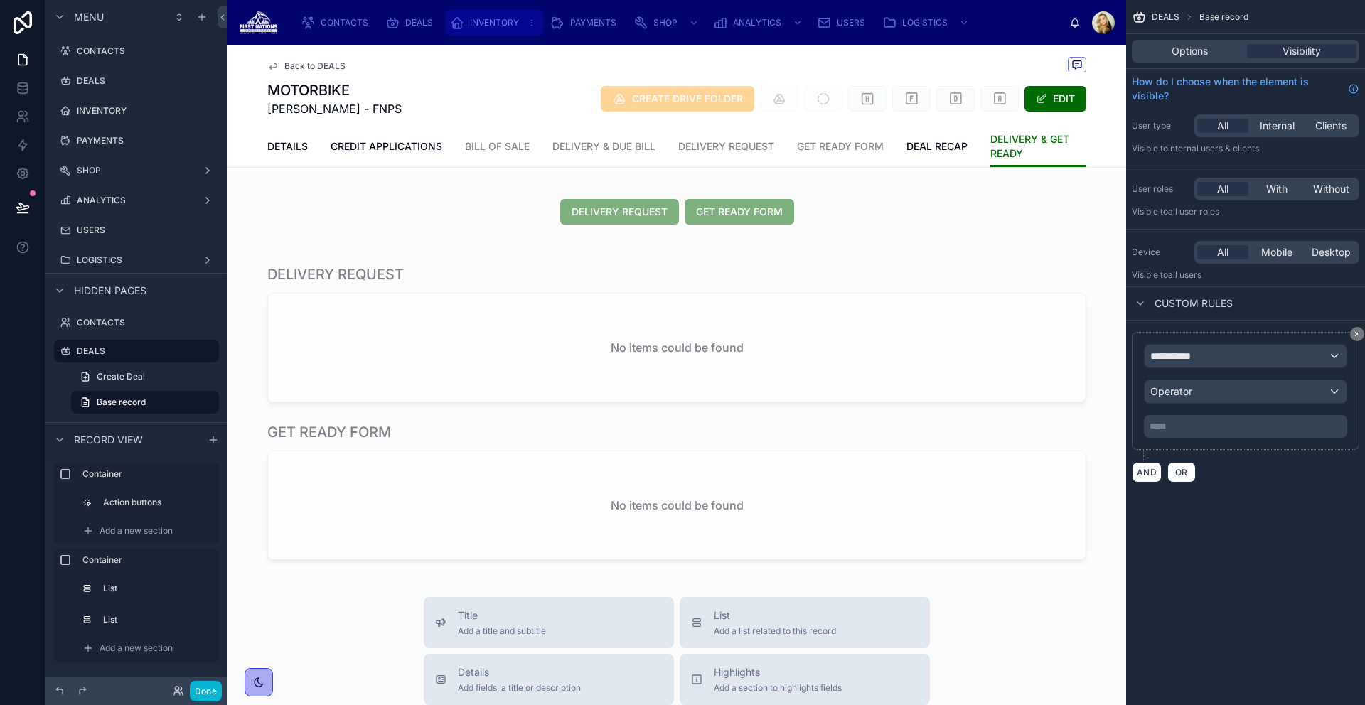
click at [479, 19] on span "INVENTORY" at bounding box center [494, 22] width 49 height 11
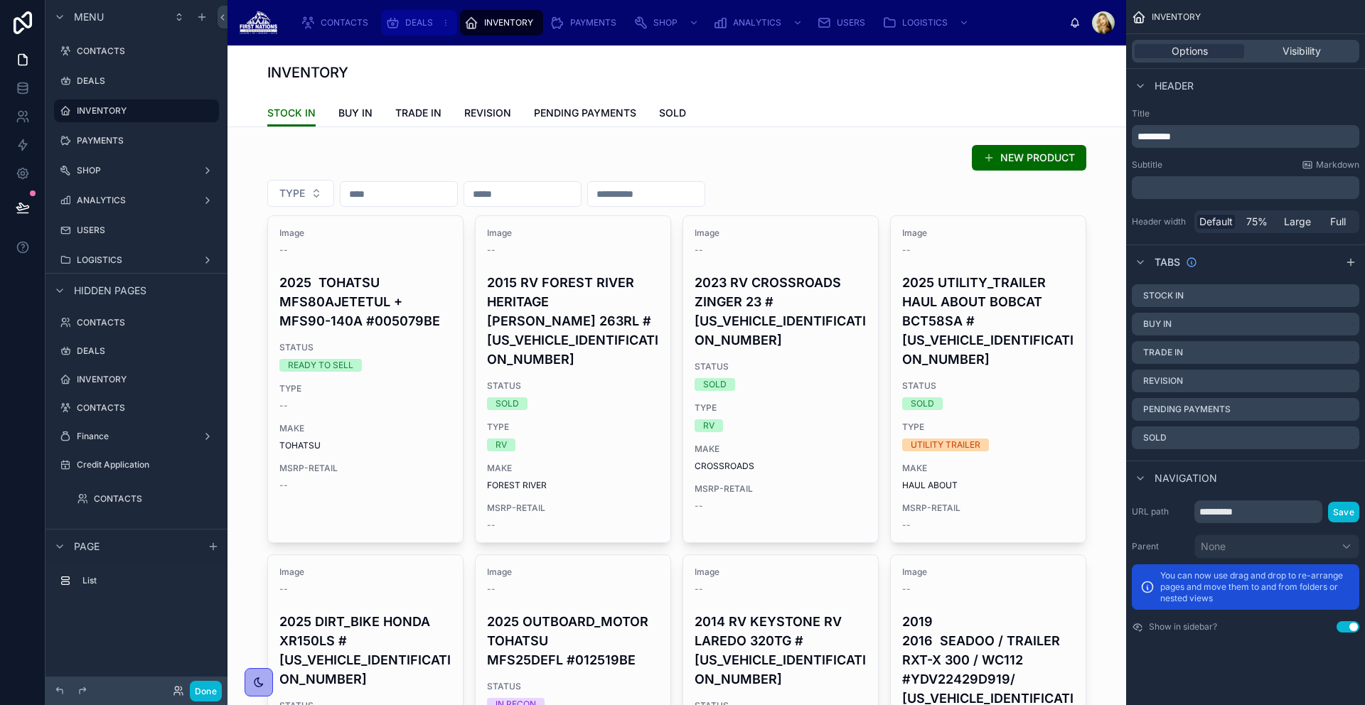
click at [424, 21] on span "DEALS" at bounding box center [419, 22] width 28 height 11
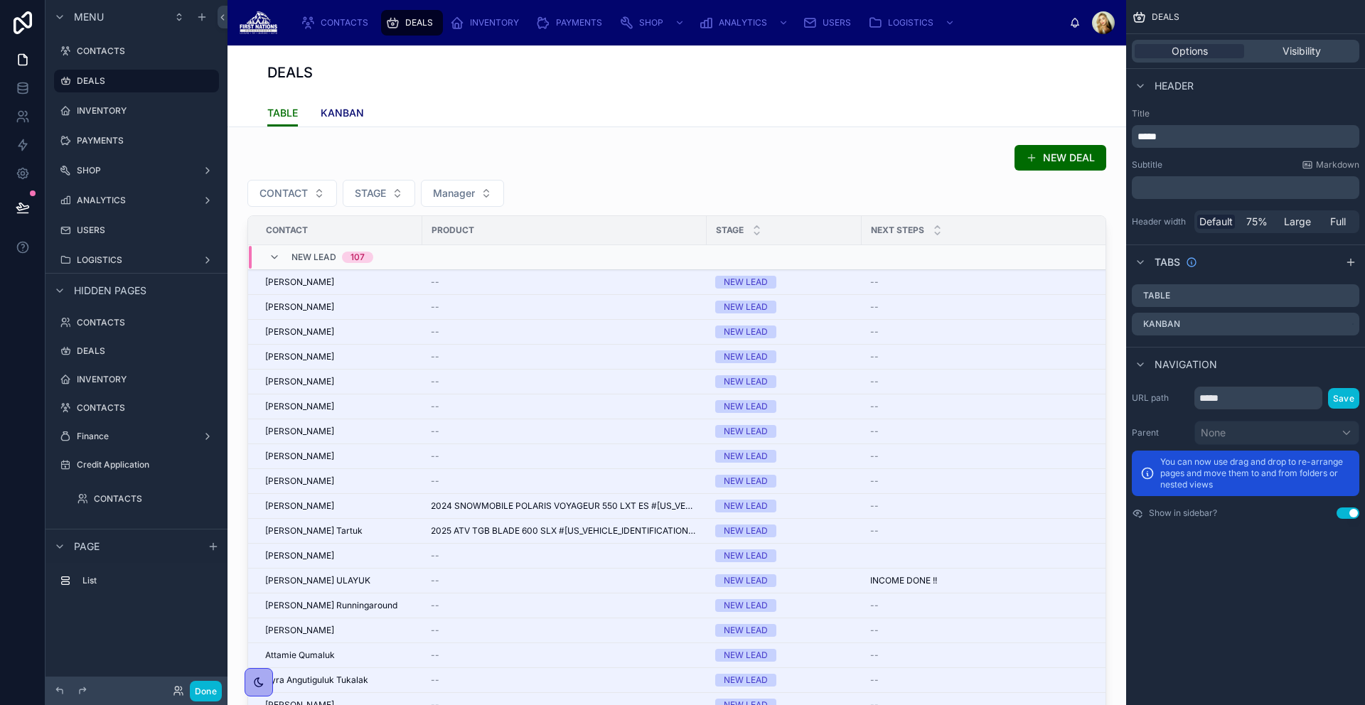
click at [336, 121] on link "KANBAN" at bounding box center [342, 114] width 43 height 28
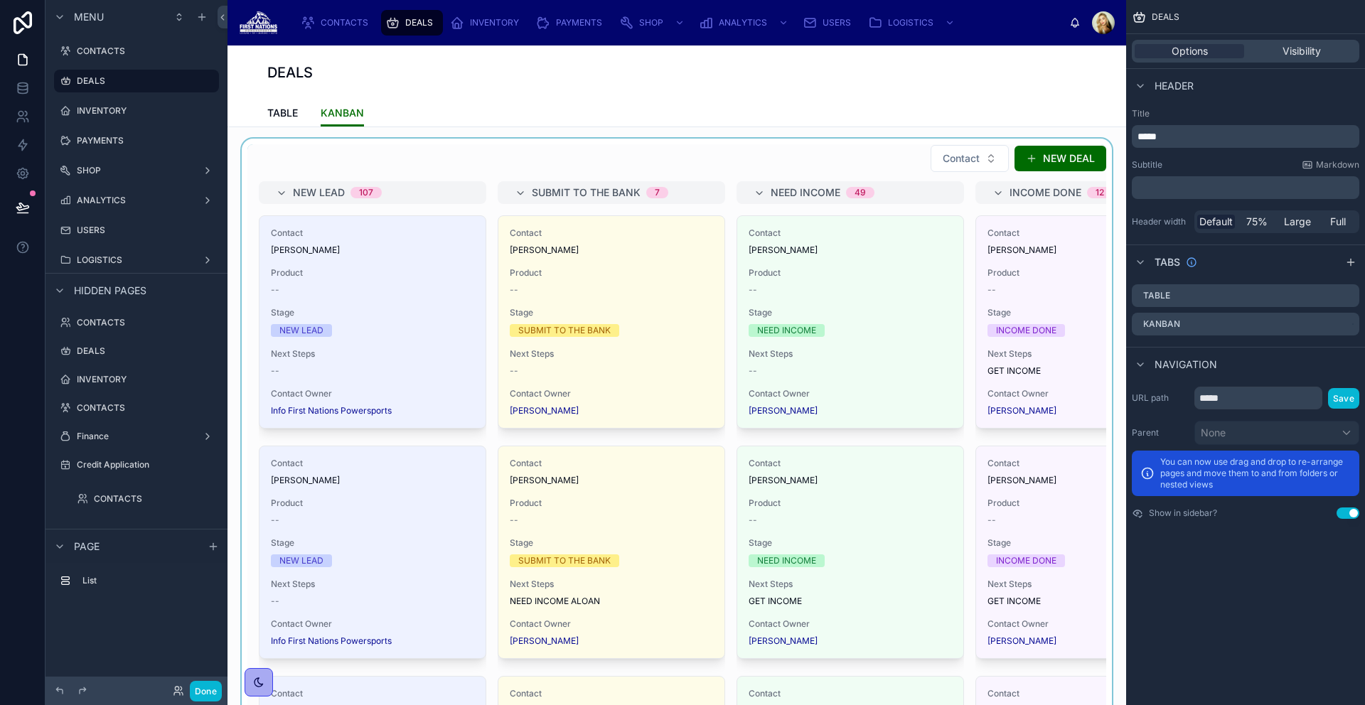
click at [535, 168] on div at bounding box center [677, 427] width 876 height 577
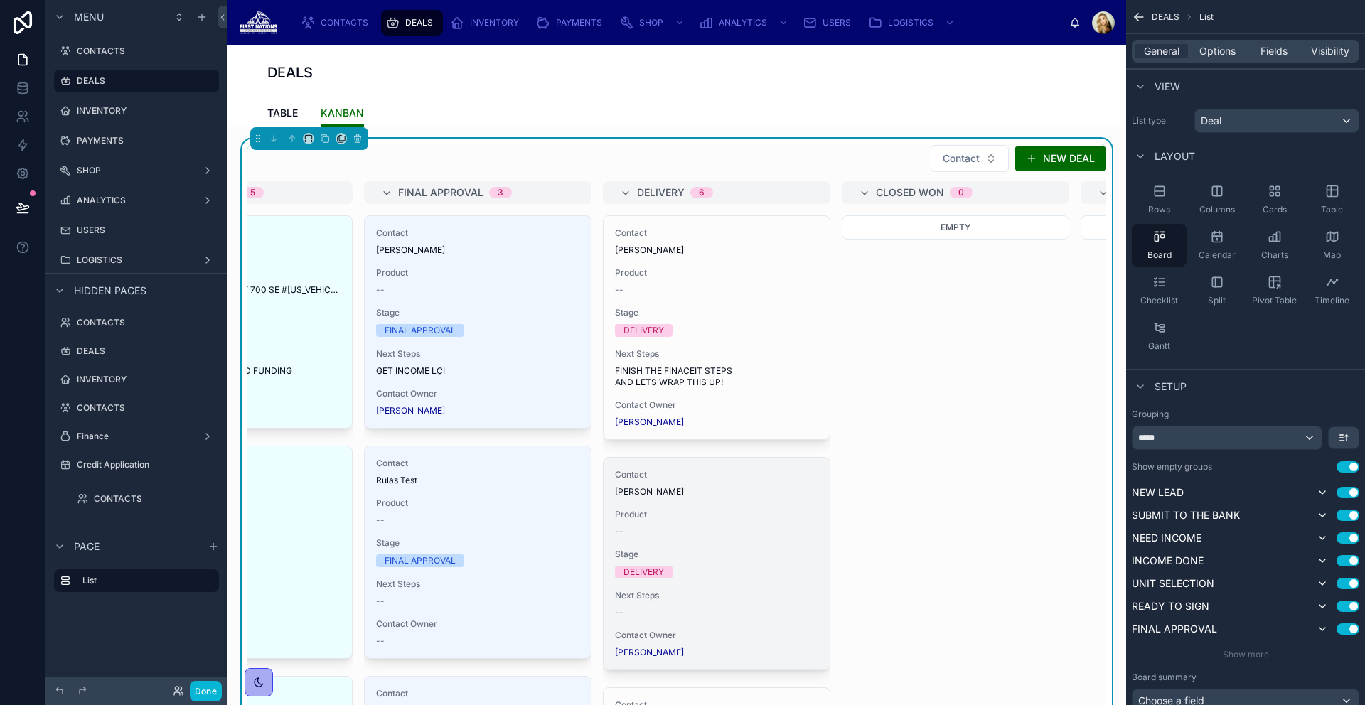
scroll to position [0, 1300]
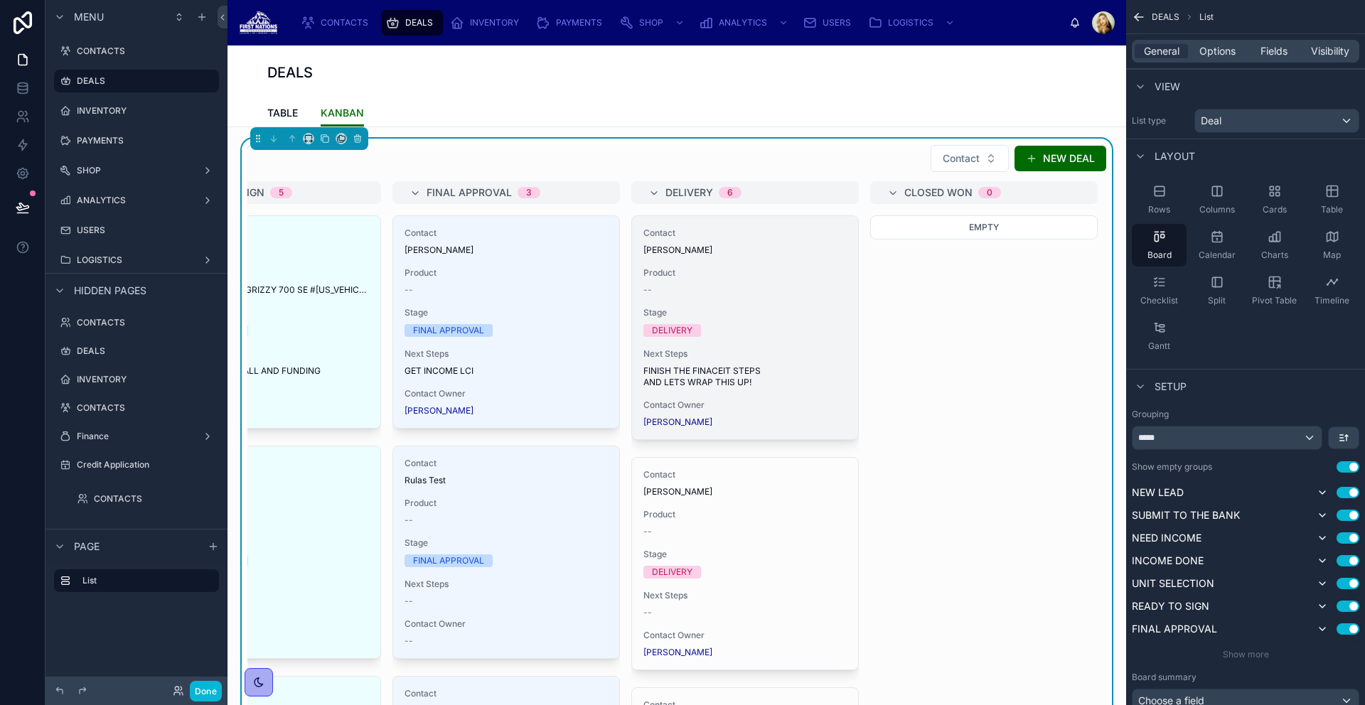
click at [689, 254] on span "[PERSON_NAME]" at bounding box center [677, 250] width 69 height 11
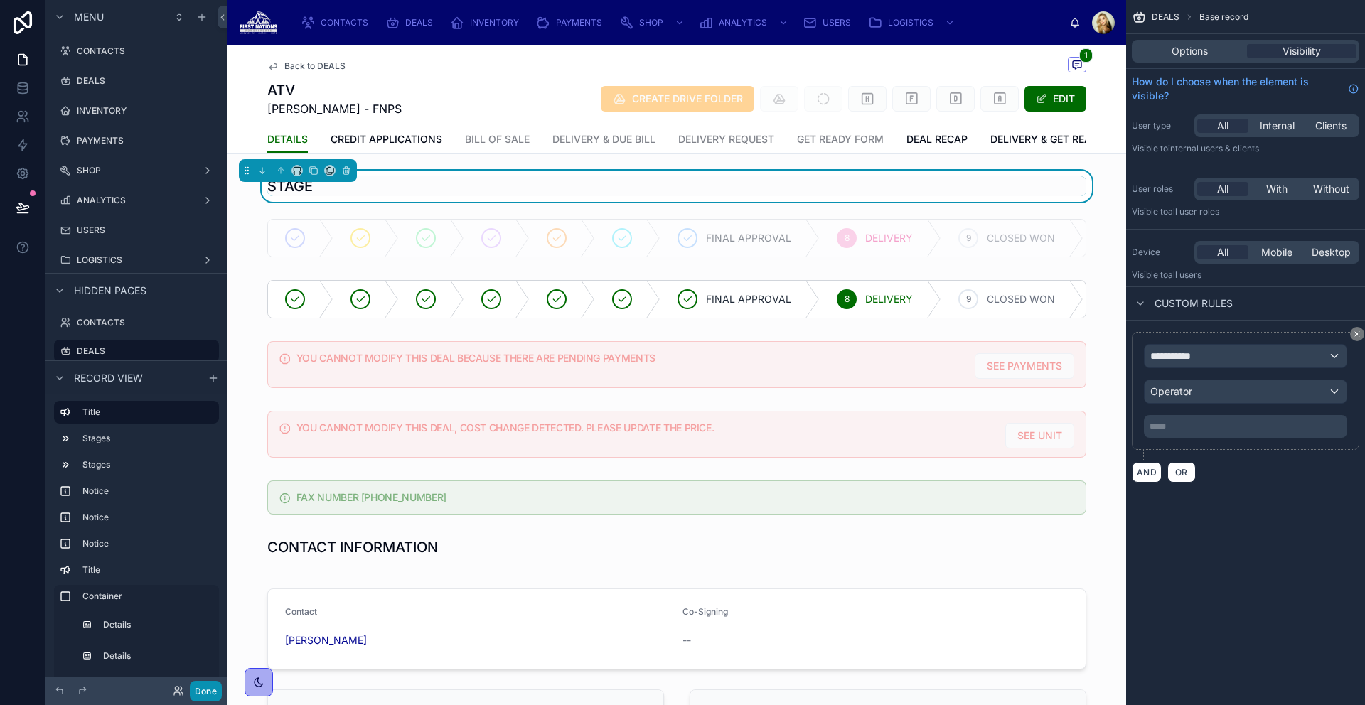
click at [207, 692] on button "Done" at bounding box center [206, 691] width 32 height 21
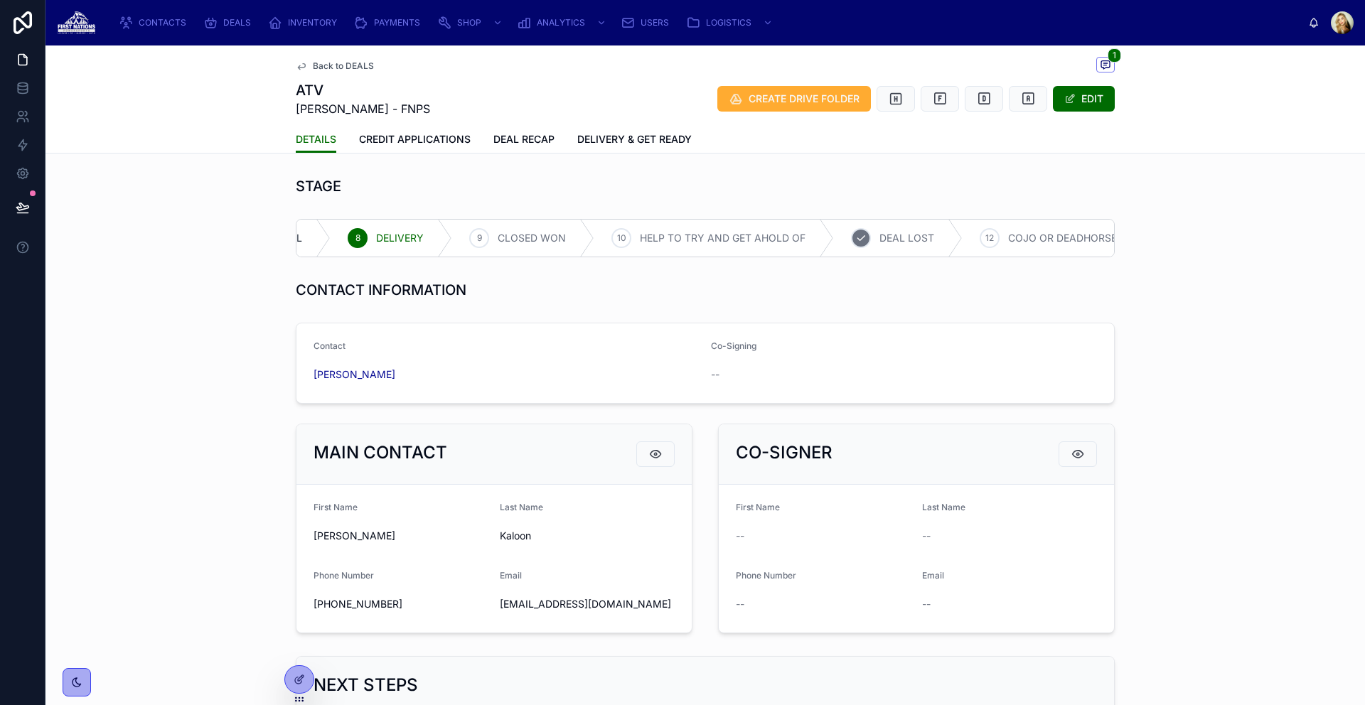
scroll to position [0, 544]
click at [1084, 64] on div "Record comments ]" at bounding box center [1028, 66] width 127 height 26
click at [1108, 60] on span "1" at bounding box center [1115, 55] width 14 height 14
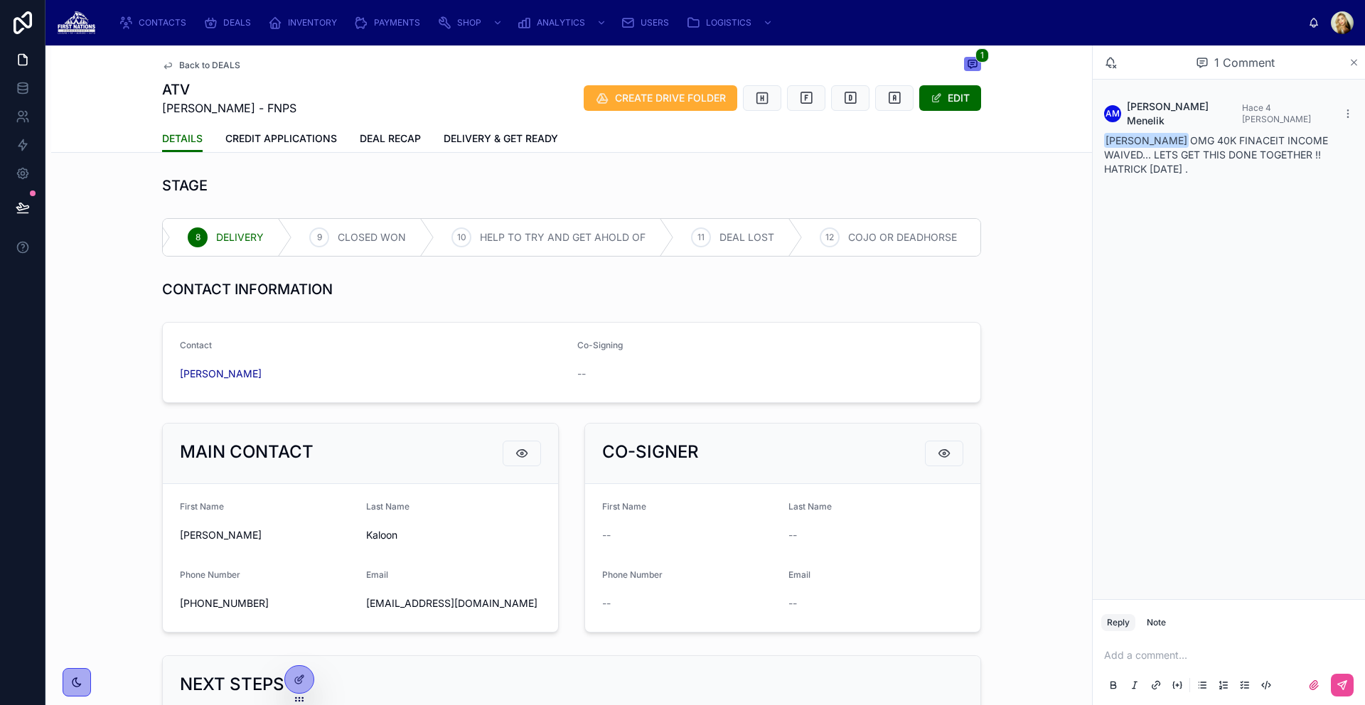
click at [1351, 58] on icon at bounding box center [1354, 62] width 11 height 11
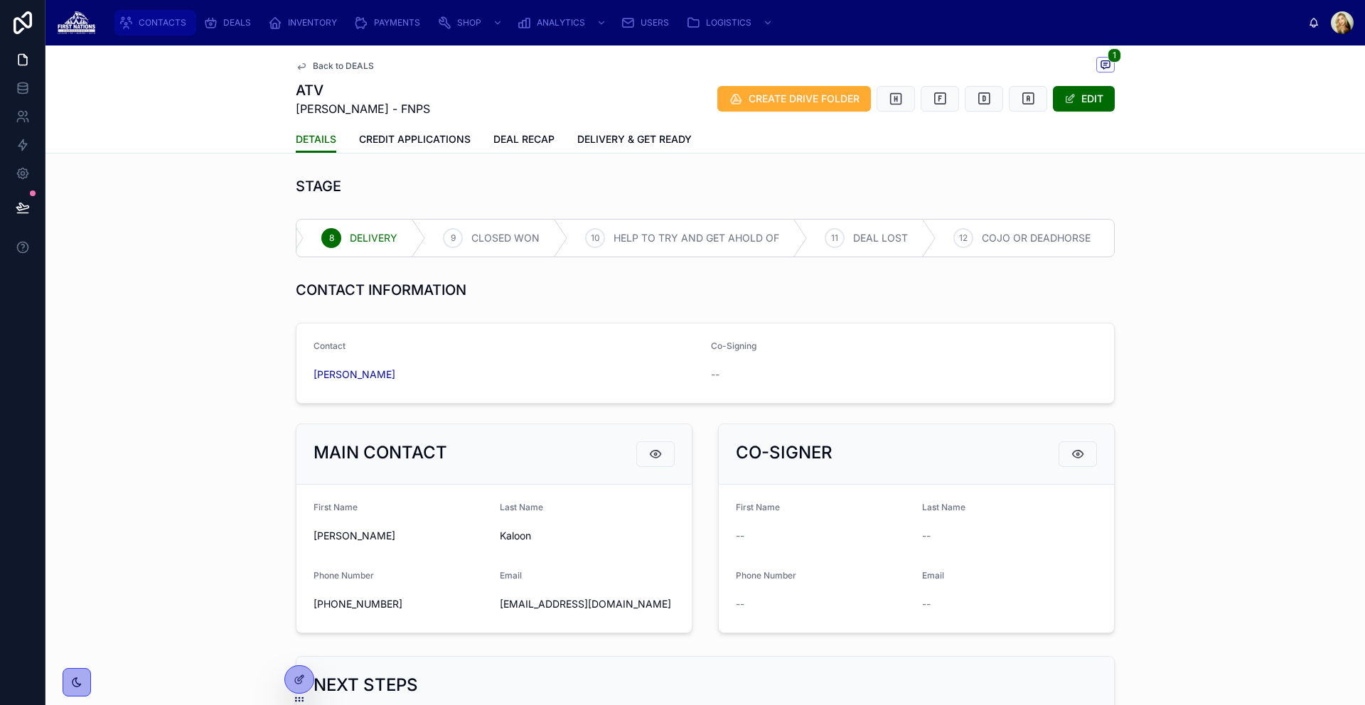
click at [159, 27] on span "CONTACTS" at bounding box center [163, 22] width 48 height 11
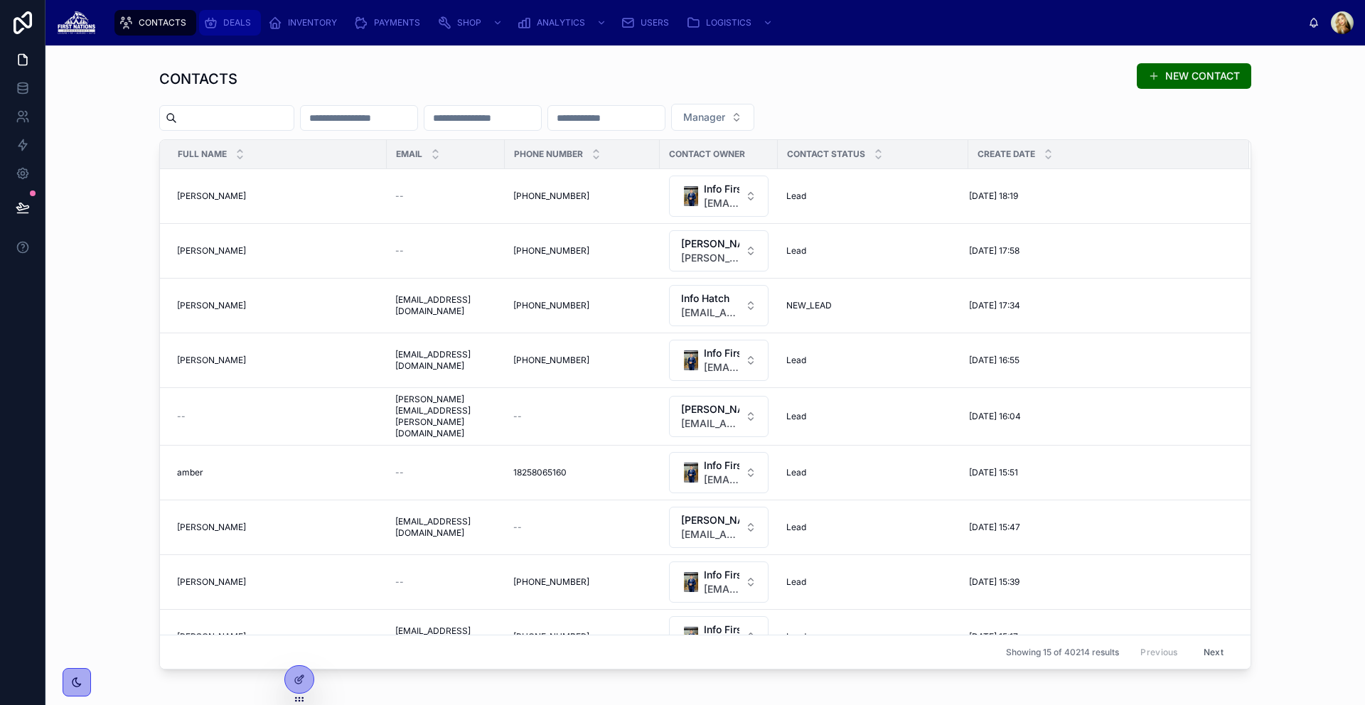
click at [242, 26] on span "DEALS" at bounding box center [237, 22] width 28 height 11
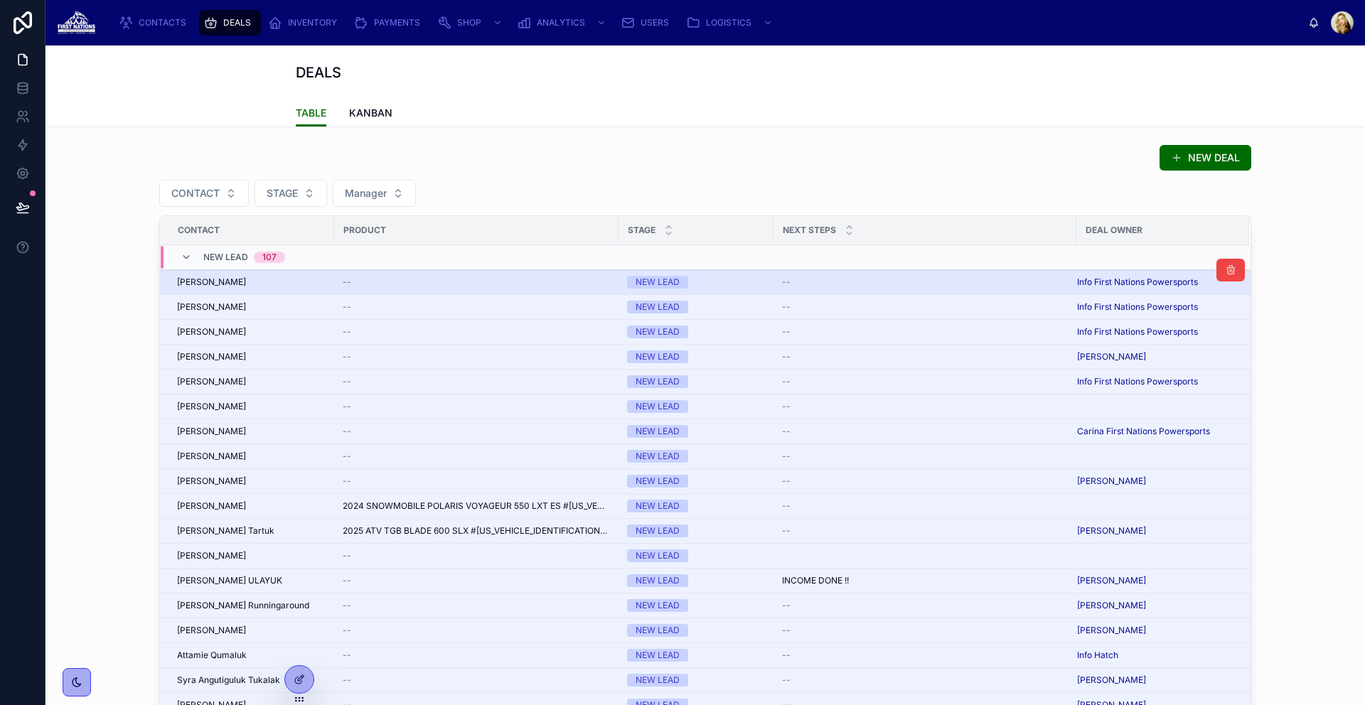
click at [409, 285] on div "--" at bounding box center [476, 282] width 267 height 11
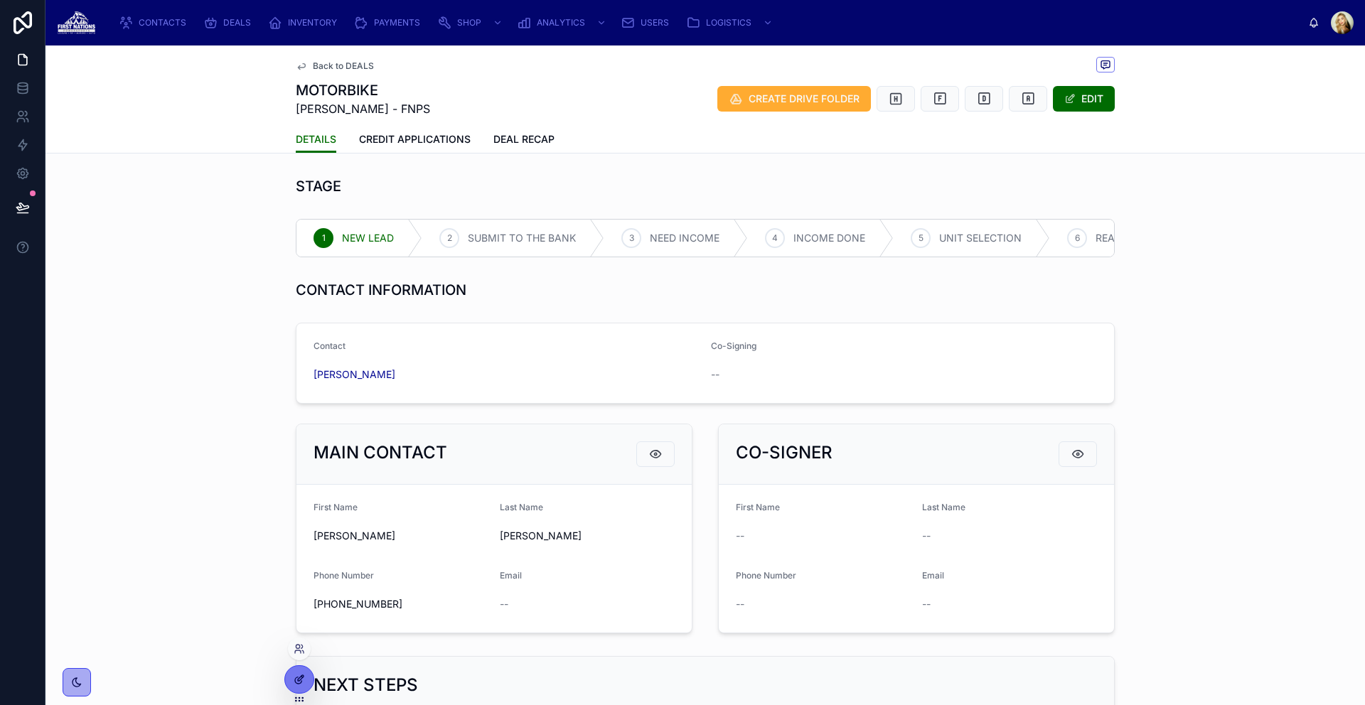
click at [301, 681] on icon at bounding box center [298, 681] width 6 height 6
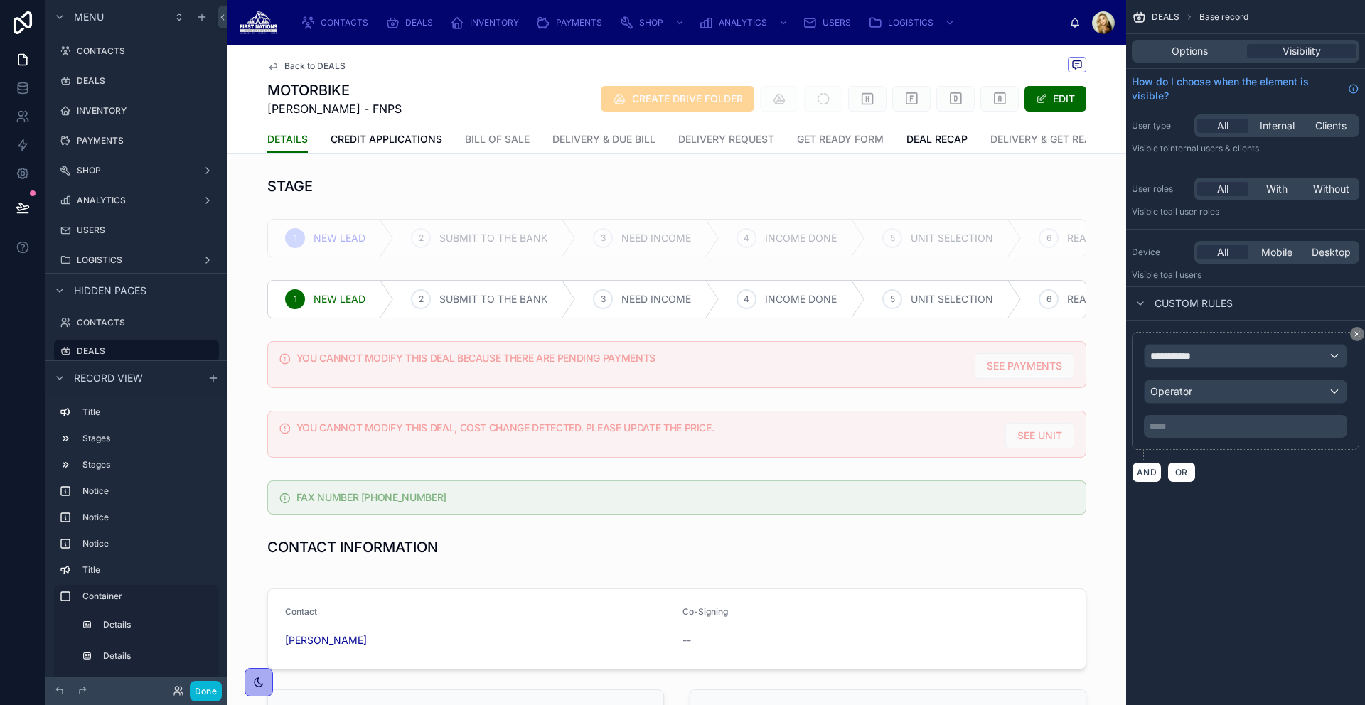
scroll to position [0, 21]
click at [18, 95] on icon at bounding box center [23, 88] width 14 height 14
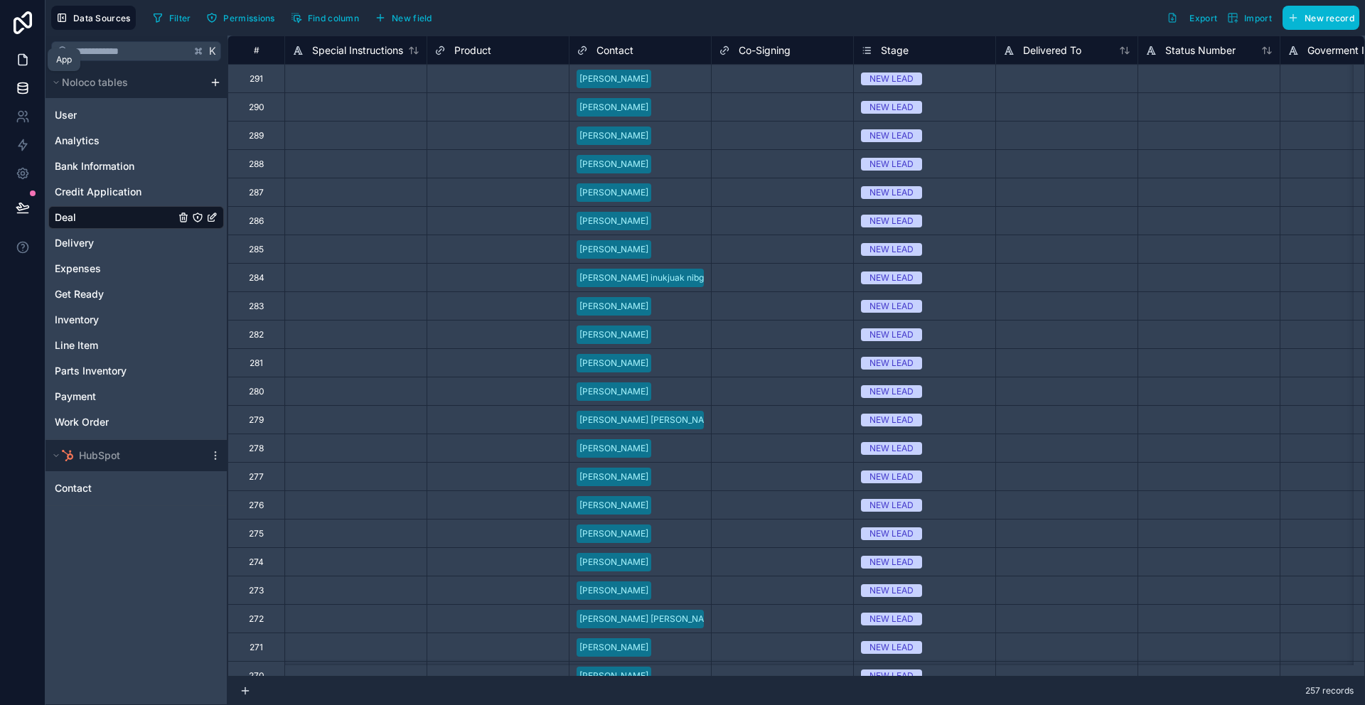
click at [25, 70] on link at bounding box center [22, 59] width 45 height 28
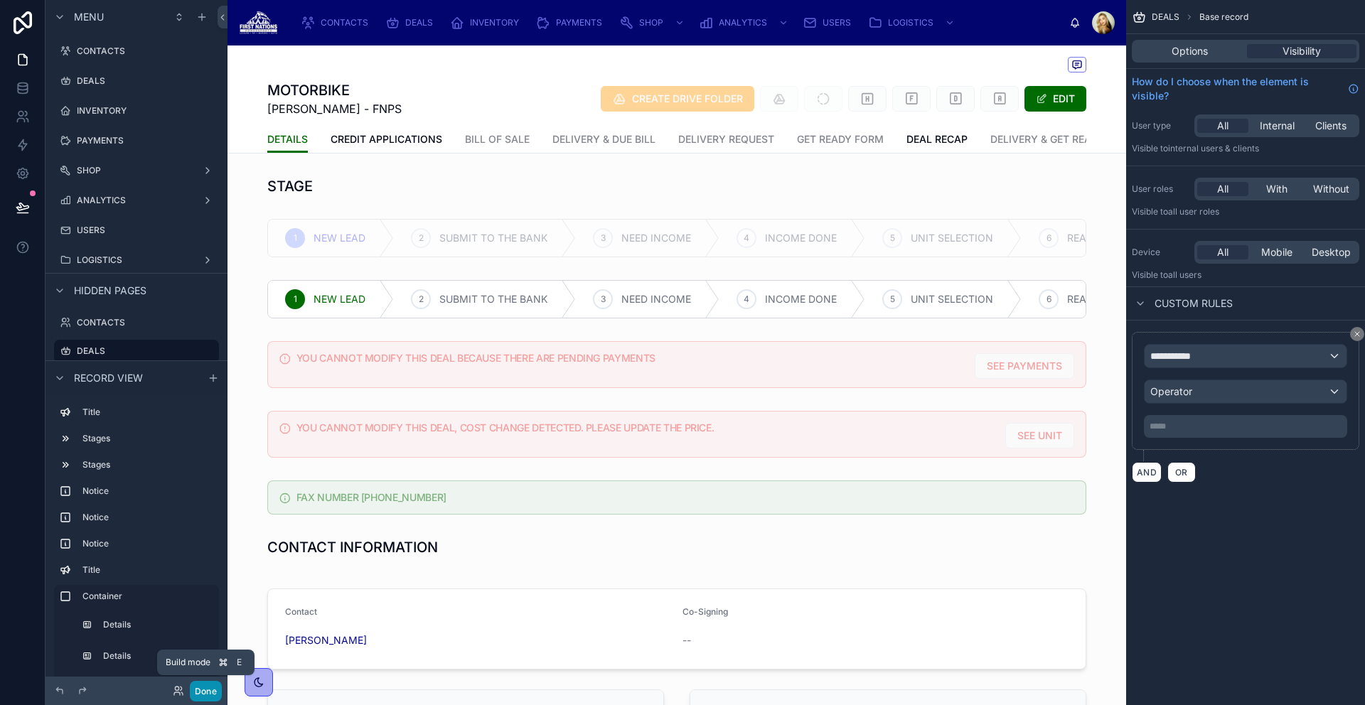
click at [208, 690] on button "Done" at bounding box center [206, 691] width 32 height 21
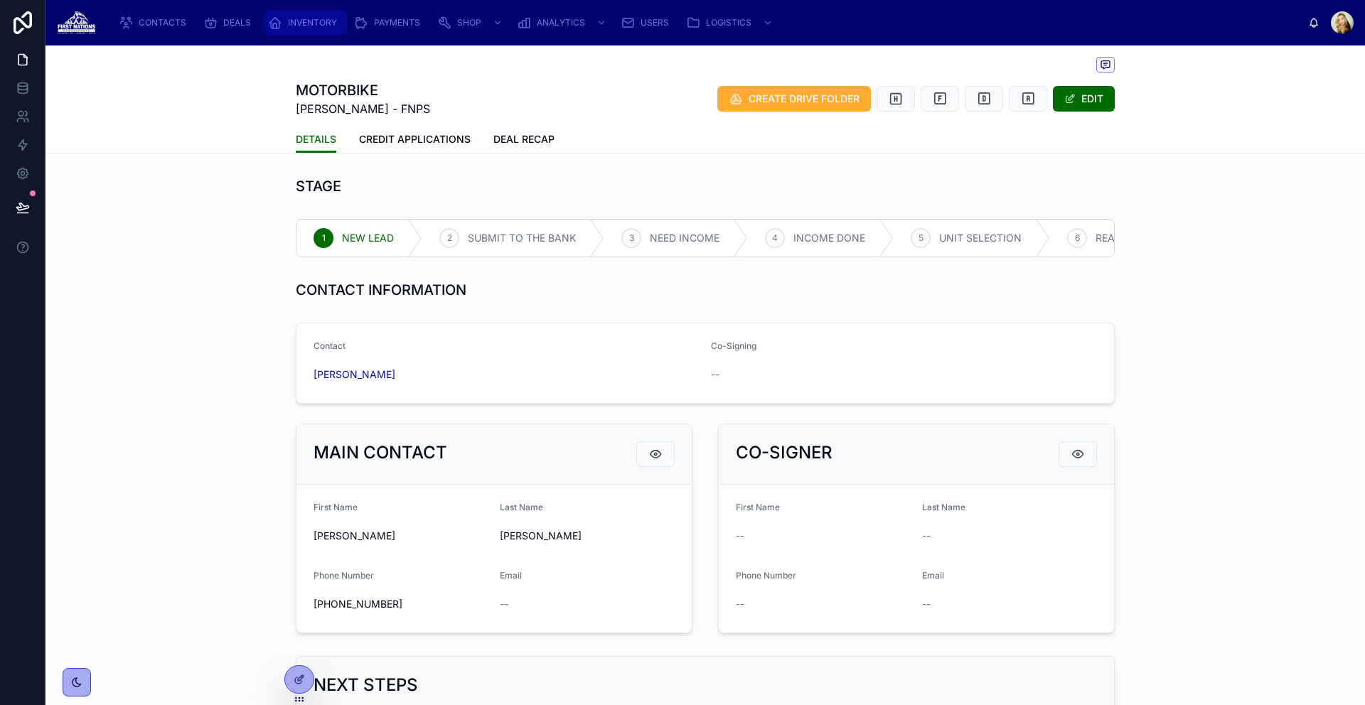
click at [318, 21] on span "INVENTORY" at bounding box center [312, 22] width 49 height 11
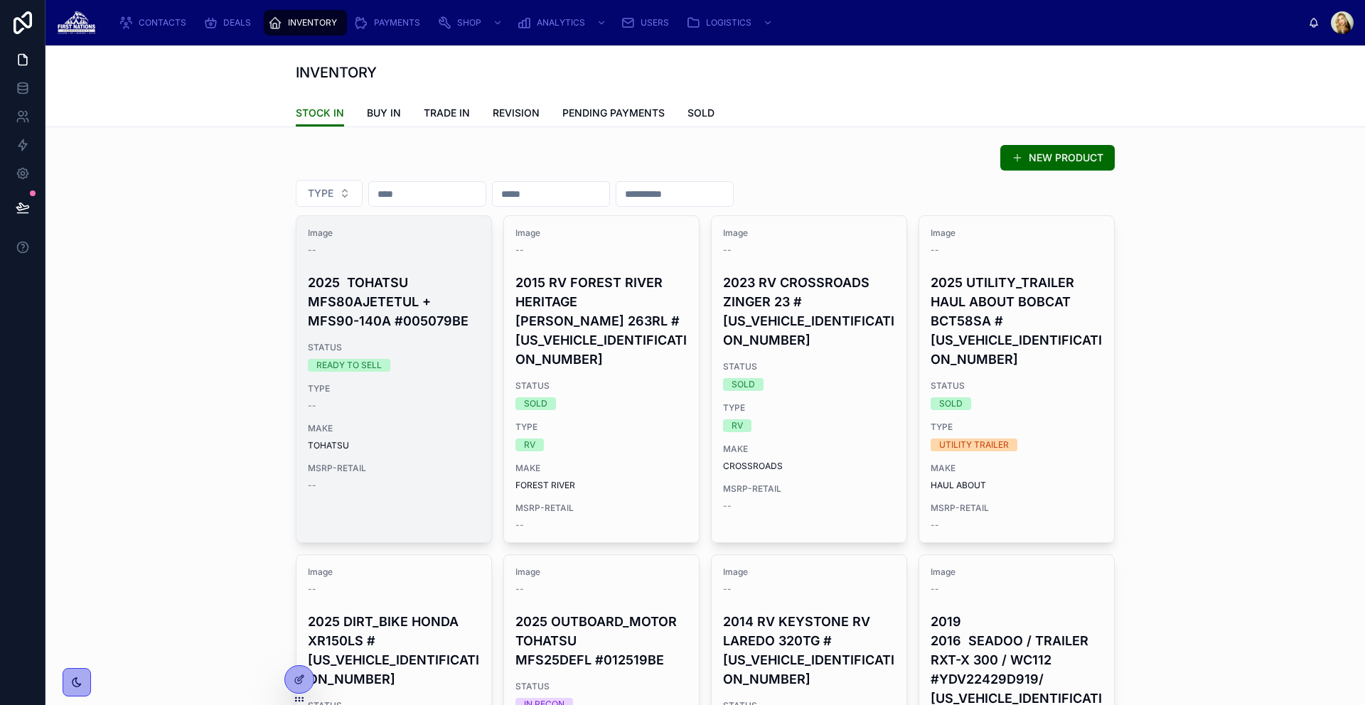
click at [412, 262] on div "Image -- 2025 TOHATSU MFS80AJETETUL + MFS90-140A #005079BE STATUS READY TO SELL…" at bounding box center [393, 359] width 195 height 287
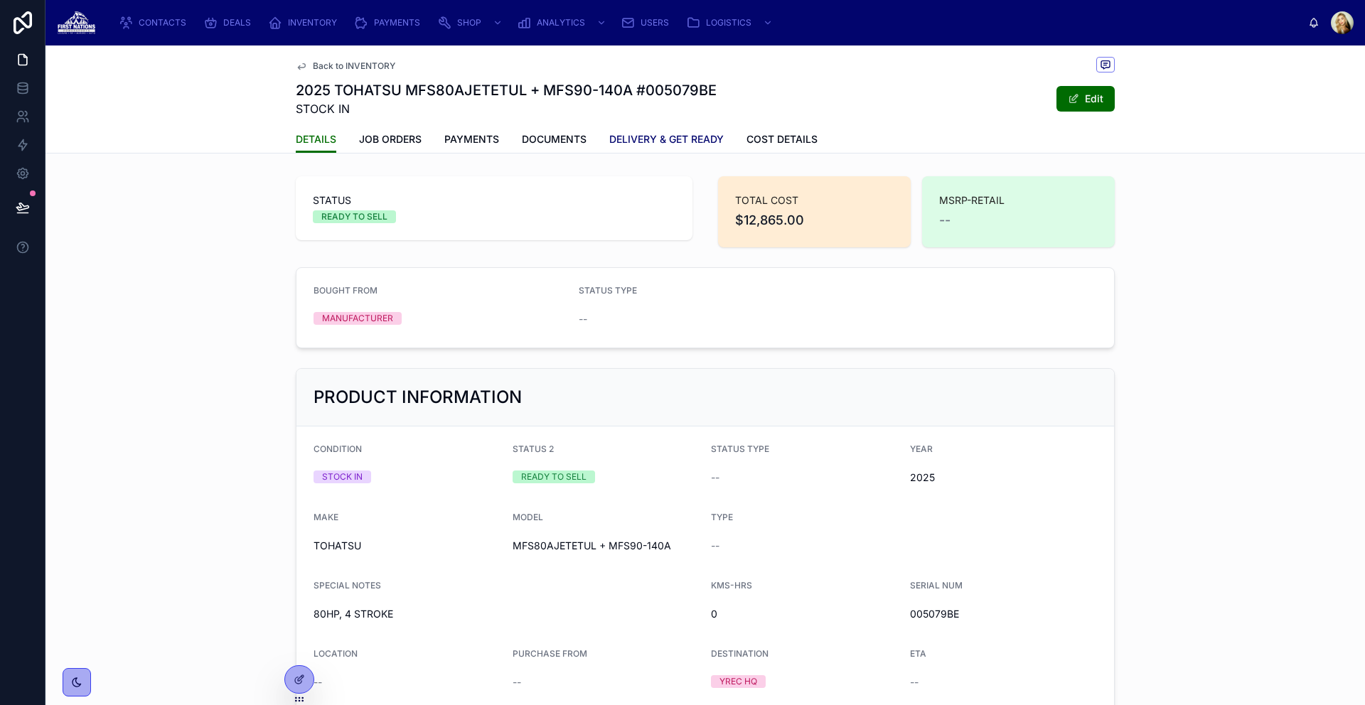
click at [666, 138] on span "DELIVERY & GET READY" at bounding box center [666, 139] width 114 height 14
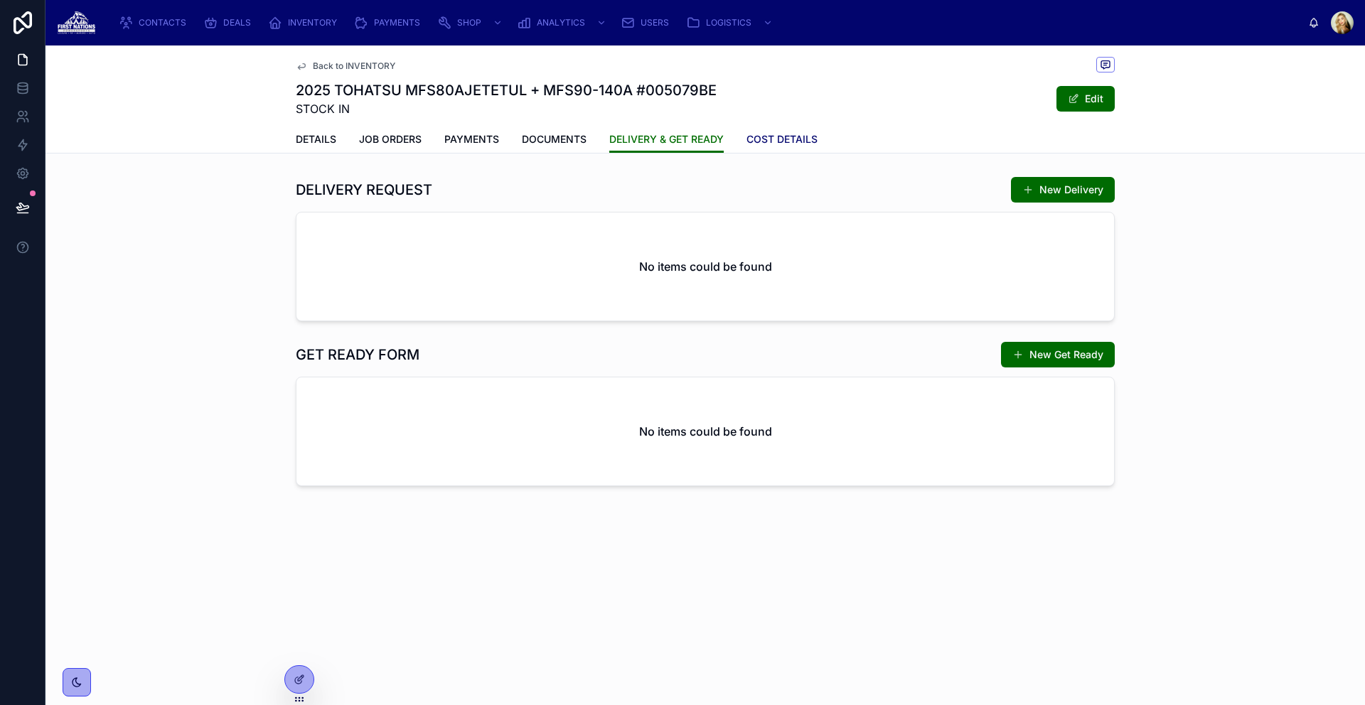
click at [781, 139] on span "COST DETAILS" at bounding box center [781, 139] width 71 height 14
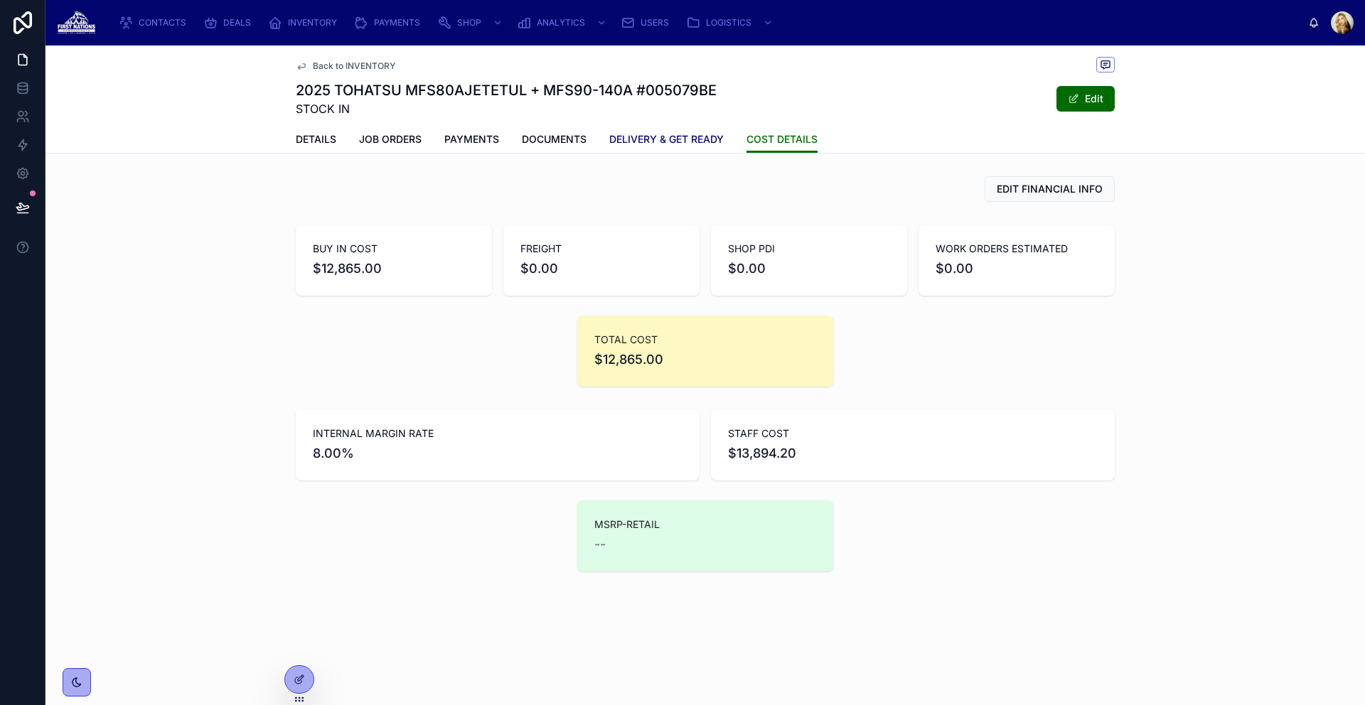
click at [646, 139] on span "DELIVERY & GET READY" at bounding box center [666, 139] width 114 height 14
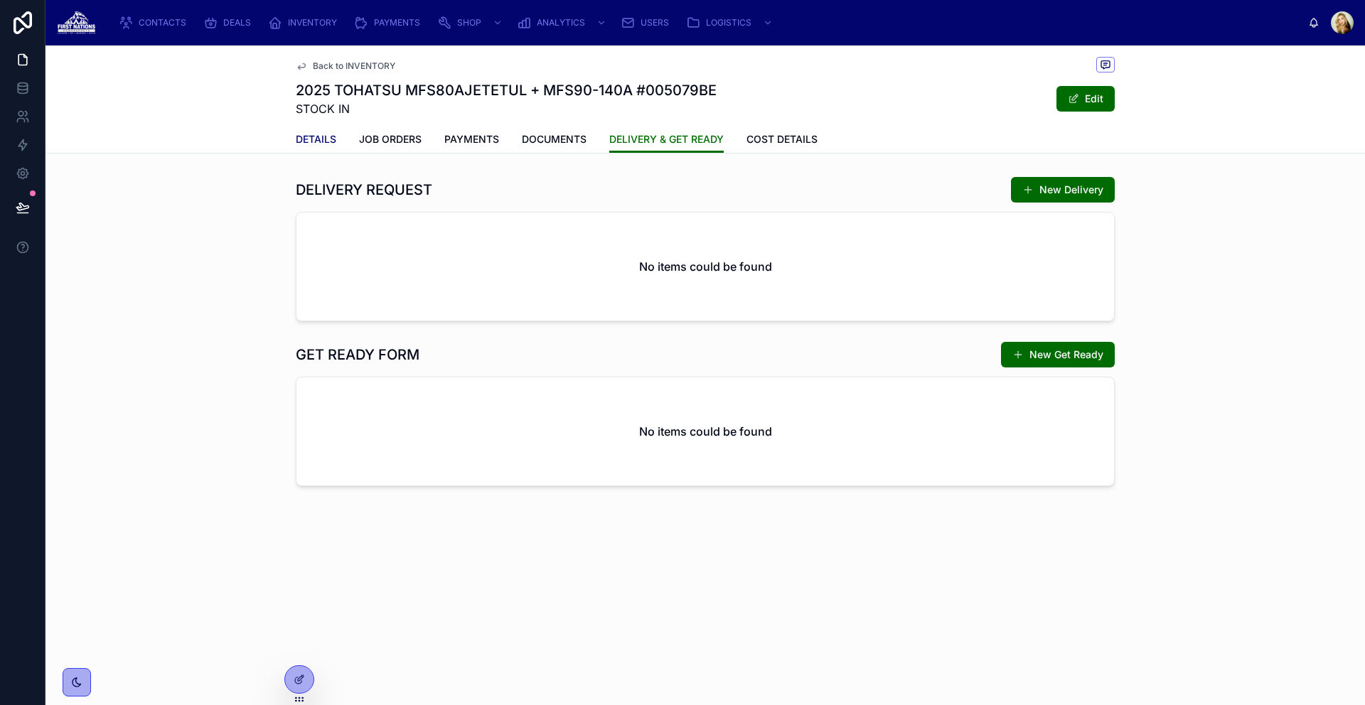
click at [335, 141] on span "DETAILS" at bounding box center [316, 139] width 41 height 14
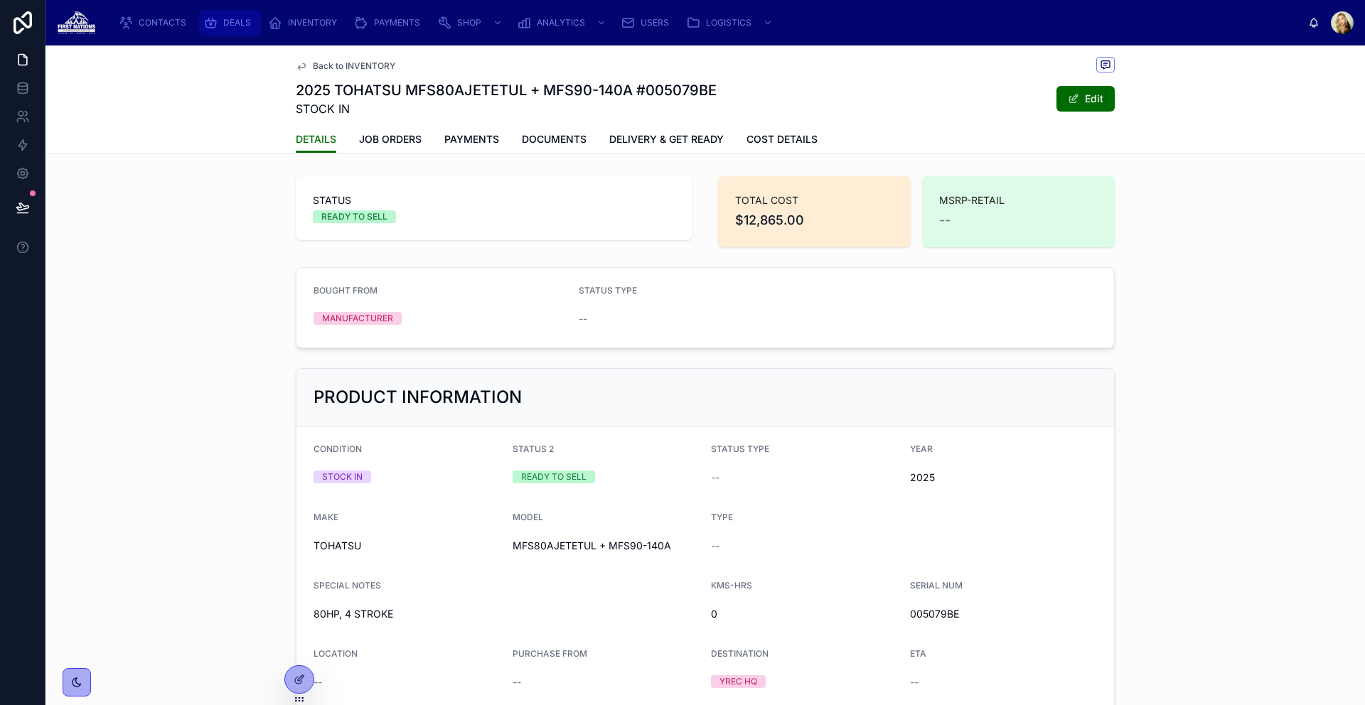
click at [237, 19] on span "DEALS" at bounding box center [237, 22] width 28 height 11
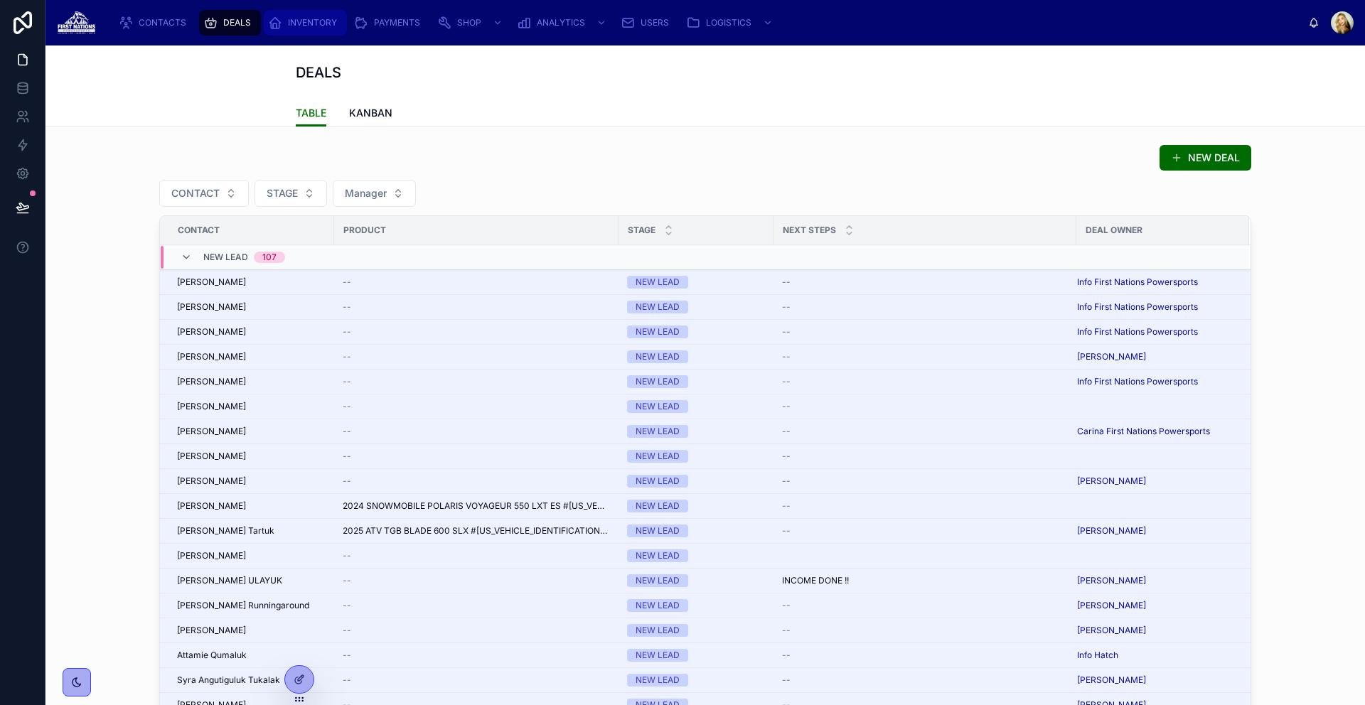
click at [306, 18] on span "INVENTORY" at bounding box center [312, 22] width 49 height 11
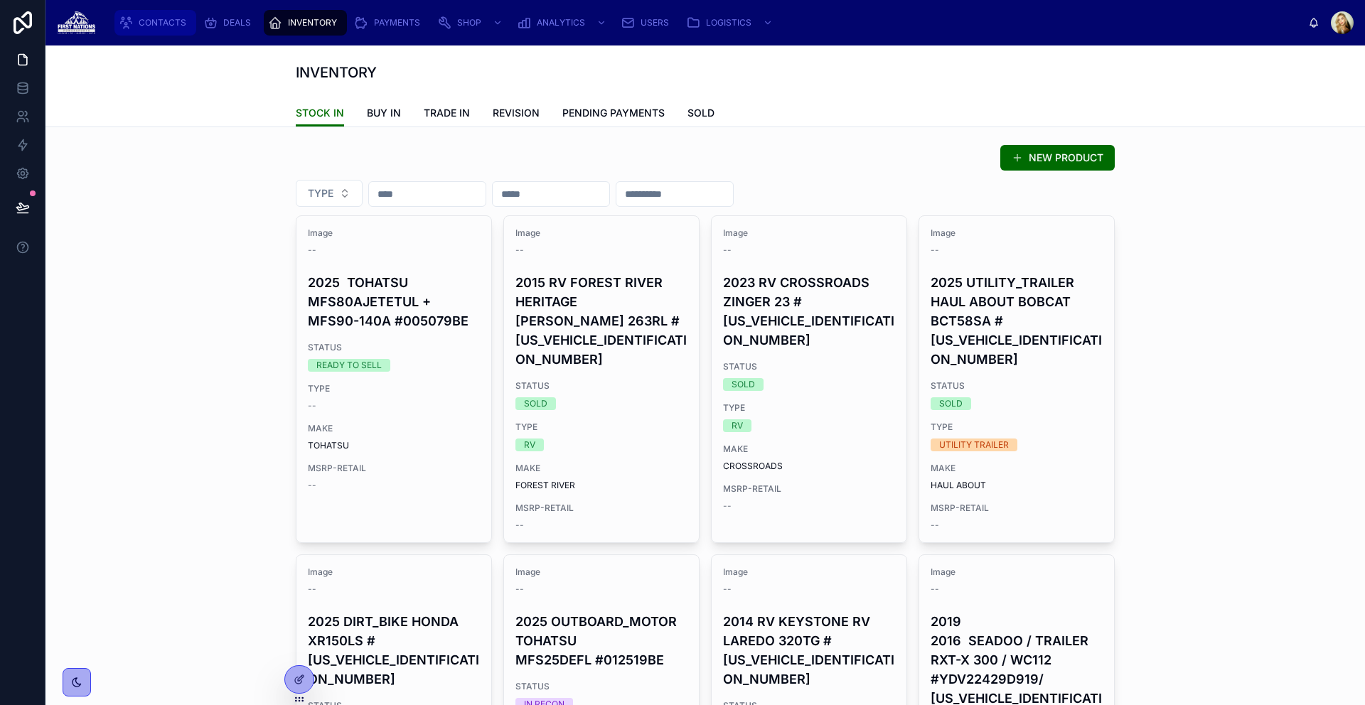
click at [181, 22] on span "CONTACTS" at bounding box center [163, 22] width 48 height 11
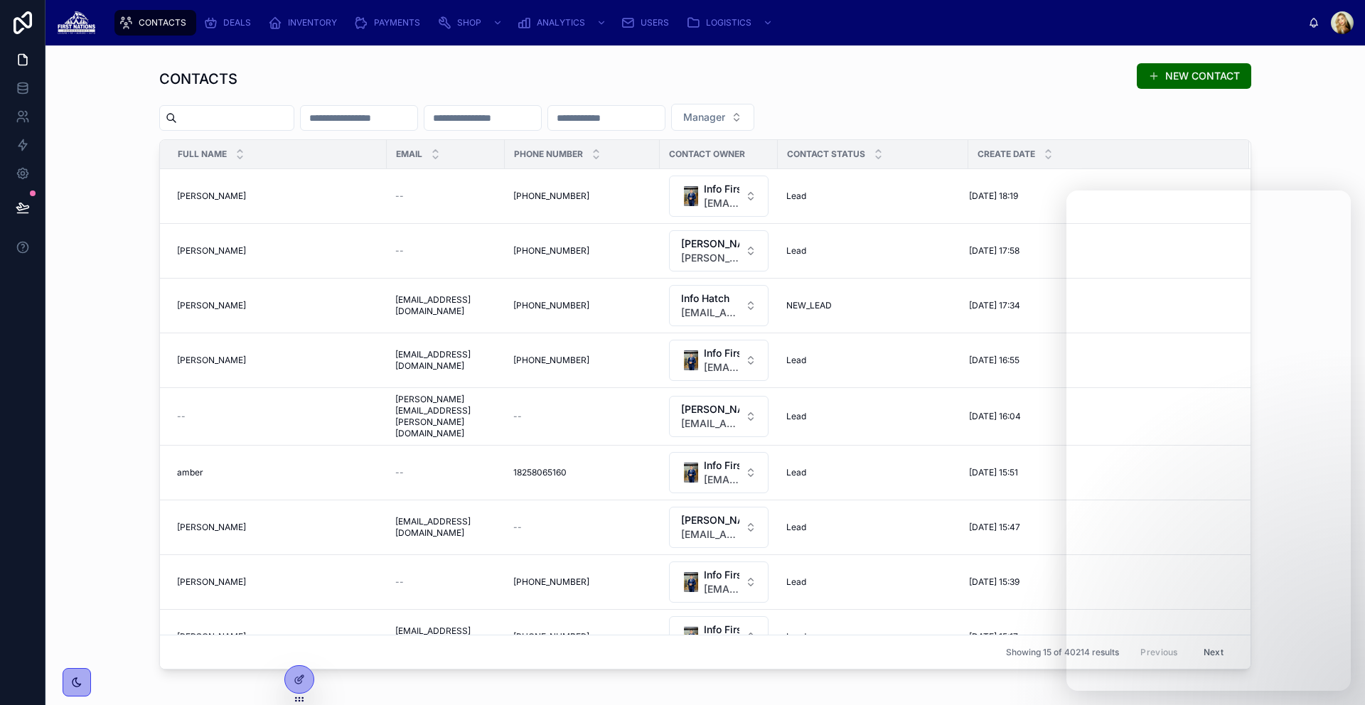
click at [1283, 82] on div "CONTACTS NEW CONTACT Manager Full Name Email Phone Number Contact owner Contact…" at bounding box center [705, 366] width 1297 height 619
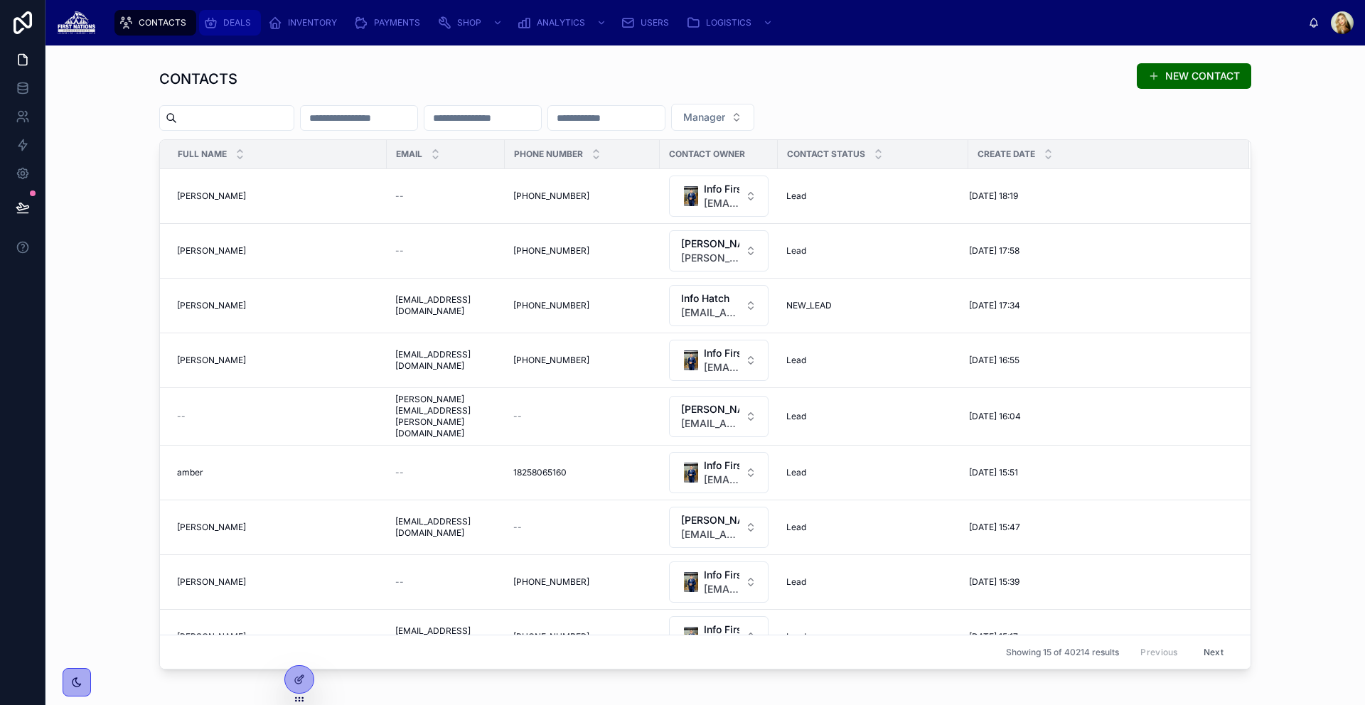
click at [240, 29] on div "DEALS" at bounding box center [229, 22] width 53 height 23
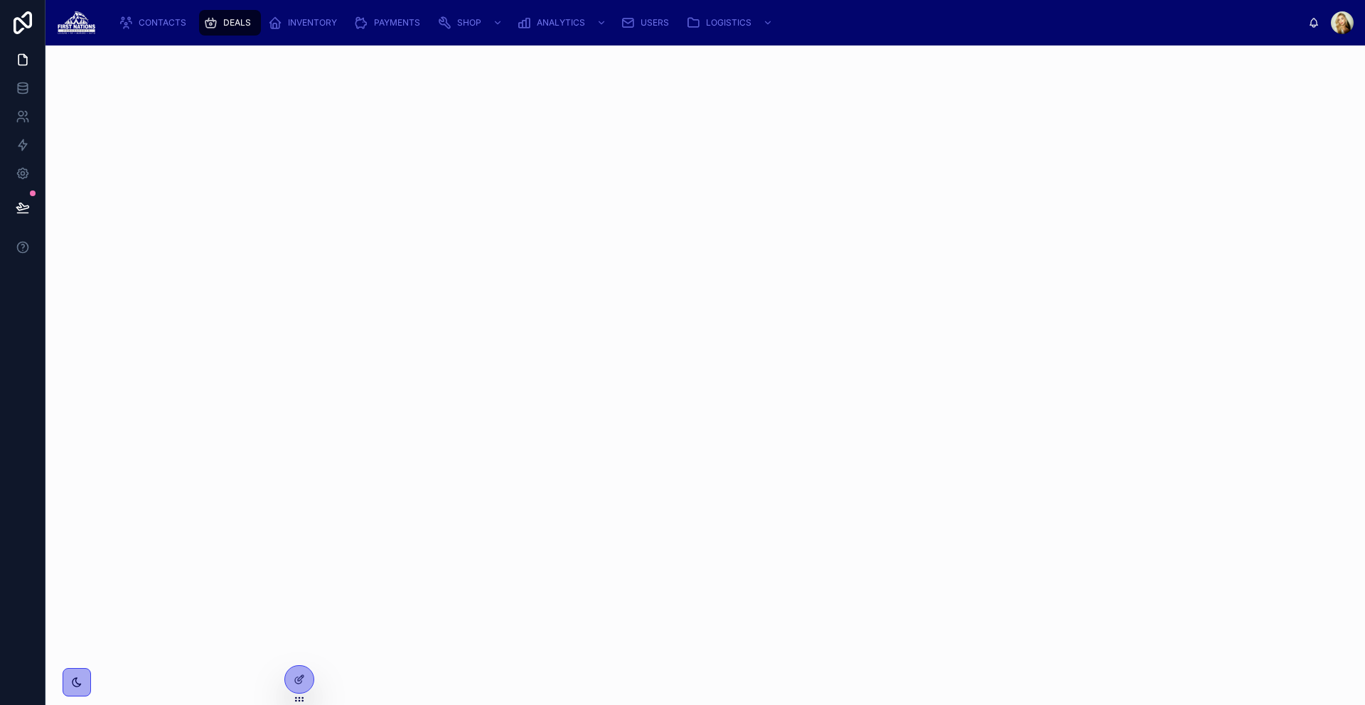
click at [232, 24] on span "DEALS" at bounding box center [237, 22] width 28 height 11
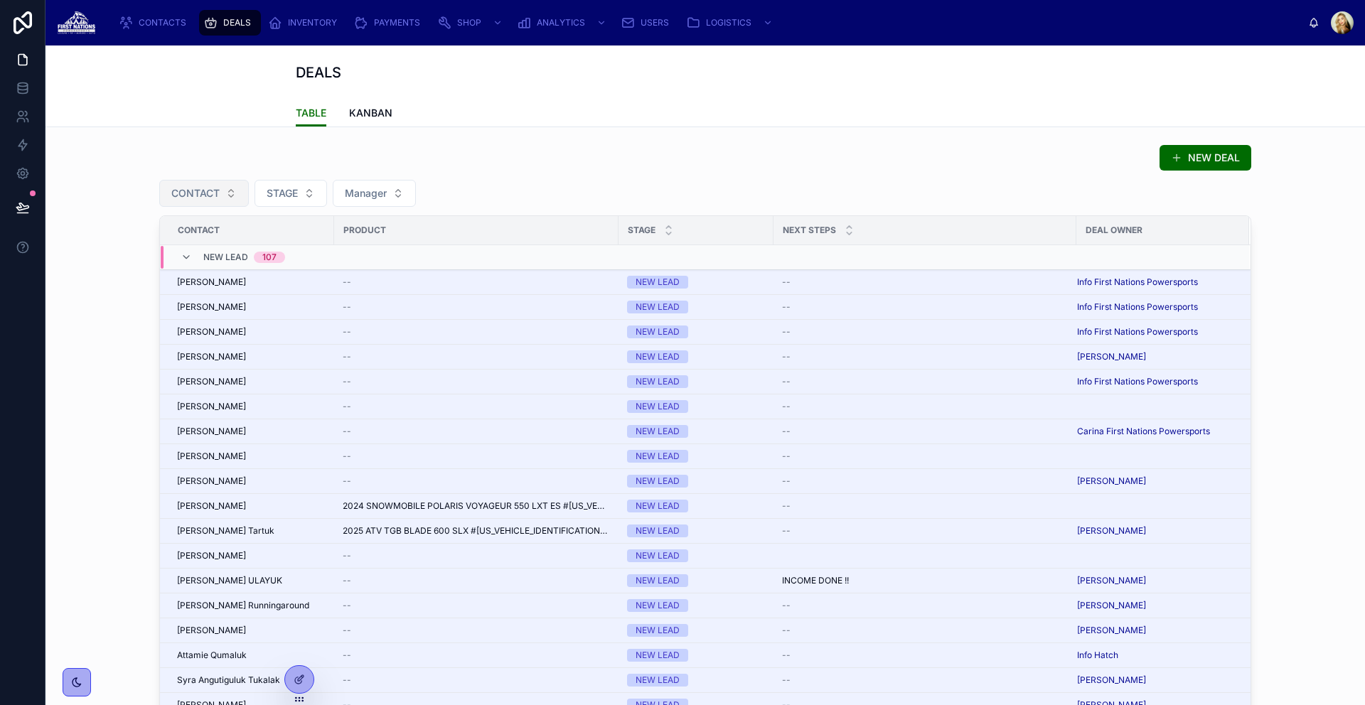
click at [224, 191] on button "CONTACT" at bounding box center [204, 193] width 90 height 27
click at [157, 225] on input "*********" at bounding box center [207, 223] width 142 height 26
drag, startPoint x: 205, startPoint y: 220, endPoint x: 79, endPoint y: 201, distance: 128.0
click at [93, 205] on div "CONTACTS DEALS INVENTORY PAYMENTS SHOP ANALYTICS USERS LOGISTICS Stephanie Romo…" at bounding box center [704, 352] width 1319 height 705
type input "********"
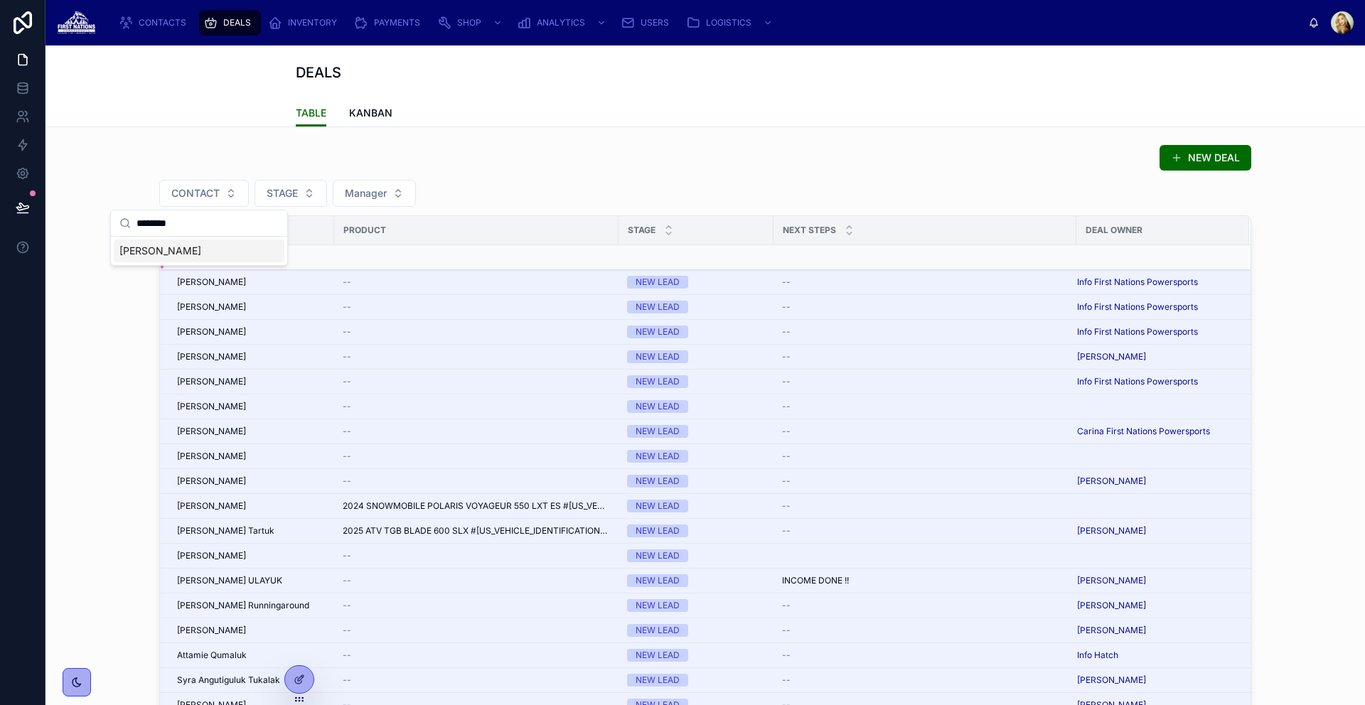
click at [196, 250] on span "[PERSON_NAME]" at bounding box center [160, 251] width 82 height 14
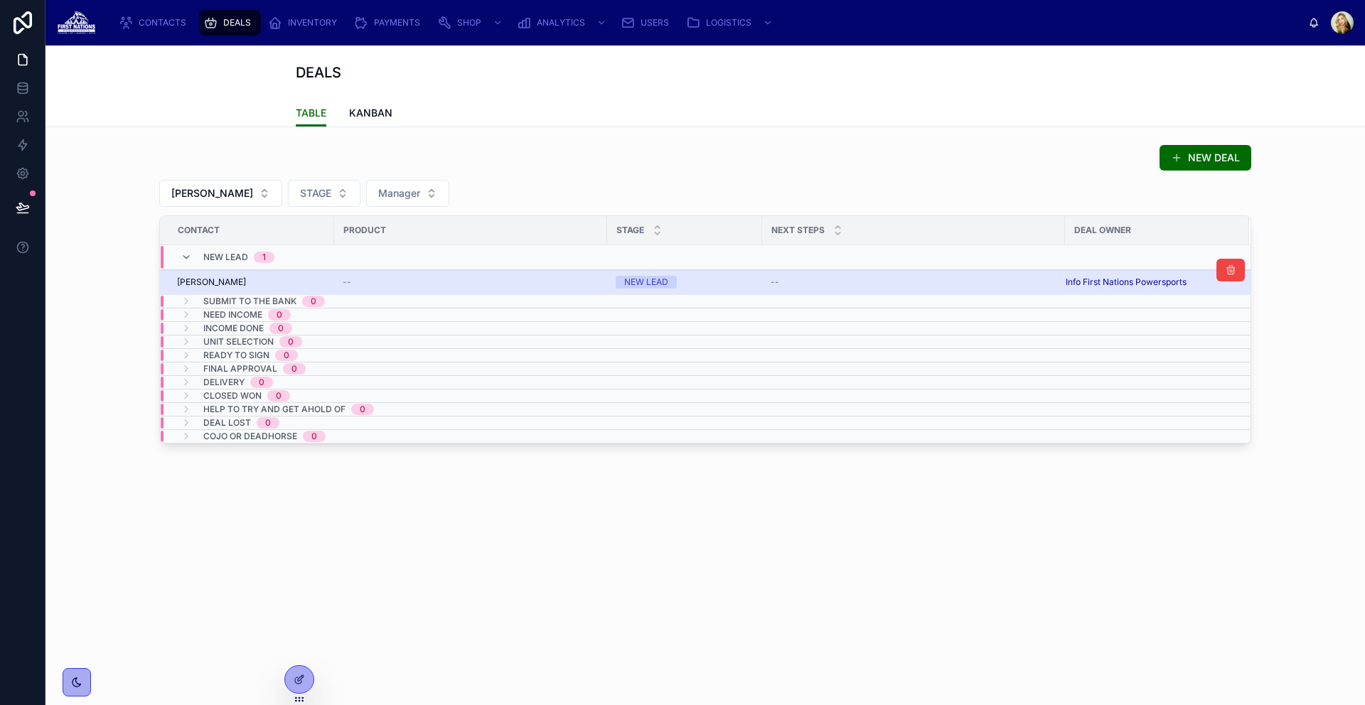
click at [294, 281] on div "[PERSON_NAME]" at bounding box center [251, 282] width 149 height 11
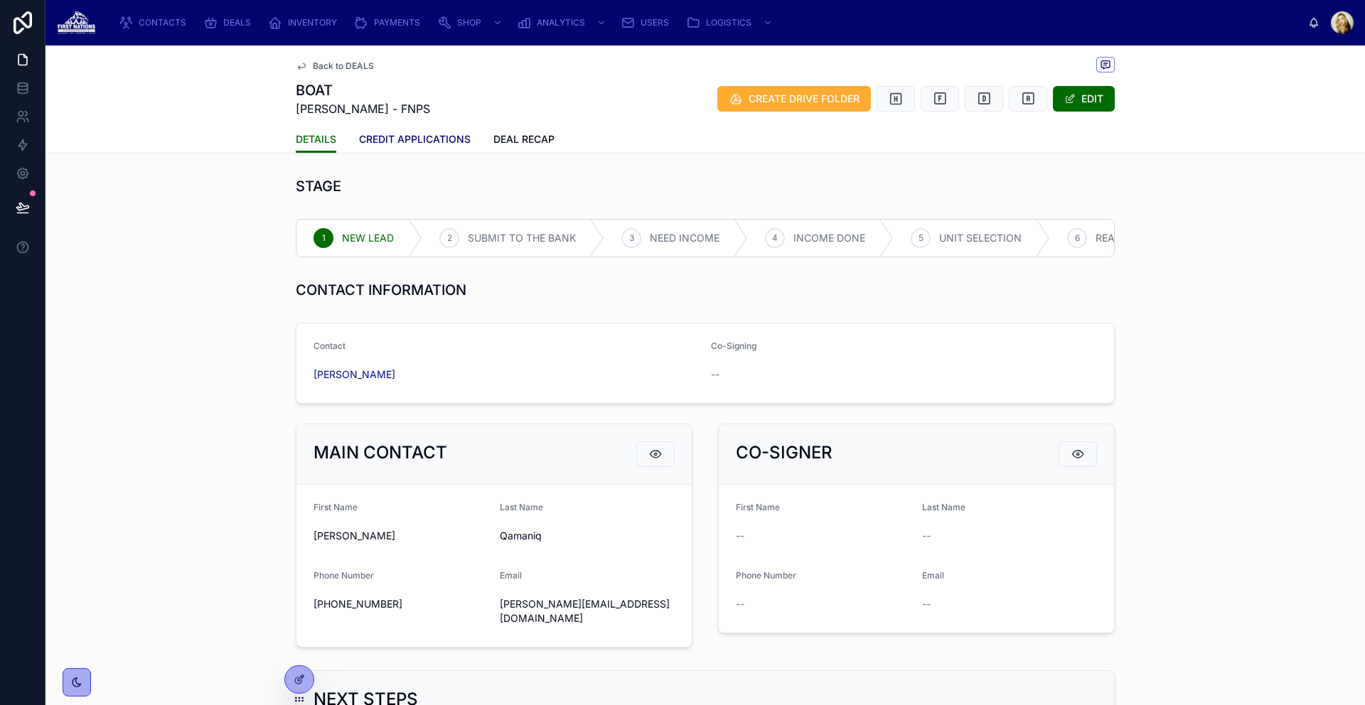
click at [415, 138] on span "CREDIT APPLICATIONS" at bounding box center [415, 139] width 112 height 14
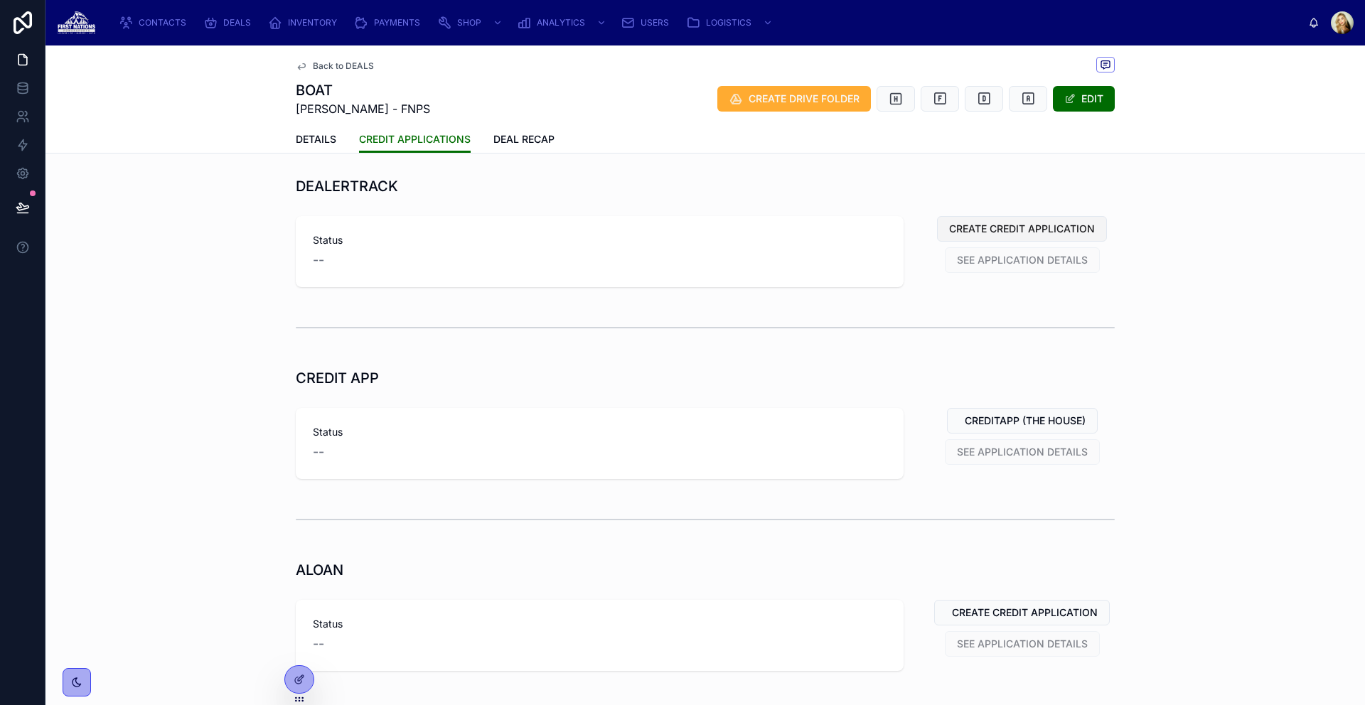
click at [1045, 222] on span "CREATE CREDIT APPLICATION" at bounding box center [1022, 229] width 146 height 14
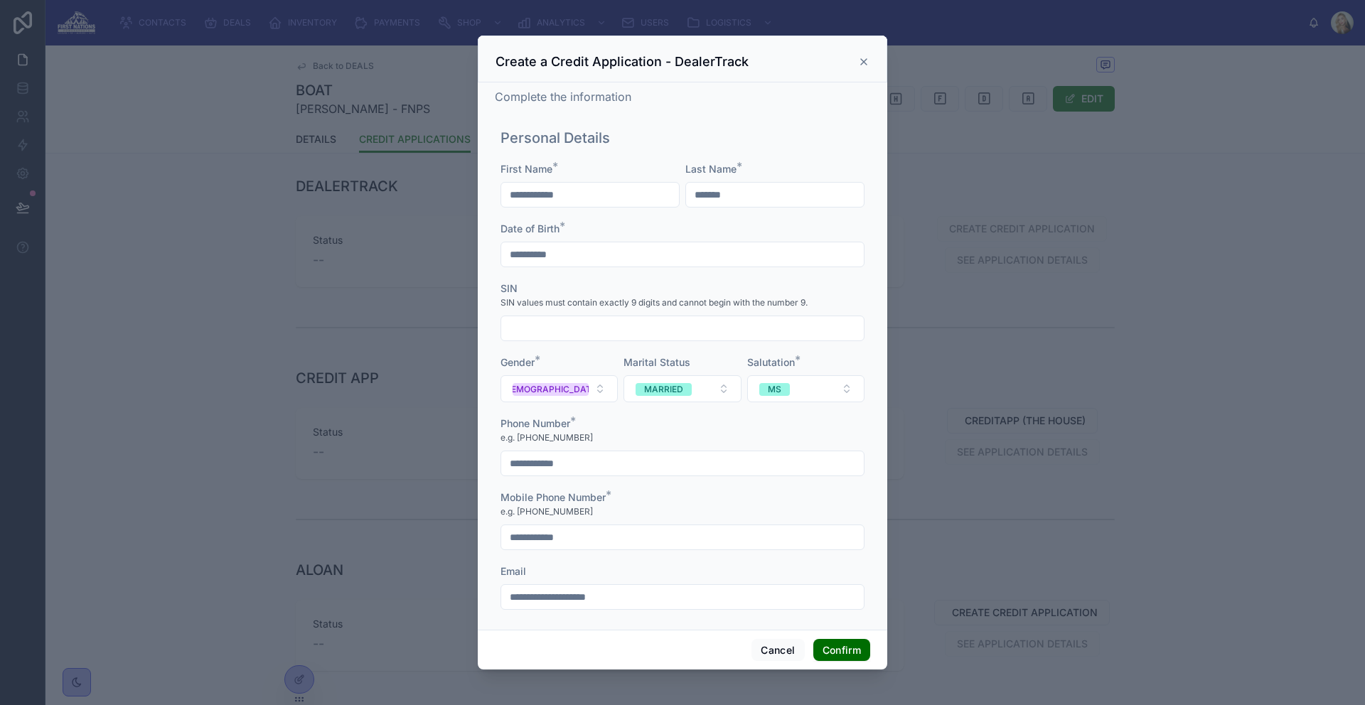
click at [858, 58] on icon at bounding box center [863, 61] width 11 height 11
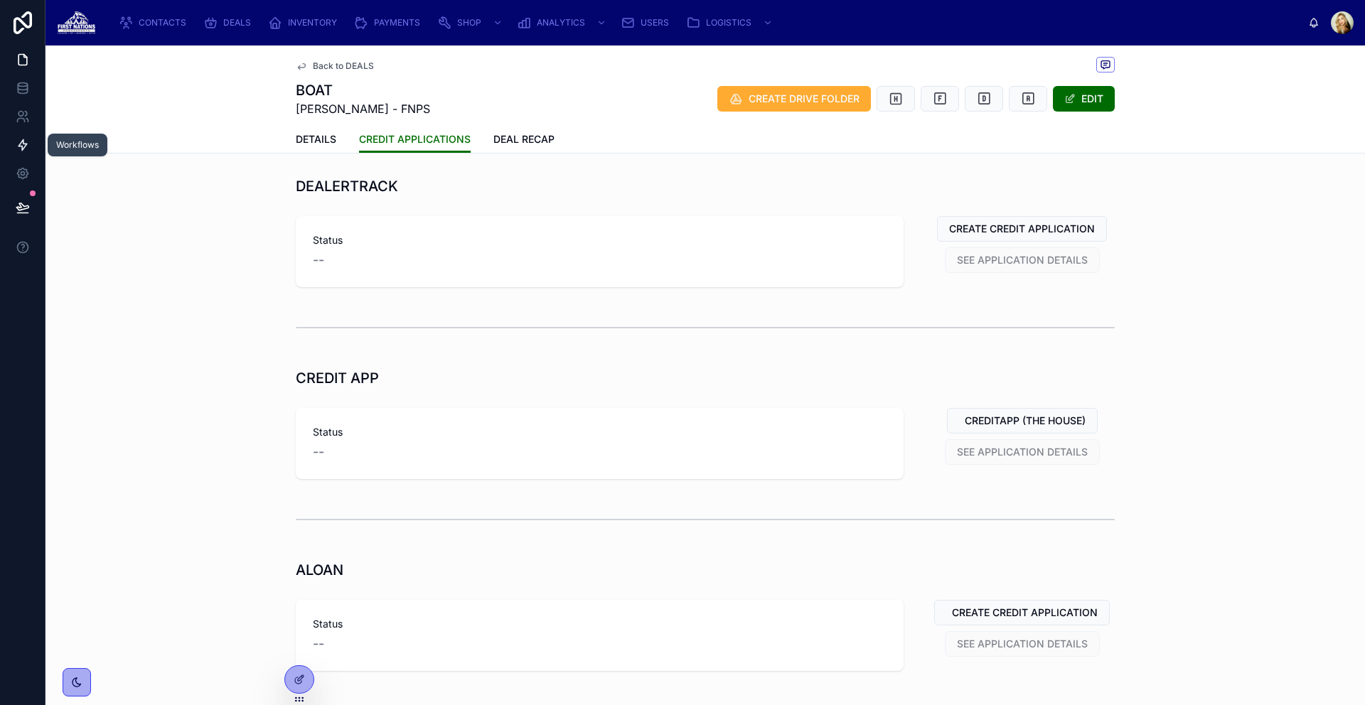
click at [18, 144] on icon at bounding box center [22, 145] width 9 height 11
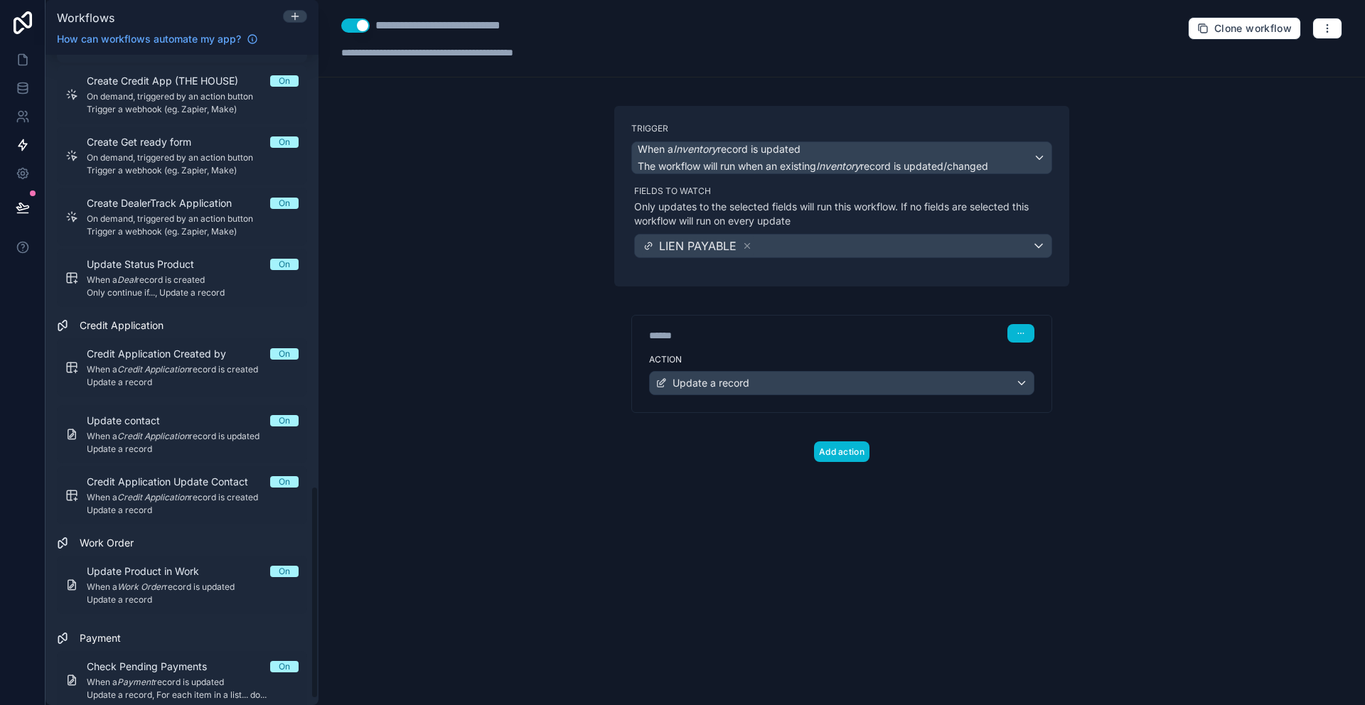
scroll to position [1300, 0]
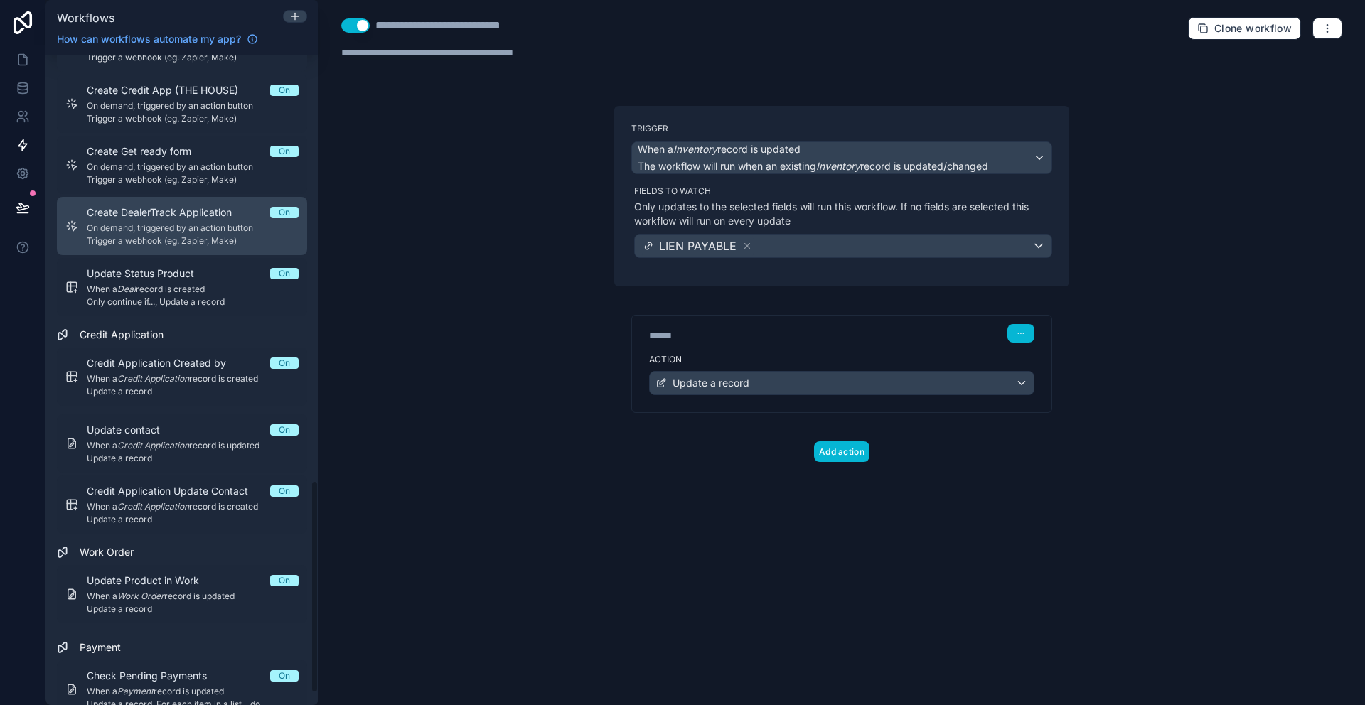
click at [189, 215] on span "Create DealerTrack Application" at bounding box center [168, 212] width 162 height 14
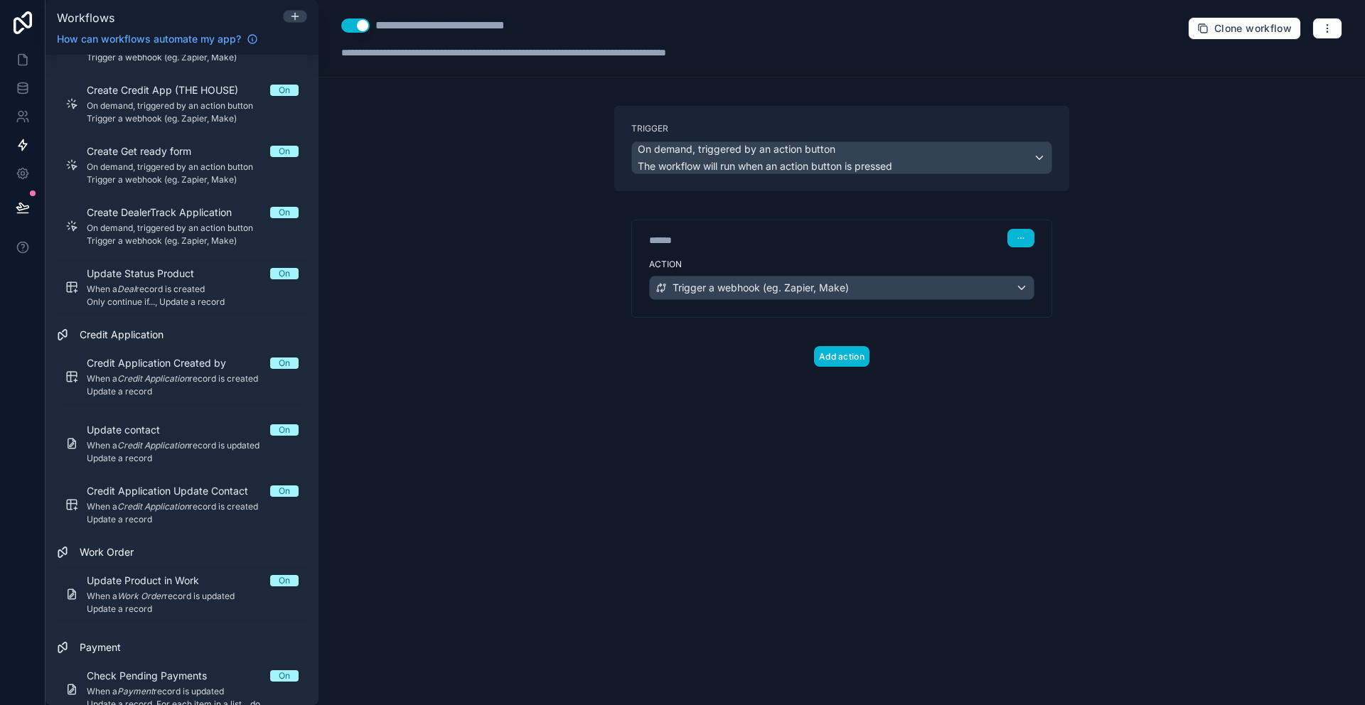
click at [827, 244] on div "******" at bounding box center [755, 240] width 213 height 14
click at [970, 233] on div "****** Step 1" at bounding box center [841, 238] width 385 height 18
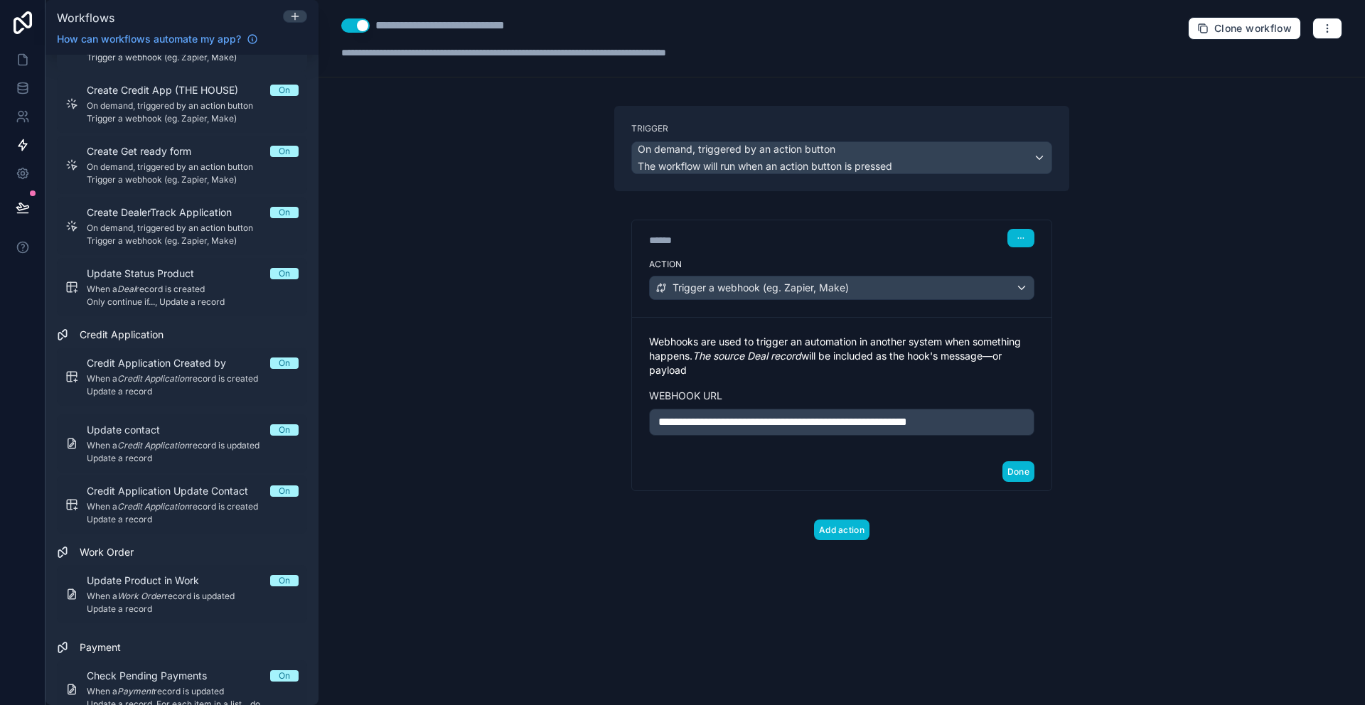
click at [1186, 320] on div "**********" at bounding box center [841, 352] width 1046 height 705
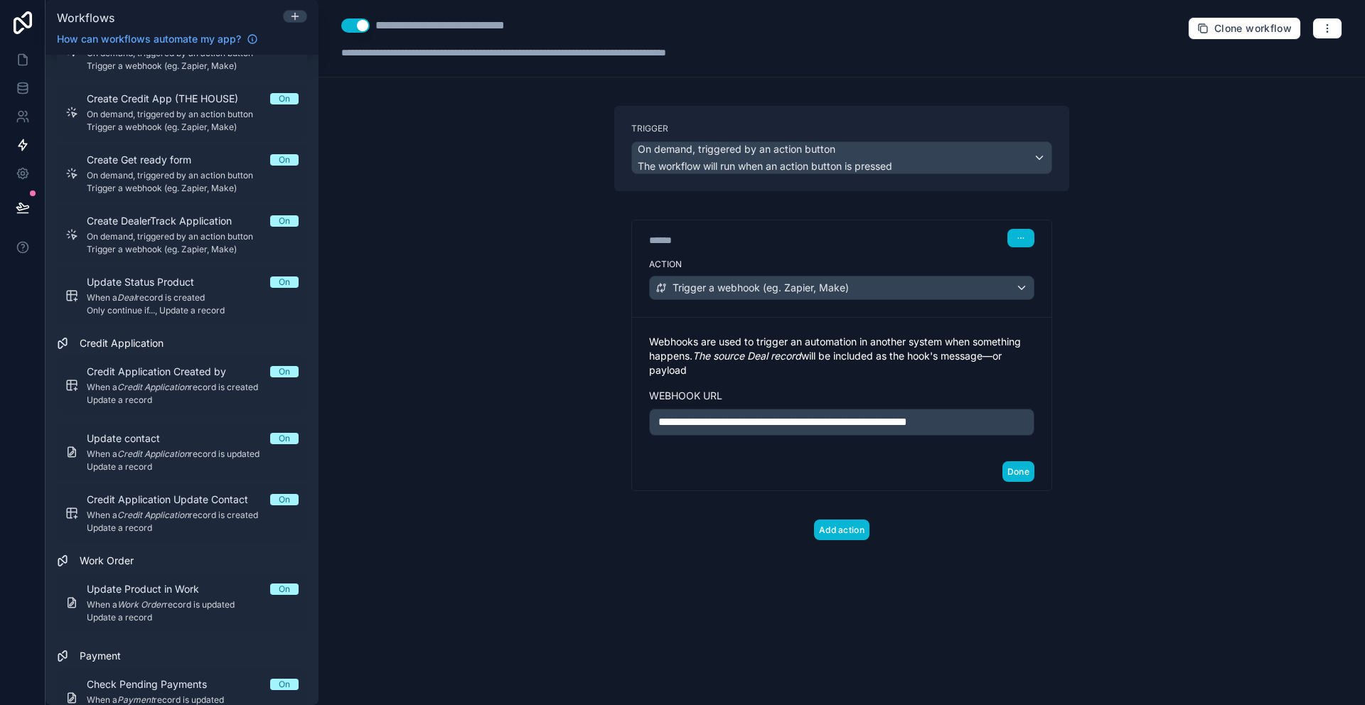
click at [771, 337] on p "Webhooks are used to trigger an automation in another system when something hap…" at bounding box center [841, 356] width 385 height 43
click at [867, 486] on div "Done" at bounding box center [841, 472] width 419 height 38
click at [823, 198] on div "**********" at bounding box center [841, 341] width 455 height 300
click at [841, 525] on button "Add action" at bounding box center [841, 530] width 55 height 21
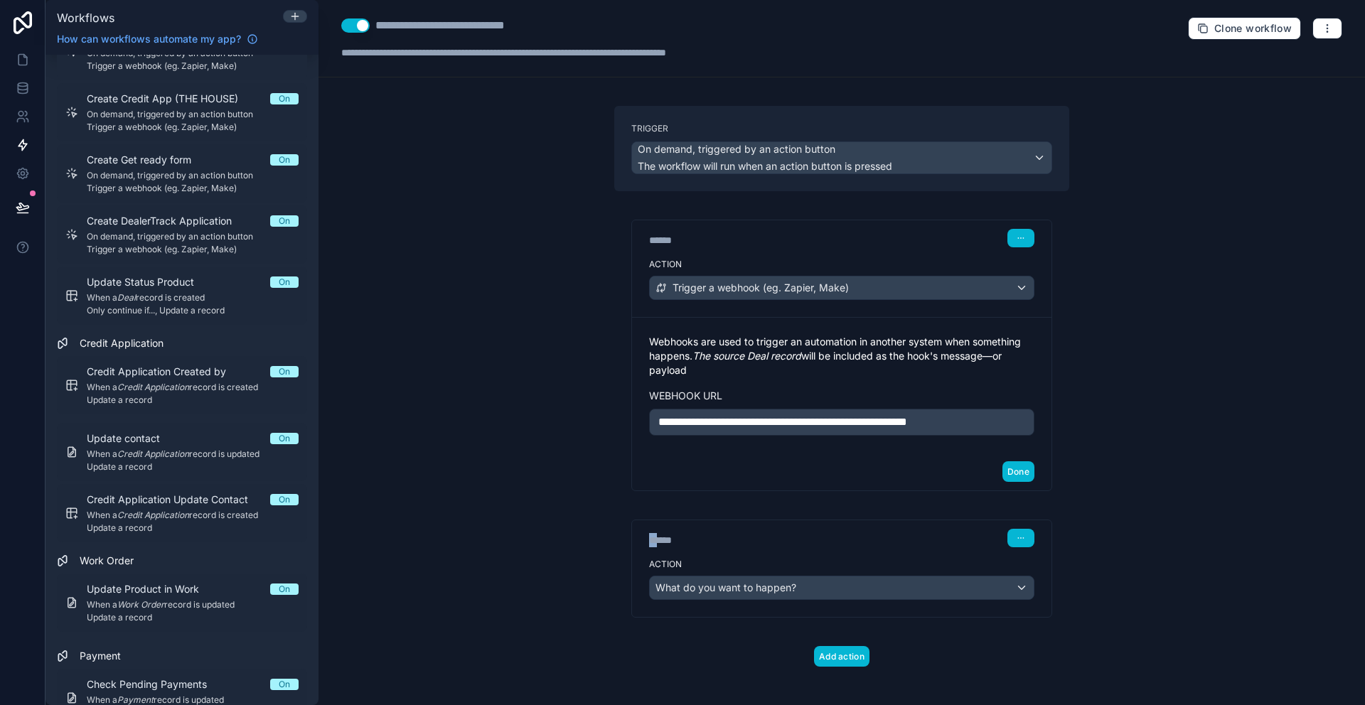
drag, startPoint x: 654, startPoint y: 539, endPoint x: 664, endPoint y: 516, distance: 24.8
click at [664, 516] on div "****** Step 2 Action What do you want to happen?" at bounding box center [841, 554] width 455 height 127
click at [1024, 537] on button "button" at bounding box center [1020, 538] width 27 height 18
click at [911, 552] on div "****** Step 2" at bounding box center [841, 536] width 419 height 33
click at [933, 601] on div "Action What do you want to happen?" at bounding box center [841, 585] width 419 height 64
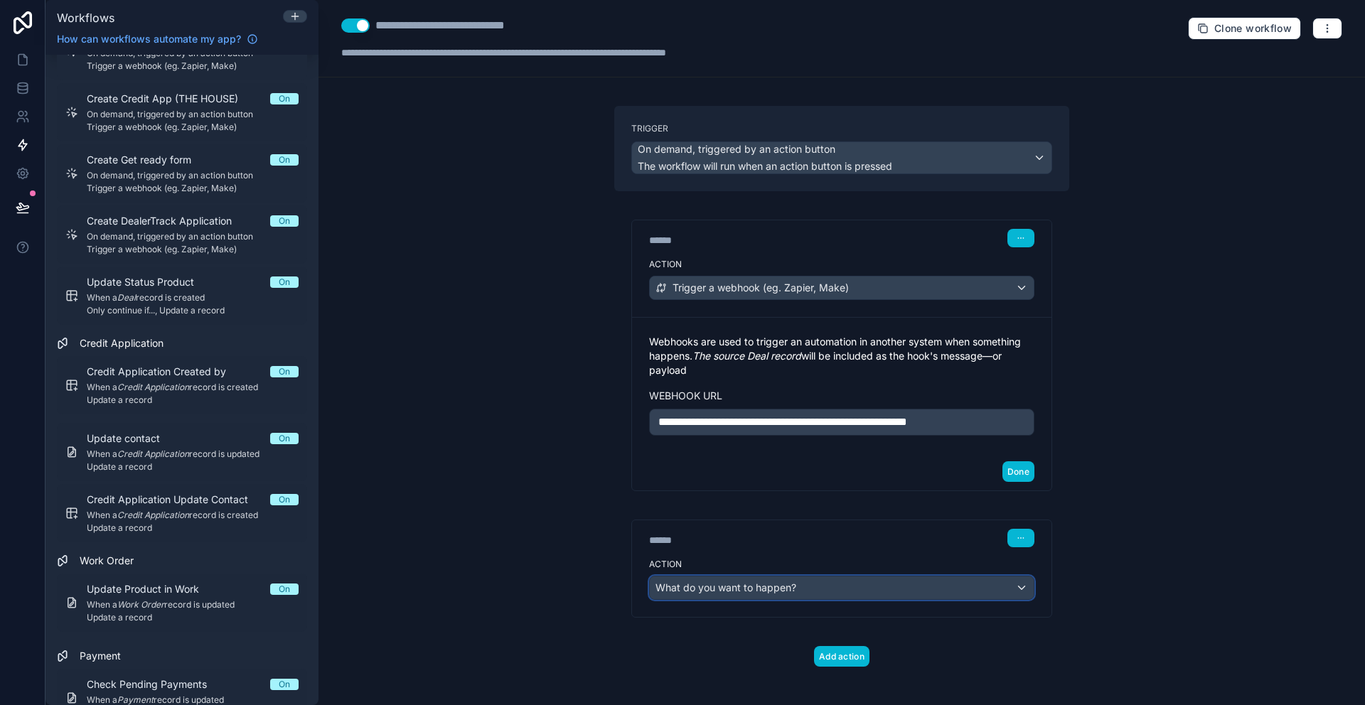
click at [938, 584] on div "What do you want to happen?" at bounding box center [842, 588] width 384 height 23
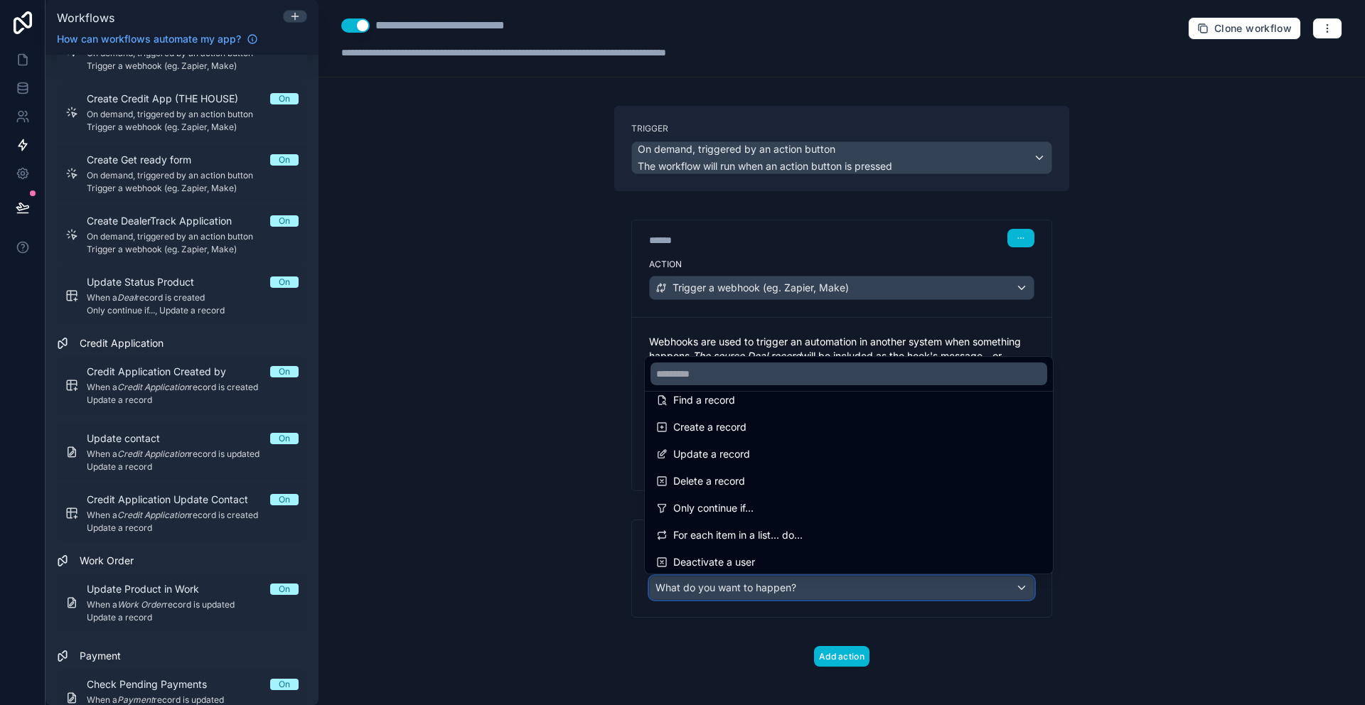
scroll to position [146, 0]
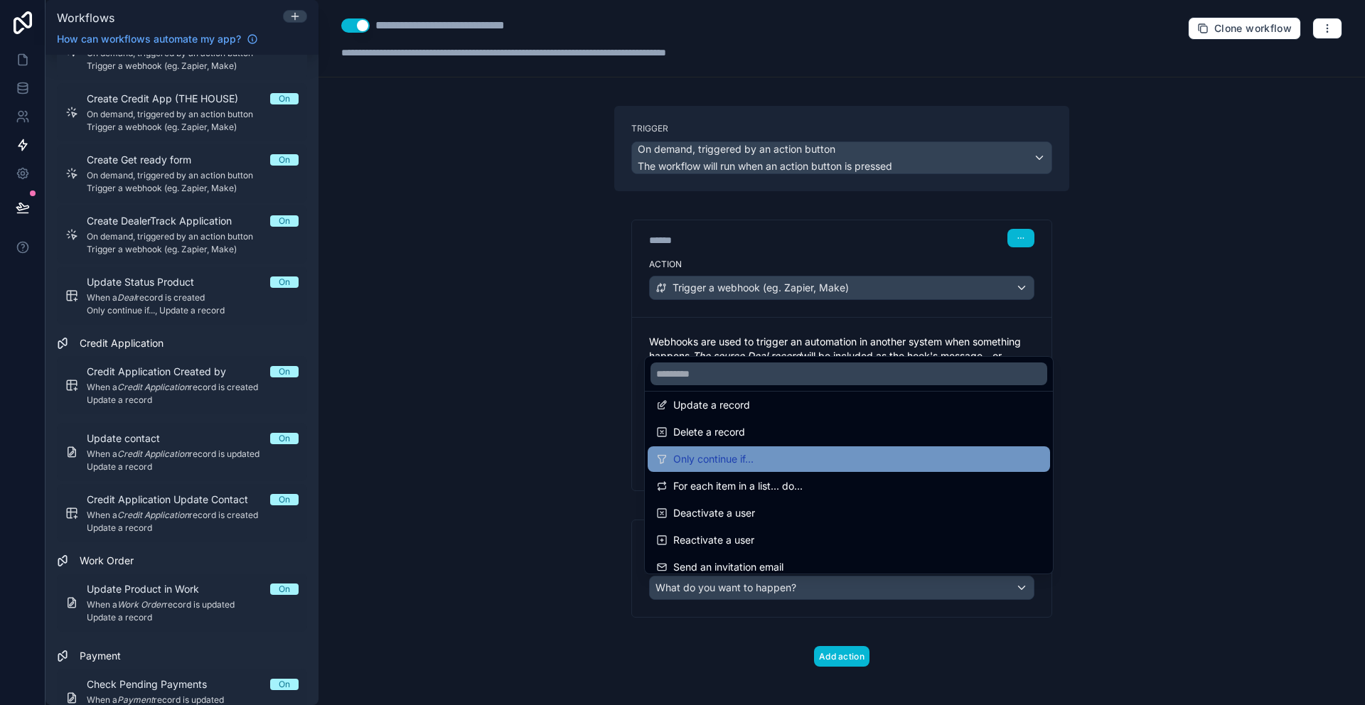
click at [874, 459] on div "Only continue if..." at bounding box center [848, 459] width 385 height 17
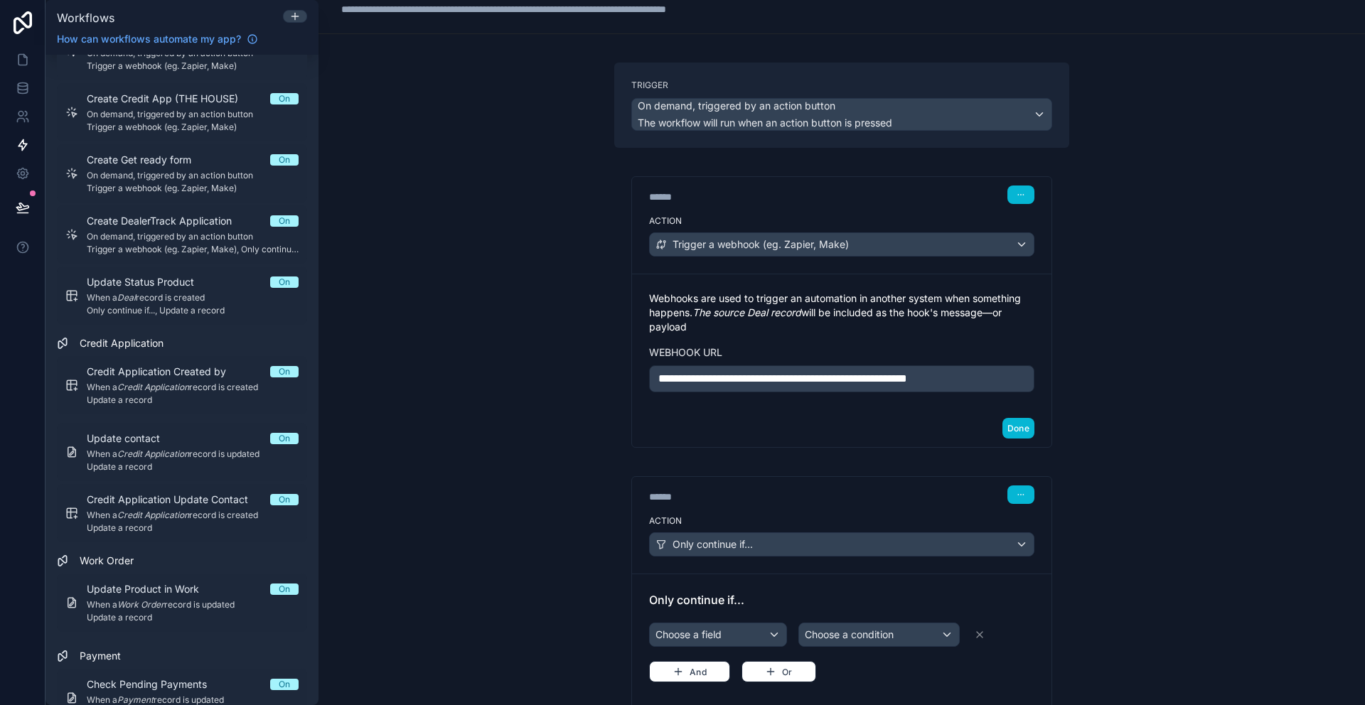
scroll to position [53, 0]
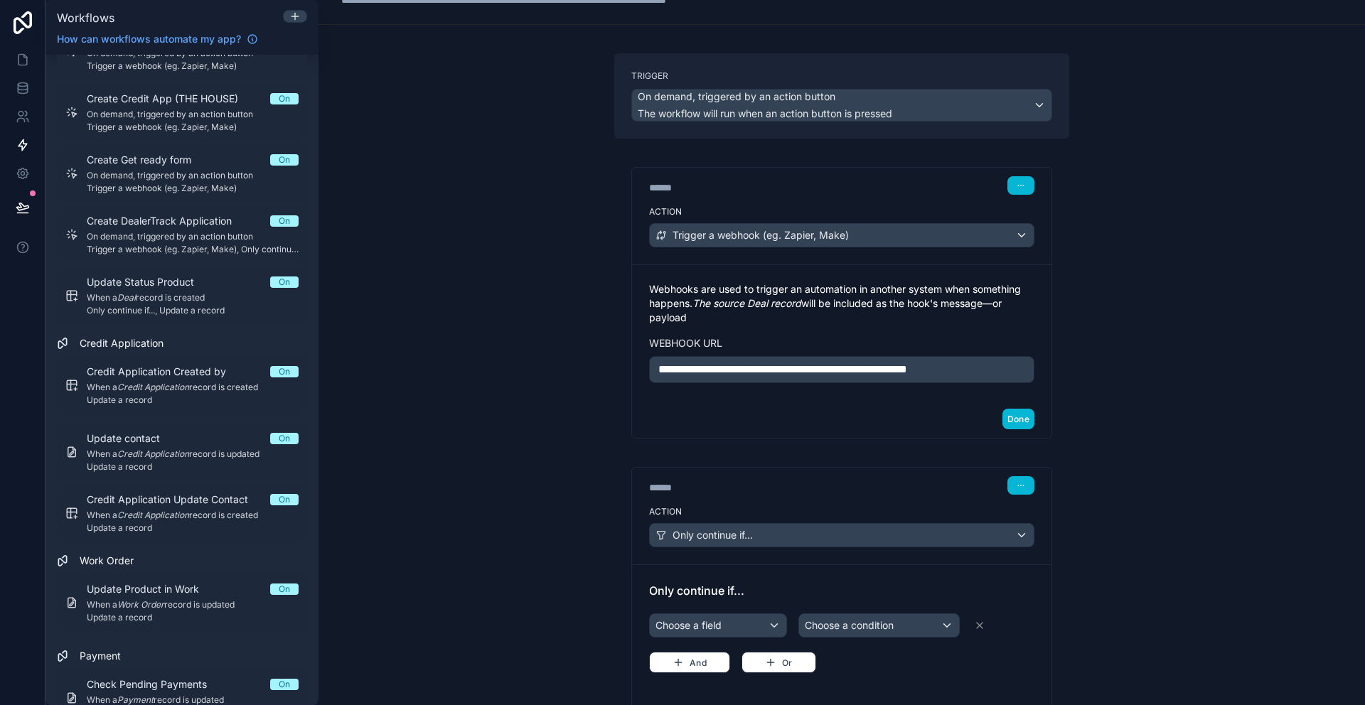
drag, startPoint x: 742, startPoint y: 478, endPoint x: 653, endPoint y: 474, distance: 88.9
click at [653, 475] on div "****** Step 2" at bounding box center [841, 484] width 419 height 33
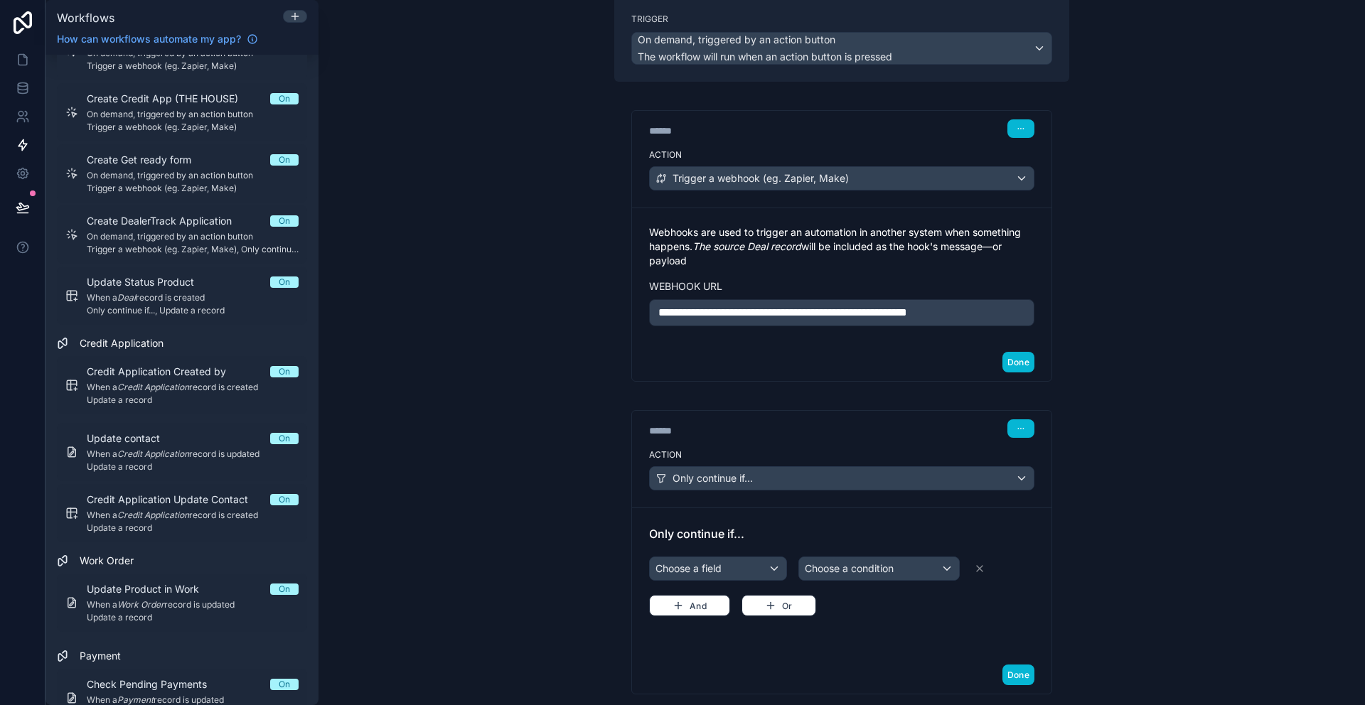
scroll to position [119, 0]
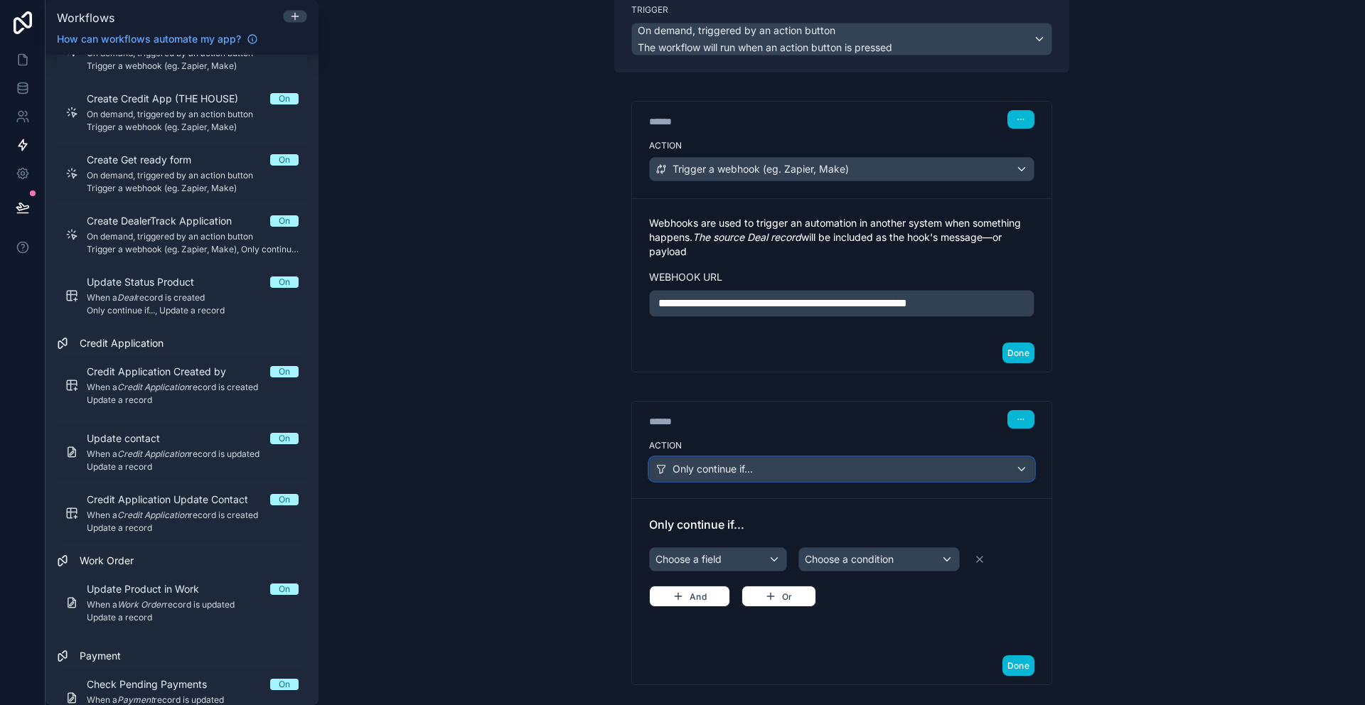
click at [798, 475] on div "Only continue if..." at bounding box center [842, 469] width 384 height 23
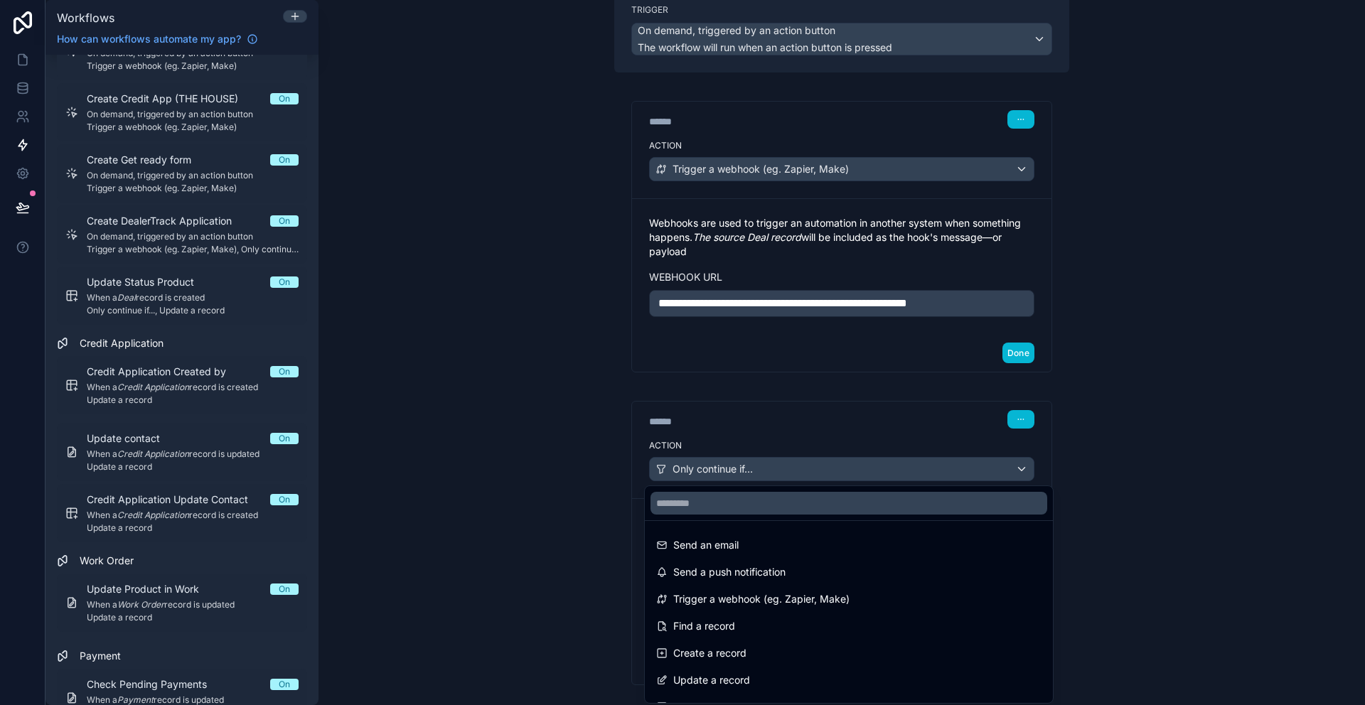
click at [807, 434] on div at bounding box center [682, 352] width 1365 height 705
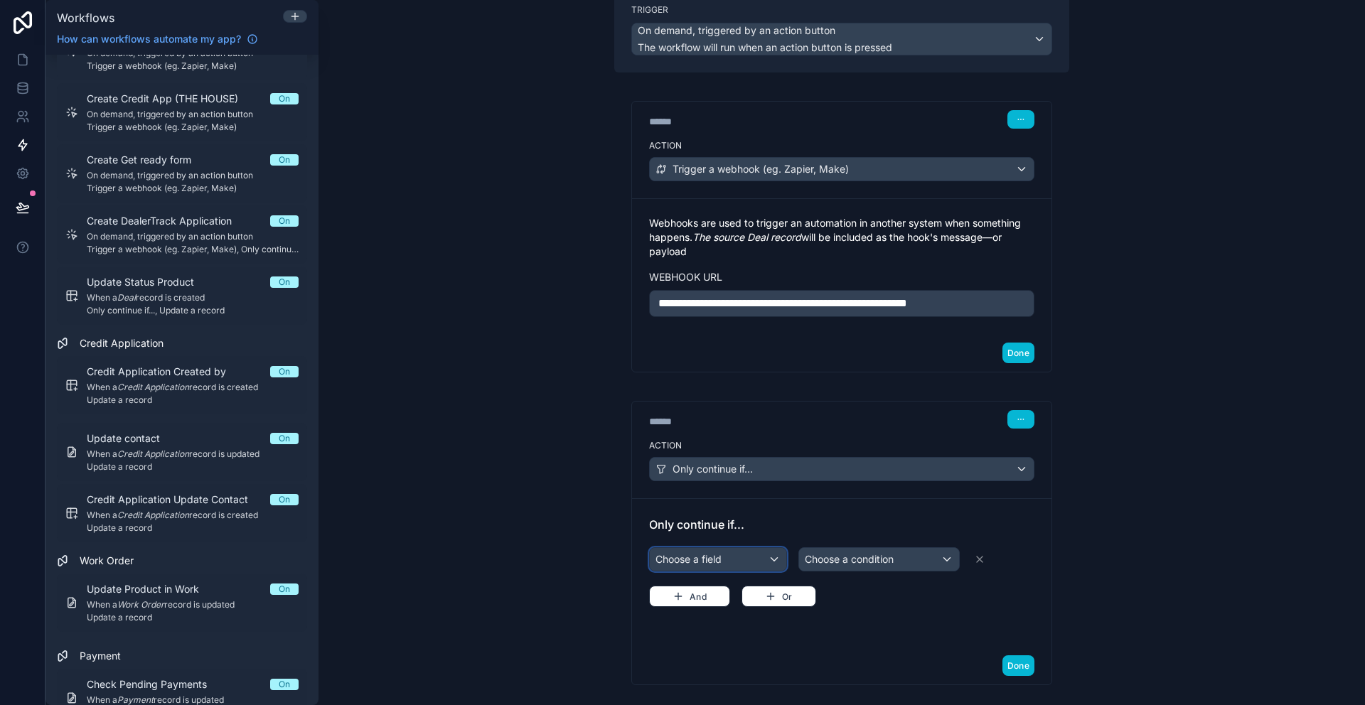
click at [738, 552] on div "Choose a field" at bounding box center [718, 559] width 136 height 23
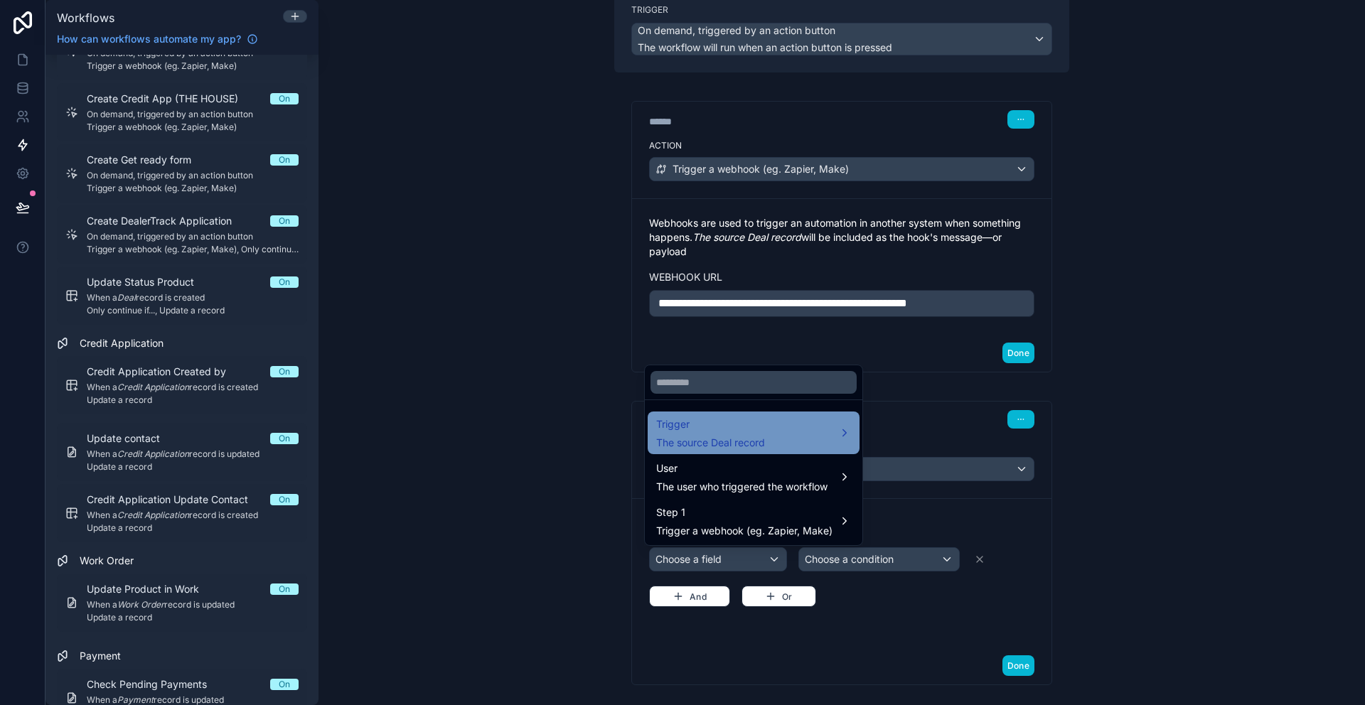
click at [817, 437] on div "Trigger The source Deal record" at bounding box center [753, 433] width 195 height 34
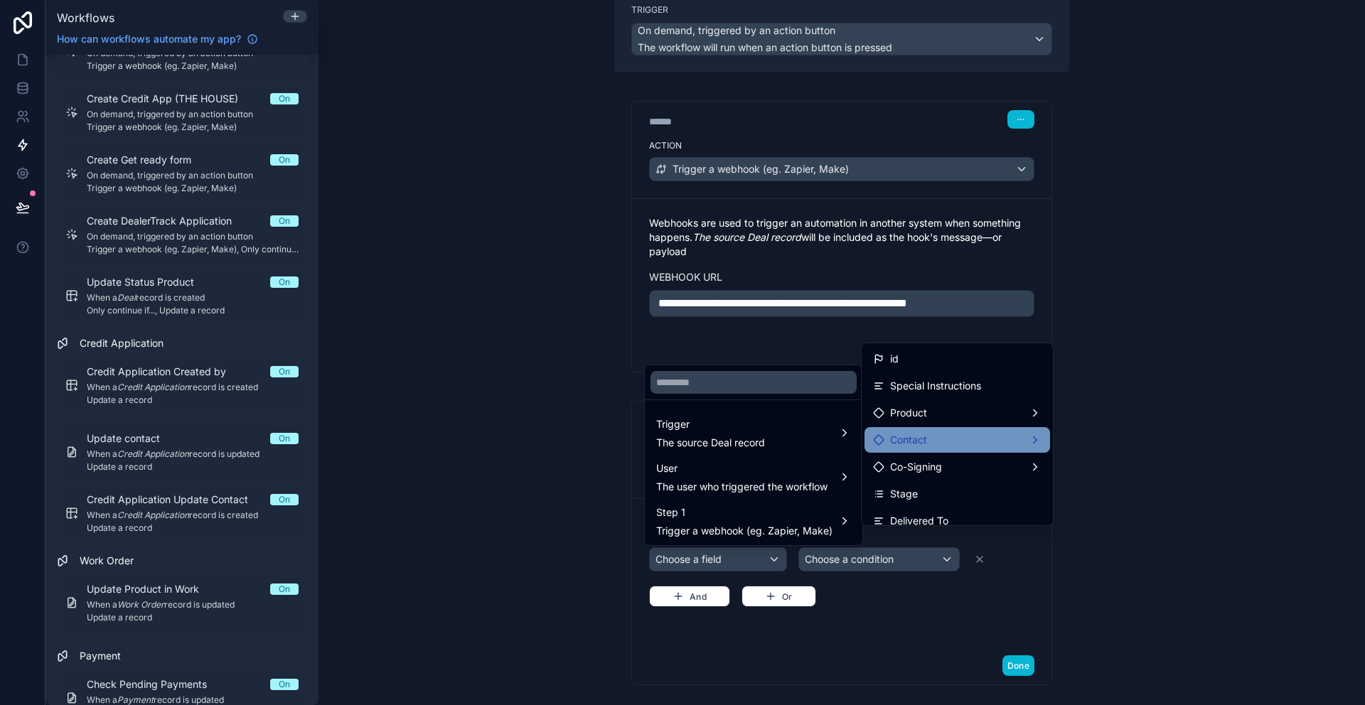
click at [1019, 440] on div "Contact" at bounding box center [957, 440] width 168 height 17
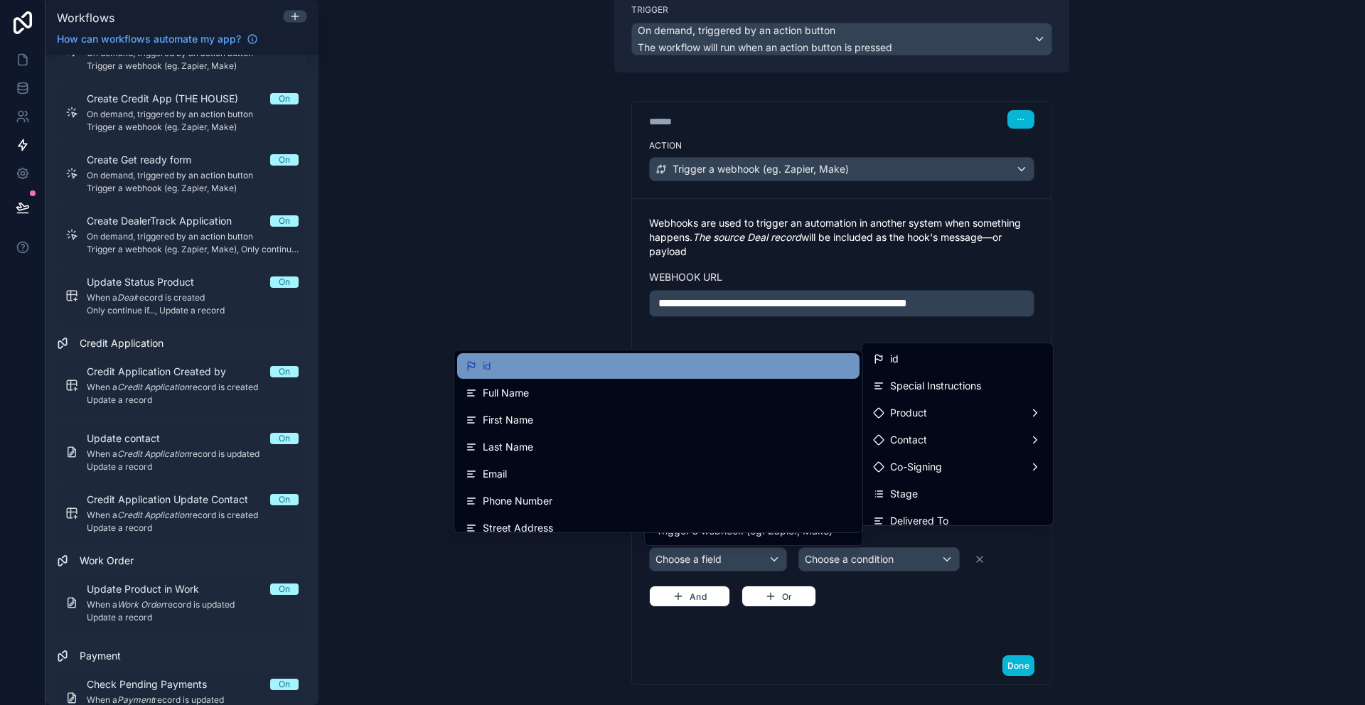
click at [638, 367] on div "id" at bounding box center [658, 366] width 385 height 17
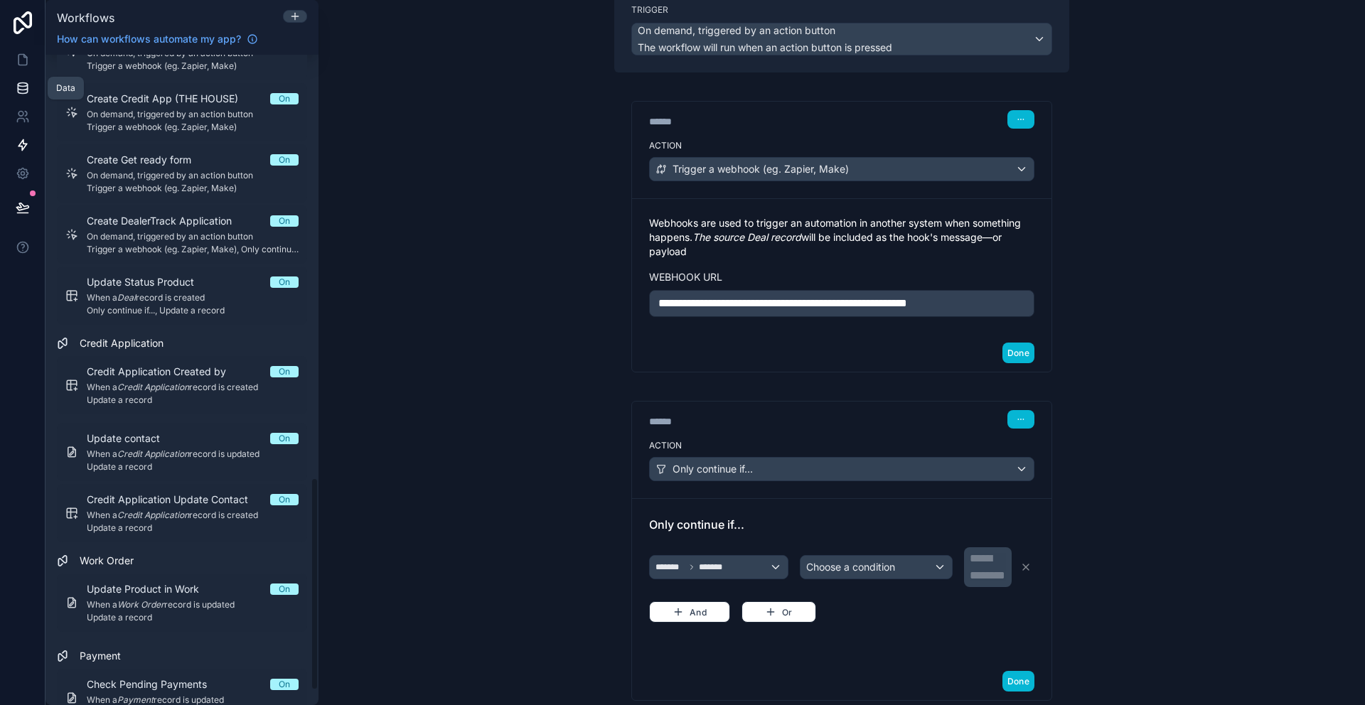
click at [9, 88] on link at bounding box center [22, 88] width 45 height 28
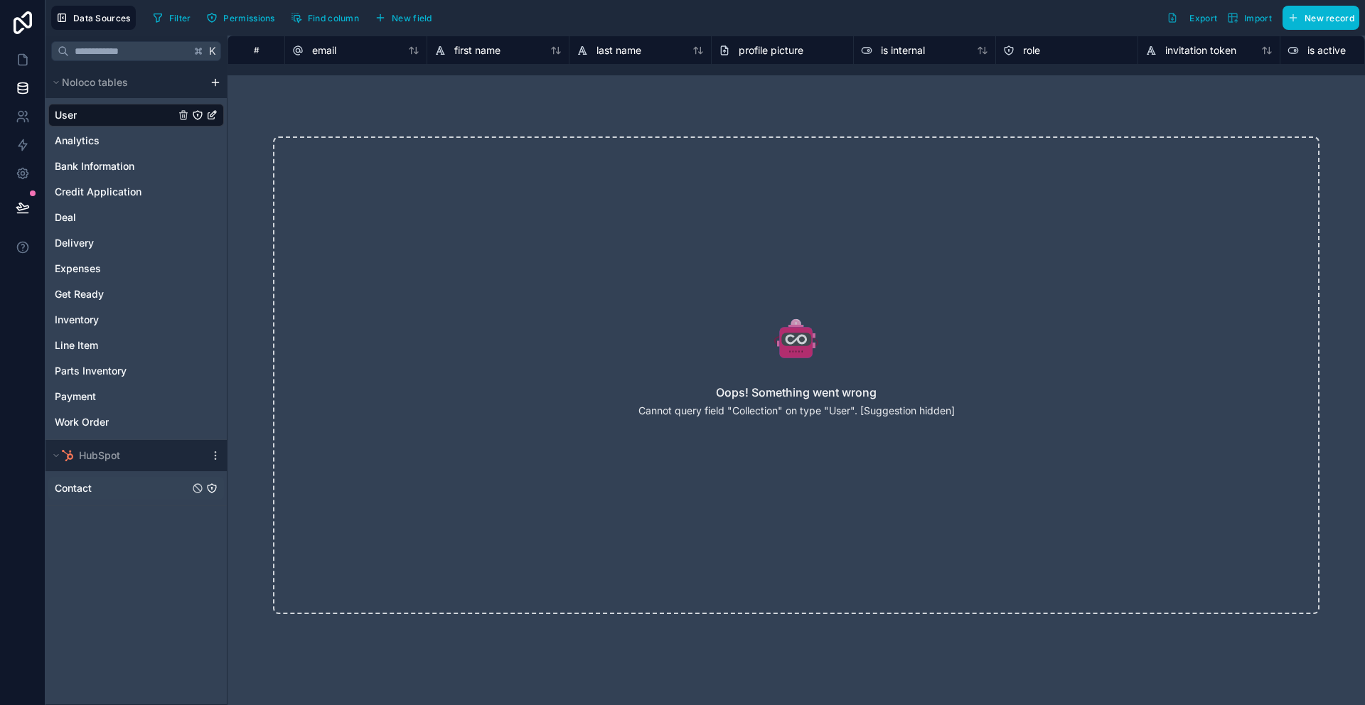
click at [90, 492] on span "Contact" at bounding box center [73, 488] width 37 height 14
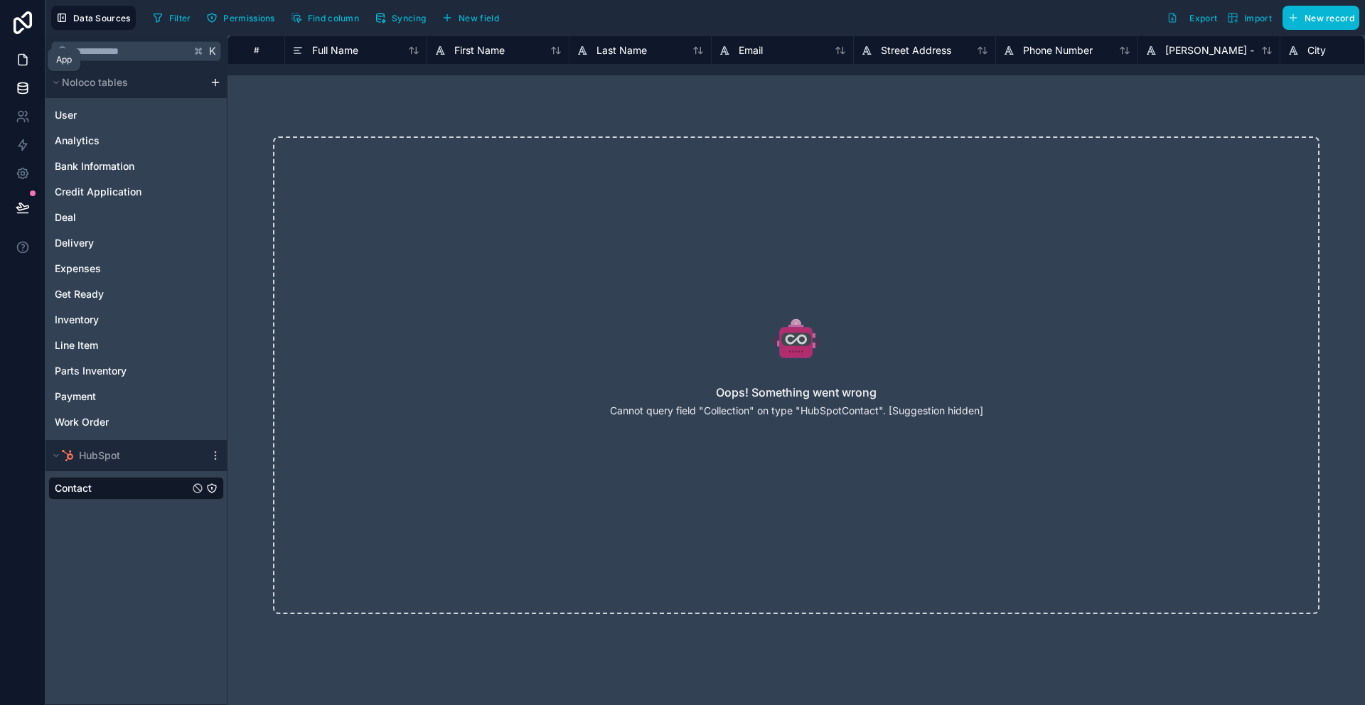
click at [29, 63] on icon at bounding box center [23, 60] width 14 height 14
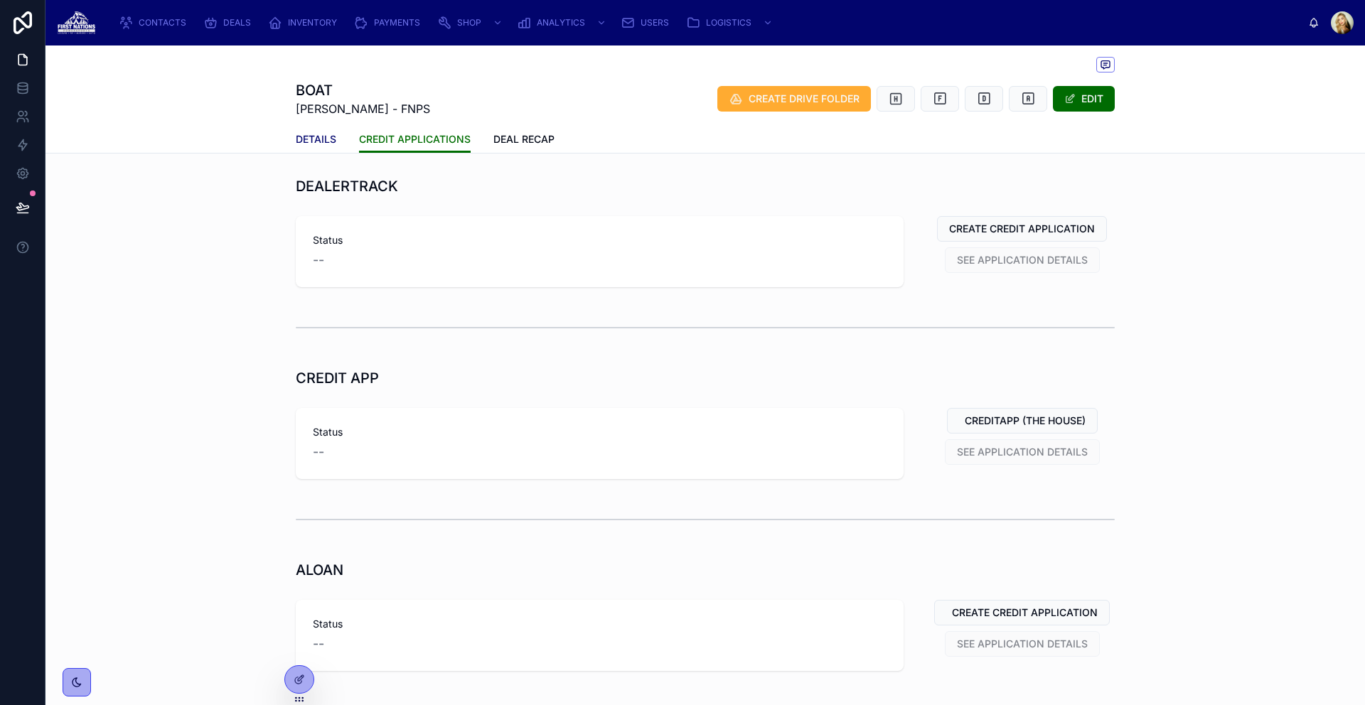
click at [316, 138] on span "DETAILS" at bounding box center [316, 139] width 41 height 14
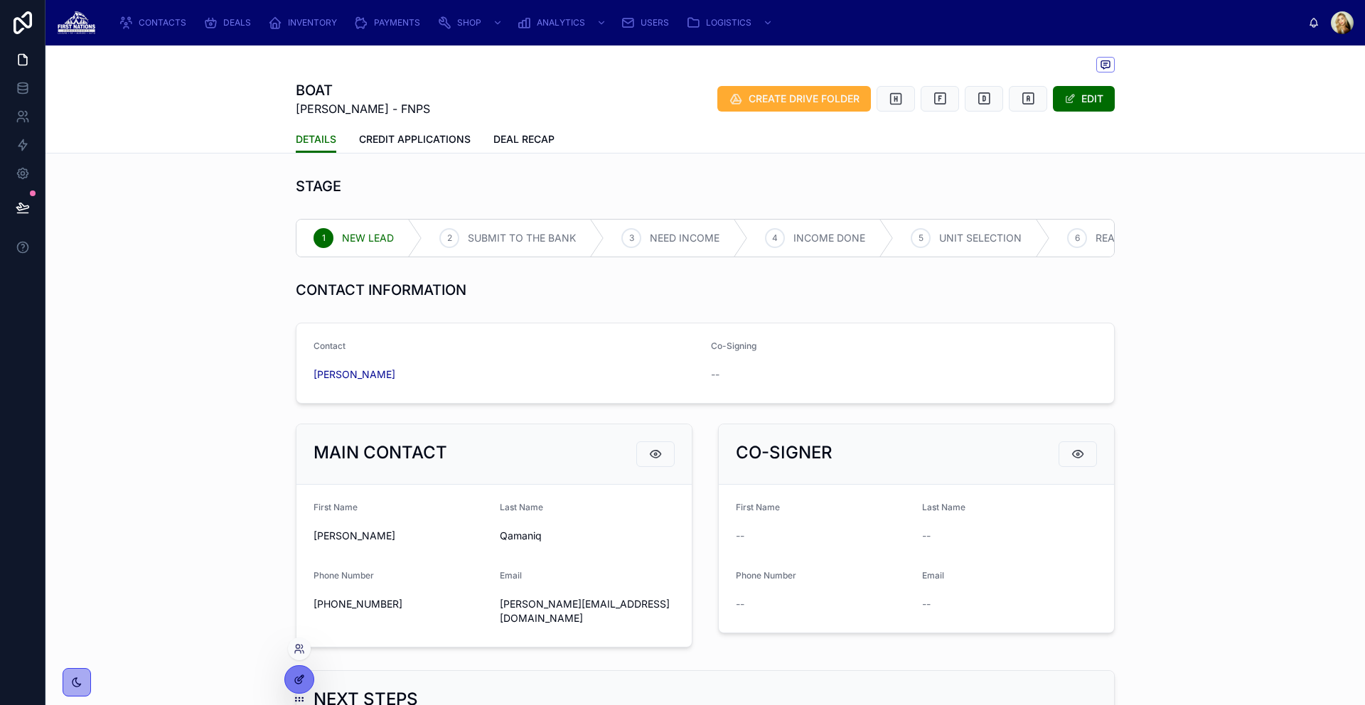
click at [291, 687] on div at bounding box center [299, 679] width 28 height 27
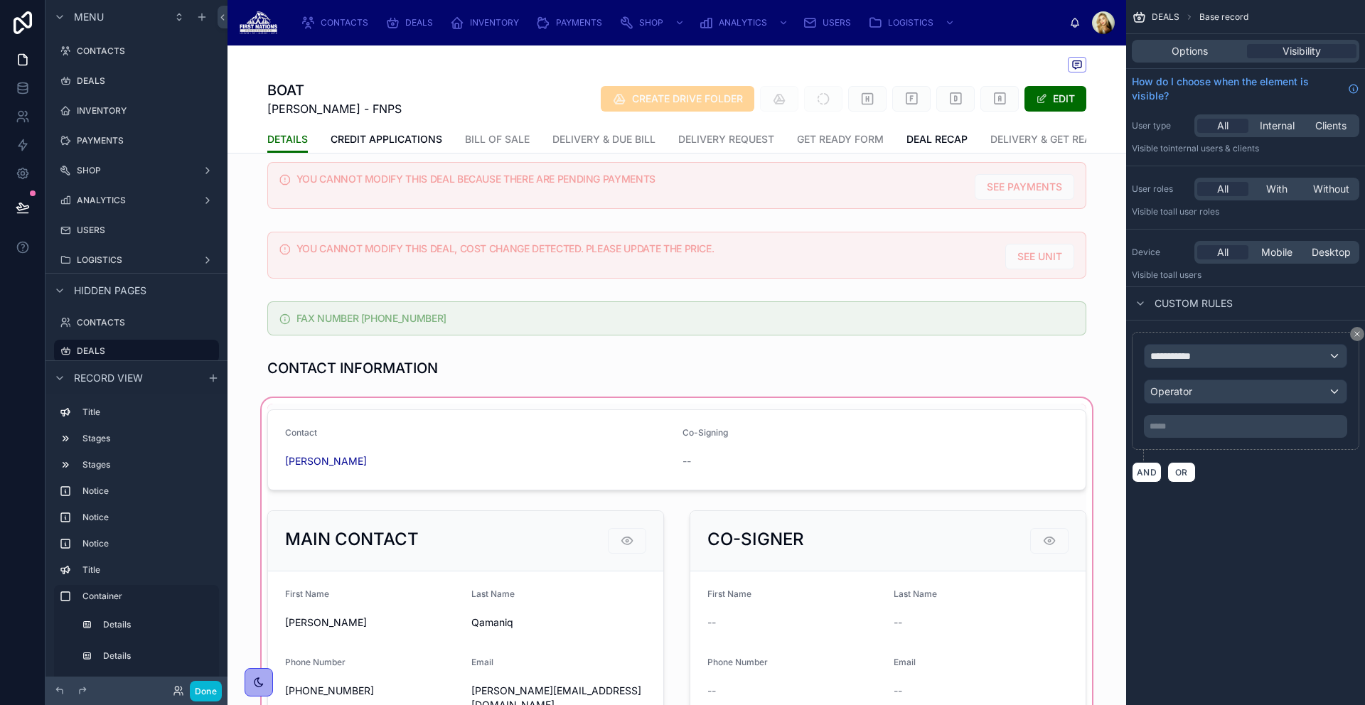
scroll to position [408, 0]
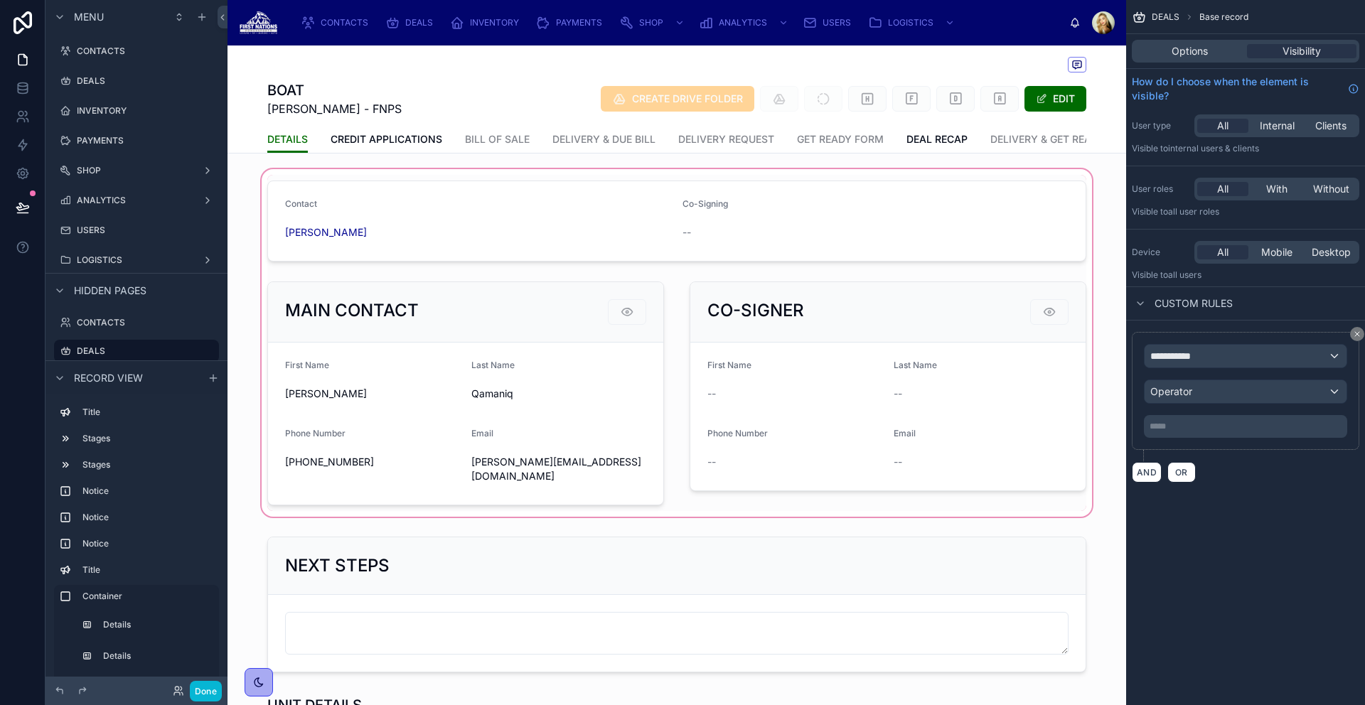
click at [500, 412] on div at bounding box center [676, 342] width 899 height 353
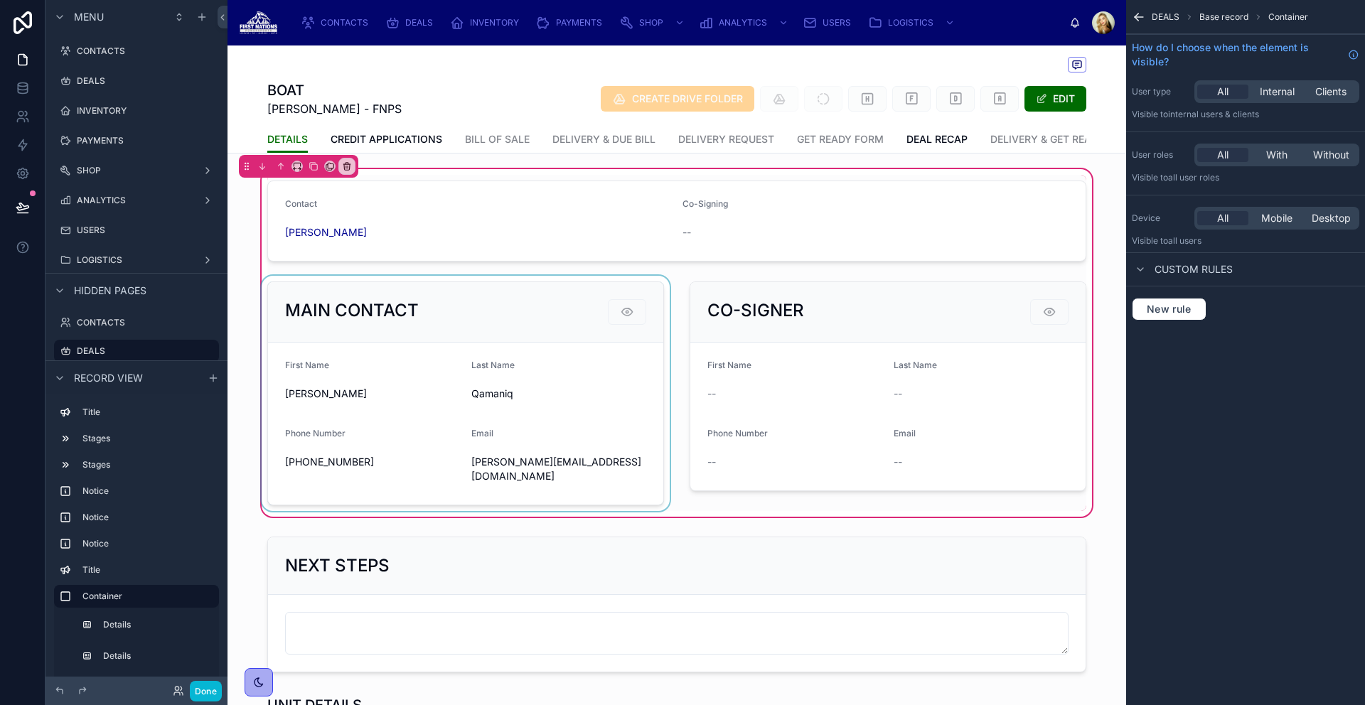
click at [528, 348] on div at bounding box center [466, 393] width 414 height 235
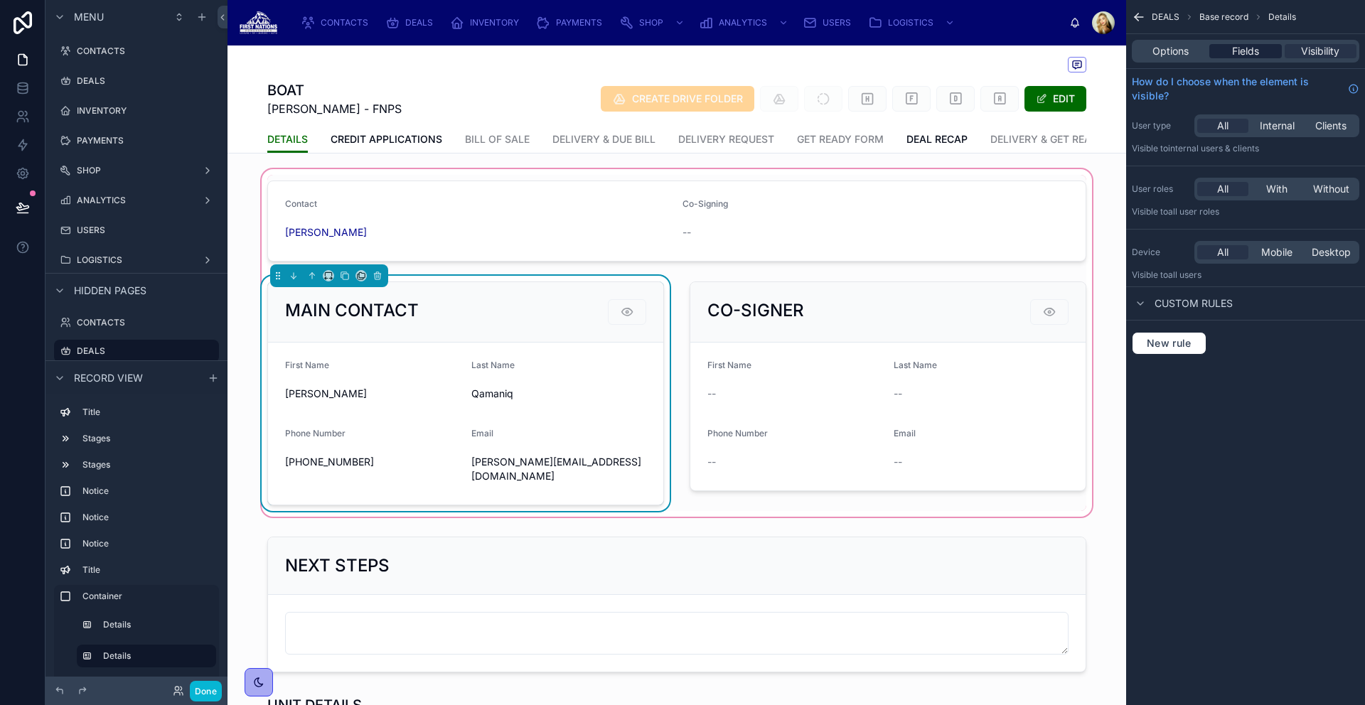
click at [1242, 46] on span "Fields" at bounding box center [1245, 51] width 27 height 14
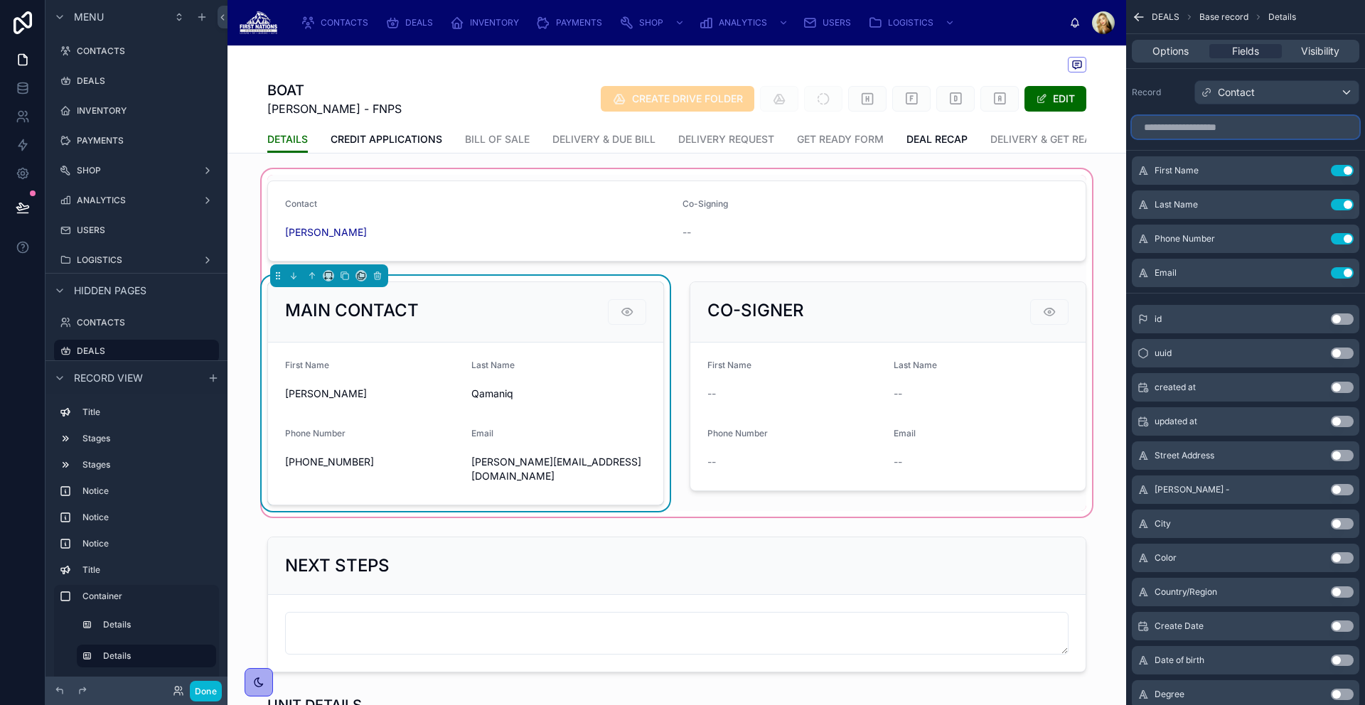
click at [1206, 125] on input "scrollable content" at bounding box center [1245, 127] width 227 height 23
click at [1349, 323] on button "Use setting" at bounding box center [1342, 319] width 23 height 11
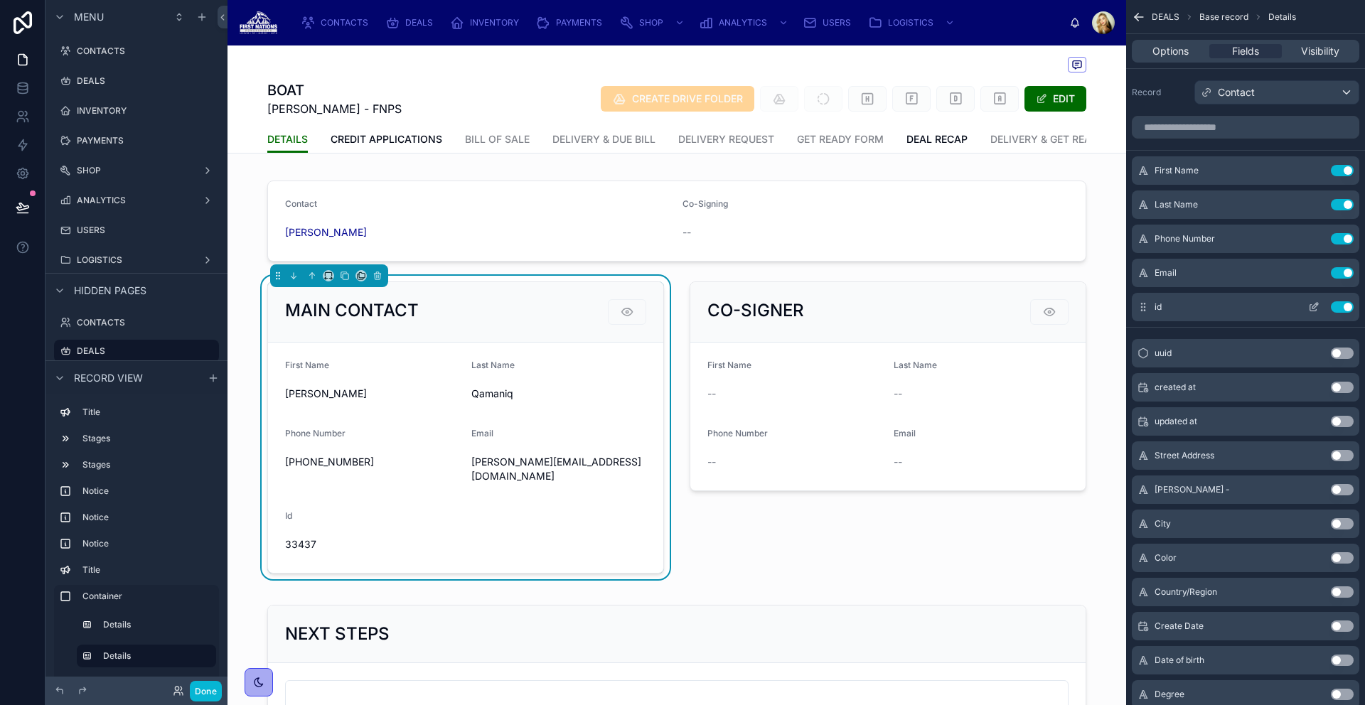
click at [1341, 307] on button "Use setting" at bounding box center [1342, 306] width 23 height 11
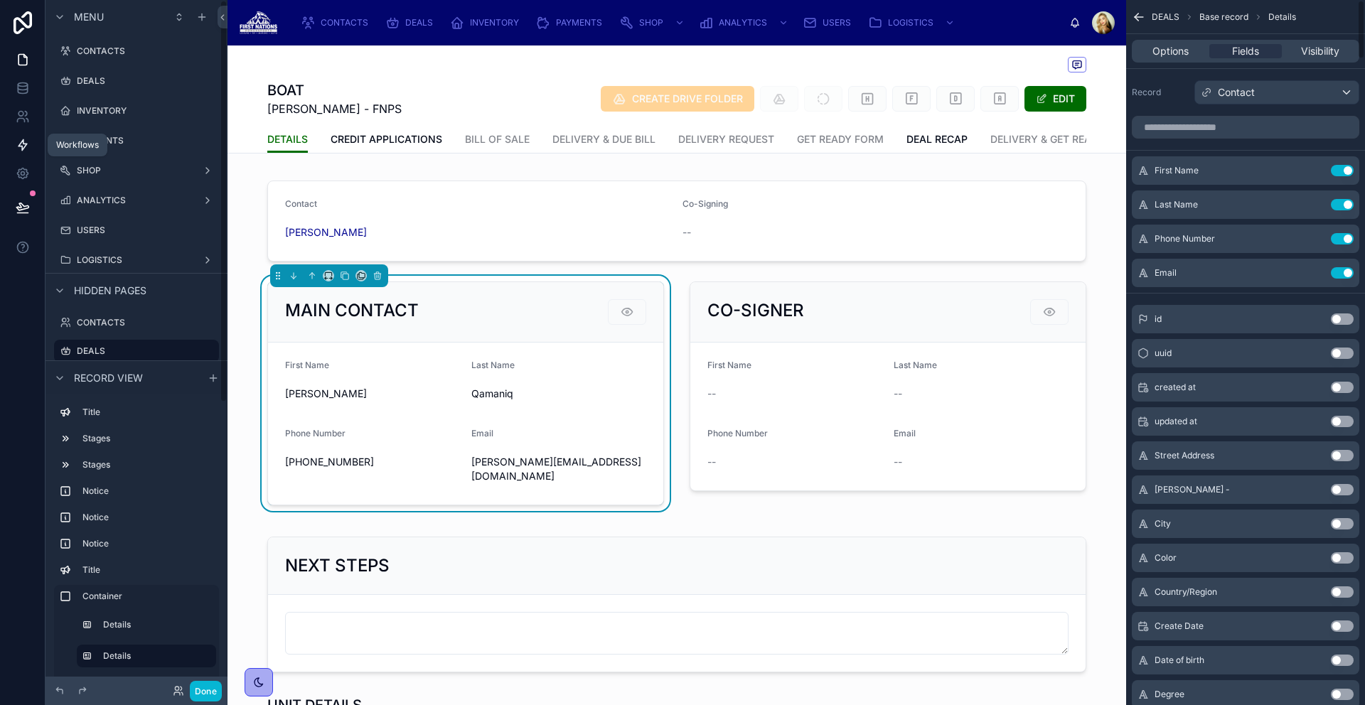
click at [21, 139] on icon at bounding box center [23, 145] width 14 height 14
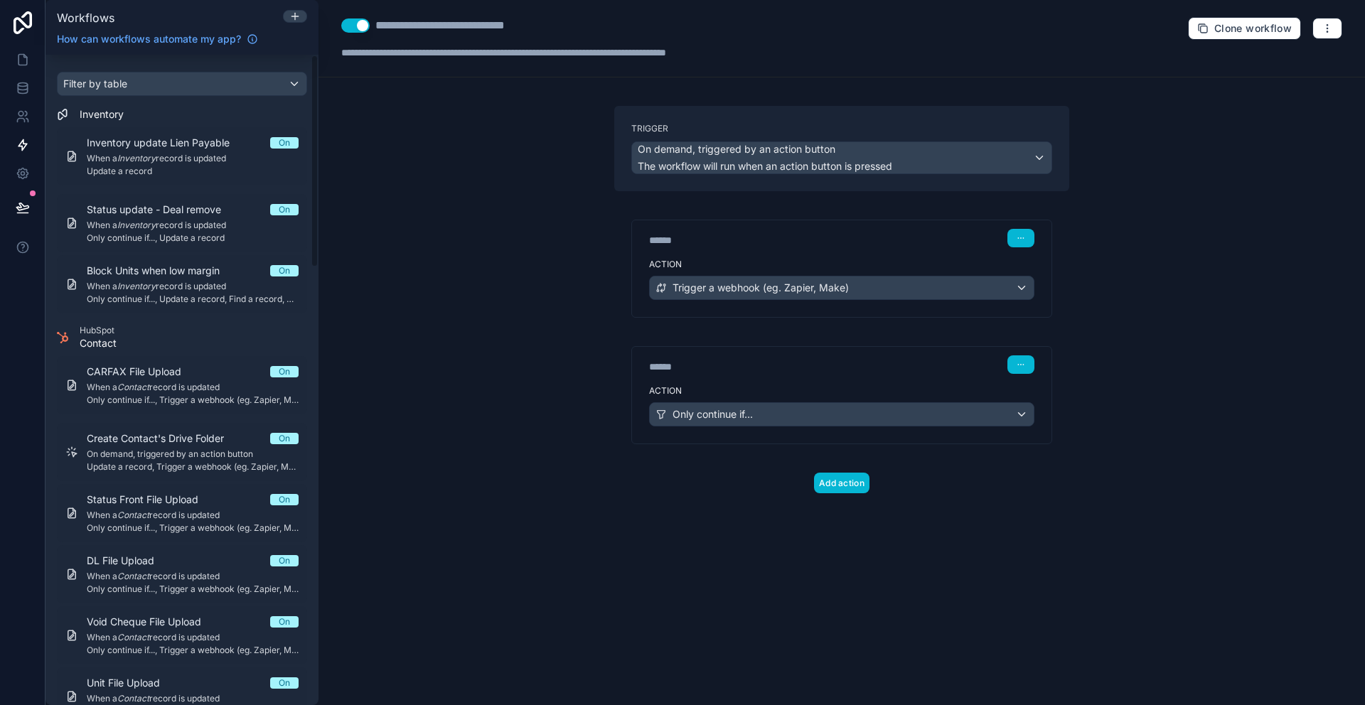
click at [796, 363] on div "******" at bounding box center [755, 367] width 213 height 14
click at [936, 417] on div "Only continue if..." at bounding box center [842, 414] width 384 height 23
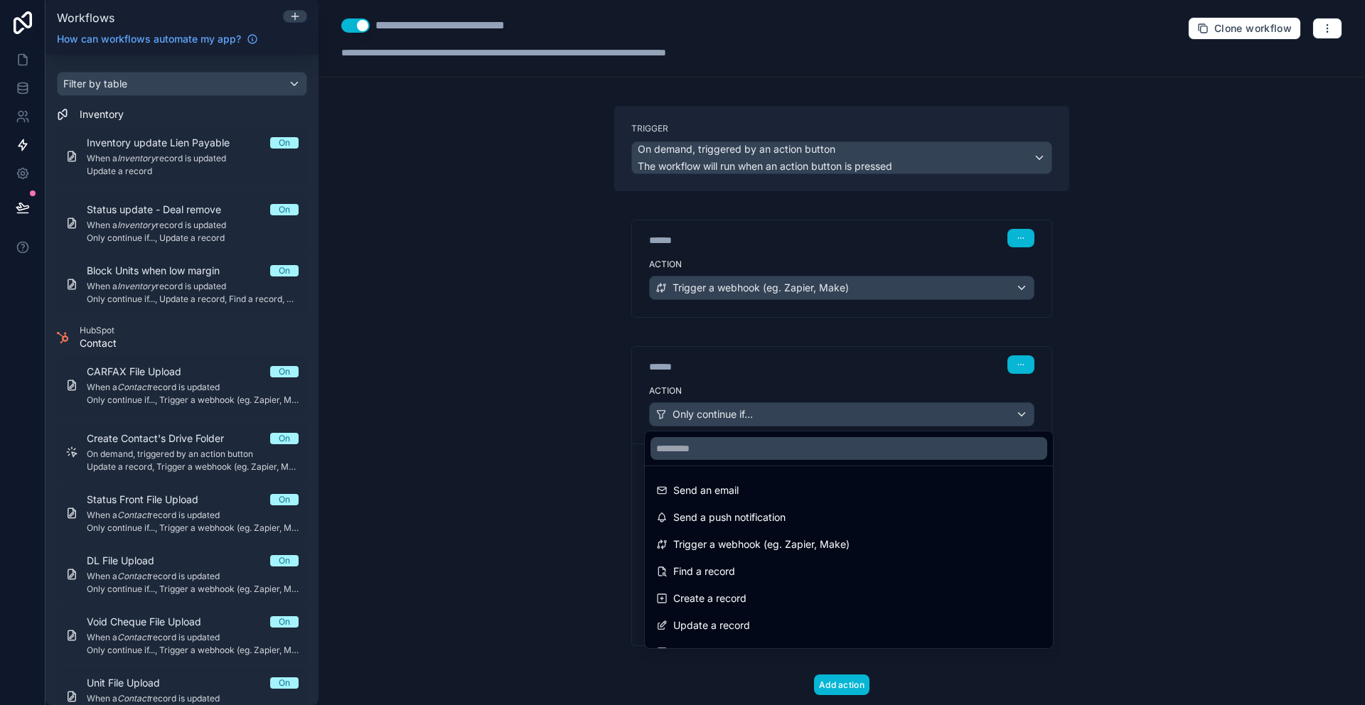
click at [936, 417] on div at bounding box center [682, 352] width 1365 height 705
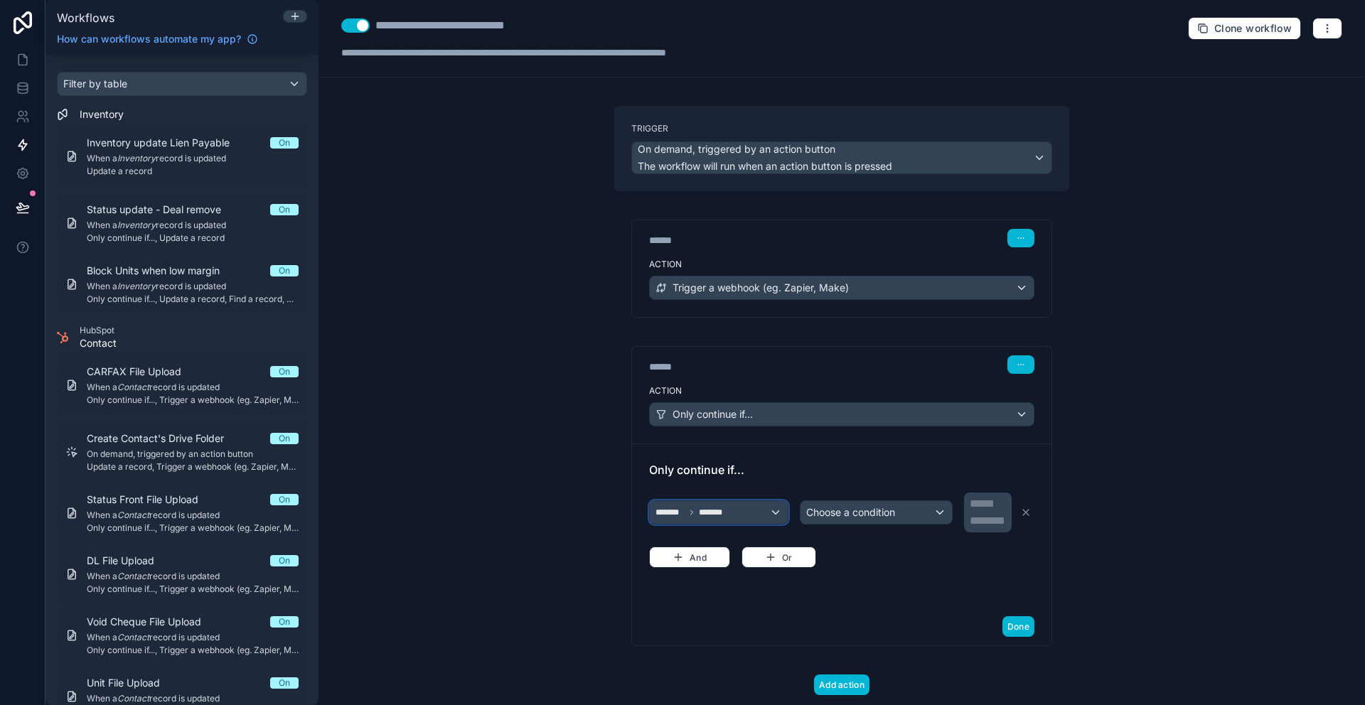
click at [744, 514] on div "******* *******" at bounding box center [719, 512] width 138 height 23
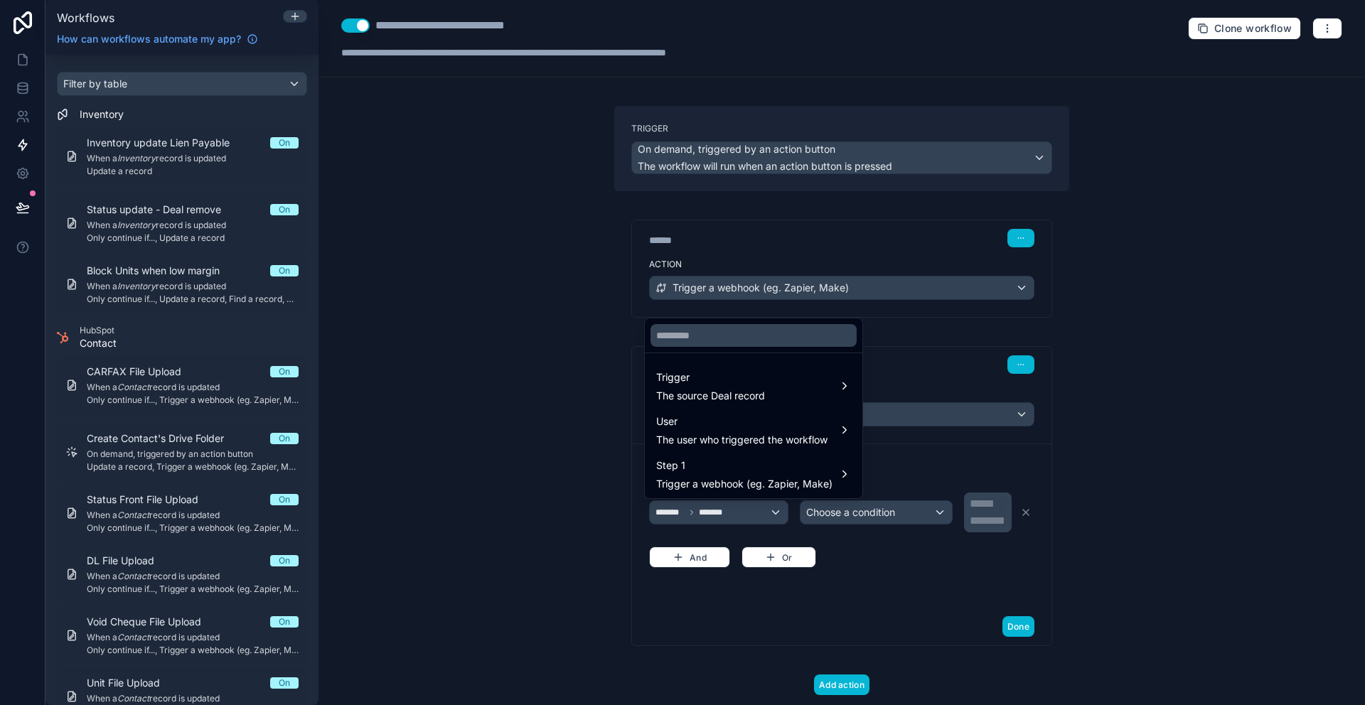
click at [888, 518] on div at bounding box center [682, 352] width 1365 height 705
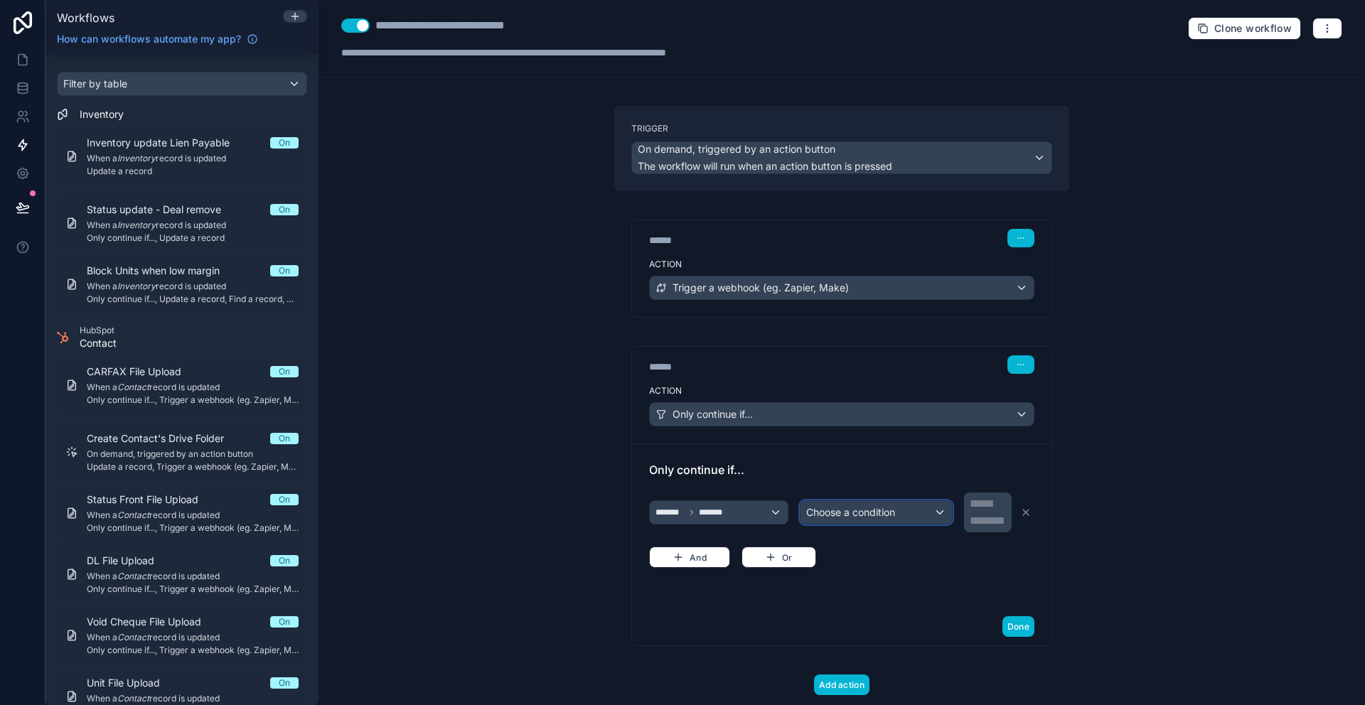
click at [894, 513] on div "Choose a condition" at bounding box center [876, 512] width 152 height 23
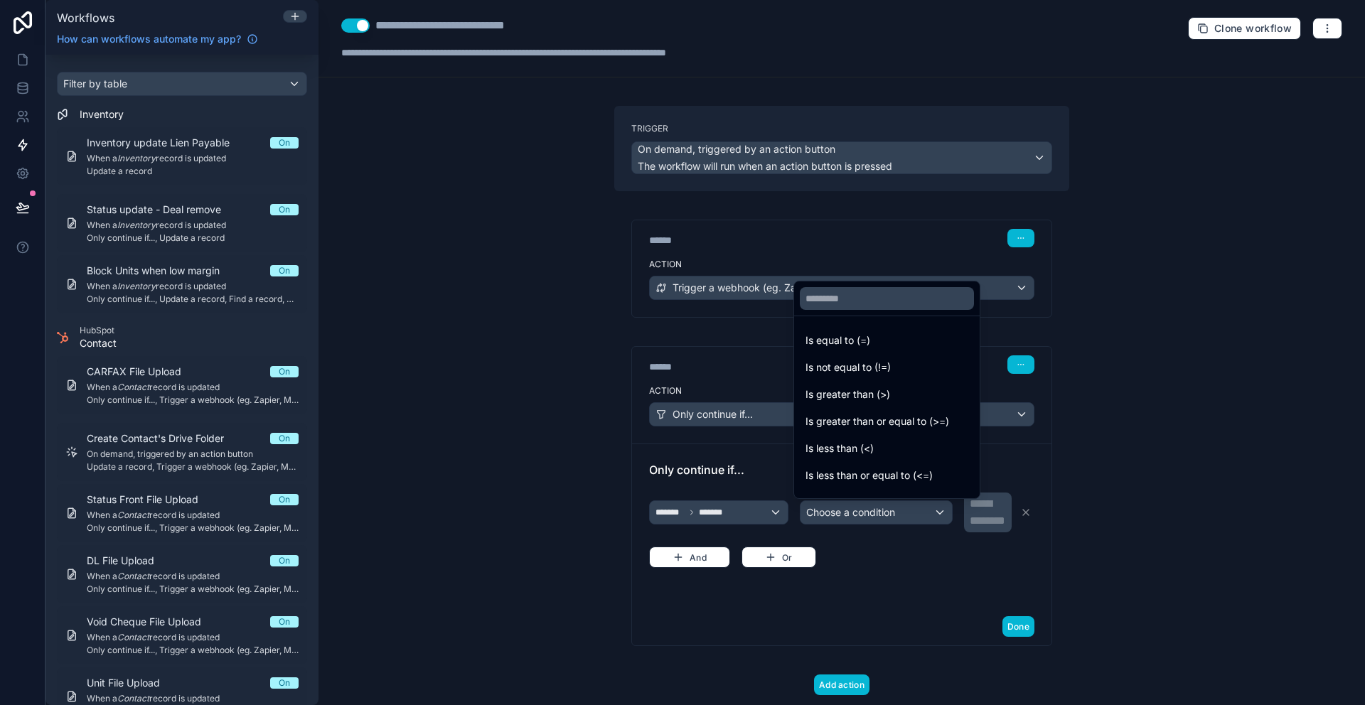
click at [772, 517] on div at bounding box center [682, 352] width 1365 height 705
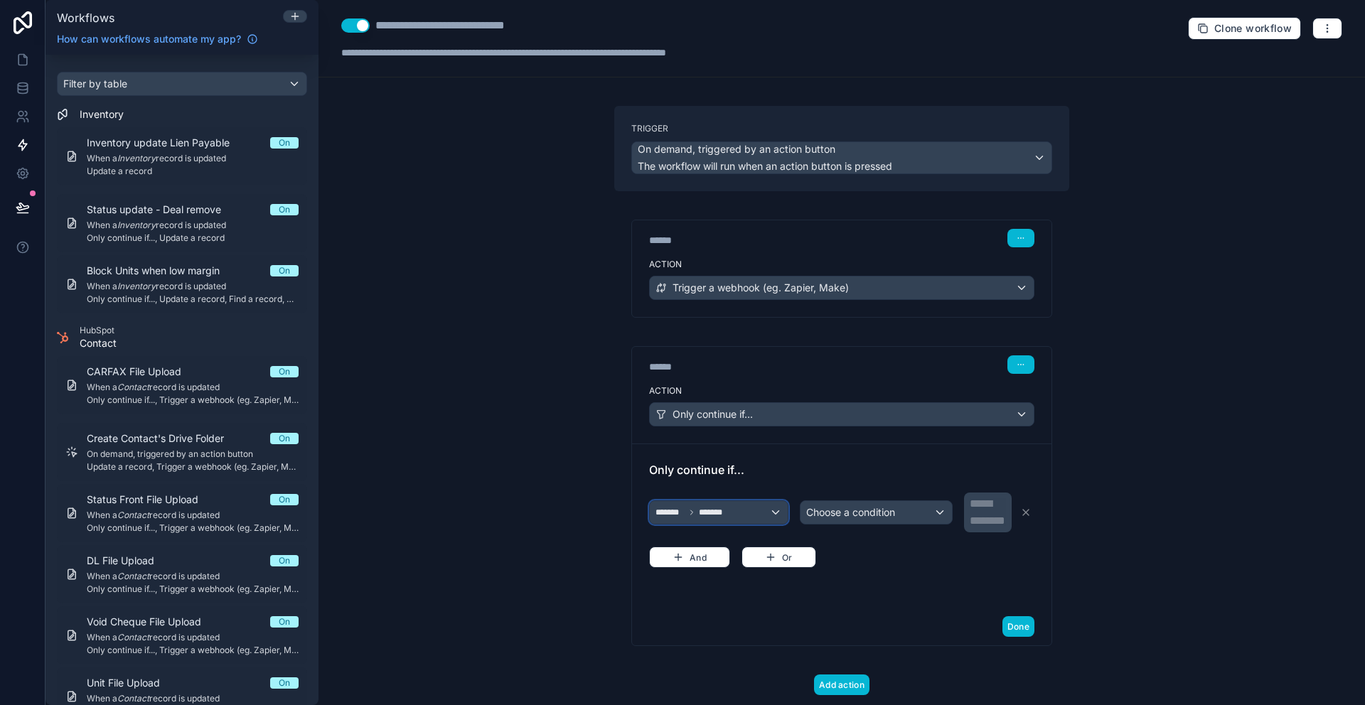
click at [766, 515] on div "******* *******" at bounding box center [719, 512] width 138 height 23
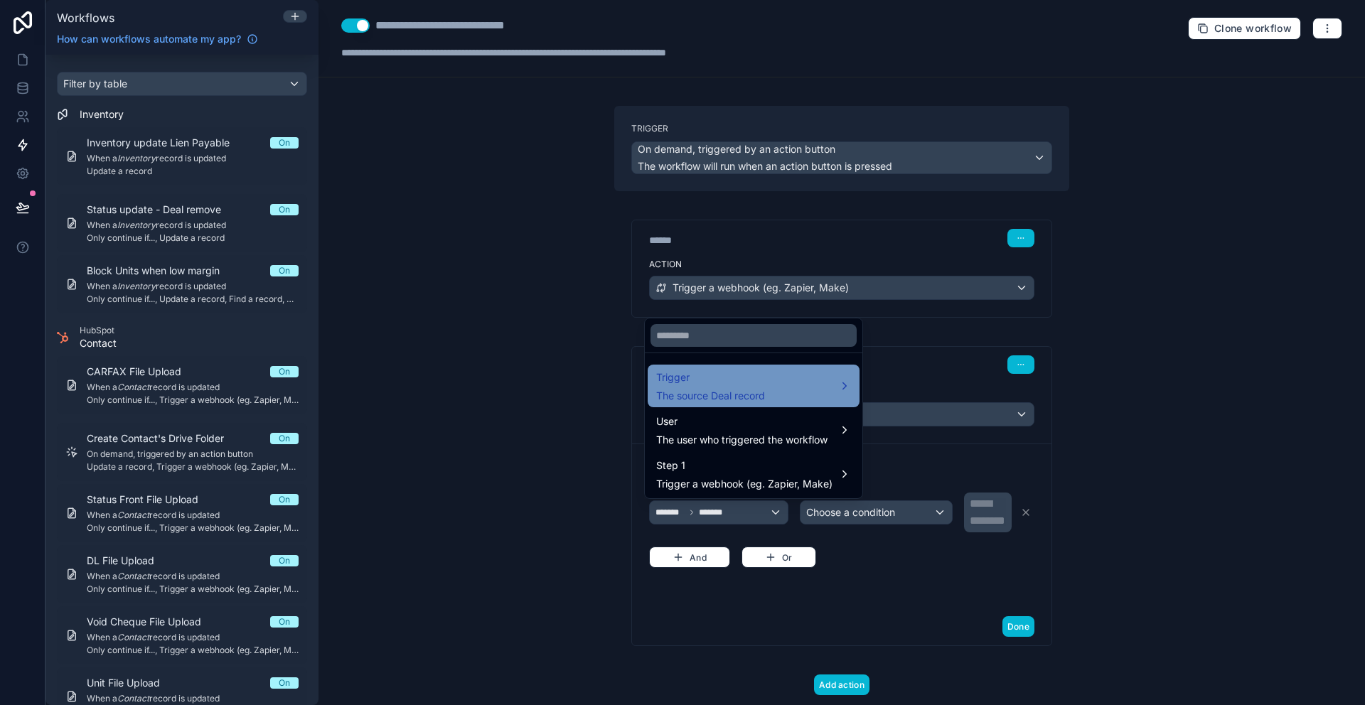
click at [805, 392] on div "Trigger The source Deal record" at bounding box center [753, 386] width 195 height 34
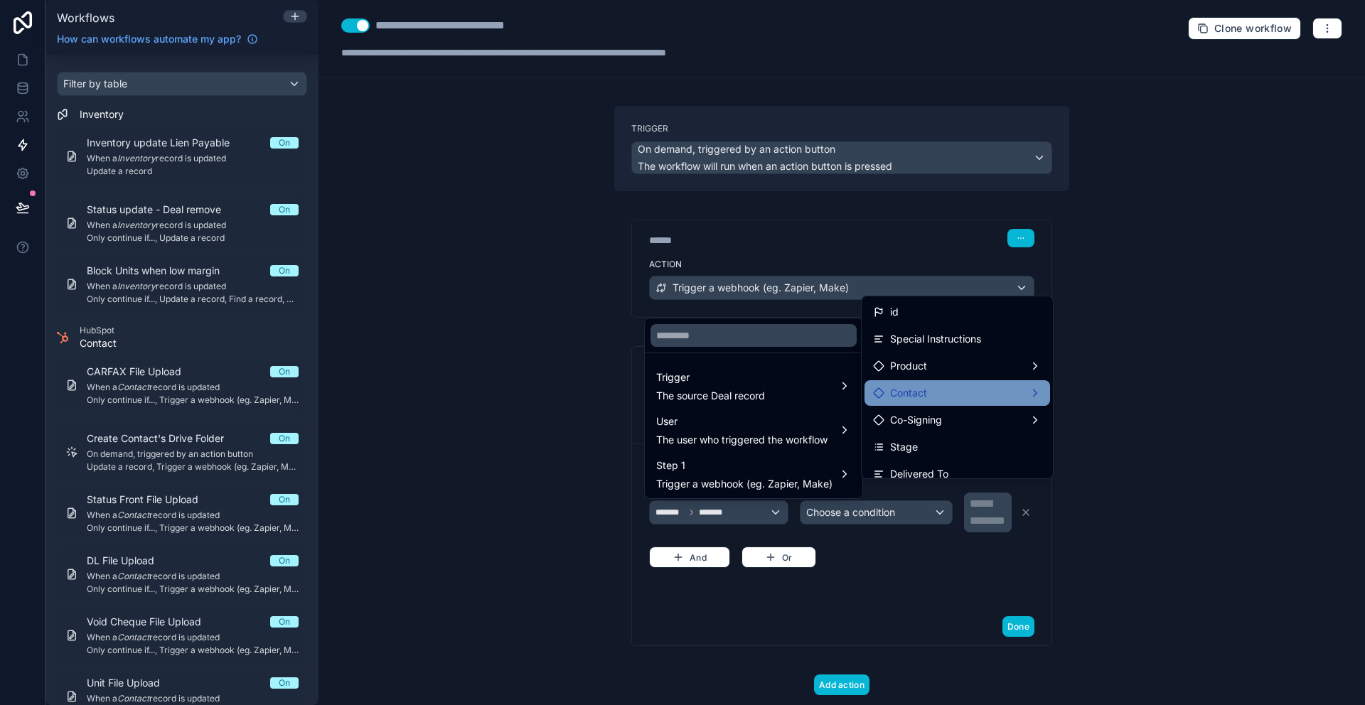
click at [958, 385] on div "Contact" at bounding box center [957, 393] width 168 height 17
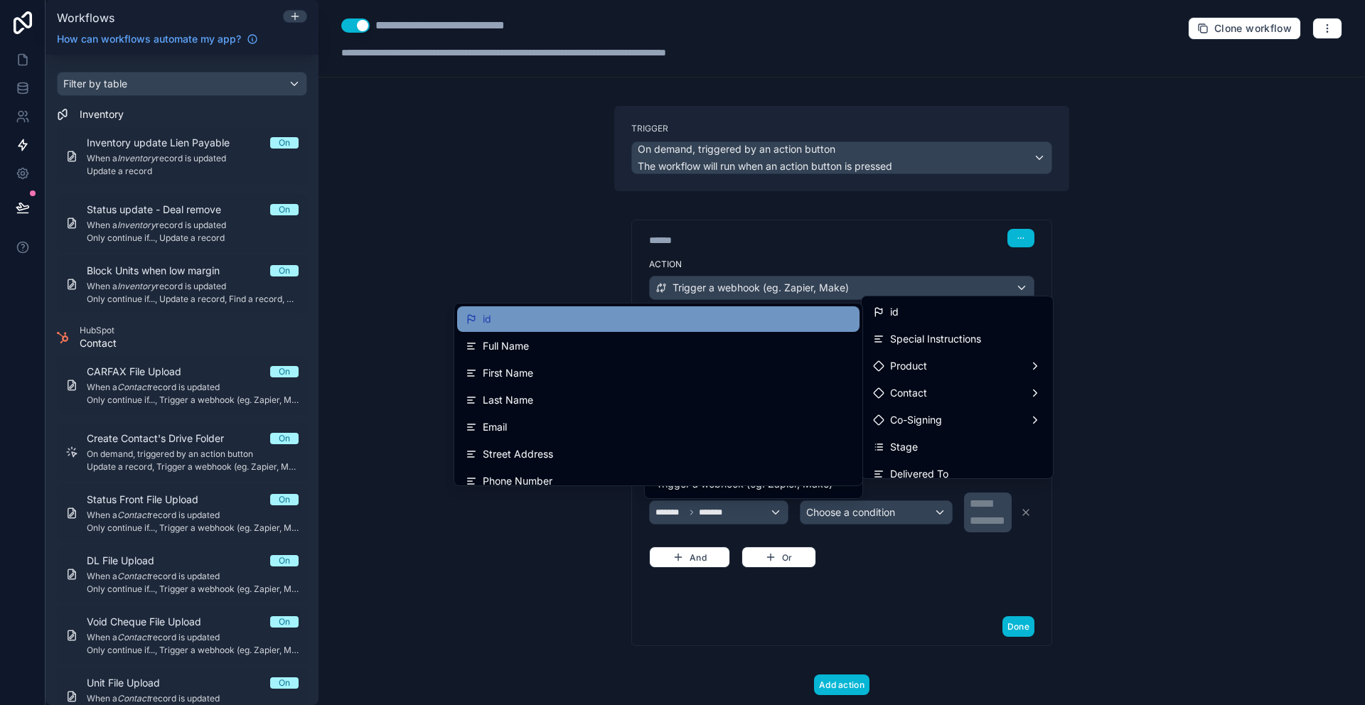
click at [639, 321] on div "id" at bounding box center [658, 319] width 385 height 17
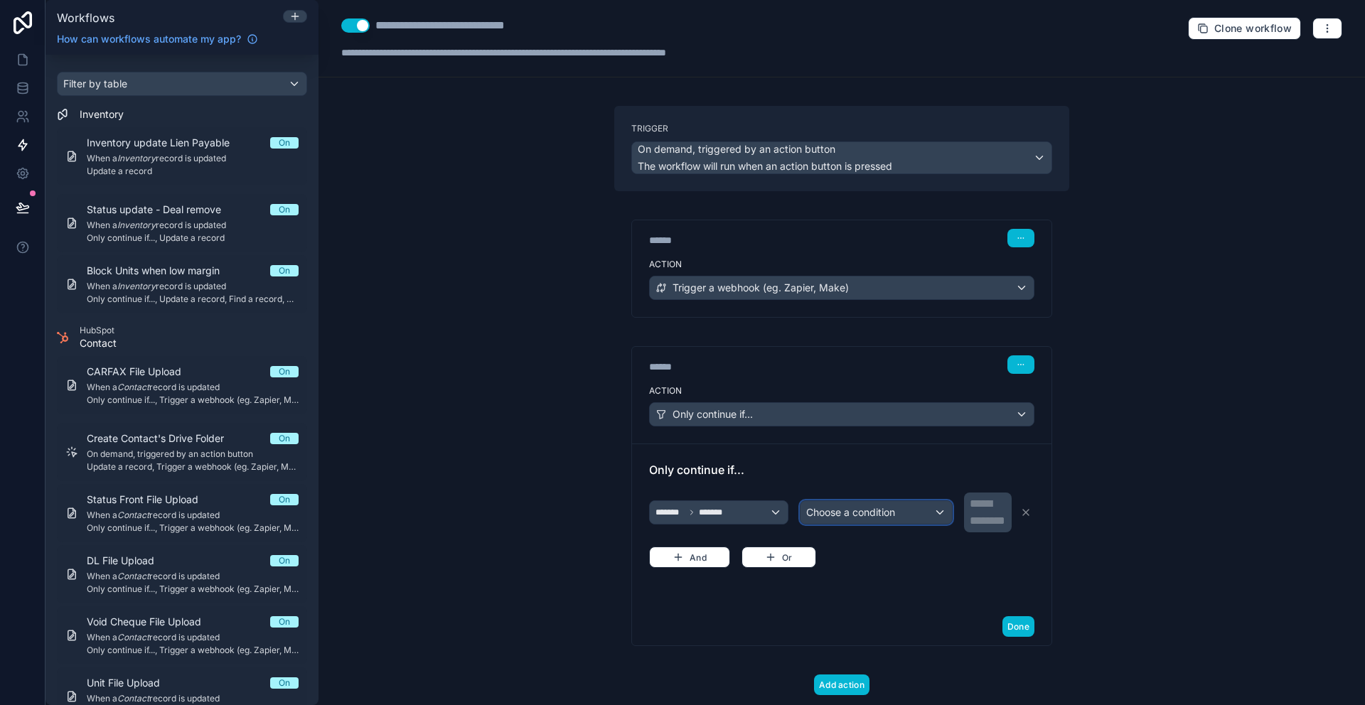
click at [899, 518] on div "Choose a condition" at bounding box center [876, 512] width 152 height 23
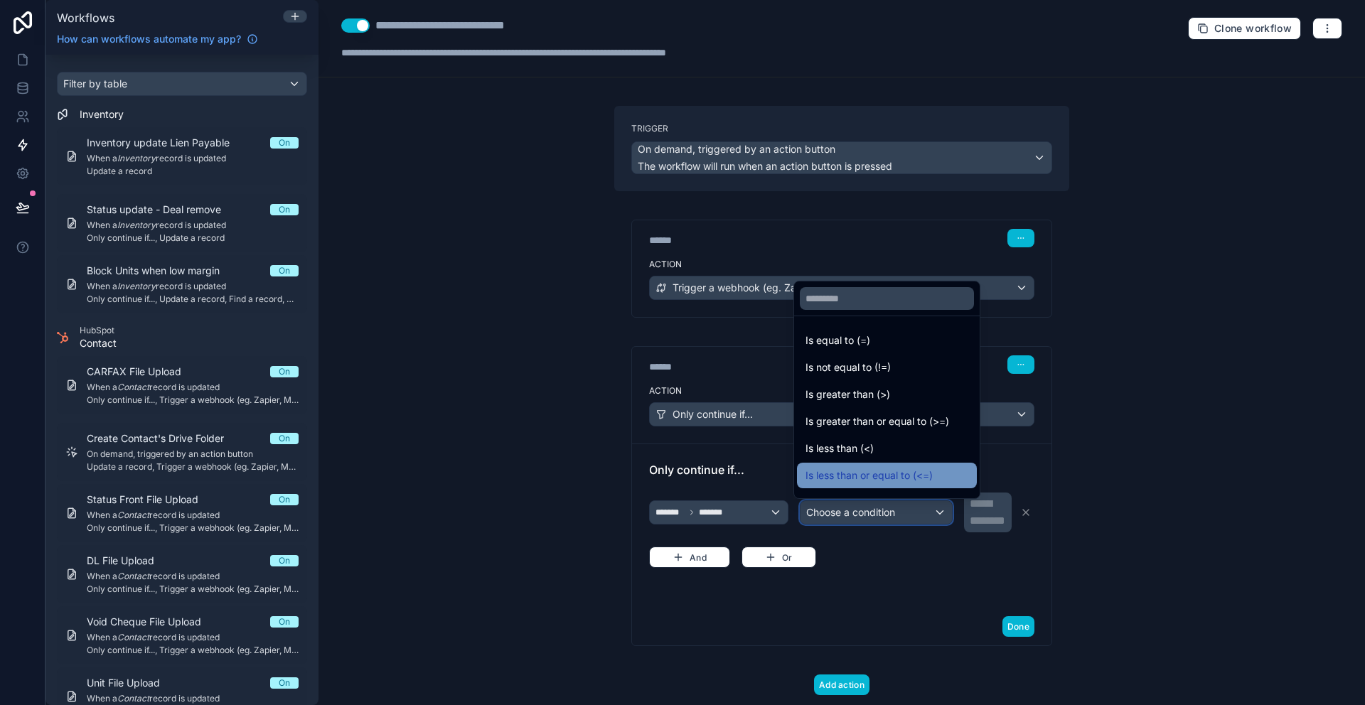
scroll to position [101, 0]
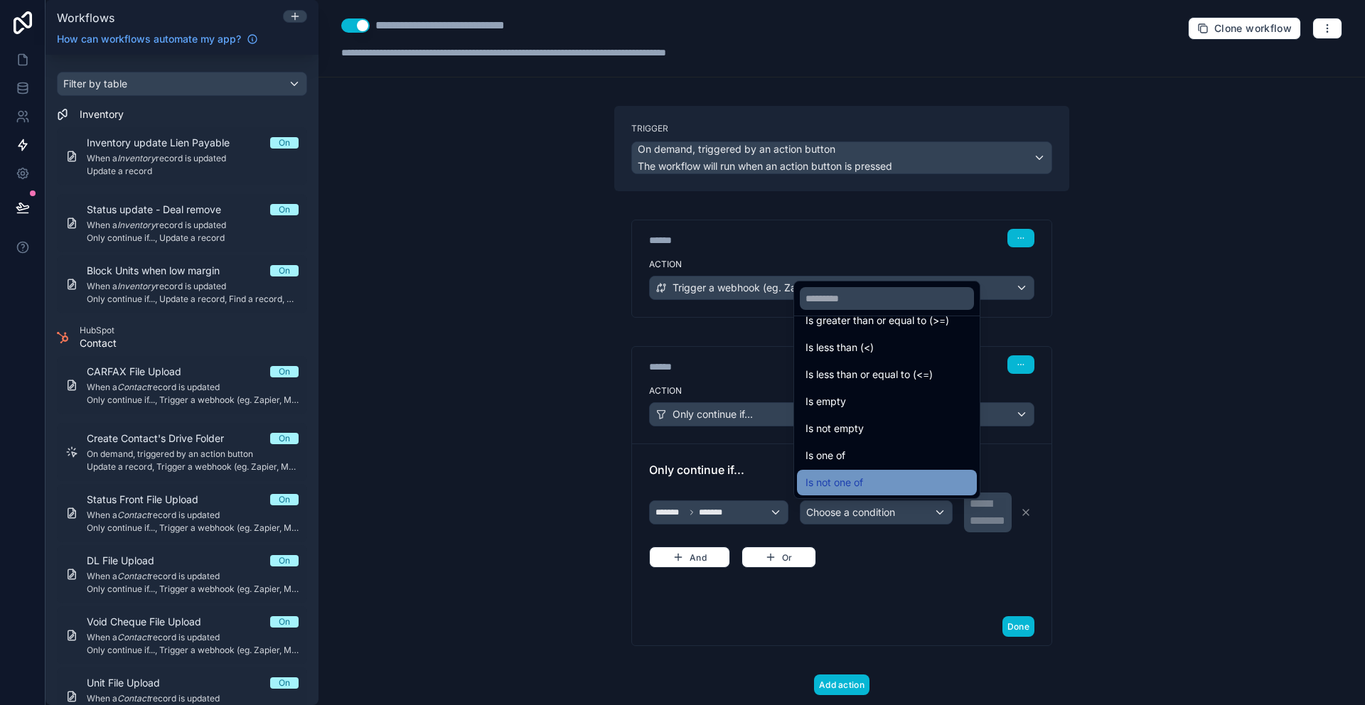
click at [911, 480] on div "Is not one of" at bounding box center [886, 482] width 163 height 17
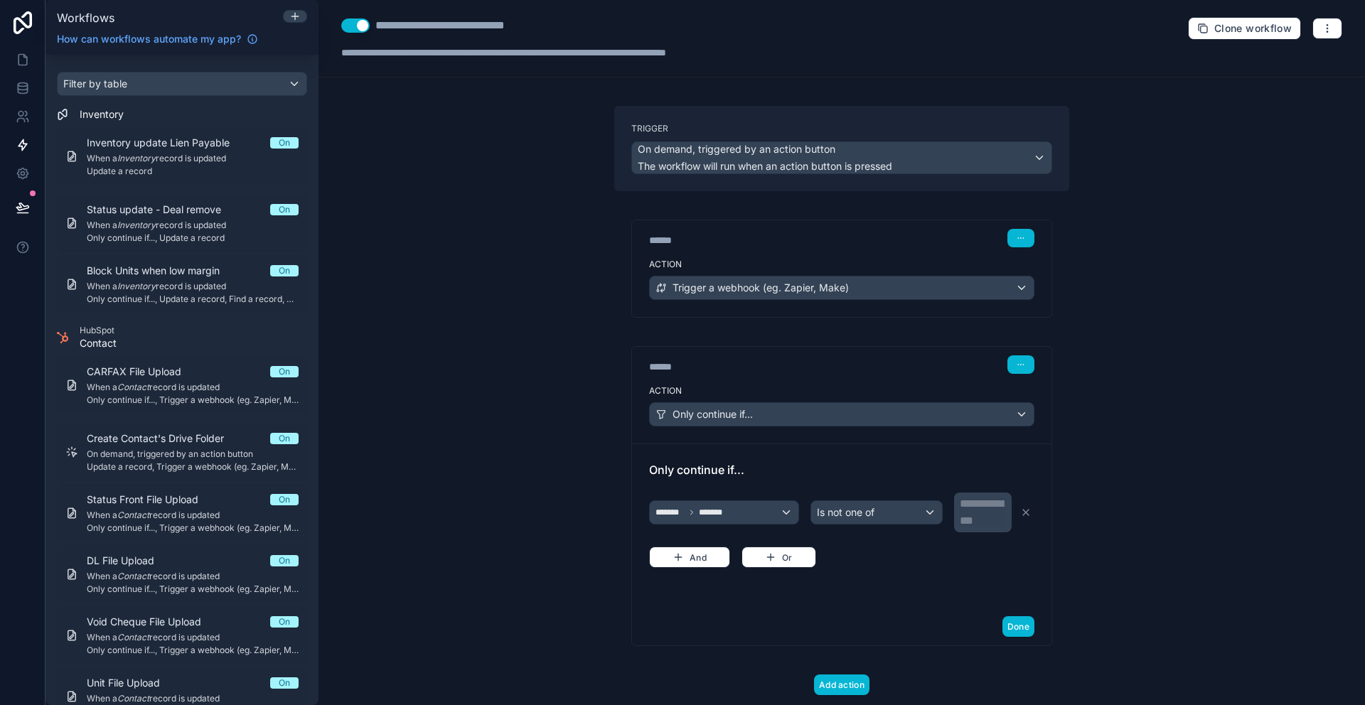
click at [988, 511] on p "**********" at bounding box center [984, 504] width 49 height 17
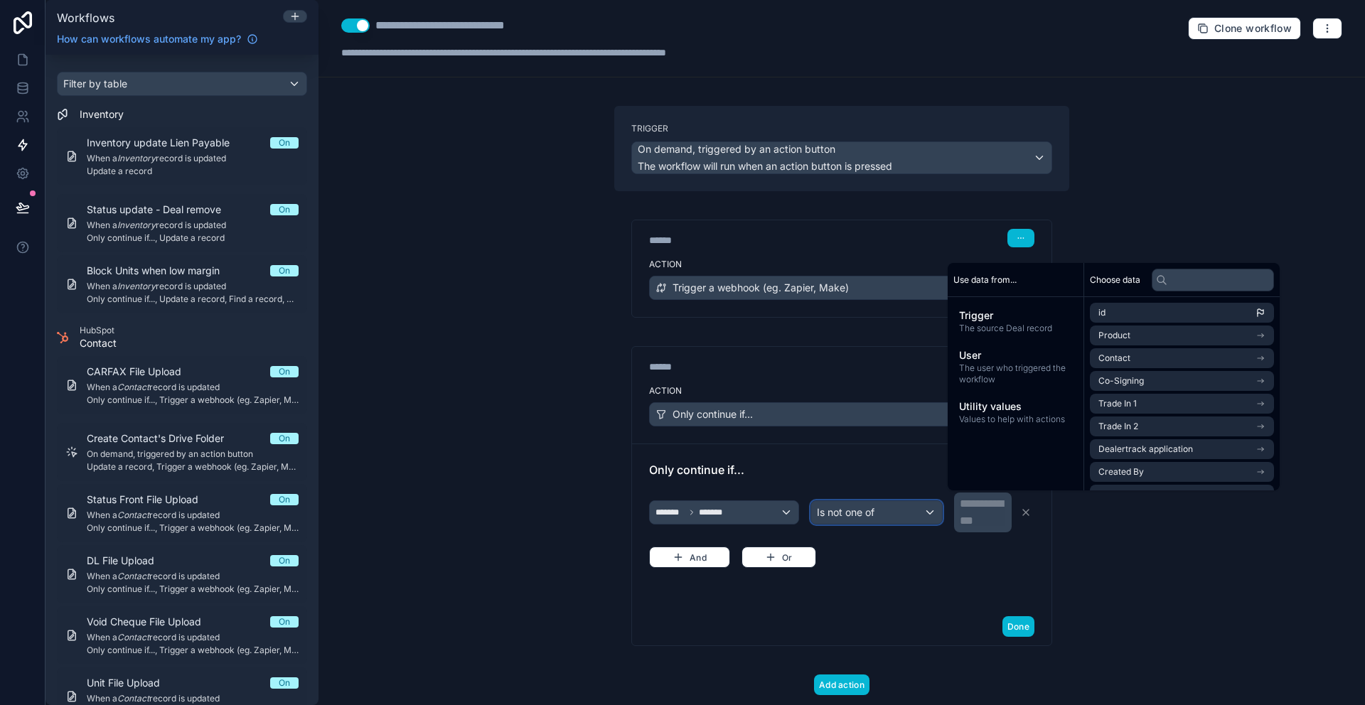
click at [892, 521] on div "Is not one of" at bounding box center [876, 512] width 131 height 23
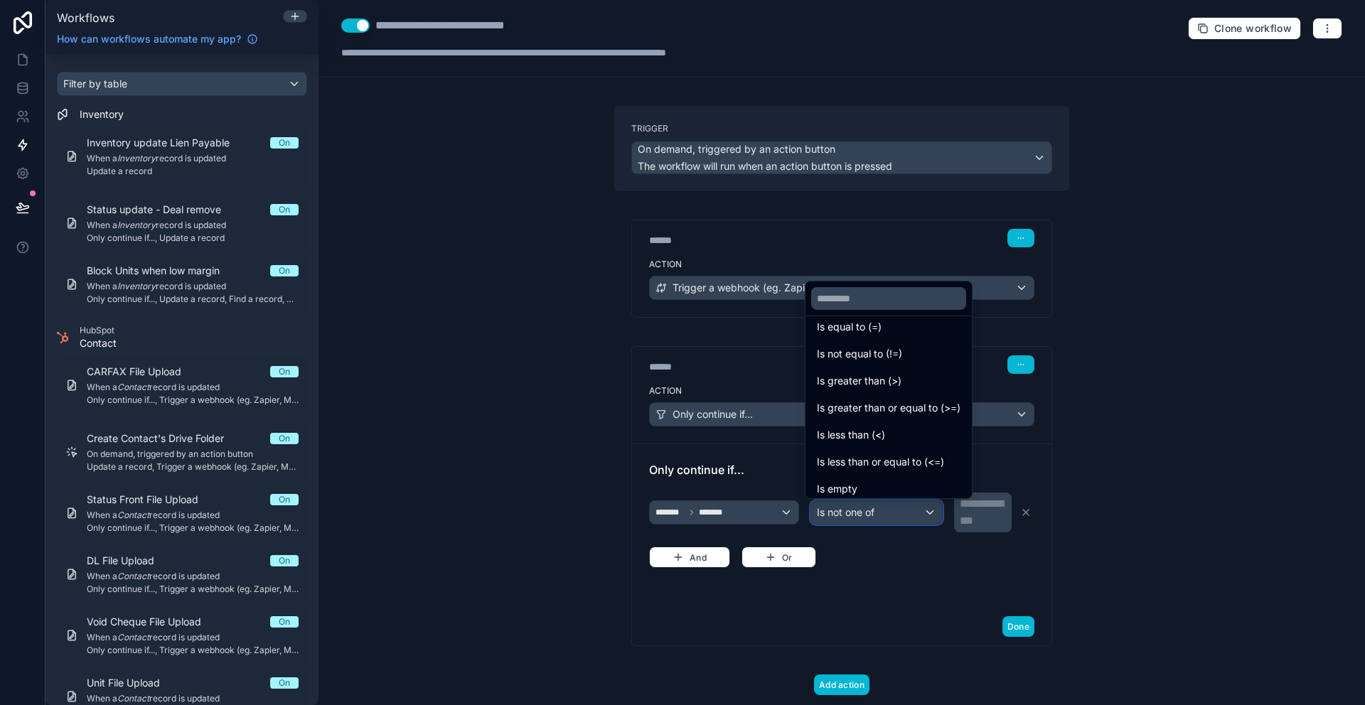
scroll to position [0, 0]
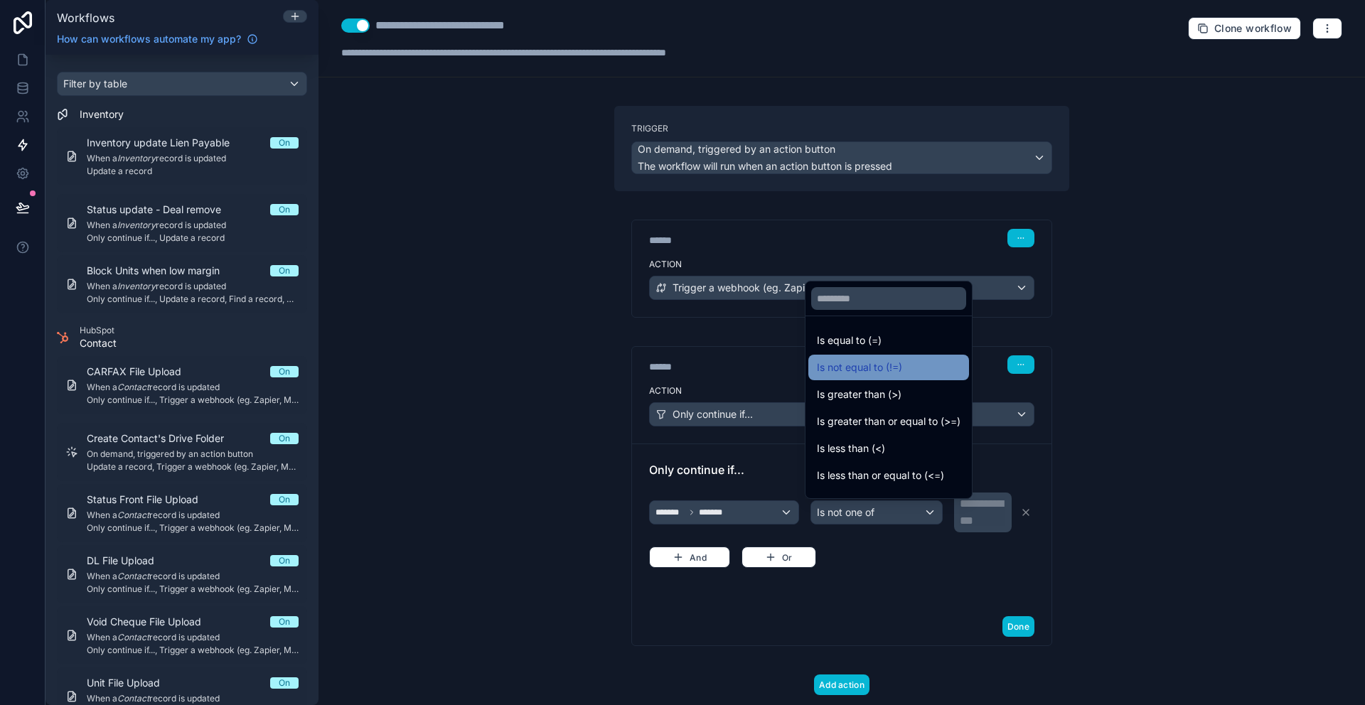
click at [927, 362] on div "Is not equal to (!=)" at bounding box center [889, 367] width 144 height 17
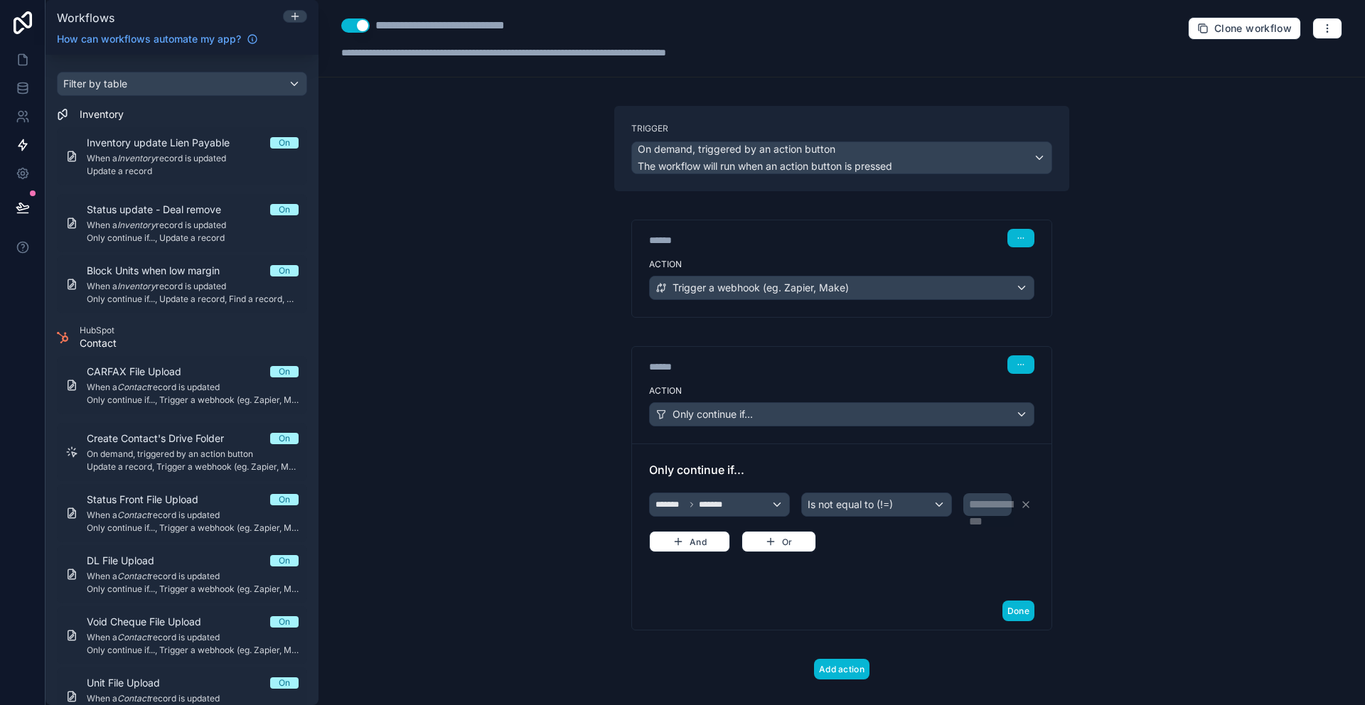
click at [980, 513] on div "**********" at bounding box center [989, 504] width 40 height 17
click at [18, 48] on link at bounding box center [22, 59] width 45 height 28
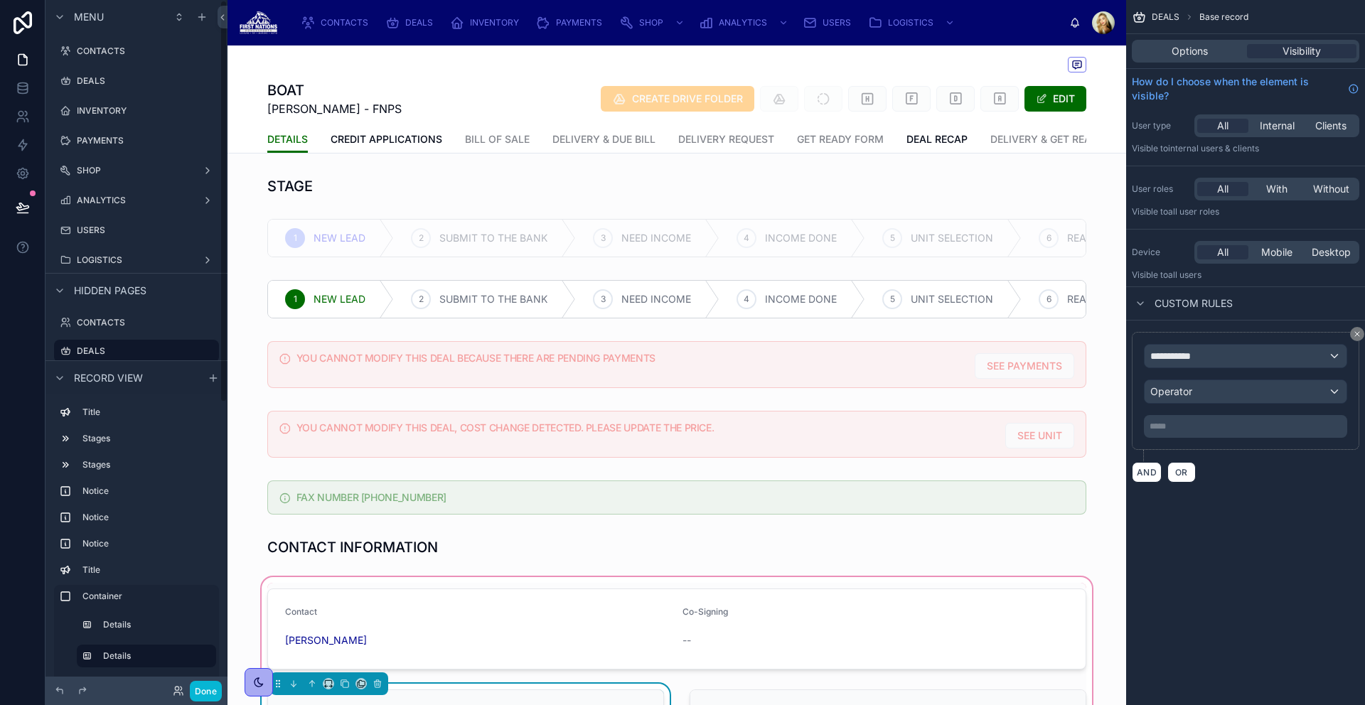
scroll to position [349, 0]
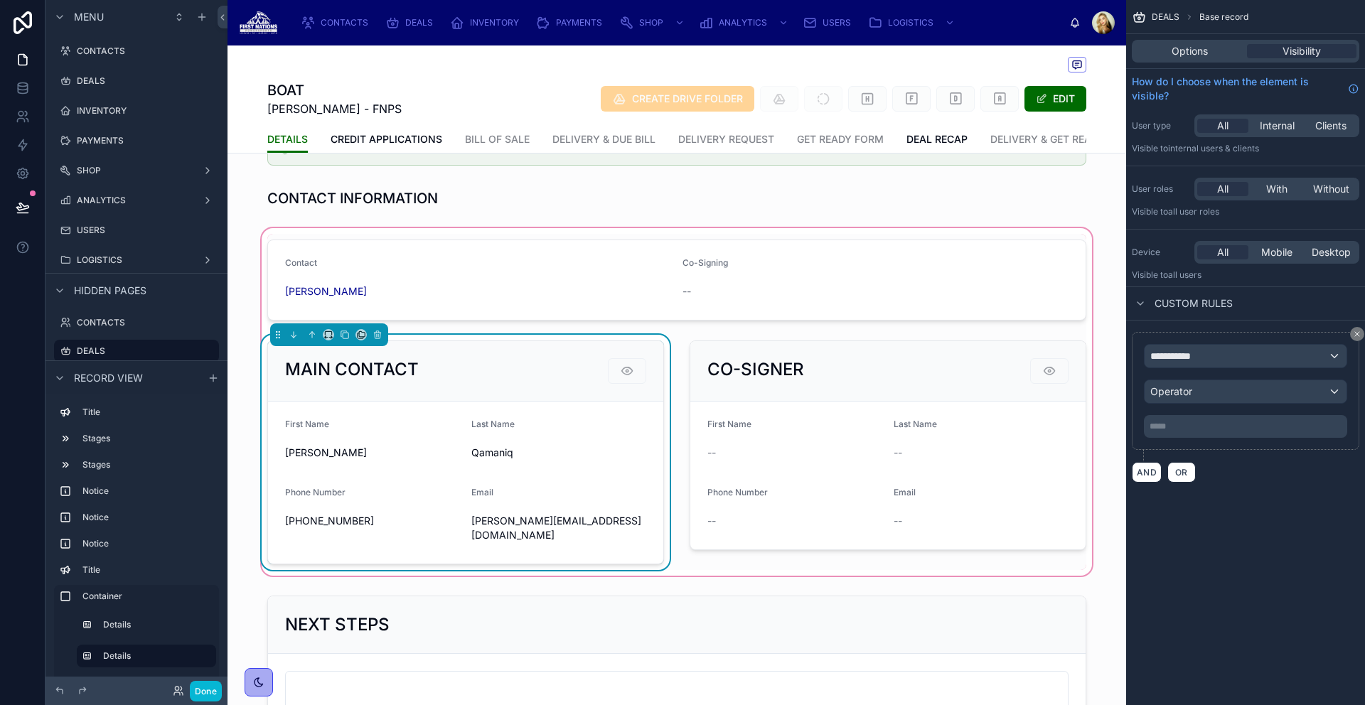
click at [483, 440] on form "First Name Sarah Nuviya Last Name Qamaniq Phone Number 365-998-6114 Email s.qam…" at bounding box center [465, 483] width 395 height 162
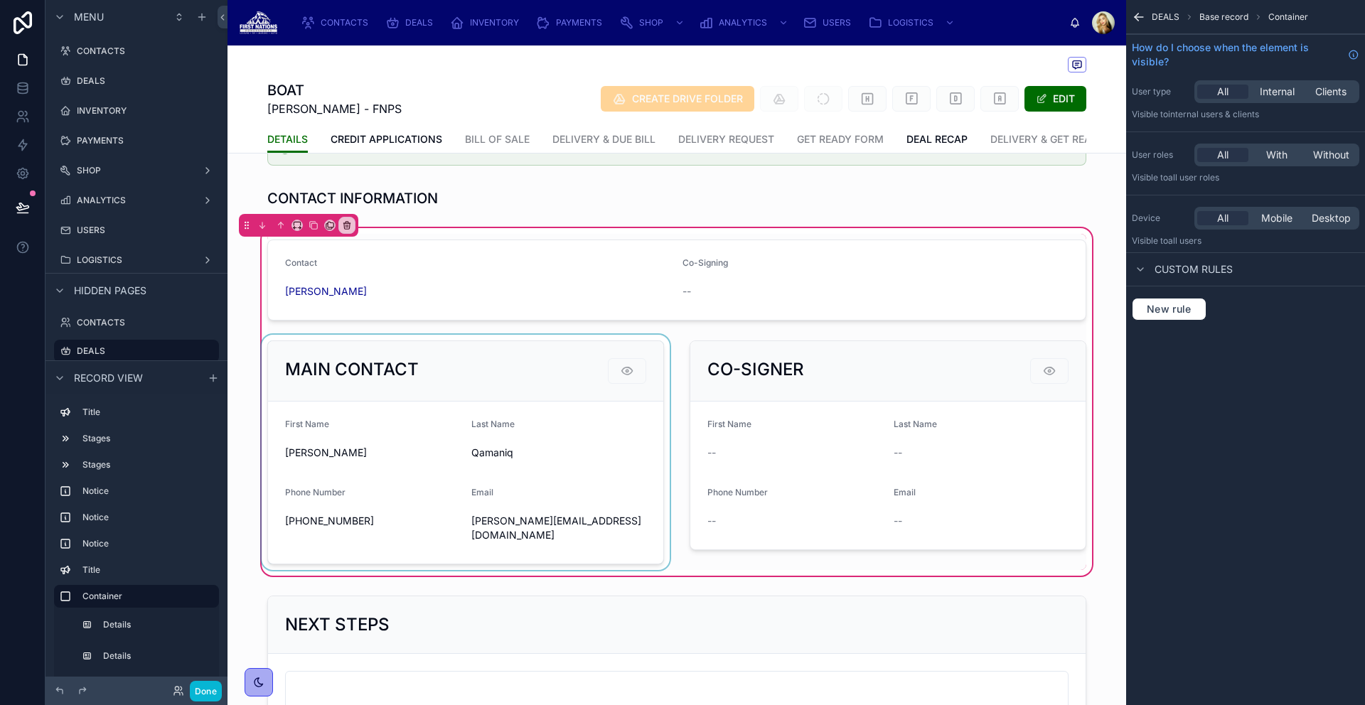
click at [629, 408] on div at bounding box center [466, 452] width 414 height 235
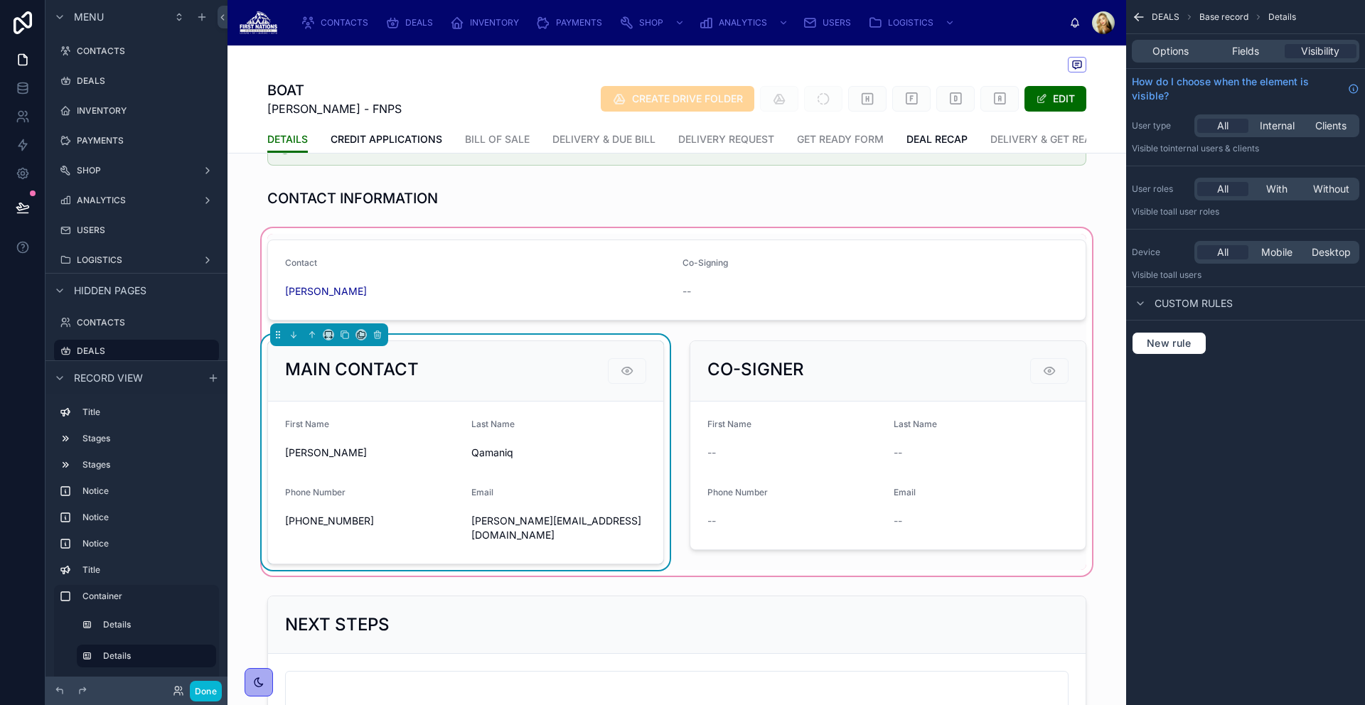
click at [1248, 42] on div "Options Fields Visibility" at bounding box center [1245, 51] width 227 height 23
click at [1246, 47] on span "Fields" at bounding box center [1245, 51] width 27 height 14
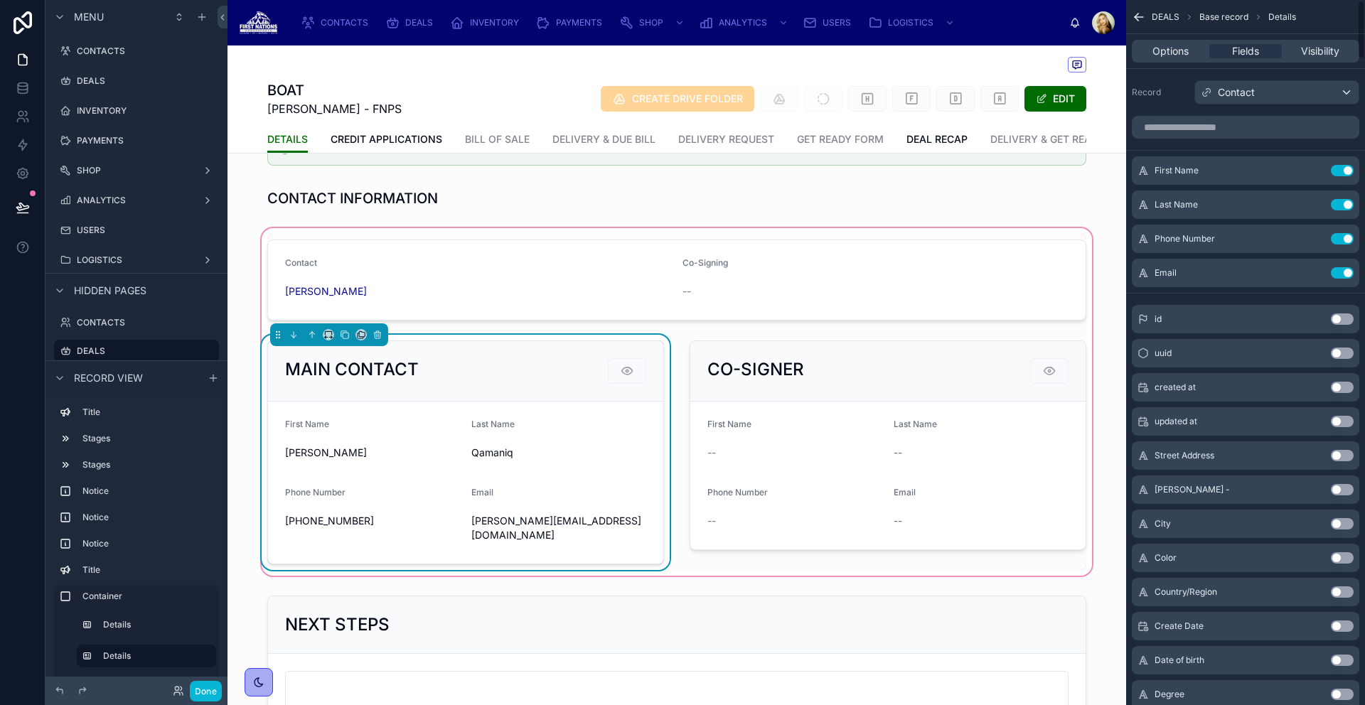
click at [1338, 320] on button "Use setting" at bounding box center [1342, 319] width 23 height 11
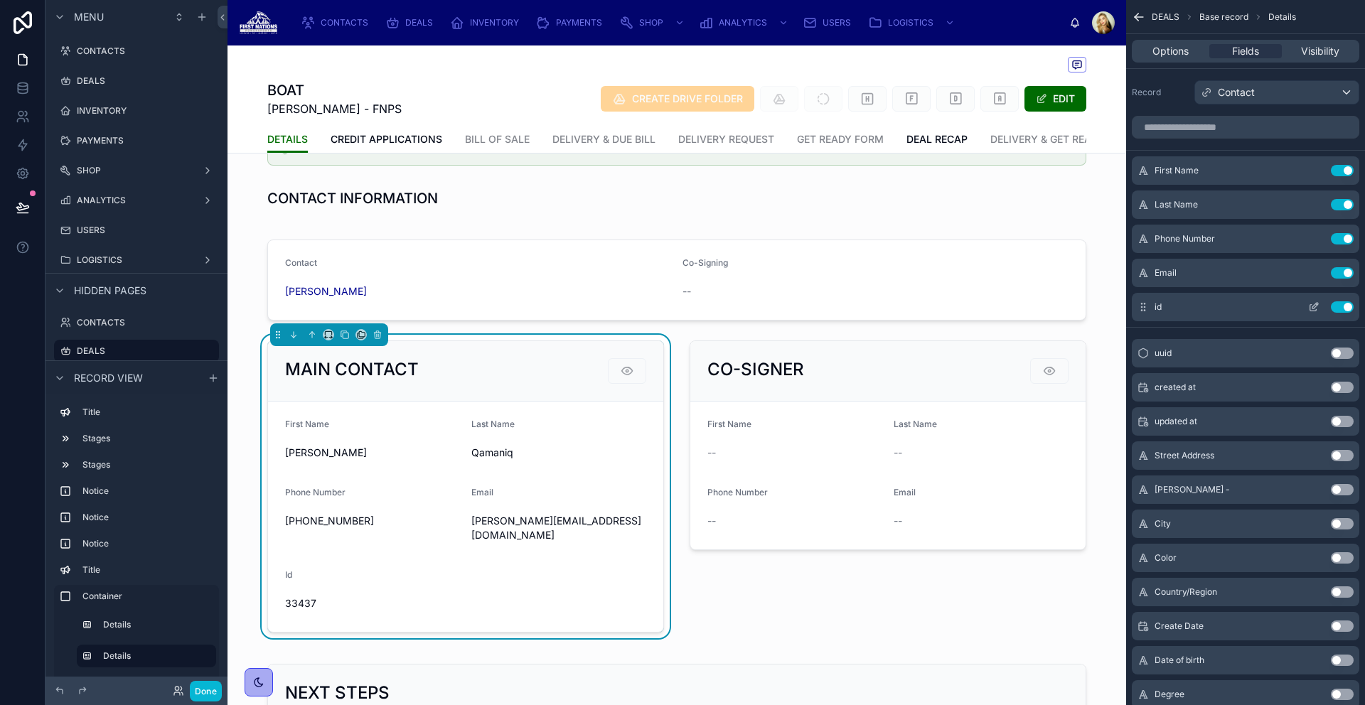
click at [1343, 306] on button "Use setting" at bounding box center [1342, 306] width 23 height 11
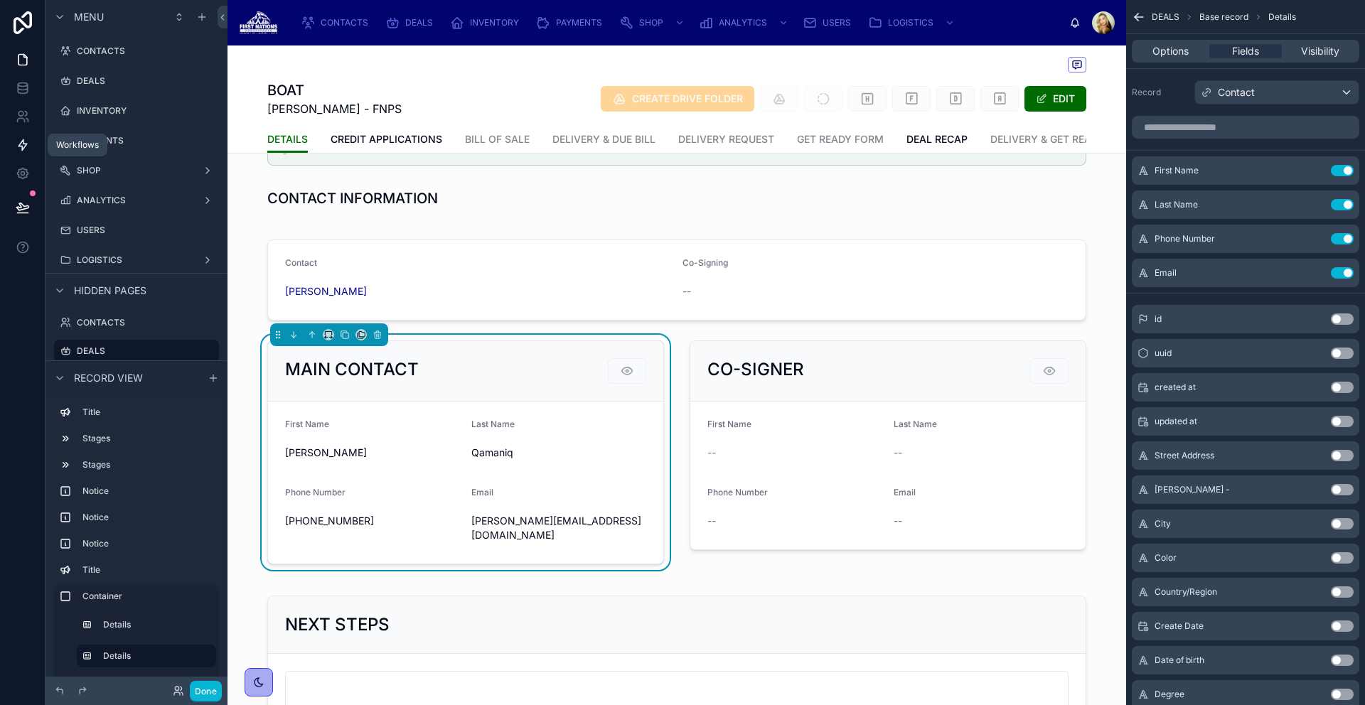
click at [18, 146] on icon at bounding box center [22, 145] width 9 height 11
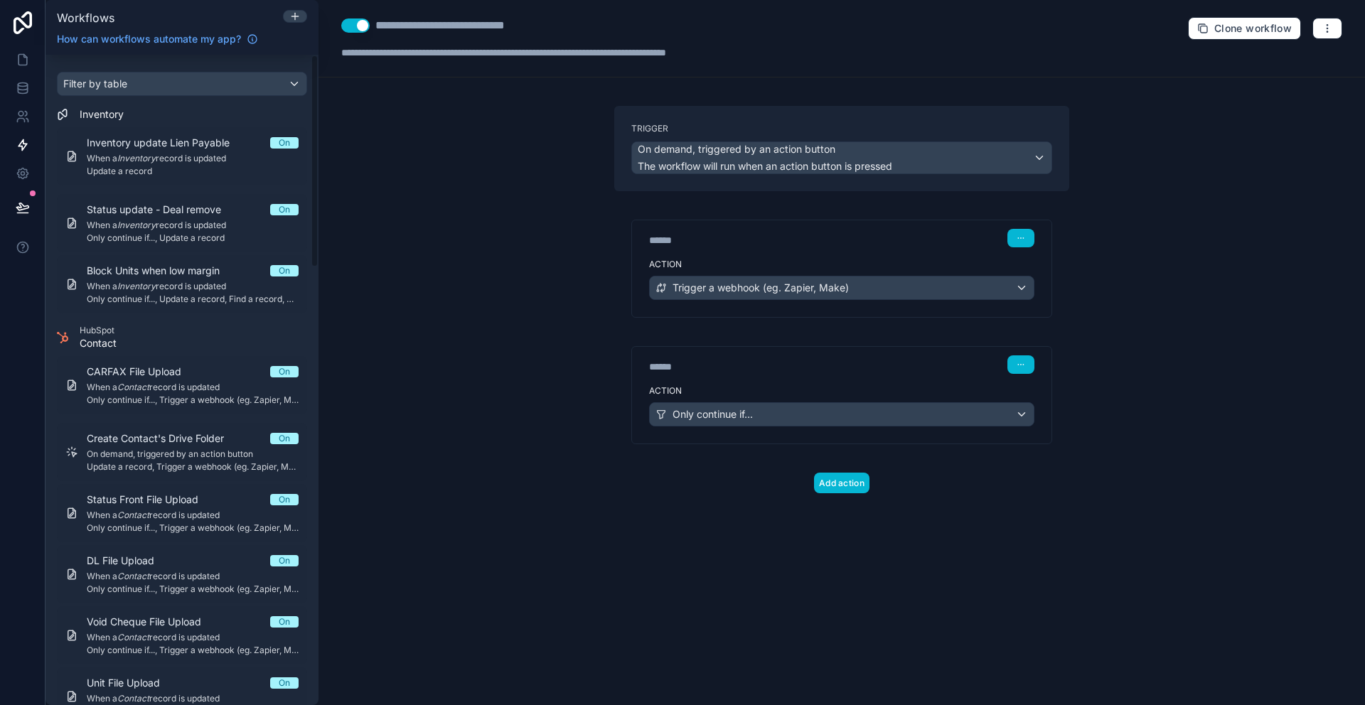
click at [753, 367] on div "******" at bounding box center [755, 367] width 213 height 14
click at [841, 360] on div "******" at bounding box center [755, 367] width 213 height 14
click at [844, 429] on div "Action Only continue if..." at bounding box center [841, 412] width 419 height 64
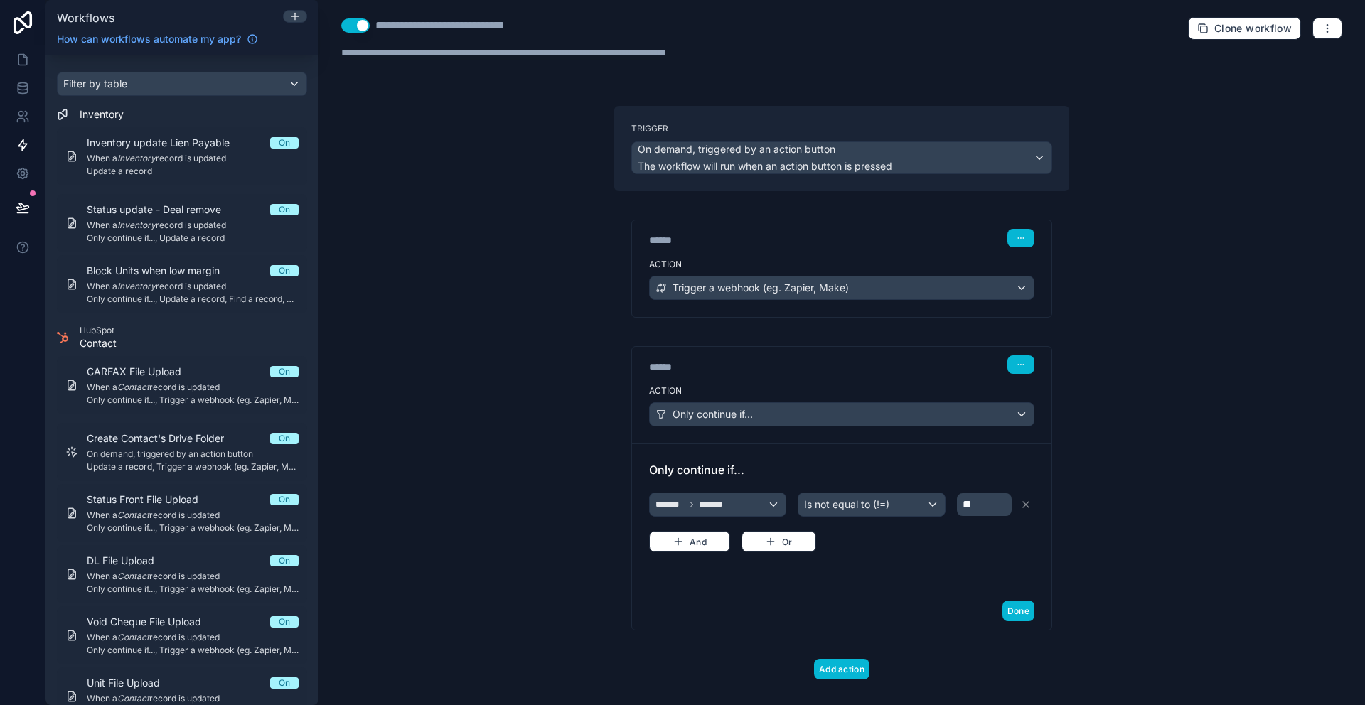
click at [997, 517] on div "******* ******* Is not equal to (!=) ** And Or" at bounding box center [841, 521] width 385 height 63
click at [984, 507] on p "**" at bounding box center [986, 504] width 46 height 17
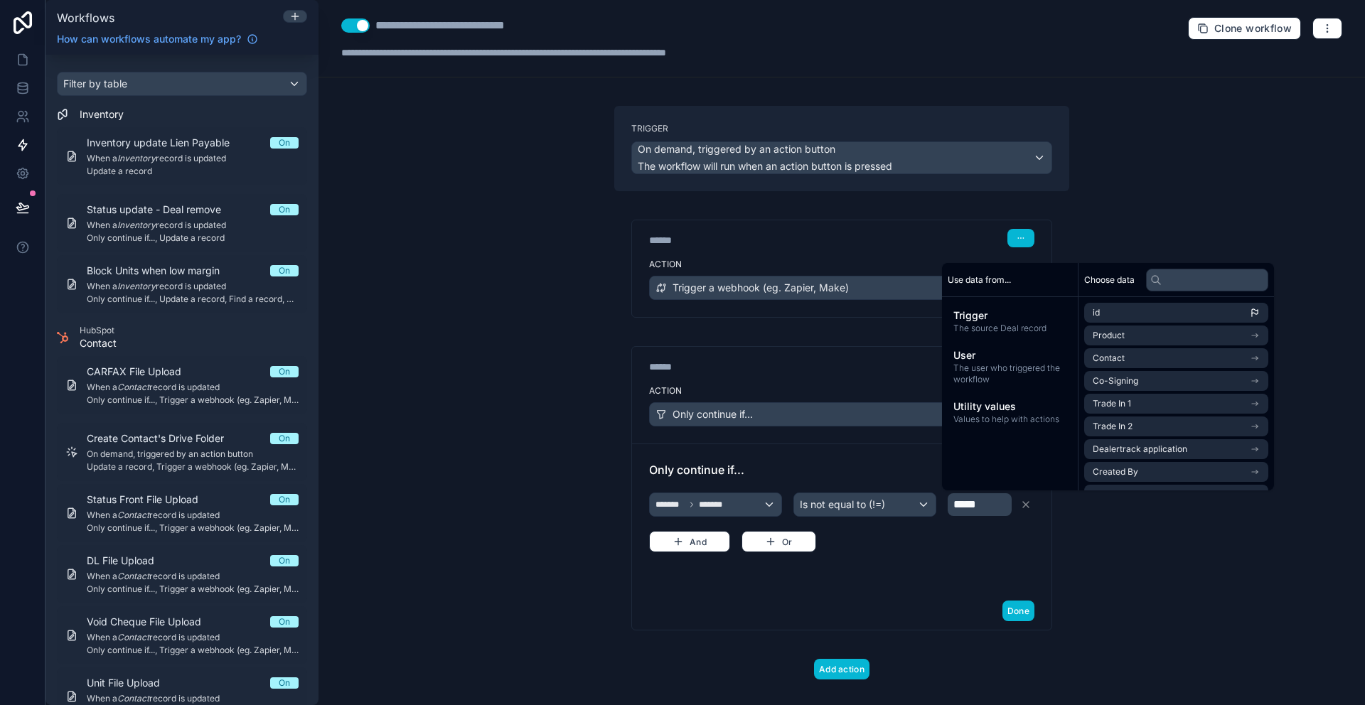
click at [915, 586] on div "Only continue if... ******* ******* Is not equal to (!=) ***** And Or" at bounding box center [841, 518] width 419 height 149
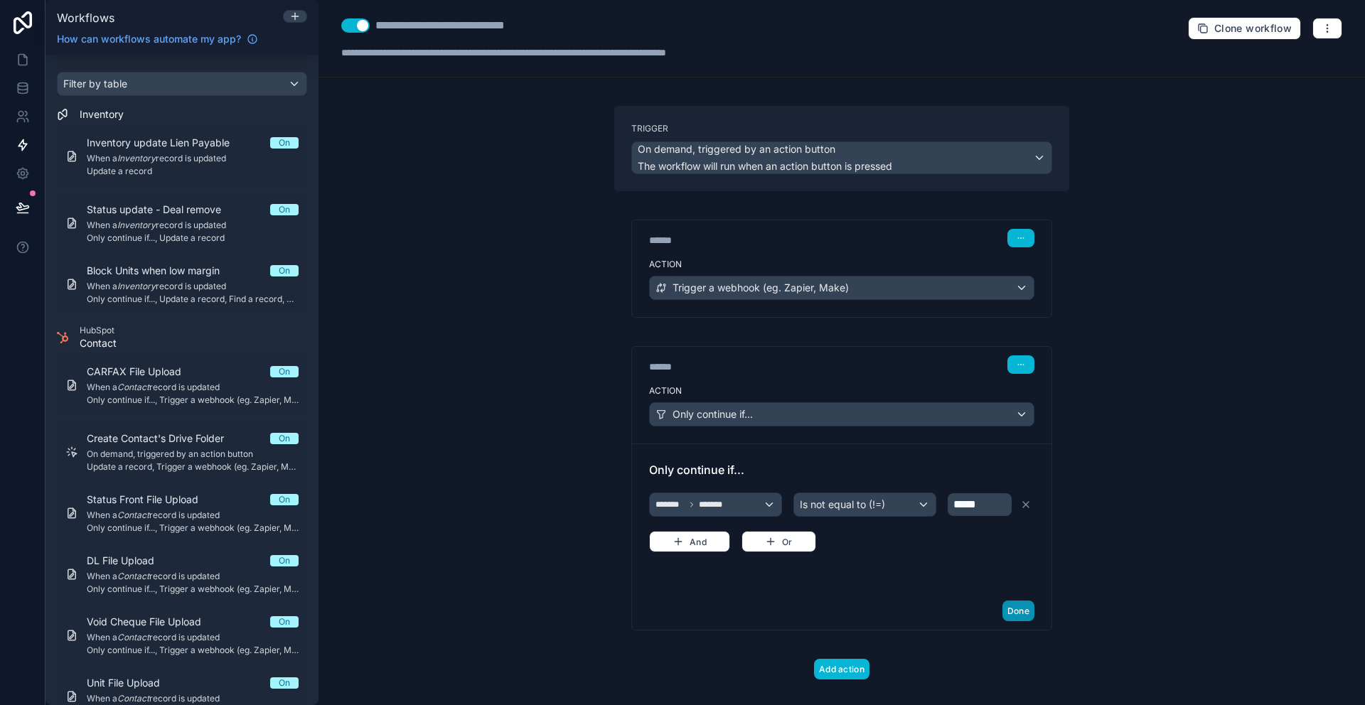
click at [1013, 609] on button "Done" at bounding box center [1018, 611] width 32 height 21
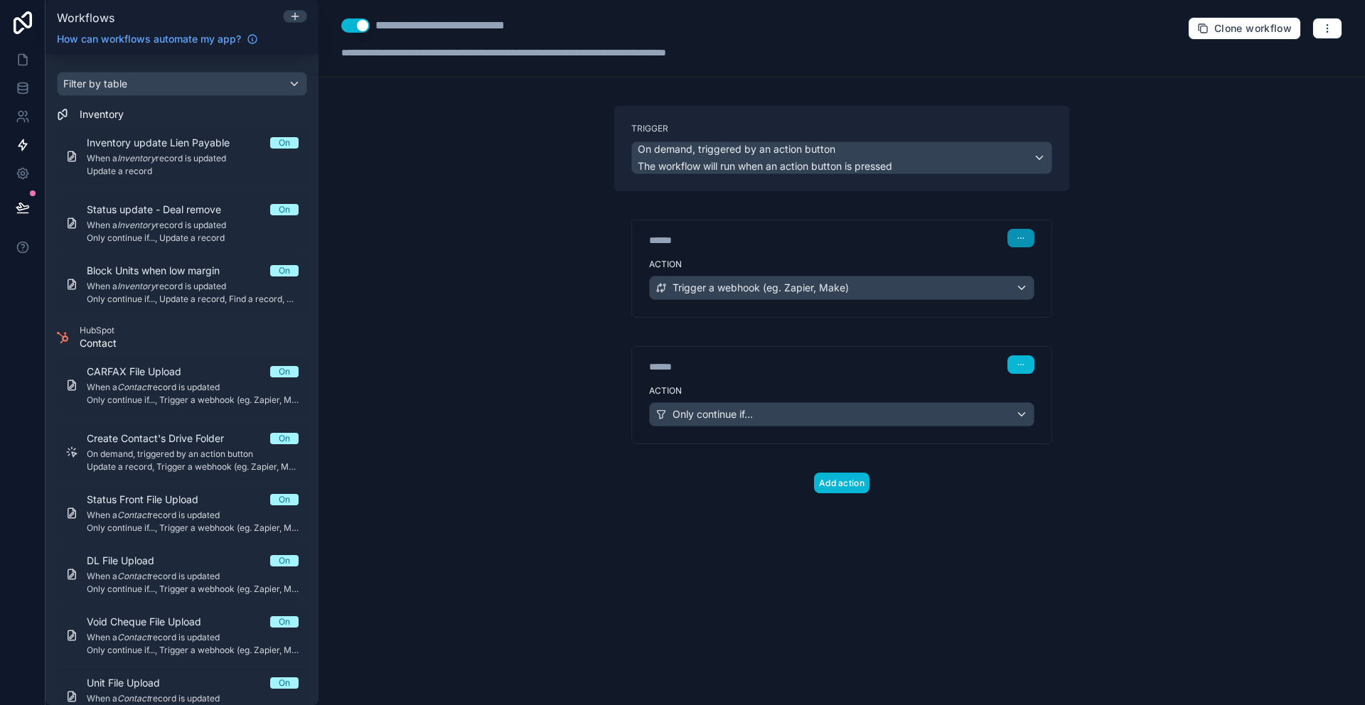
click at [1017, 237] on icon "button" at bounding box center [1021, 238] width 9 height 9
drag, startPoint x: 896, startPoint y: 245, endPoint x: 887, endPoint y: 274, distance: 30.6
click at [887, 274] on div "****** Step 1 Action Trigger a webhook (eg. Zapier, Make)" at bounding box center [841, 268] width 419 height 97
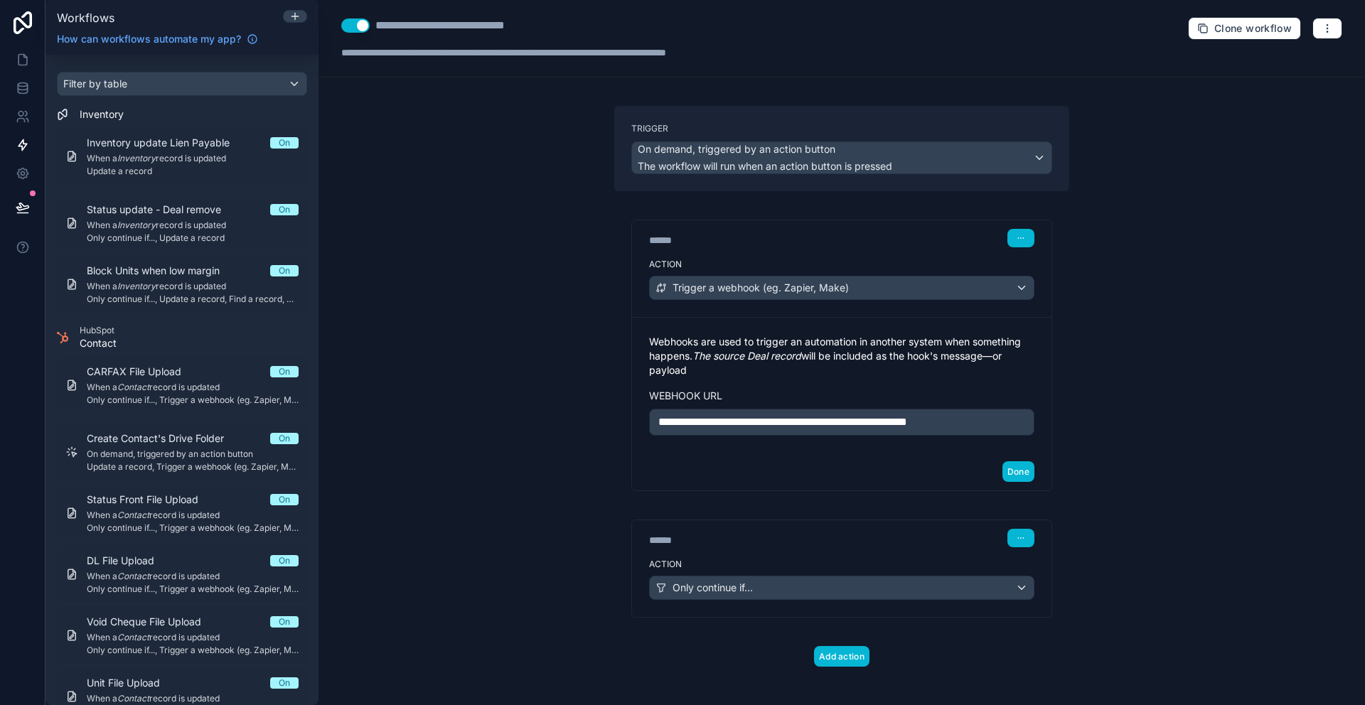
click at [1171, 559] on div "**********" at bounding box center [841, 352] width 1046 height 705
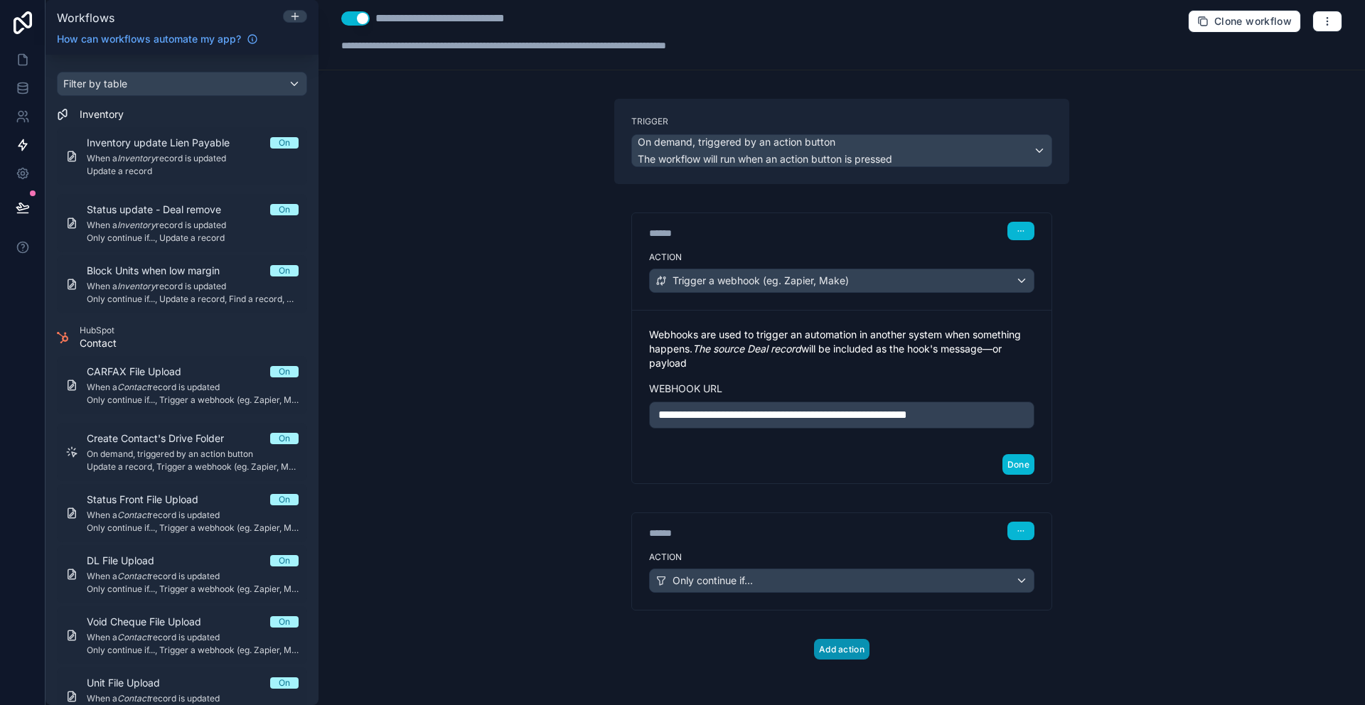
click at [821, 648] on button "Add action" at bounding box center [841, 649] width 55 height 21
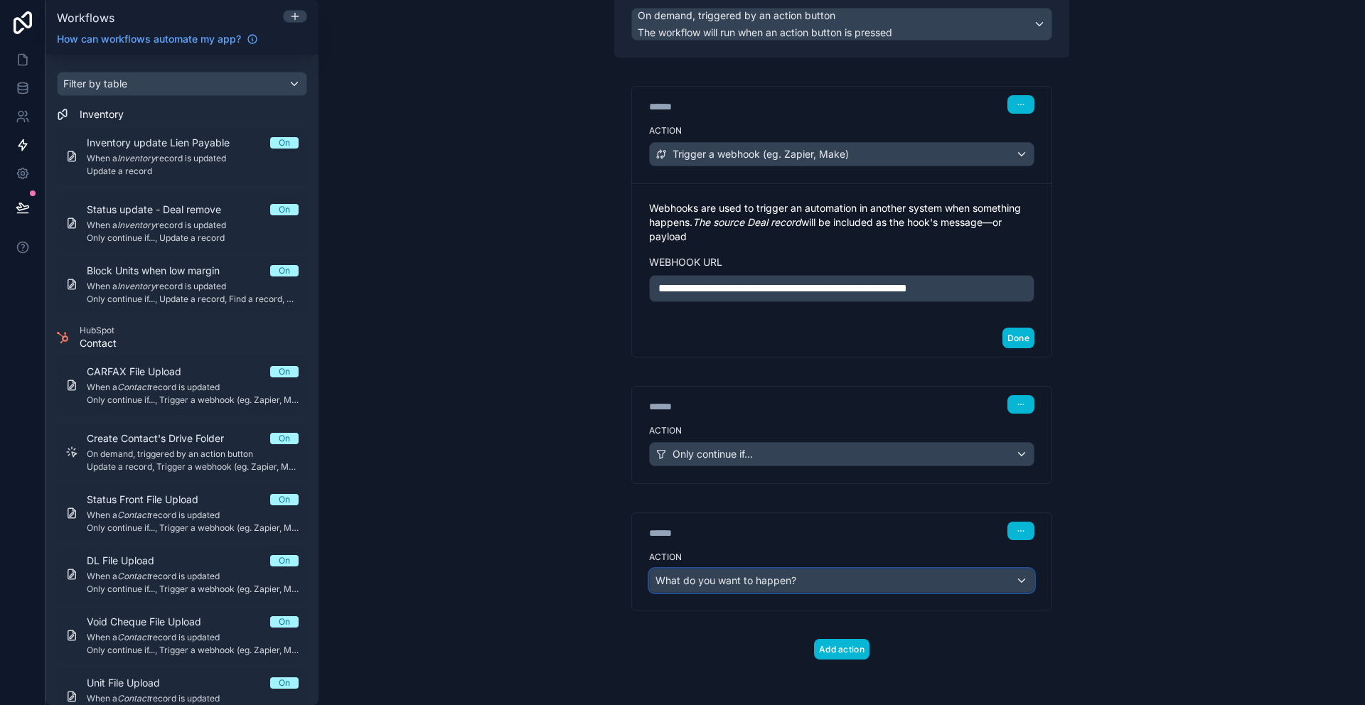
click at [761, 581] on span "What do you want to happen?" at bounding box center [725, 580] width 141 height 12
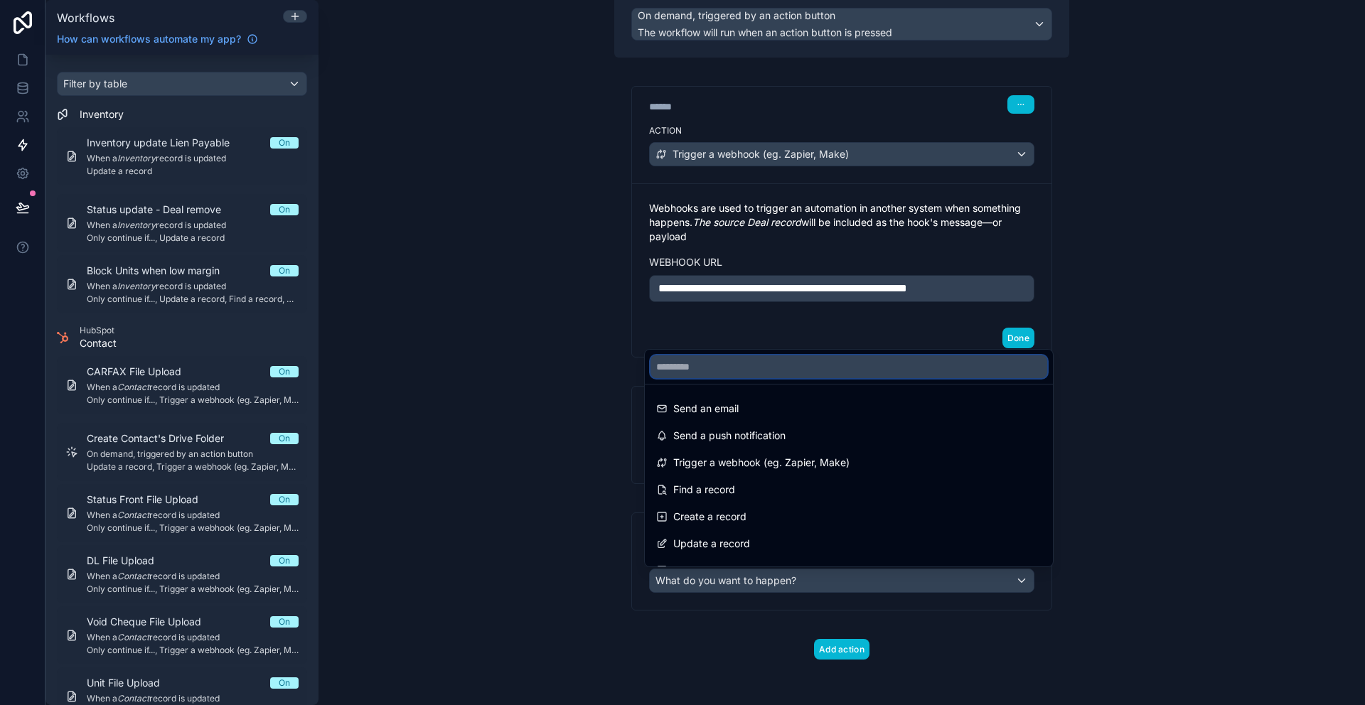
click at [708, 371] on input "text" at bounding box center [848, 366] width 397 height 23
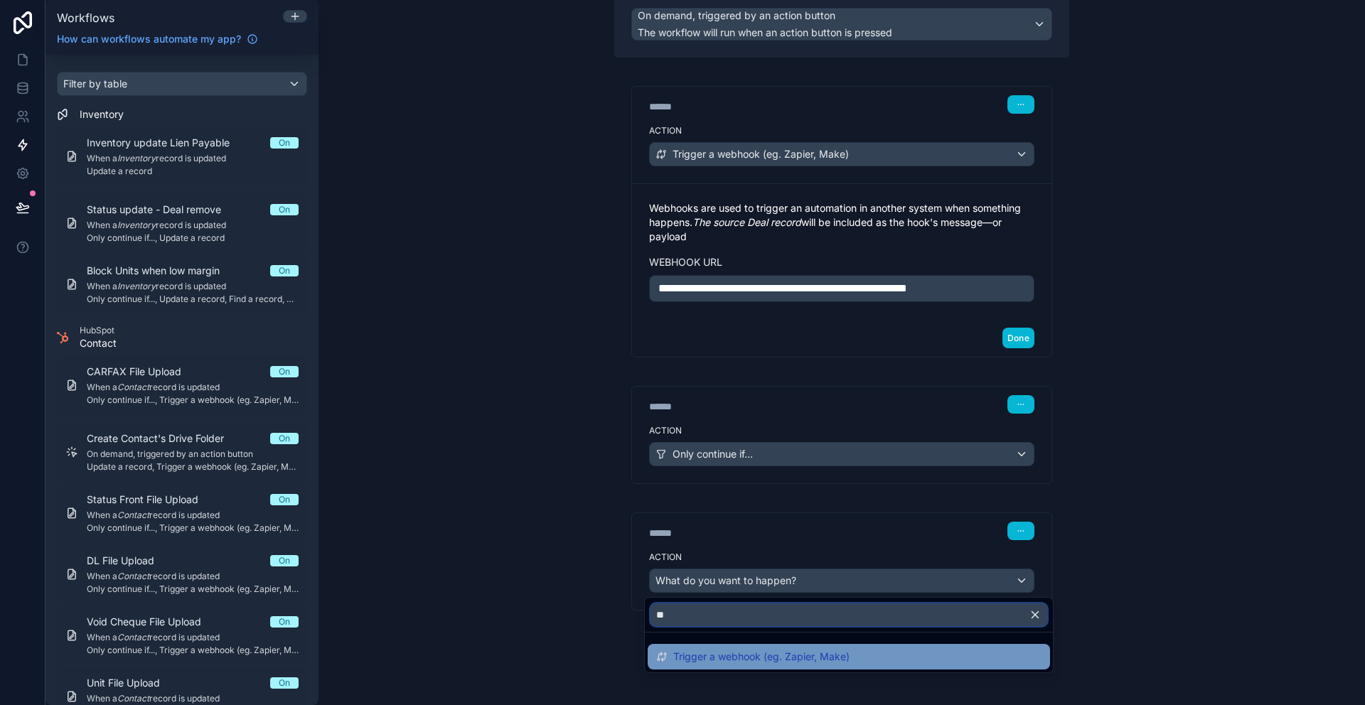
type input "**"
click at [784, 646] on div "Trigger a webhook (eg. Zapier, Make)" at bounding box center [849, 657] width 402 height 26
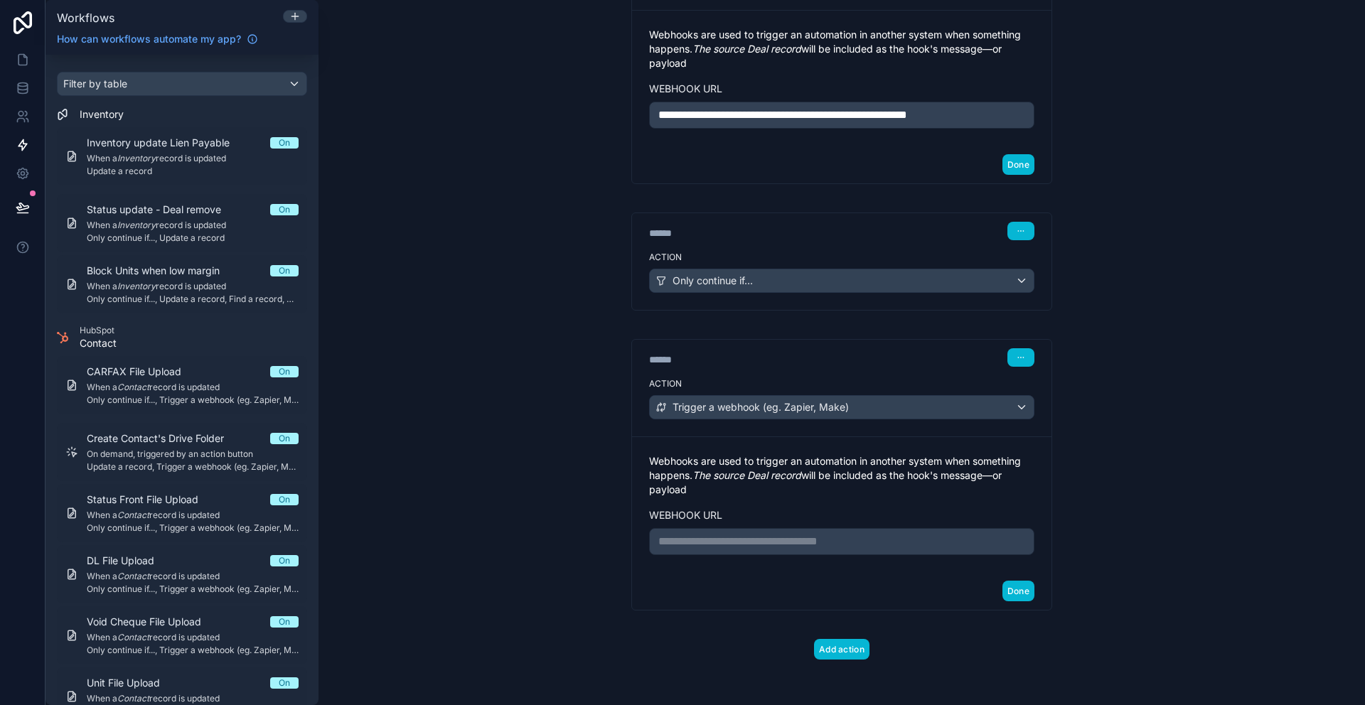
scroll to position [18, 0]
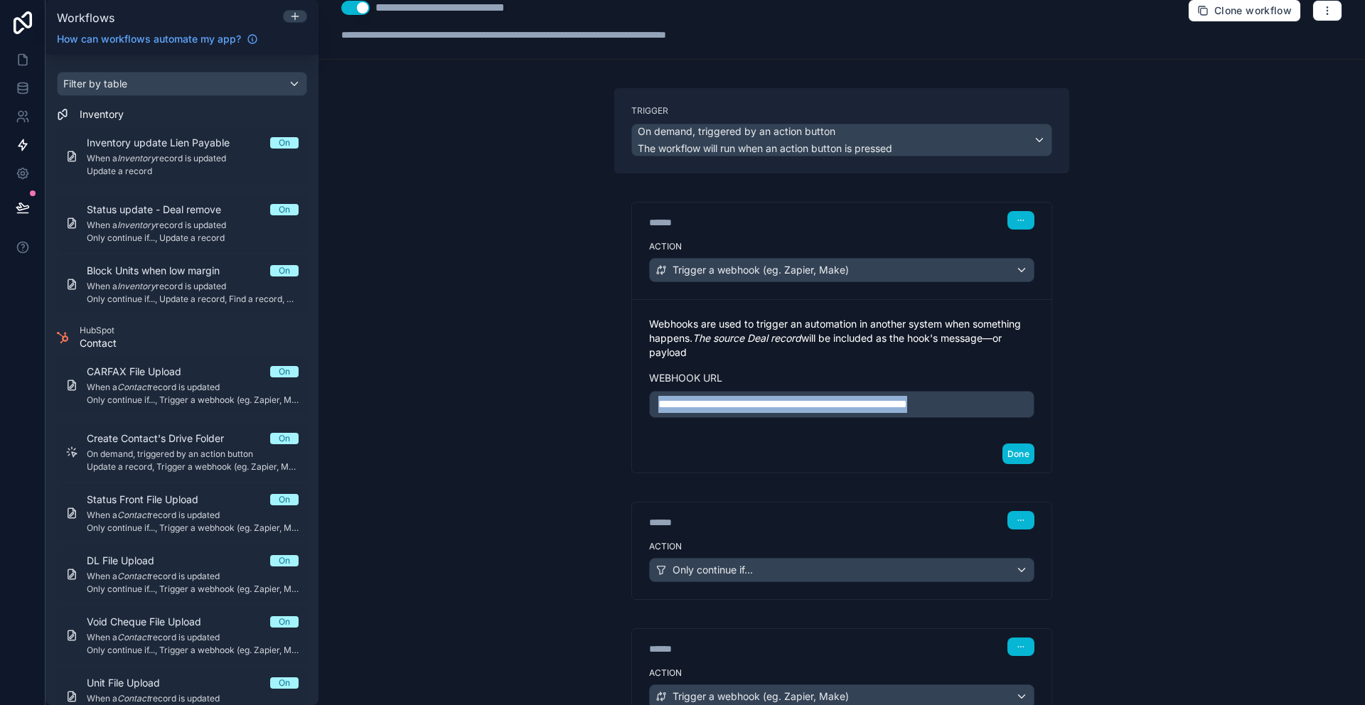
drag, startPoint x: 994, startPoint y: 405, endPoint x: 604, endPoint y: 392, distance: 389.8
click at [604, 392] on div "**********" at bounding box center [842, 541] width 478 height 906
copy span "**********"
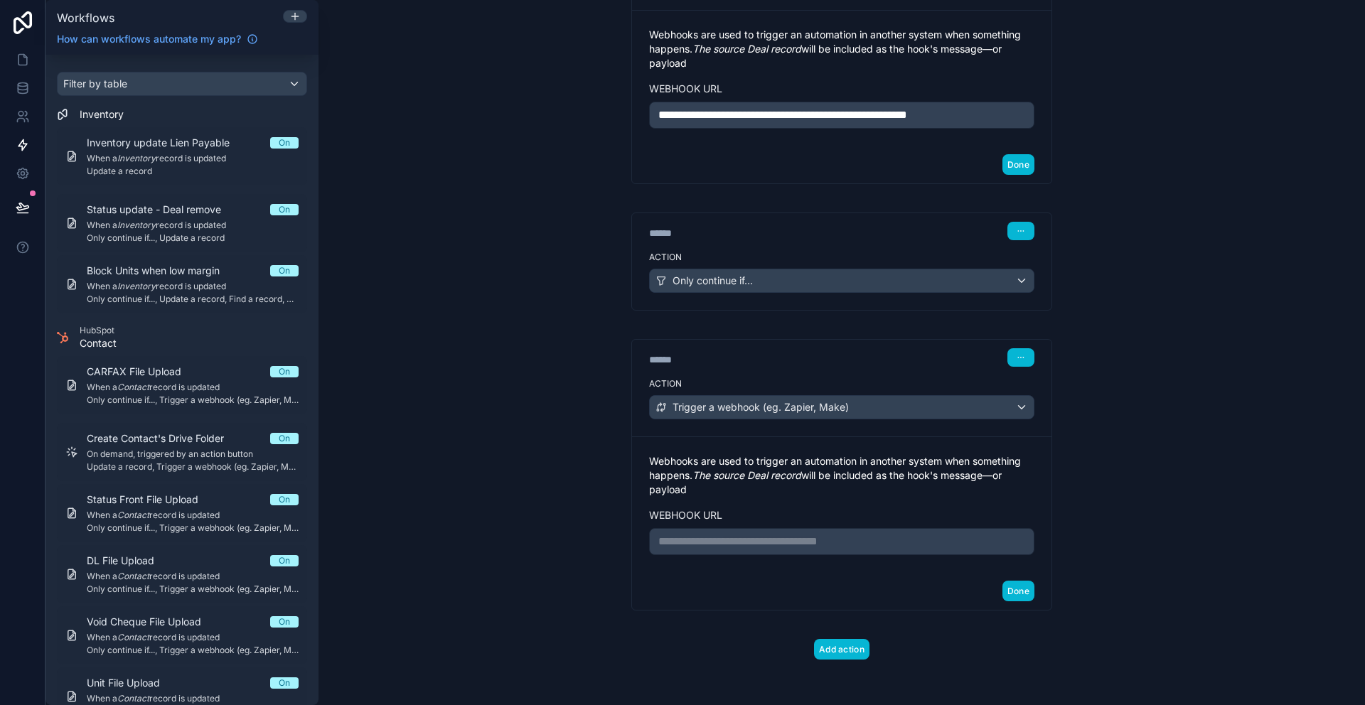
click at [788, 540] on p "**********" at bounding box center [841, 541] width 367 height 17
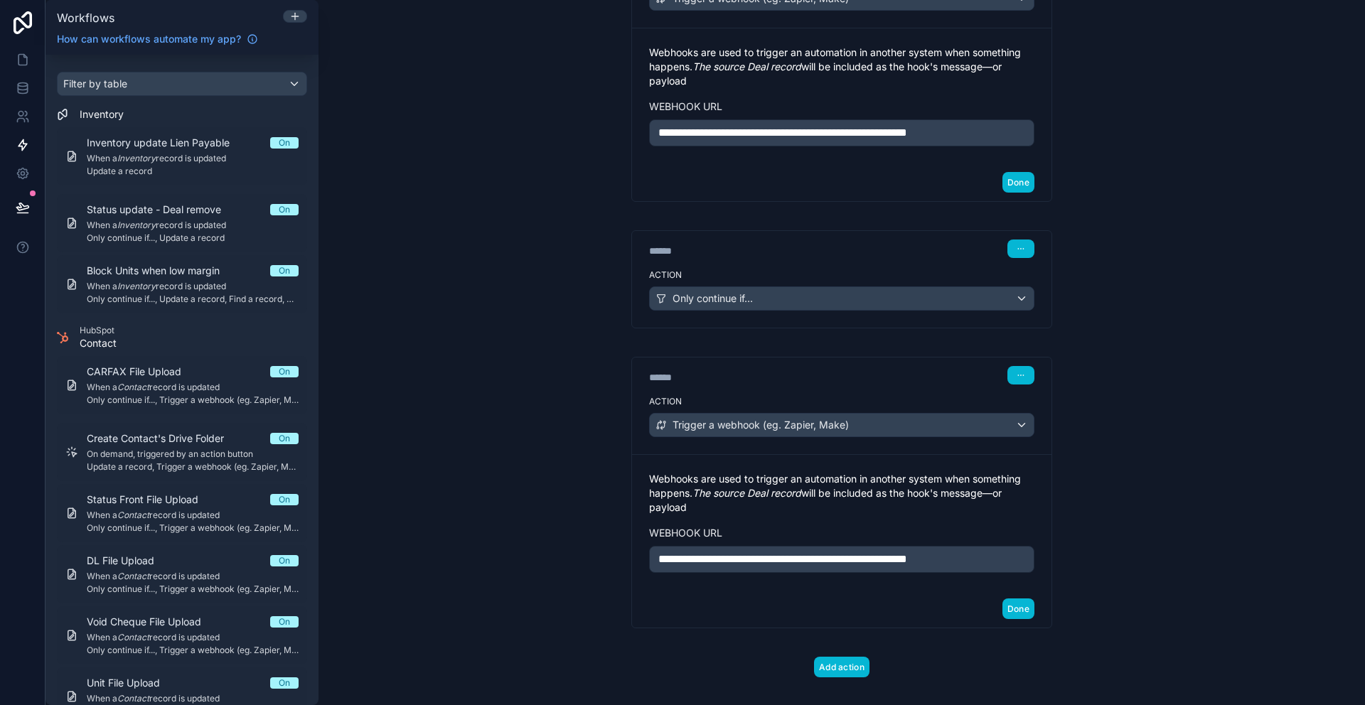
click at [1110, 529] on div "**********" at bounding box center [841, 352] width 1046 height 705
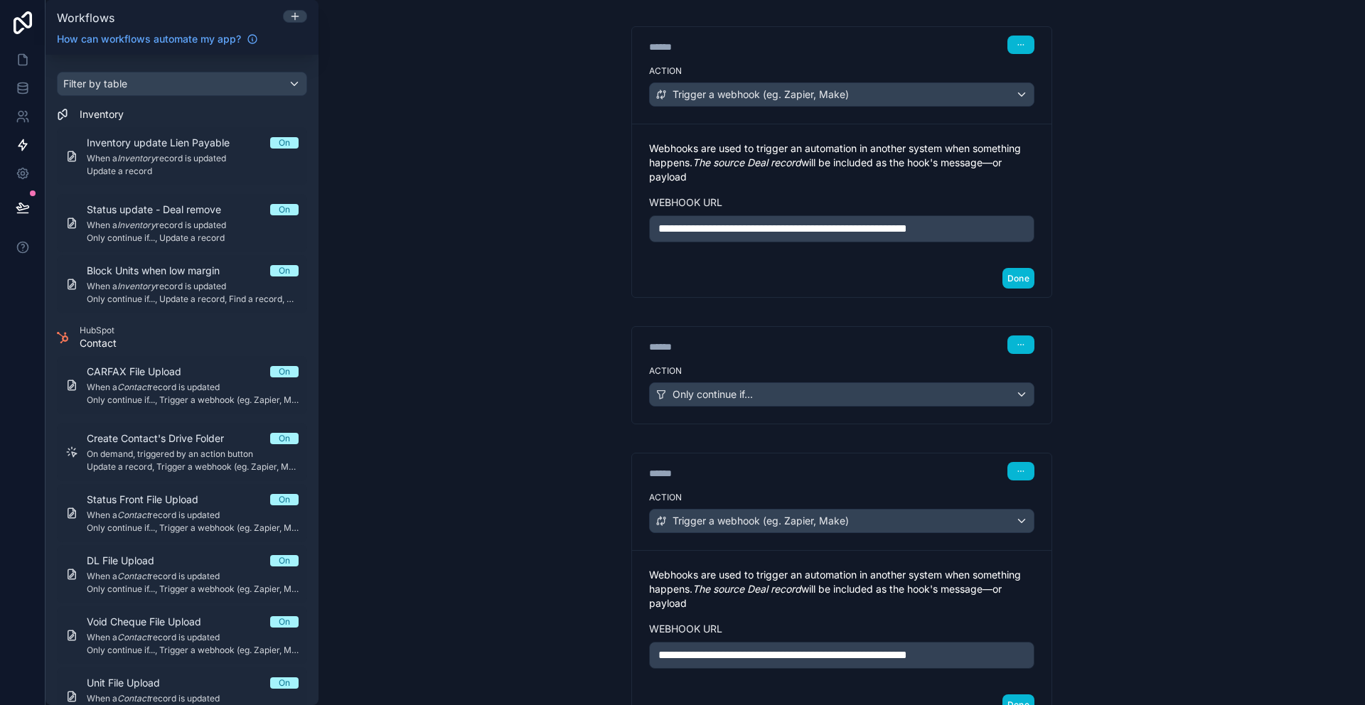
scroll to position [68, 0]
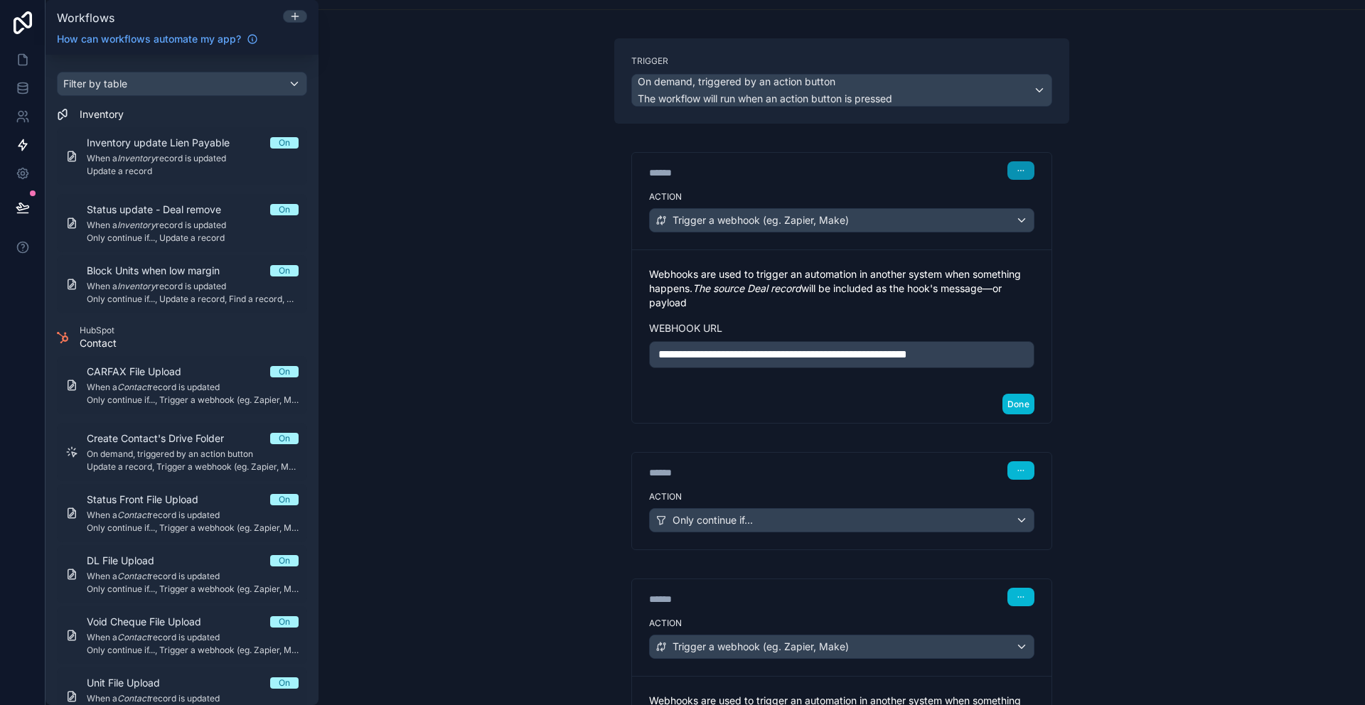
click at [1010, 169] on button "button" at bounding box center [1020, 170] width 27 height 18
click at [1038, 236] on button "Delete" at bounding box center [1049, 225] width 97 height 23
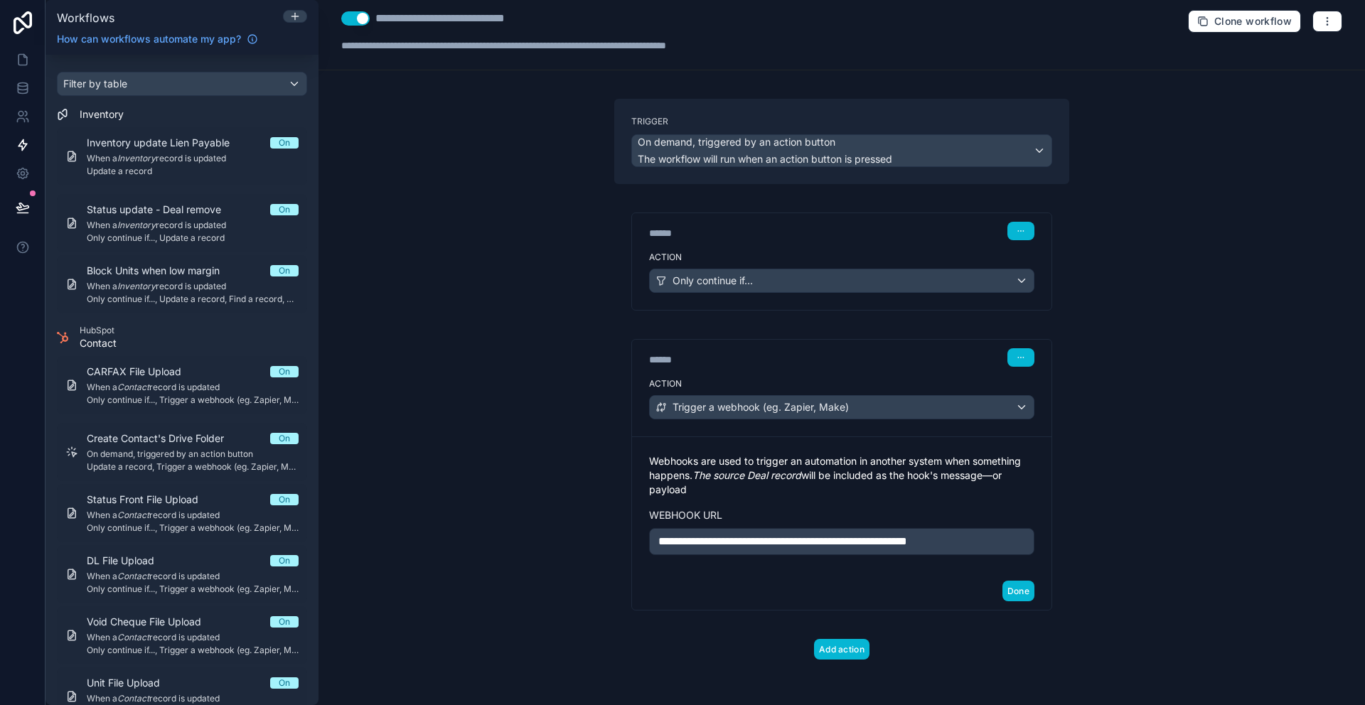
scroll to position [7, 0]
click at [1021, 596] on button "Done" at bounding box center [1018, 591] width 32 height 21
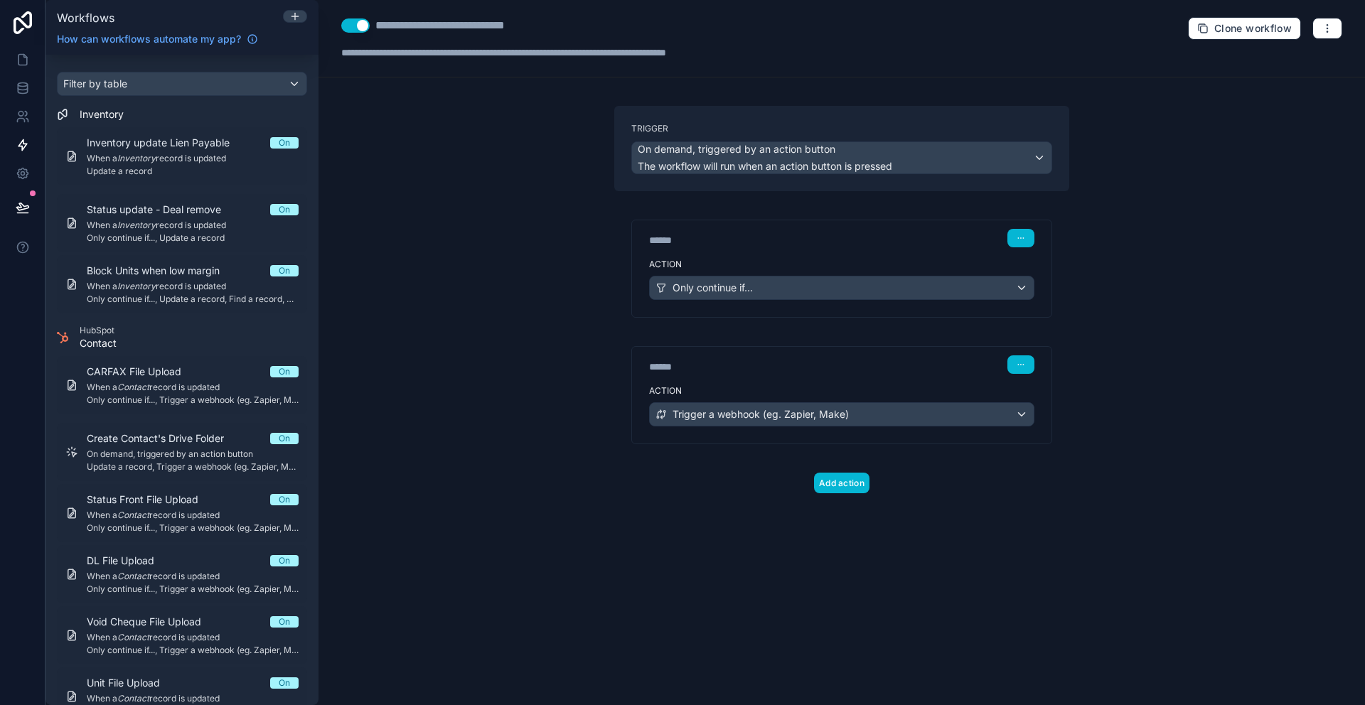
scroll to position [0, 0]
click at [23, 62] on icon at bounding box center [23, 60] width 14 height 14
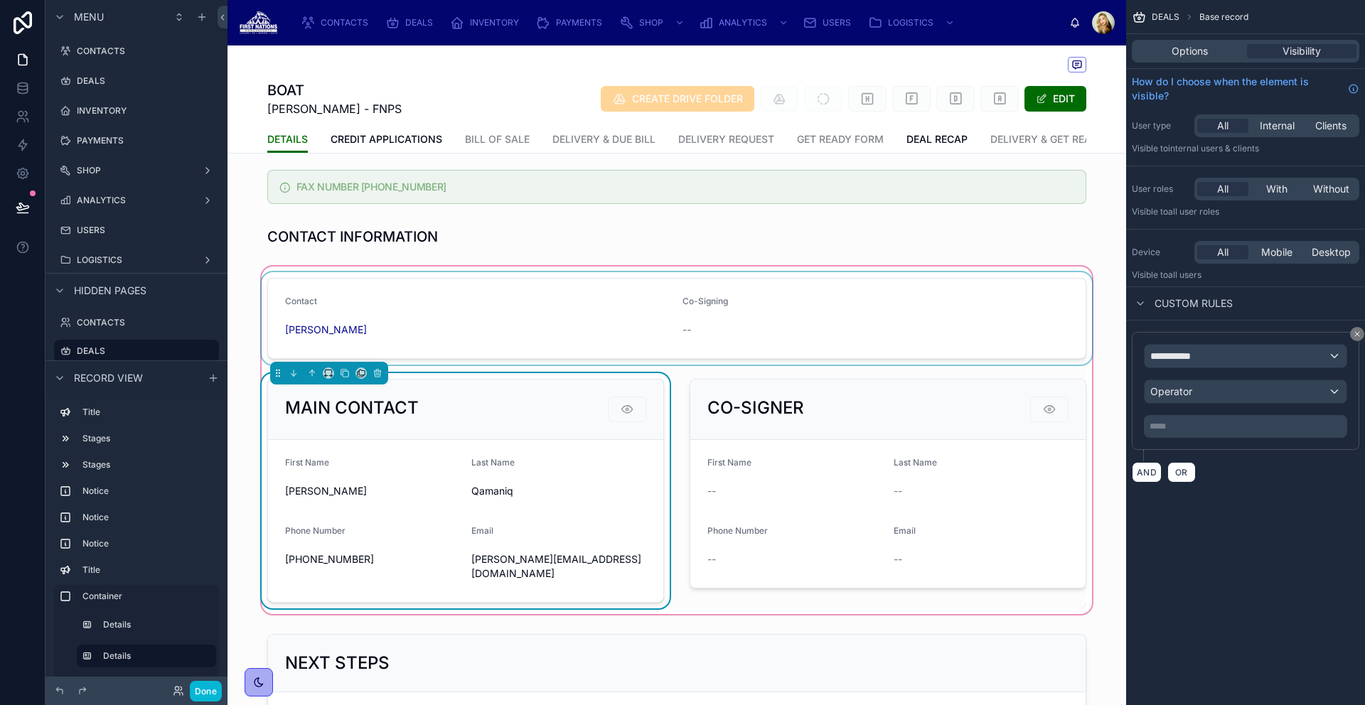
scroll to position [320, 0]
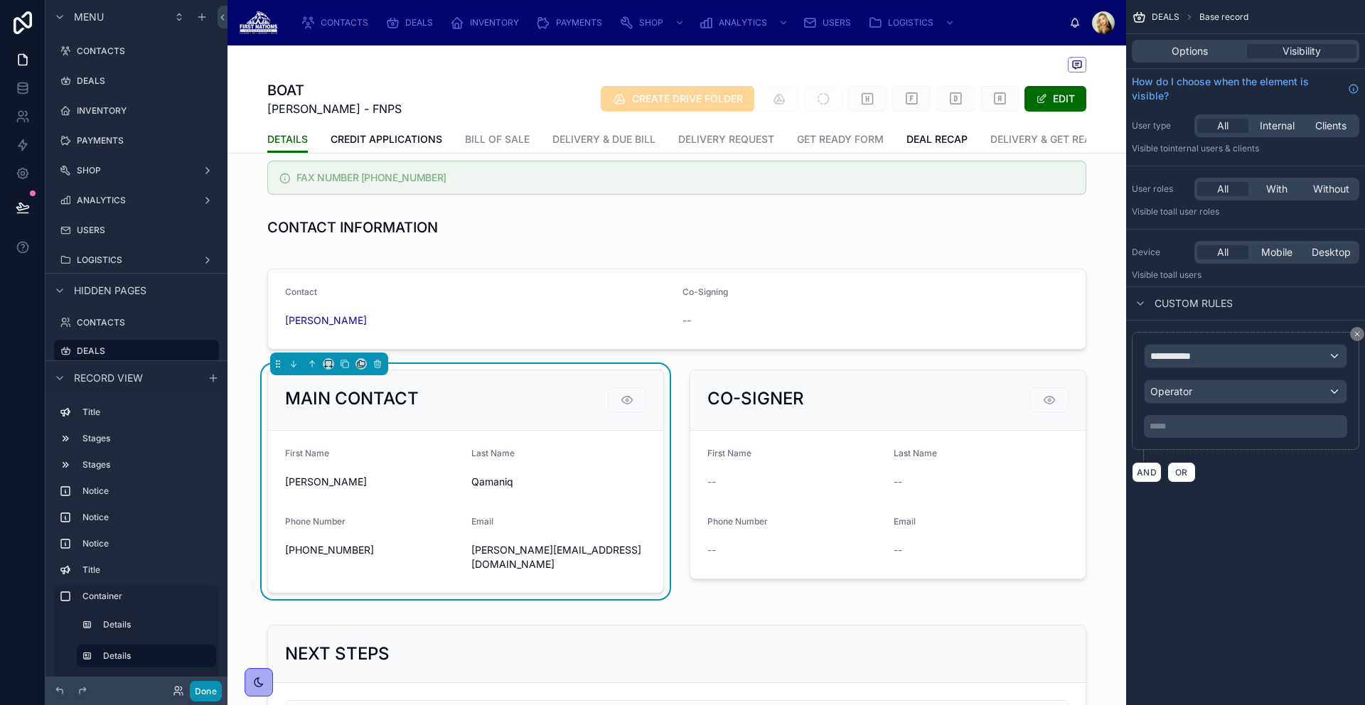
click at [195, 691] on button "Done" at bounding box center [206, 691] width 32 height 21
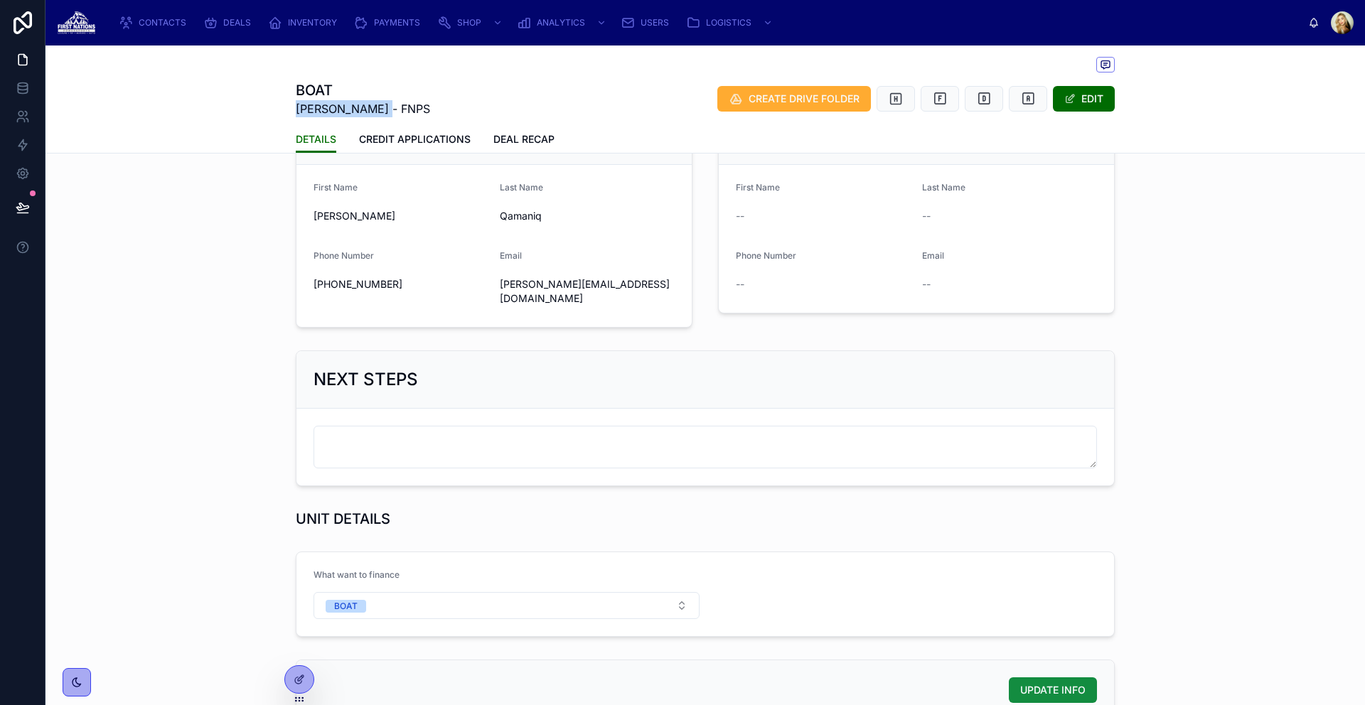
drag, startPoint x: 287, startPoint y: 109, endPoint x: 370, endPoint y: 107, distance: 83.2
click at [370, 107] on div "BOAT Sarah Nuviya Qamaniq - FNPS CREATE DRIVE FOLDER EDIT DETAILS DETAILS CREDI…" at bounding box center [704, 99] width 1319 height 108
click at [287, 111] on div "BOAT Sarah Nuviya Qamaniq - FNPS CREATE DRIVE FOLDER EDIT DETAILS DETAILS CREDI…" at bounding box center [704, 99] width 1319 height 108
drag, startPoint x: 292, startPoint y: 107, endPoint x: 415, endPoint y: 114, distance: 123.2
click at [415, 114] on span "Sarah Nuviya Qamaniq - FNPS" at bounding box center [363, 108] width 134 height 17
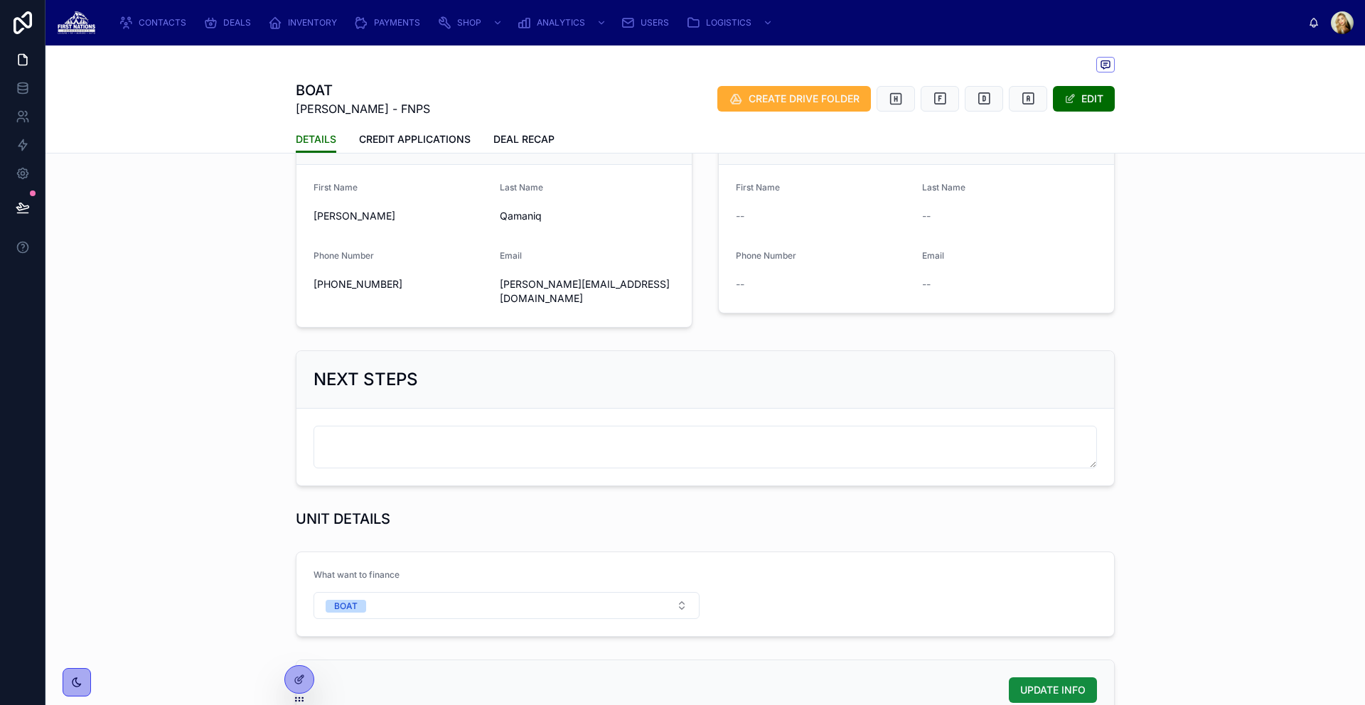
click at [414, 114] on span "Sarah Nuviya Qamaniq - FNPS" at bounding box center [363, 108] width 134 height 17
drag, startPoint x: 406, startPoint y: 111, endPoint x: 289, endPoint y: 110, distance: 117.3
click at [289, 110] on div "BOAT Sarah Nuviya Qamaniq - FNPS CREATE DRIVE FOLDER EDIT DETAILS DETAILS CREDI…" at bounding box center [704, 99] width 1319 height 108
copy span "[PERSON_NAME]"
click at [213, 13] on div "DEALS" at bounding box center [229, 22] width 53 height 23
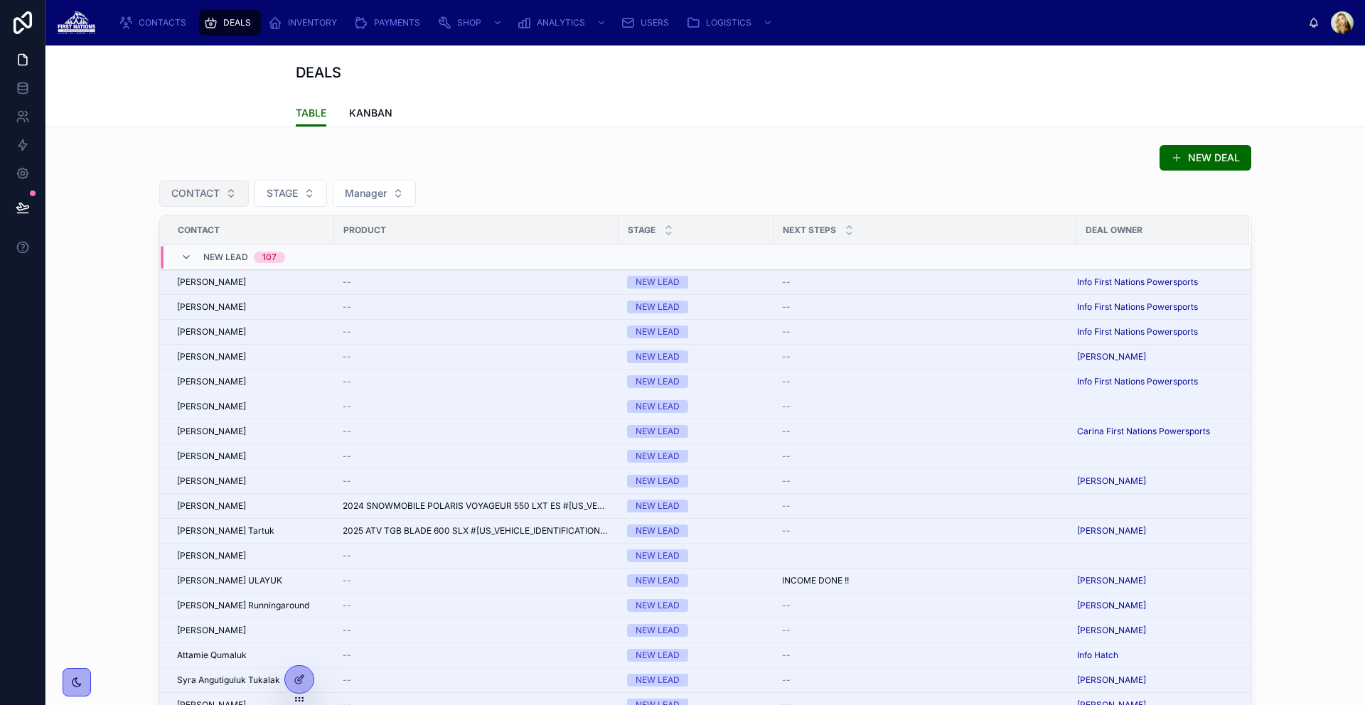
click at [214, 198] on span "CONTACT" at bounding box center [195, 193] width 48 height 14
type input "**********"
click at [227, 249] on div "[PERSON_NAME]" at bounding box center [199, 251] width 171 height 23
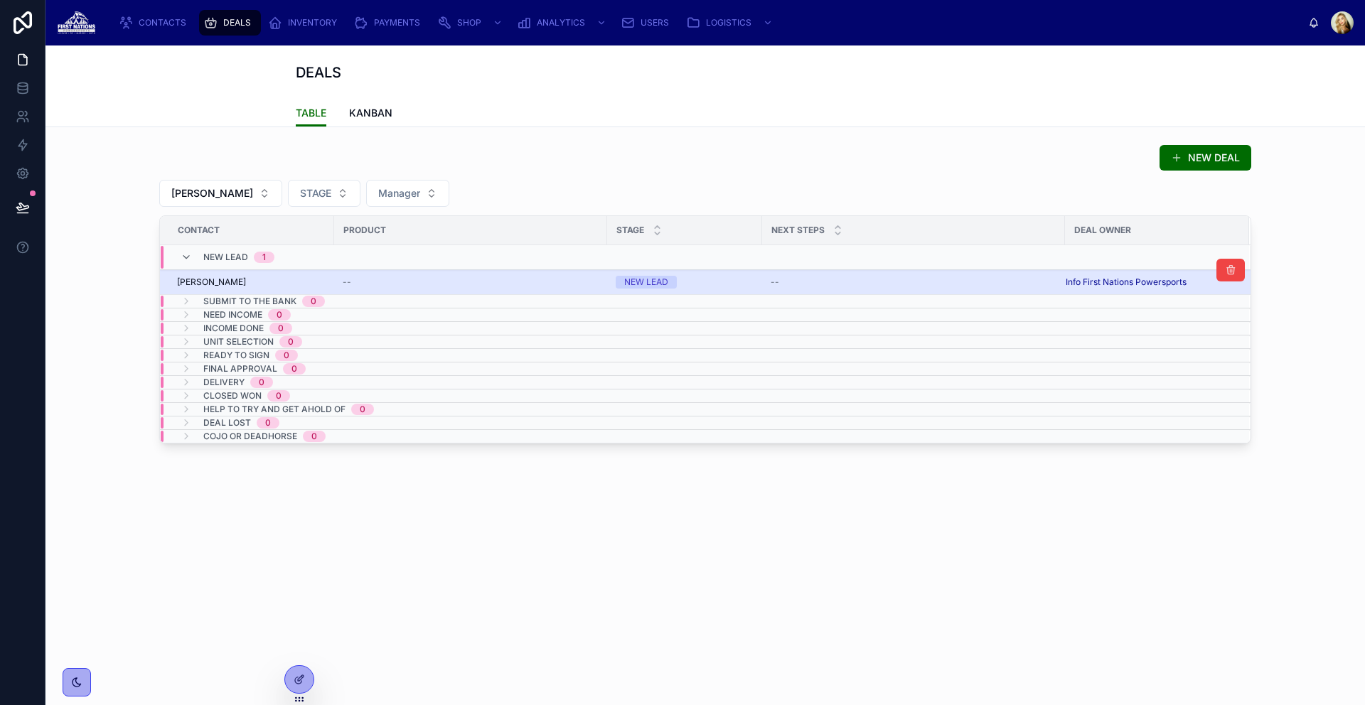
click at [246, 280] on span "[PERSON_NAME]" at bounding box center [211, 282] width 69 height 11
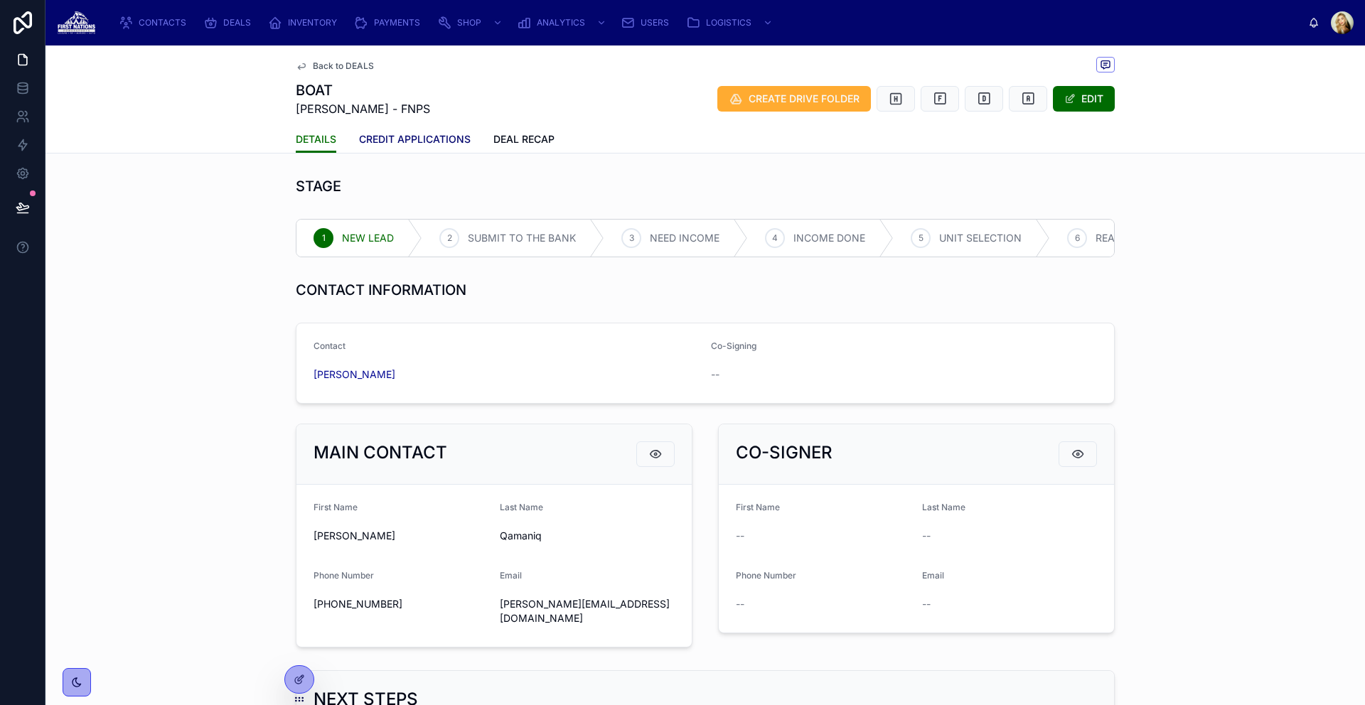
click at [427, 139] on span "CREDIT APPLICATIONS" at bounding box center [415, 139] width 112 height 14
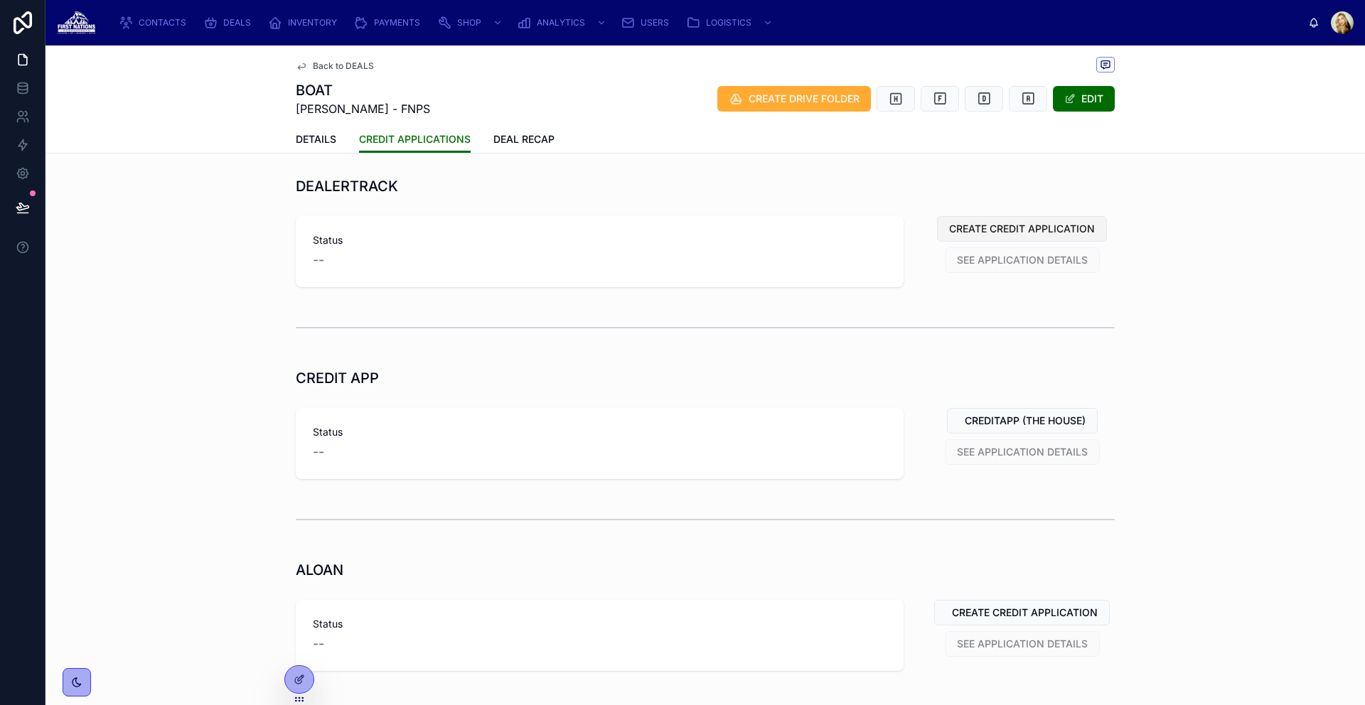
click at [1058, 230] on span "CREATE CREDIT APPLICATION" at bounding box center [1022, 229] width 146 height 14
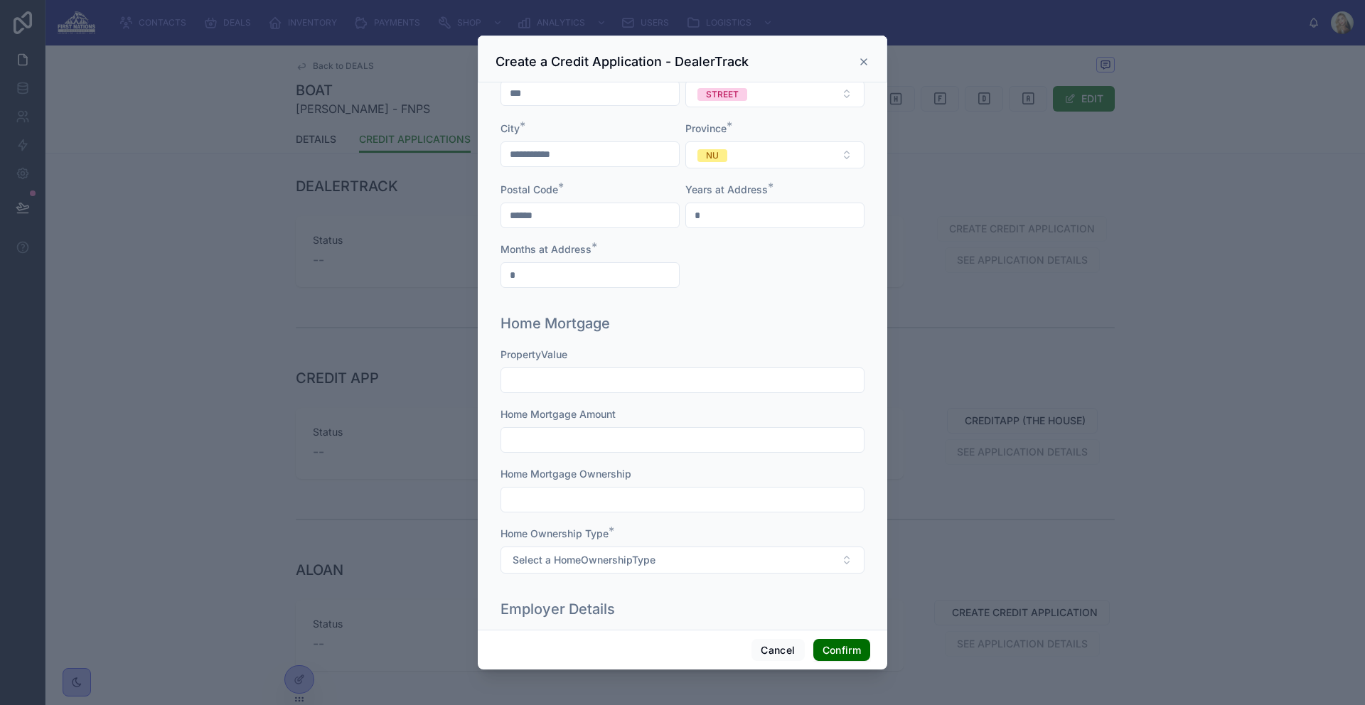
scroll to position [758, 0]
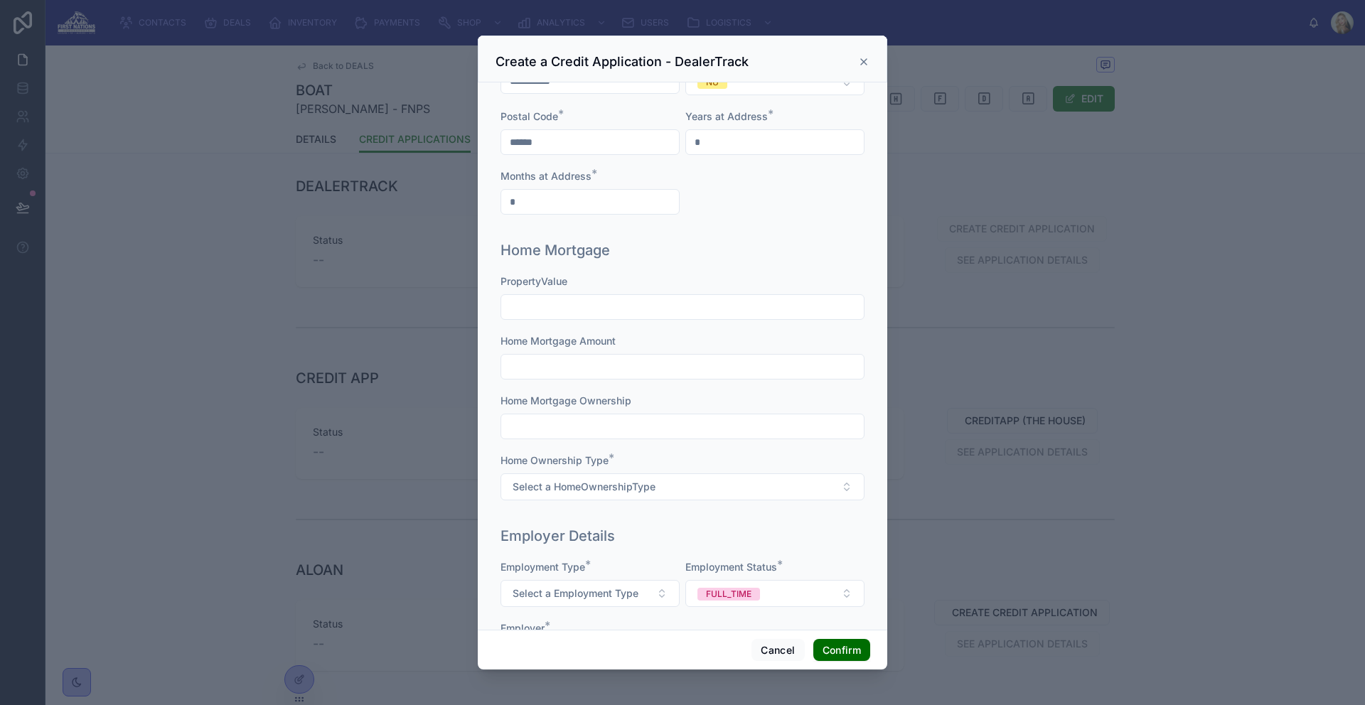
click at [539, 196] on input "*" at bounding box center [590, 202] width 178 height 20
click at [827, 267] on div "Home Mortgage PropertyValue Home Mortgage Amount Home Mortgage Ownership Home O…" at bounding box center [682, 378] width 375 height 286
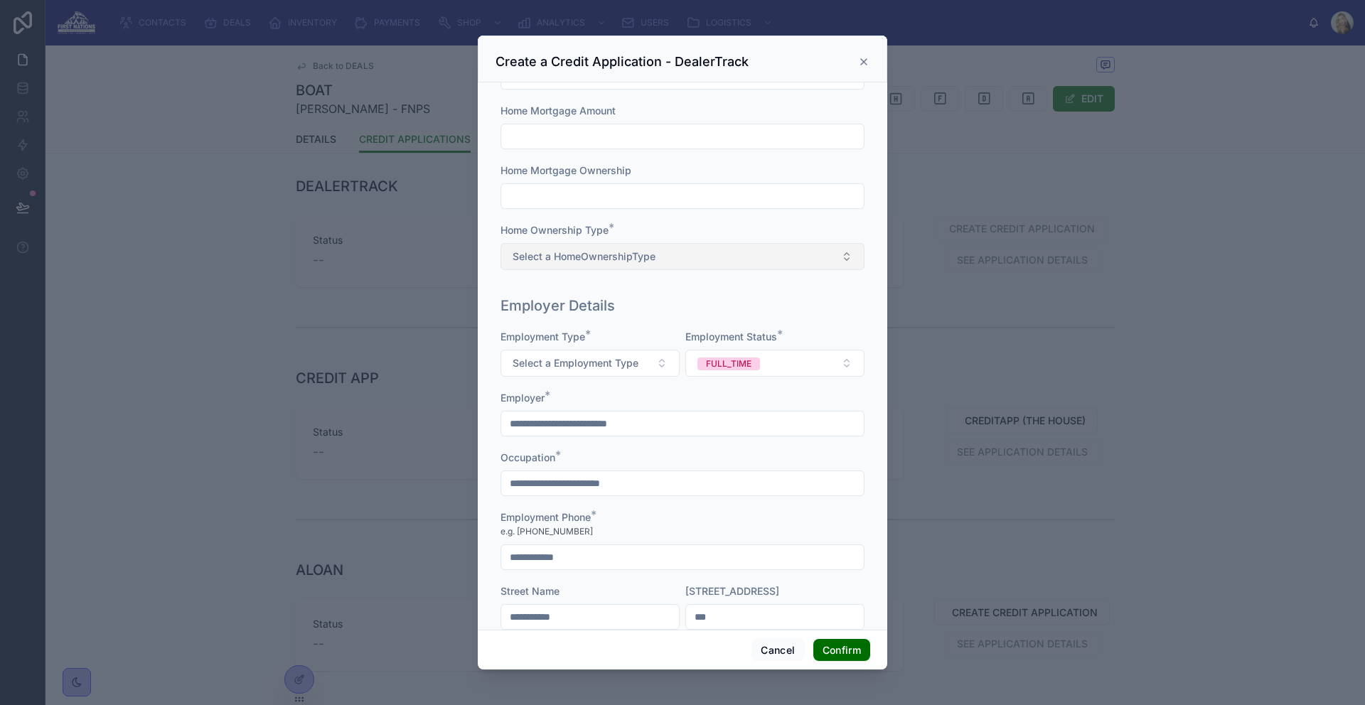
click at [697, 252] on button "Select a HomeOwnershipType" at bounding box center [682, 256] width 364 height 27
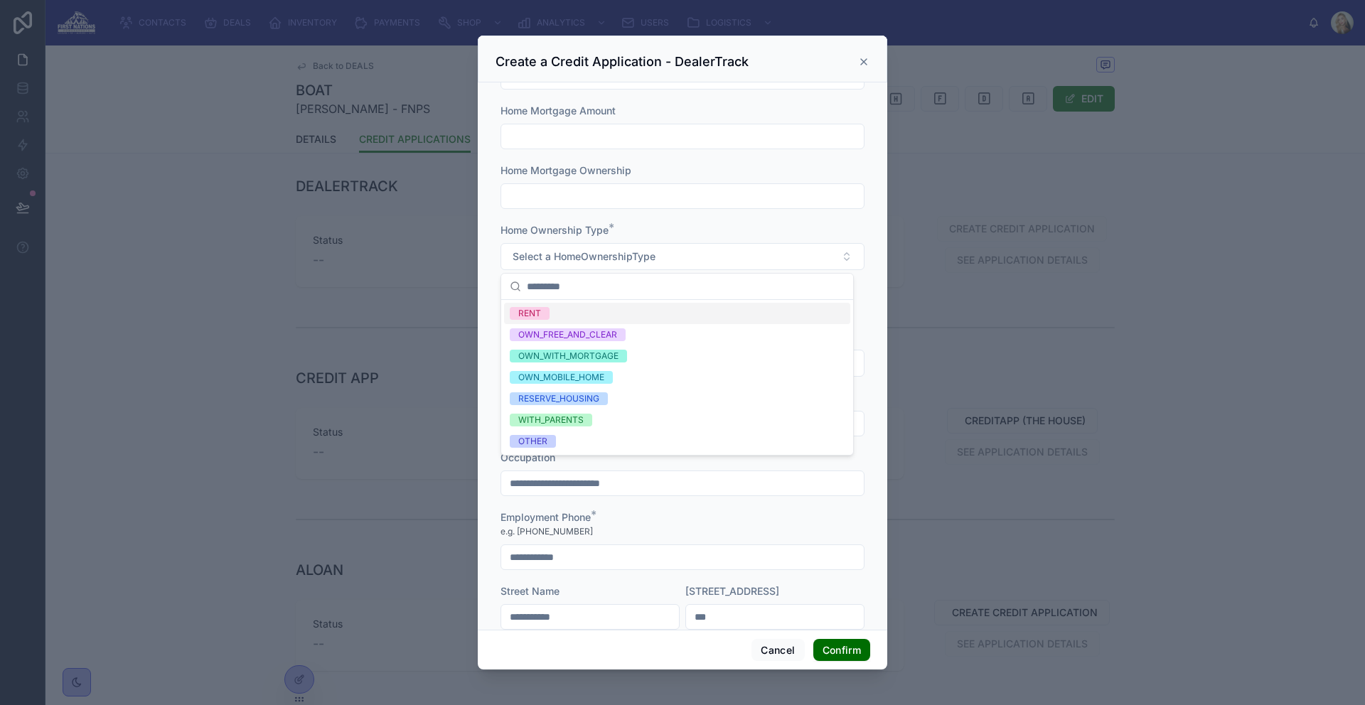
click at [711, 223] on div "Home Ownership Type *" at bounding box center [682, 230] width 364 height 14
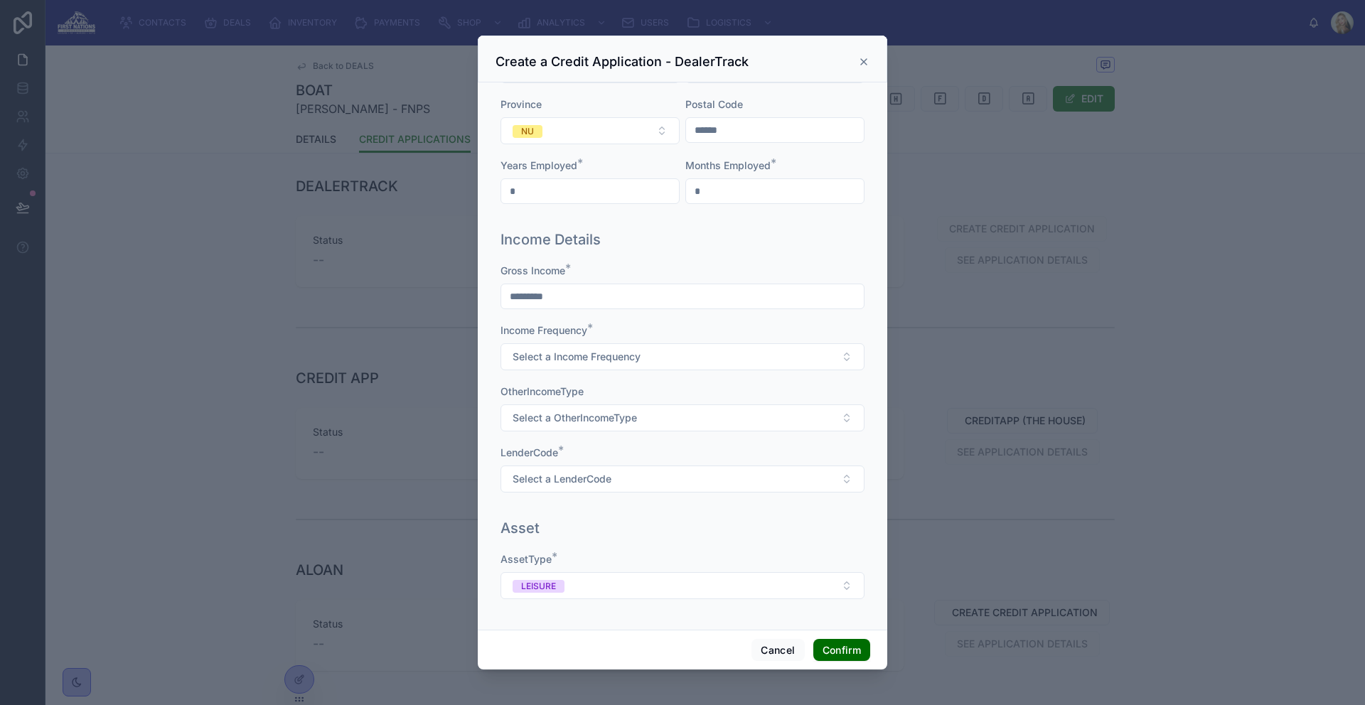
scroll to position [1595, 0]
click at [724, 555] on div "AssetType *" at bounding box center [682, 559] width 364 height 14
click at [695, 587] on button "LEISURE" at bounding box center [682, 585] width 364 height 27
click at [661, 624] on div "**********" at bounding box center [682, 355] width 409 height 547
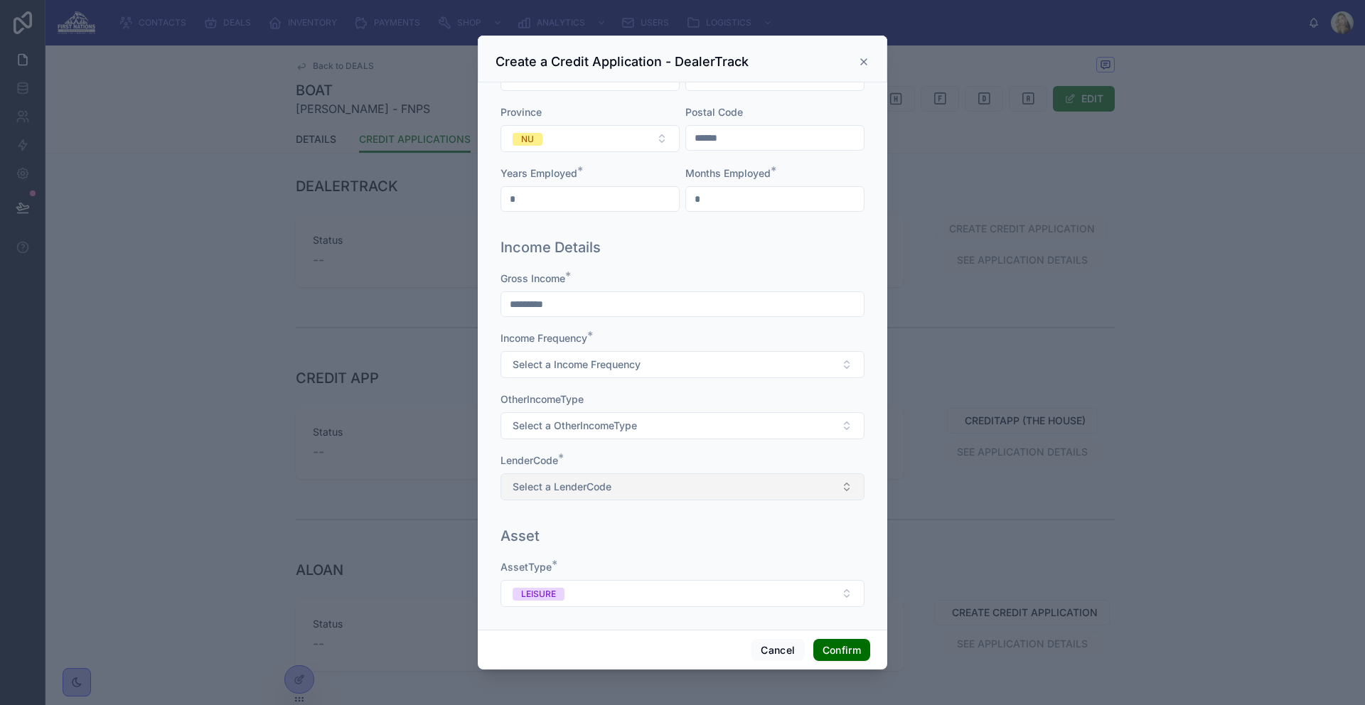
click at [682, 491] on button "Select a LenderCode" at bounding box center [682, 486] width 364 height 27
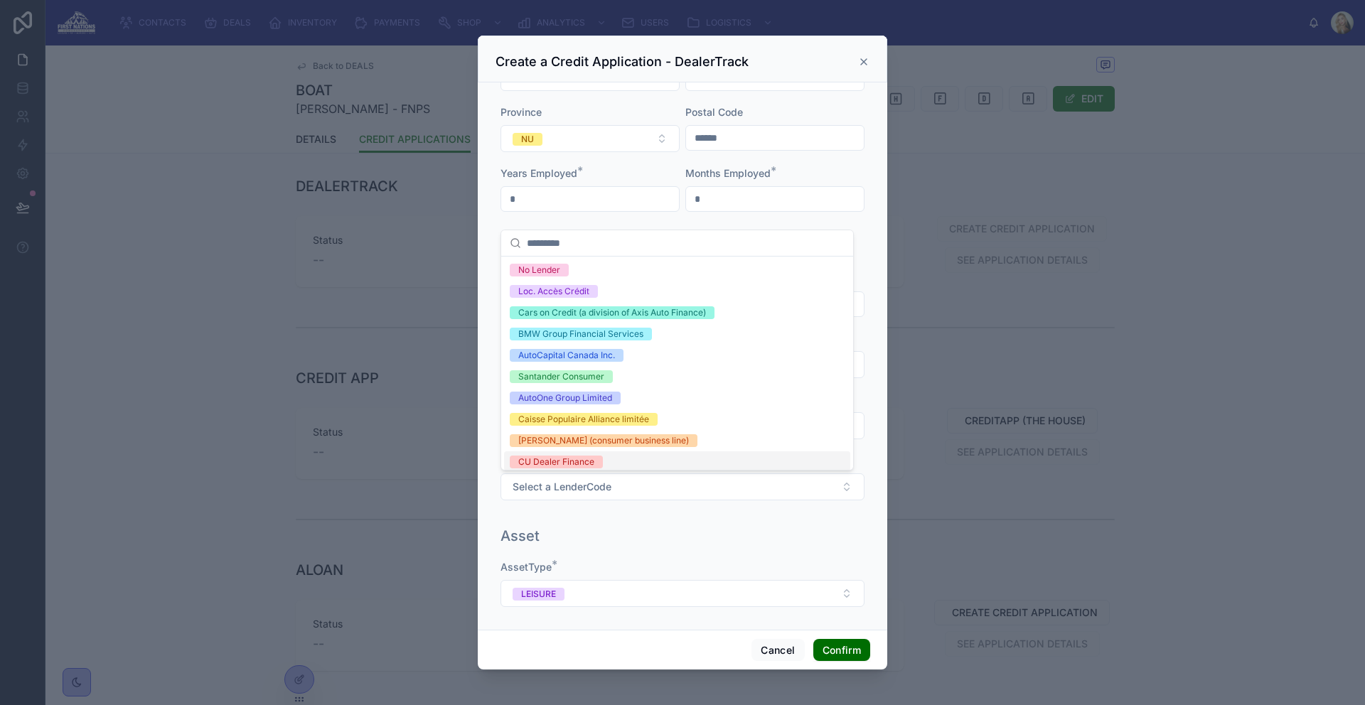
click at [697, 555] on div "Asset AssetType * LEISURE" at bounding box center [682, 573] width 375 height 107
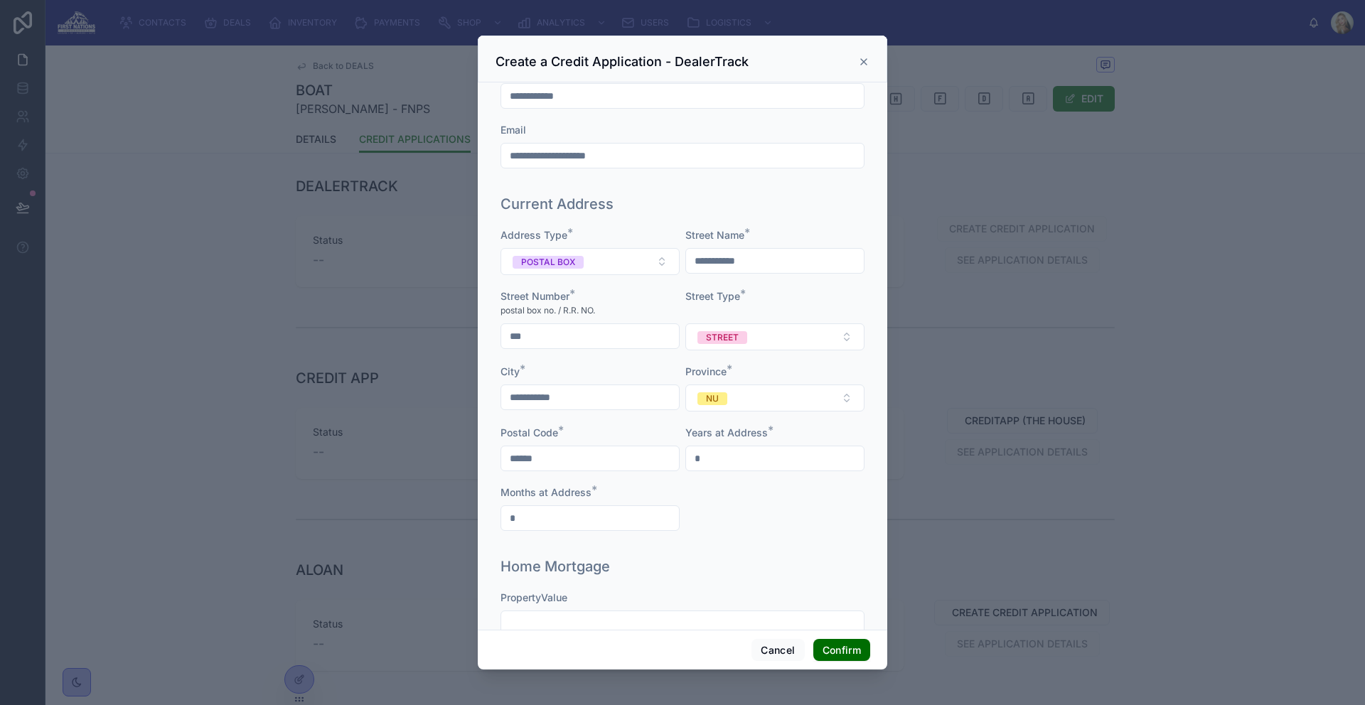
scroll to position [0, 0]
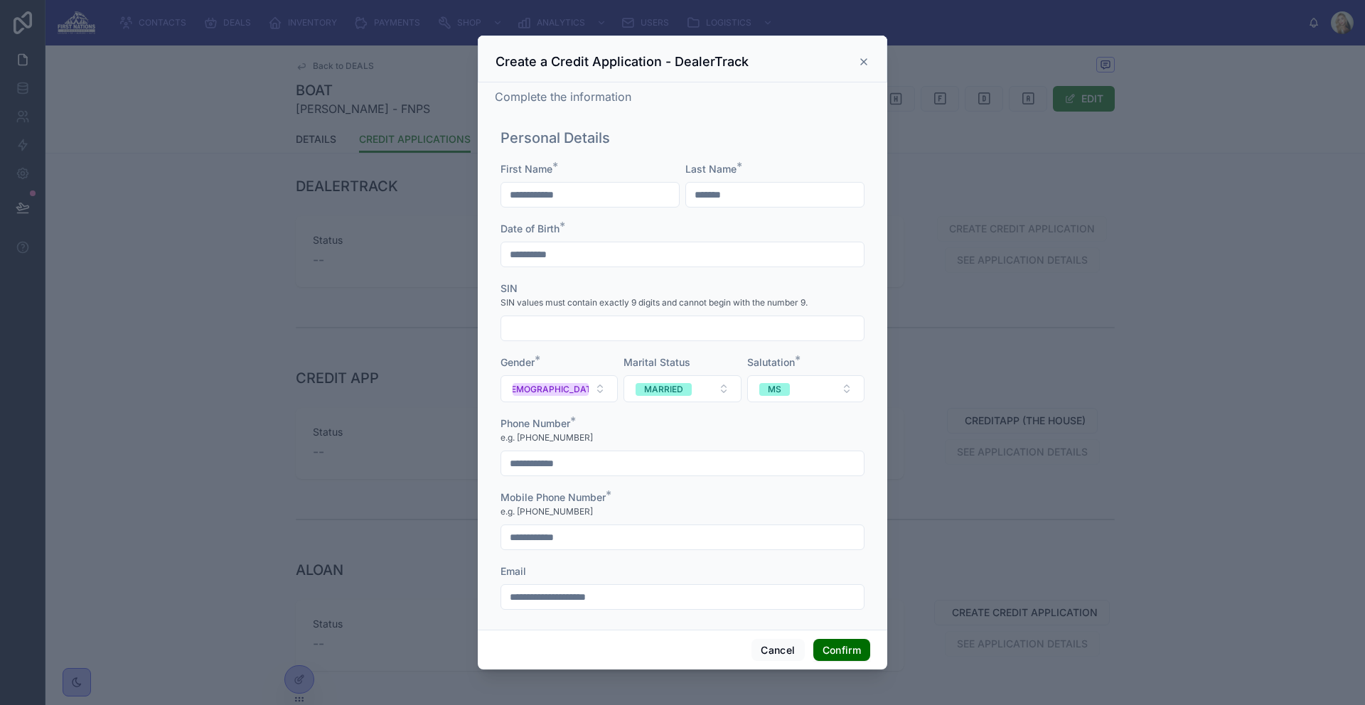
click at [859, 59] on icon at bounding box center [863, 61] width 11 height 11
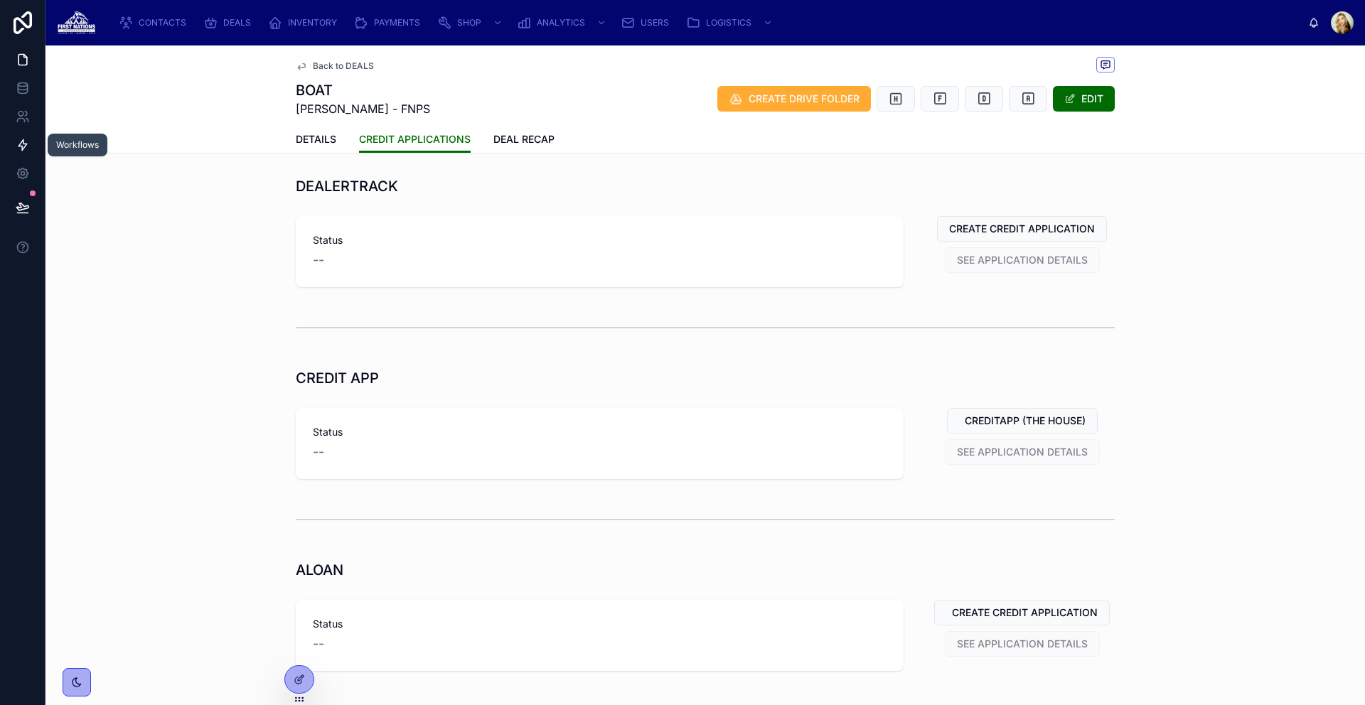
click at [23, 148] on icon at bounding box center [22, 145] width 9 height 11
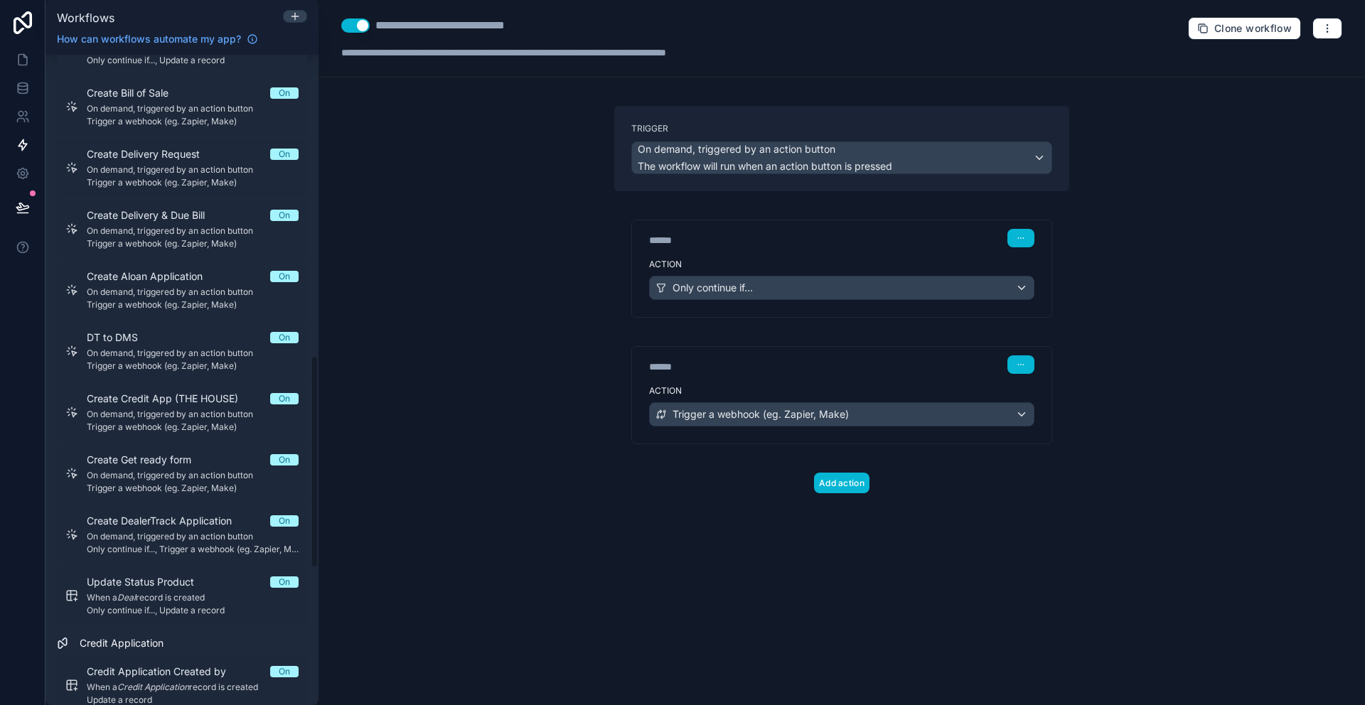
scroll to position [1064, 0]
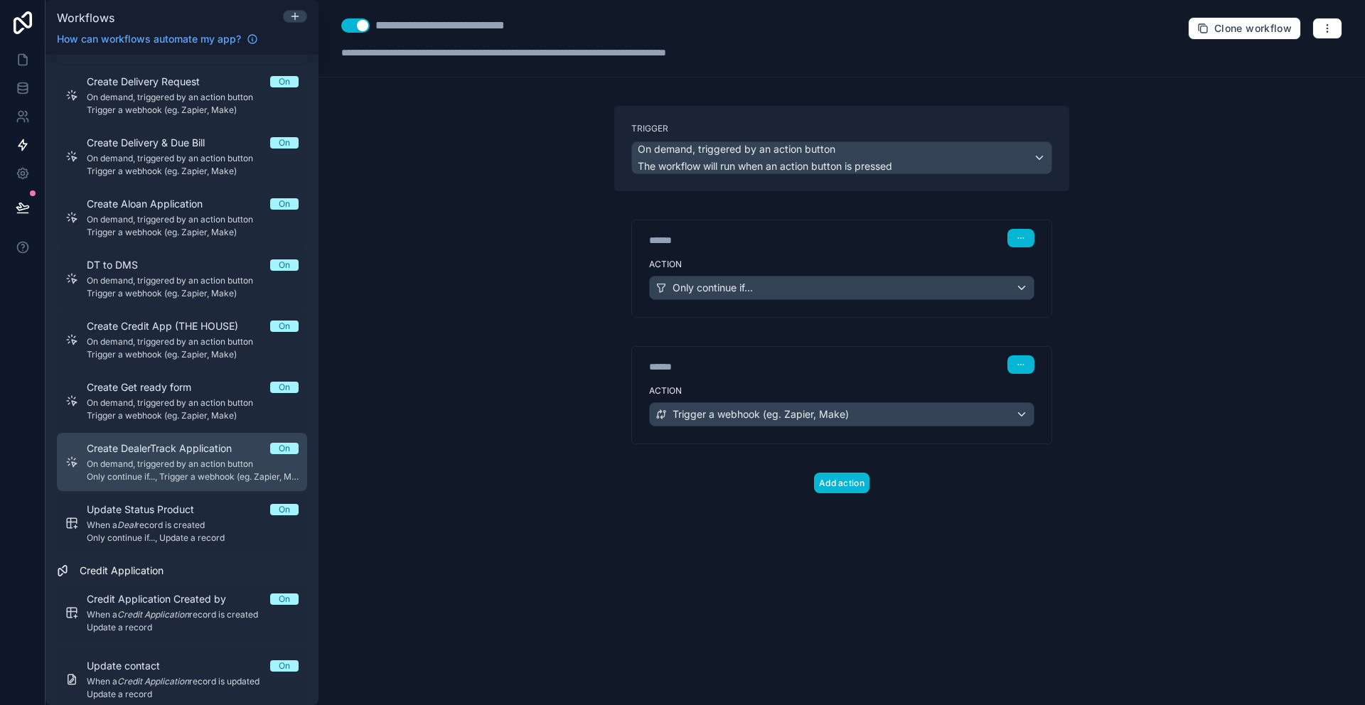
click at [171, 457] on div "Create DealerTrack Application On On demand, triggered by an action button Only…" at bounding box center [193, 461] width 212 height 41
click at [248, 446] on span "Create DealerTrack Application" at bounding box center [168, 448] width 162 height 14
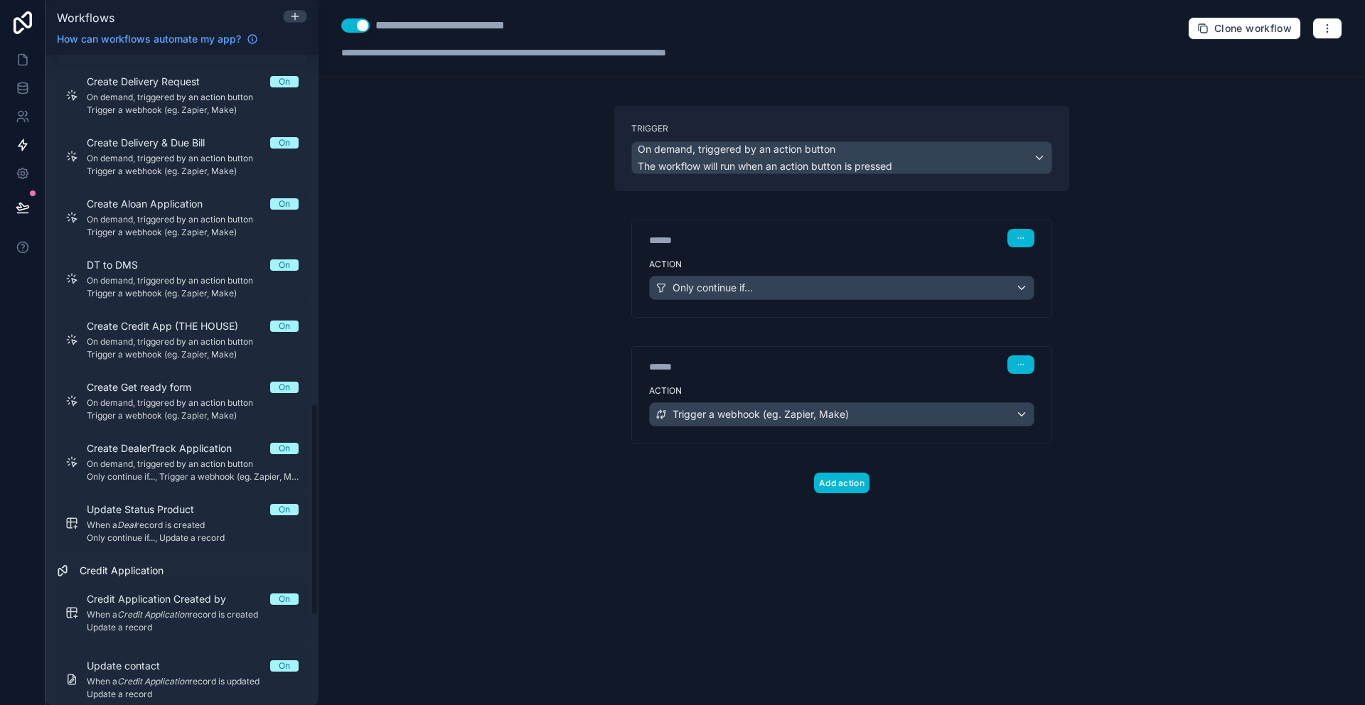
click at [730, 252] on div "****** Step 1" at bounding box center [841, 236] width 419 height 33
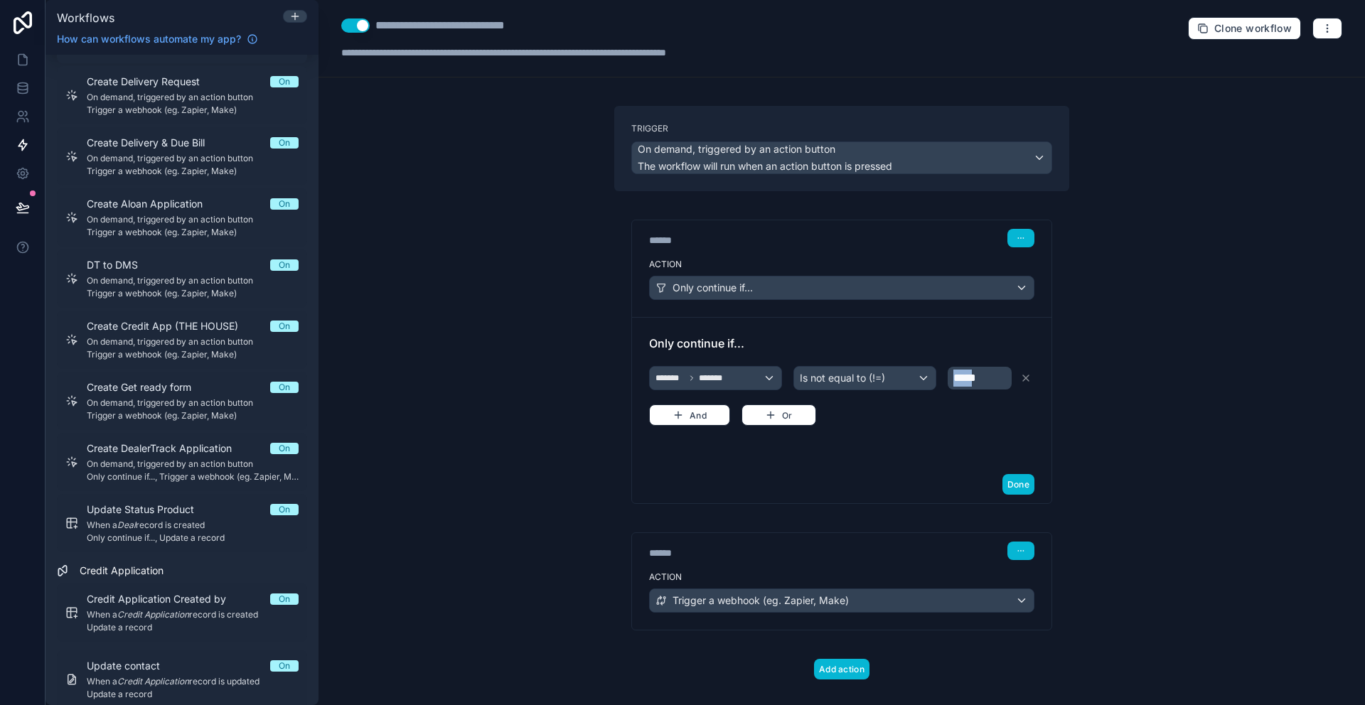
drag, startPoint x: 959, startPoint y: 381, endPoint x: 914, endPoint y: 382, distance: 45.5
click at [914, 382] on div "******* ******* Is not equal to (!=) *****" at bounding box center [841, 378] width 385 height 24
click at [1002, 380] on p "*****" at bounding box center [980, 378] width 55 height 17
click at [1236, 398] on div "**********" at bounding box center [841, 352] width 1046 height 705
click at [31, 61] on link at bounding box center [22, 59] width 45 height 28
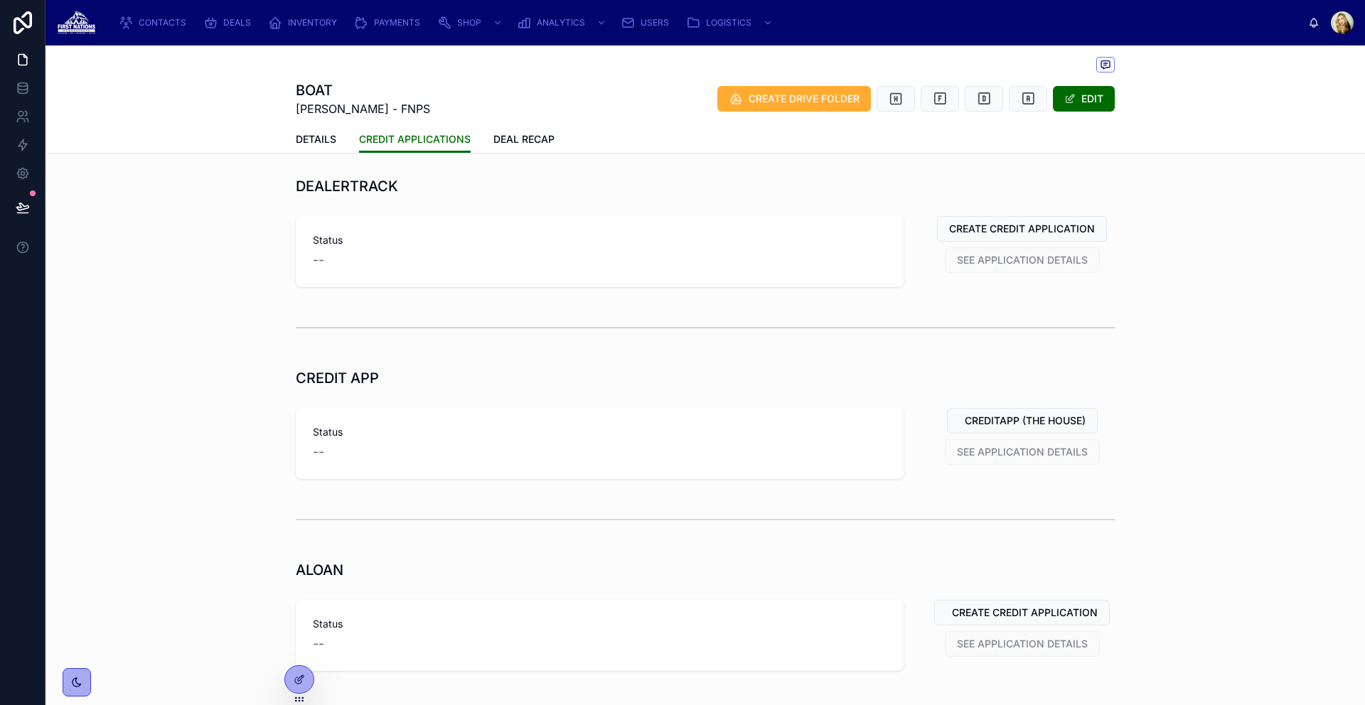
click at [987, 254] on span "SEE APPLICATION DETAILS" at bounding box center [1022, 259] width 155 height 14
click at [992, 232] on span "CREATE CREDIT APPLICATION" at bounding box center [1022, 229] width 146 height 14
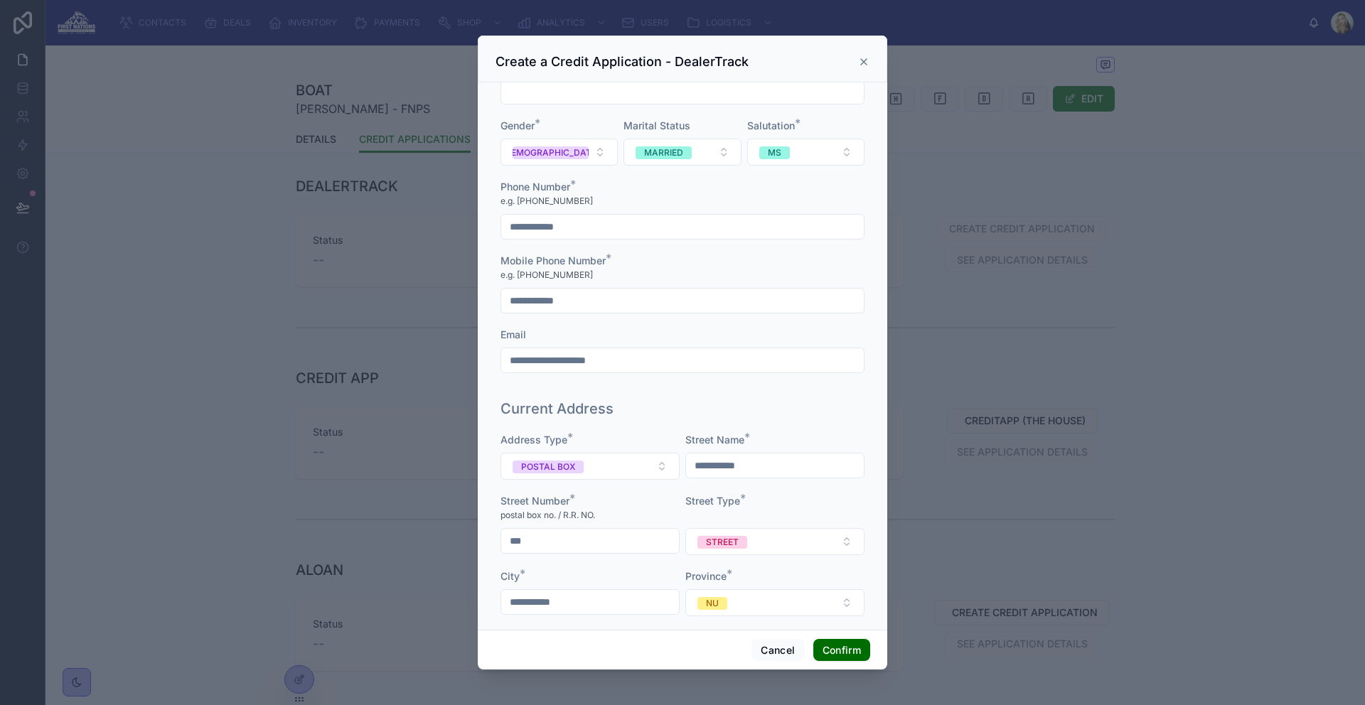
scroll to position [114, 0]
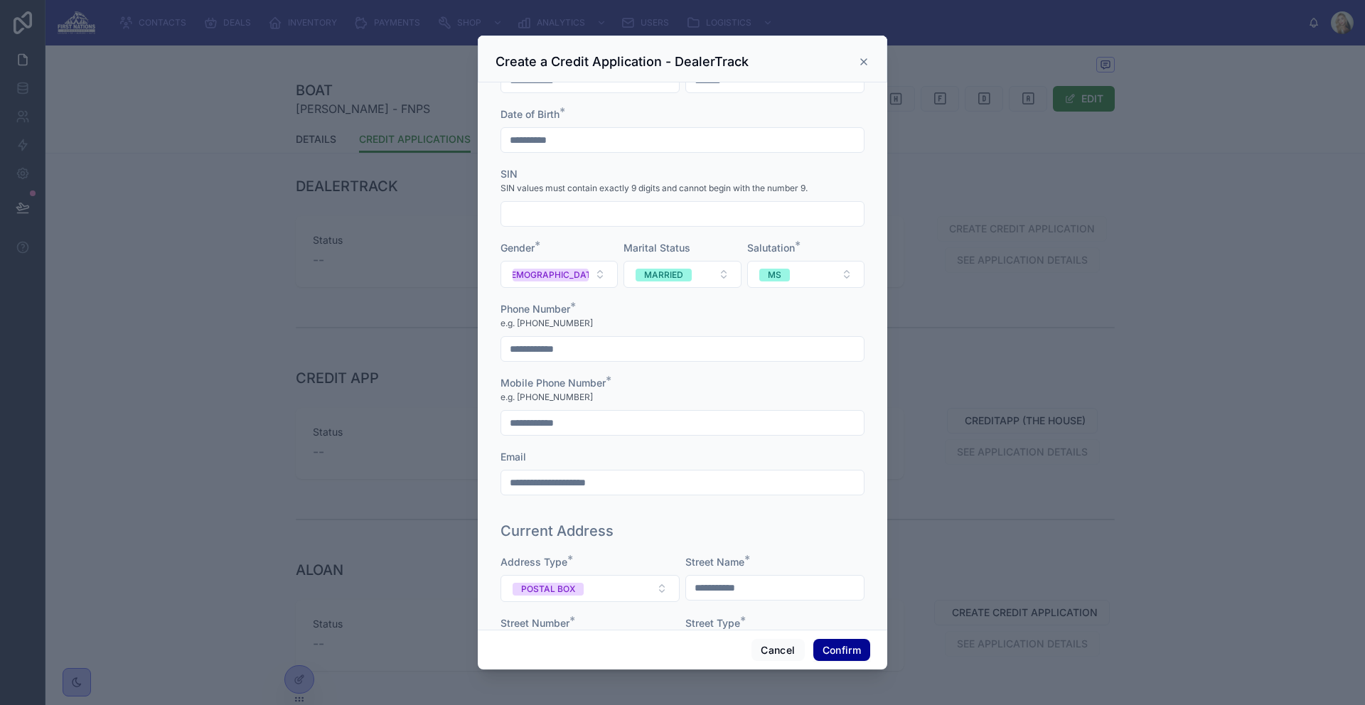
click at [823, 644] on button "Confirm" at bounding box center [841, 650] width 57 height 23
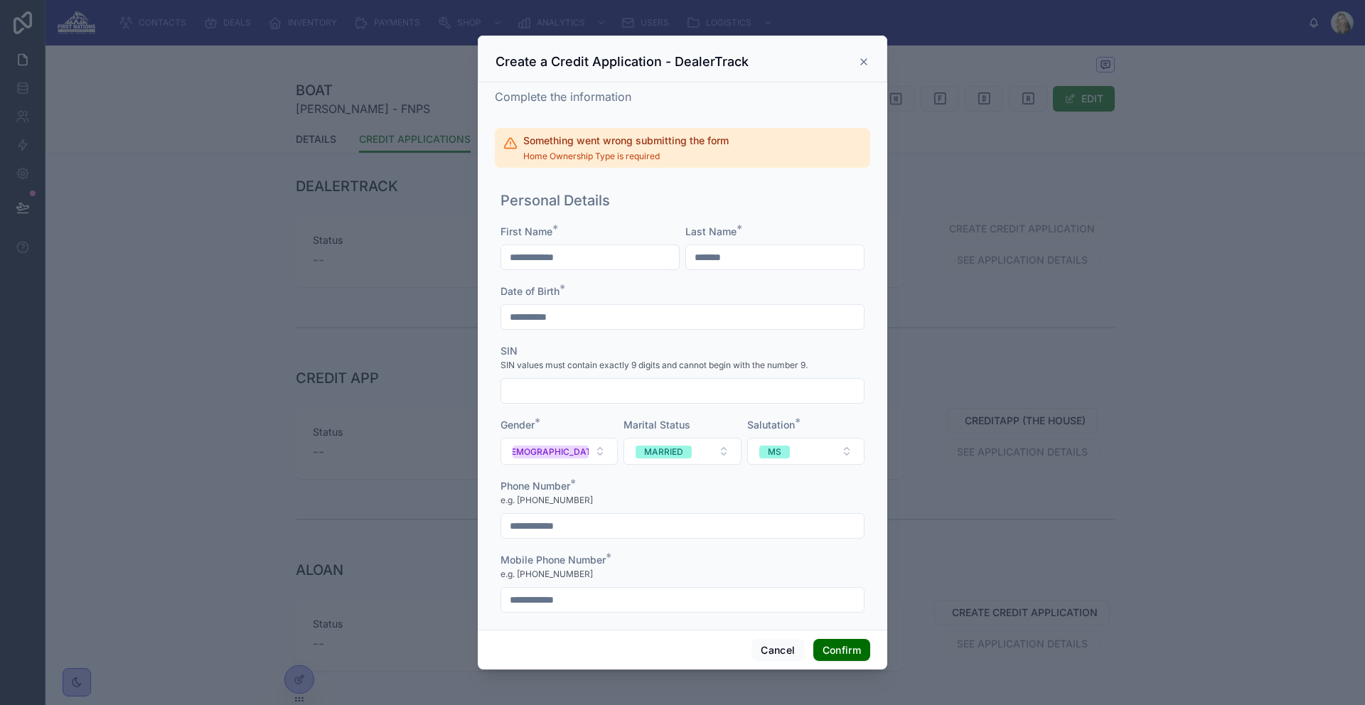
drag, startPoint x: 526, startPoint y: 140, endPoint x: 727, endPoint y: 141, distance: 200.5
click at [727, 139] on h2 "Something went wrong submitting the form" at bounding box center [625, 141] width 205 height 14
drag, startPoint x: 685, startPoint y: 157, endPoint x: 520, endPoint y: 156, distance: 164.9
click at [520, 156] on div "Something went wrong submitting the form Home Ownership Type is required" at bounding box center [682, 148] width 375 height 40
click at [697, 153] on span "Home Ownership Type is required" at bounding box center [625, 156] width 205 height 11
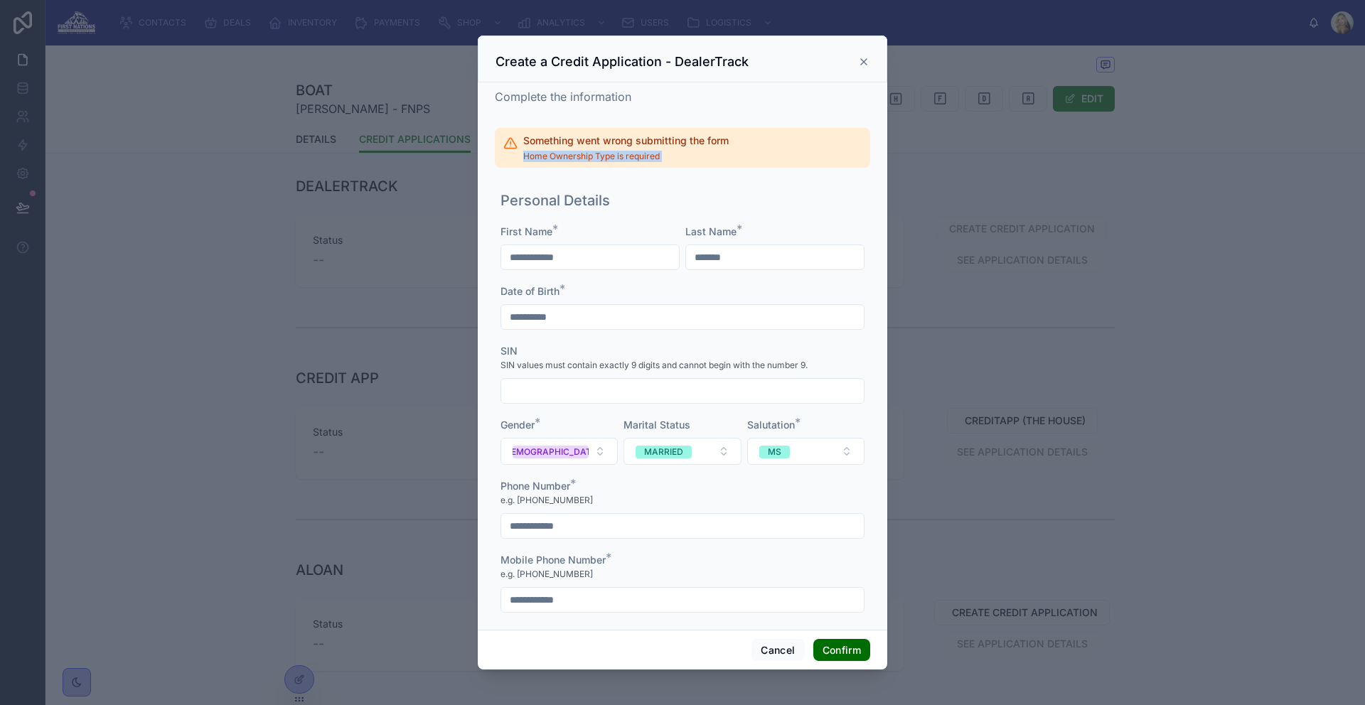
drag, startPoint x: 699, startPoint y: 153, endPoint x: 527, endPoint y: 155, distance: 172.1
click at [527, 155] on span "Home Ownership Type is required" at bounding box center [625, 156] width 205 height 11
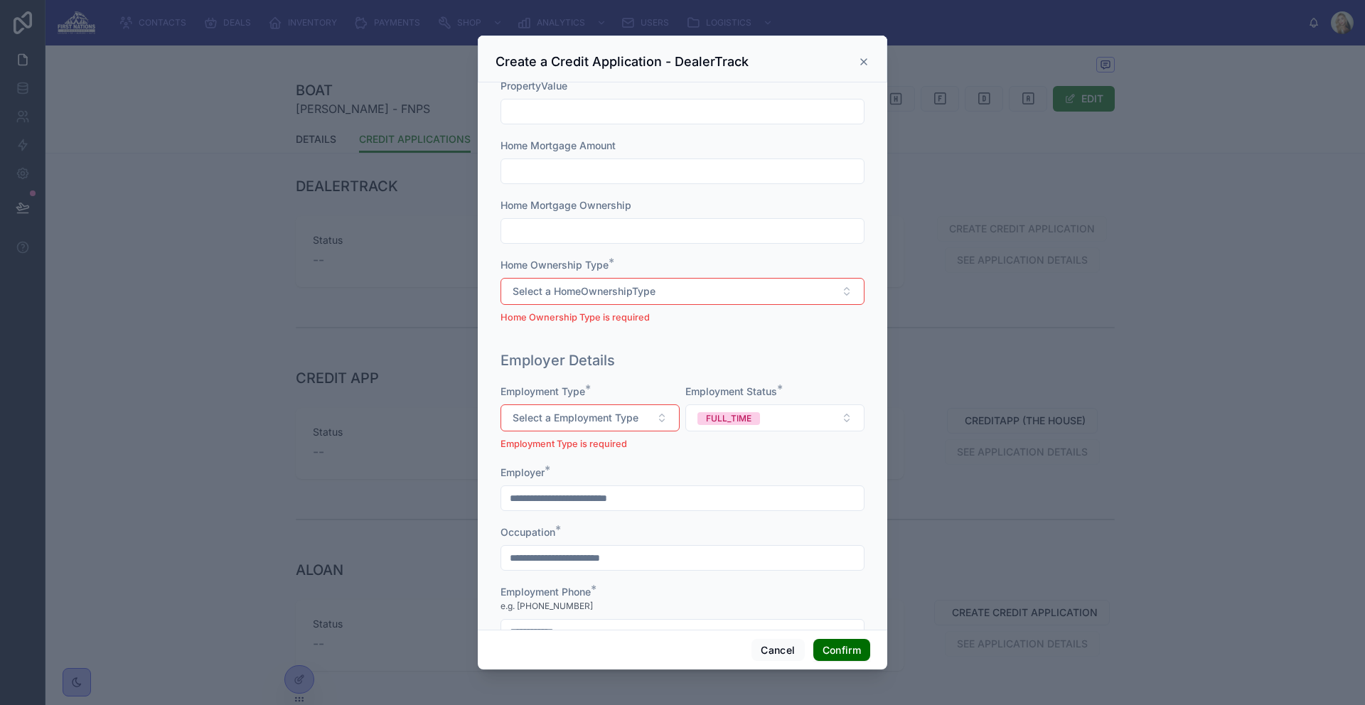
scroll to position [884, 0]
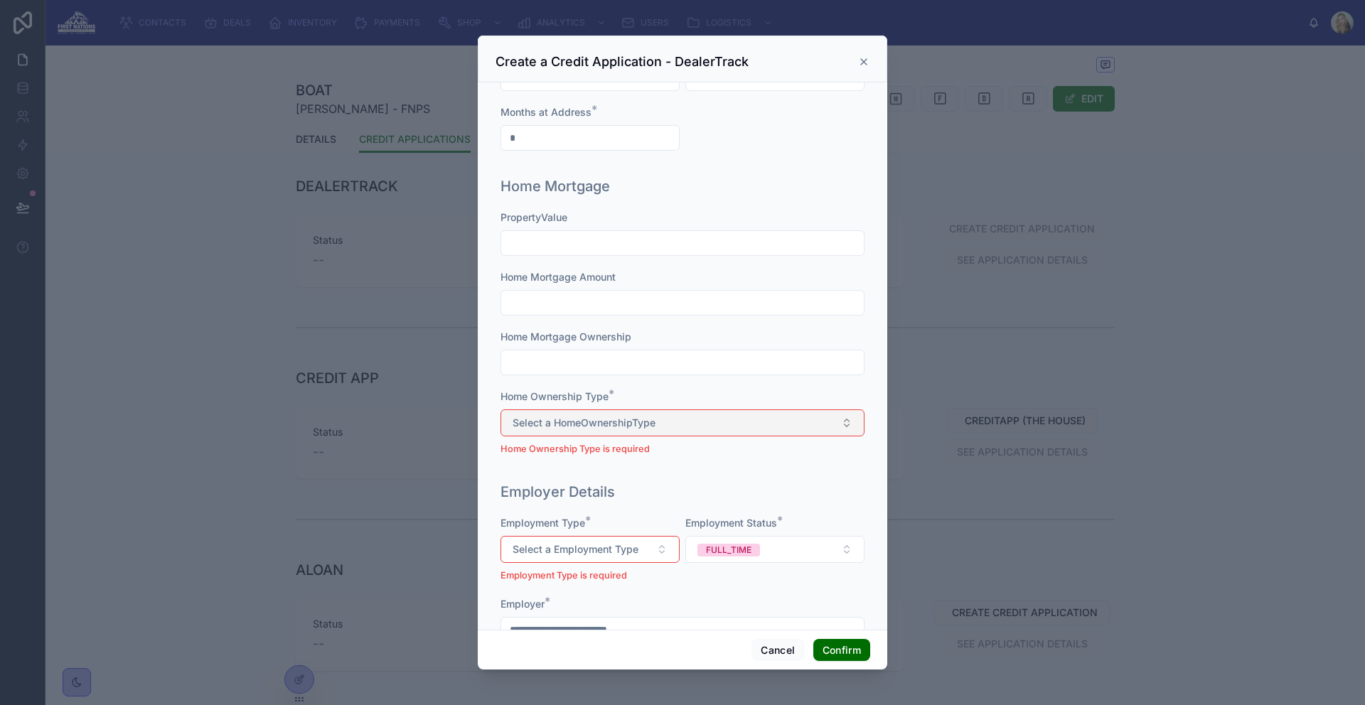
click at [700, 422] on button "Select a HomeOwnershipType" at bounding box center [682, 422] width 364 height 27
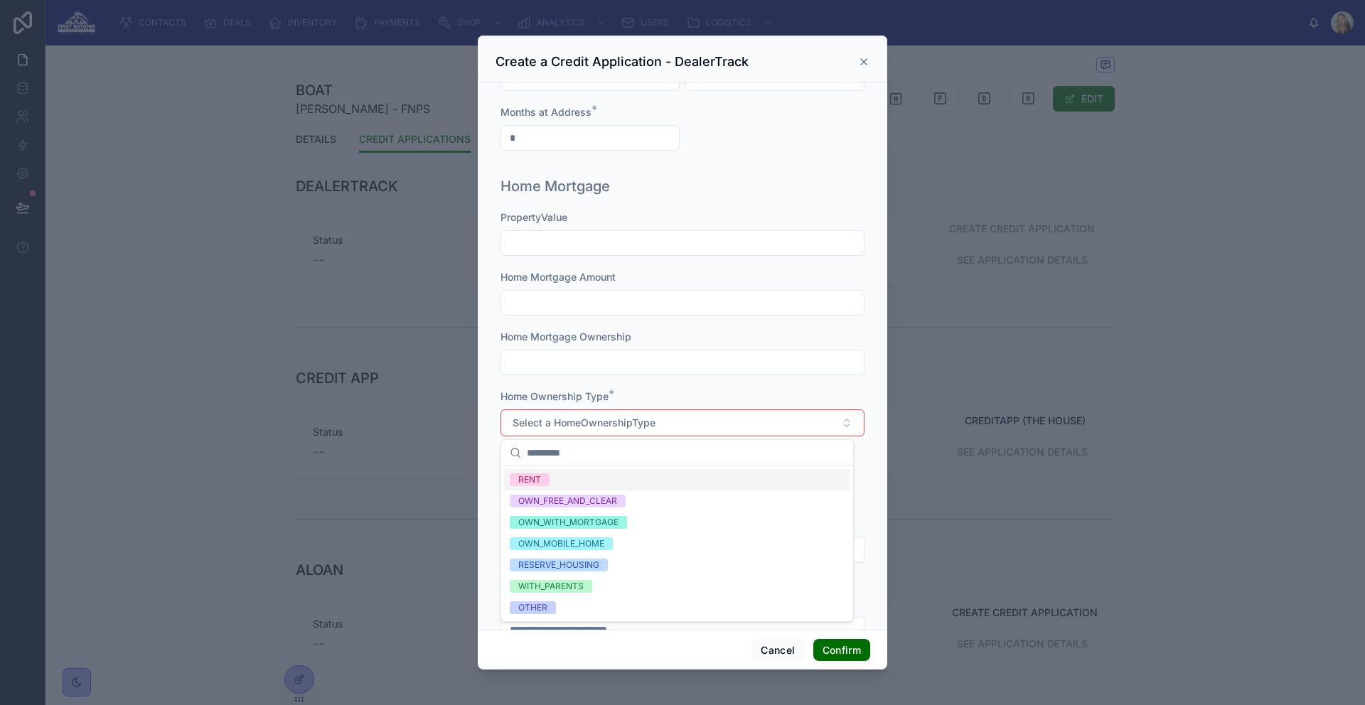
click at [546, 482] on span "RENT" at bounding box center [530, 479] width 40 height 13
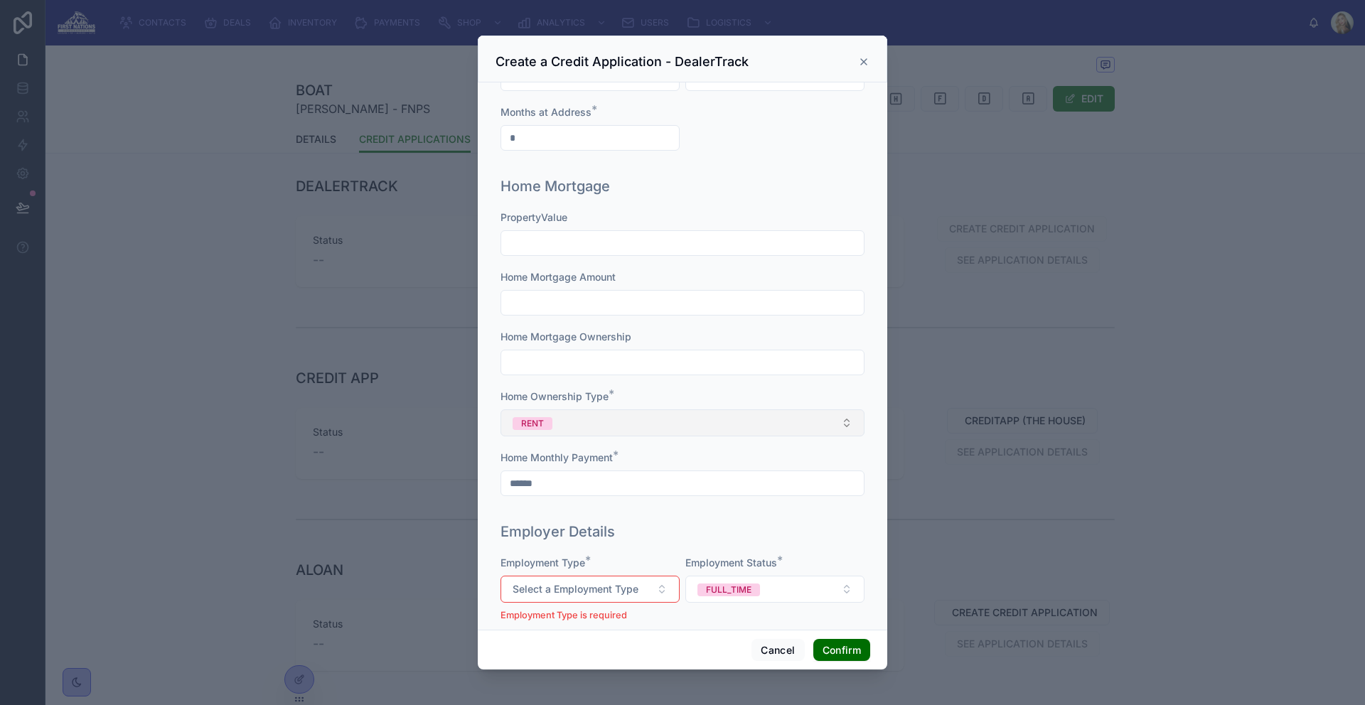
scroll to position [1119, 0]
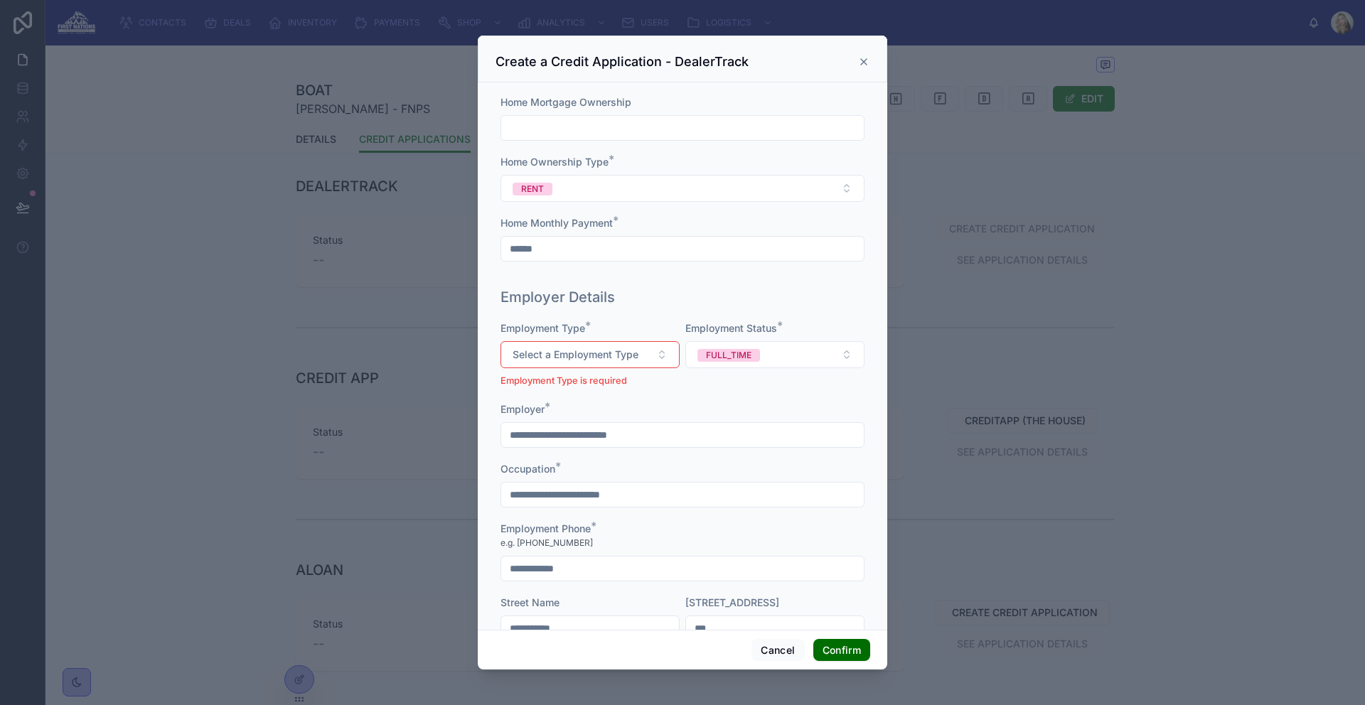
drag, startPoint x: 574, startPoint y: 250, endPoint x: 496, endPoint y: 250, distance: 78.2
click at [496, 250] on div "Home Mortgage PropertyValue Home Mortgage Amount Home Mortgage Ownership Home O…" at bounding box center [682, 109] width 375 height 346
click at [719, 282] on div "**********" at bounding box center [682, 562] width 375 height 560
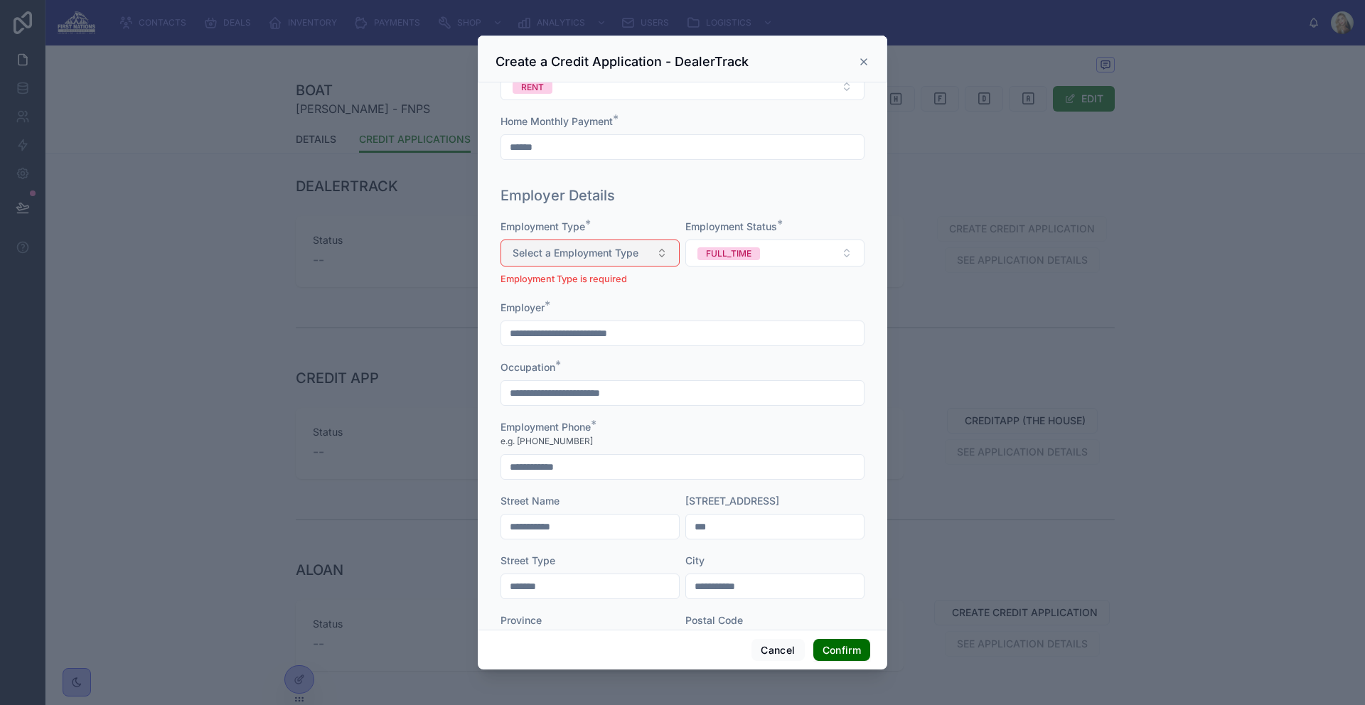
click at [633, 256] on span "Select a Employment Type" at bounding box center [576, 253] width 126 height 14
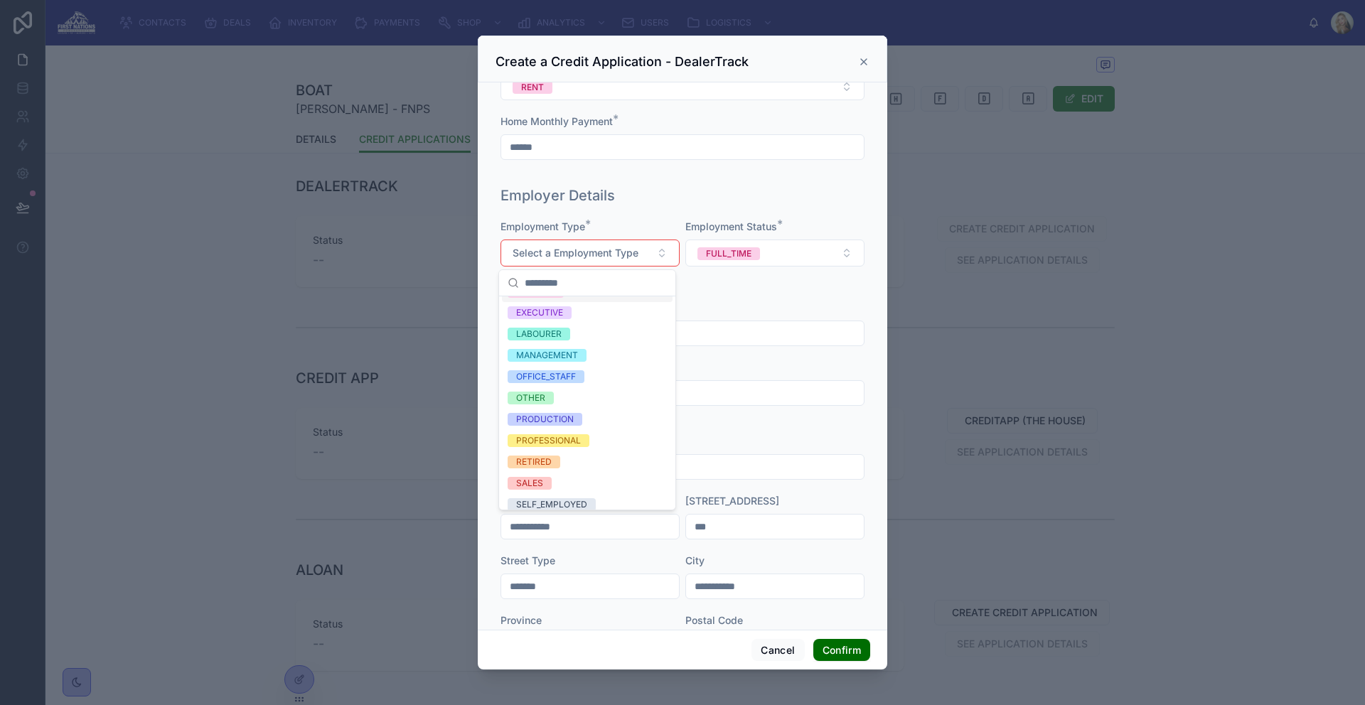
scroll to position [28, 0]
click at [775, 432] on div "Employment Phone *" at bounding box center [682, 427] width 364 height 14
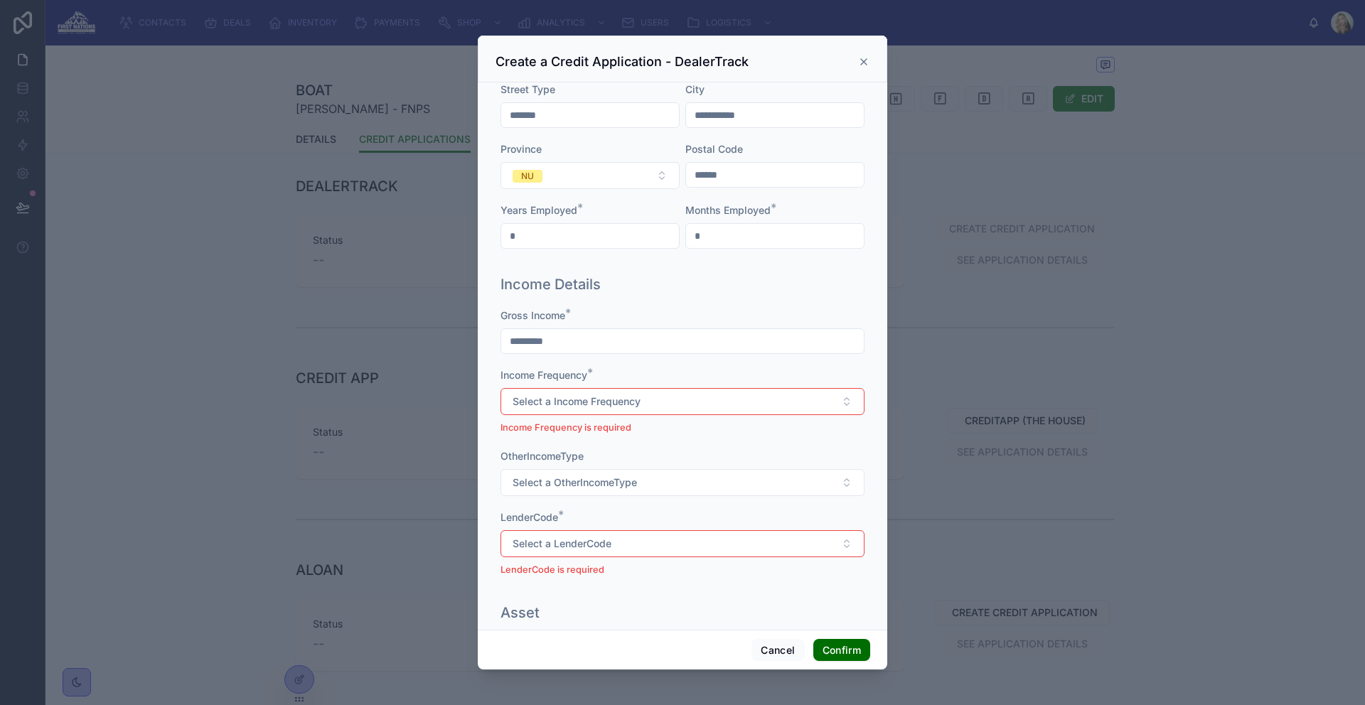
scroll to position [1736, 0]
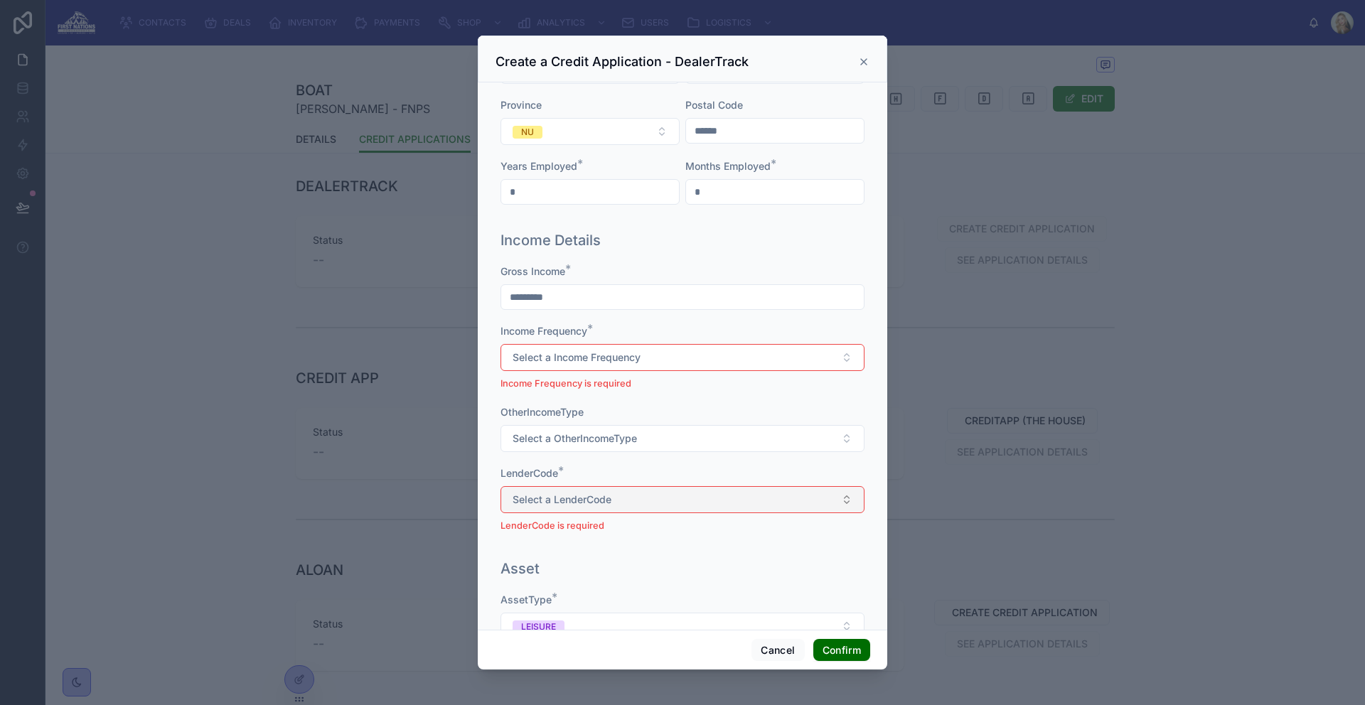
click at [692, 499] on button "Select a LenderCode" at bounding box center [682, 499] width 364 height 27
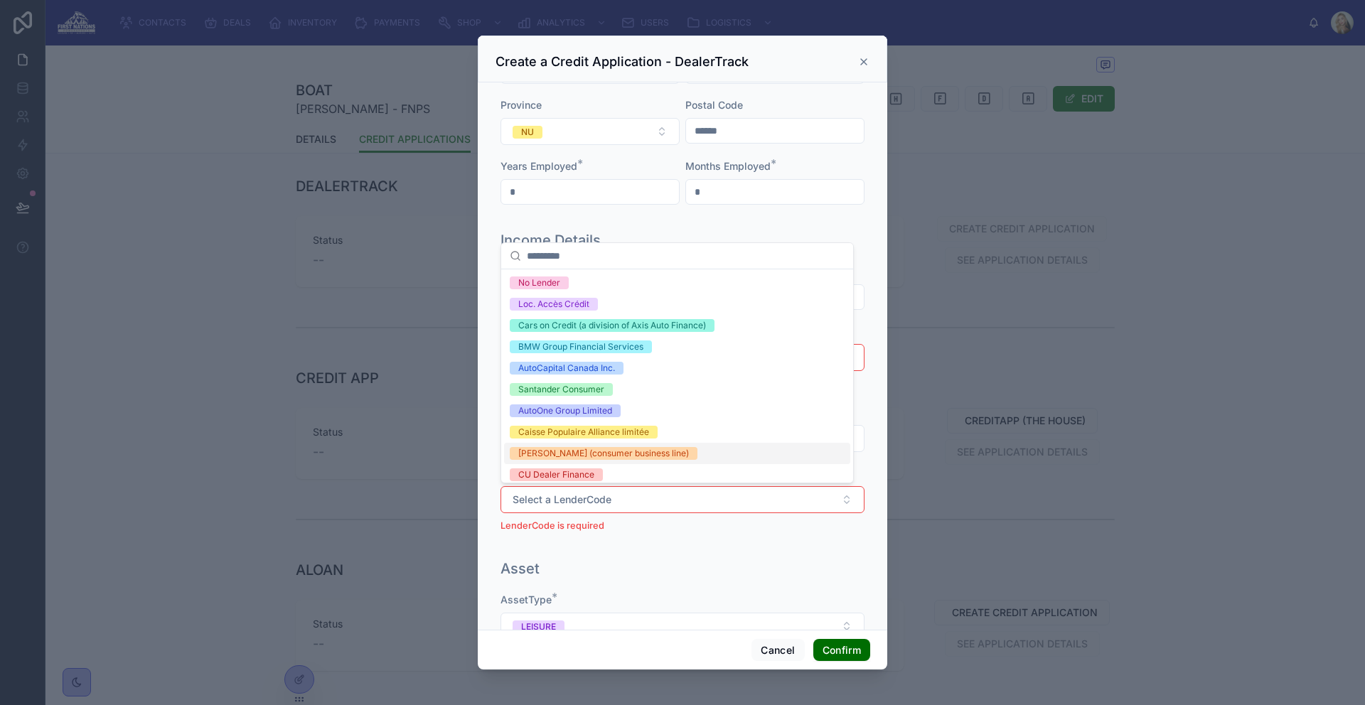
click at [745, 542] on div "Gross Income * ********* Income Frequency * Select a Income Frequency Income Fr…" at bounding box center [682, 405] width 364 height 283
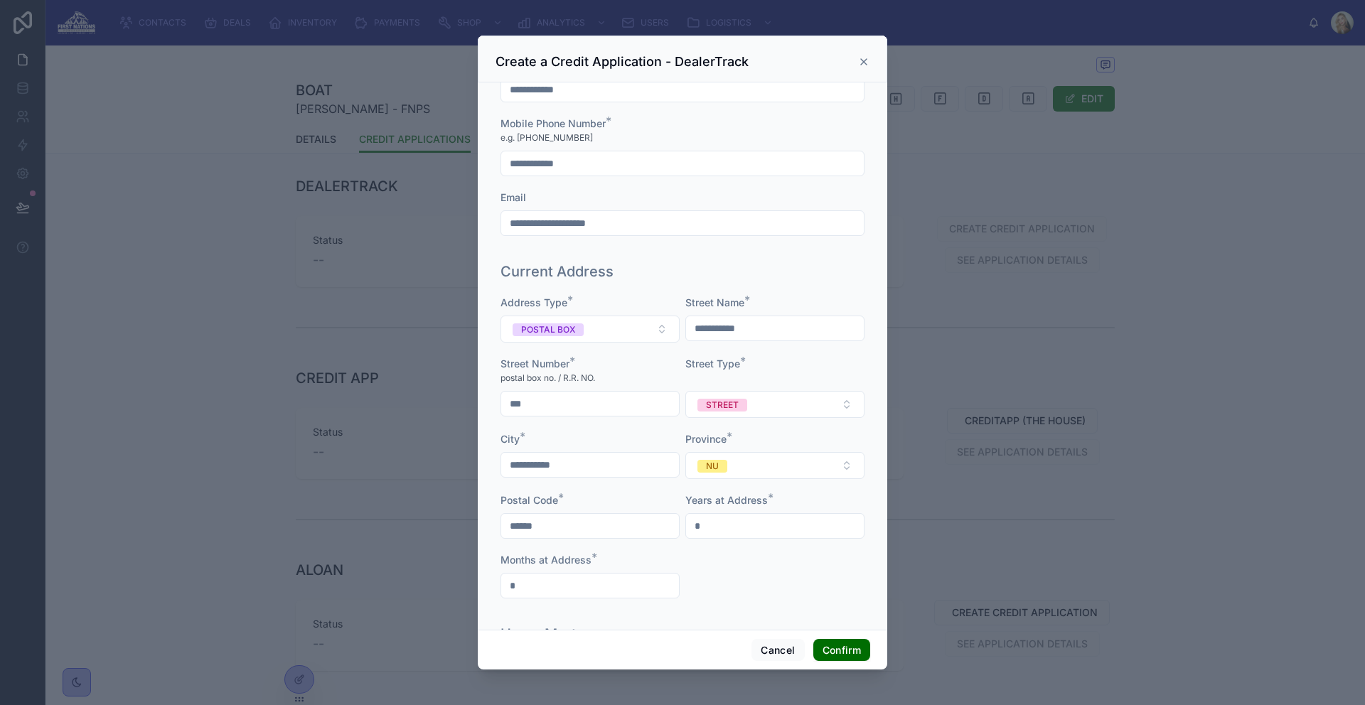
scroll to position [0, 0]
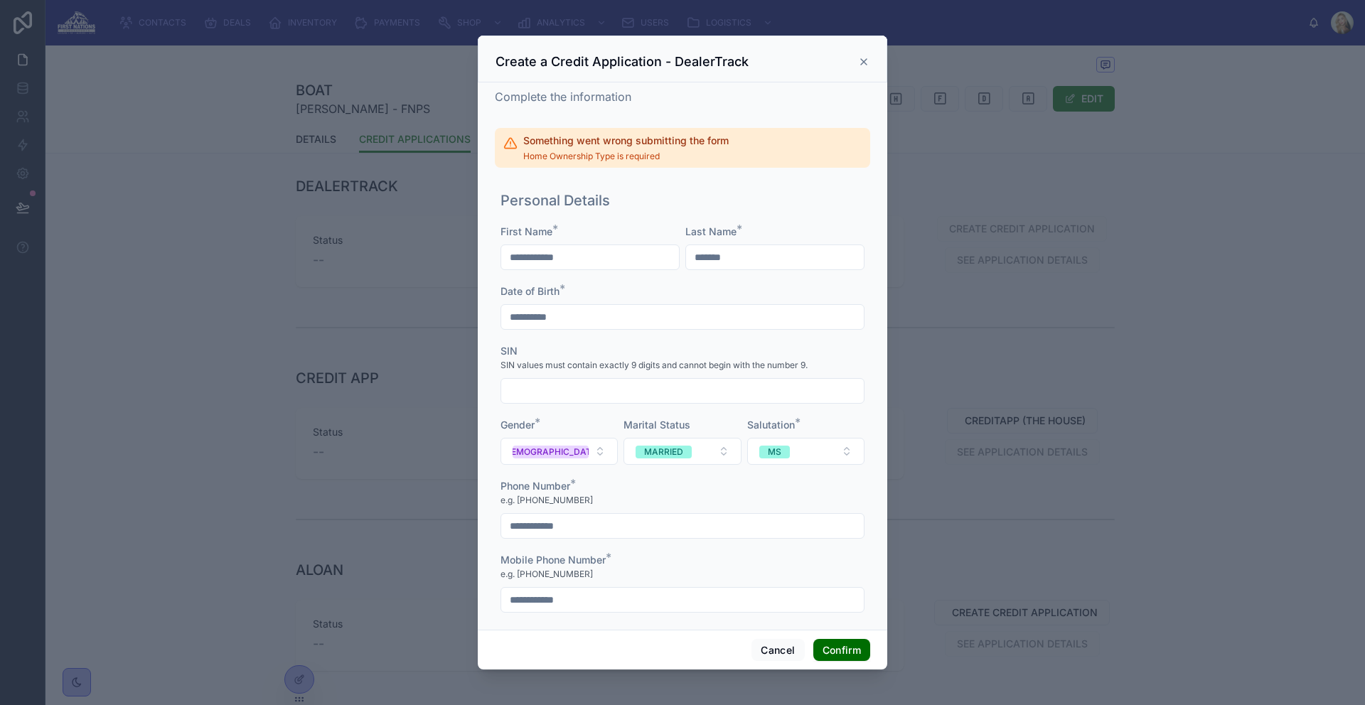
click at [863, 61] on icon at bounding box center [864, 62] width 6 height 6
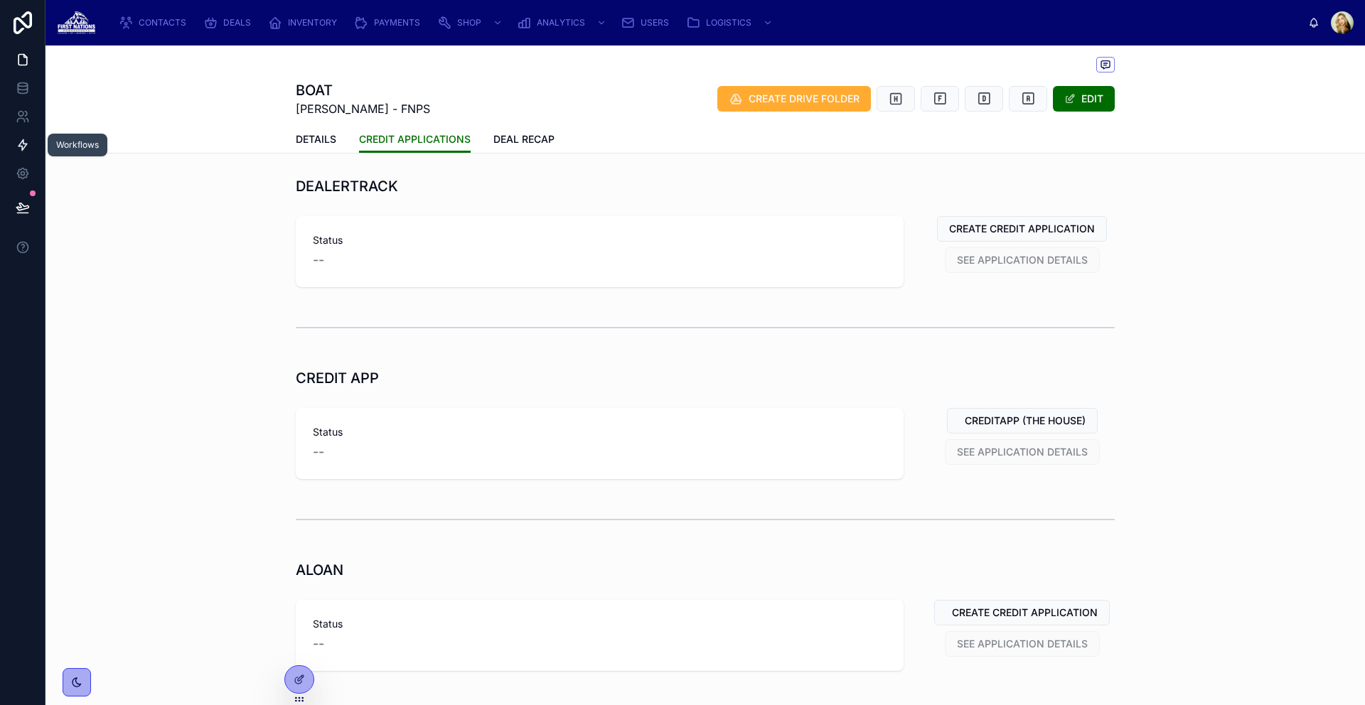
click at [21, 145] on icon at bounding box center [23, 145] width 14 height 14
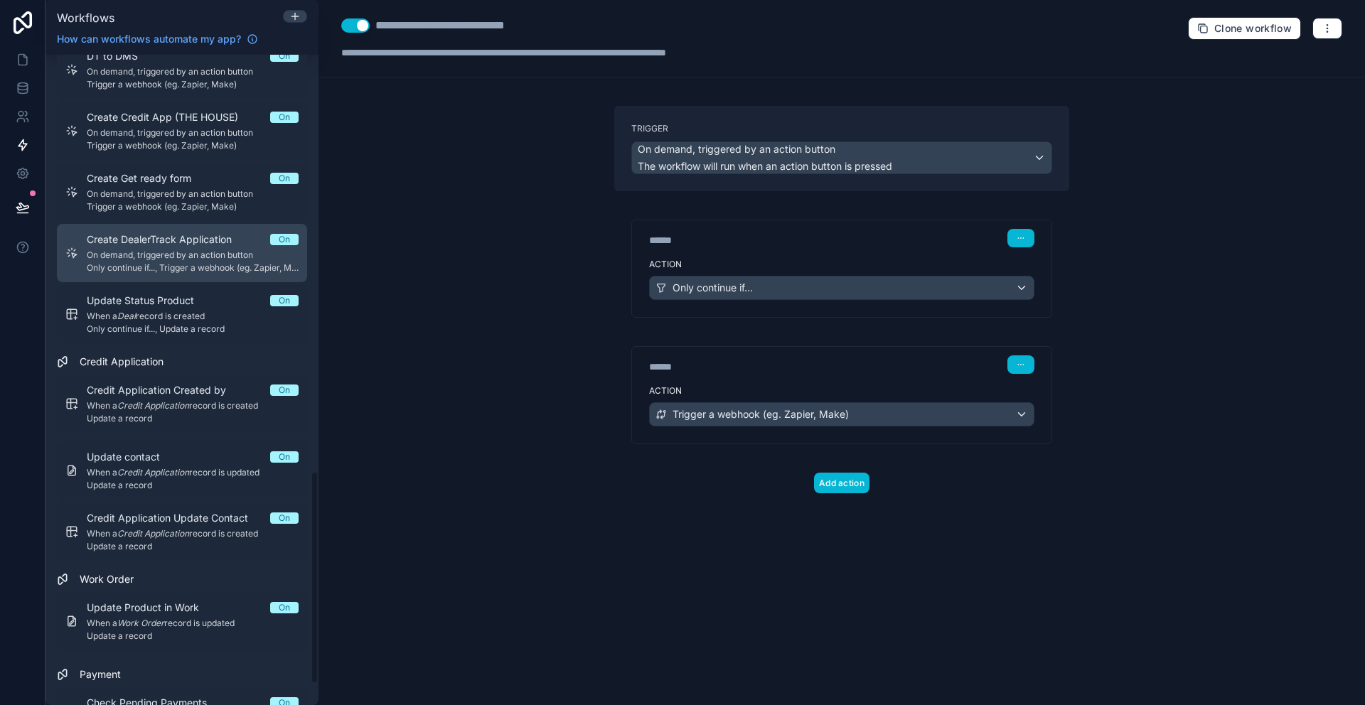
scroll to position [1263, 0]
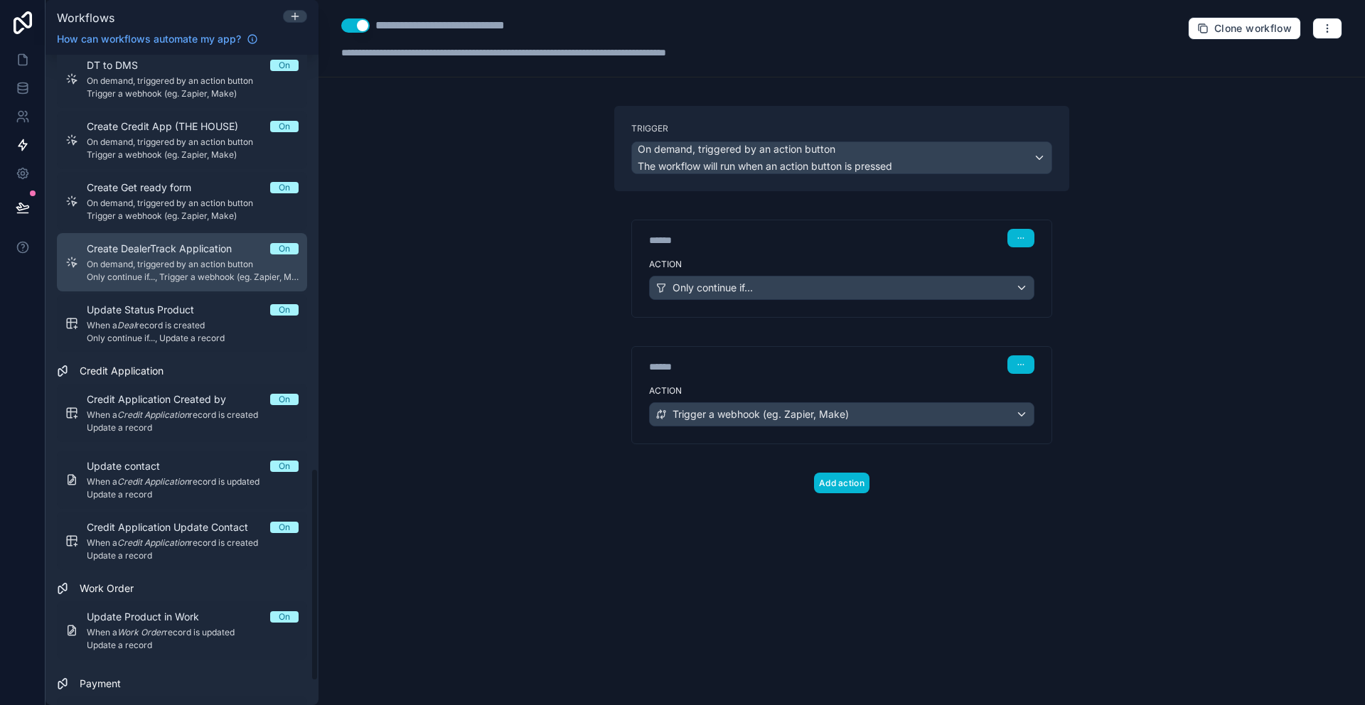
click at [193, 259] on span "On demand, triggered by an action button" at bounding box center [193, 264] width 212 height 11
click at [212, 254] on span "Create DealerTrack Application" at bounding box center [168, 249] width 162 height 14
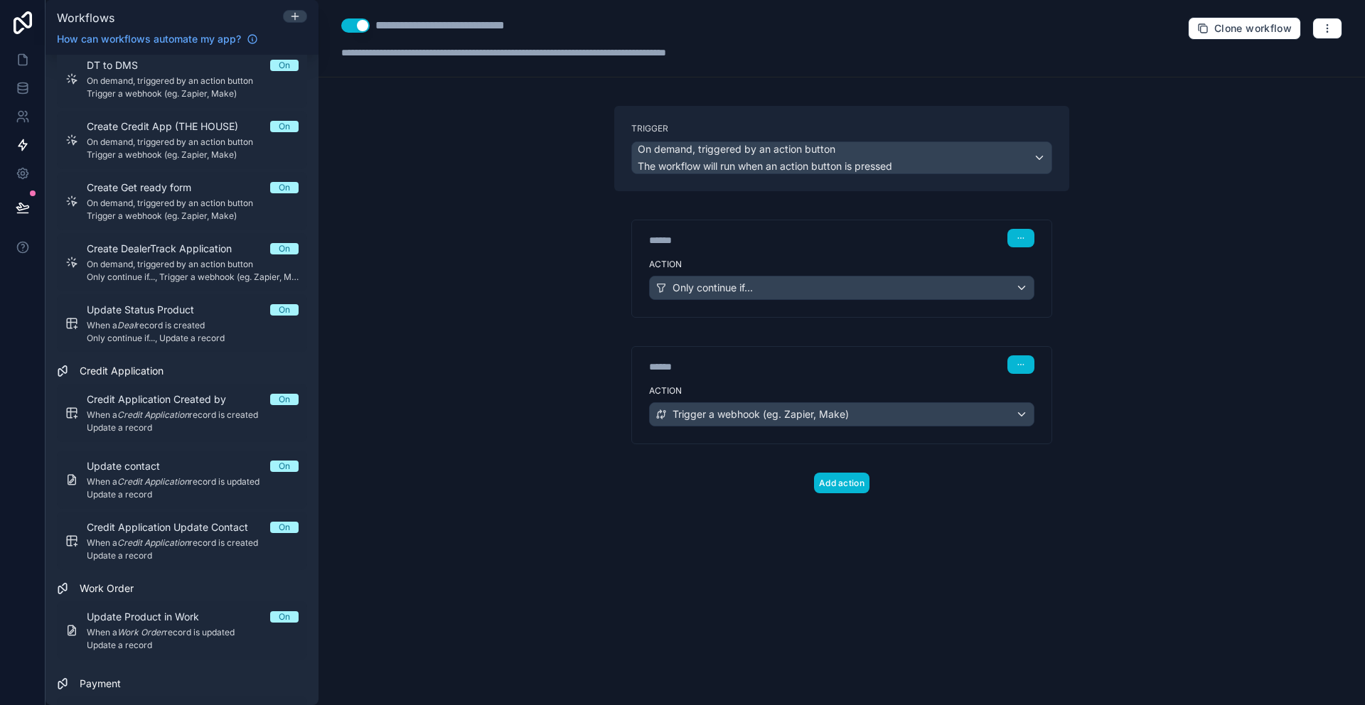
click at [362, 27] on button "Use setting" at bounding box center [355, 25] width 28 height 14
click at [26, 63] on icon at bounding box center [22, 60] width 9 height 11
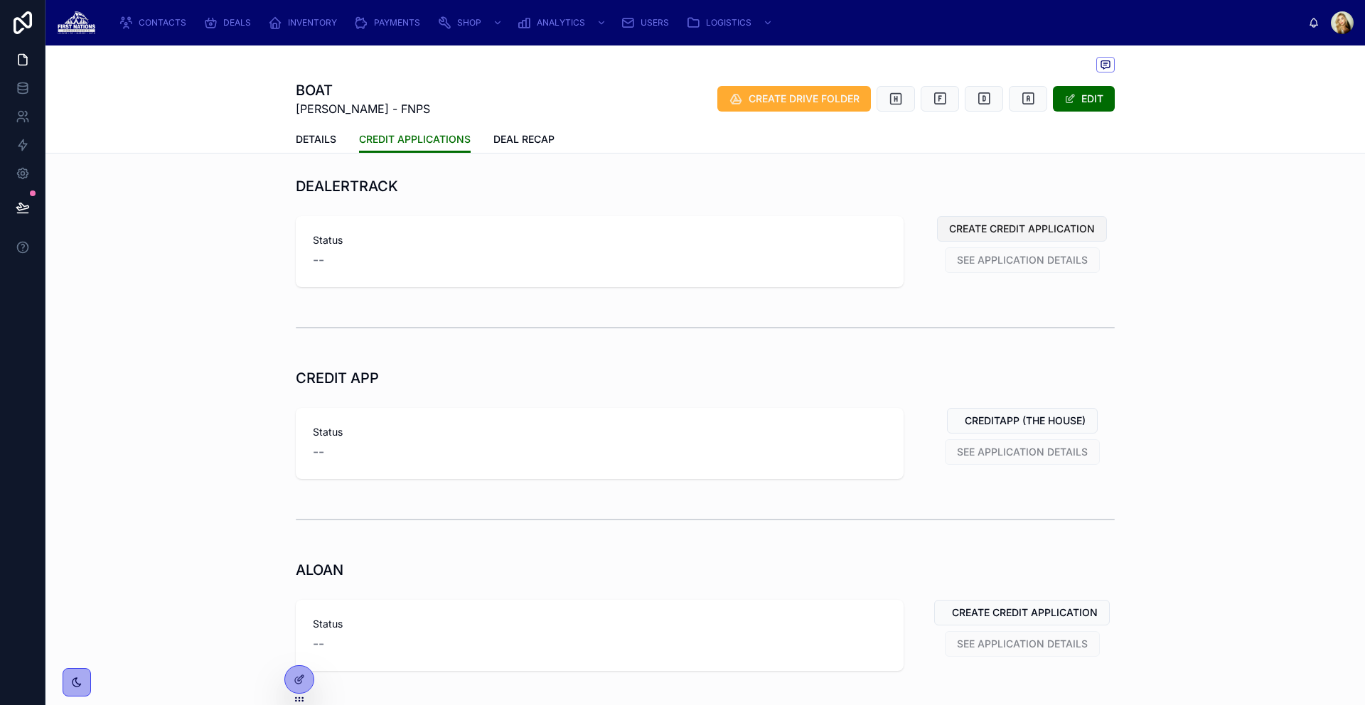
click at [1005, 229] on span "CREATE CREDIT APPLICATION" at bounding box center [1022, 229] width 146 height 14
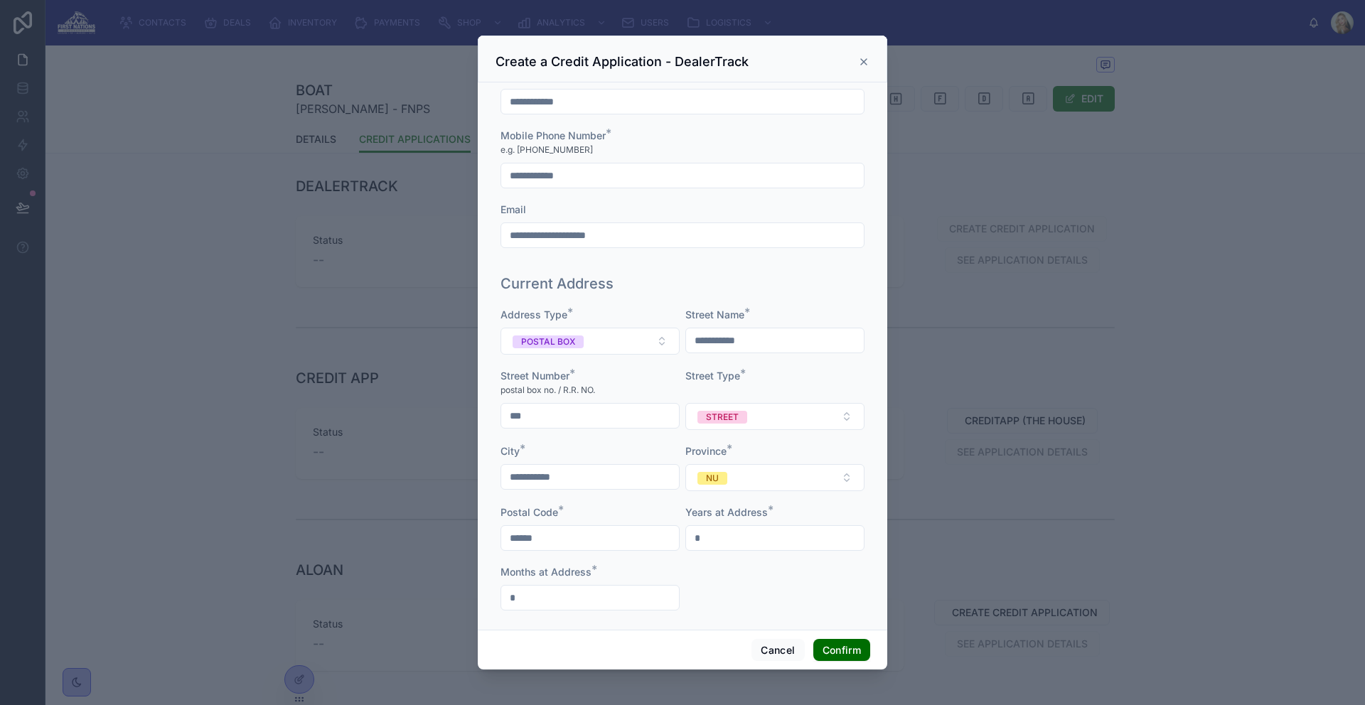
scroll to position [435, 0]
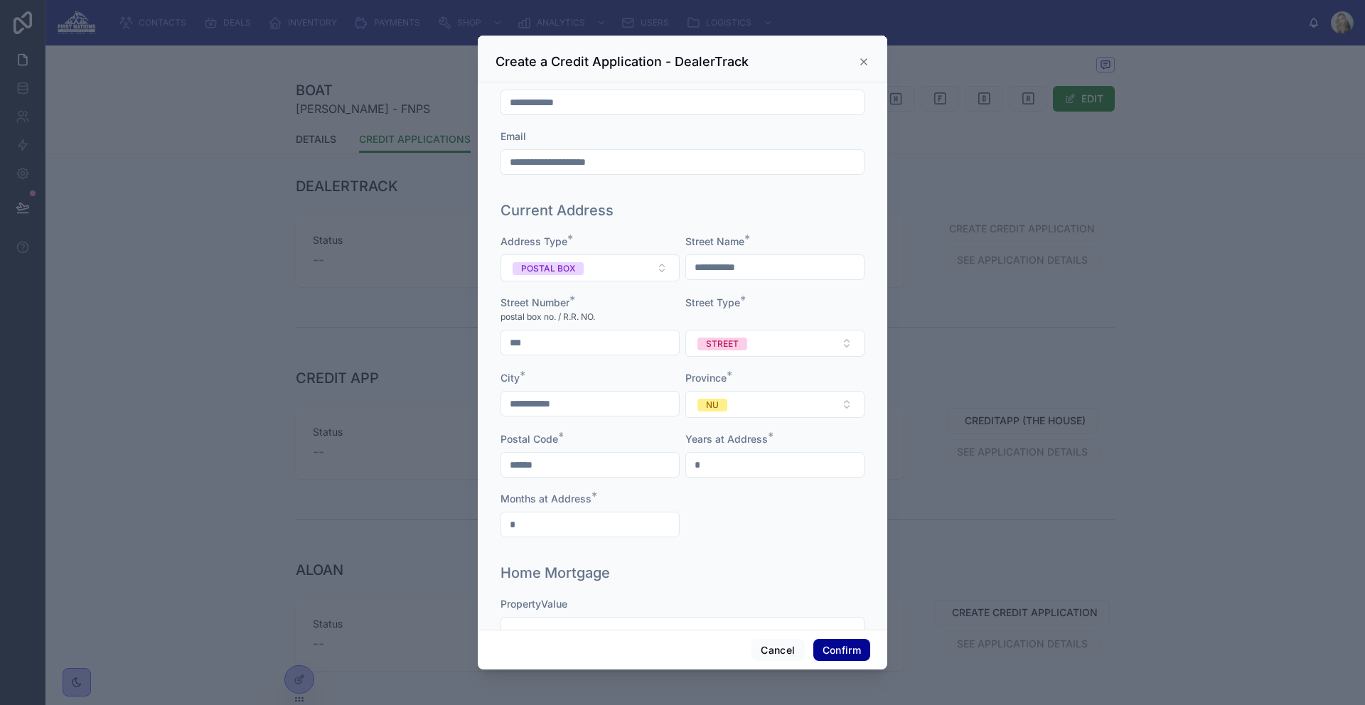
click at [841, 651] on button "Confirm" at bounding box center [841, 650] width 57 height 23
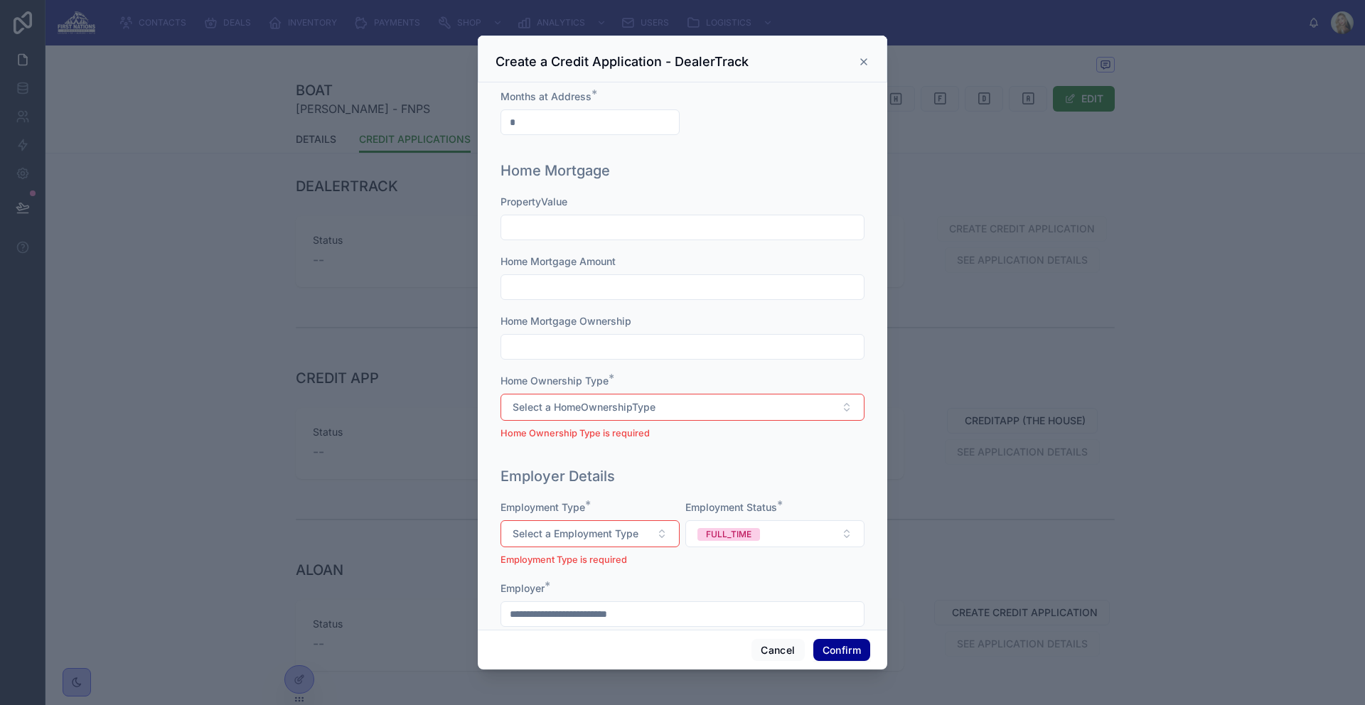
scroll to position [973, 0]
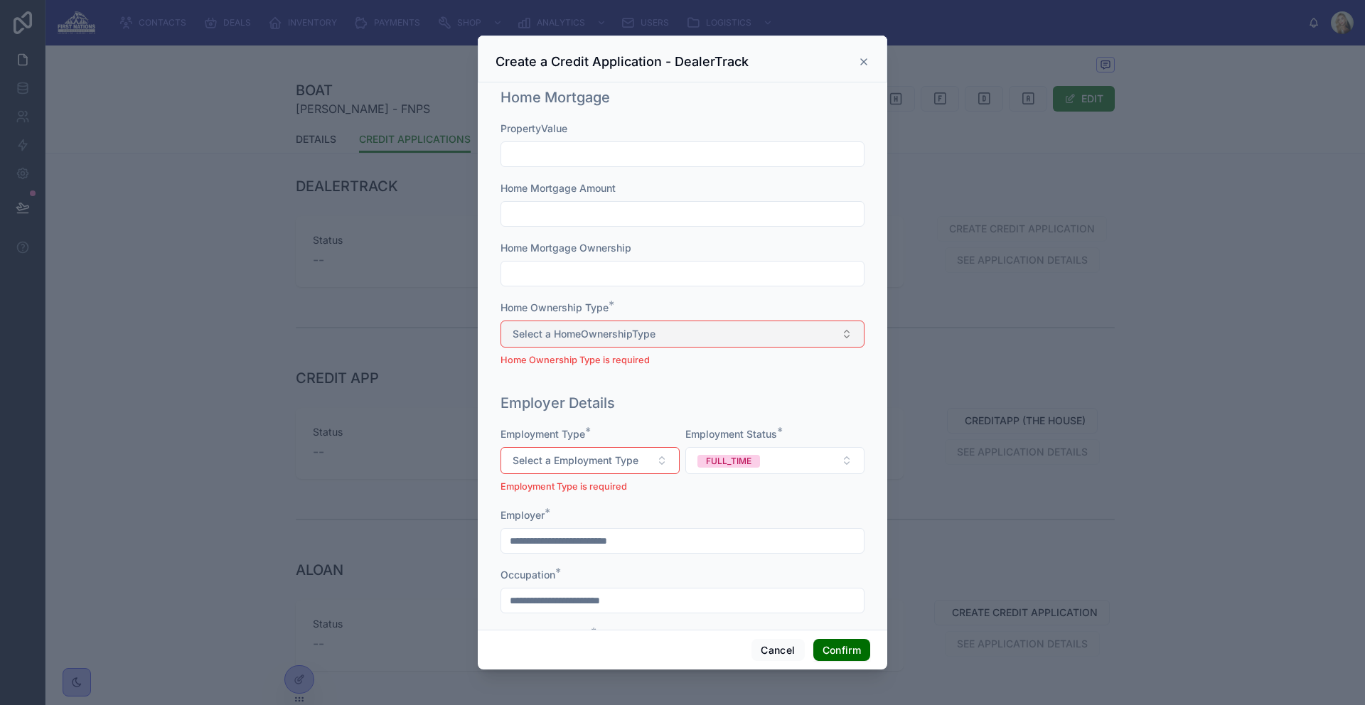
click at [635, 330] on span "Select a HomeOwnershipType" at bounding box center [584, 334] width 143 height 14
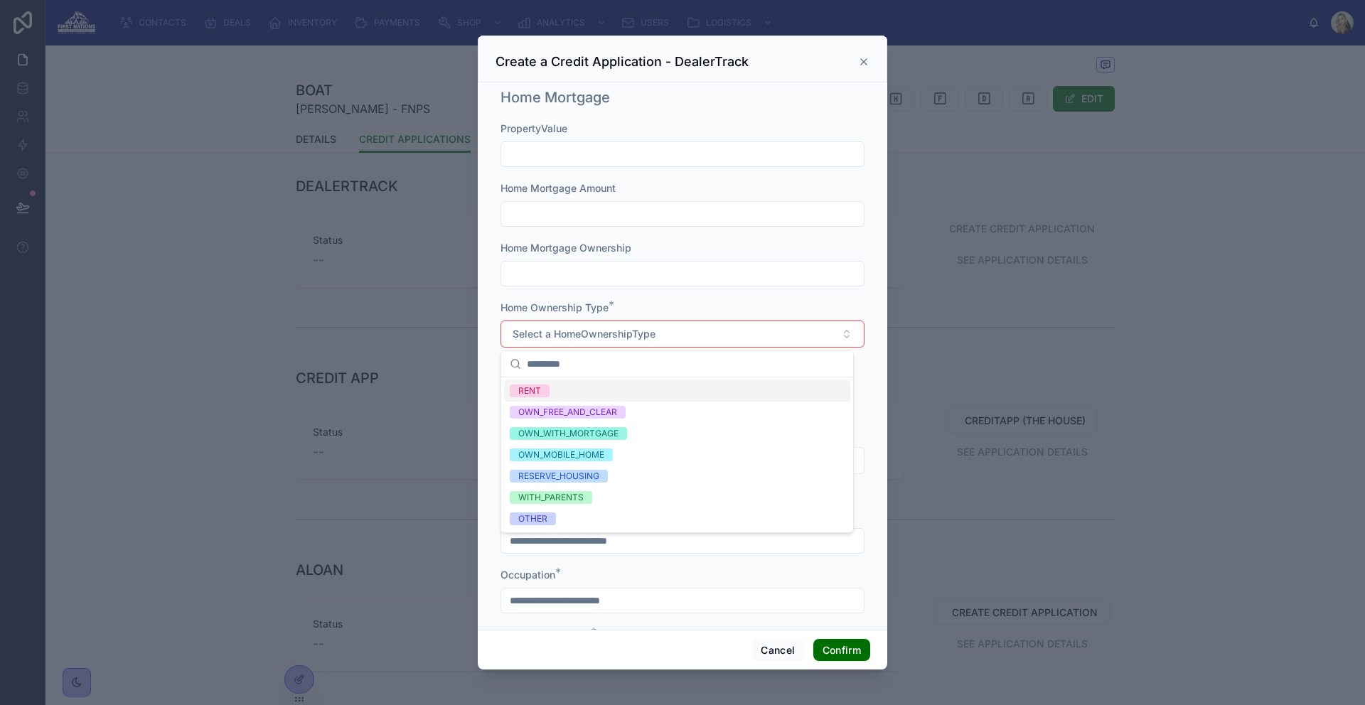
click at [574, 387] on div "RENT" at bounding box center [677, 390] width 346 height 21
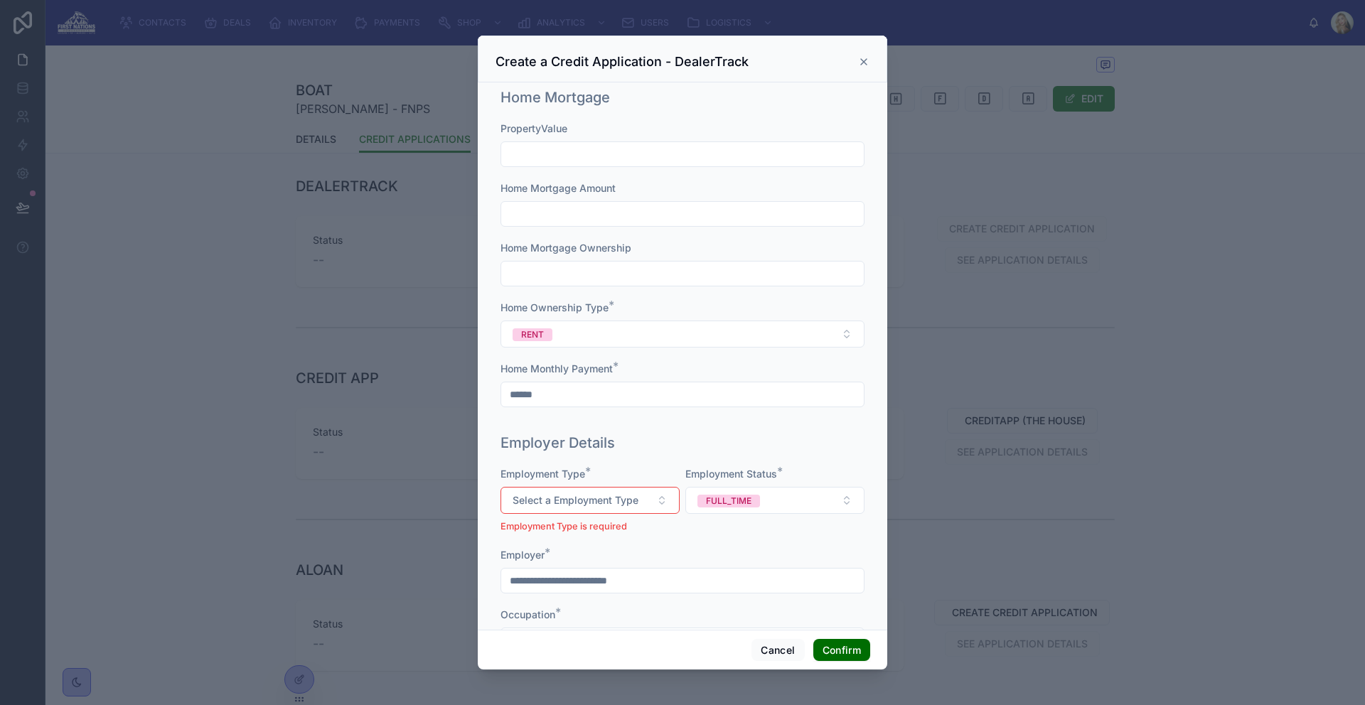
scroll to position [1150, 0]
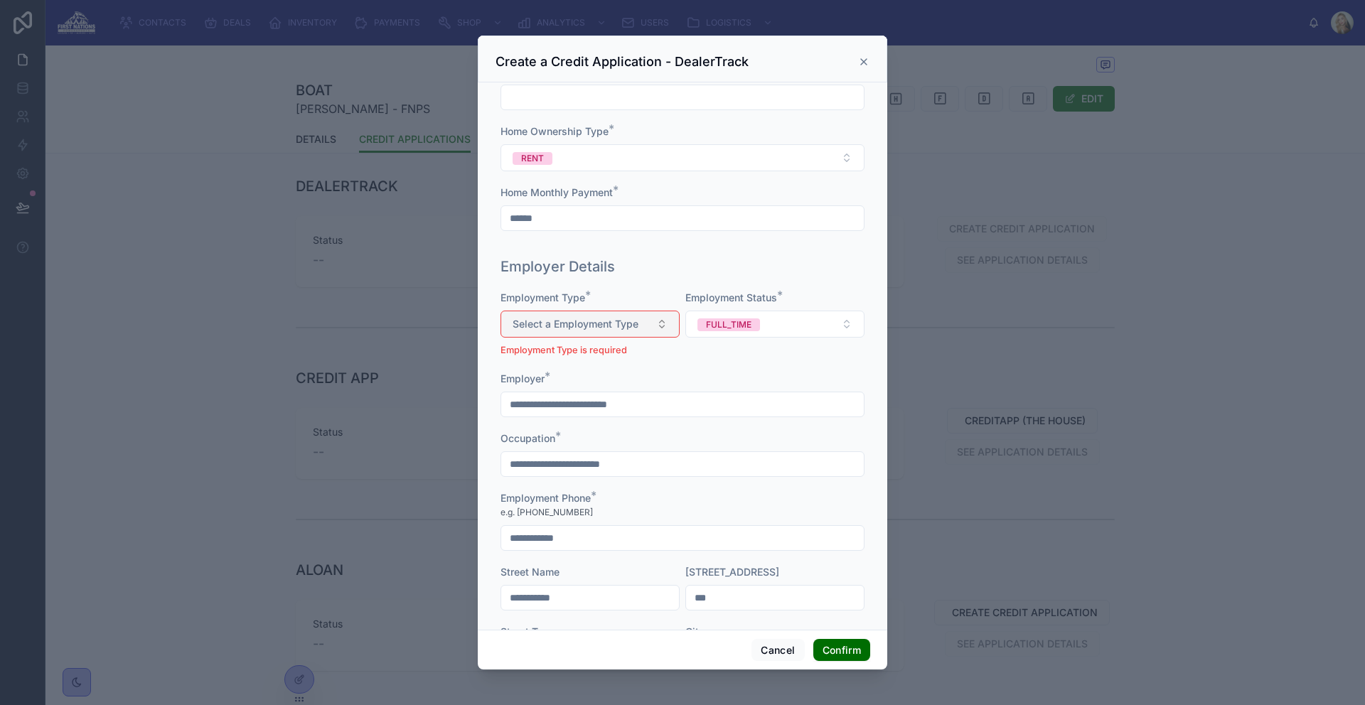
click at [612, 317] on span "Select a Employment Type" at bounding box center [576, 324] width 126 height 14
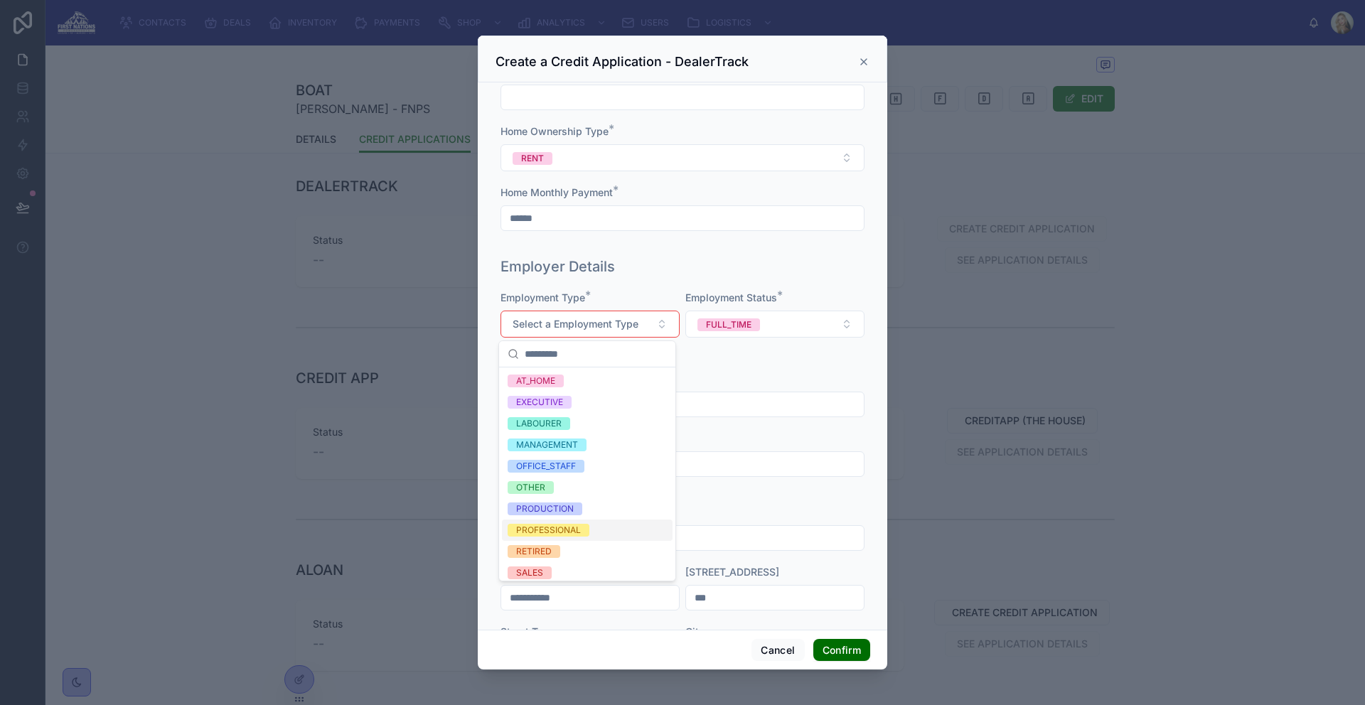
click at [592, 527] on div "PROFESSIONAL" at bounding box center [587, 530] width 171 height 21
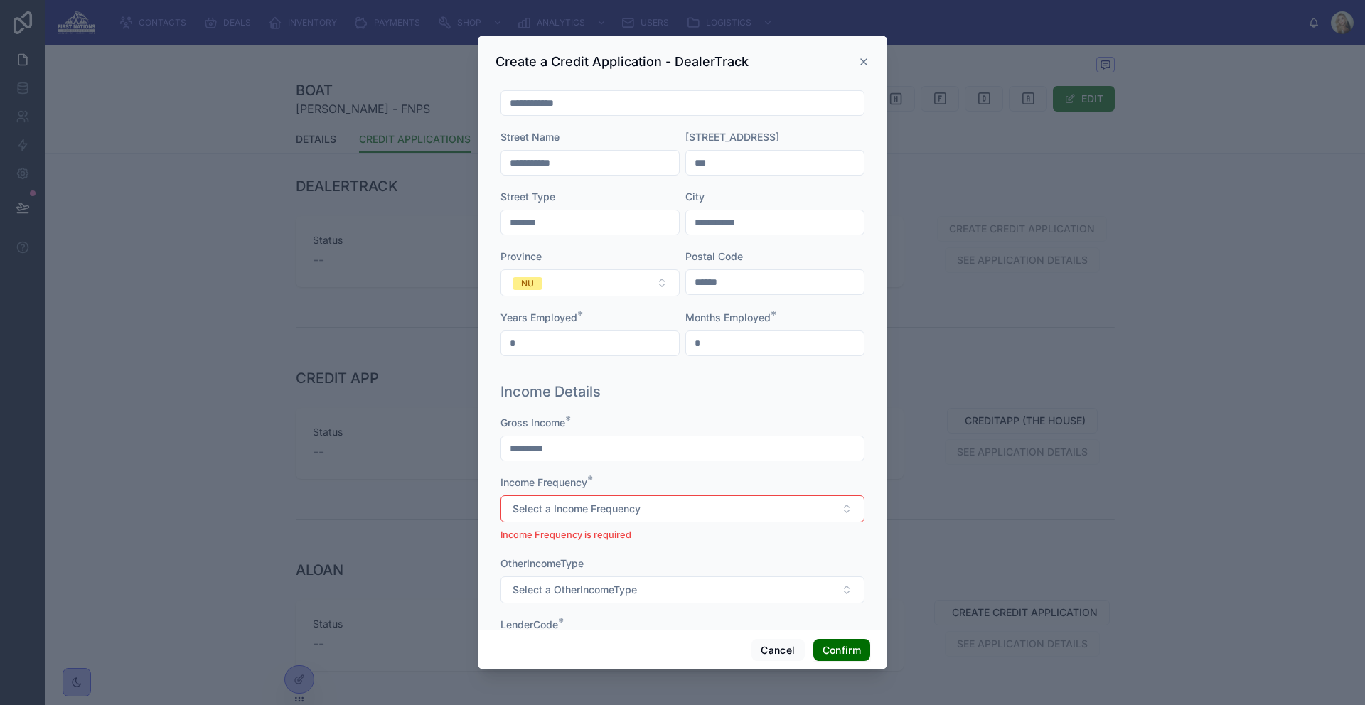
scroll to position [1757, 0]
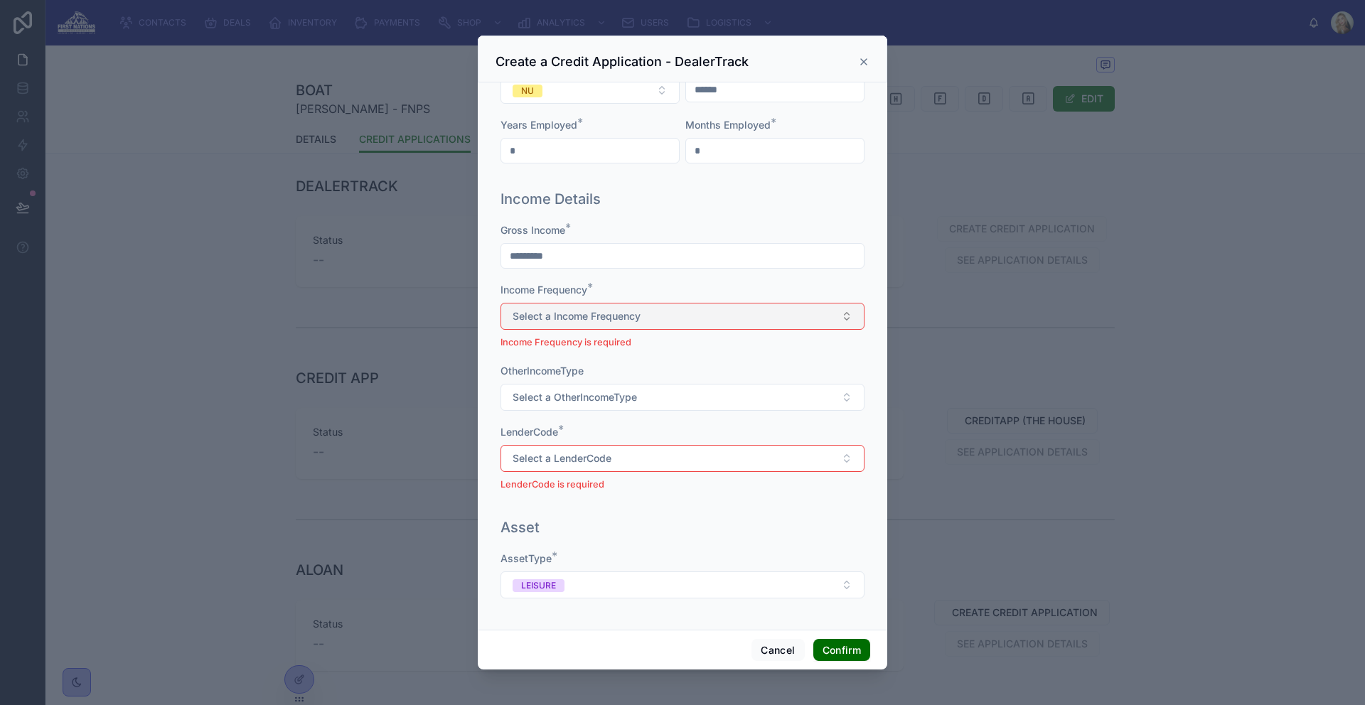
click at [649, 306] on button "Select a Income Frequency" at bounding box center [682, 316] width 364 height 27
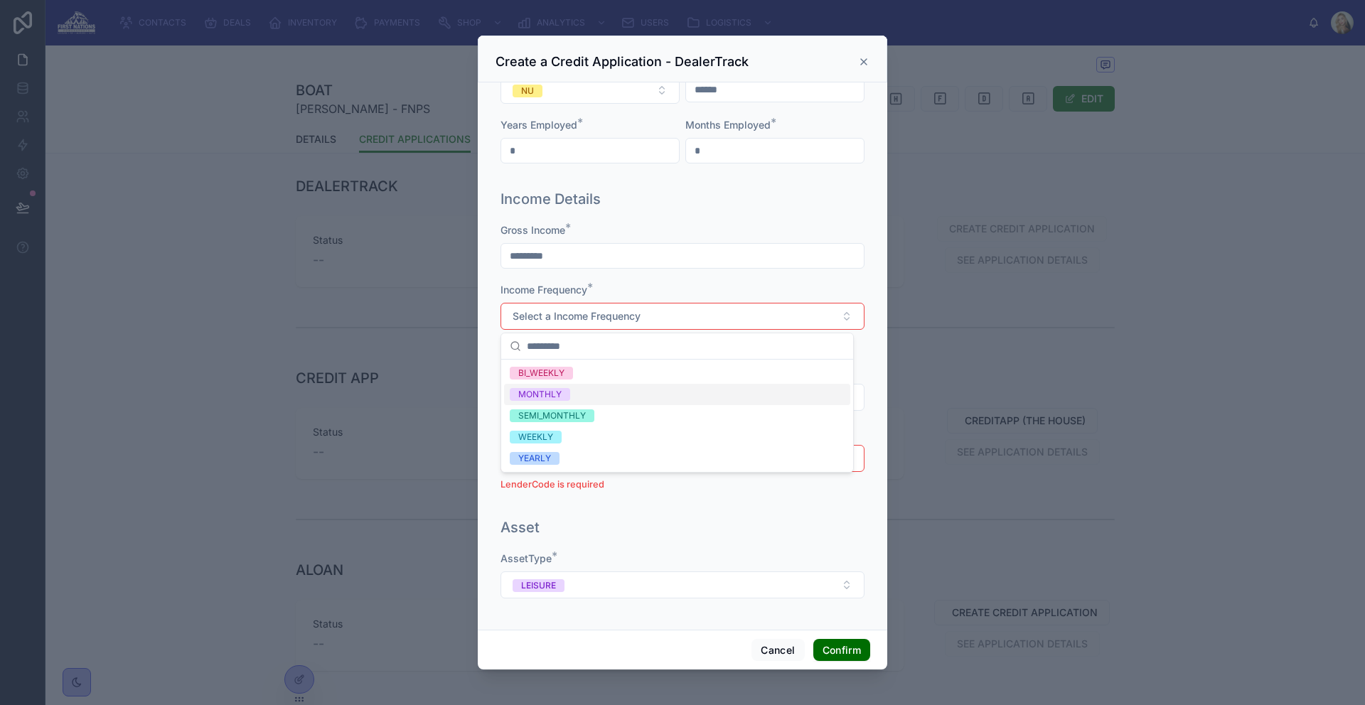
click at [585, 396] on div "MONTHLY" at bounding box center [677, 394] width 346 height 21
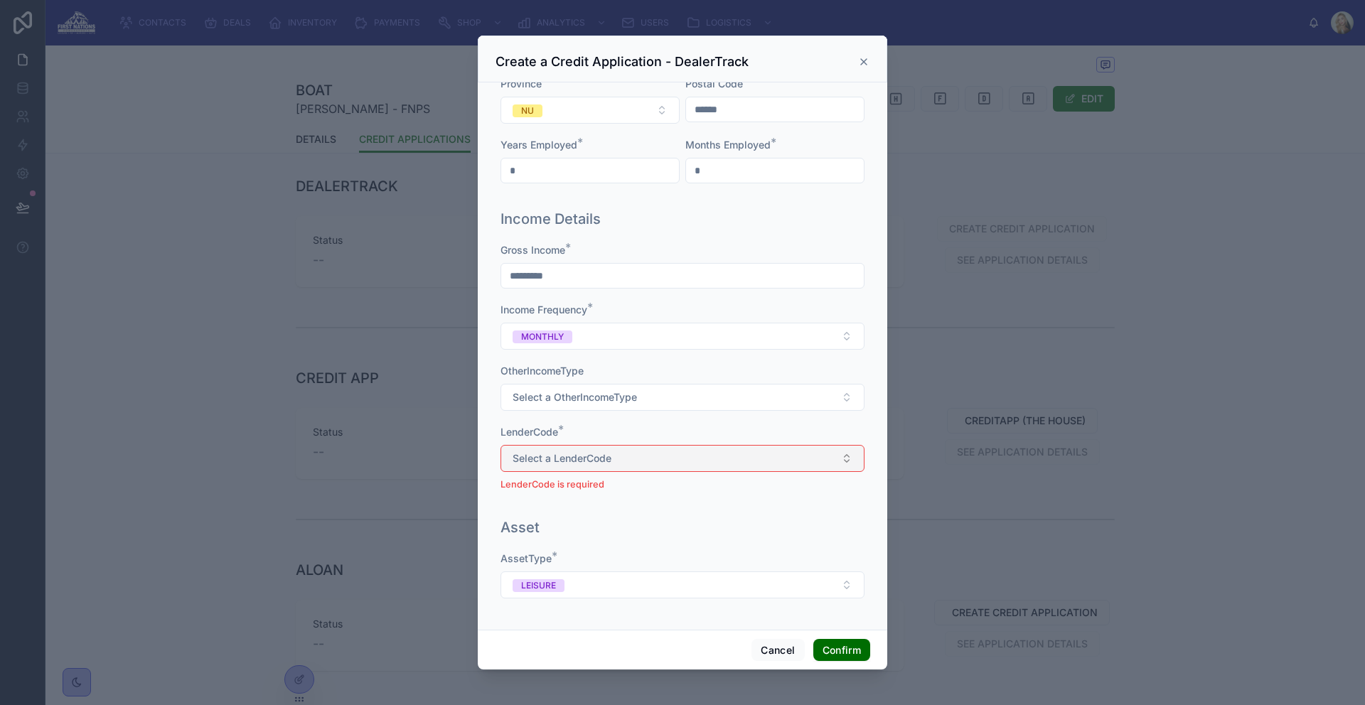
click at [594, 459] on span "Select a LenderCode" at bounding box center [562, 458] width 99 height 14
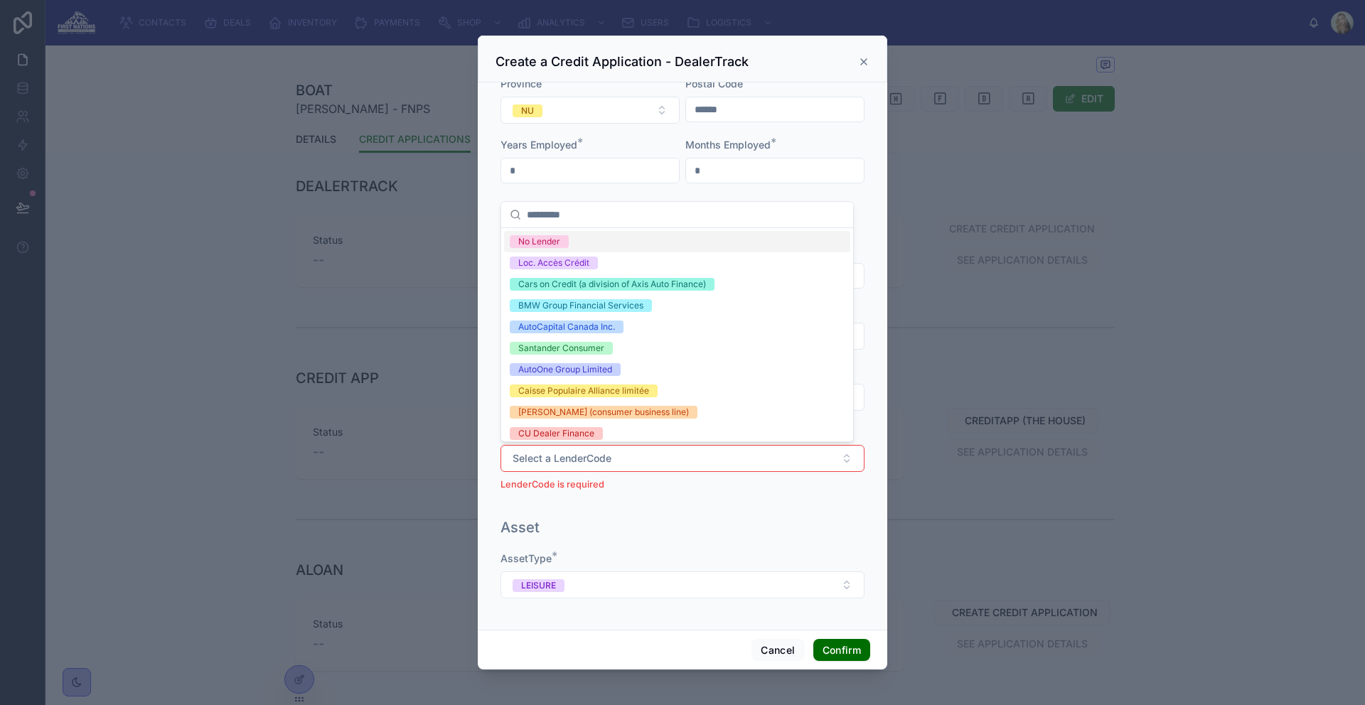
click at [585, 247] on div "No Lender" at bounding box center [677, 241] width 346 height 21
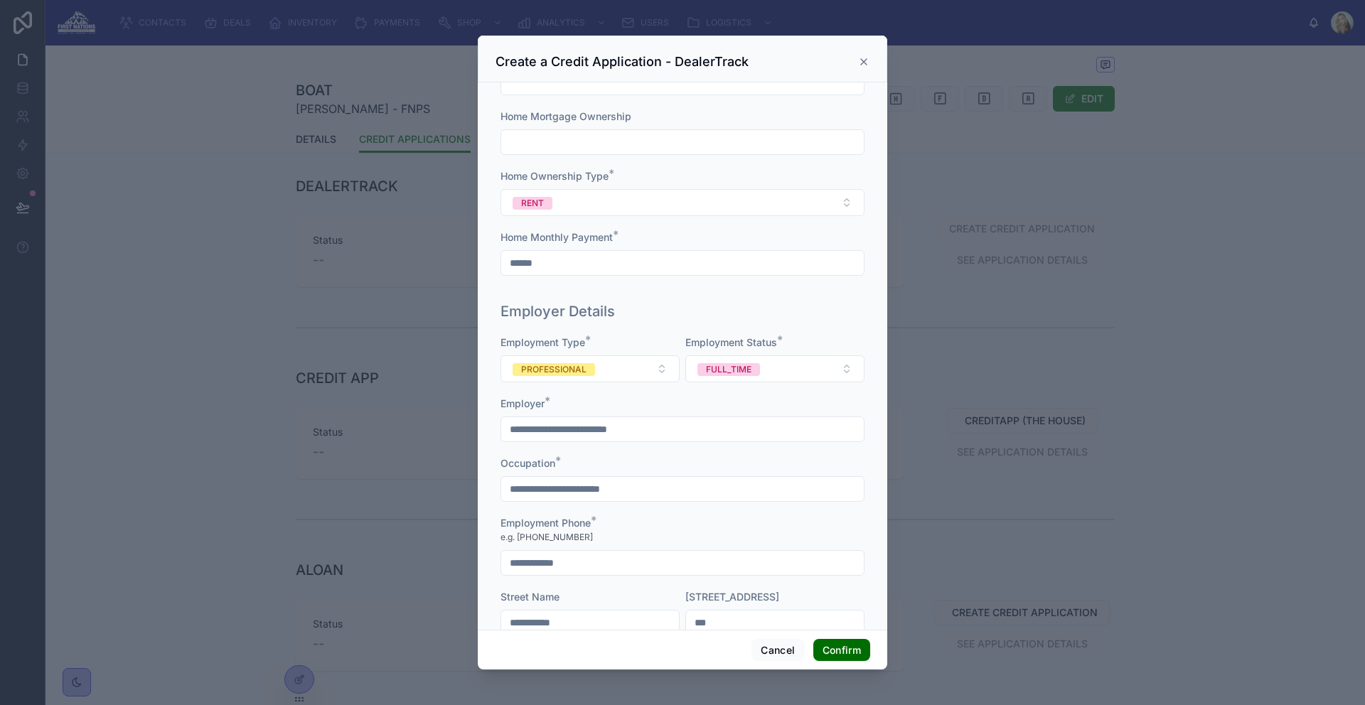
scroll to position [1718, 0]
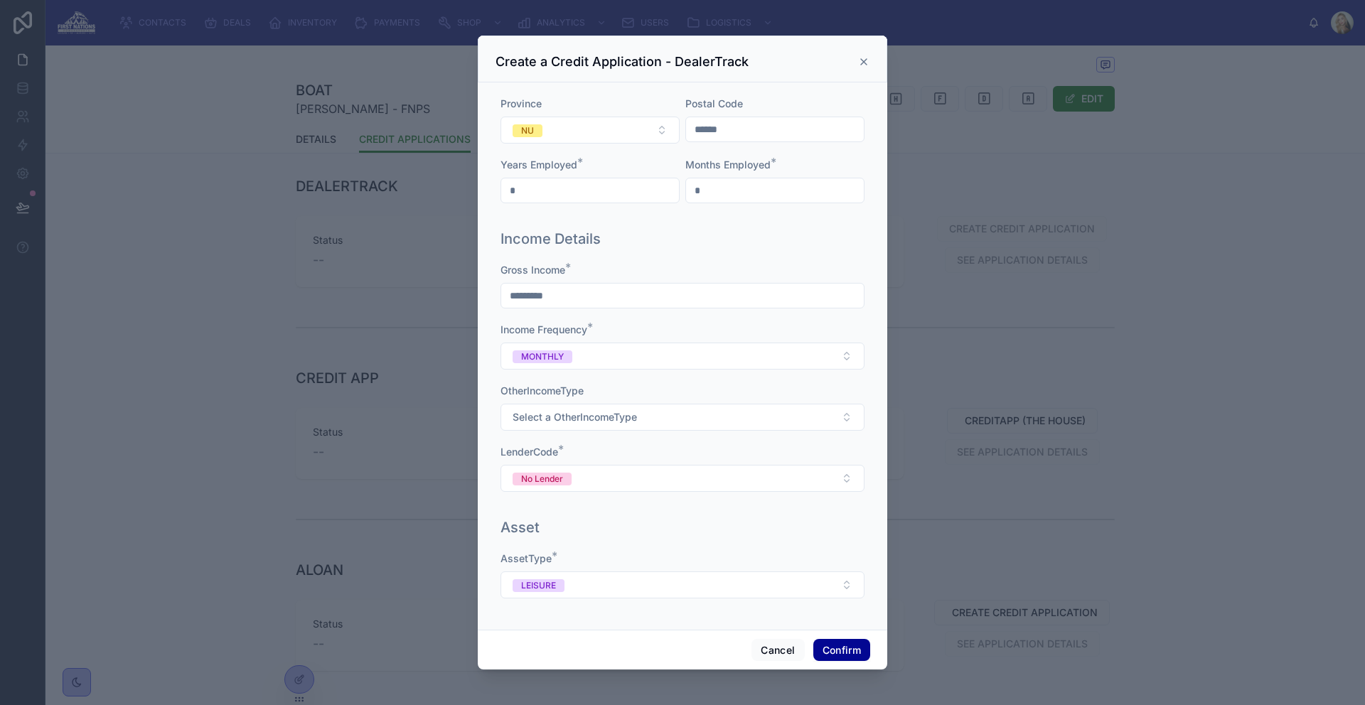
click at [837, 651] on button "Confirm" at bounding box center [841, 650] width 57 height 23
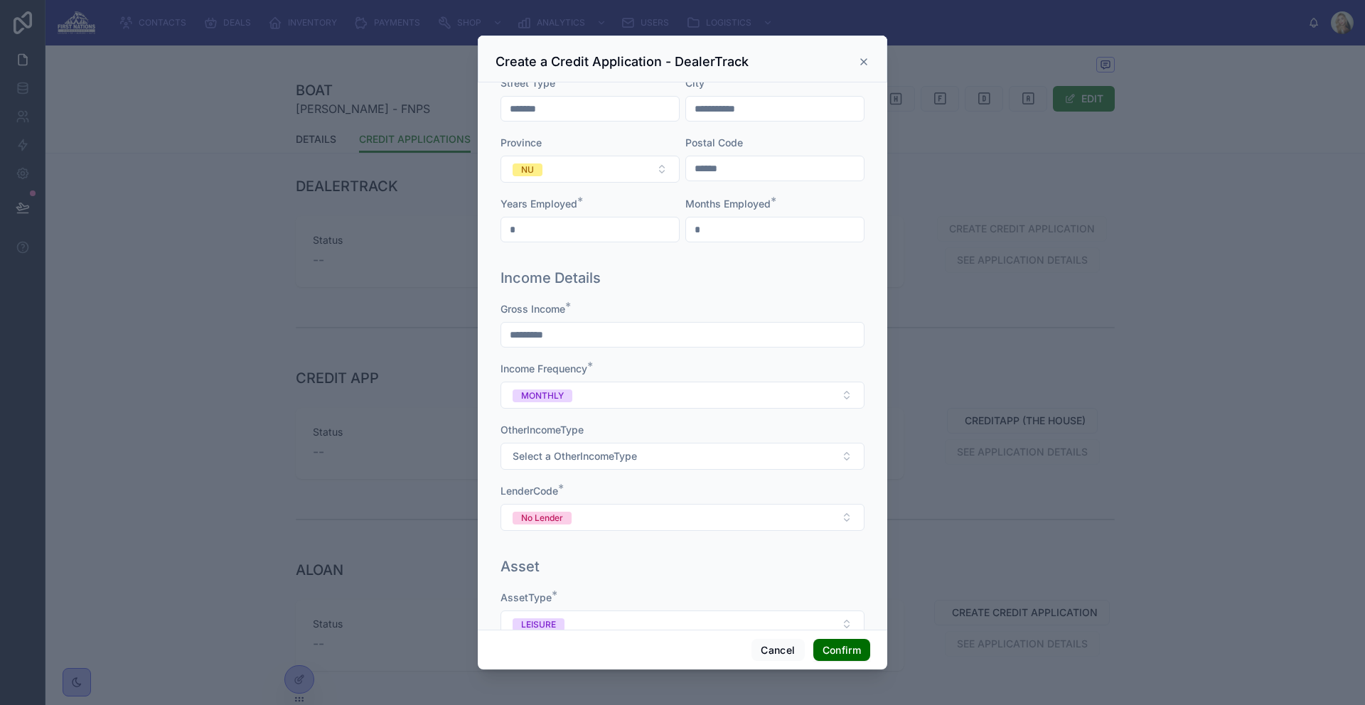
scroll to position [0, 0]
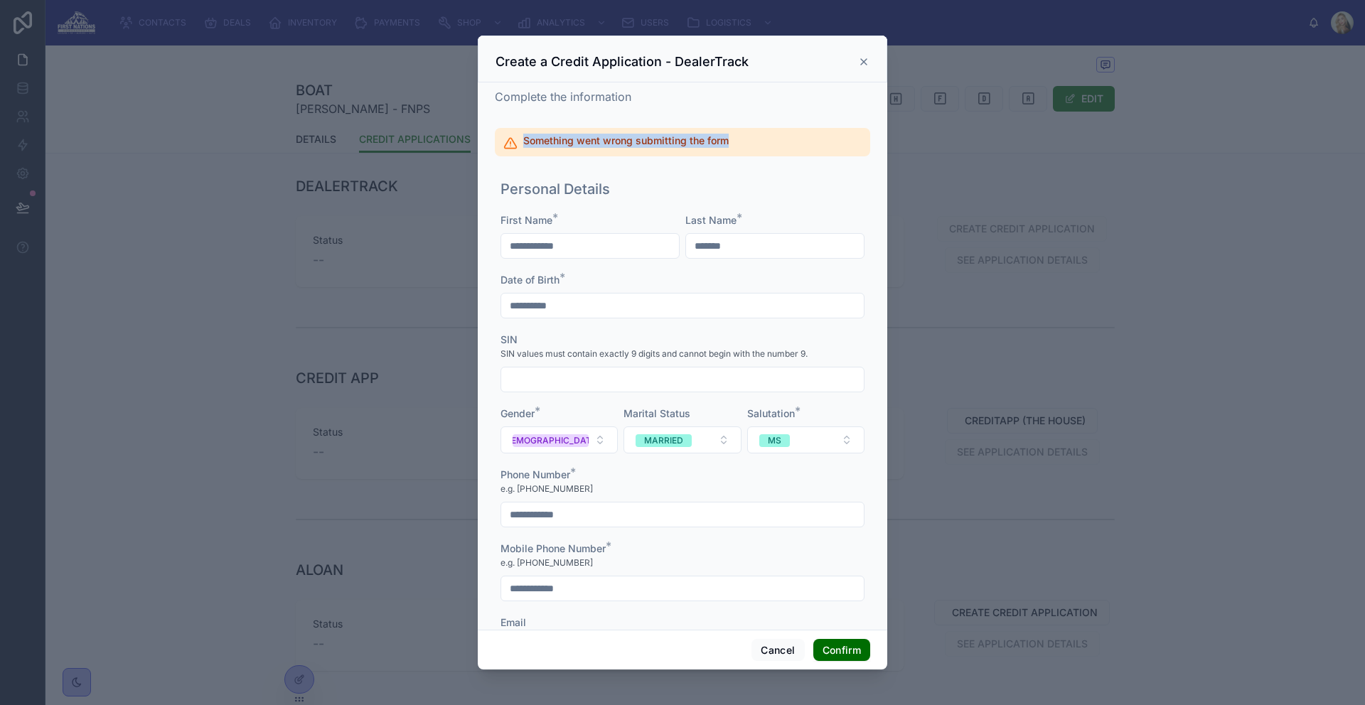
drag, startPoint x: 771, startPoint y: 136, endPoint x: 489, endPoint y: 114, distance: 283.0
click at [489, 114] on div "**********" at bounding box center [682, 355] width 409 height 547
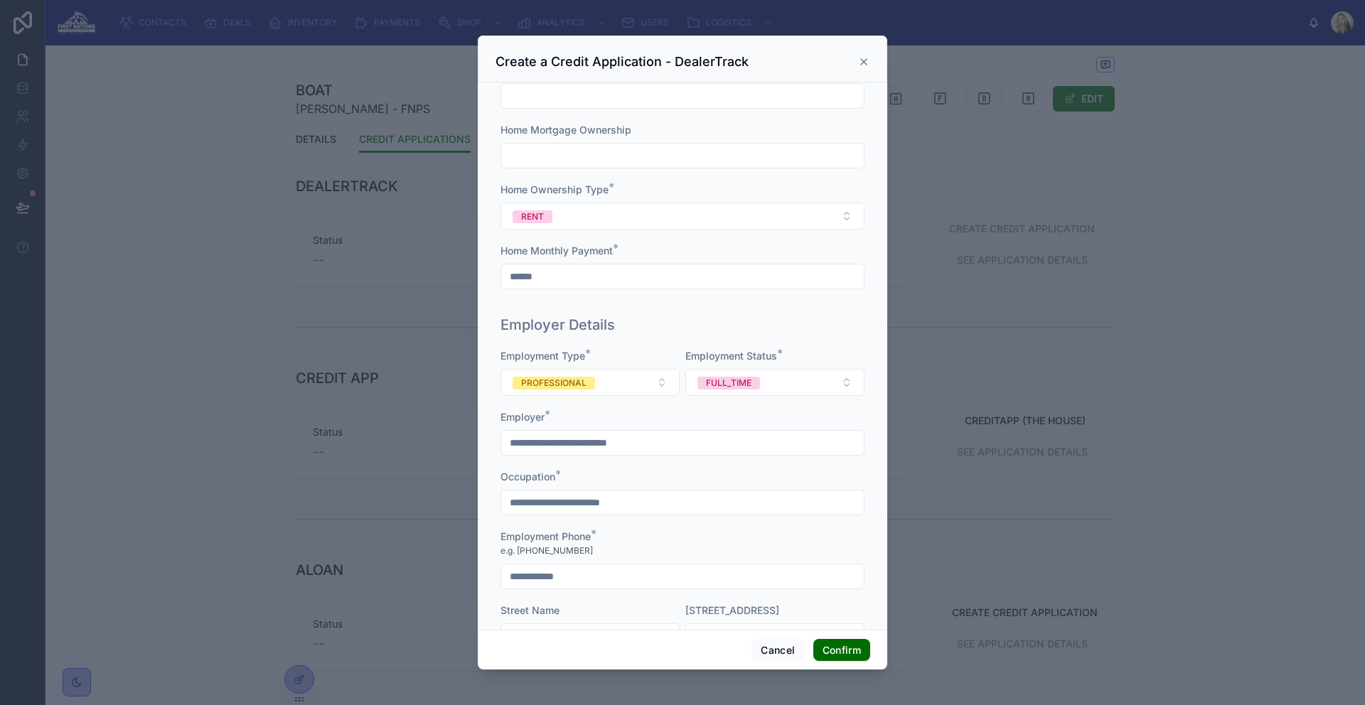
scroll to position [1706, 0]
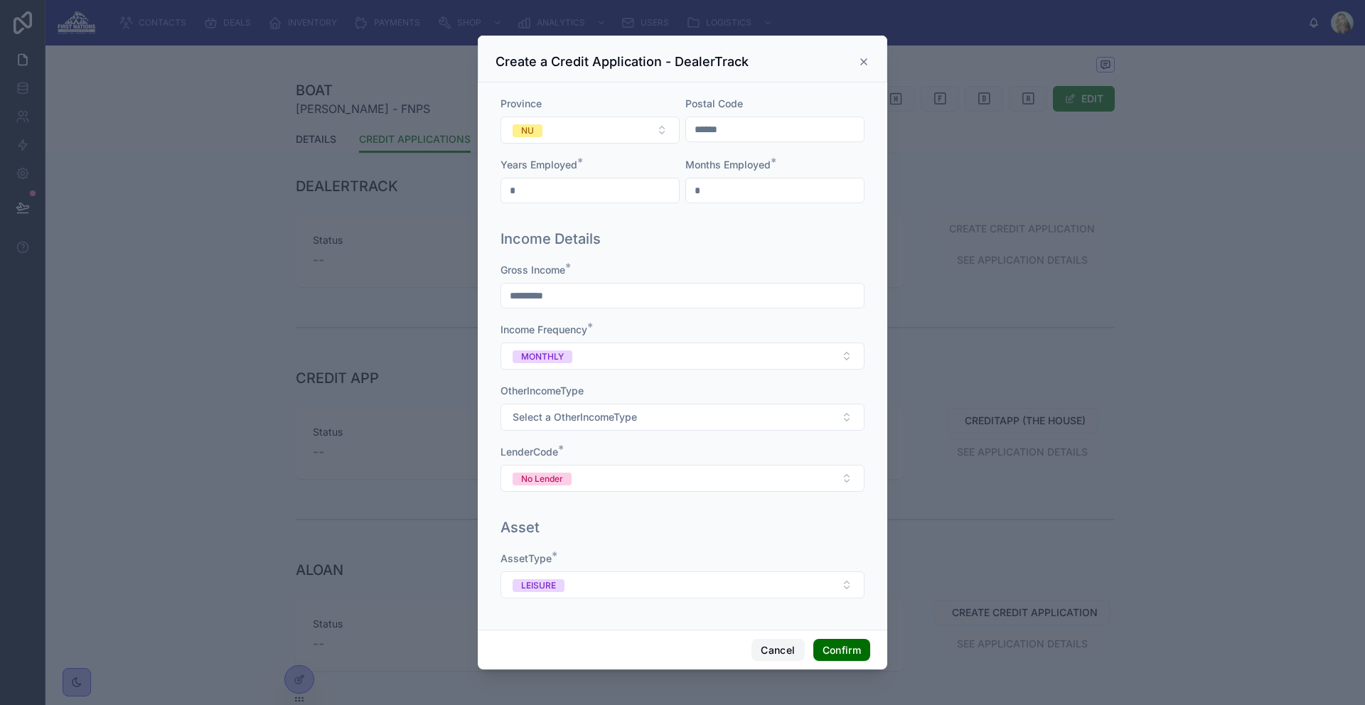
click at [783, 655] on button "Cancel" at bounding box center [777, 650] width 53 height 23
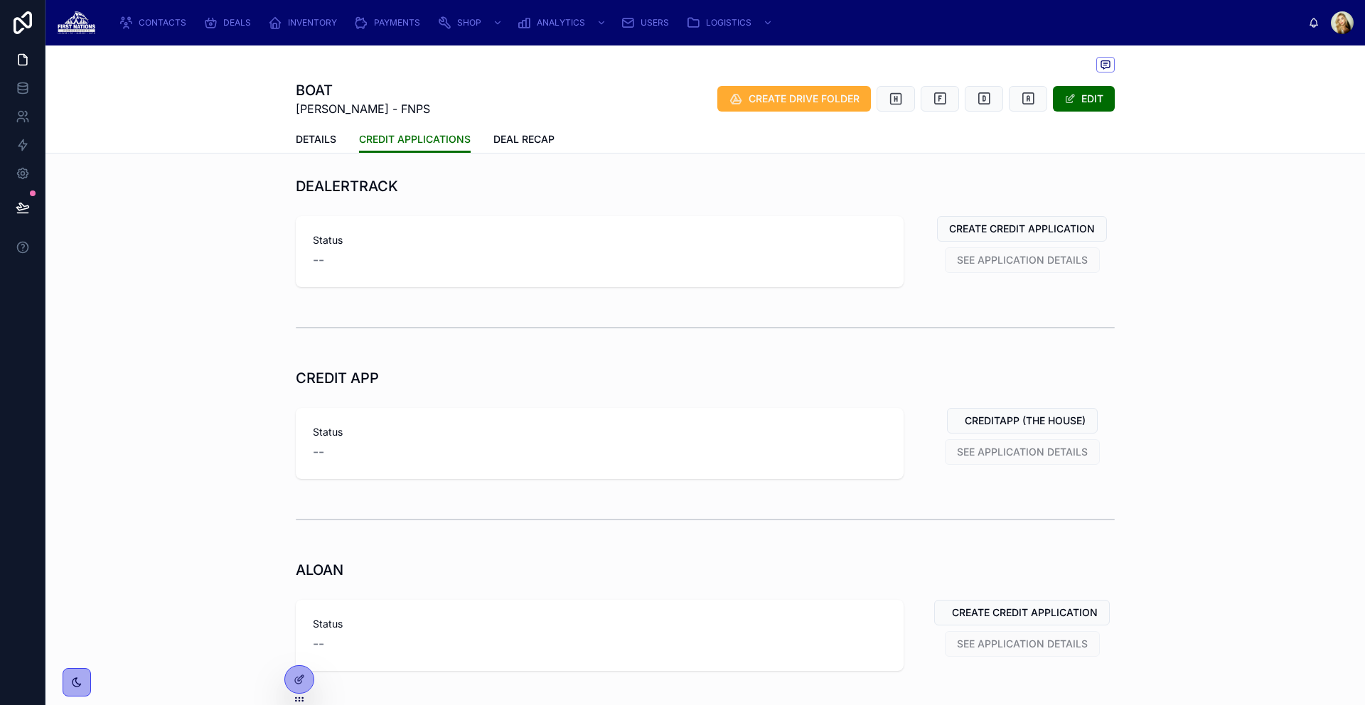
click at [73, 194] on div "DEALERTRACK Status -- CREATE CREDIT APPLICATION SEE APPLICATION DETAILS" at bounding box center [704, 232] width 1319 height 122
click at [14, 143] on link at bounding box center [22, 145] width 45 height 28
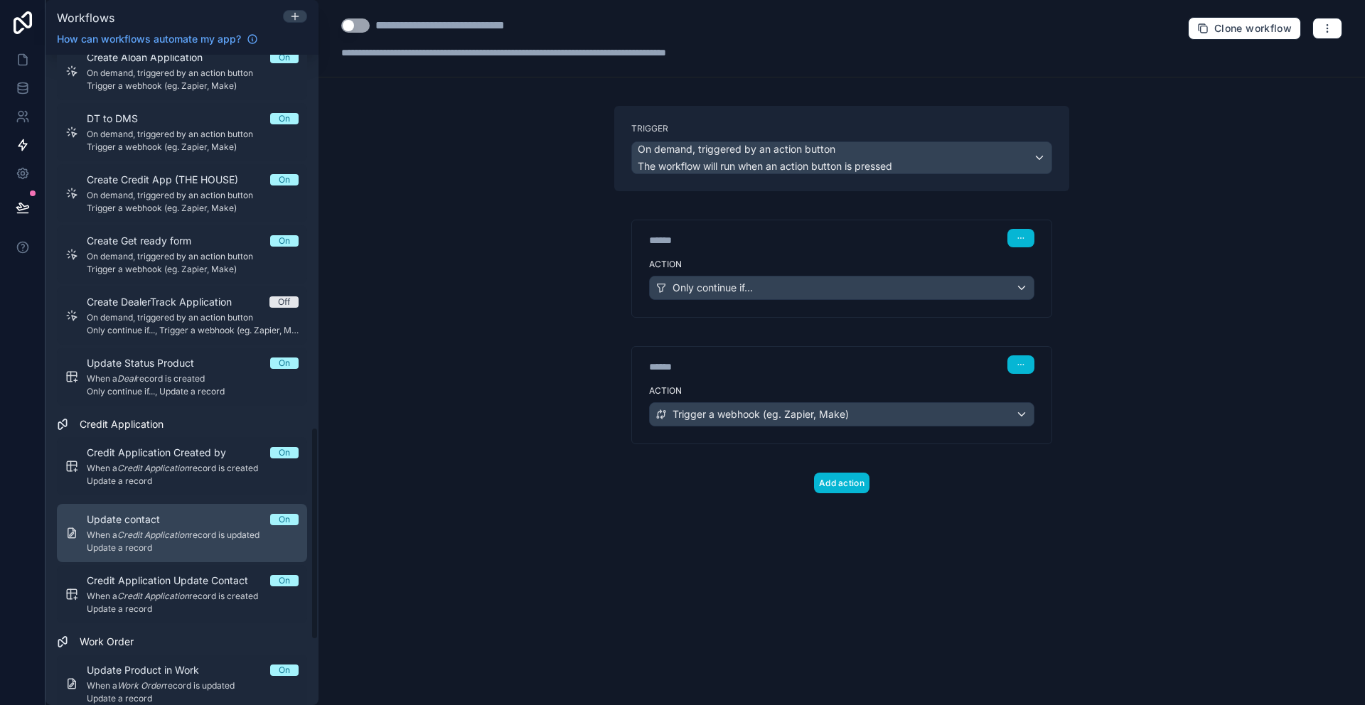
scroll to position [1137, 0]
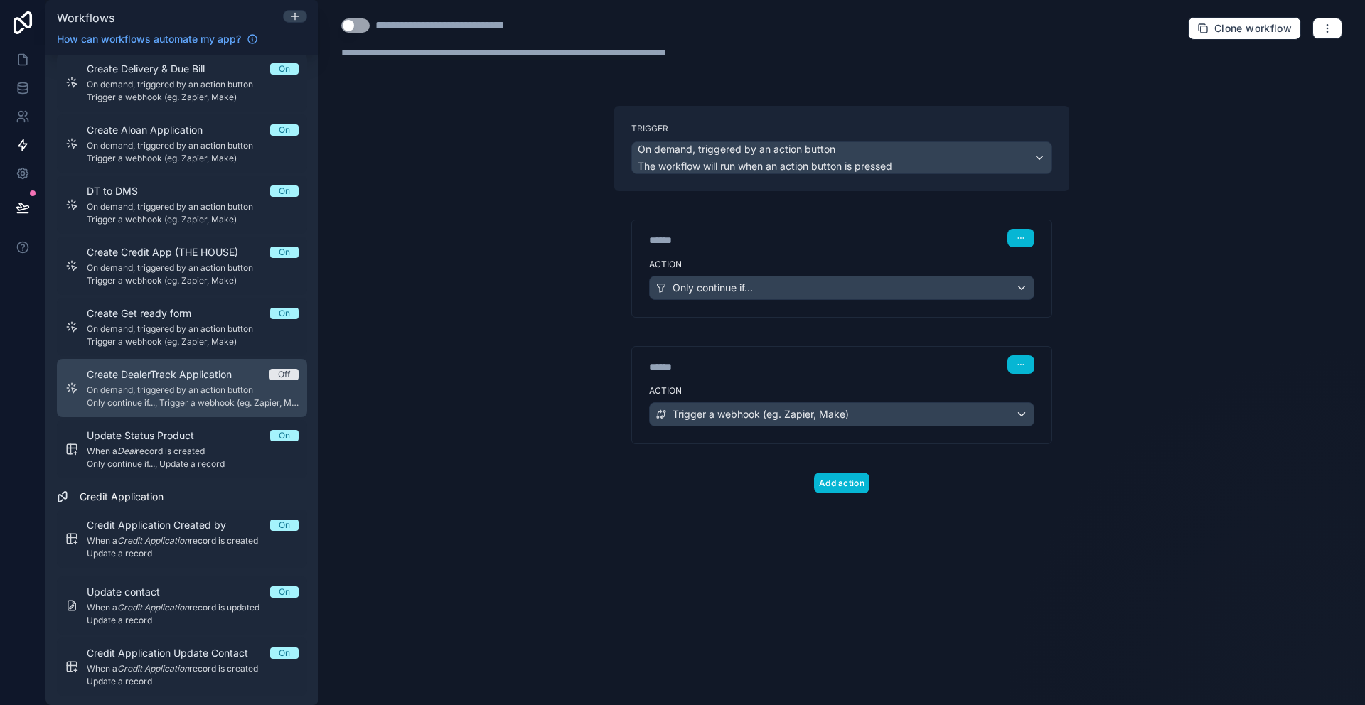
click at [227, 397] on span "Only continue if..., Trigger a webhook (eg. Zapier, Make)" at bounding box center [193, 402] width 212 height 11
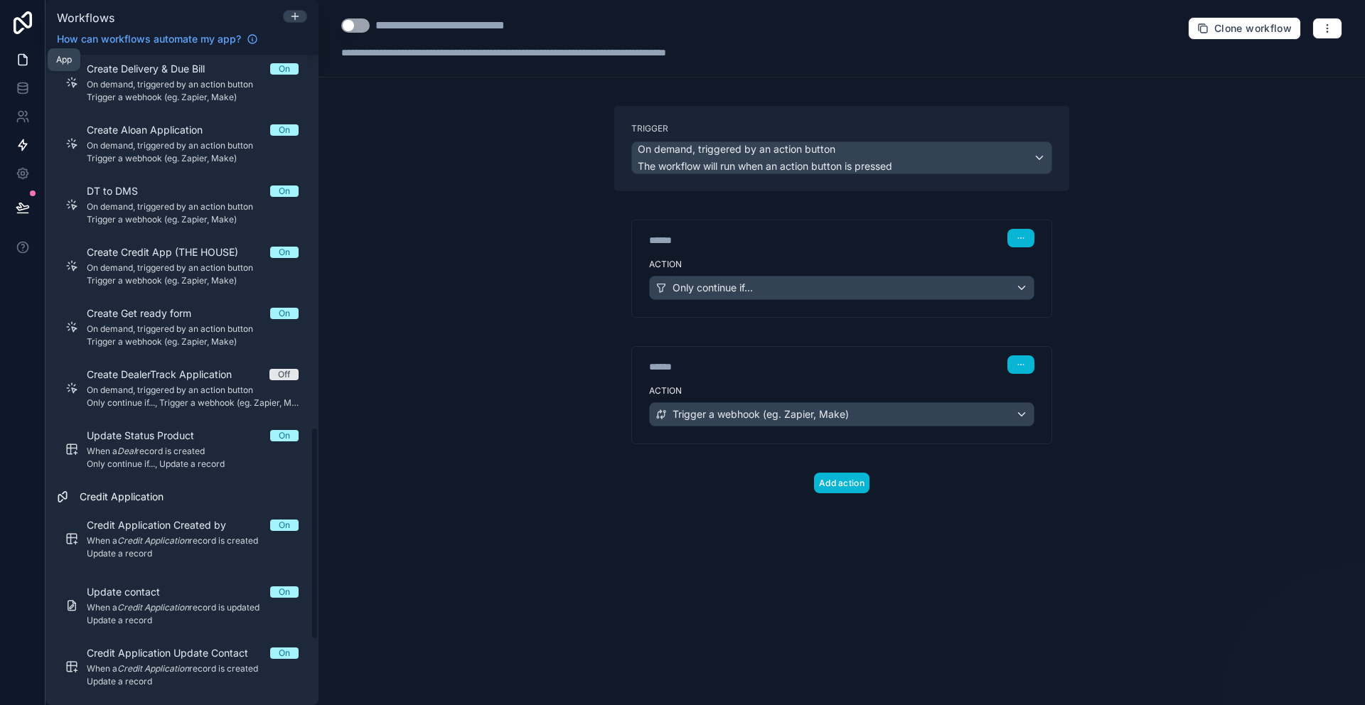
click at [18, 56] on icon at bounding box center [23, 60] width 14 height 14
